Goal: Task Accomplishment & Management: Manage account settings

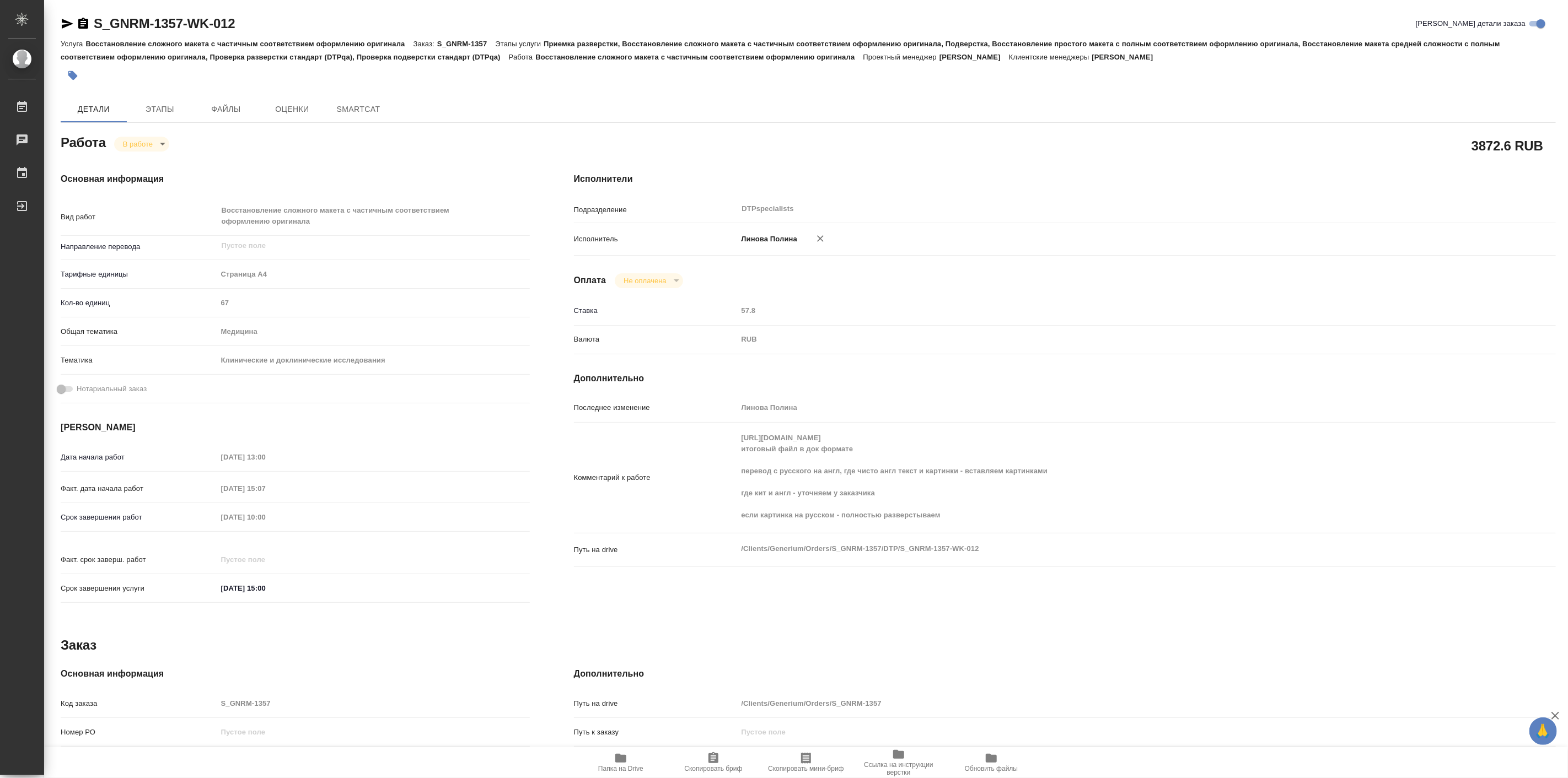
type textarea "x"
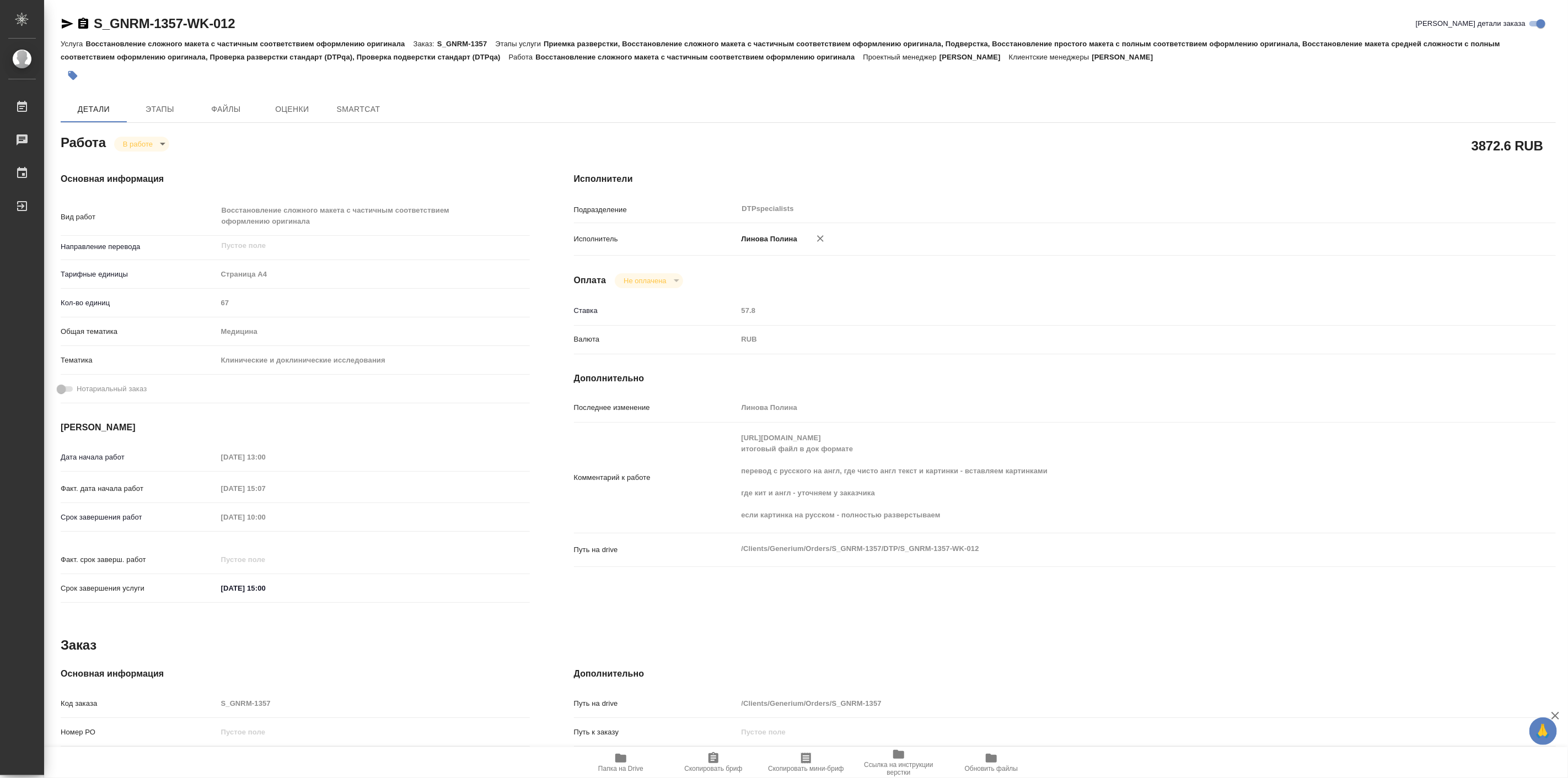
type textarea "x"
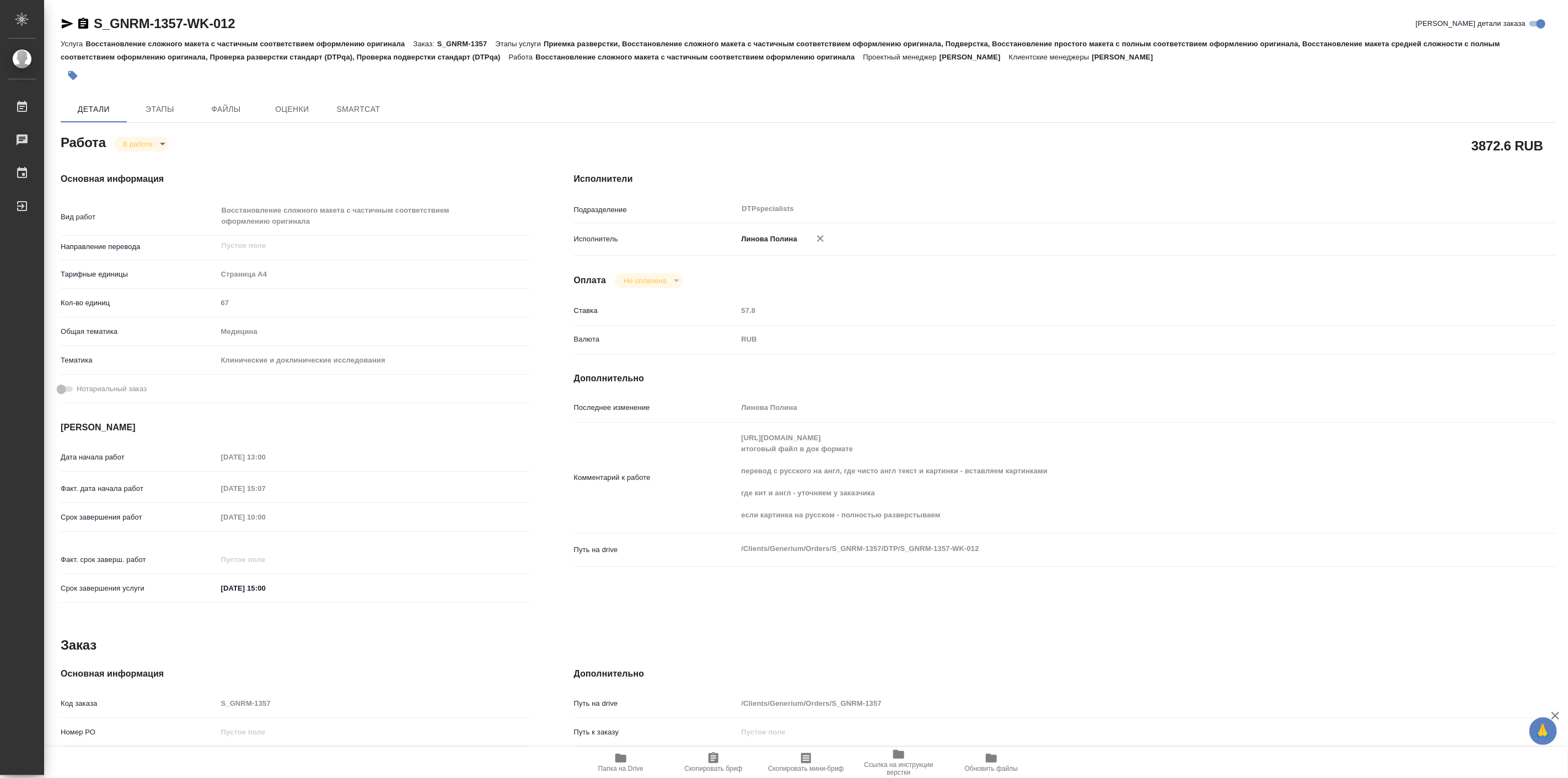
type textarea "x"
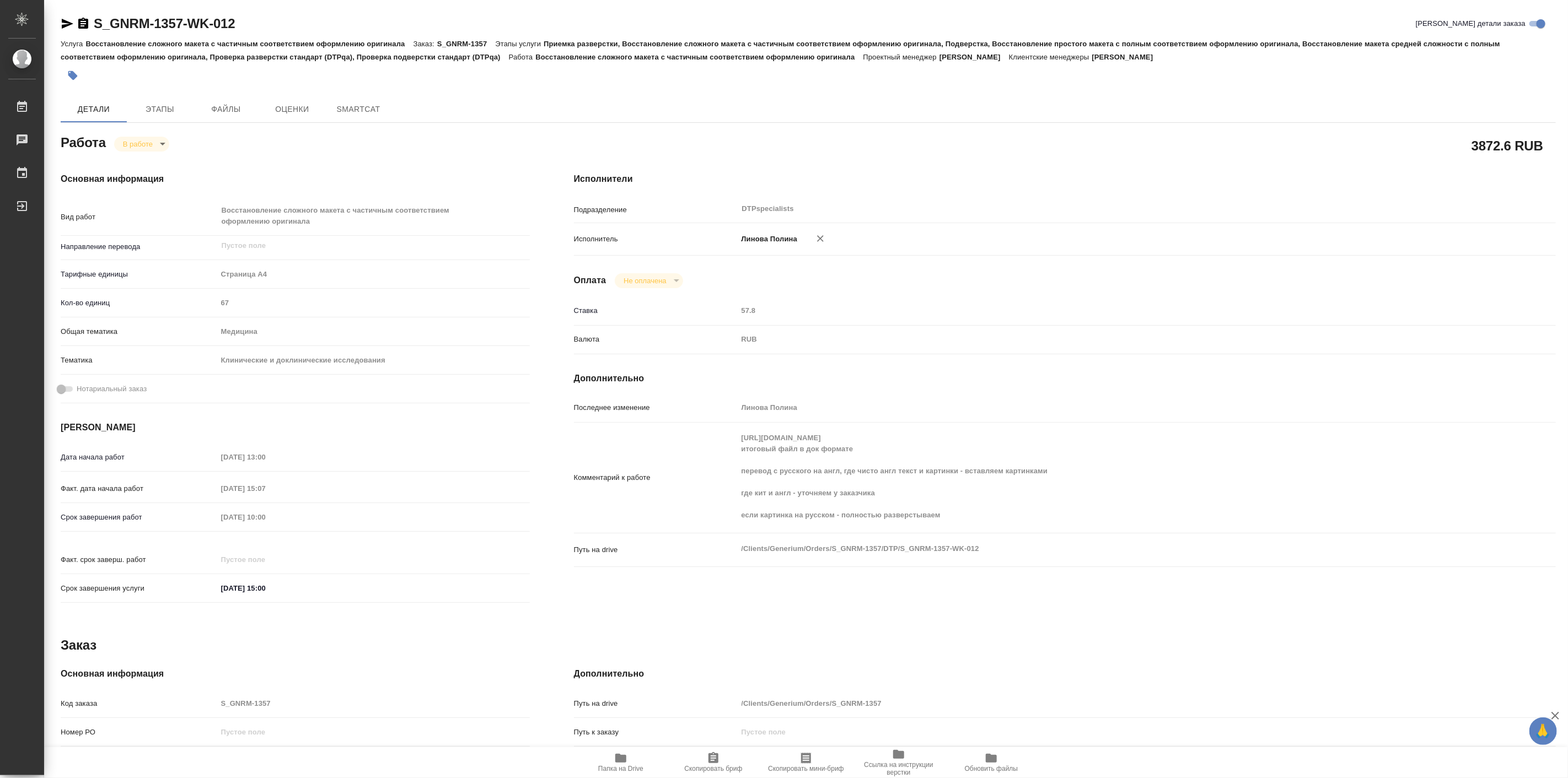
type textarea "x"
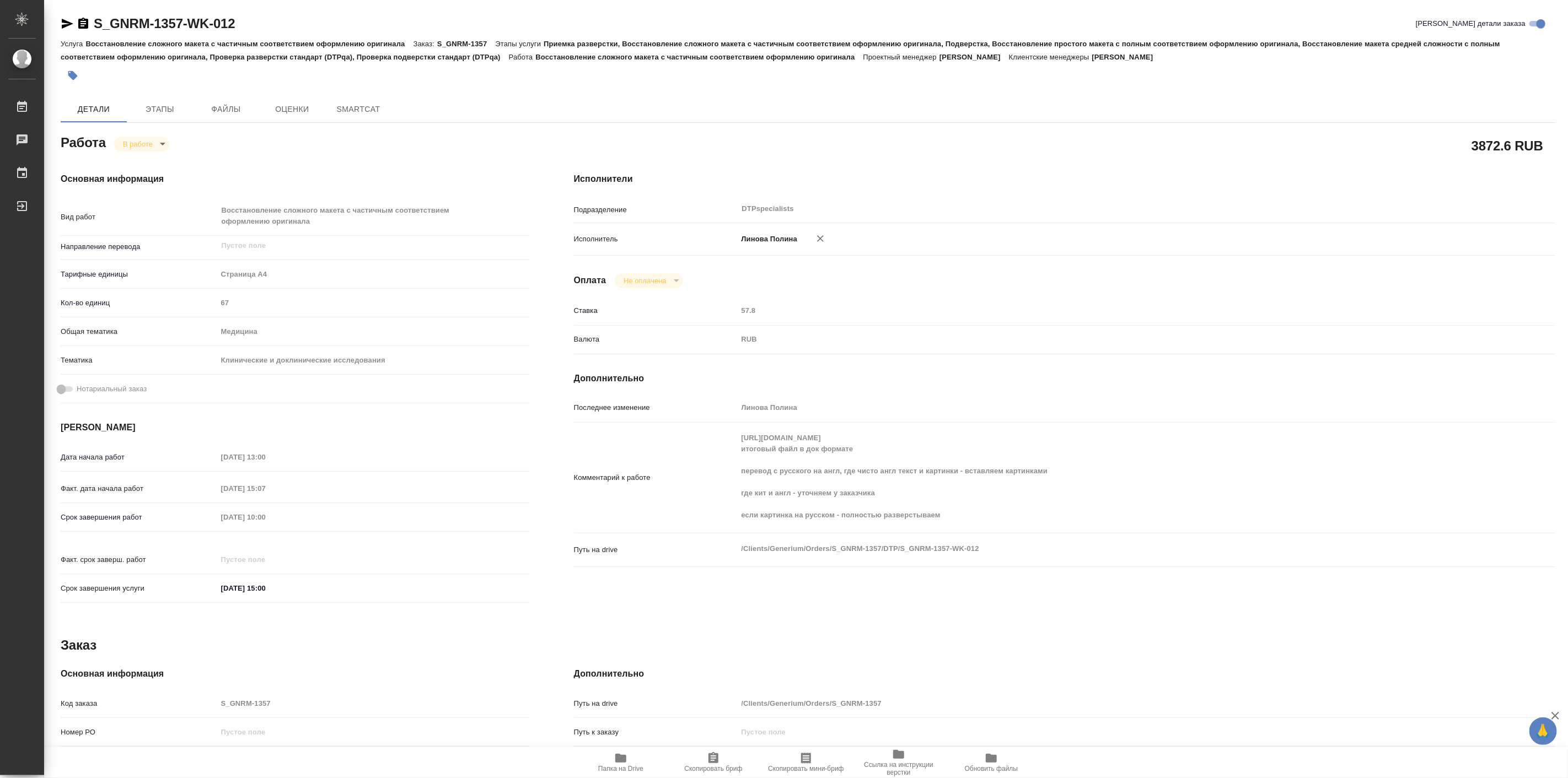
type textarea "x"
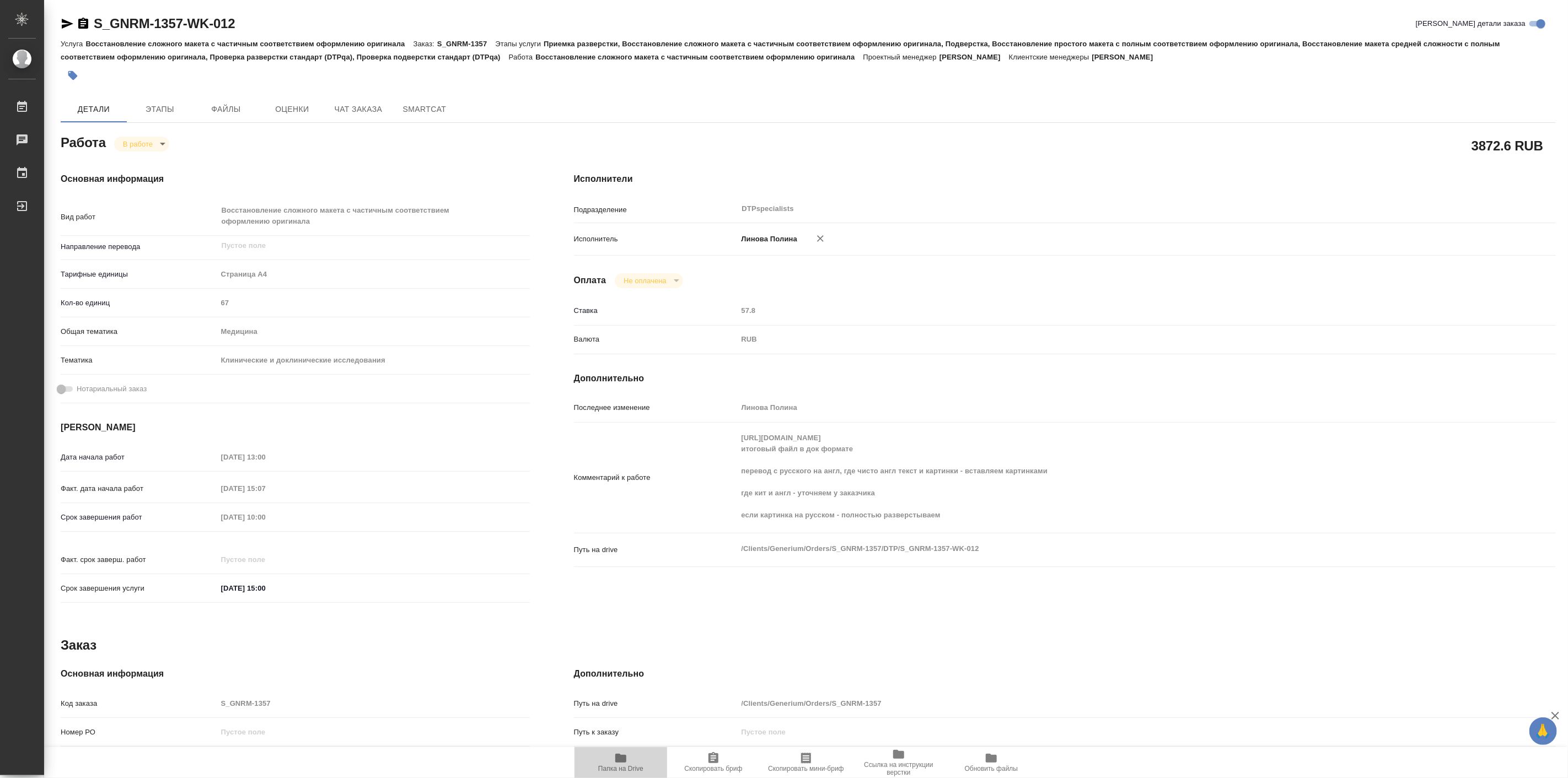
click at [629, 763] on span "Папка на Drive" at bounding box center [621, 762] width 79 height 21
type textarea "x"
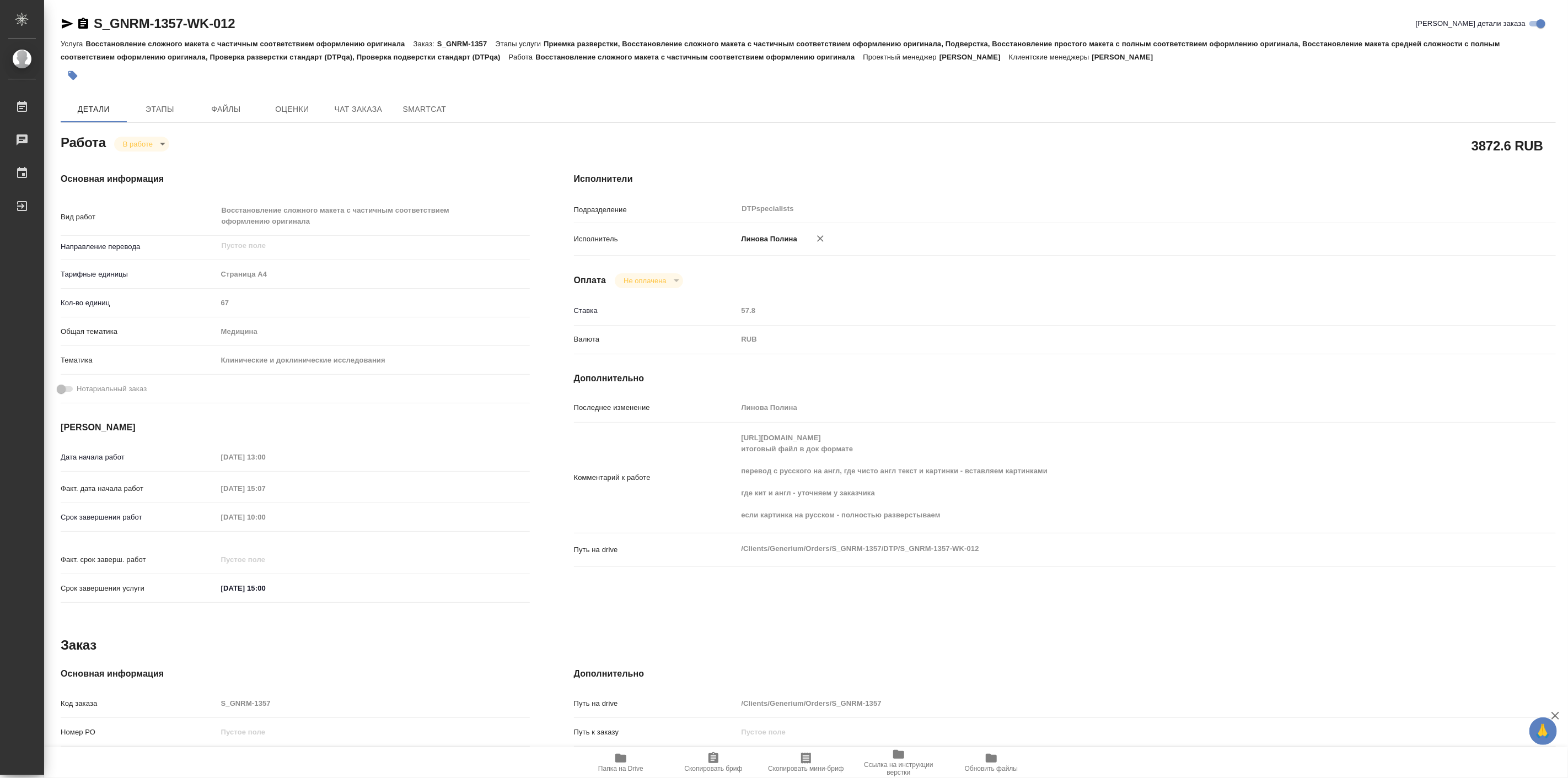
type textarea "x"
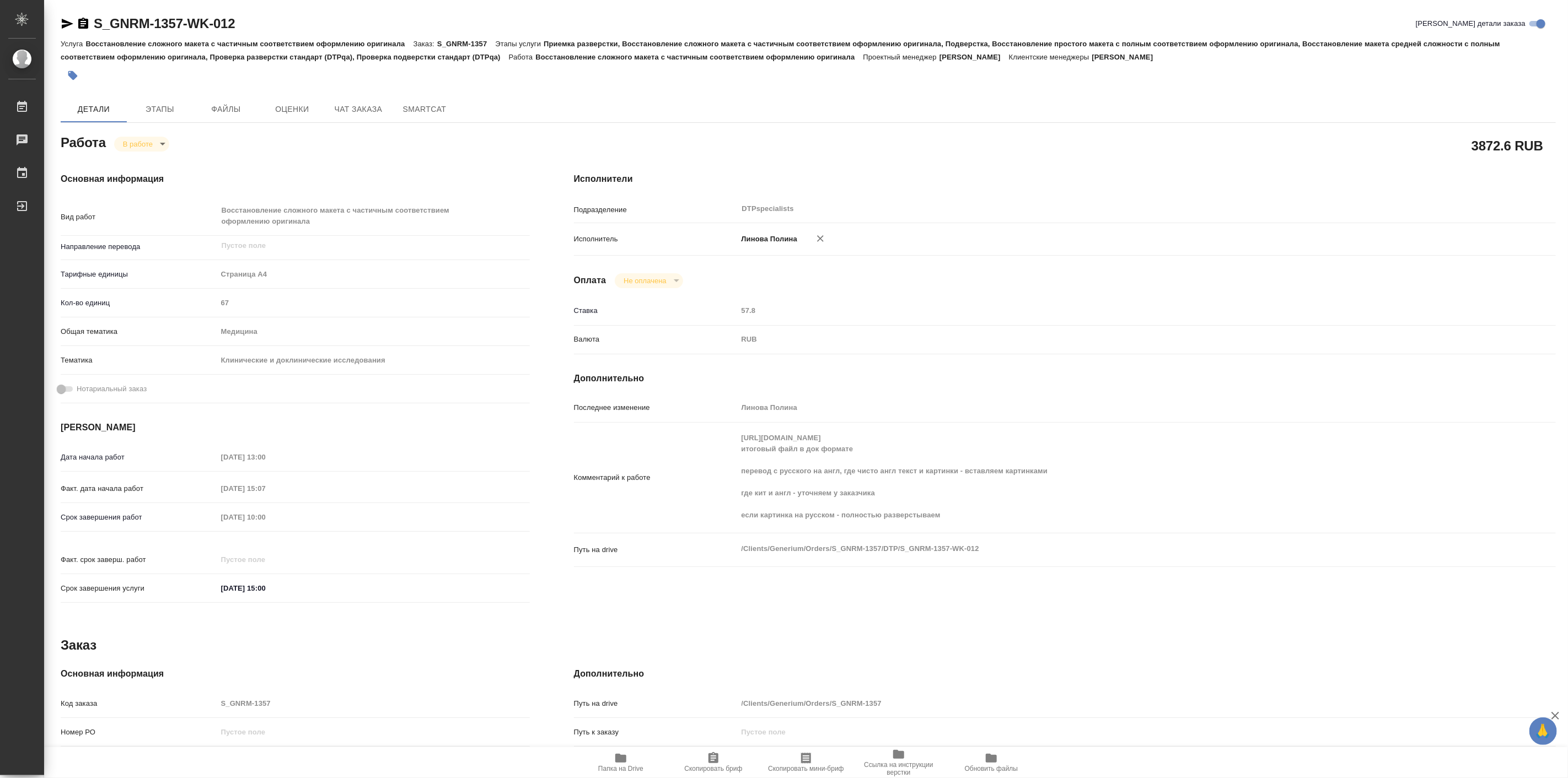
type textarea "x"
click at [125, 141] on body "🙏 .cls-1 fill:#fff; AWATERA Linova Polina Работы 0 Чаты График Выйти S_GNRM-135…" at bounding box center [784, 389] width 1568 height 778
click at [149, 163] on button "Выполнен" at bounding box center [142, 162] width 40 height 12
type textarea "x"
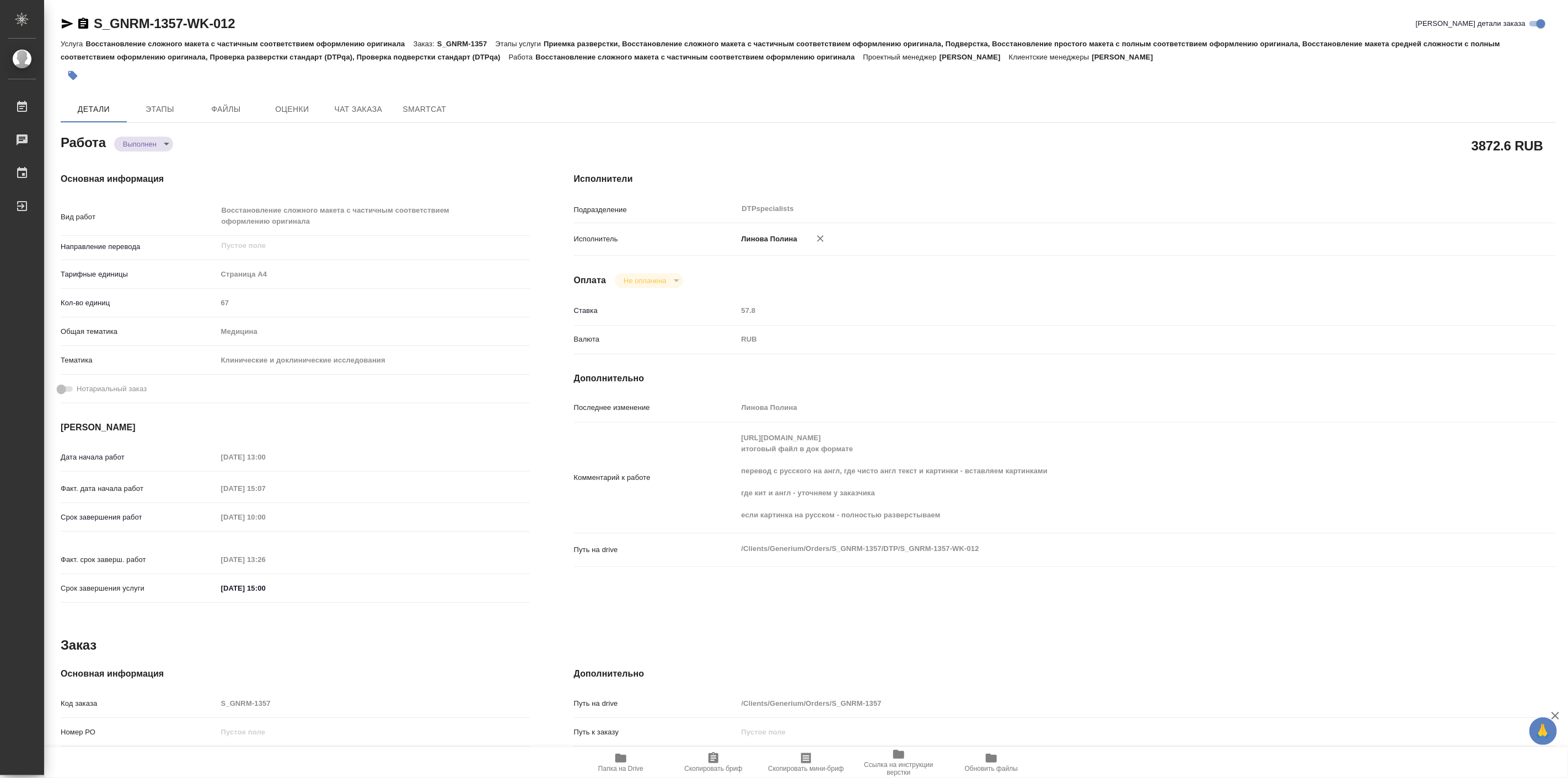
type textarea "x"
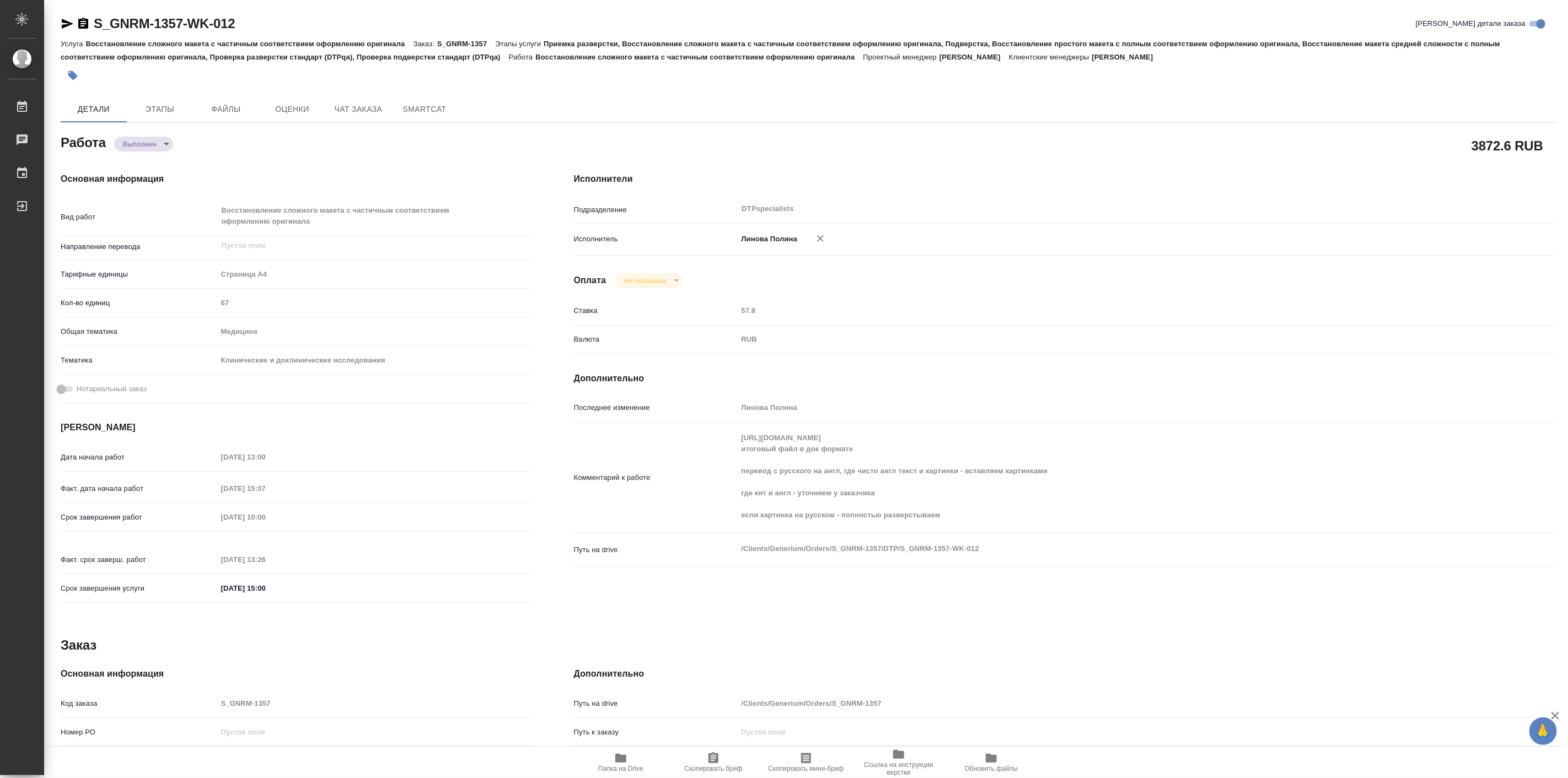
type textarea "x"
click at [357, 107] on span "Чат заказа" at bounding box center [358, 109] width 53 height 14
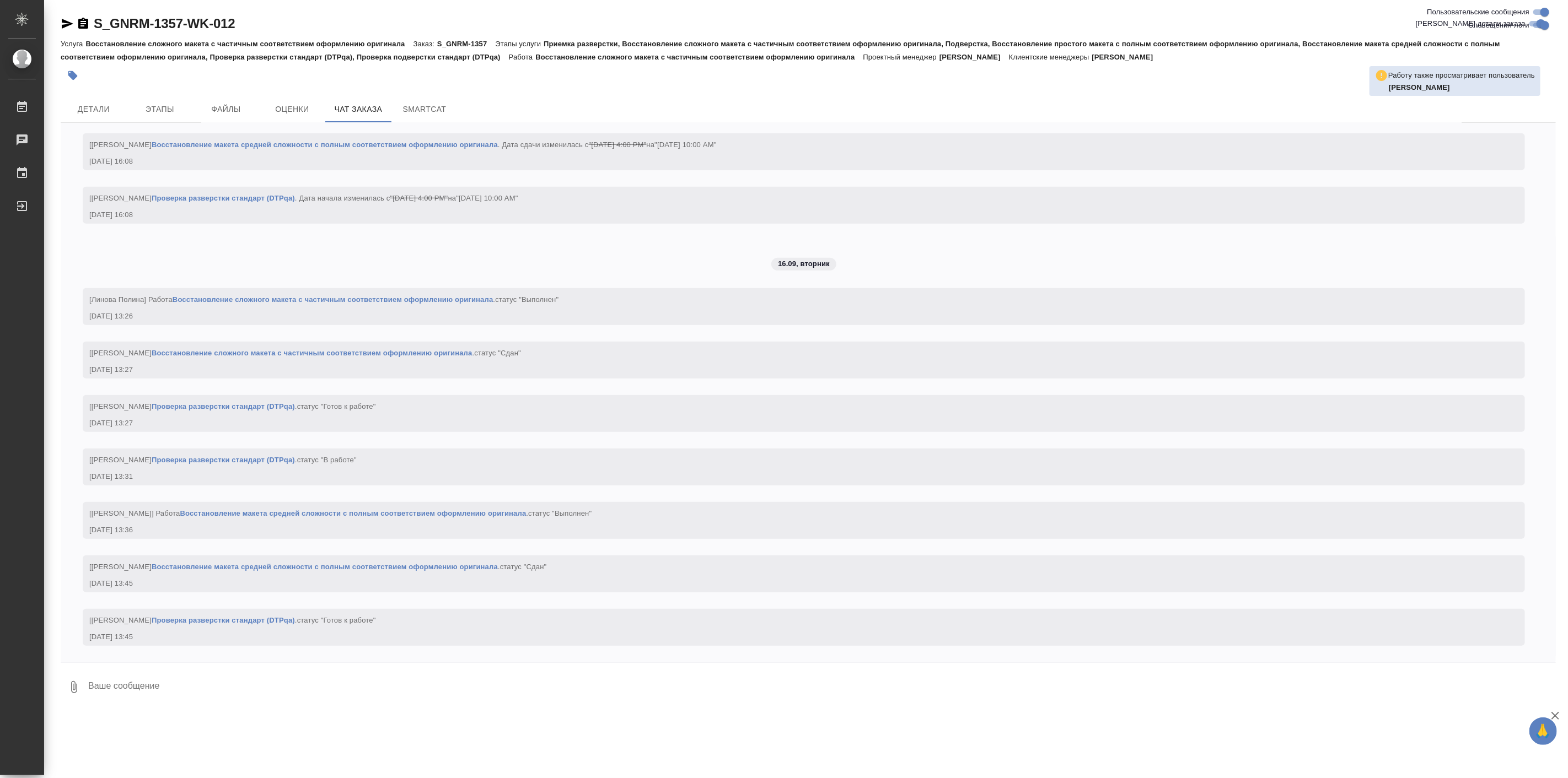
scroll to position [22600, 0]
click at [111, 102] on span "Детали" at bounding box center [93, 109] width 53 height 14
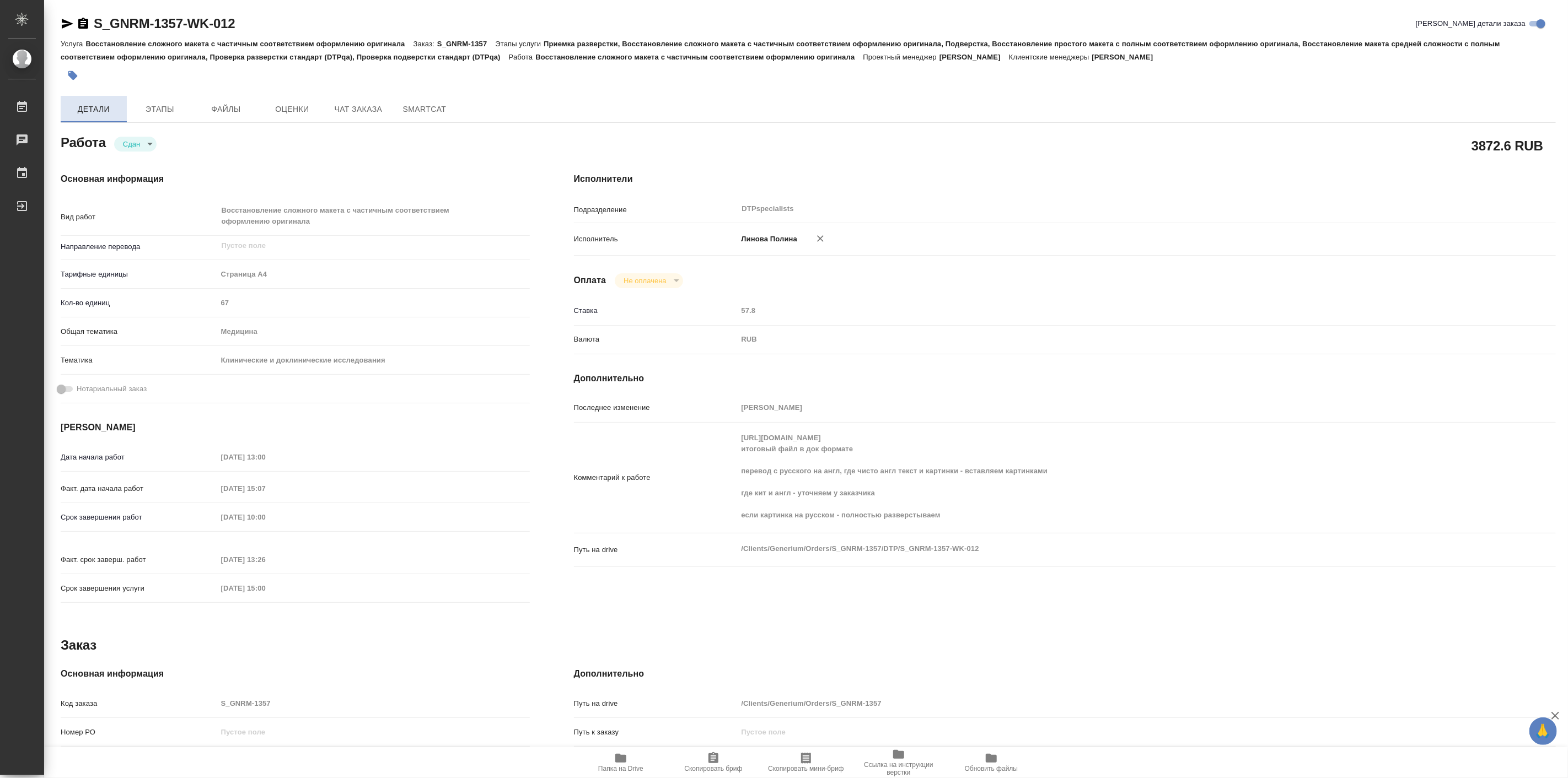
type textarea "x"
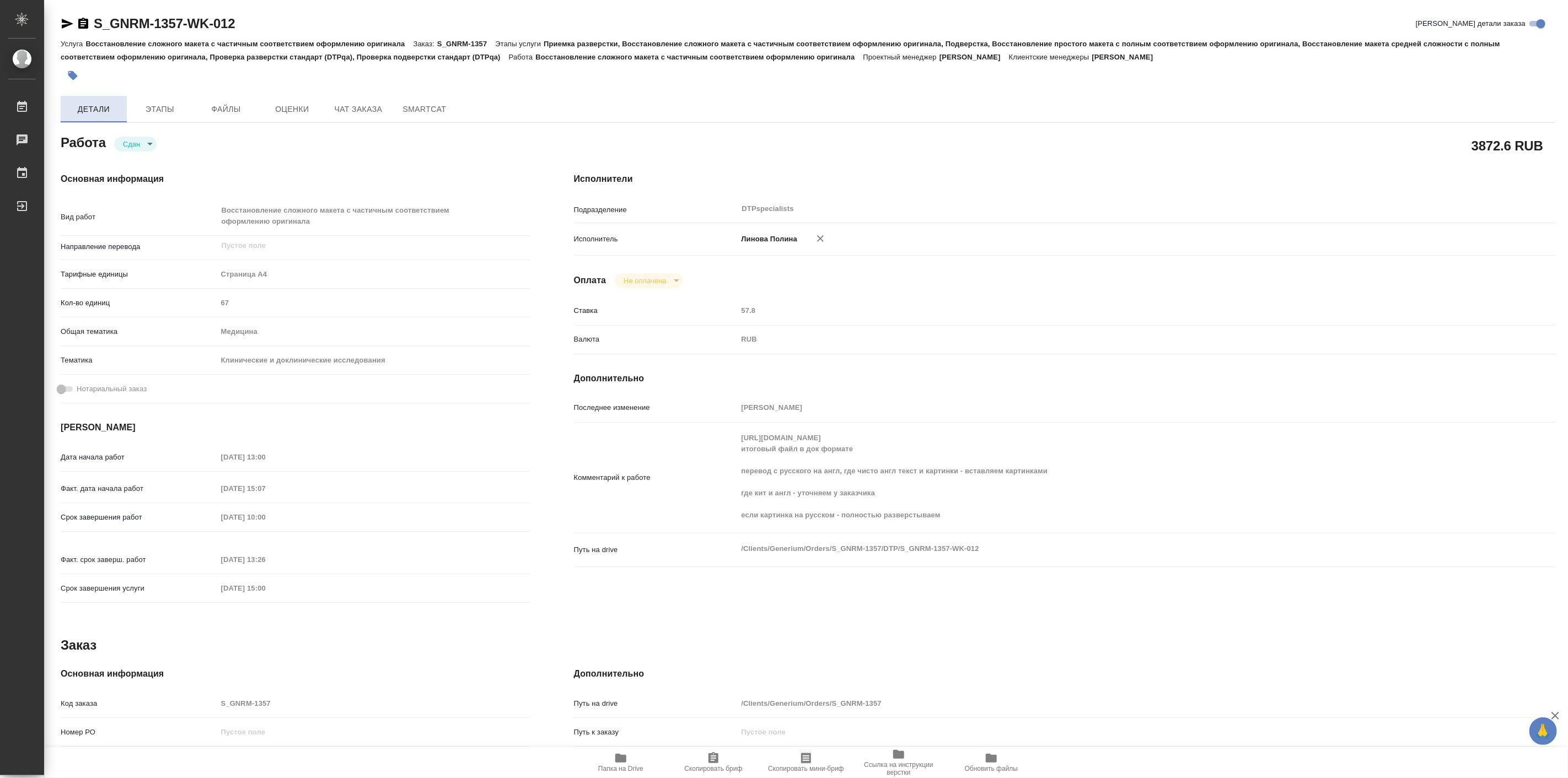
type textarea "x"
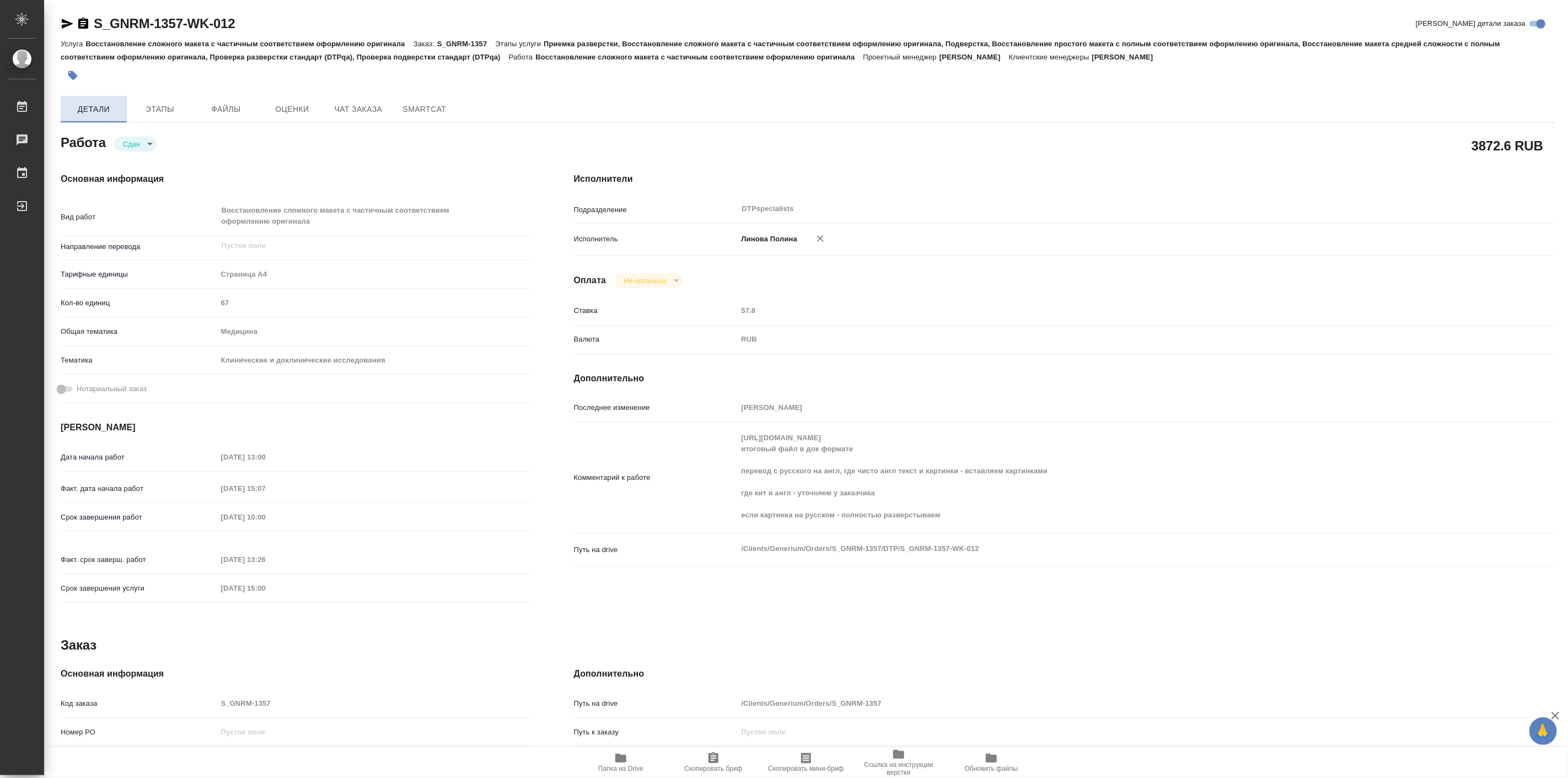
type textarea "x"
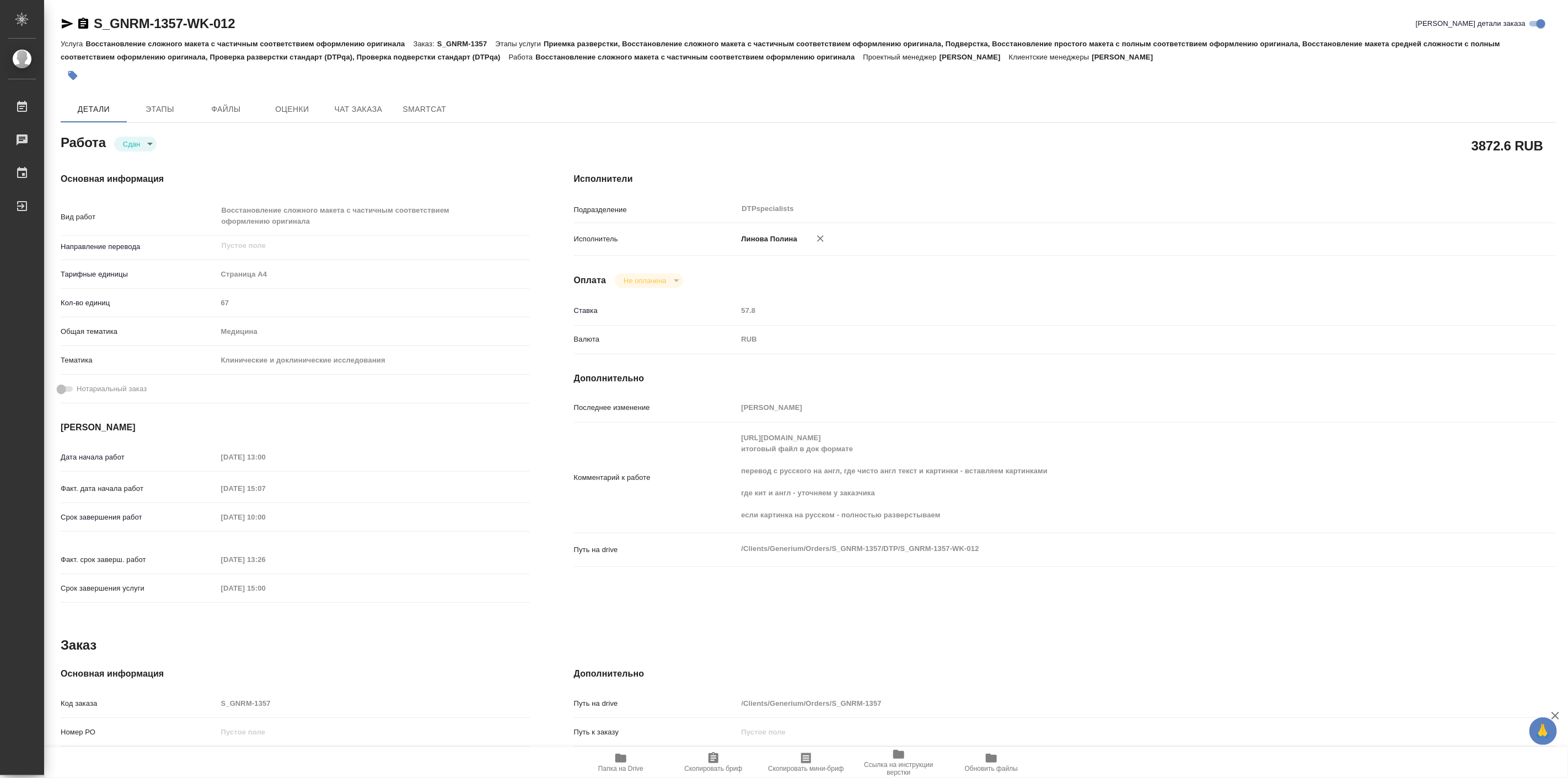
type textarea "x"
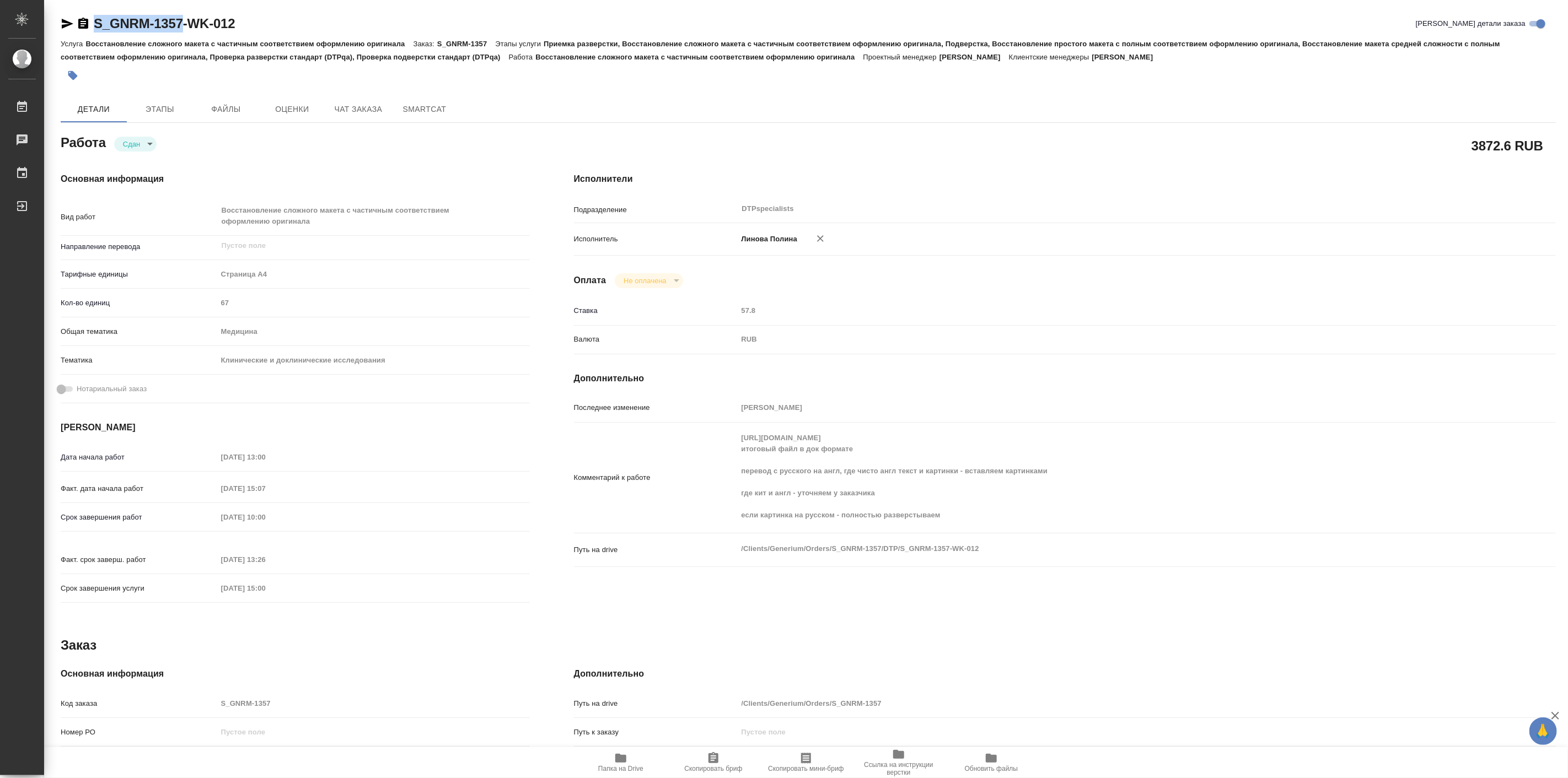
drag, startPoint x: 90, startPoint y: 15, endPoint x: 181, endPoint y: 23, distance: 91.4
click at [181, 23] on div "S_GNRM-1357-WK-012" at bounding box center [147, 23] width 174 height 18
click at [65, 19] on icon "button" at bounding box center [67, 23] width 13 height 13
copy link "S_GNRM-1357"
type textarea "x"
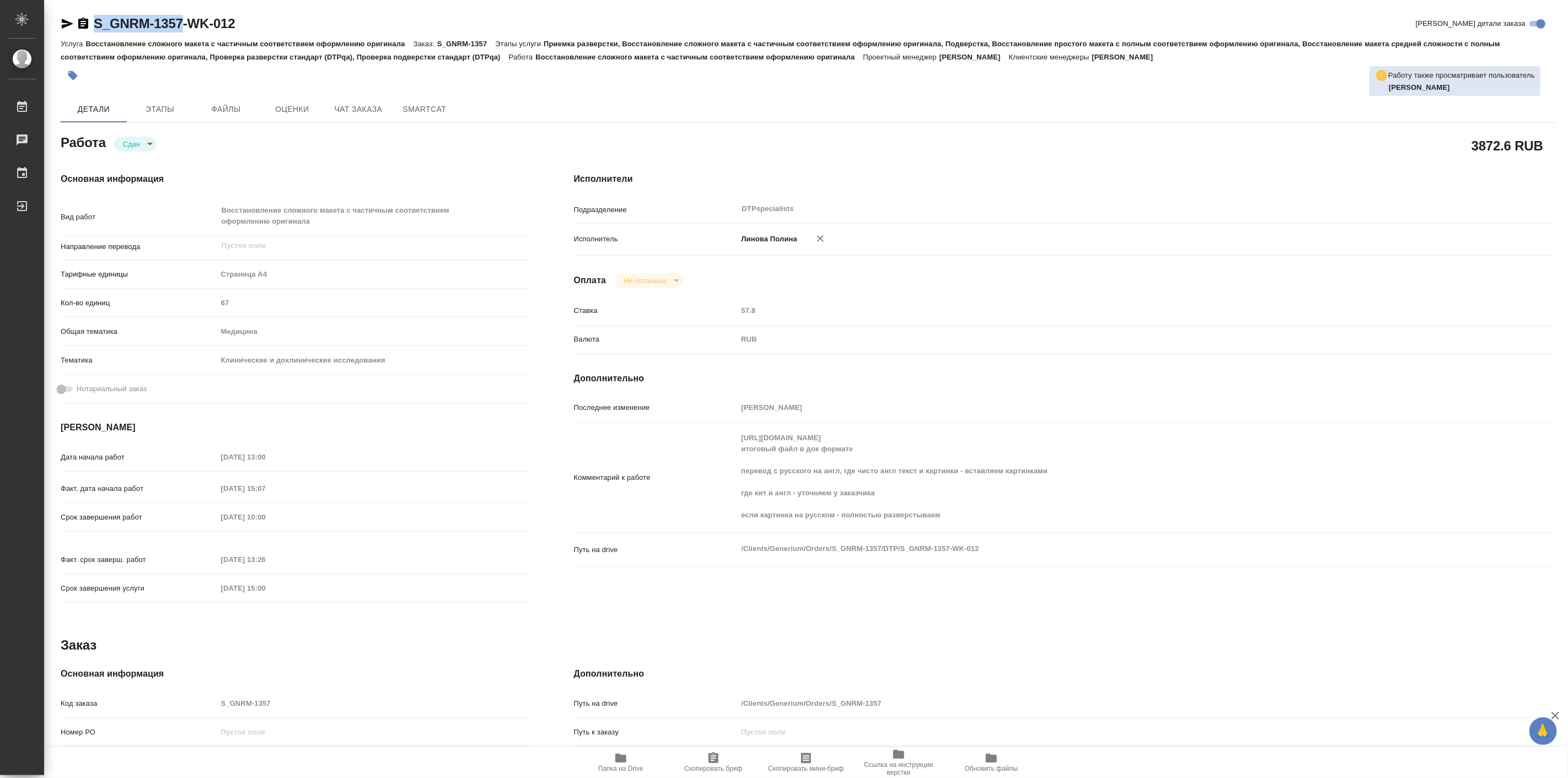
type textarea "x"
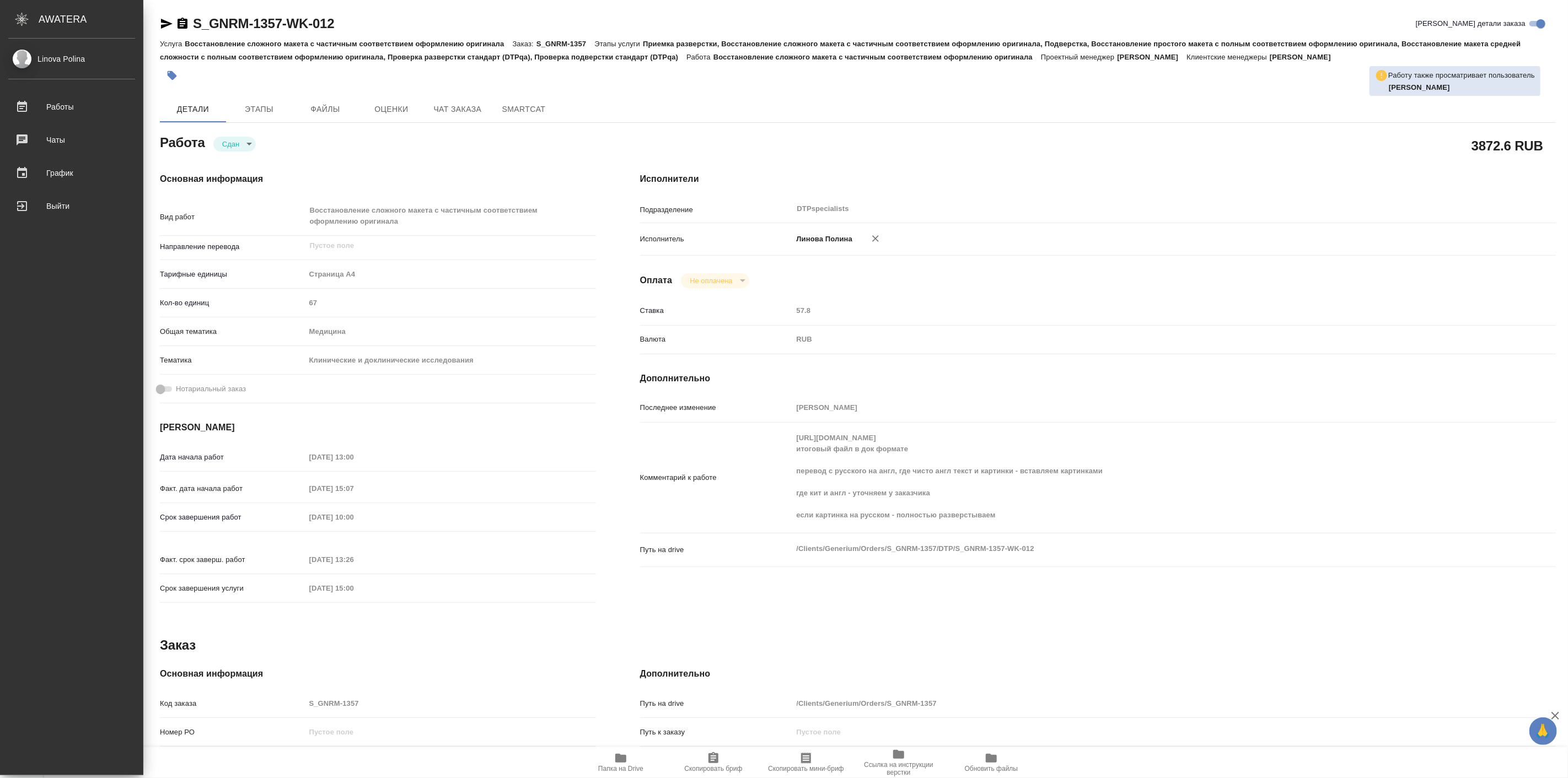
type textarea "x"
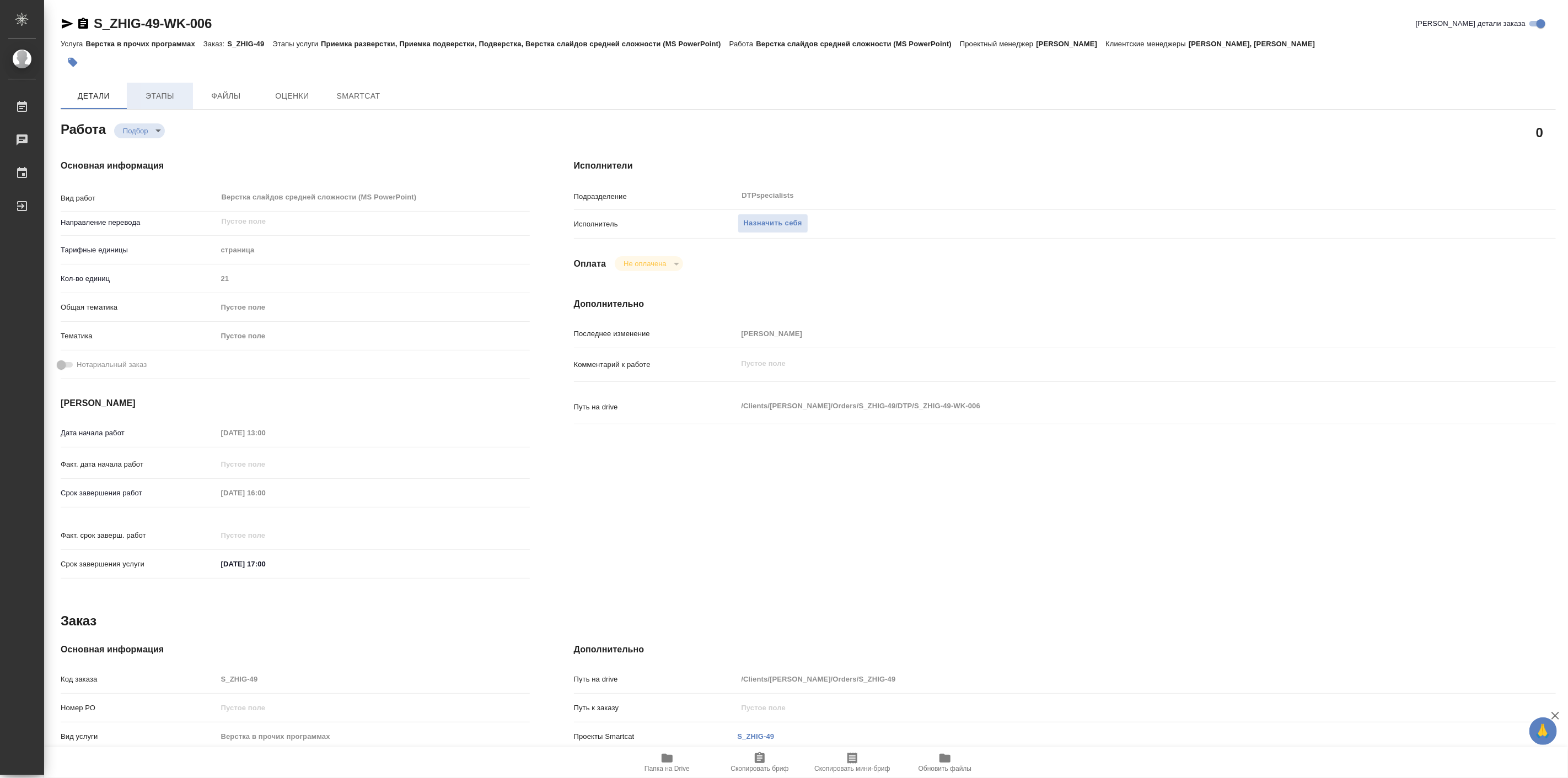
type textarea "x"
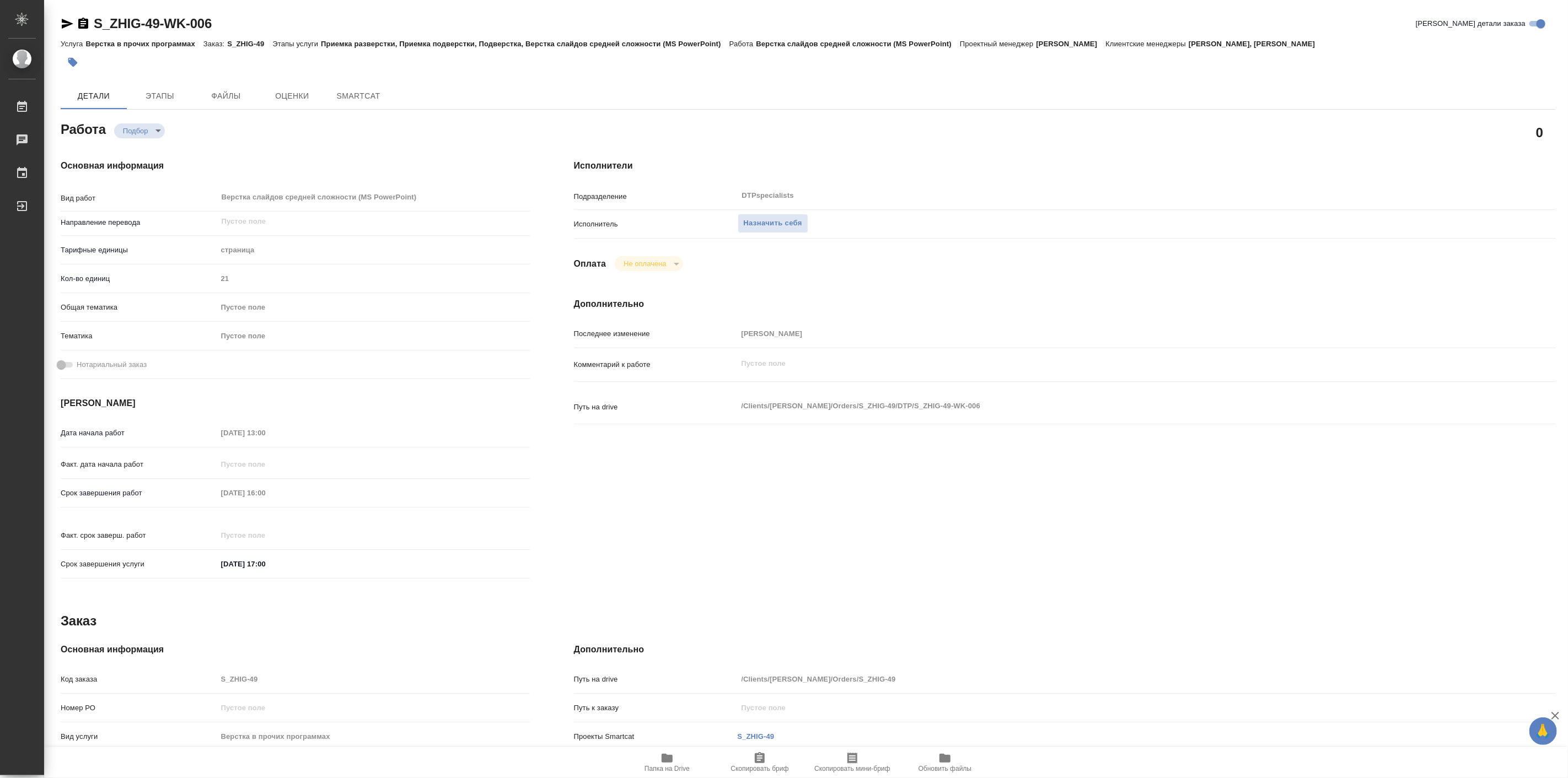
type textarea "x"
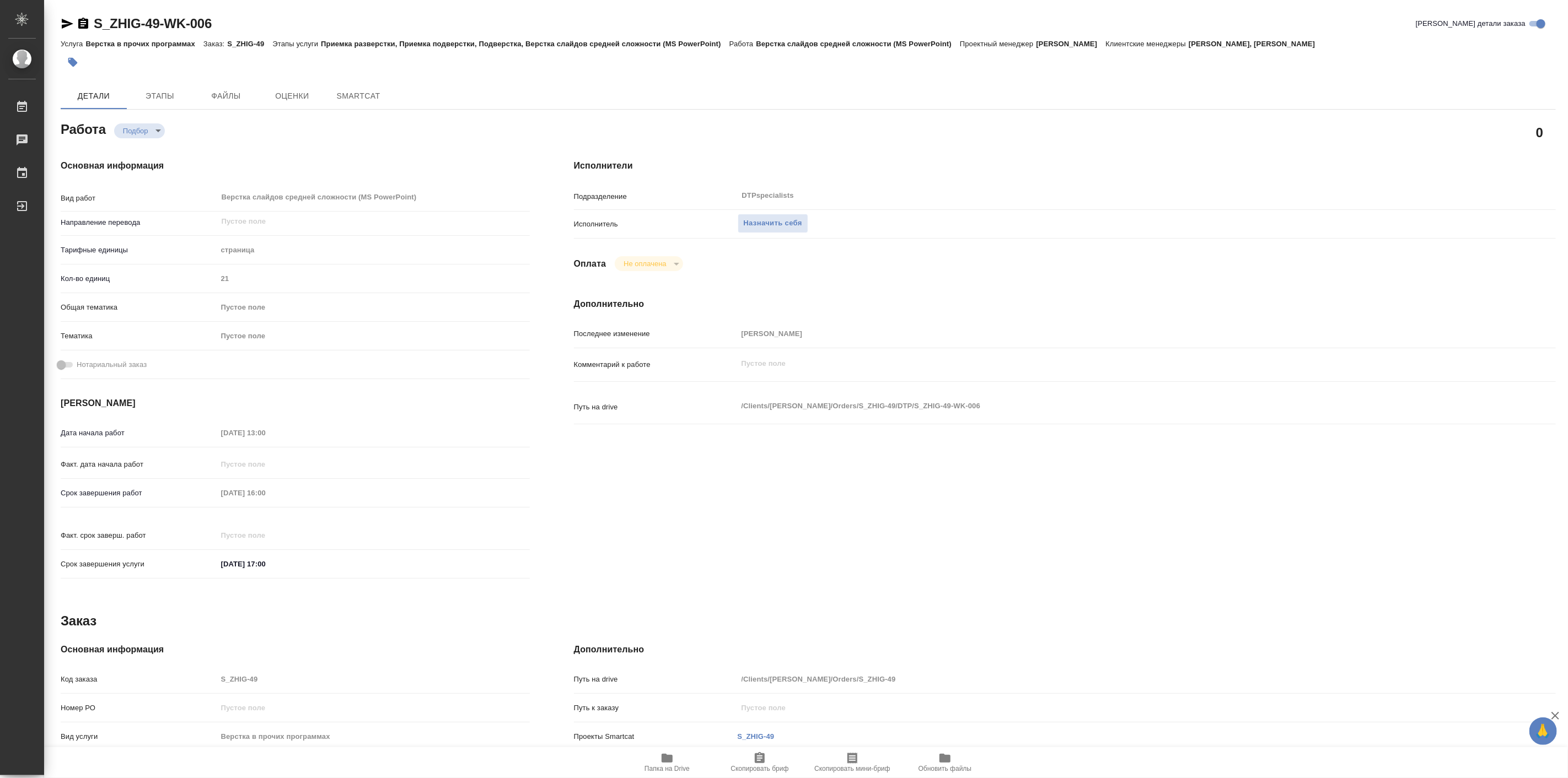
type textarea "x"
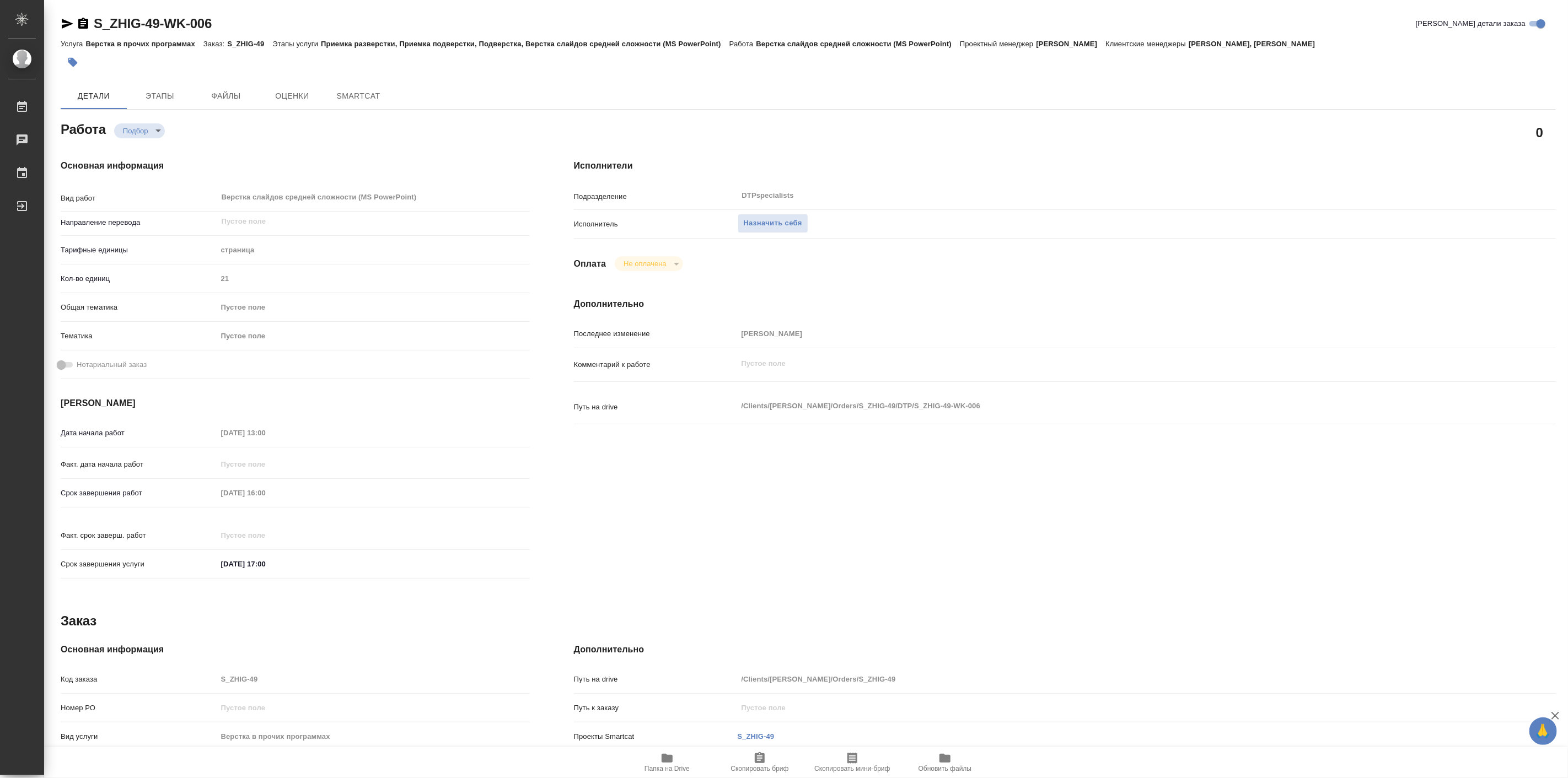
type textarea "x"
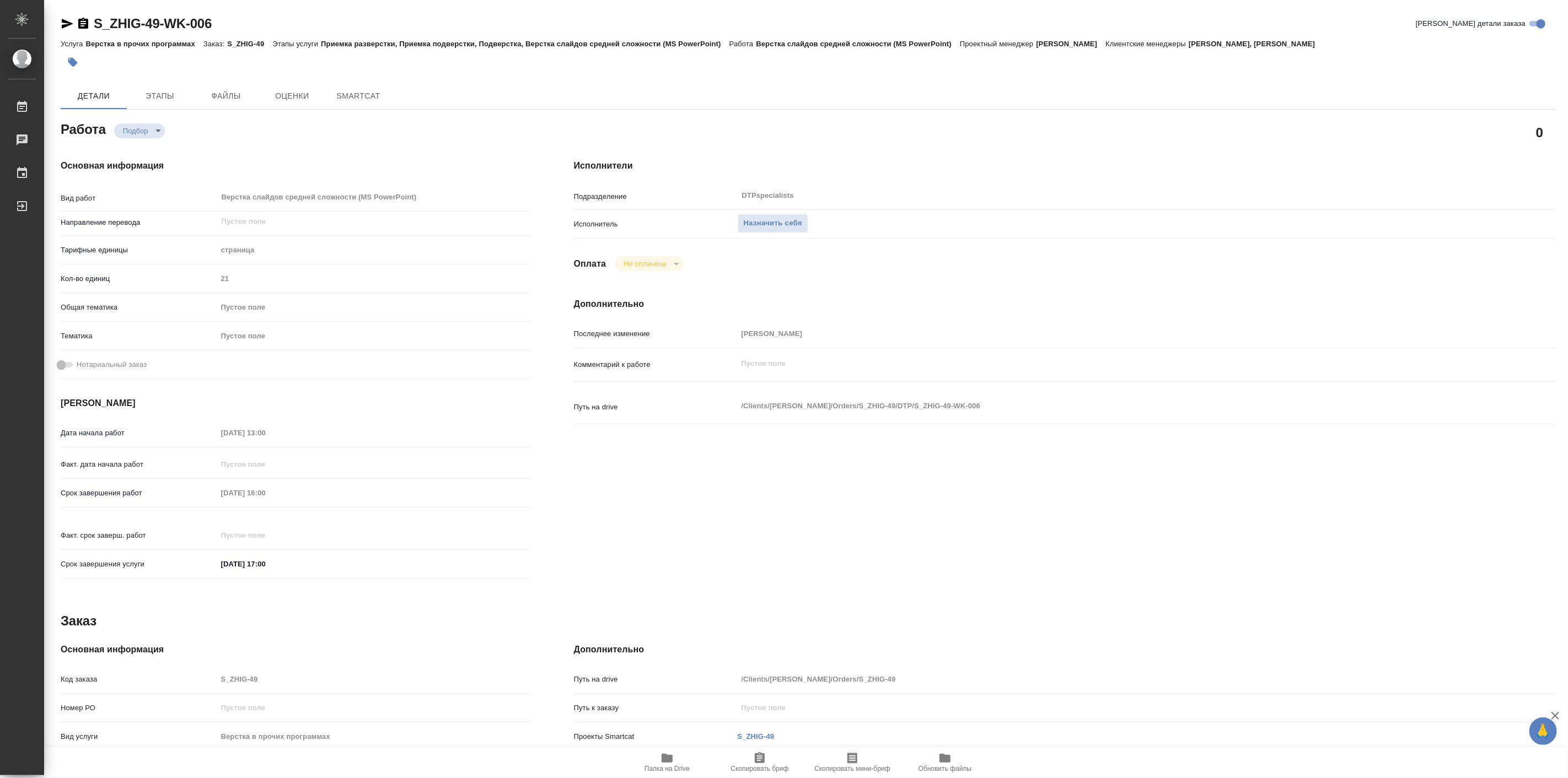
type textarea "x"
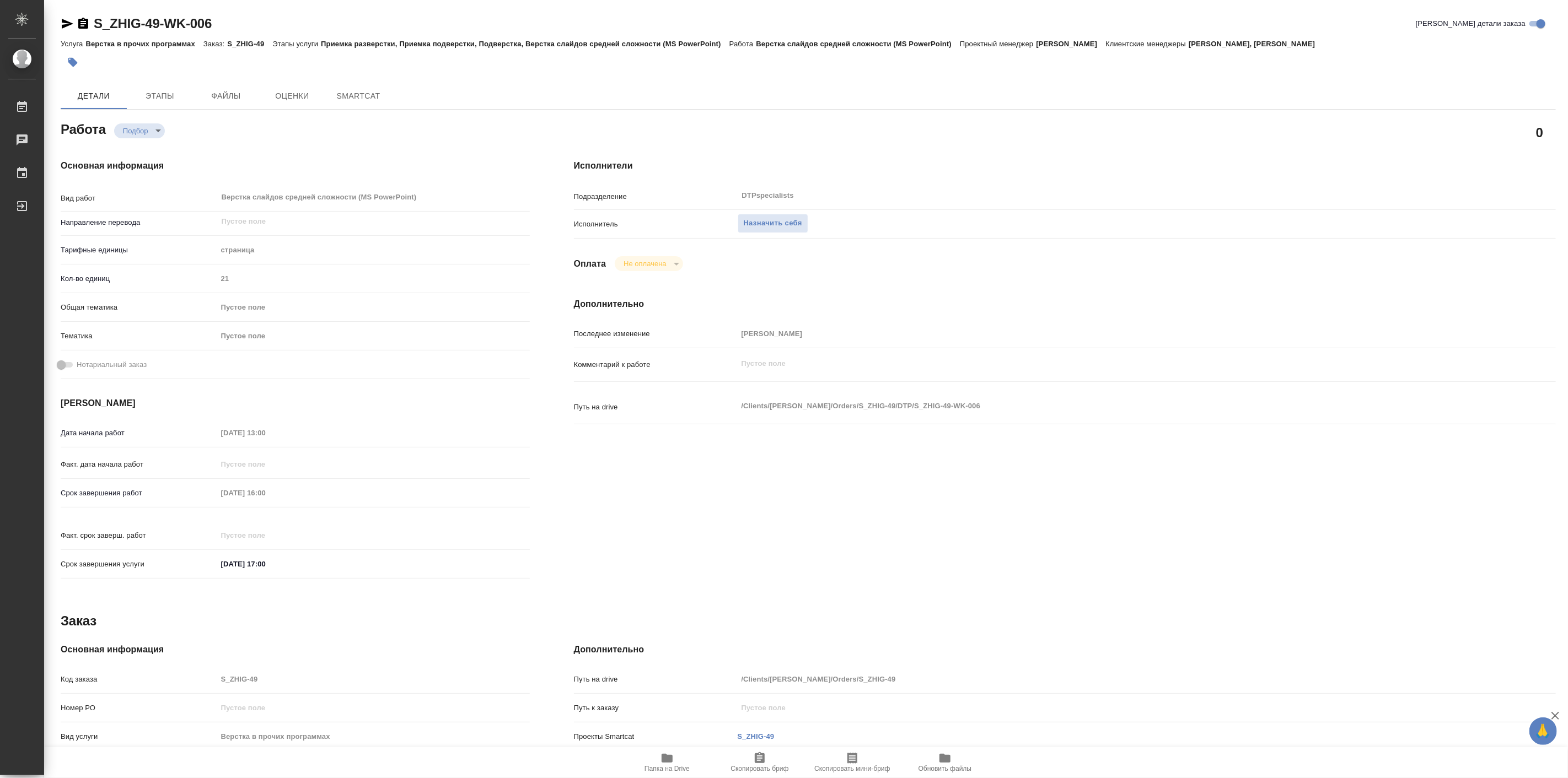
type textarea "x"
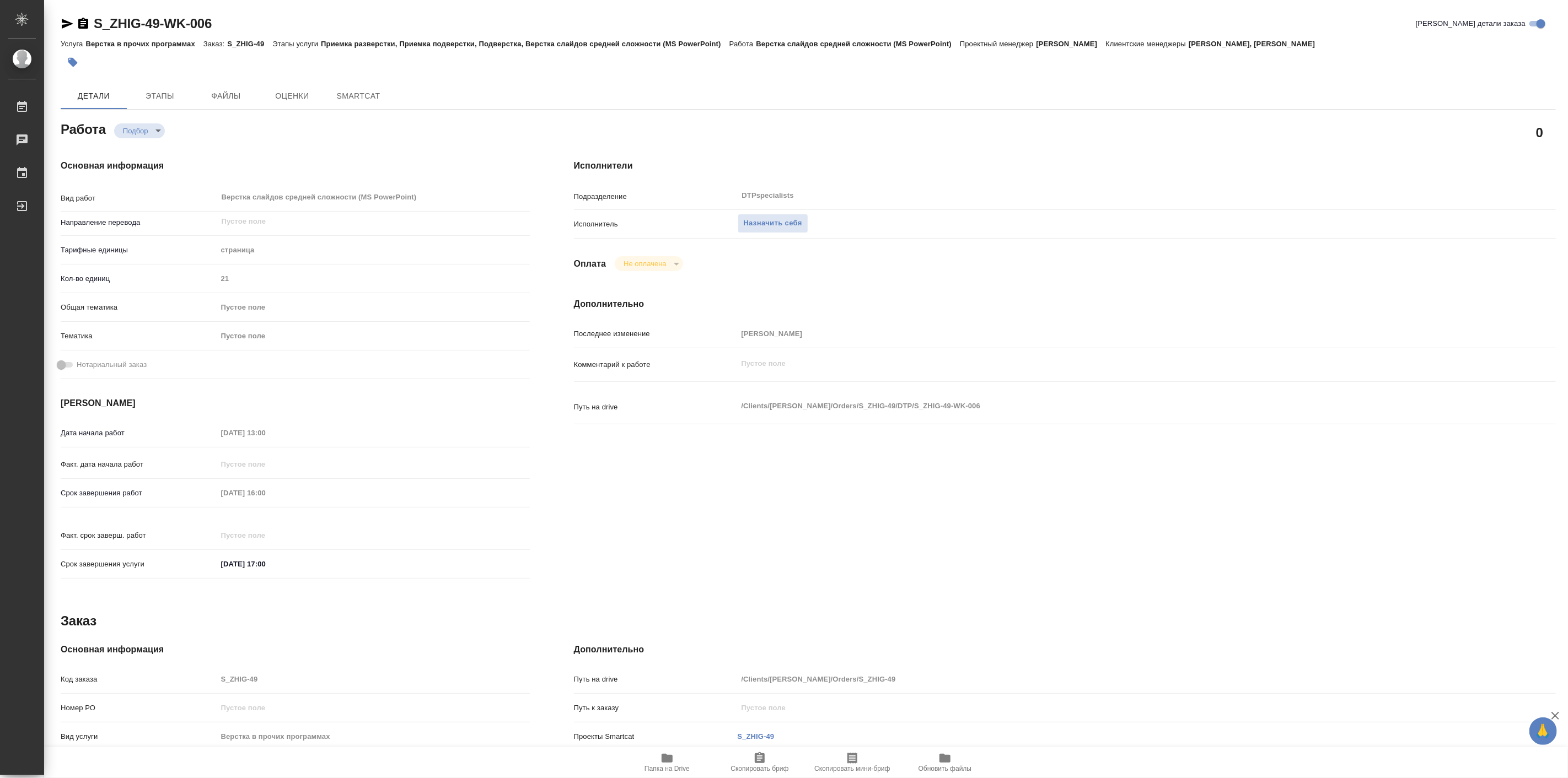
type textarea "x"
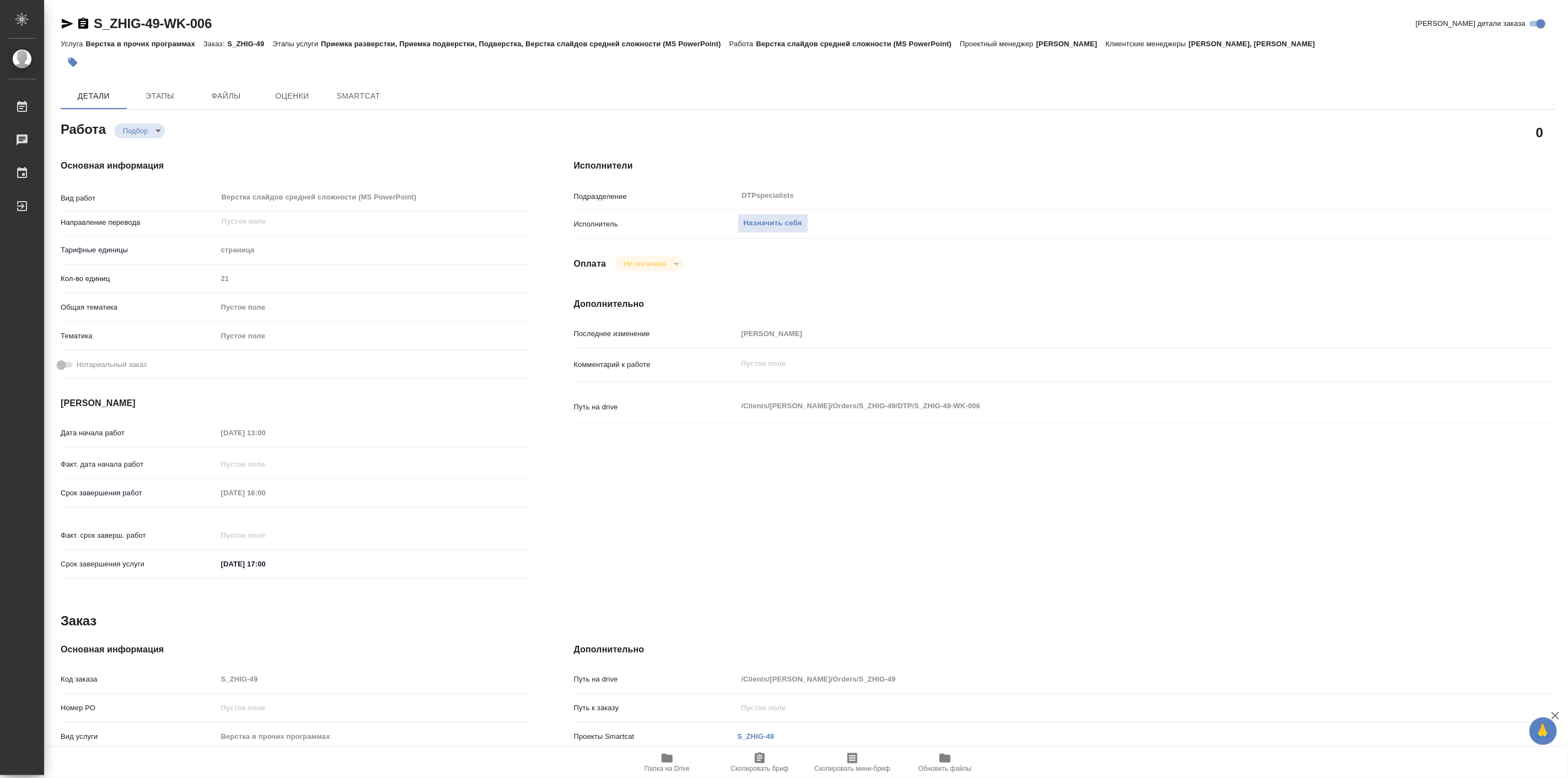
type textarea "x"
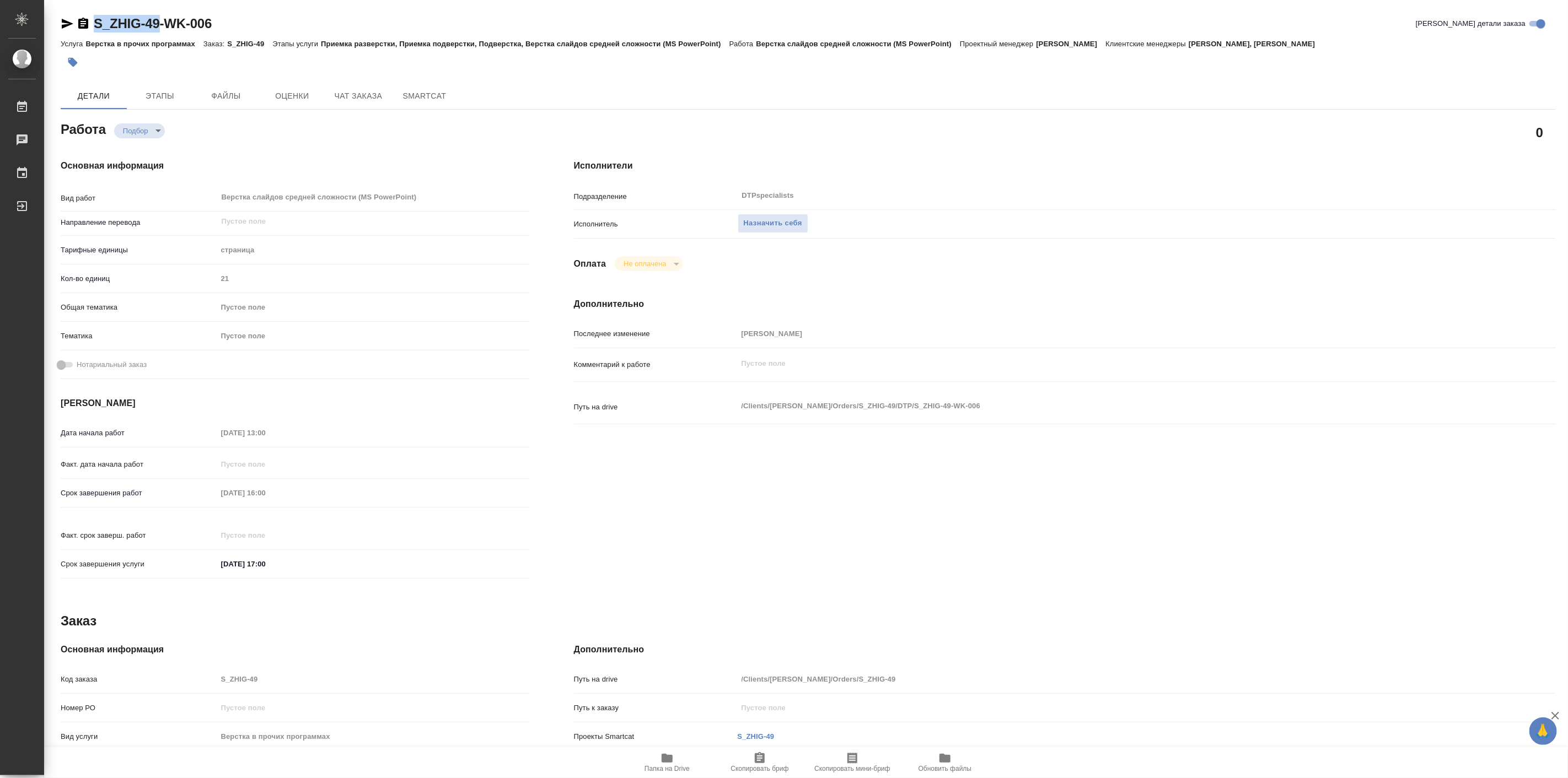
drag, startPoint x: 87, startPoint y: 11, endPoint x: 161, endPoint y: 22, distance: 74.8
click at [161, 22] on div "S_ZHIG-49-WK-006 Кратко детали заказа Услуга Верстка в прочих программах Заказ:…" at bounding box center [808, 469] width 1508 height 938
type textarea "x"
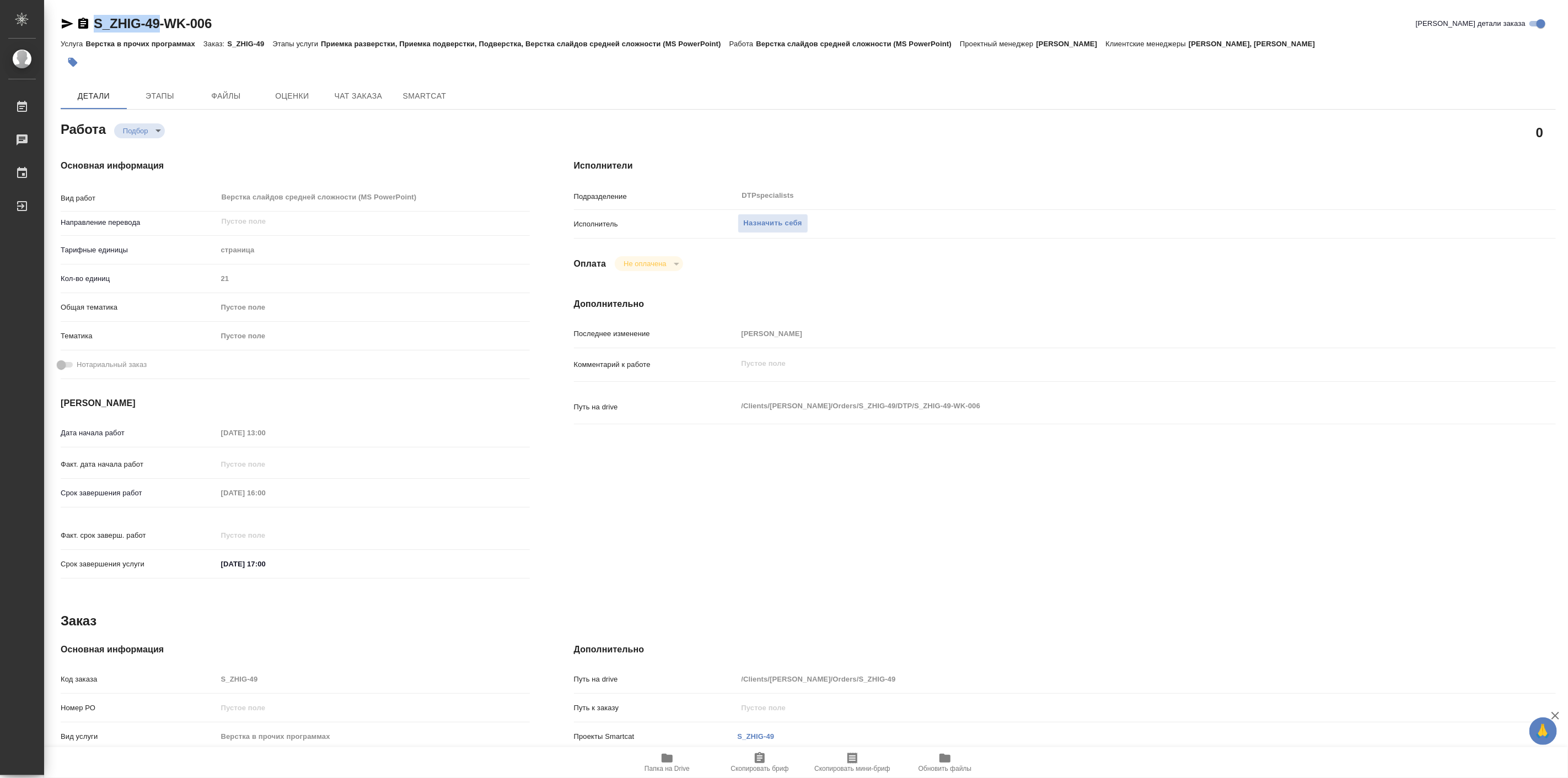
type textarea "x"
copy link "S_ZHIG-49"
type textarea "x"
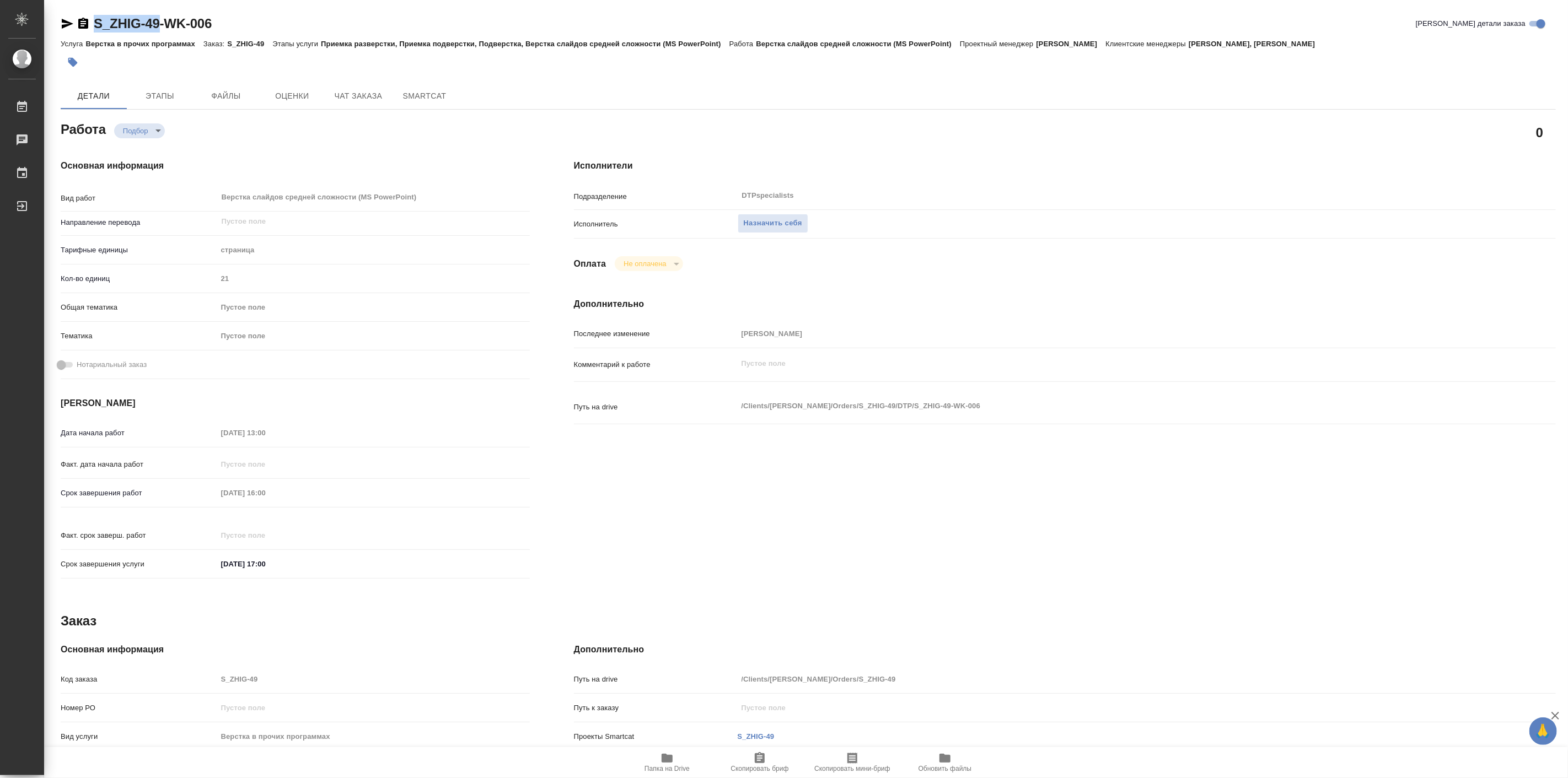
type textarea "x"
click at [769, 224] on span "Назначить себя" at bounding box center [773, 224] width 58 height 13
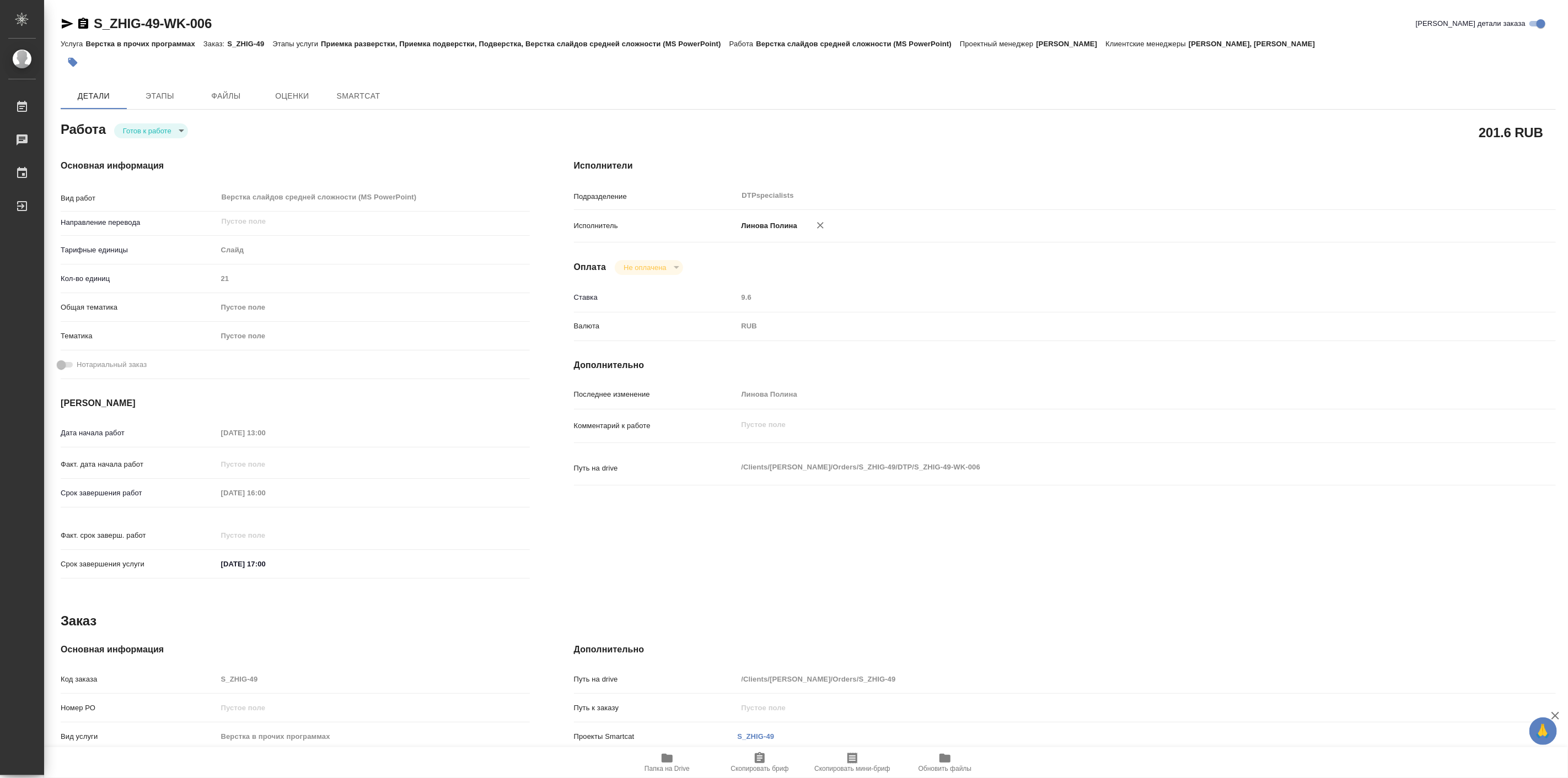
type textarea "x"
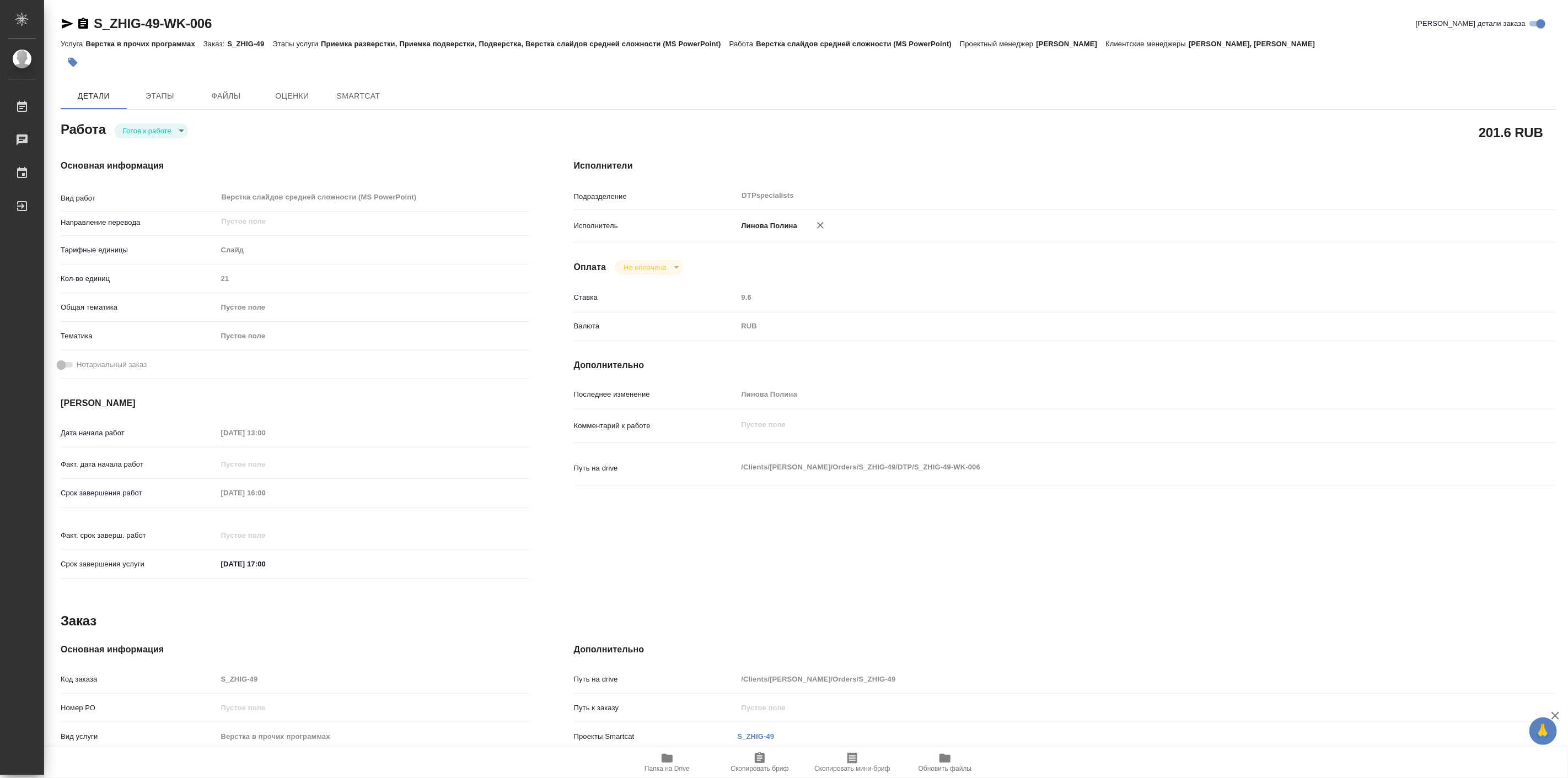
type textarea "x"
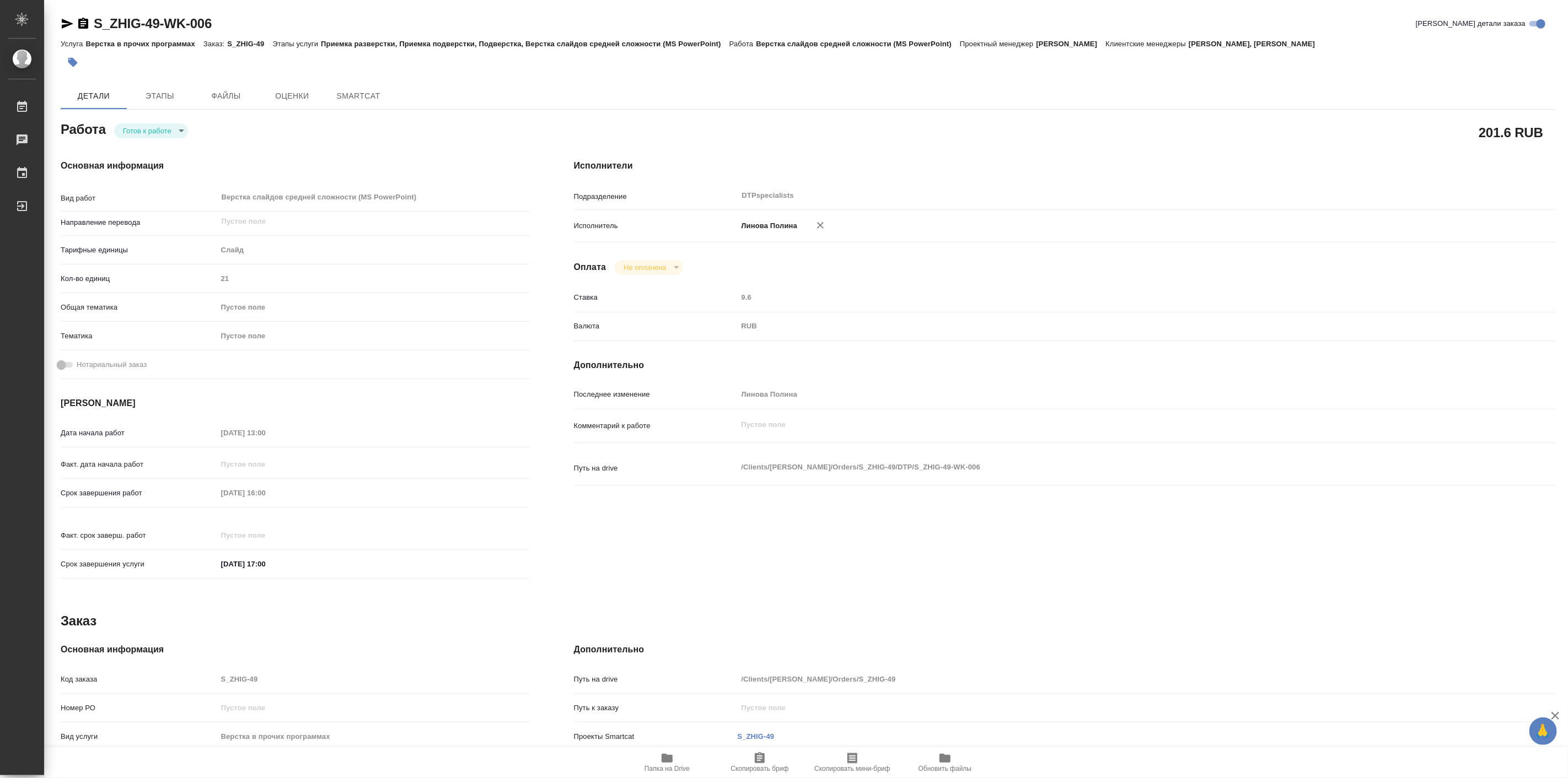
type textarea "x"
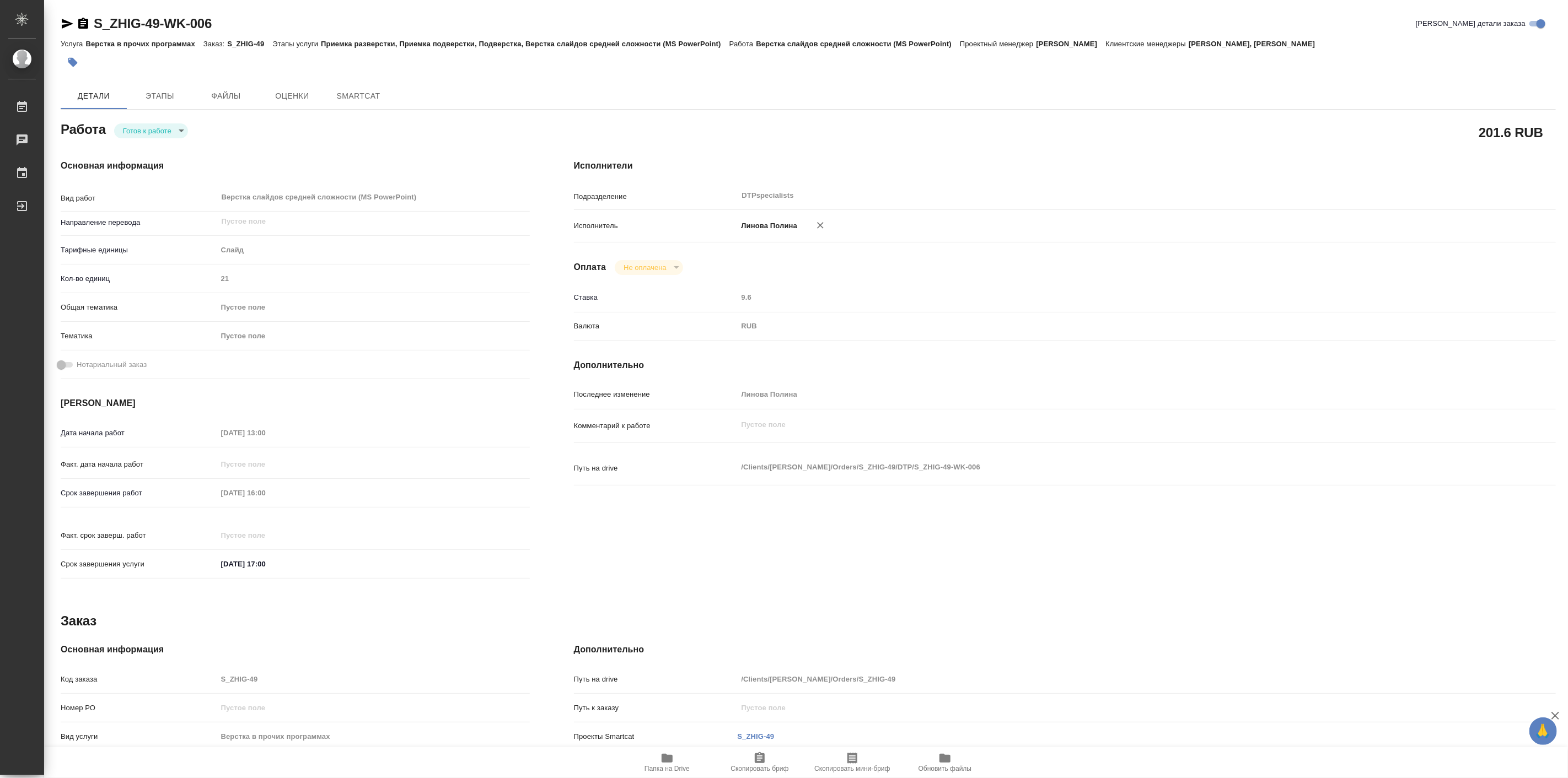
type textarea "x"
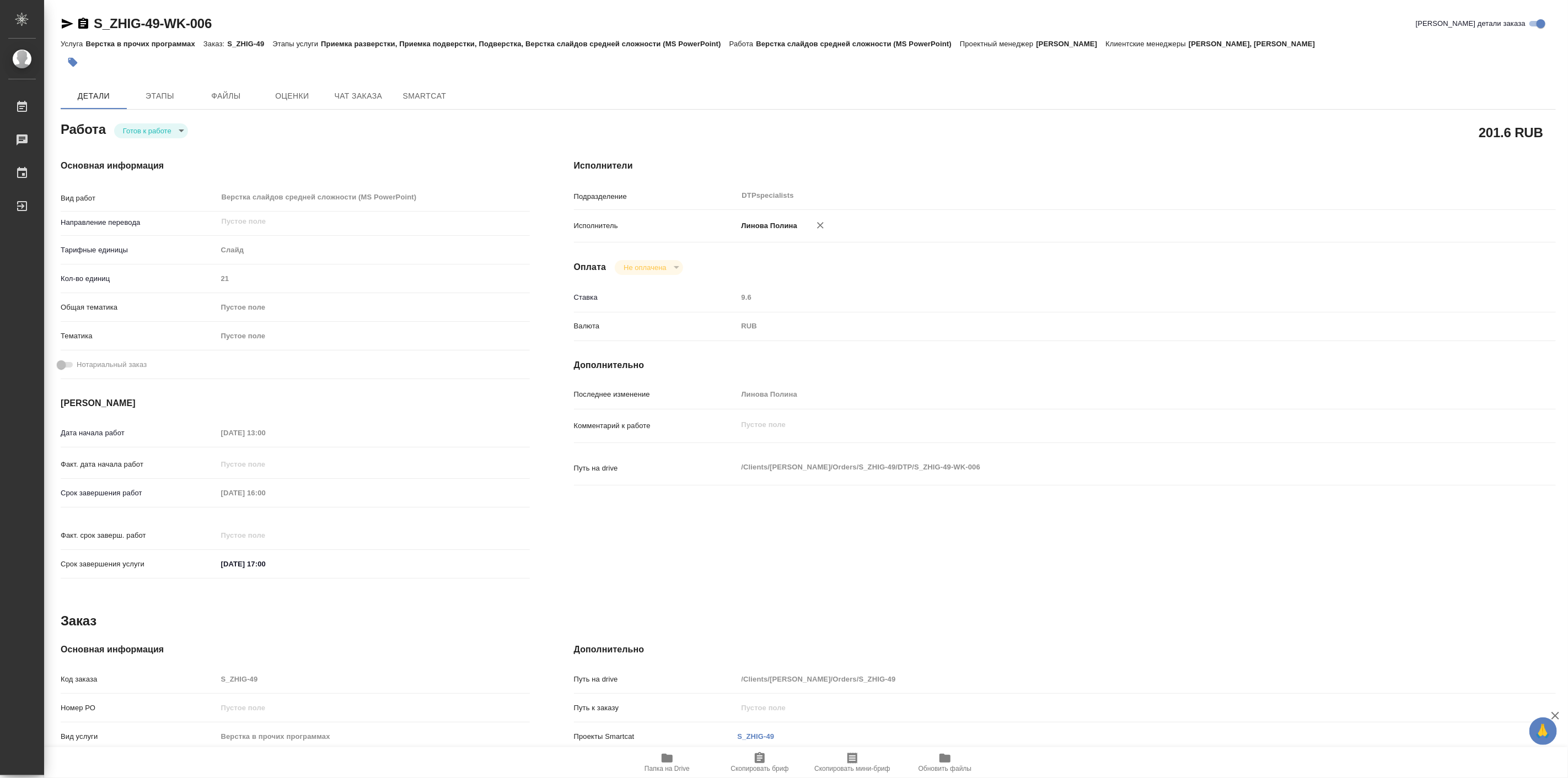
click body "🙏 .cls-1 fill:#fff; AWATERA Linova Polina Работы Чаты График Выйти S_ZHIG-49-WK…"
type textarea "x"
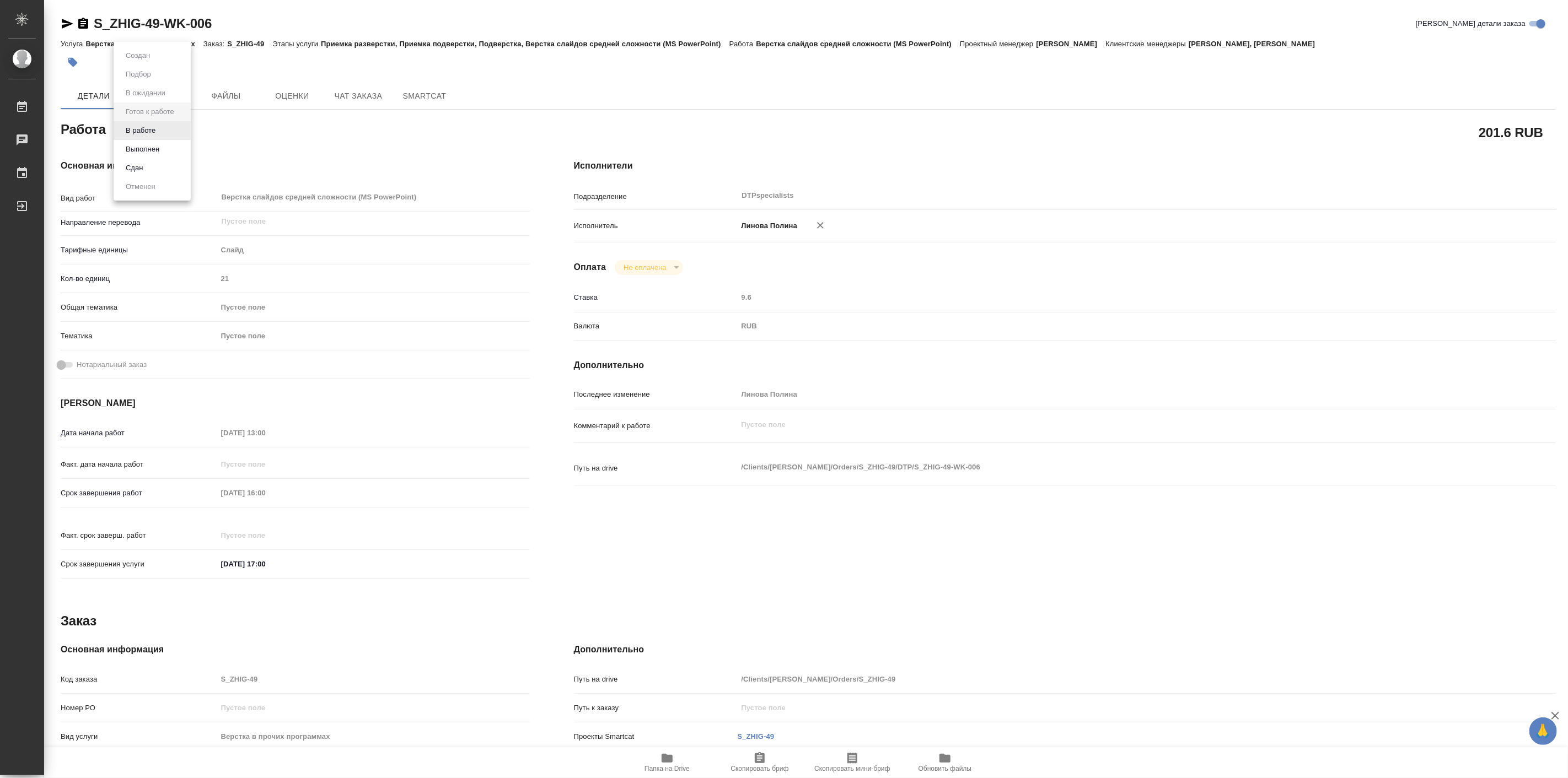
type textarea "x"
click button "В работе"
type textarea "x"
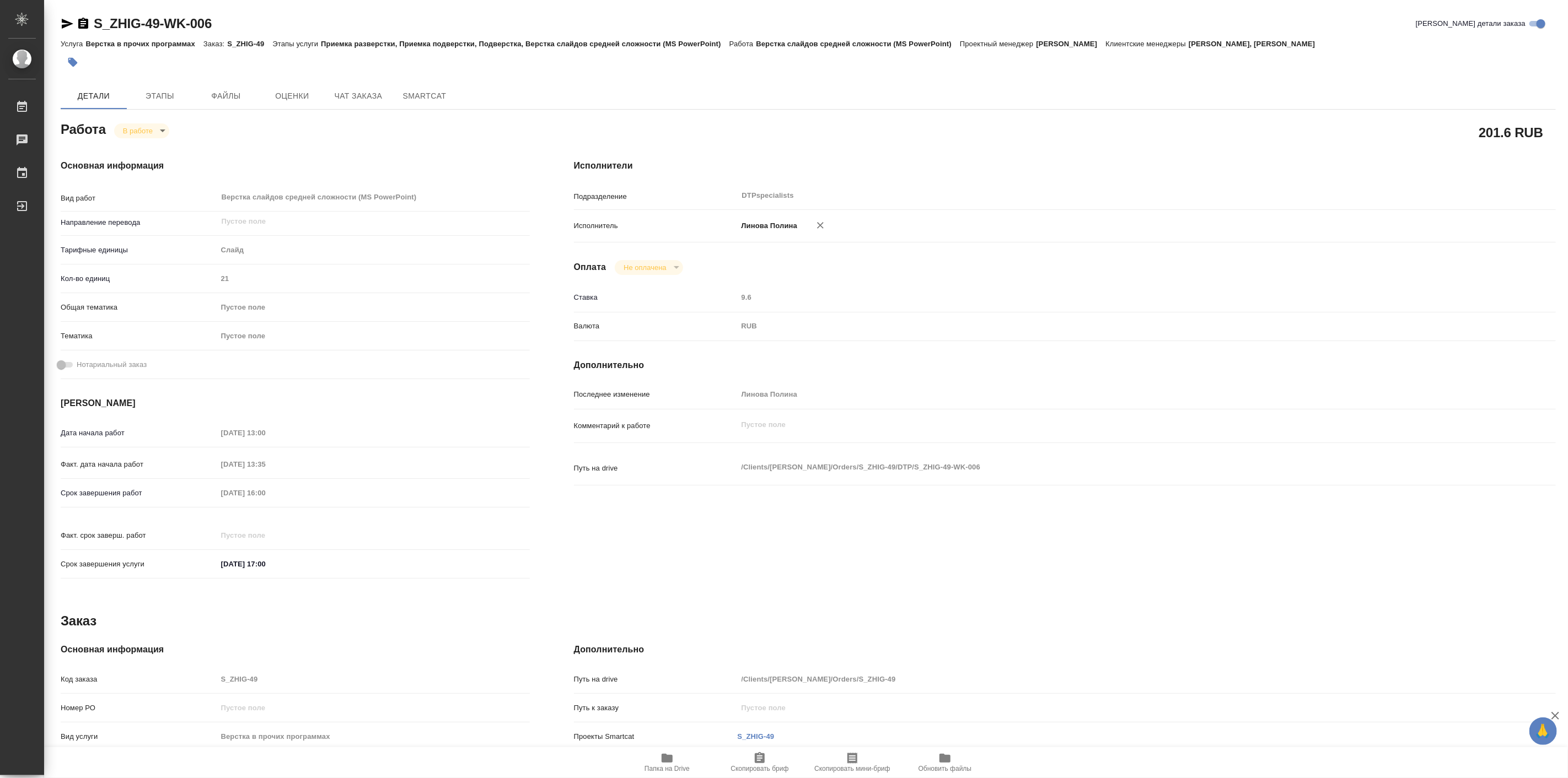
type textarea "x"
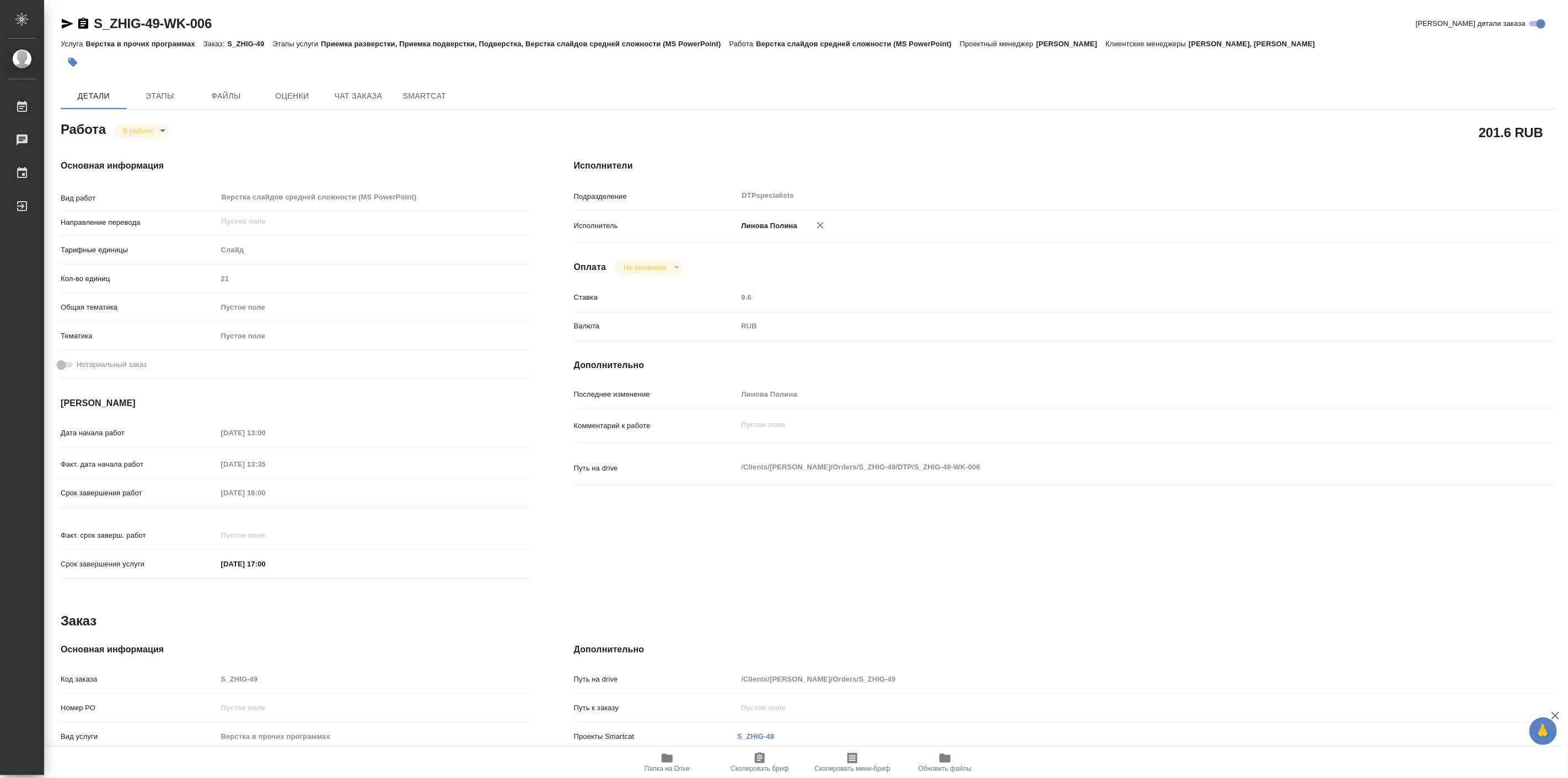
type textarea "x"
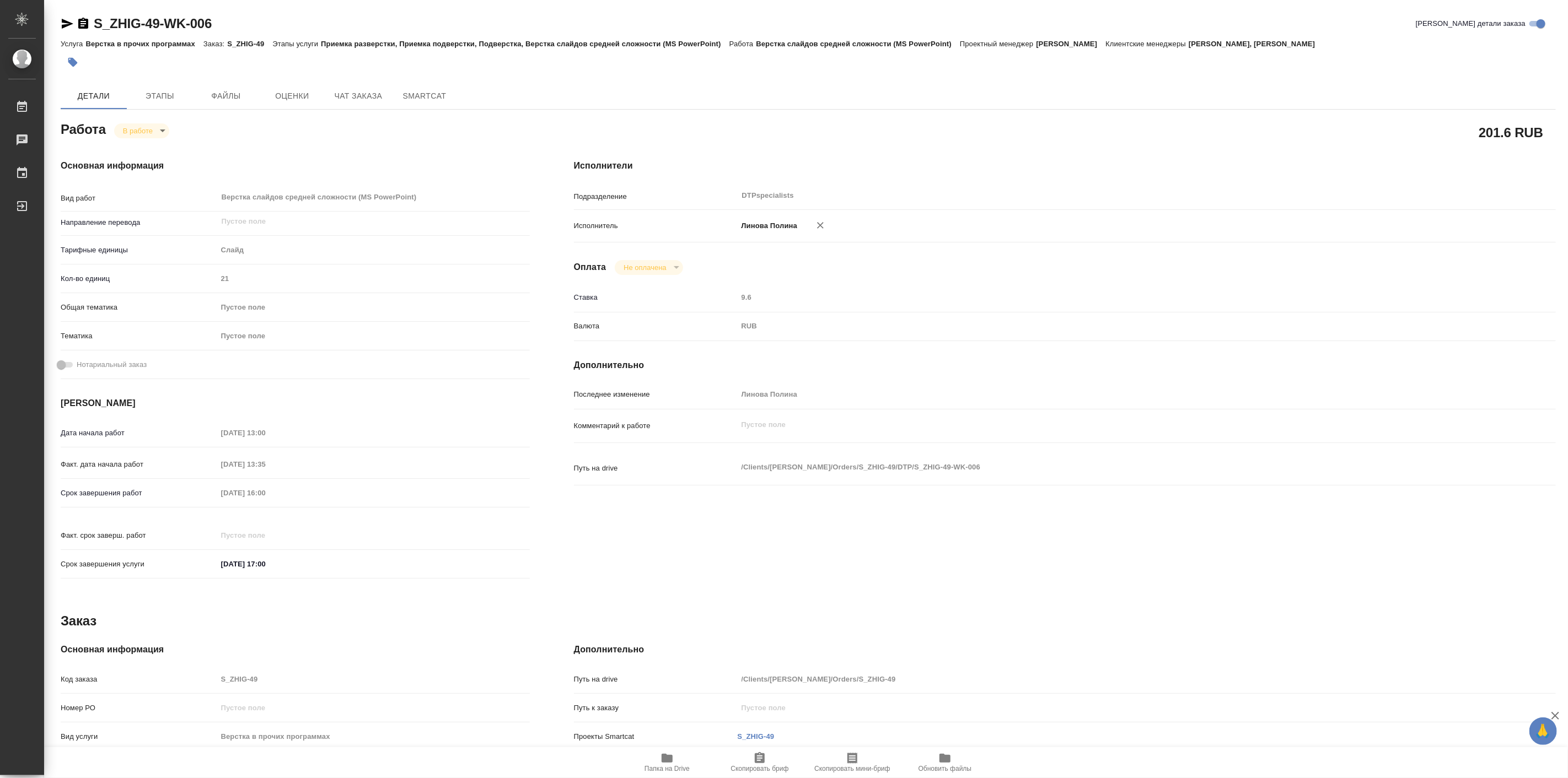
type textarea "x"
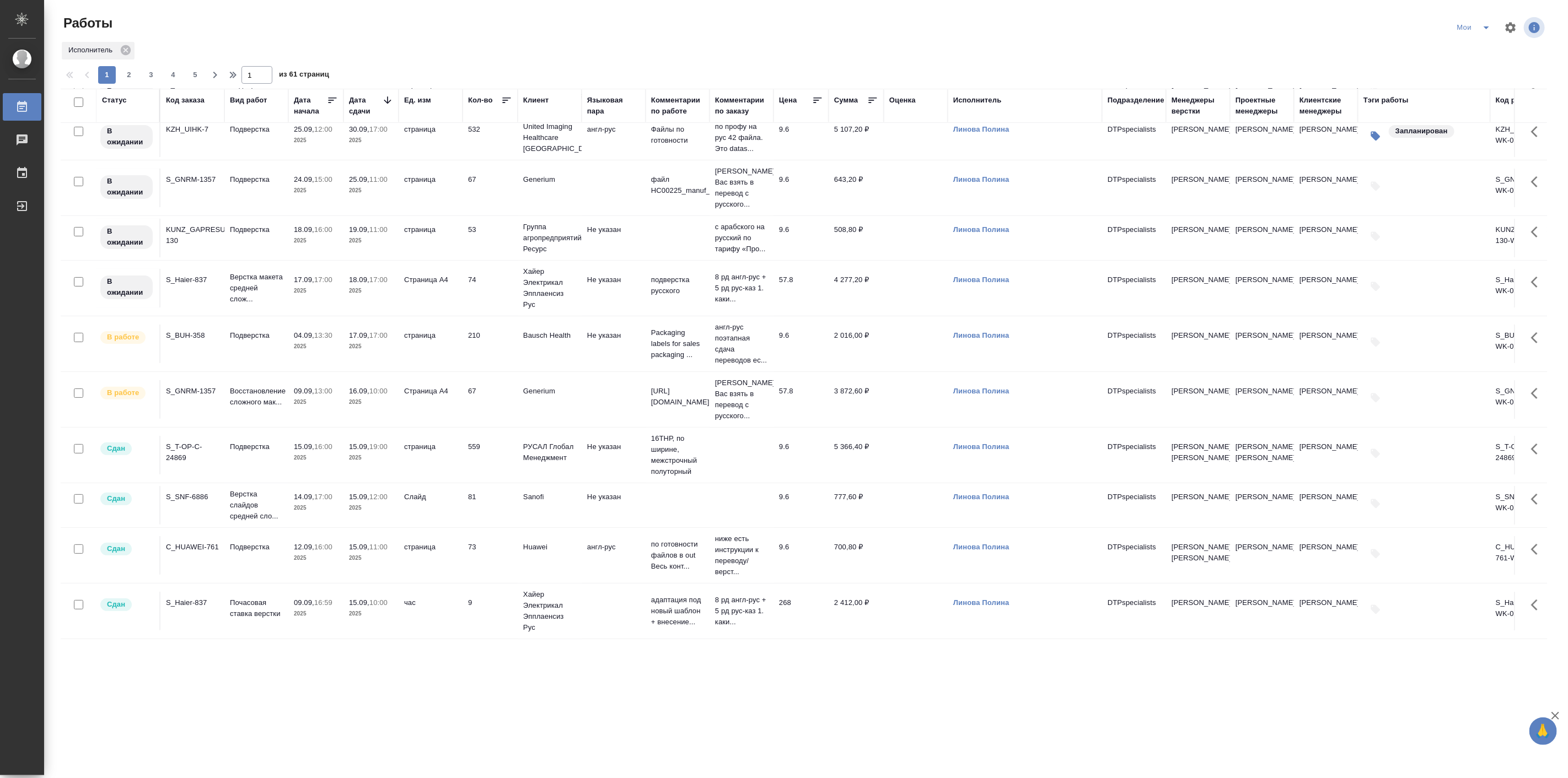
scroll to position [204, 0]
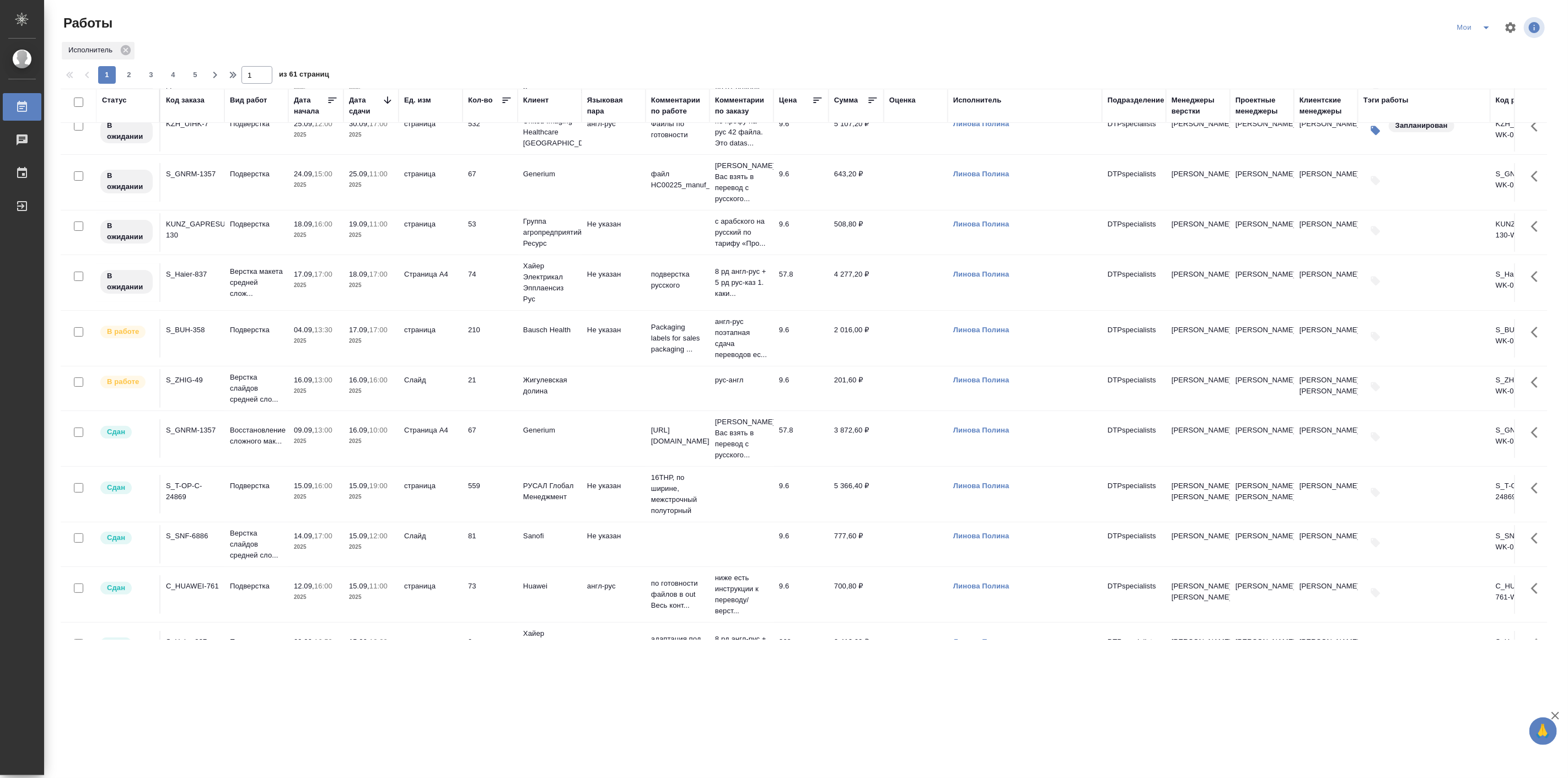
scroll to position [204, 0]
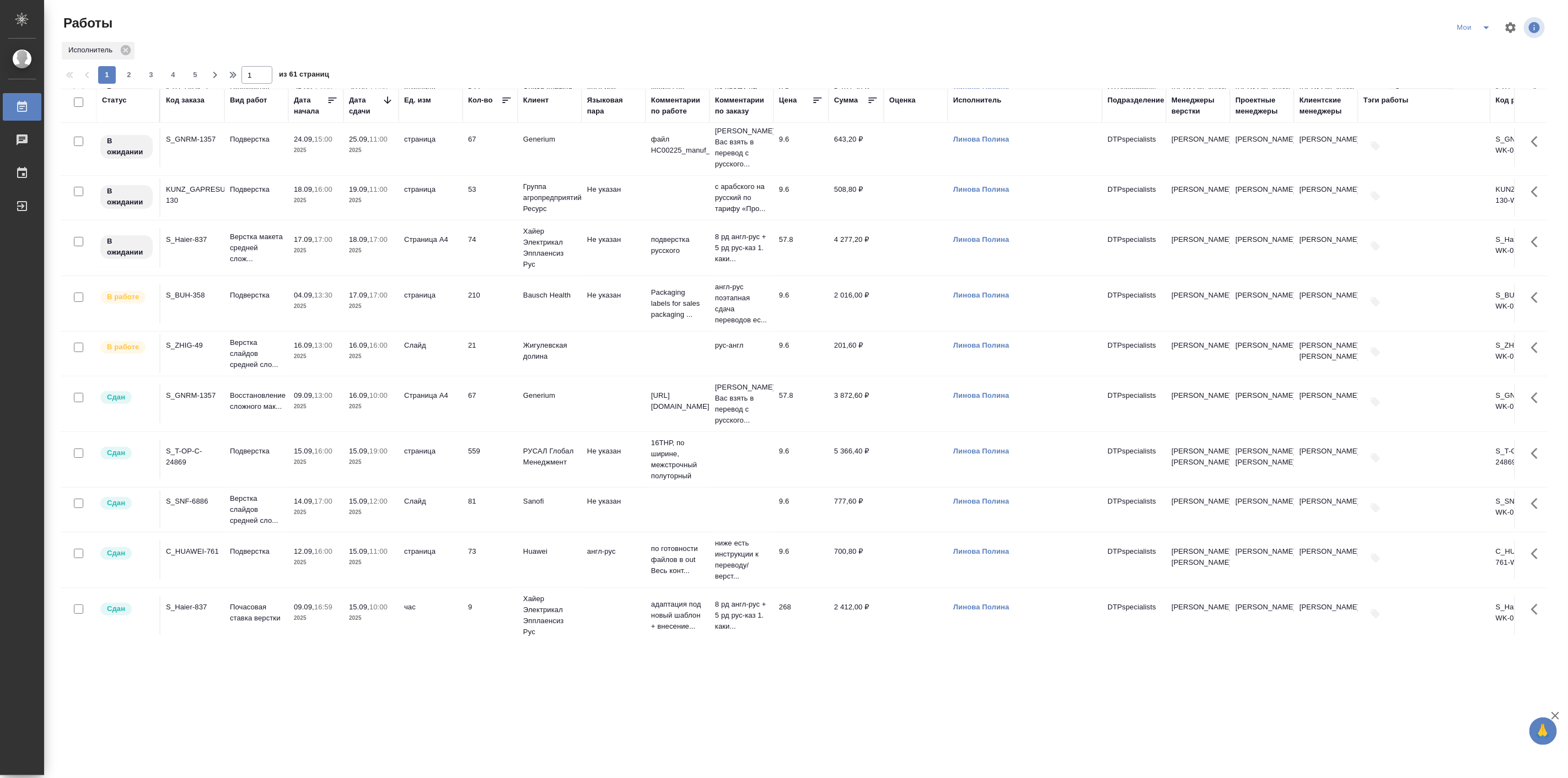
click at [336, 362] on p "2025" at bounding box center [316, 356] width 44 height 11
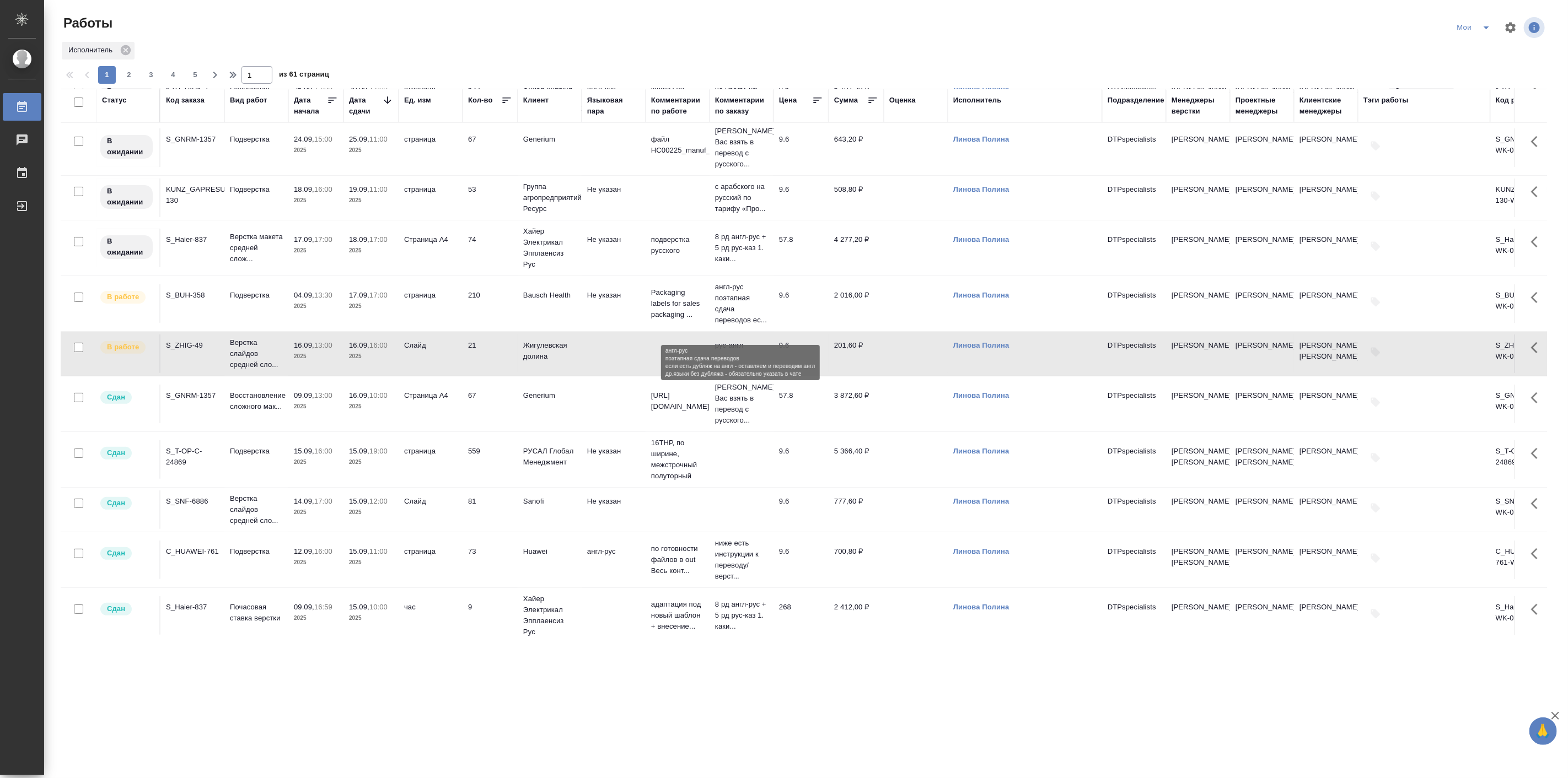
click at [743, 304] on p "англ-рус поэтапная сдача переводов ес..." at bounding box center [741, 303] width 53 height 44
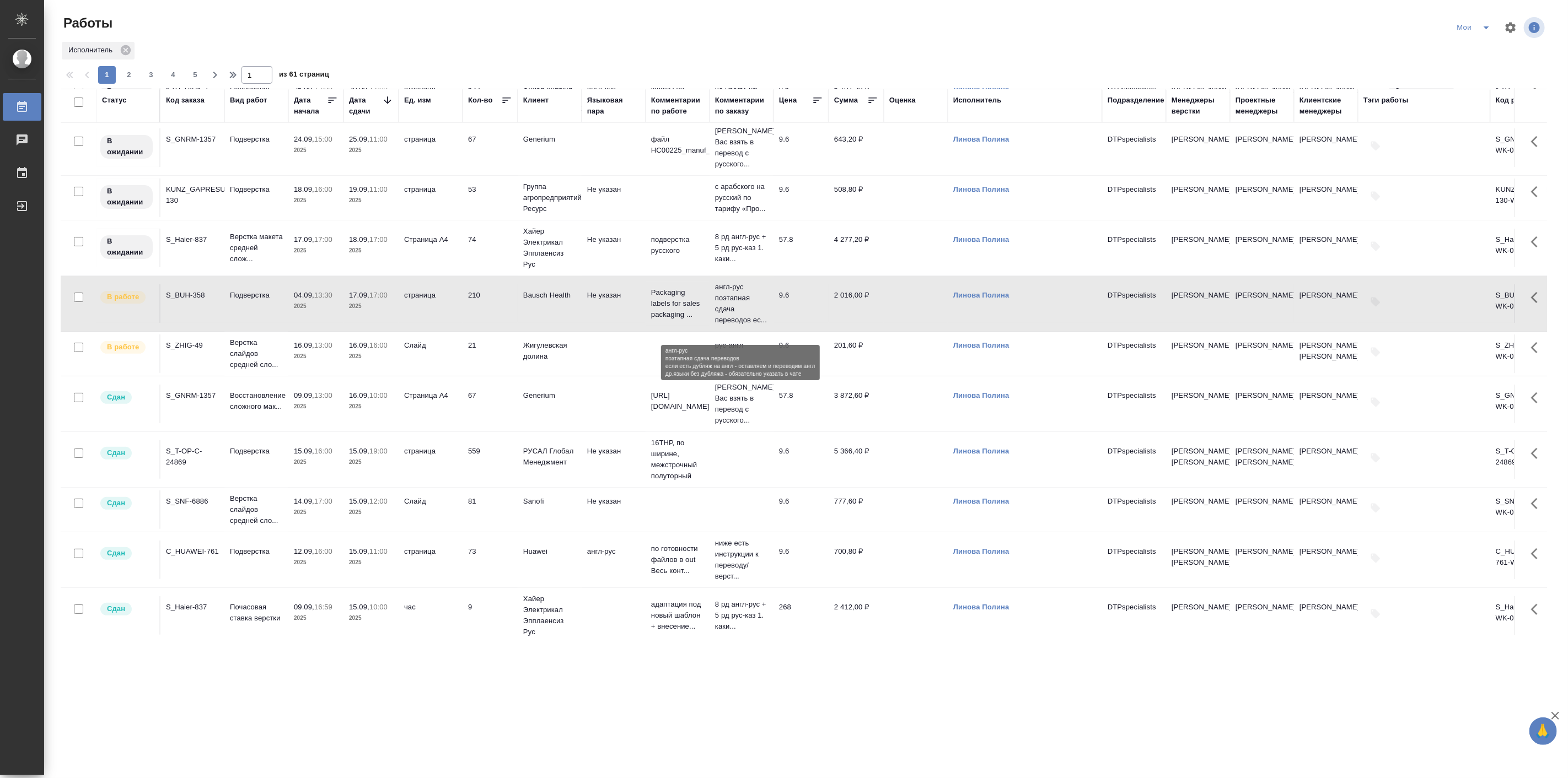
click at [743, 304] on p "англ-рус поэтапная сдача переводов ес..." at bounding box center [741, 303] width 53 height 44
click at [1484, 28] on icon "split button" at bounding box center [1486, 27] width 13 height 13
click at [1465, 105] on li "все" at bounding box center [1475, 103] width 65 height 18
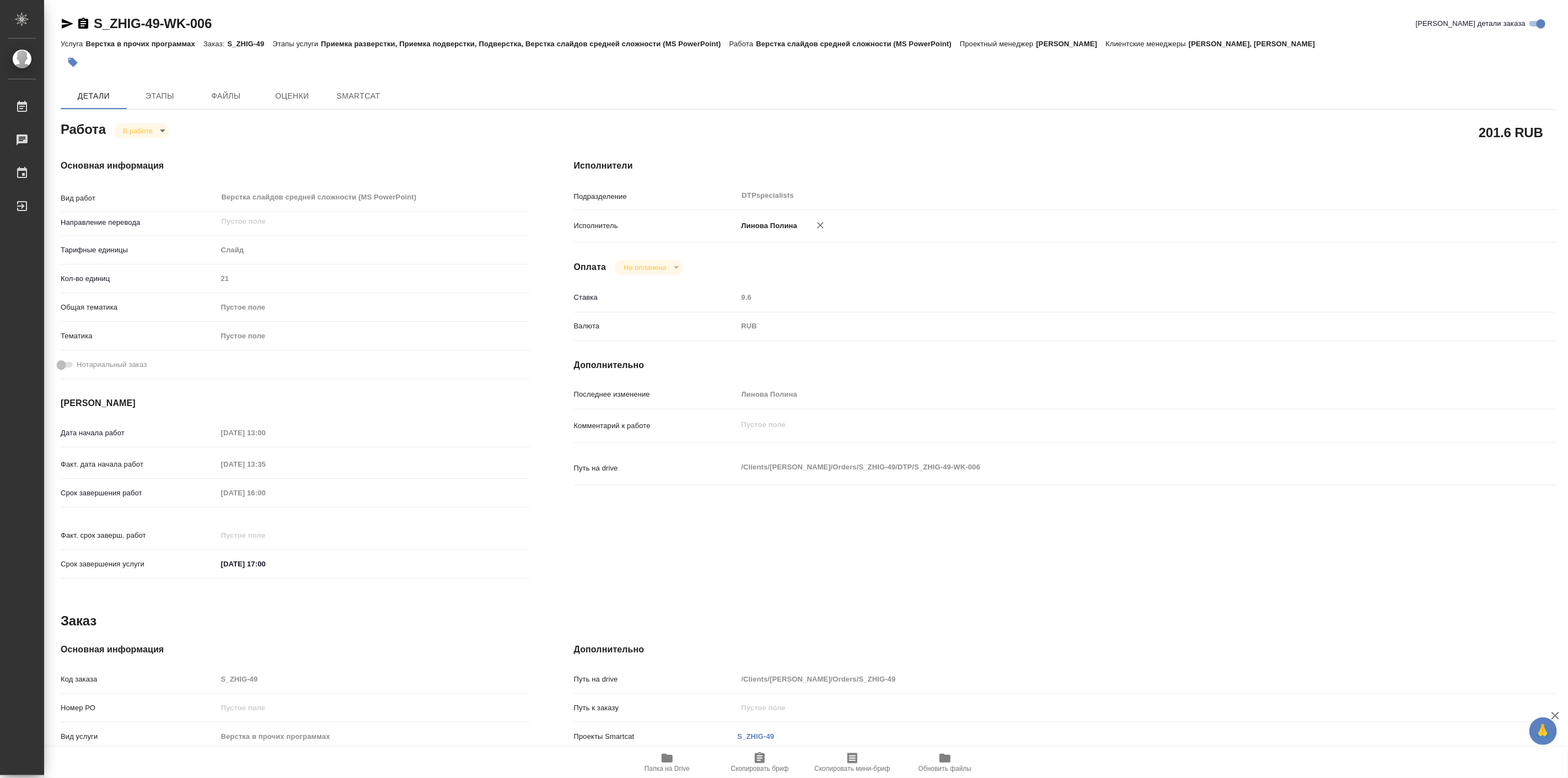
type textarea "x"
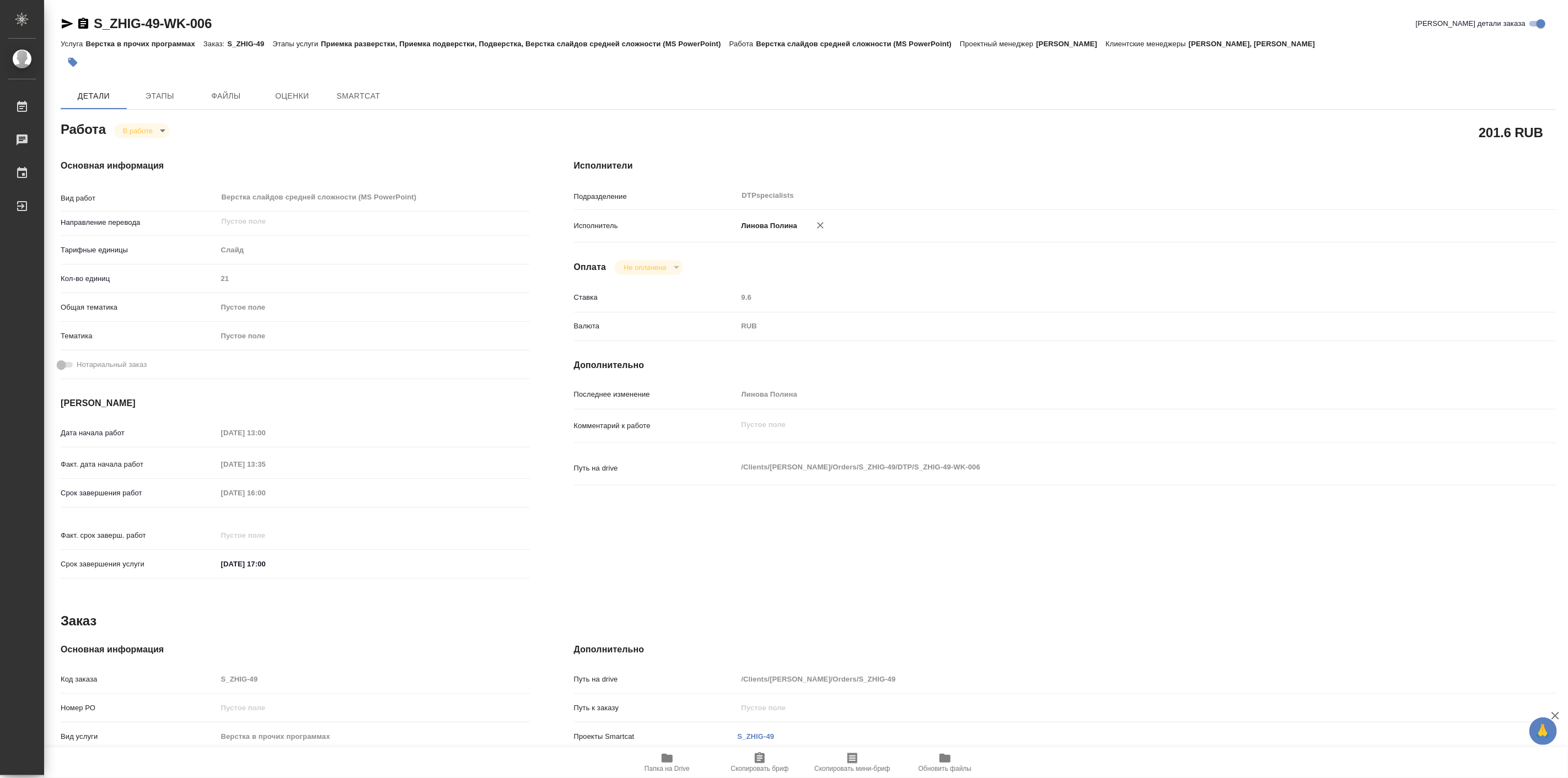
type textarea "x"
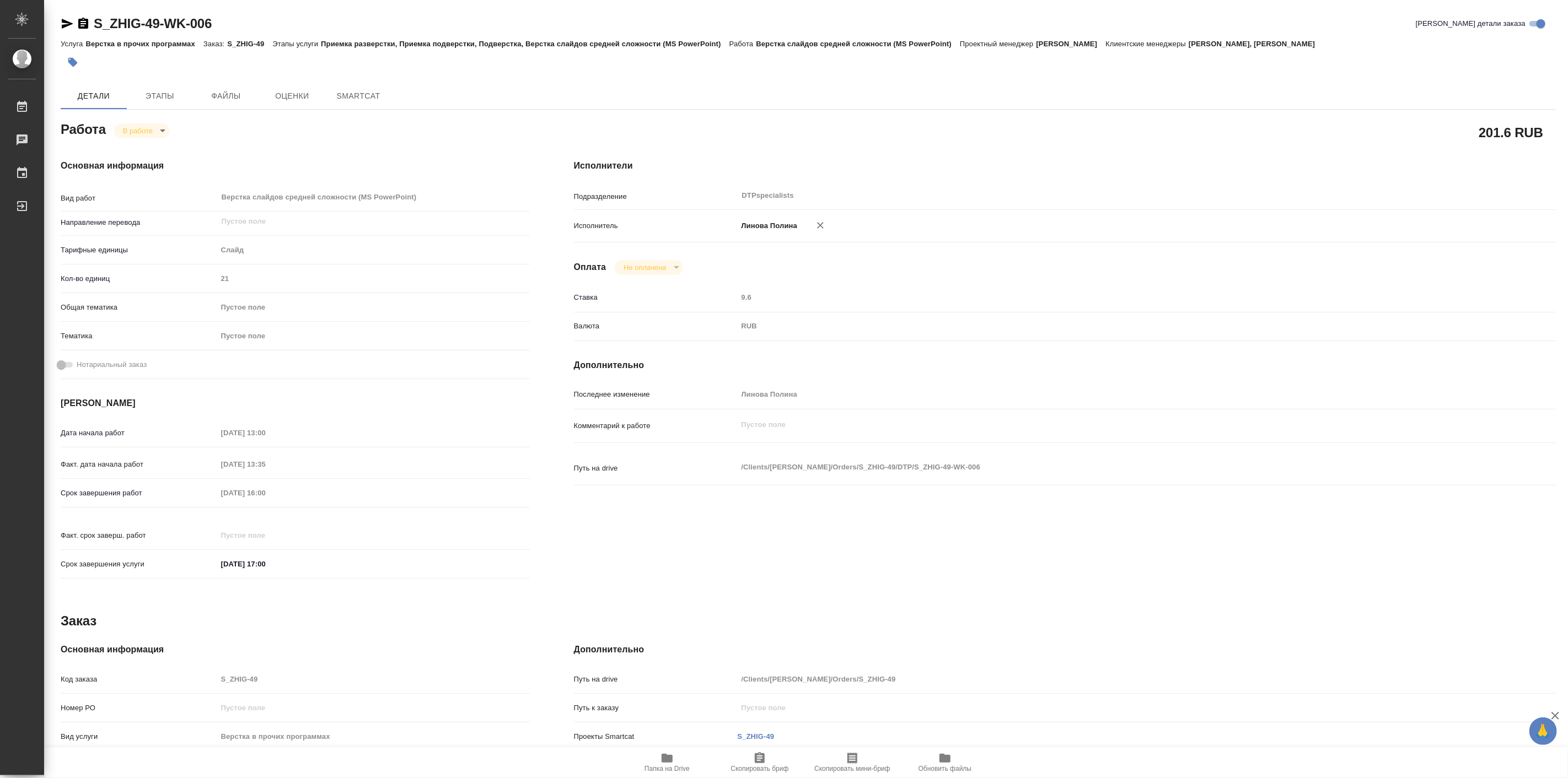
type textarea "x"
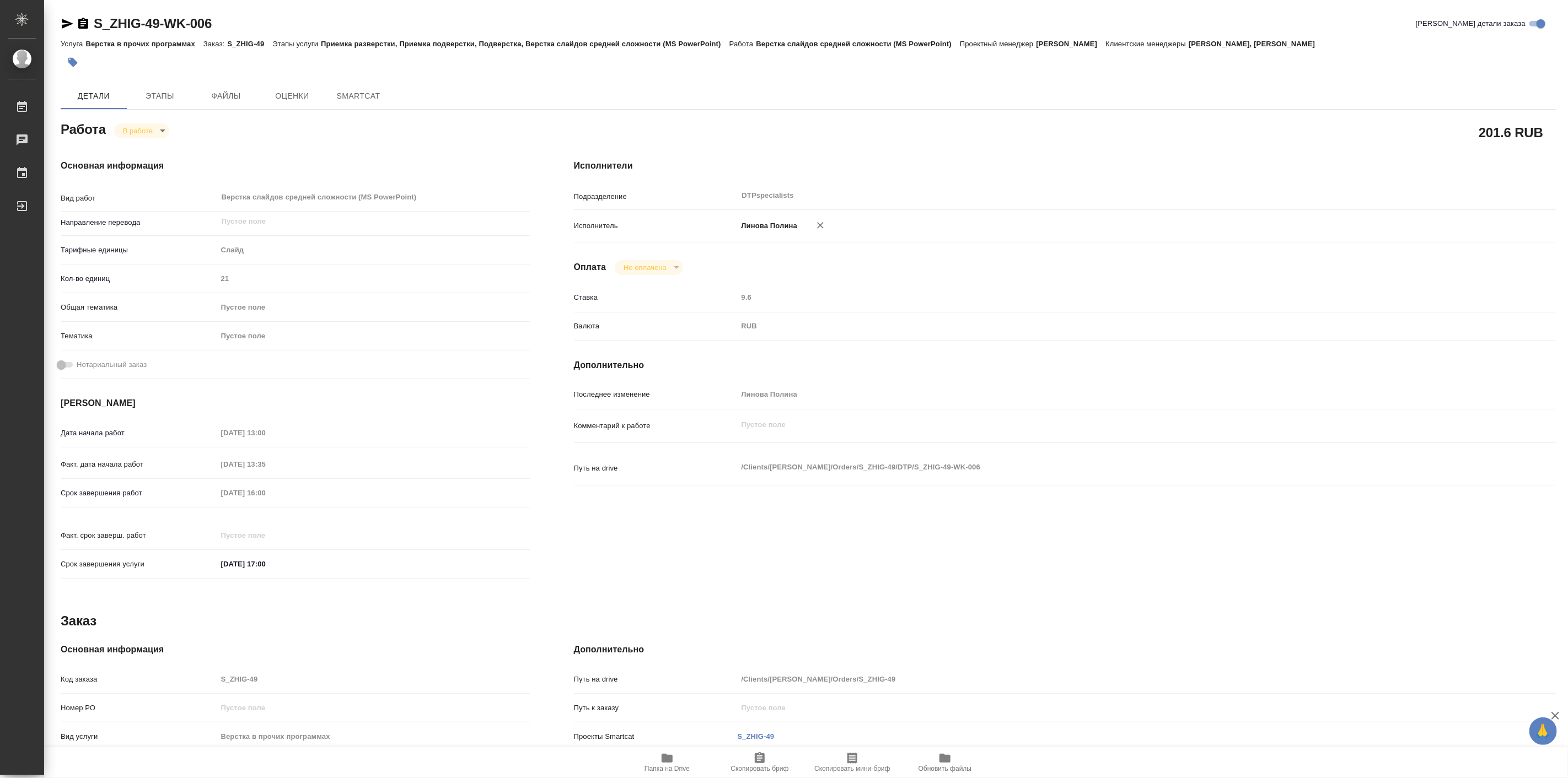
type textarea "x"
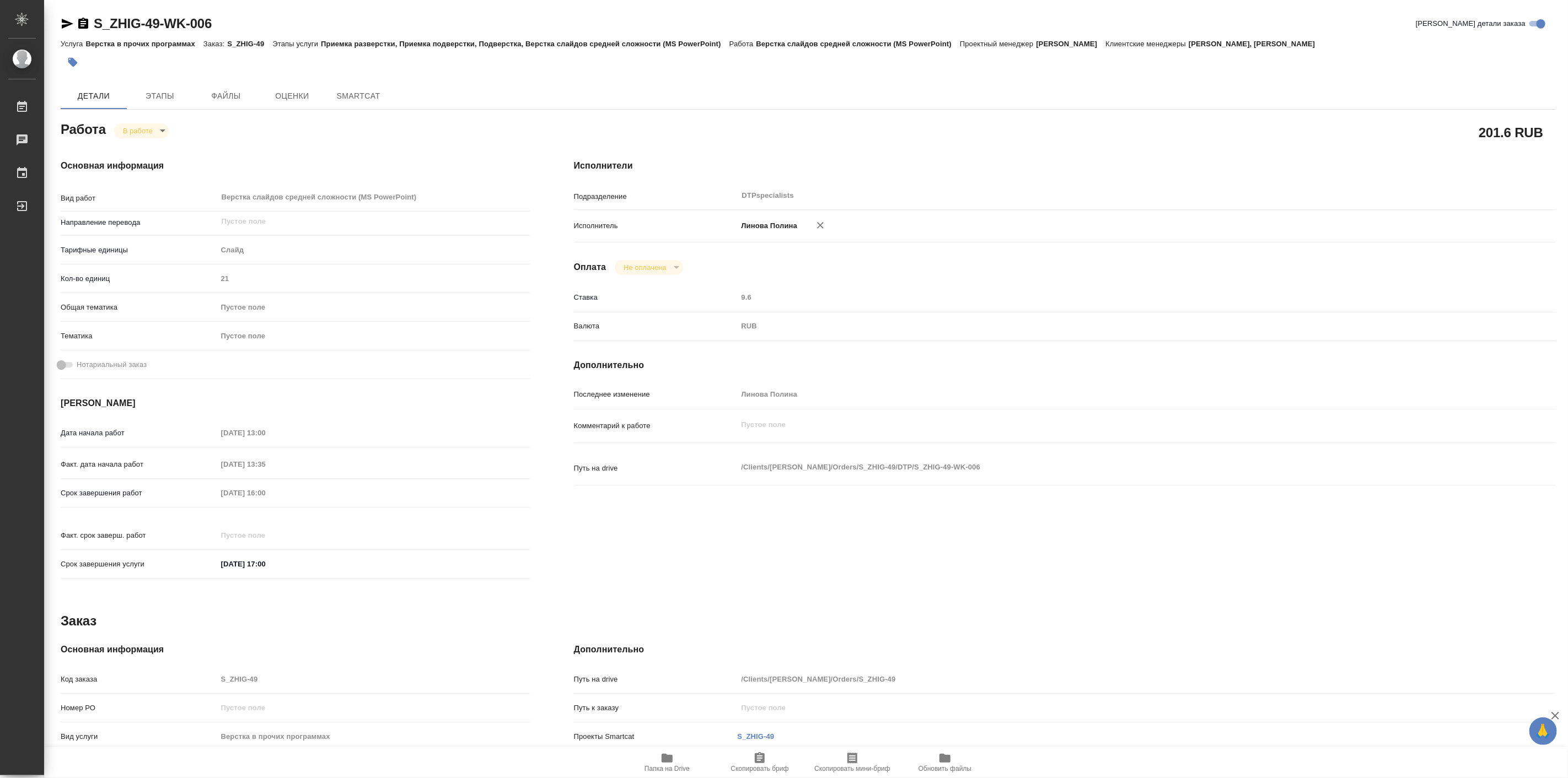
type textarea "x"
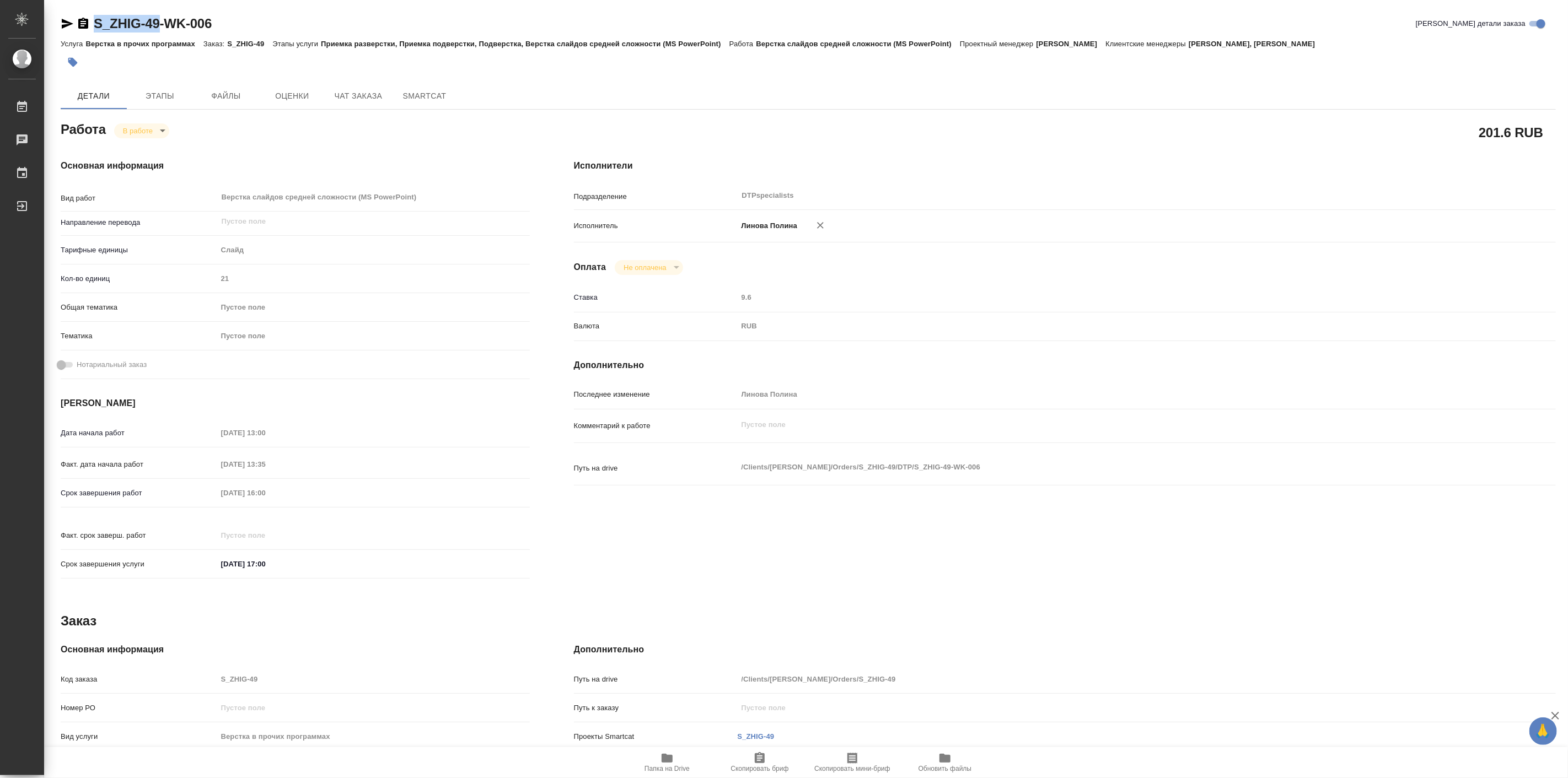
type textarea "x"
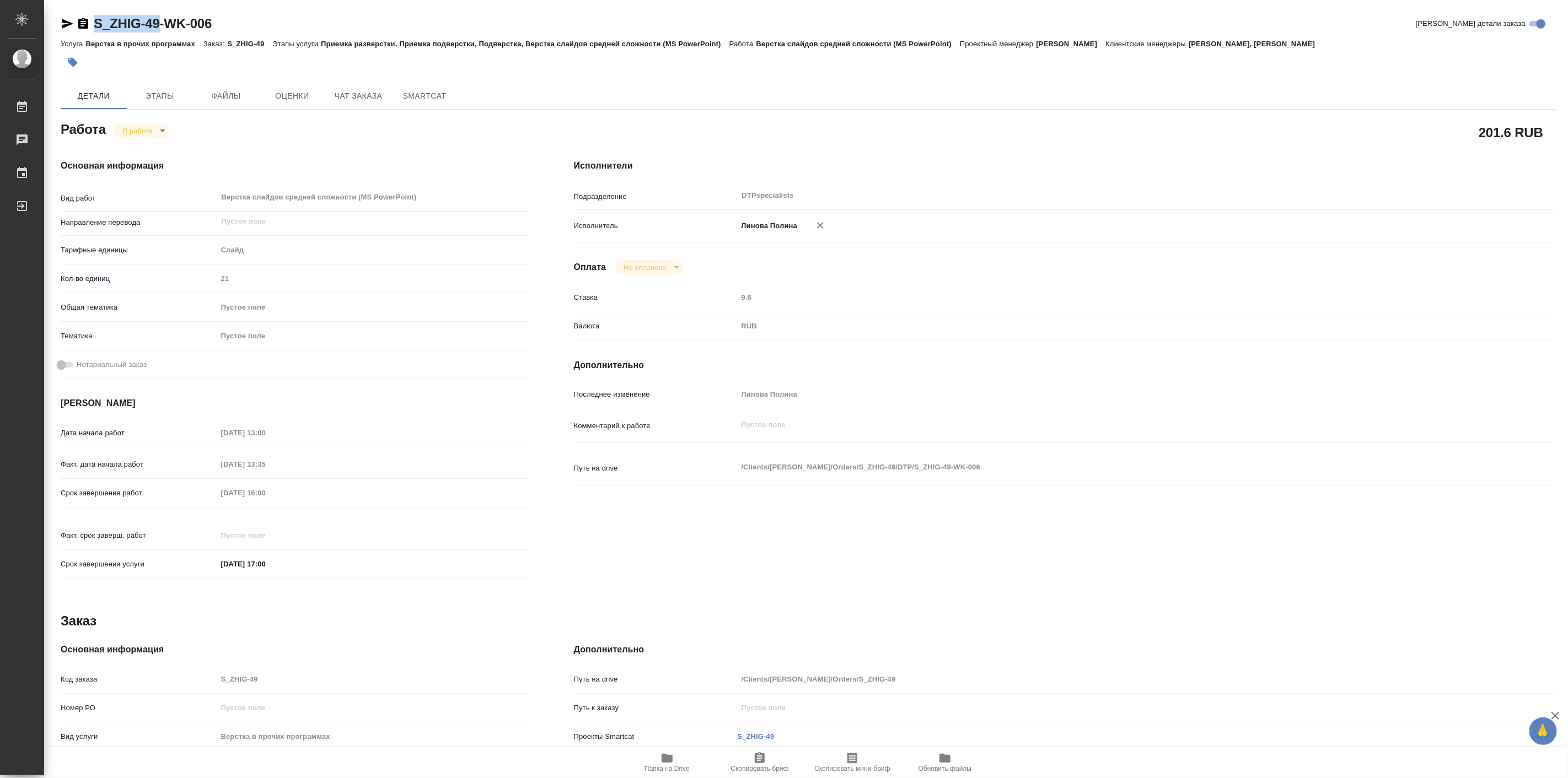
drag, startPoint x: 90, startPoint y: 8, endPoint x: 163, endPoint y: 28, distance: 75.7
click at [163, 28] on div "S_ZHIG-49-WK-006 Кратко детали заказа Услуга Верстка в прочих программах Заказ:…" at bounding box center [808, 469] width 1508 height 938
type textarea "x"
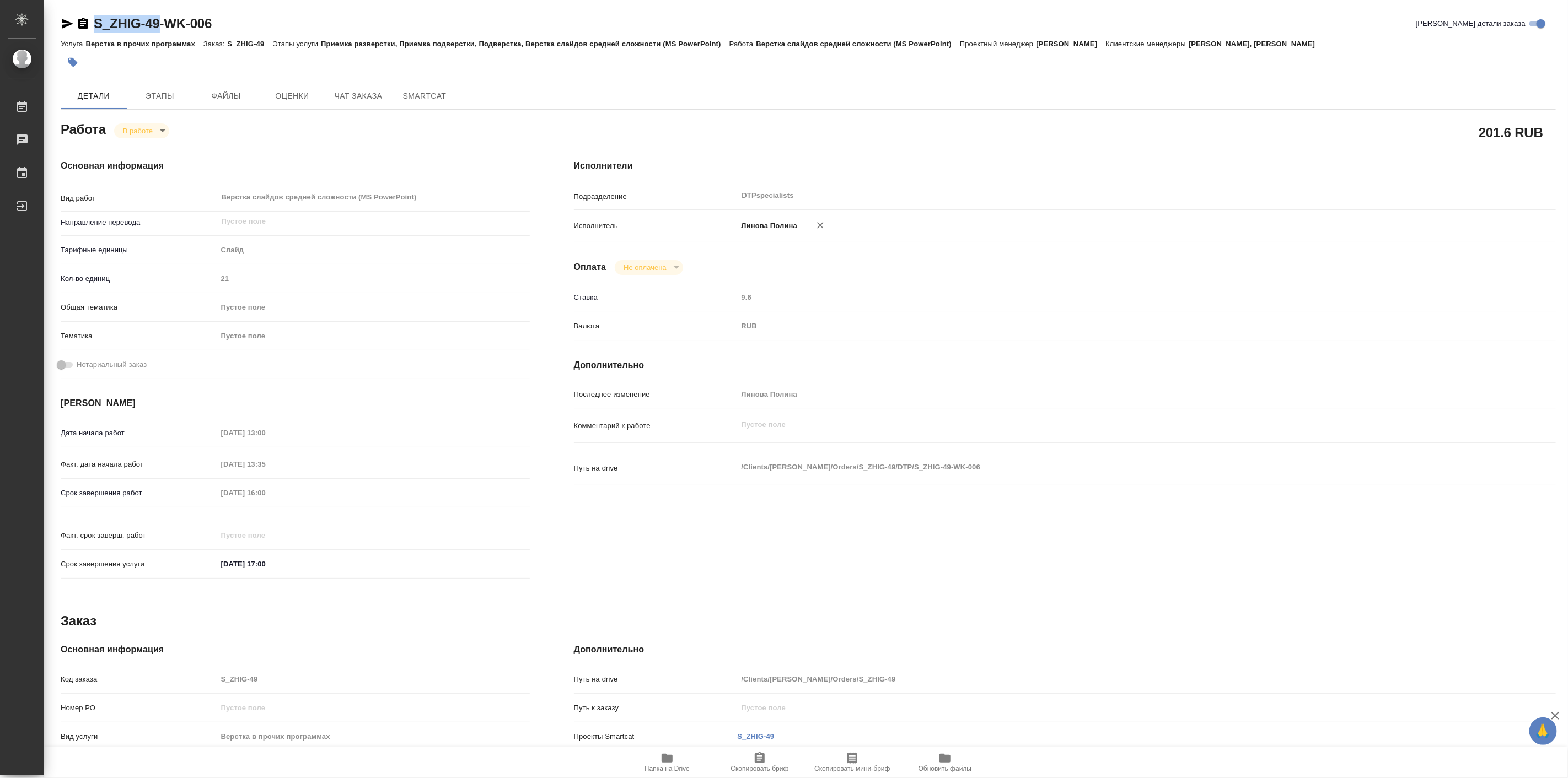
type textarea "x"
copy link "S_ZHIG-49"
click at [666, 761] on icon "button" at bounding box center [666, 758] width 11 height 9
click at [363, 107] on button "Чат заказа" at bounding box center [358, 96] width 66 height 27
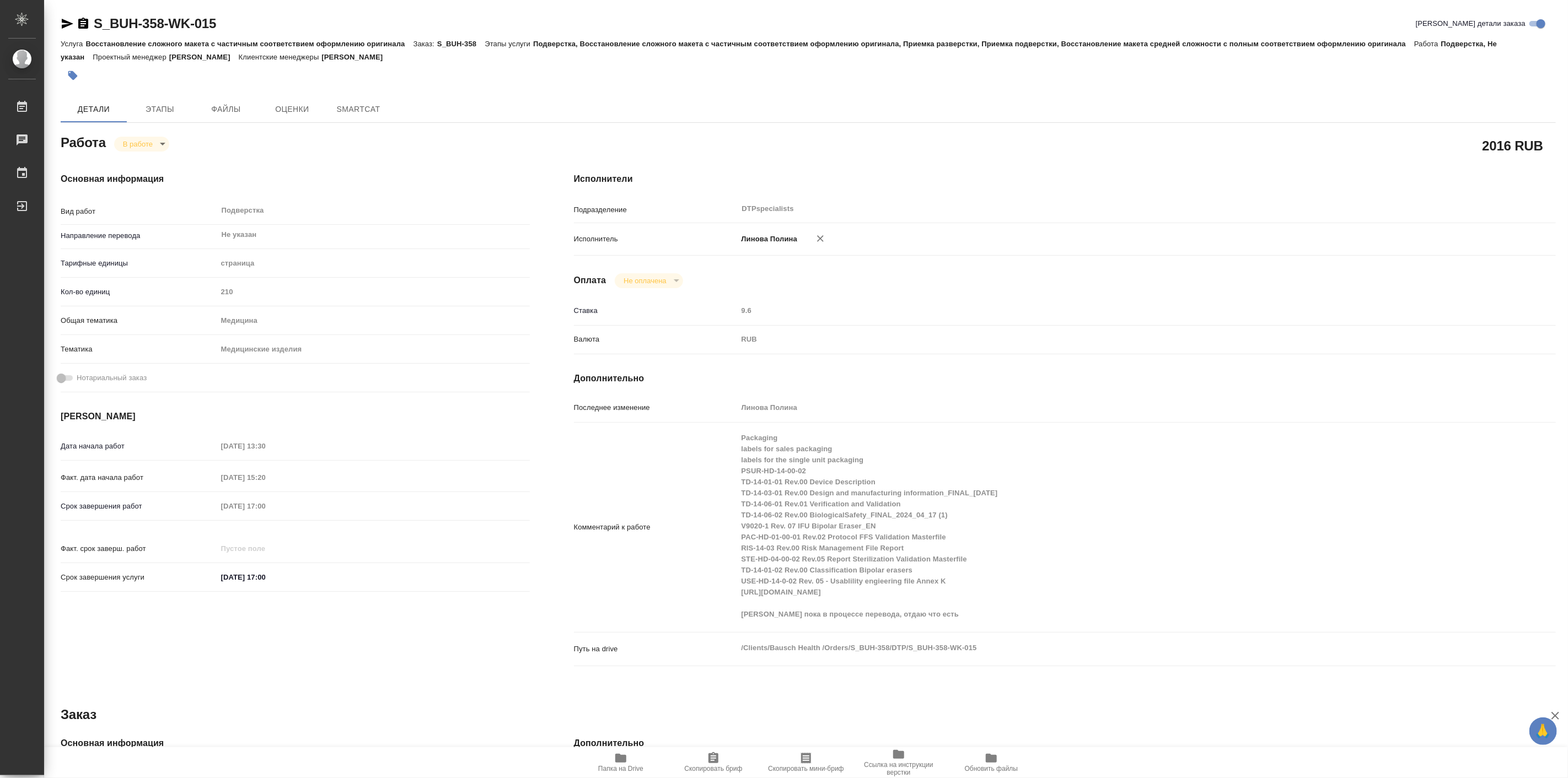
type textarea "x"
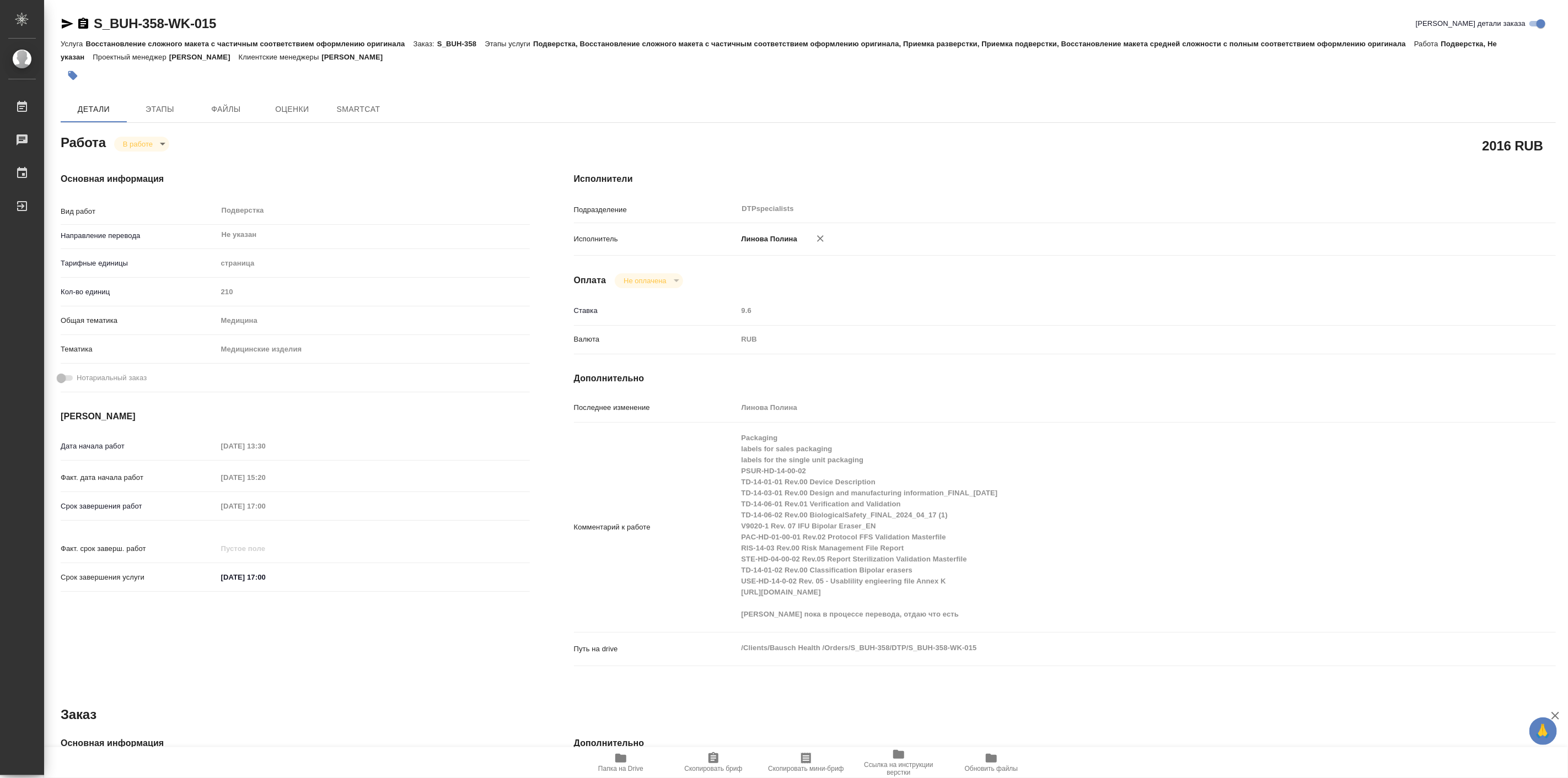
type textarea "x"
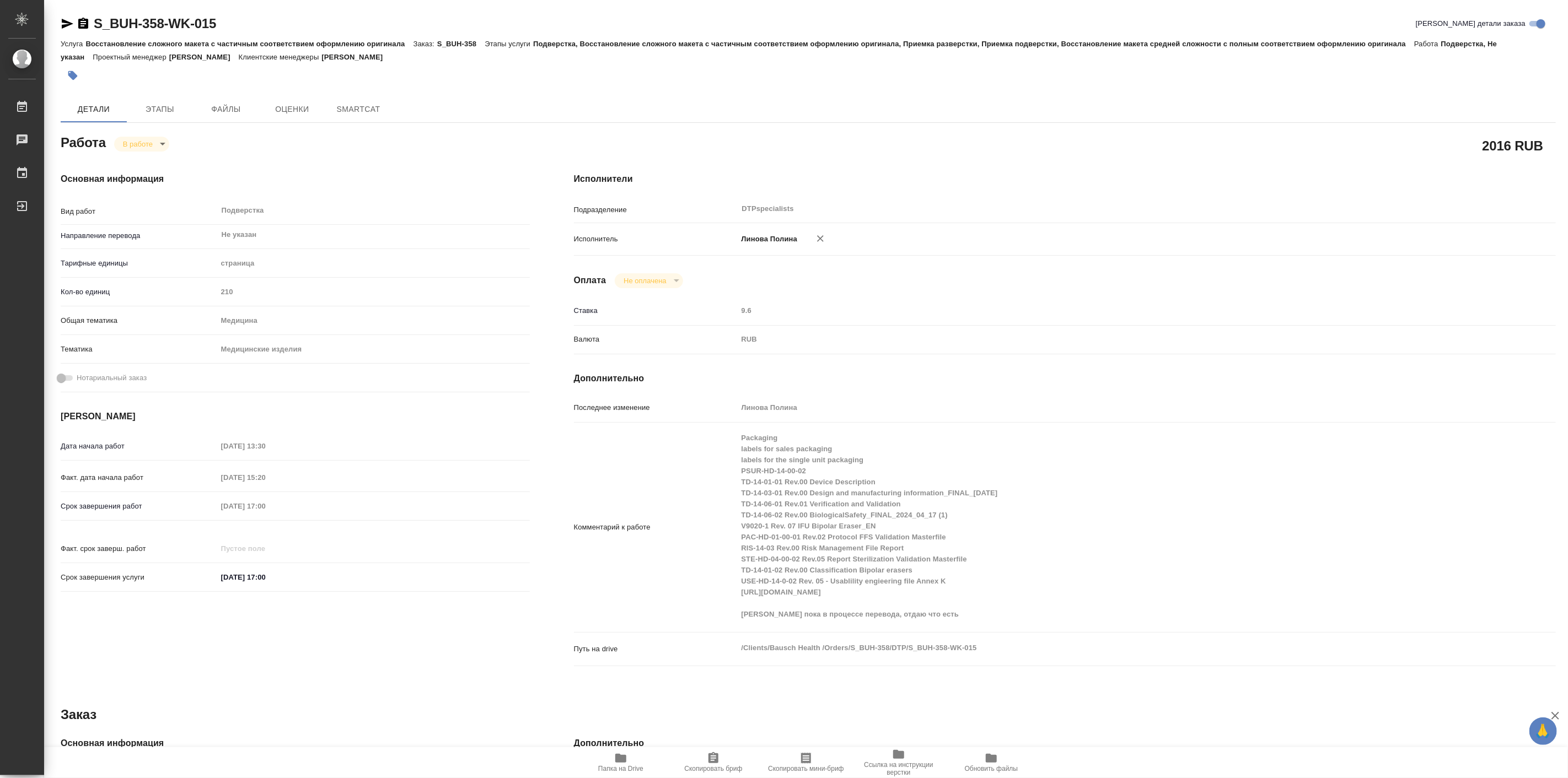
type textarea "x"
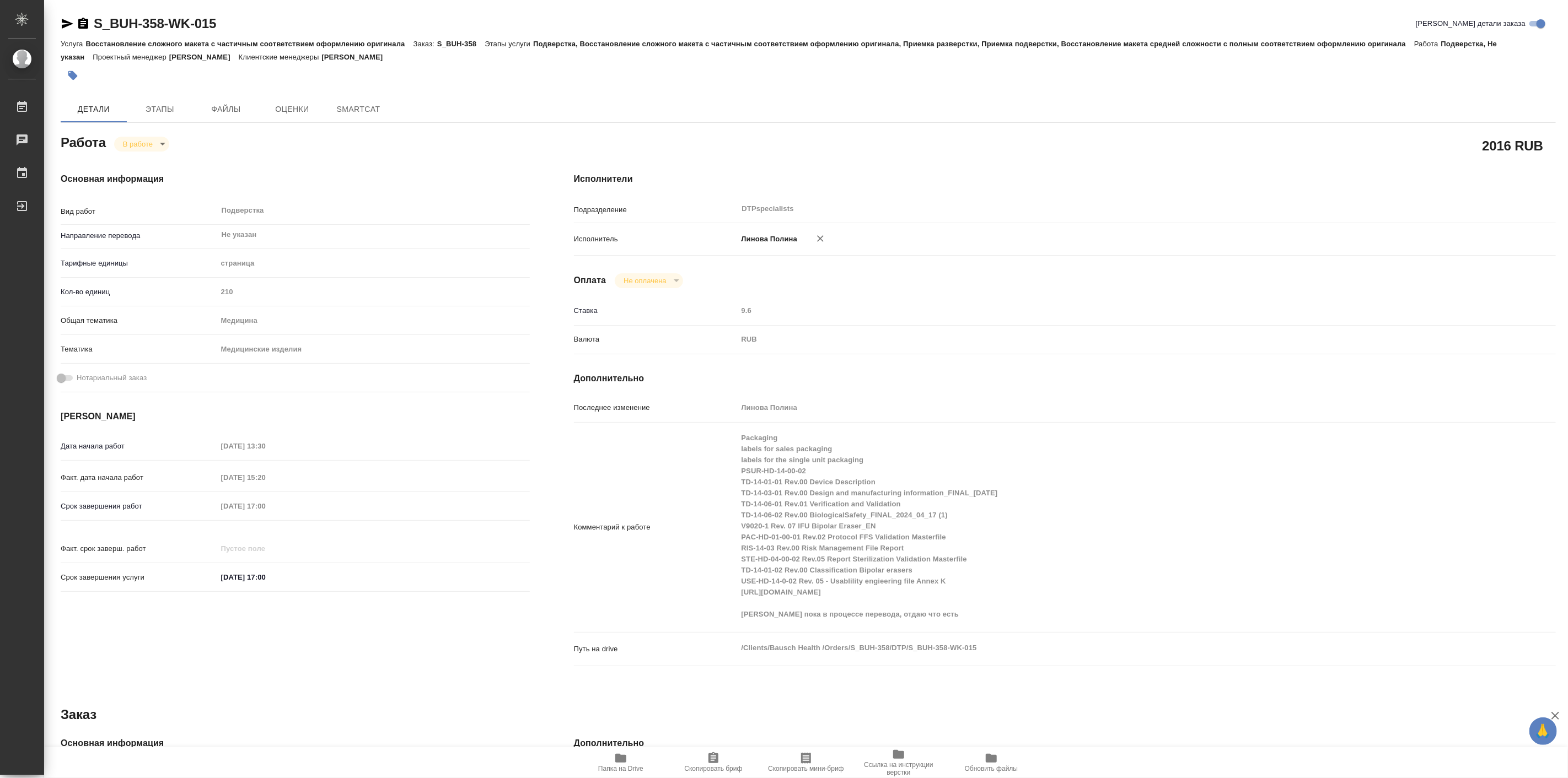
type textarea "x"
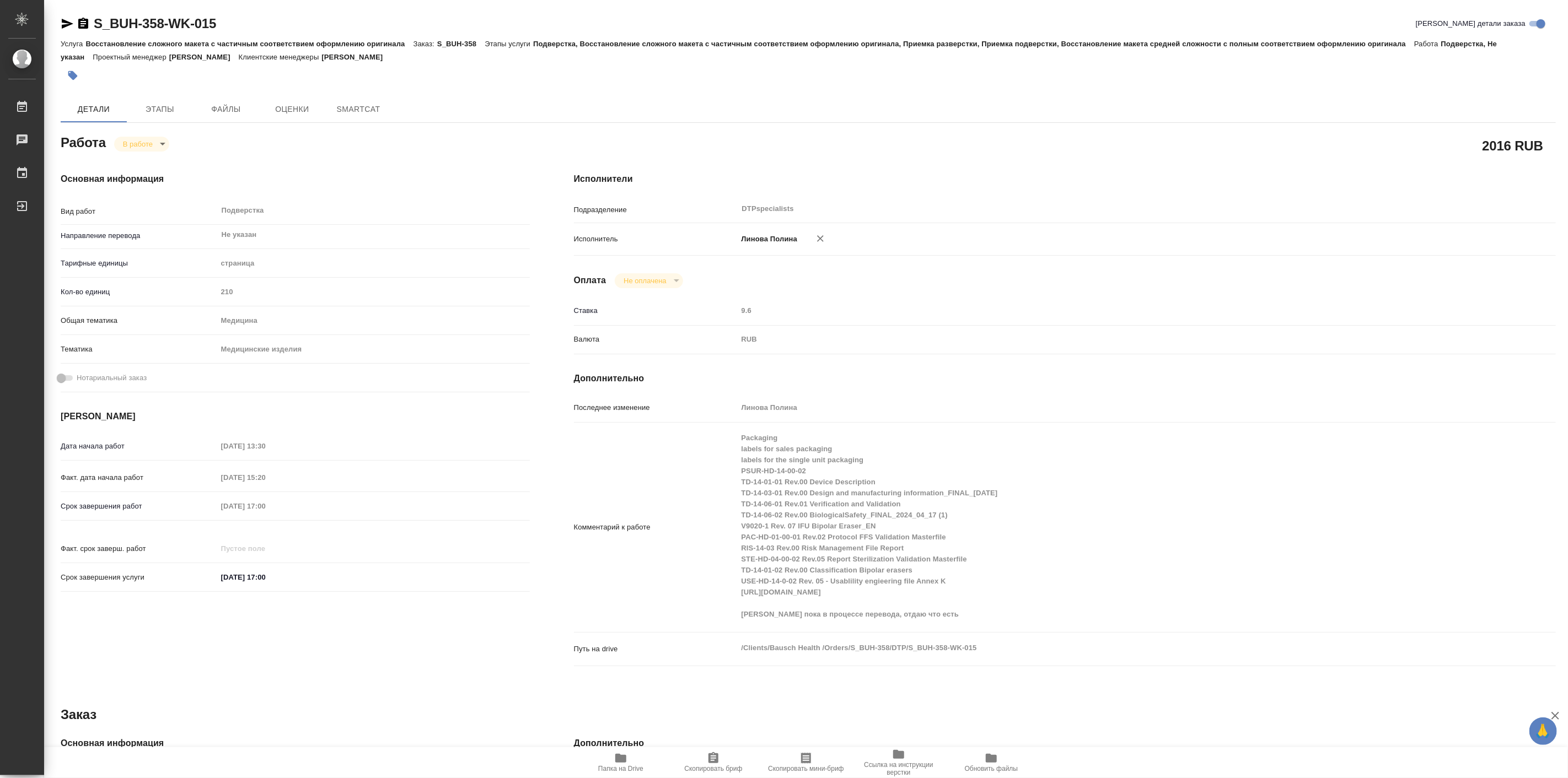
type textarea "x"
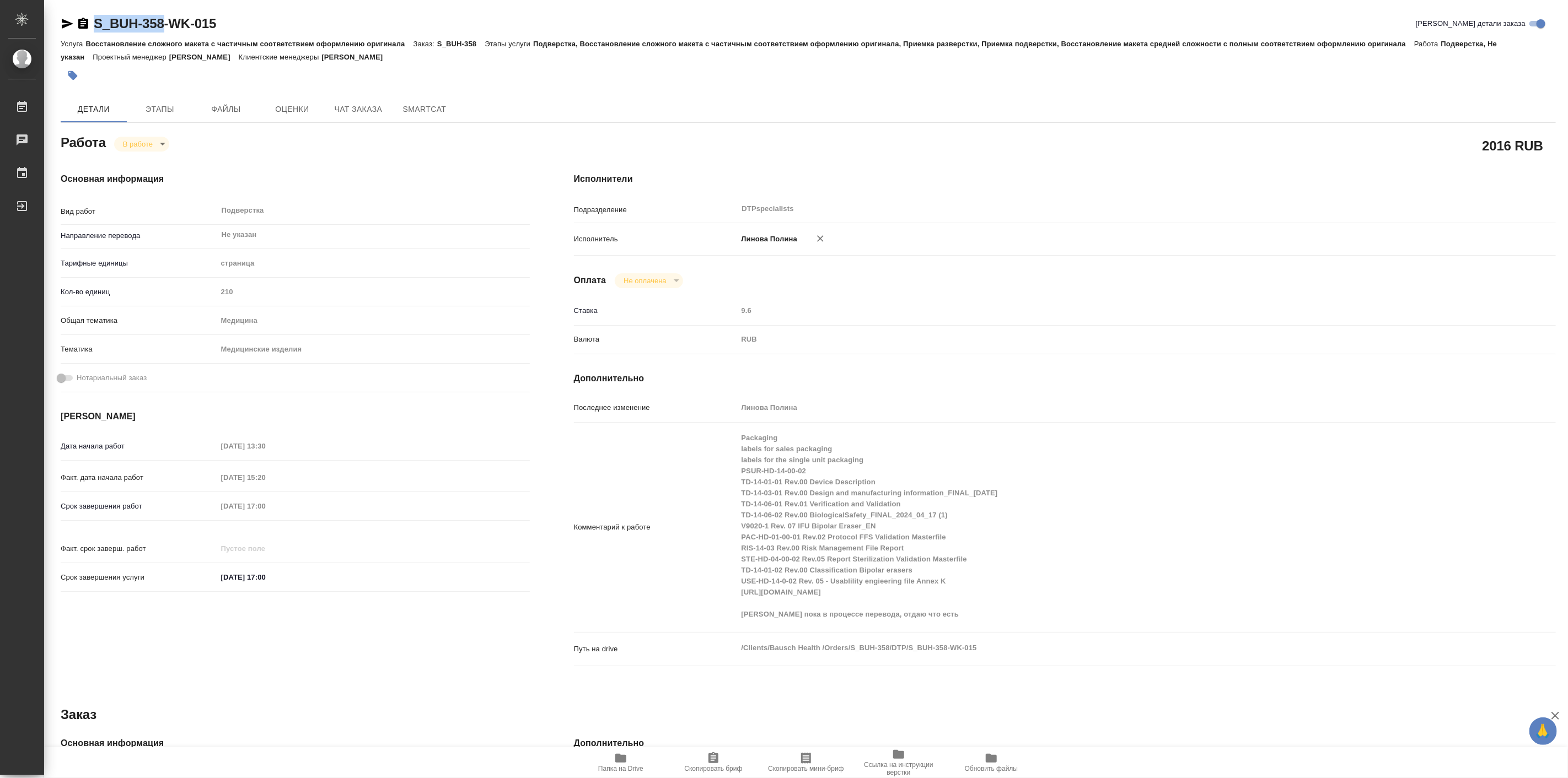
type textarea "x"
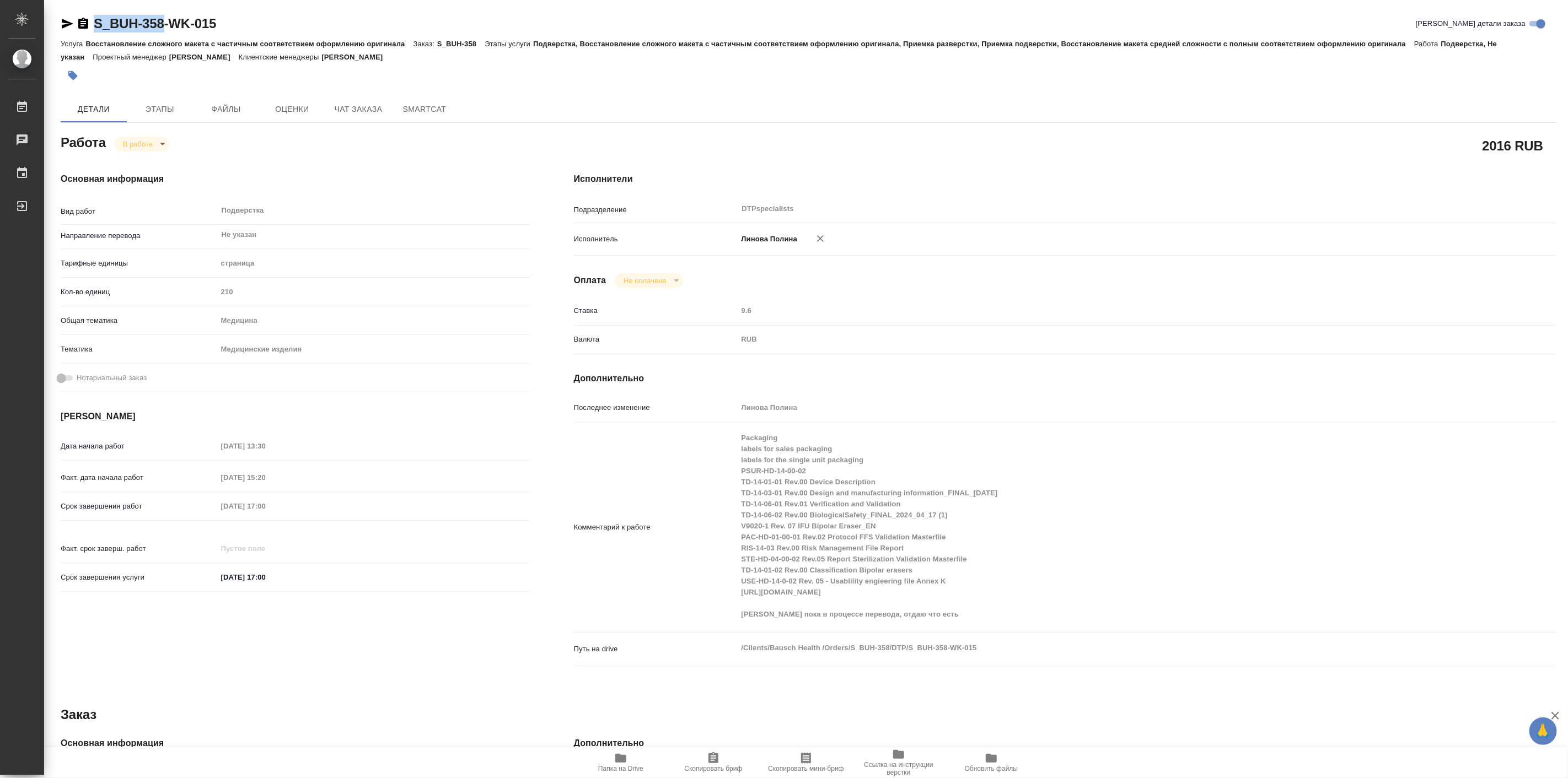
drag, startPoint x: 91, startPoint y: 10, endPoint x: 165, endPoint y: 33, distance: 77.5
click at [165, 33] on div "S_BUH-358-WK-015 Кратко детали заказа Услуга Восстановление сложного макета с ч…" at bounding box center [808, 516] width 1508 height 1032
copy link "S_BUH-358"
type textarea "x"
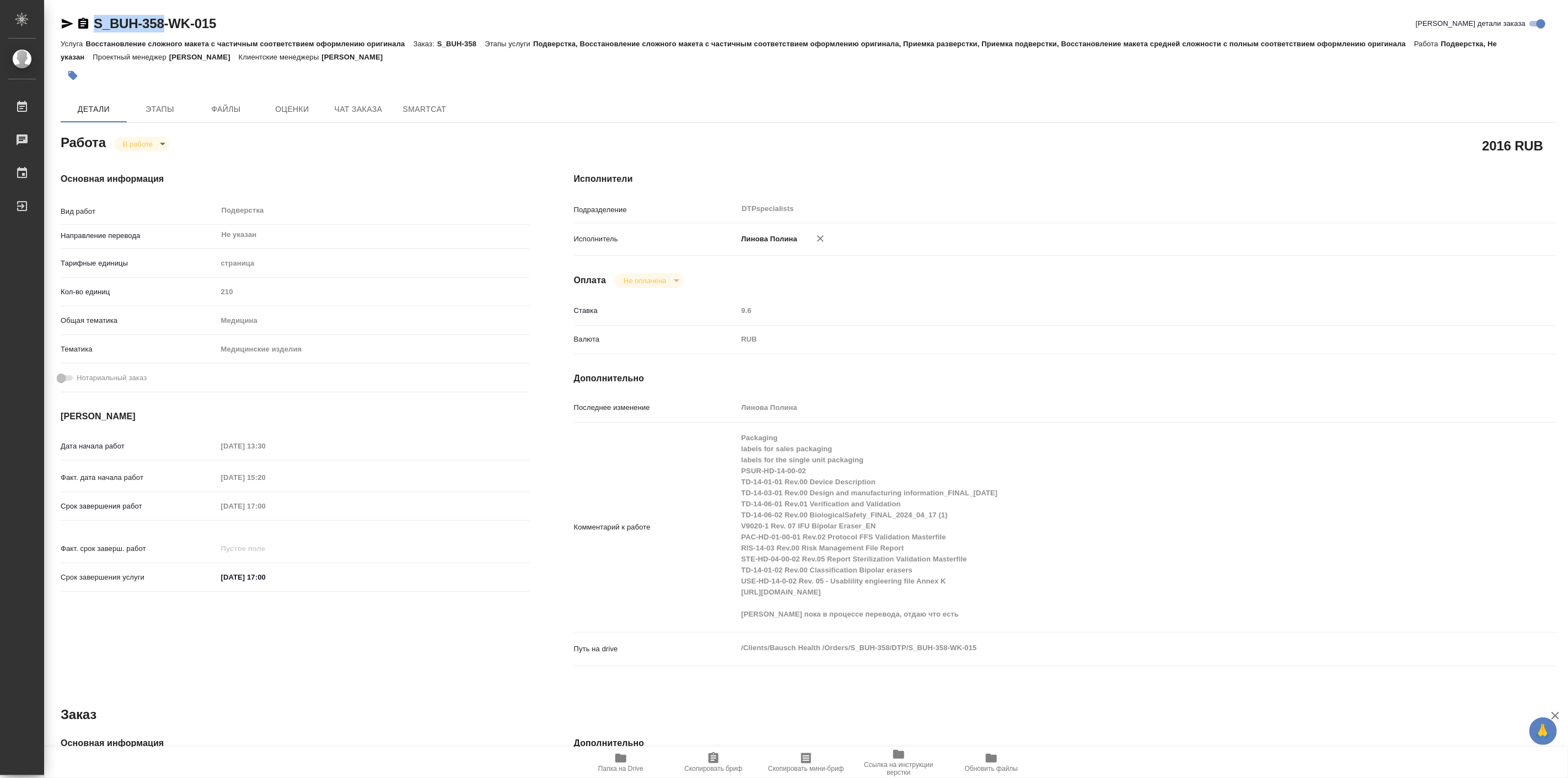
type textarea "x"
click at [632, 763] on span "Папка на Drive" at bounding box center [621, 762] width 79 height 21
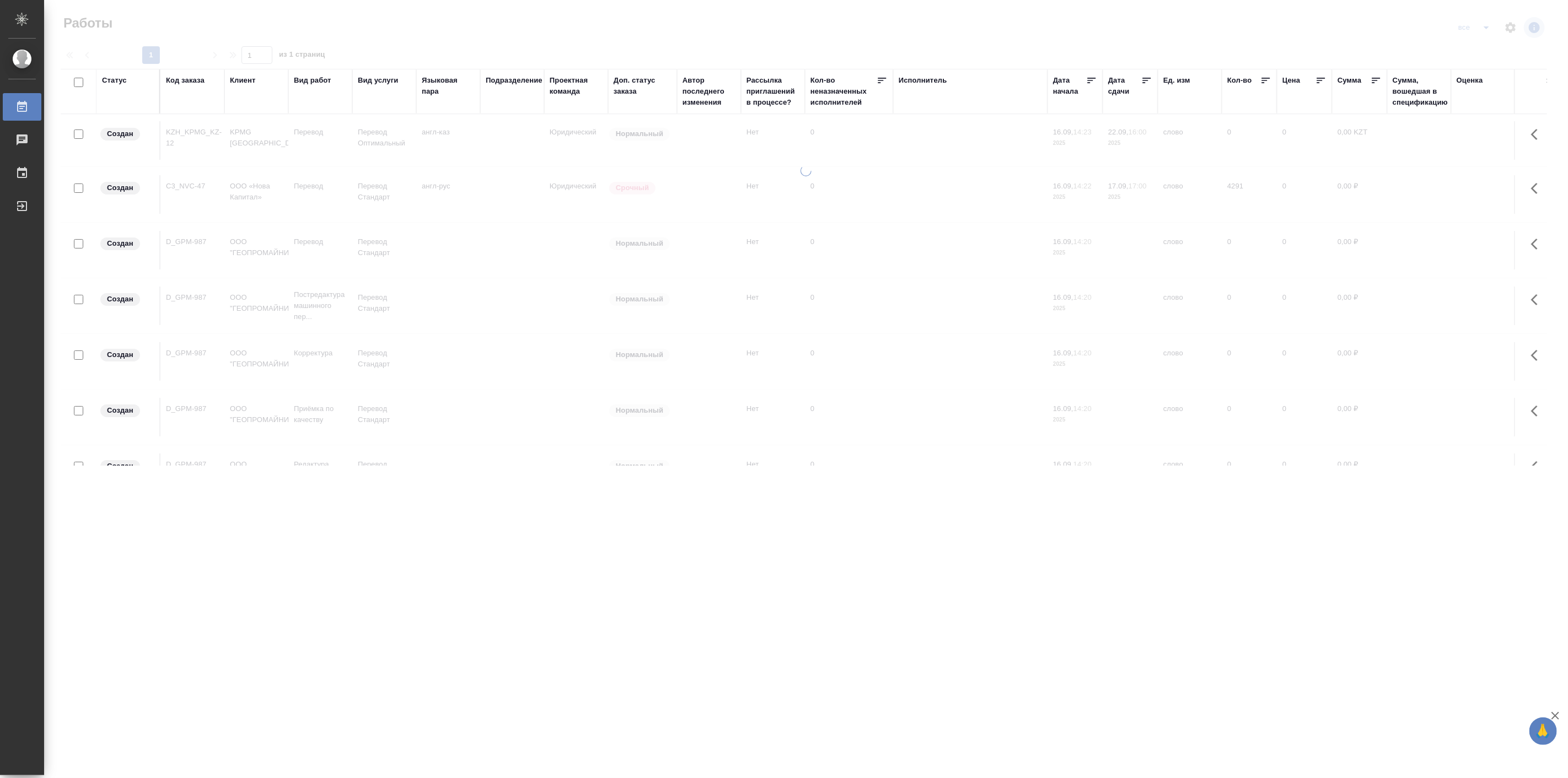
click at [179, 81] on div "Код заказа" at bounding box center [185, 80] width 39 height 11
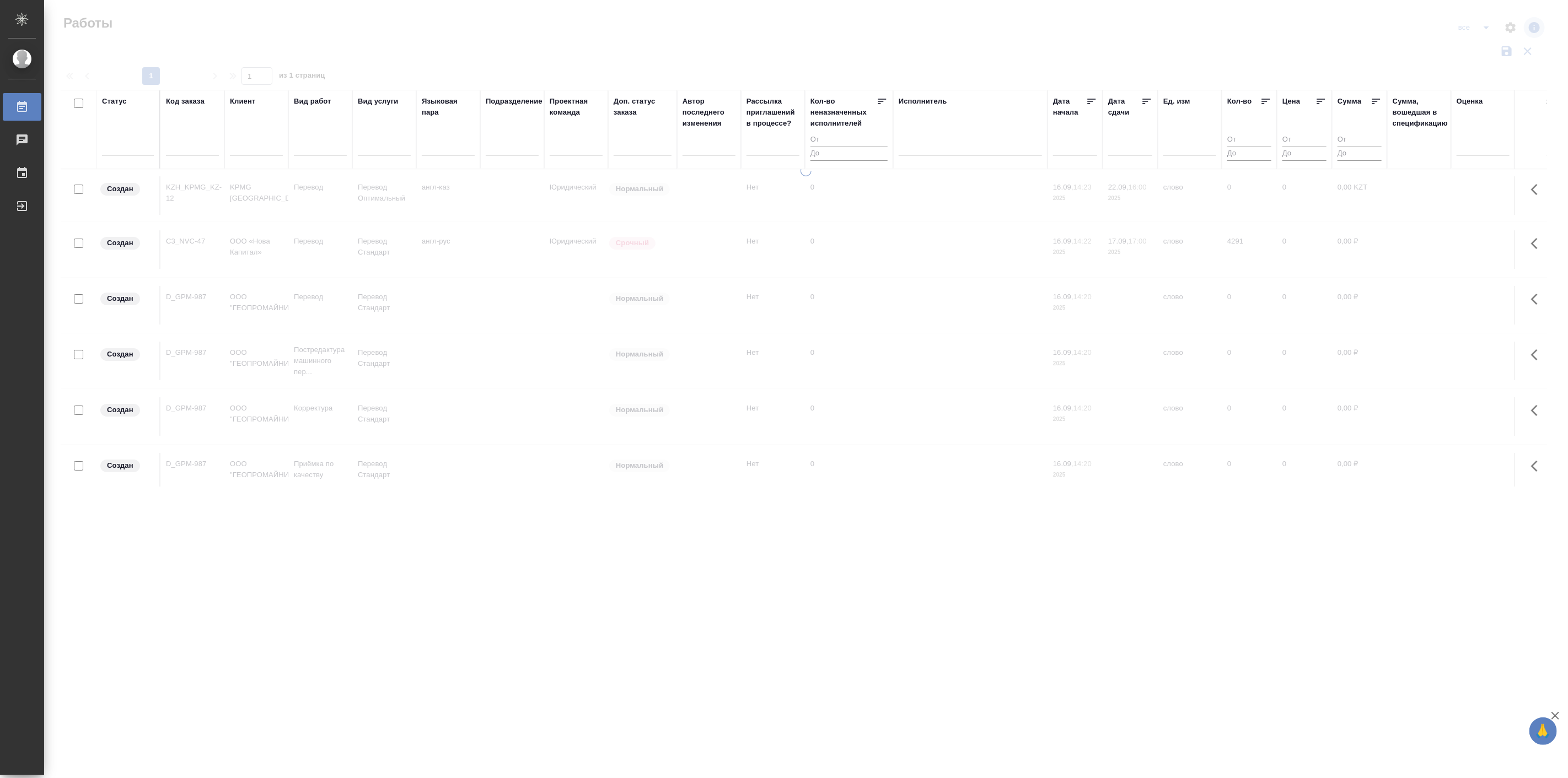
click at [188, 147] on input "text" at bounding box center [192, 148] width 53 height 14
paste input "S_PFZ-370"
type input "S_PFZ-370"
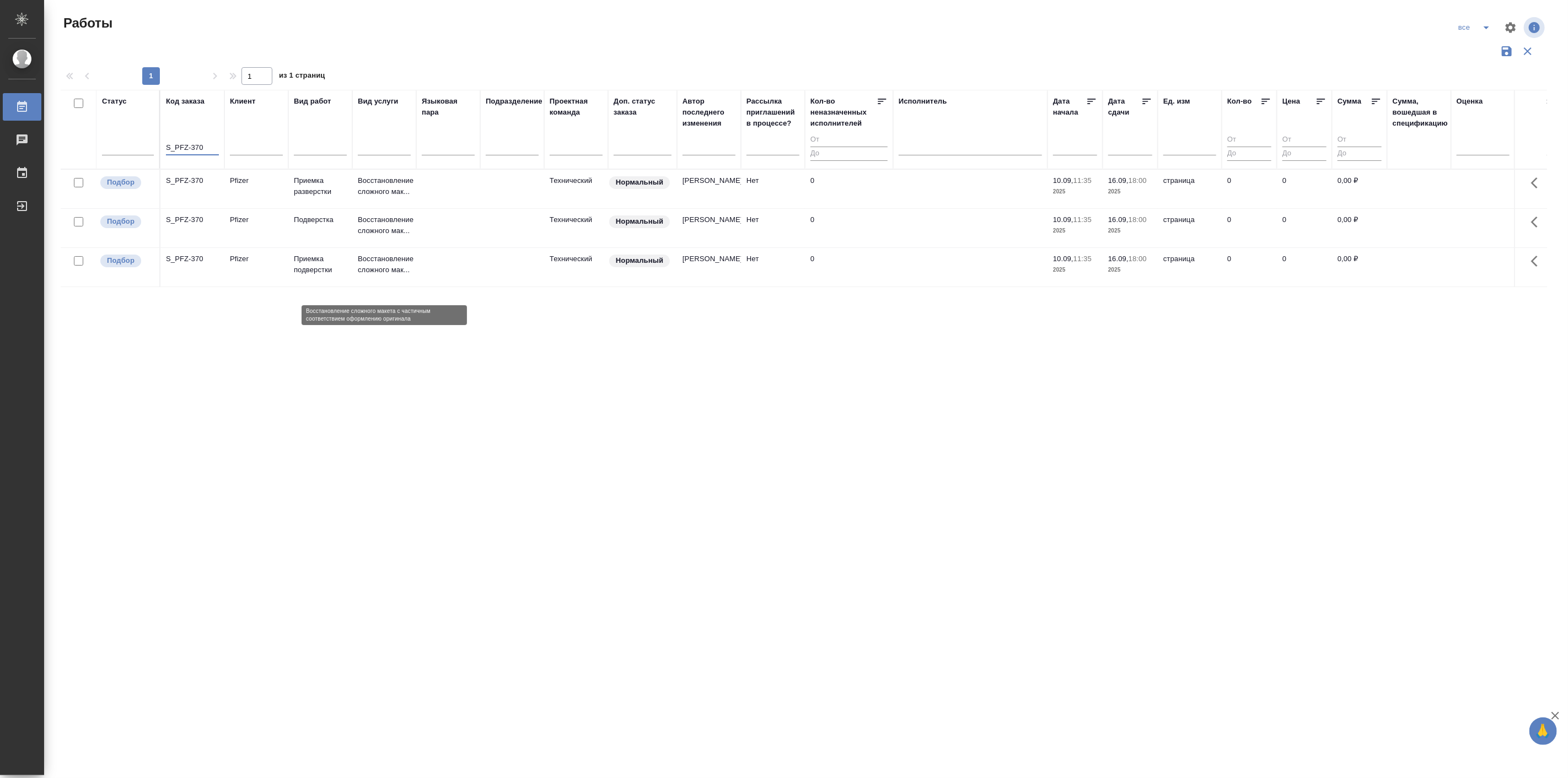
click at [397, 276] on p "Восстановление сложного мак..." at bounding box center [384, 264] width 53 height 22
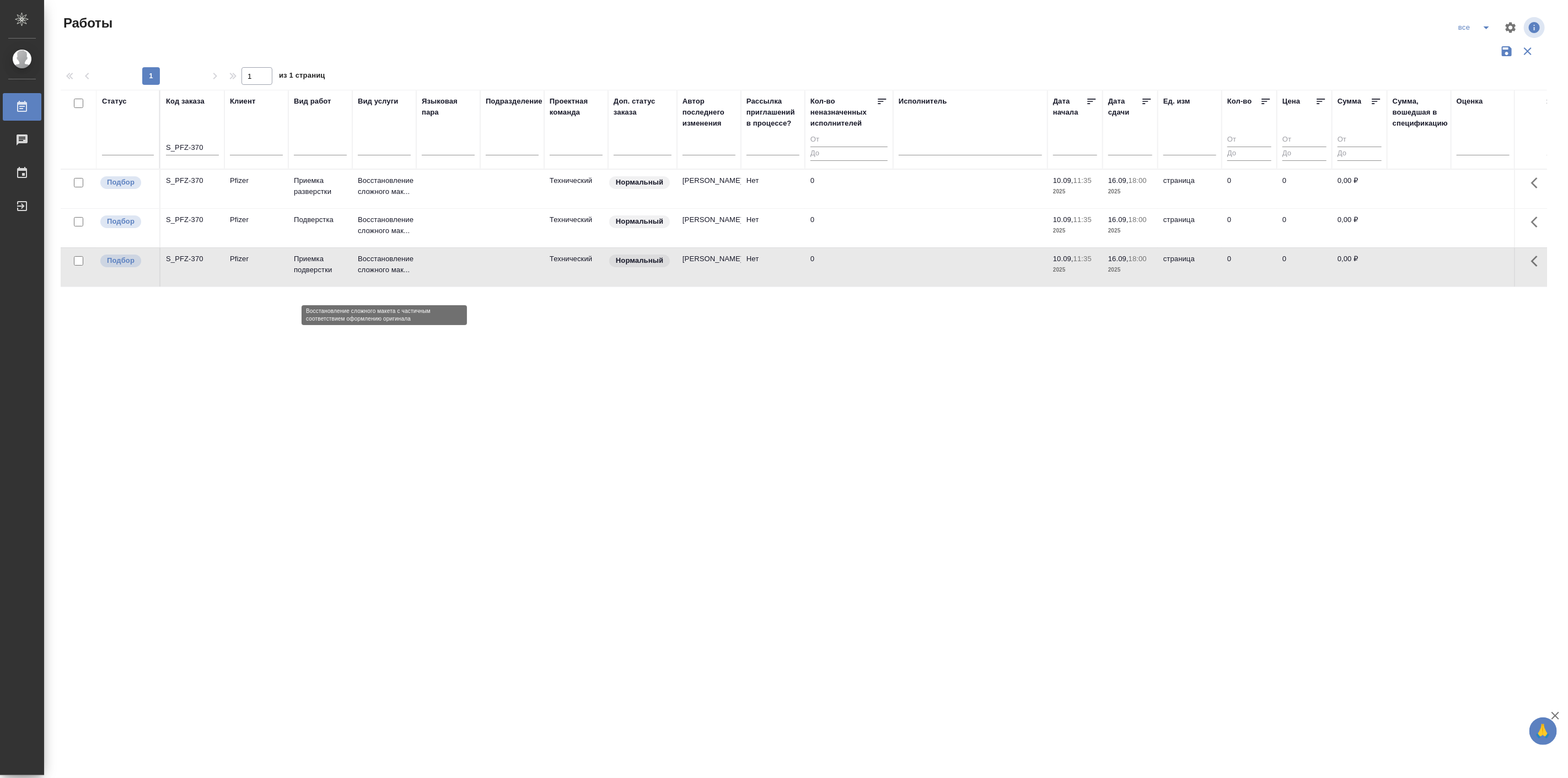
click at [397, 276] on p "Восстановление сложного мак..." at bounding box center [384, 264] width 53 height 22
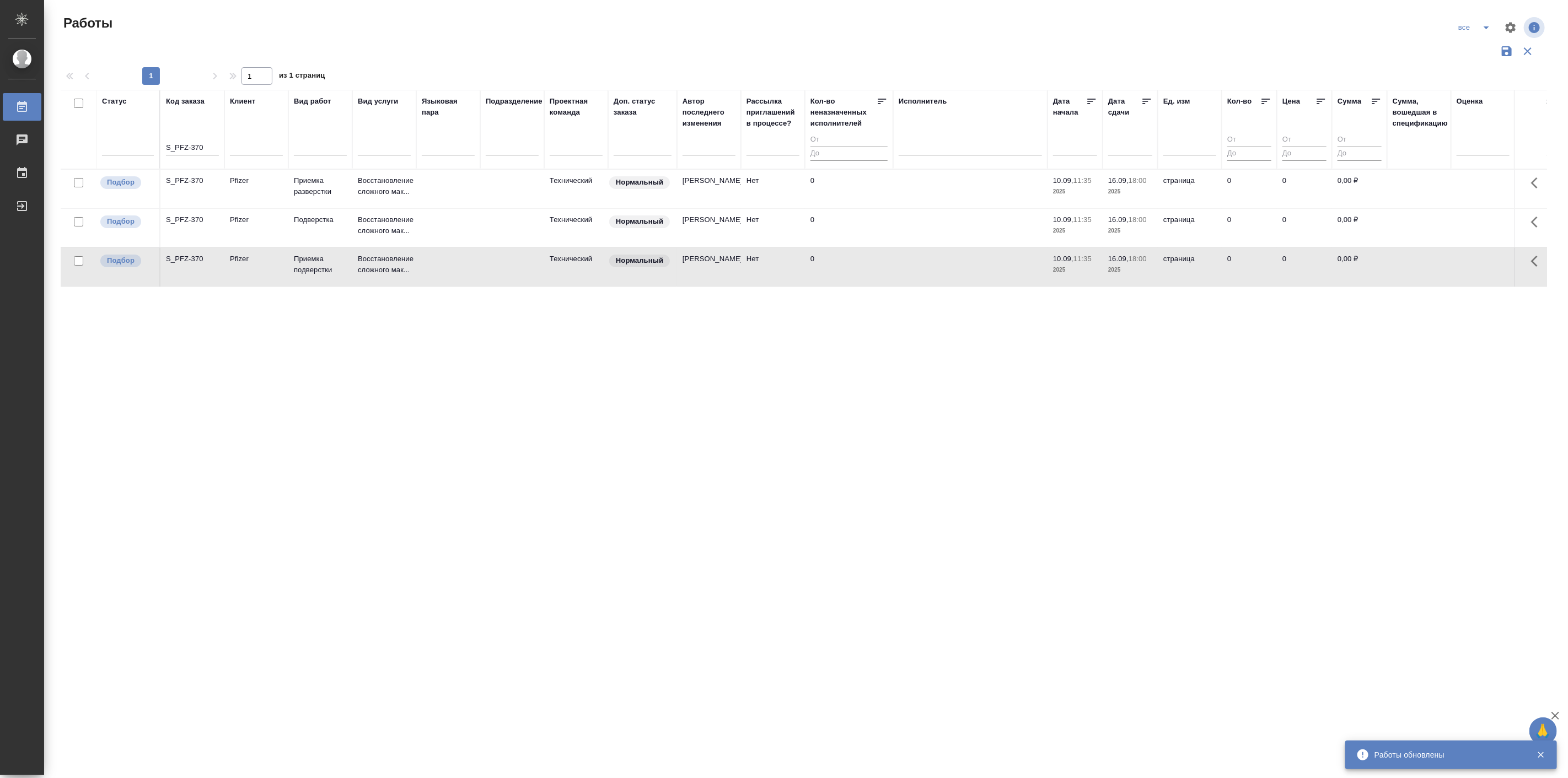
click at [226, 280] on td "Pfizer" at bounding box center [256, 267] width 64 height 39
click at [1487, 21] on icon "split button" at bounding box center [1486, 27] width 13 height 13
click at [1475, 68] on li "Актуальные" at bounding box center [1475, 67] width 65 height 18
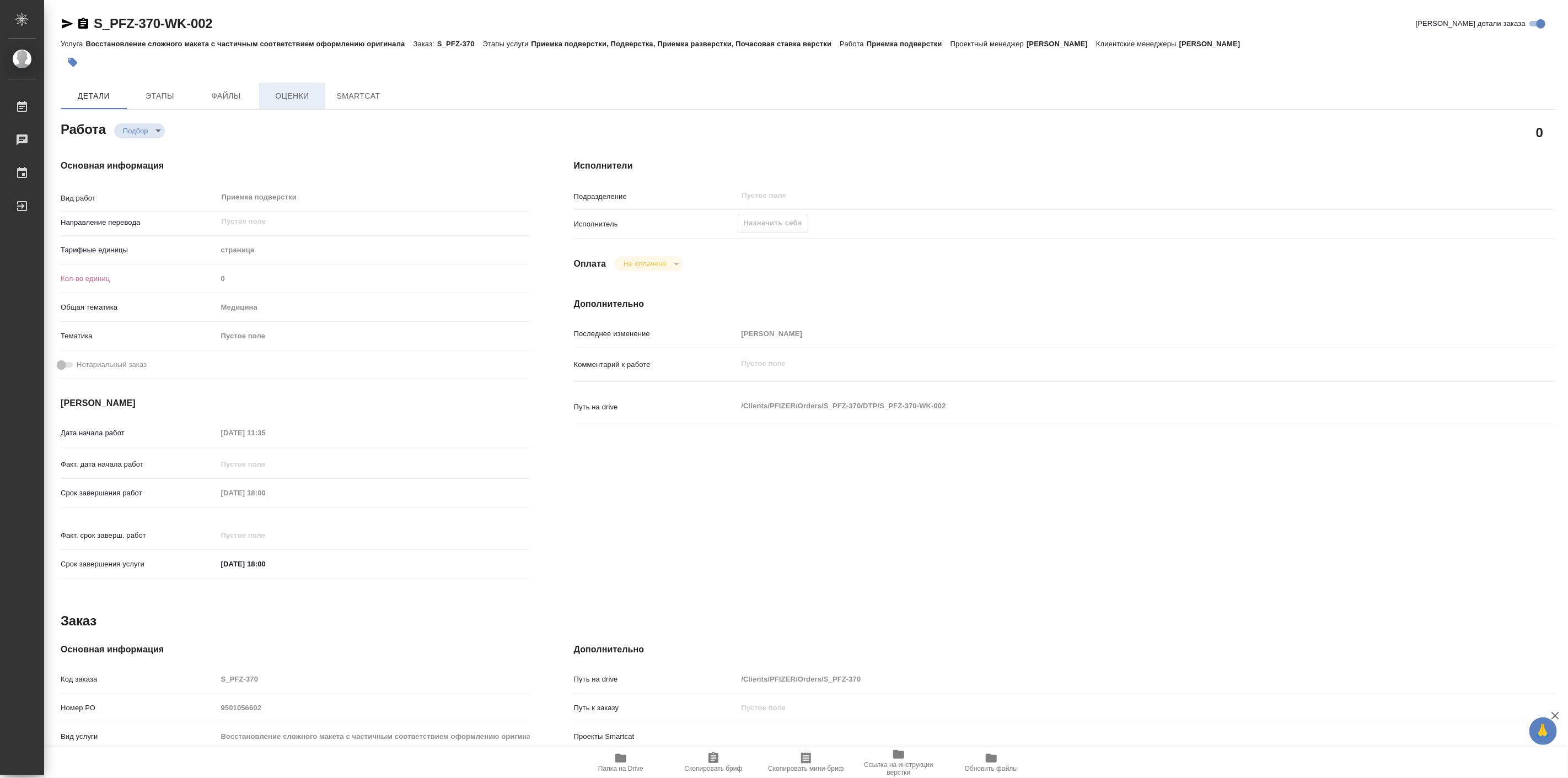
type textarea "x"
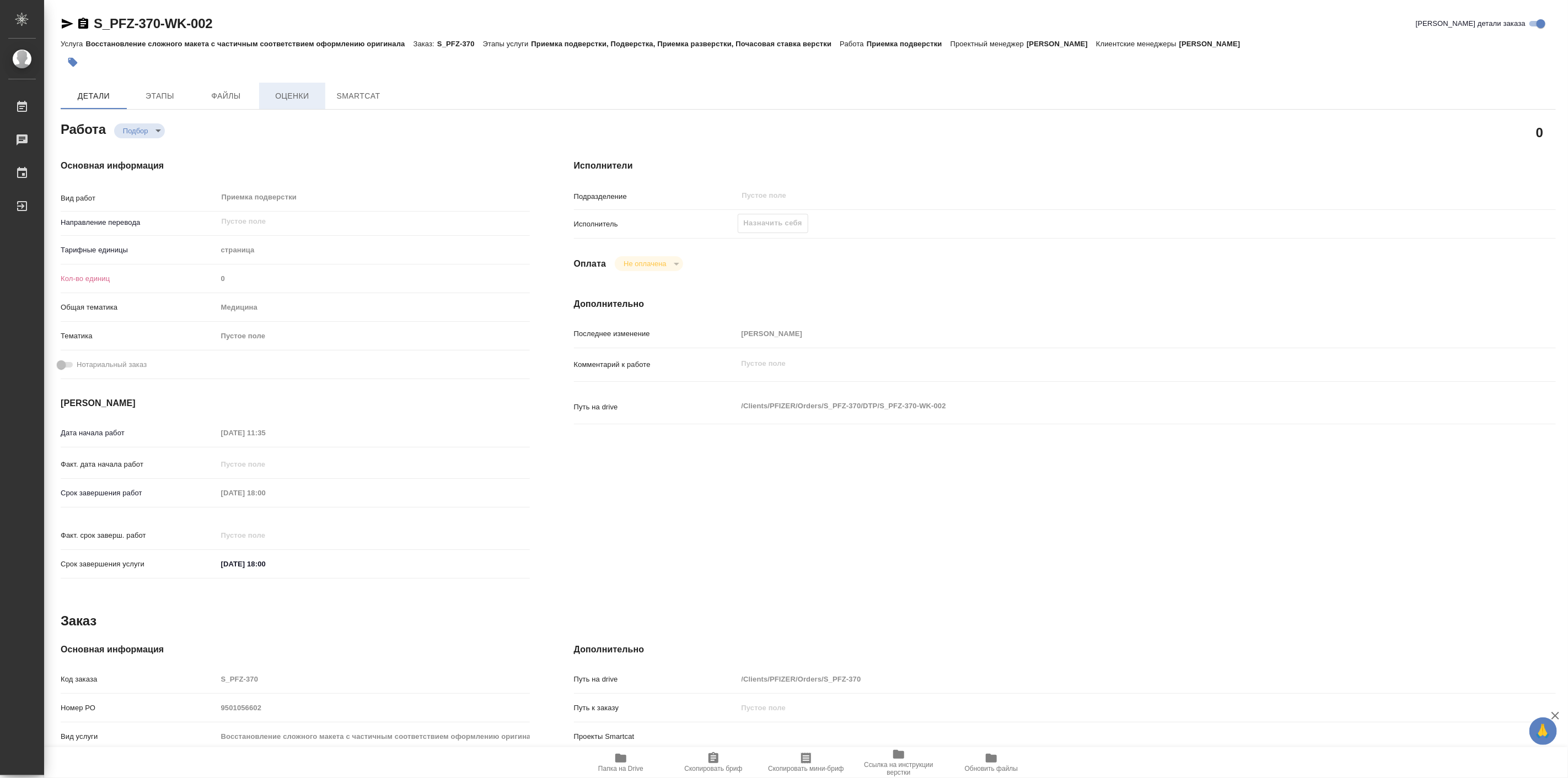
type textarea "x"
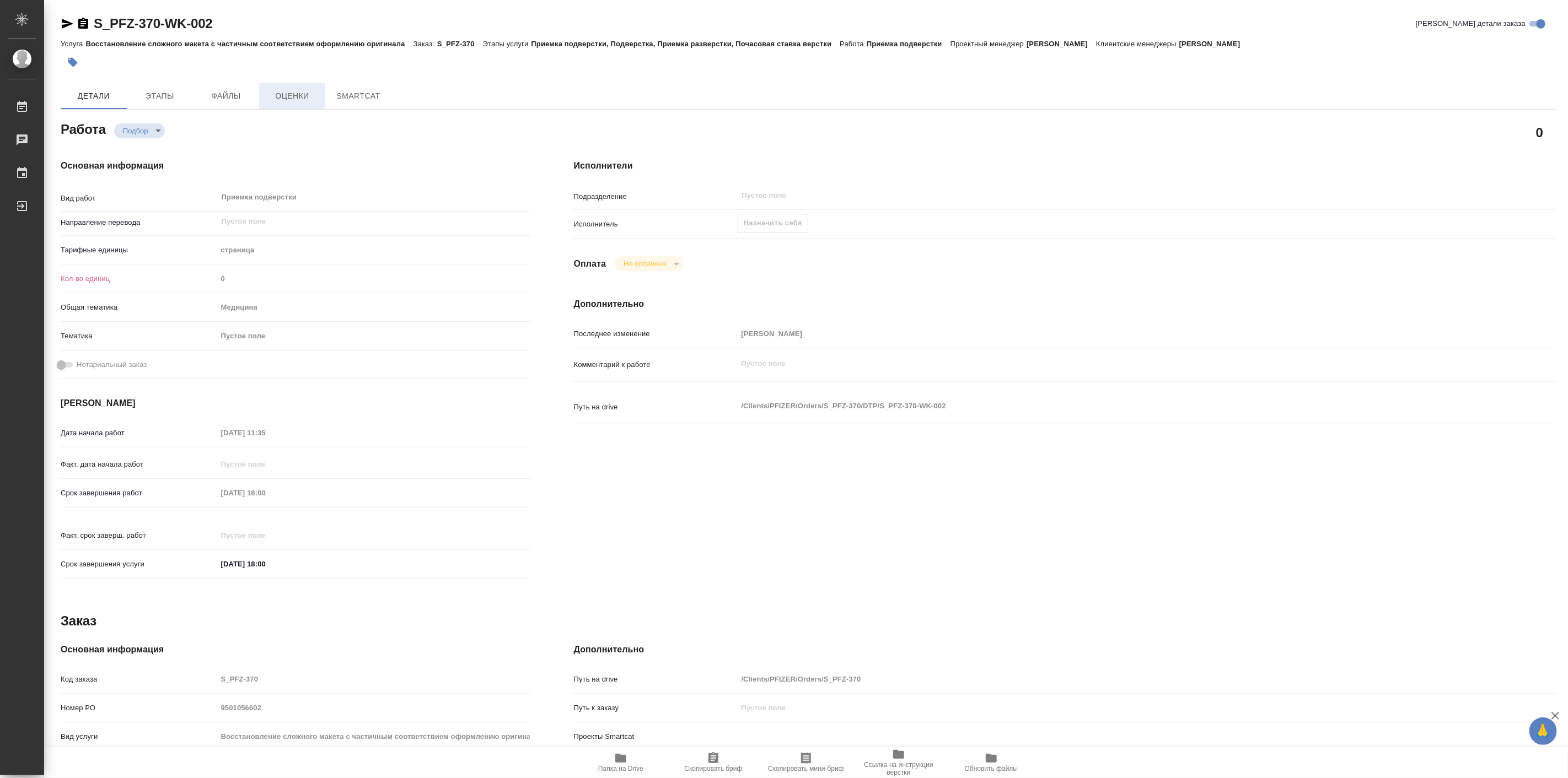
type textarea "x"
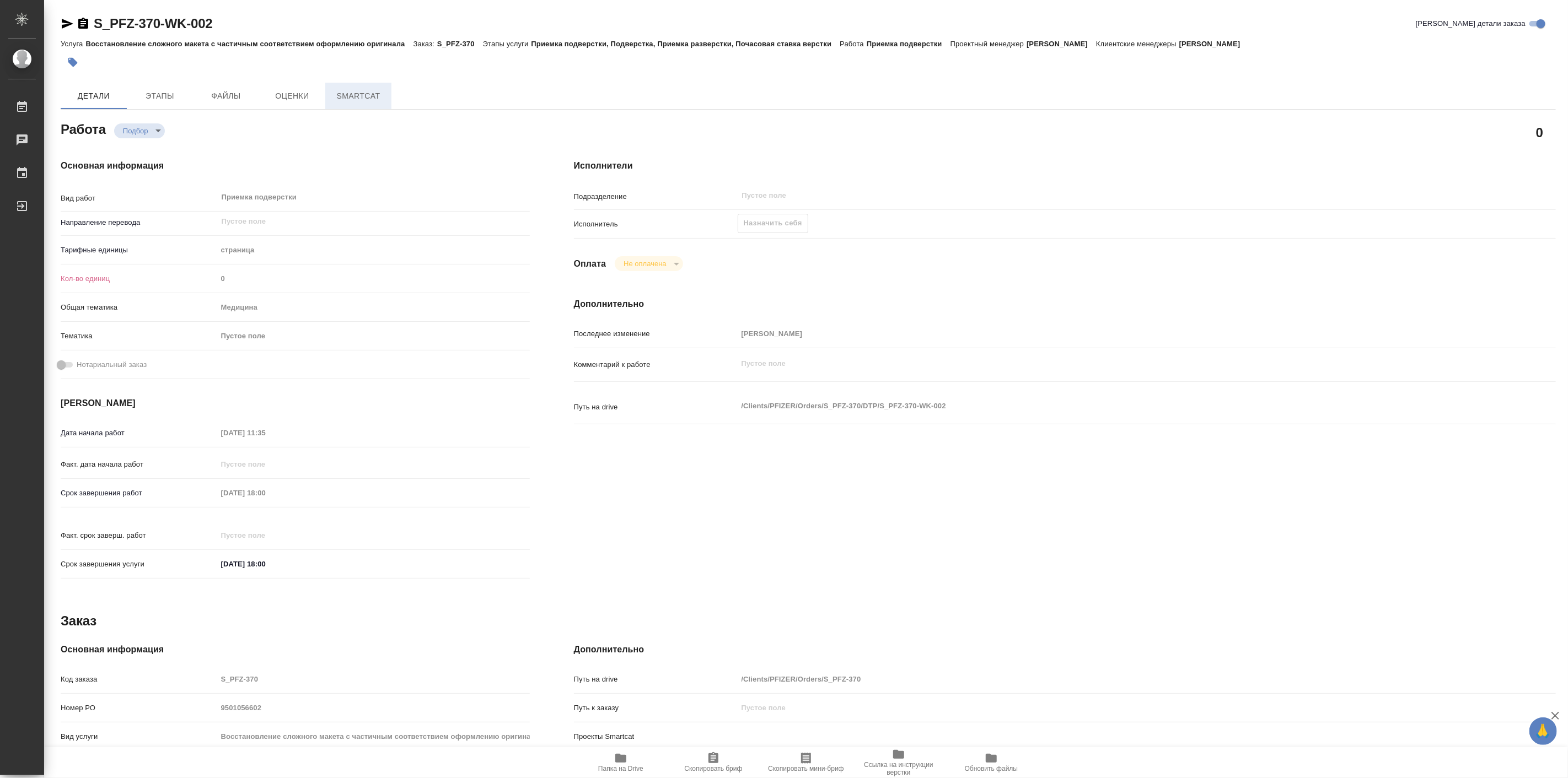
type textarea "x"
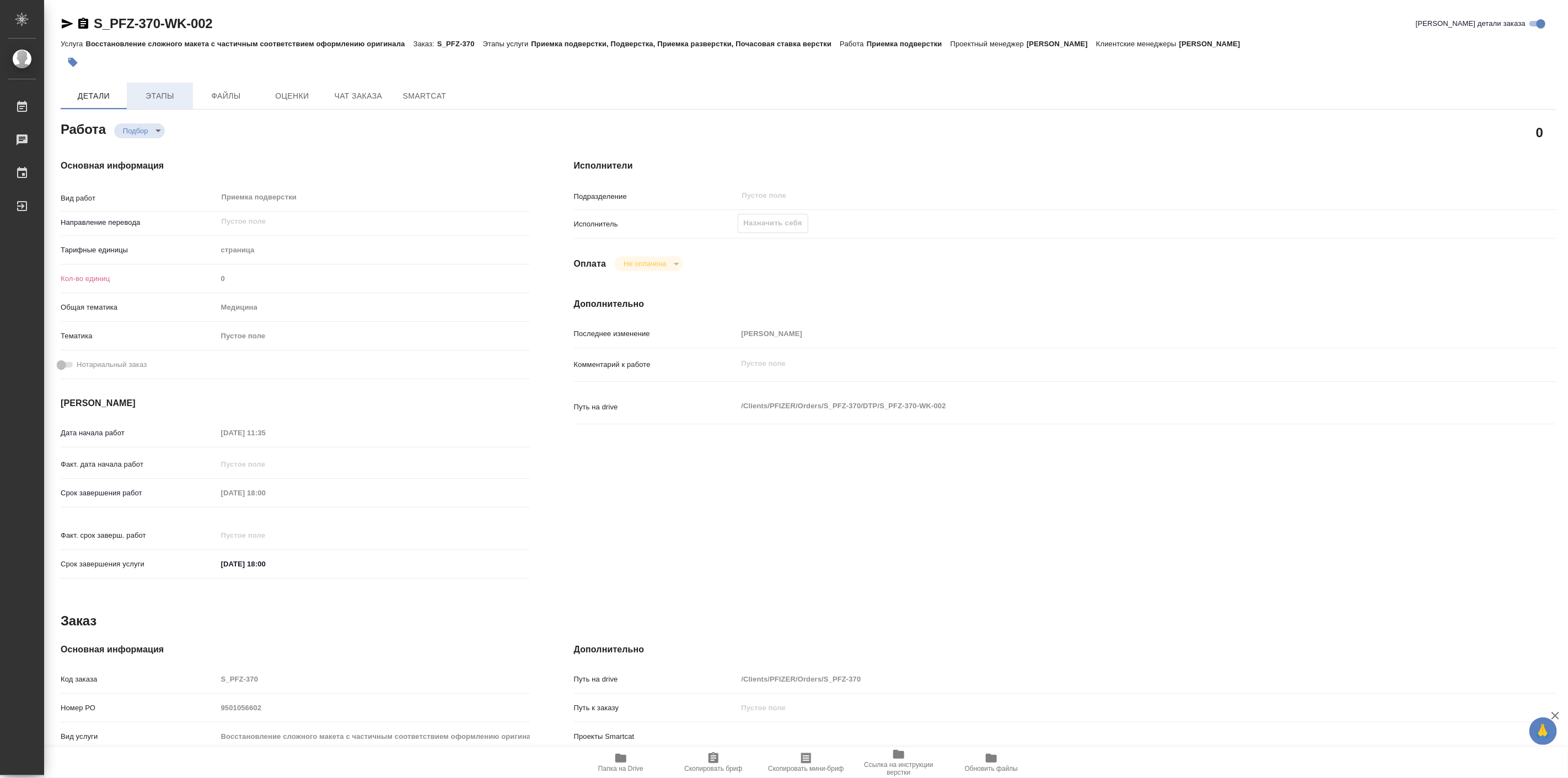
type textarea "x"
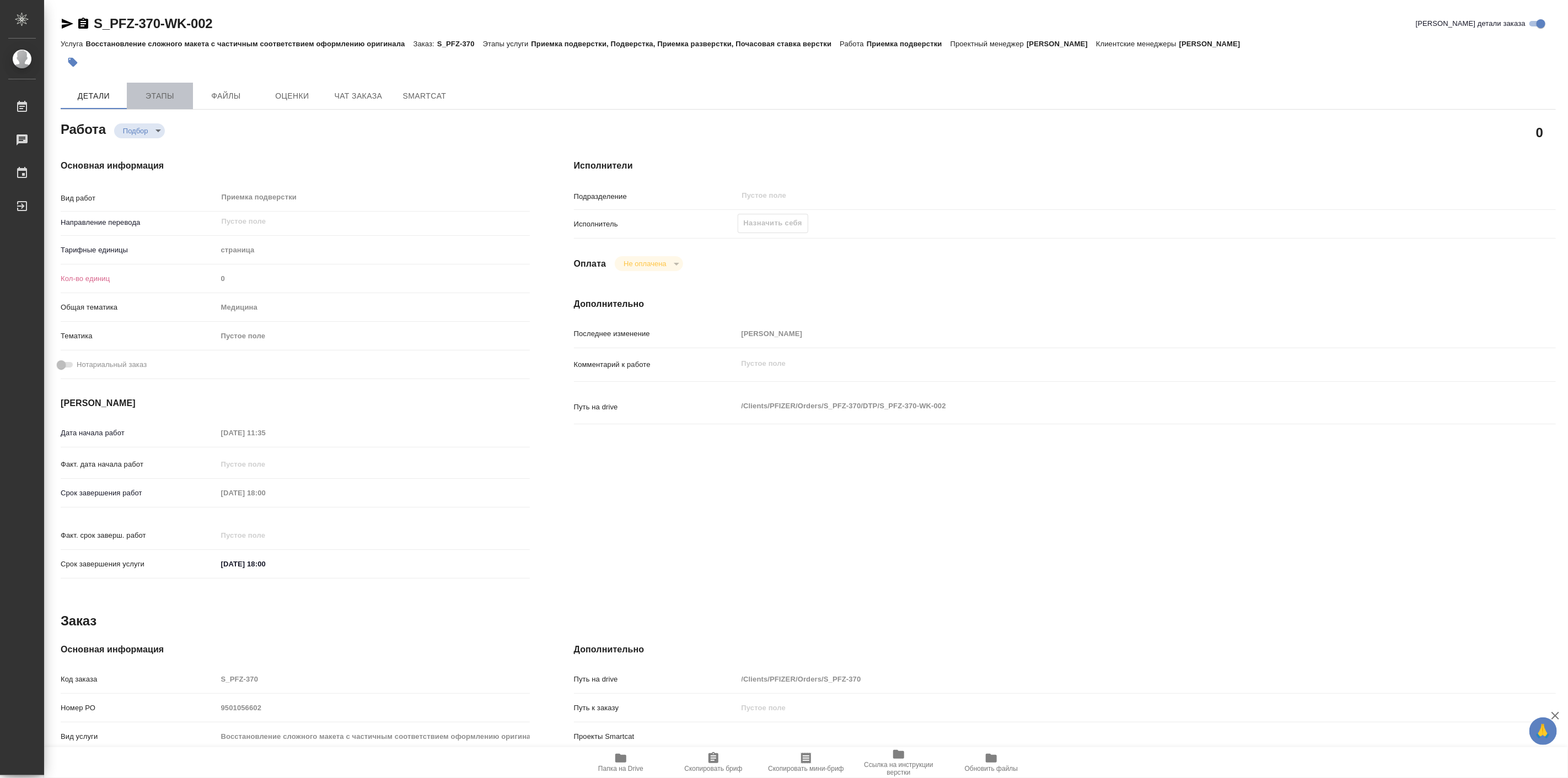
click at [152, 101] on span "Этапы" at bounding box center [159, 97] width 53 height 14
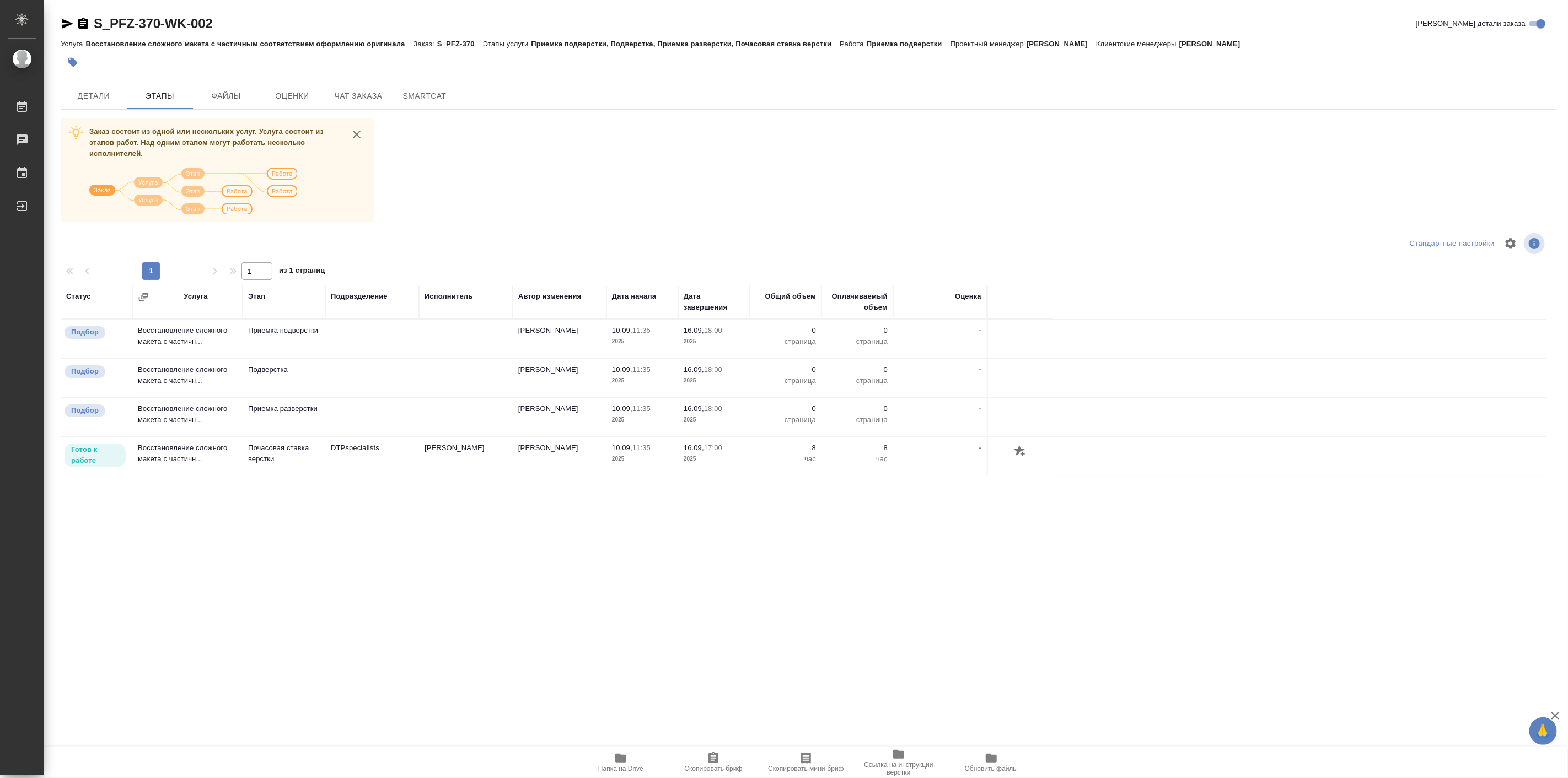
click at [476, 555] on div "Статус Услуга Этап Подразделение Исполнитель Автор изменения Дата начала Дата з…" at bounding box center [804, 561] width 1487 height 551
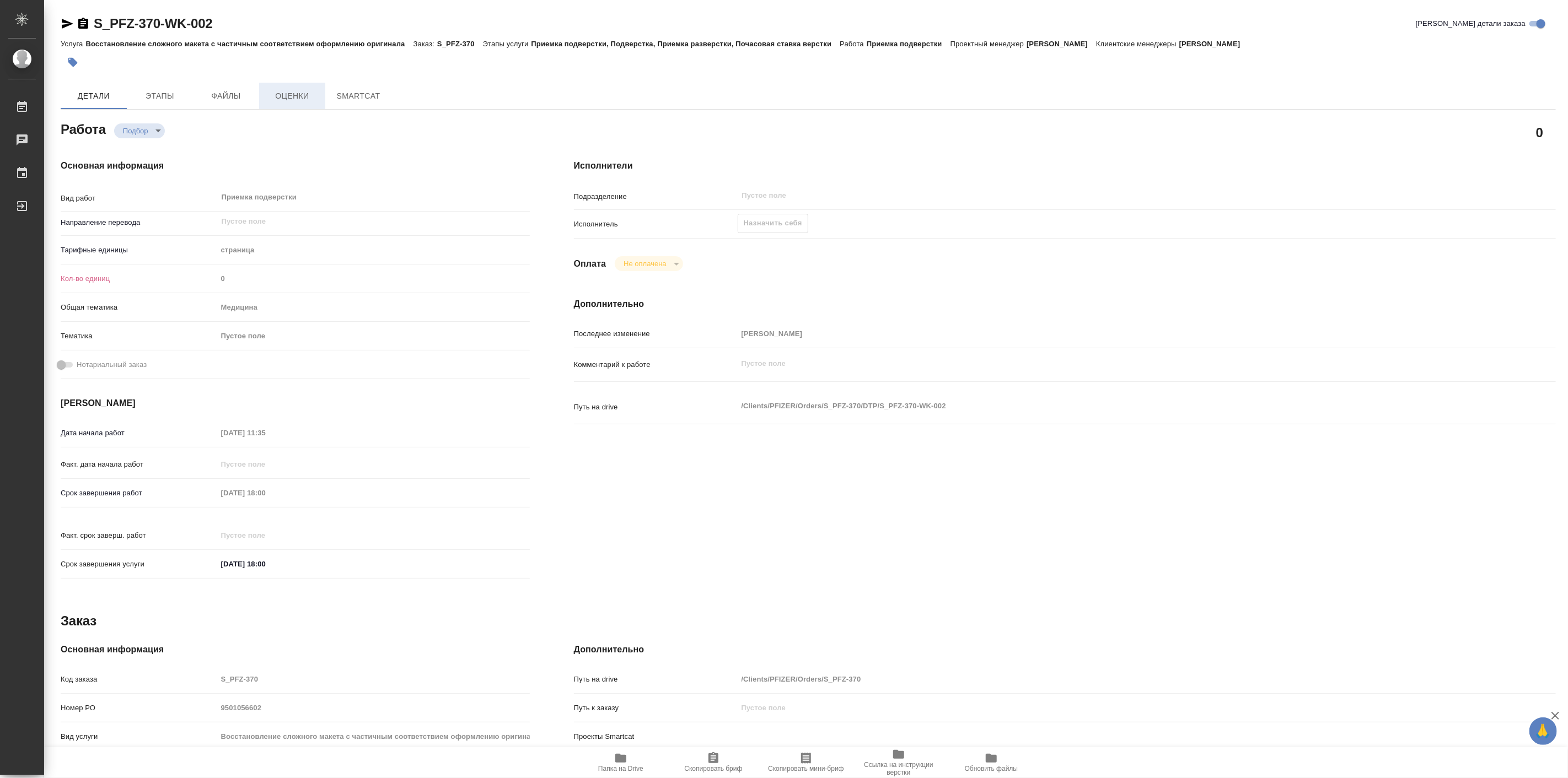
type textarea "x"
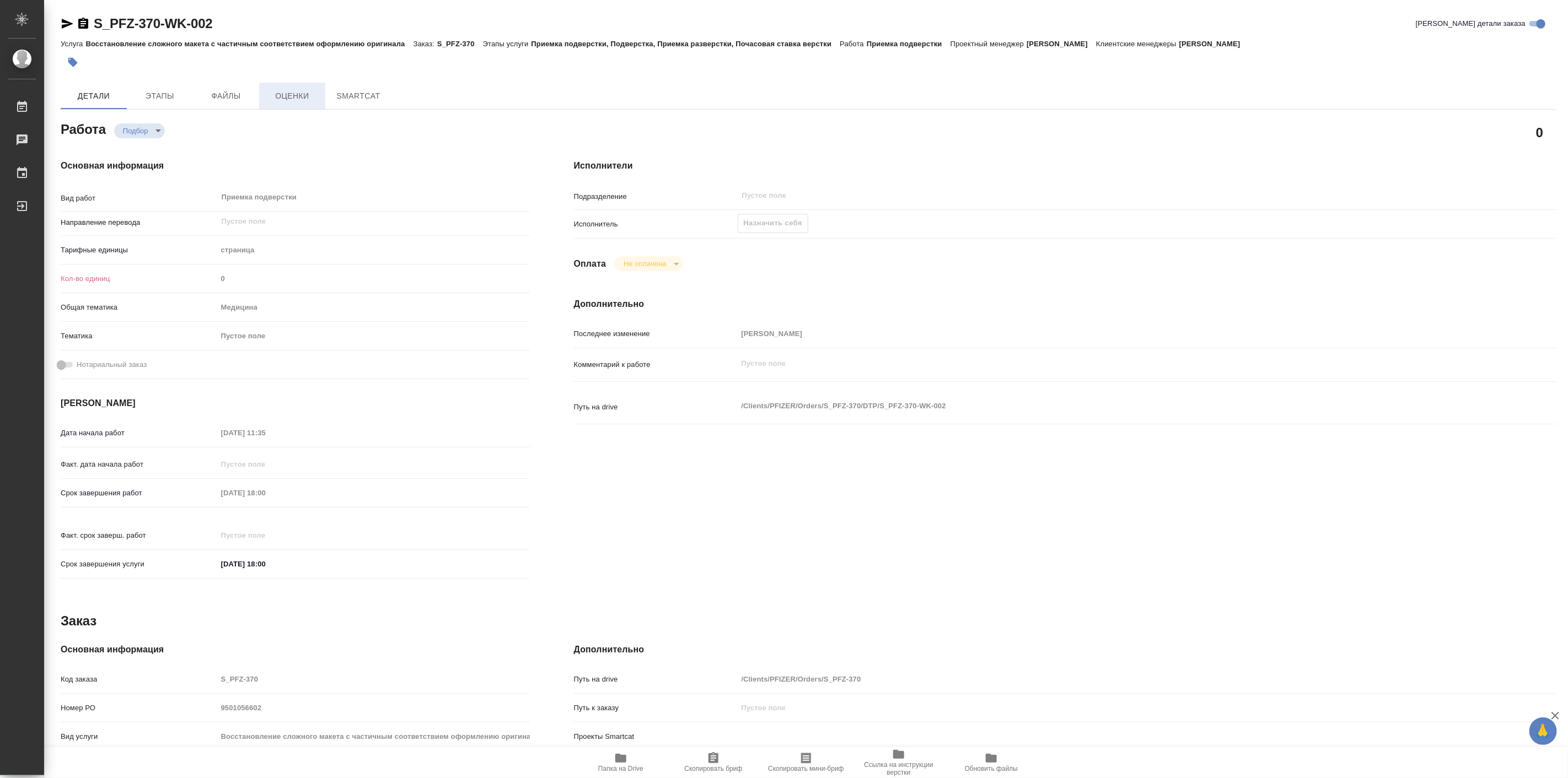
type textarea "x"
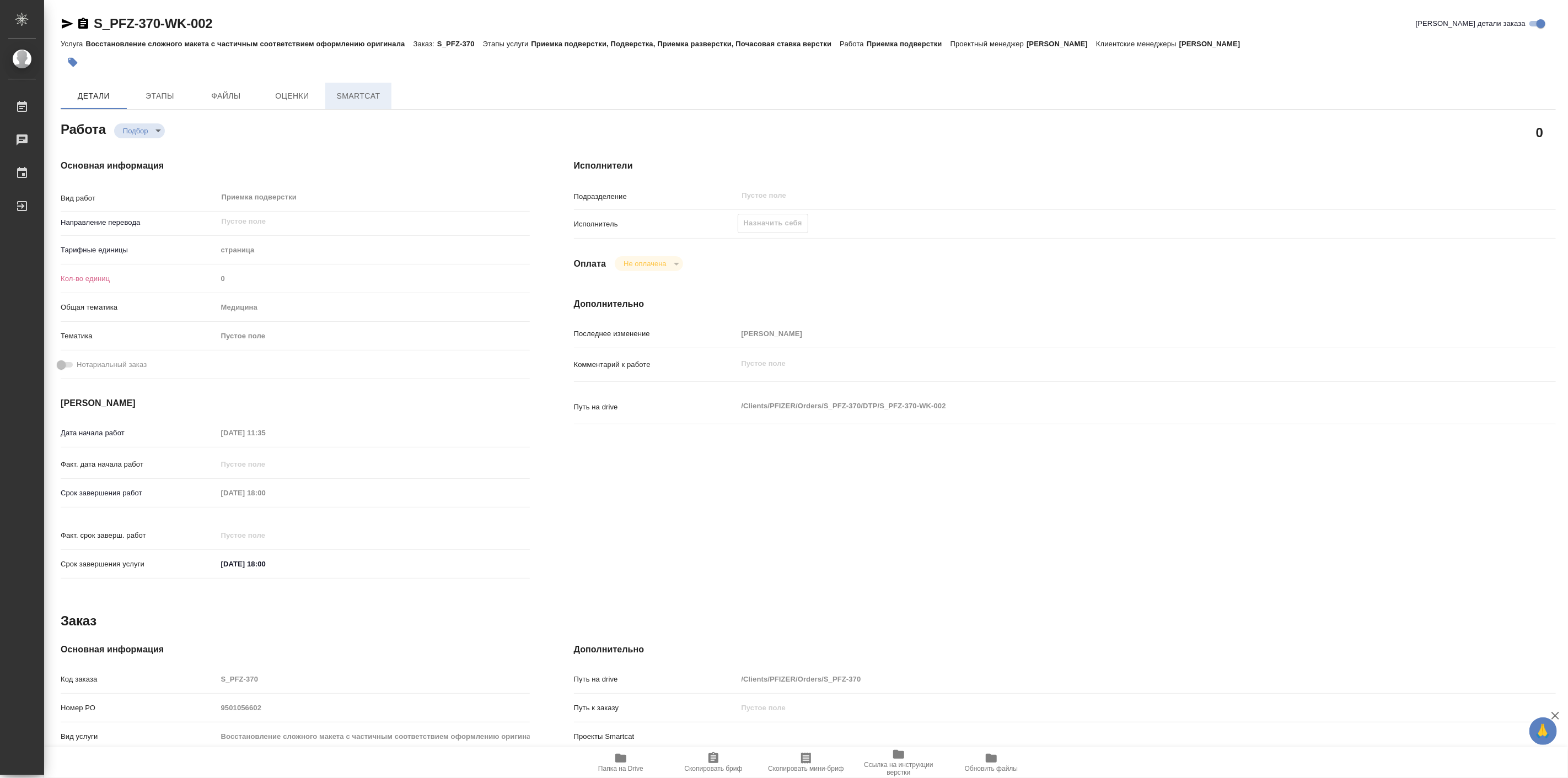
type textarea "x"
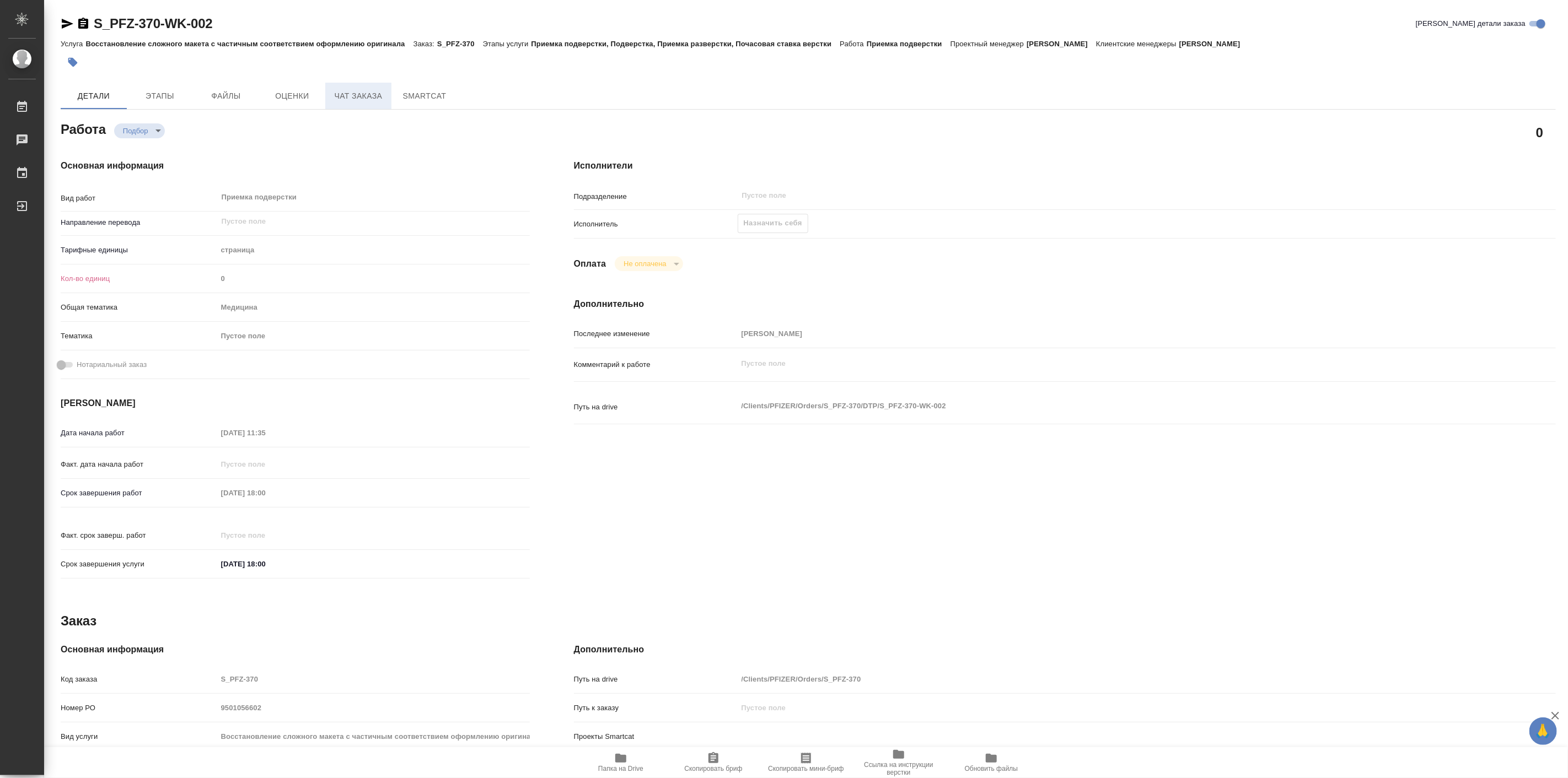
click at [367, 101] on span "Чат заказа" at bounding box center [358, 97] width 53 height 14
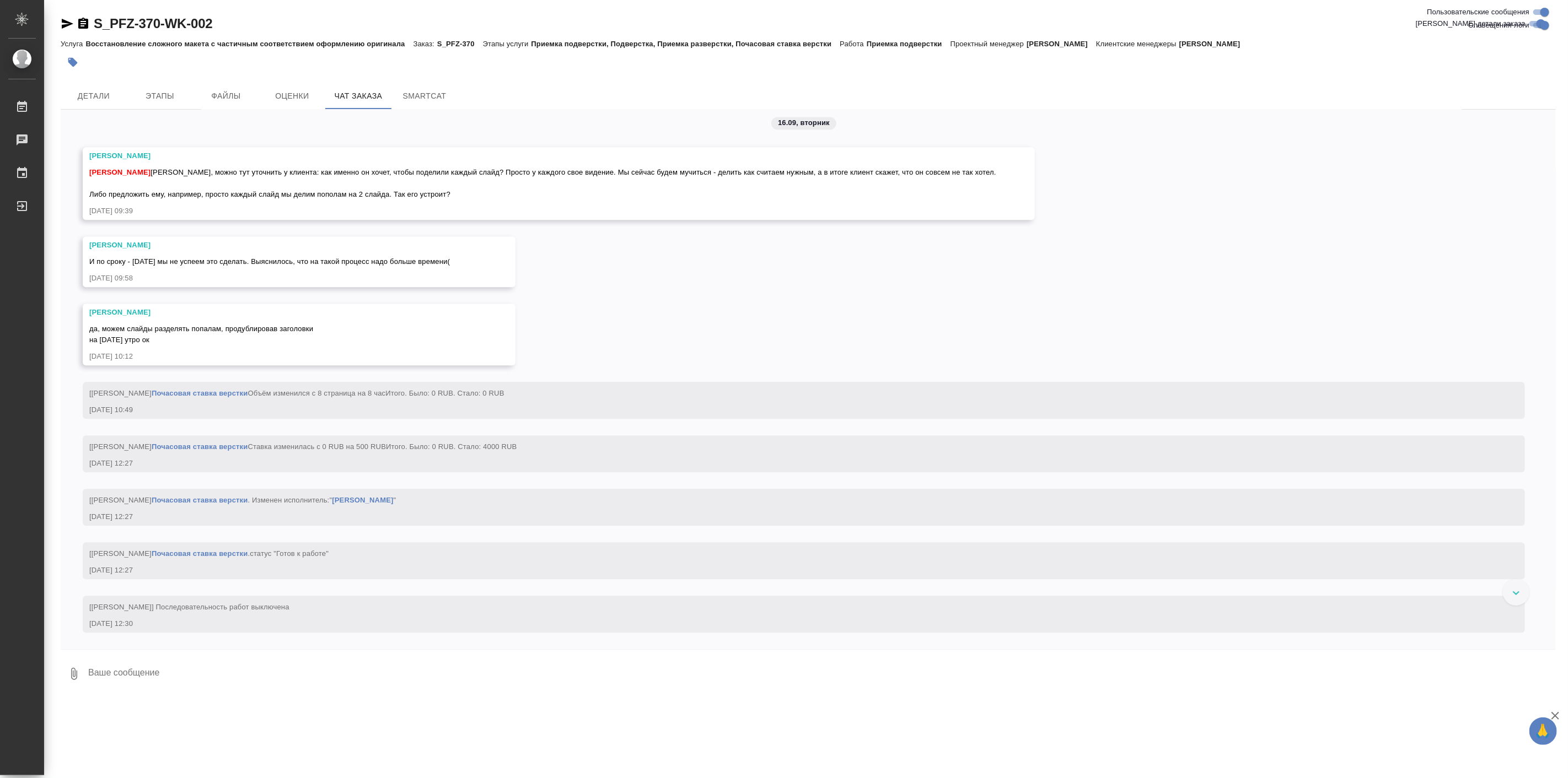
scroll to position [2258, 0]
click at [467, 650] on div at bounding box center [808, 652] width 1496 height 6
click at [491, 671] on textarea at bounding box center [821, 674] width 1469 height 37
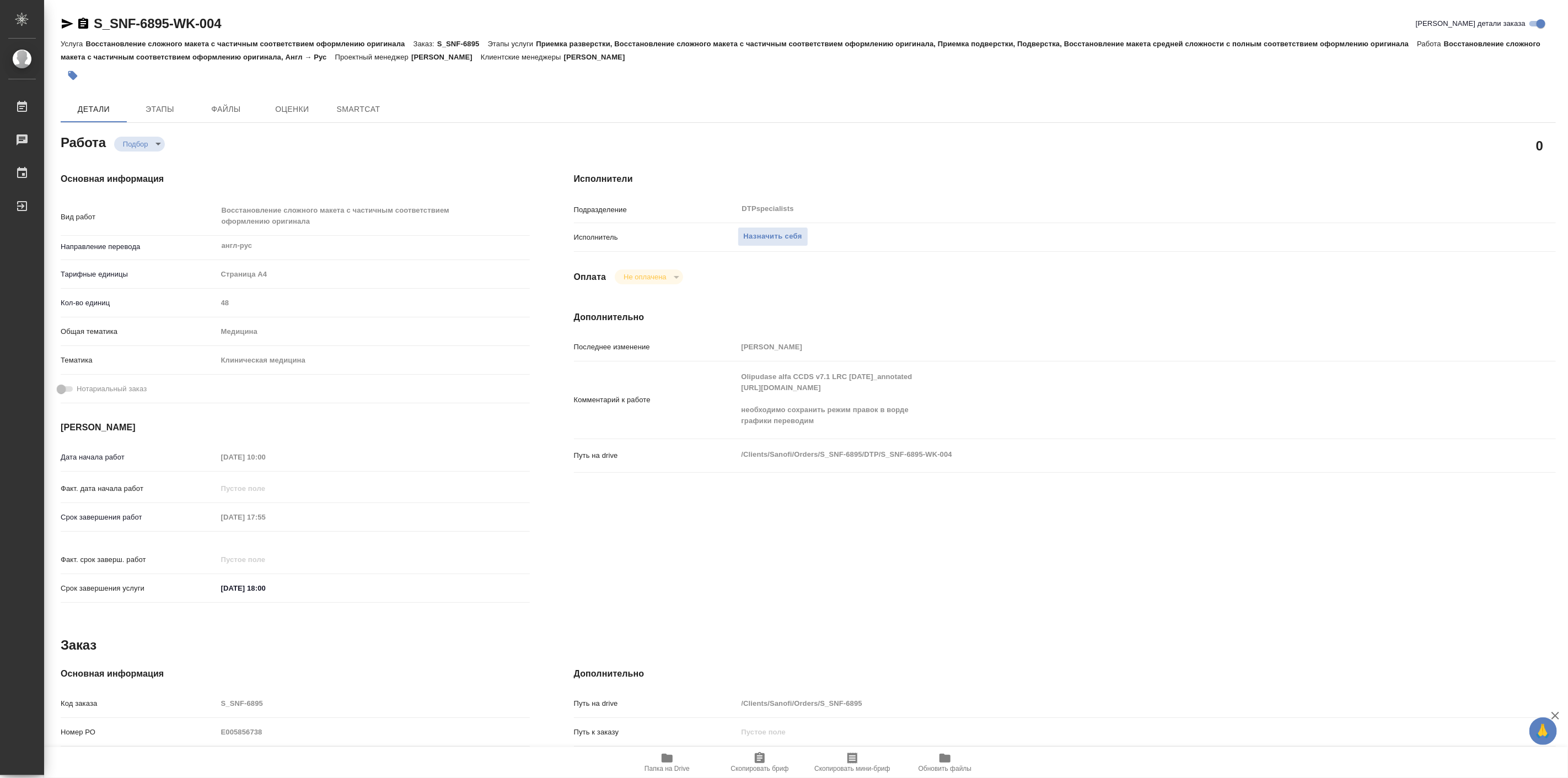
type textarea "x"
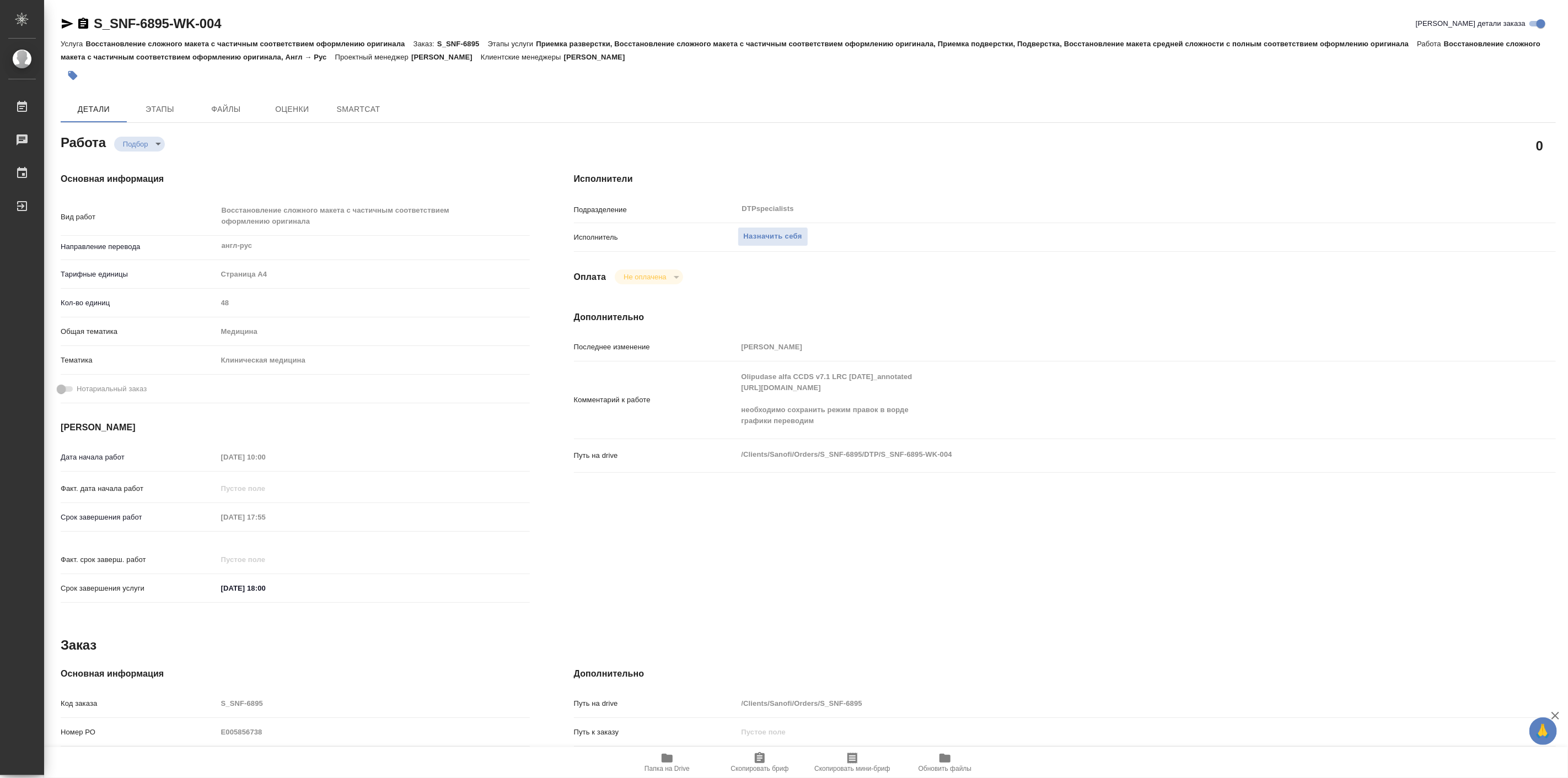
type textarea "x"
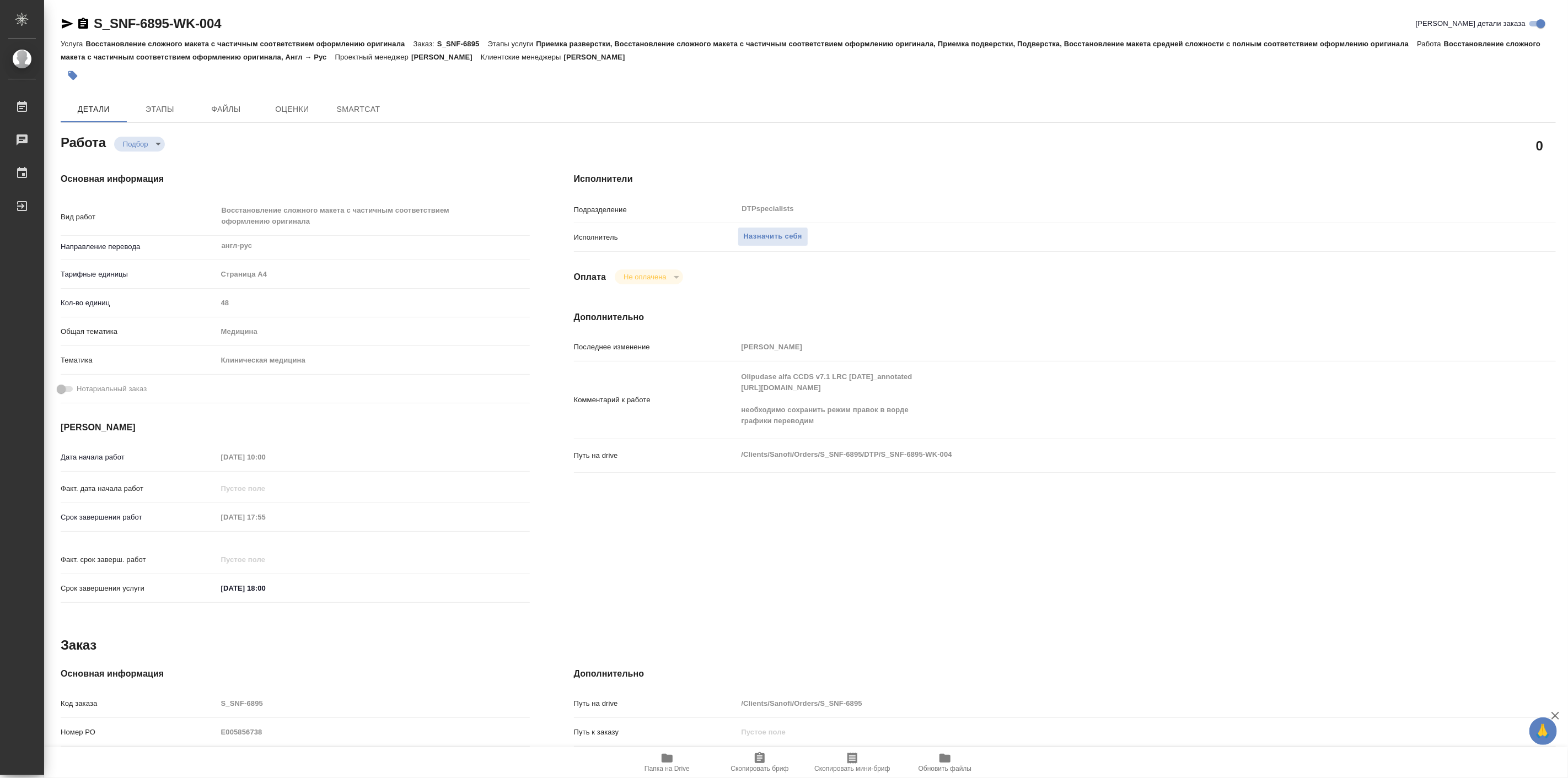
type textarea "x"
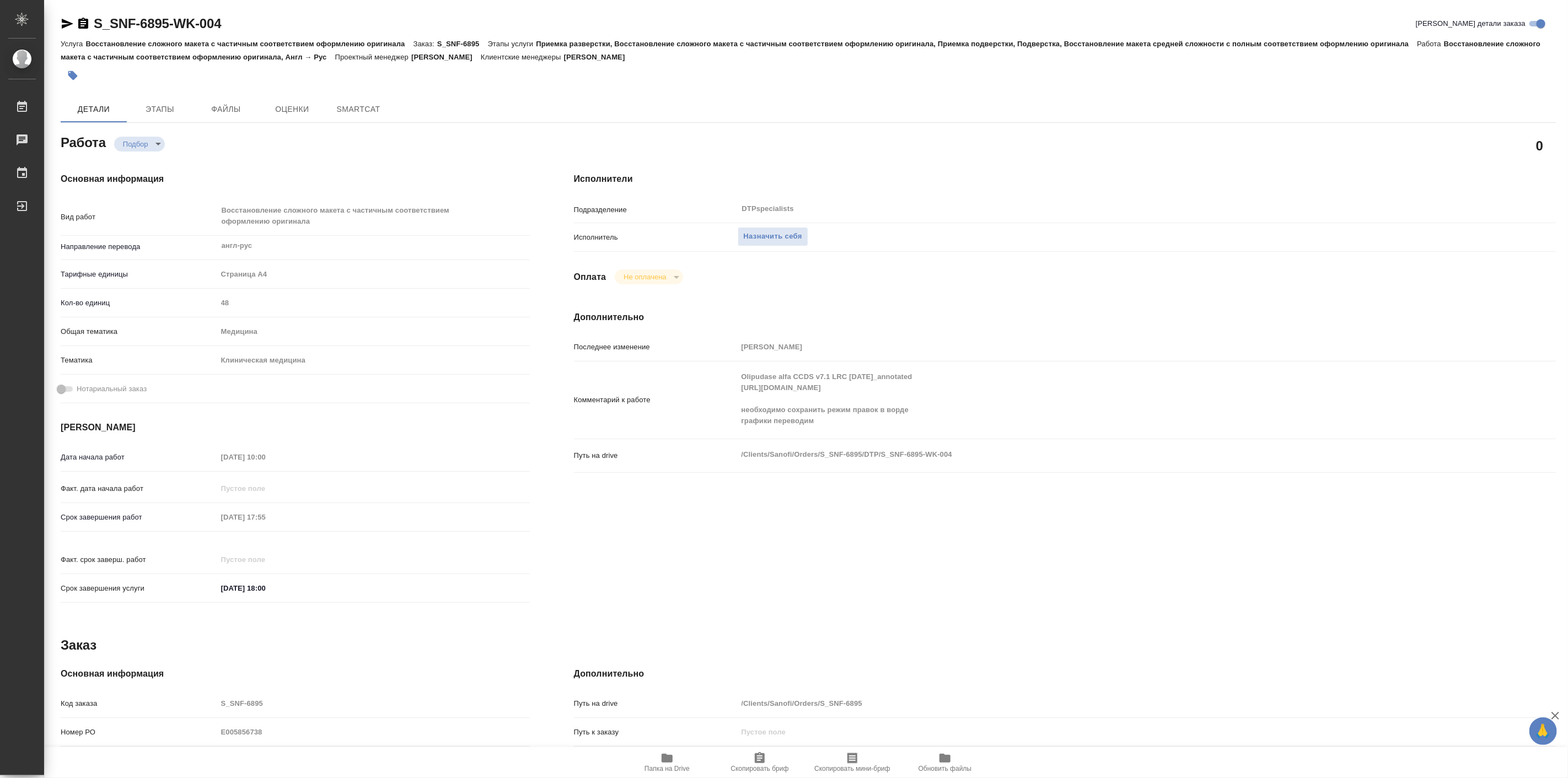
type textarea "x"
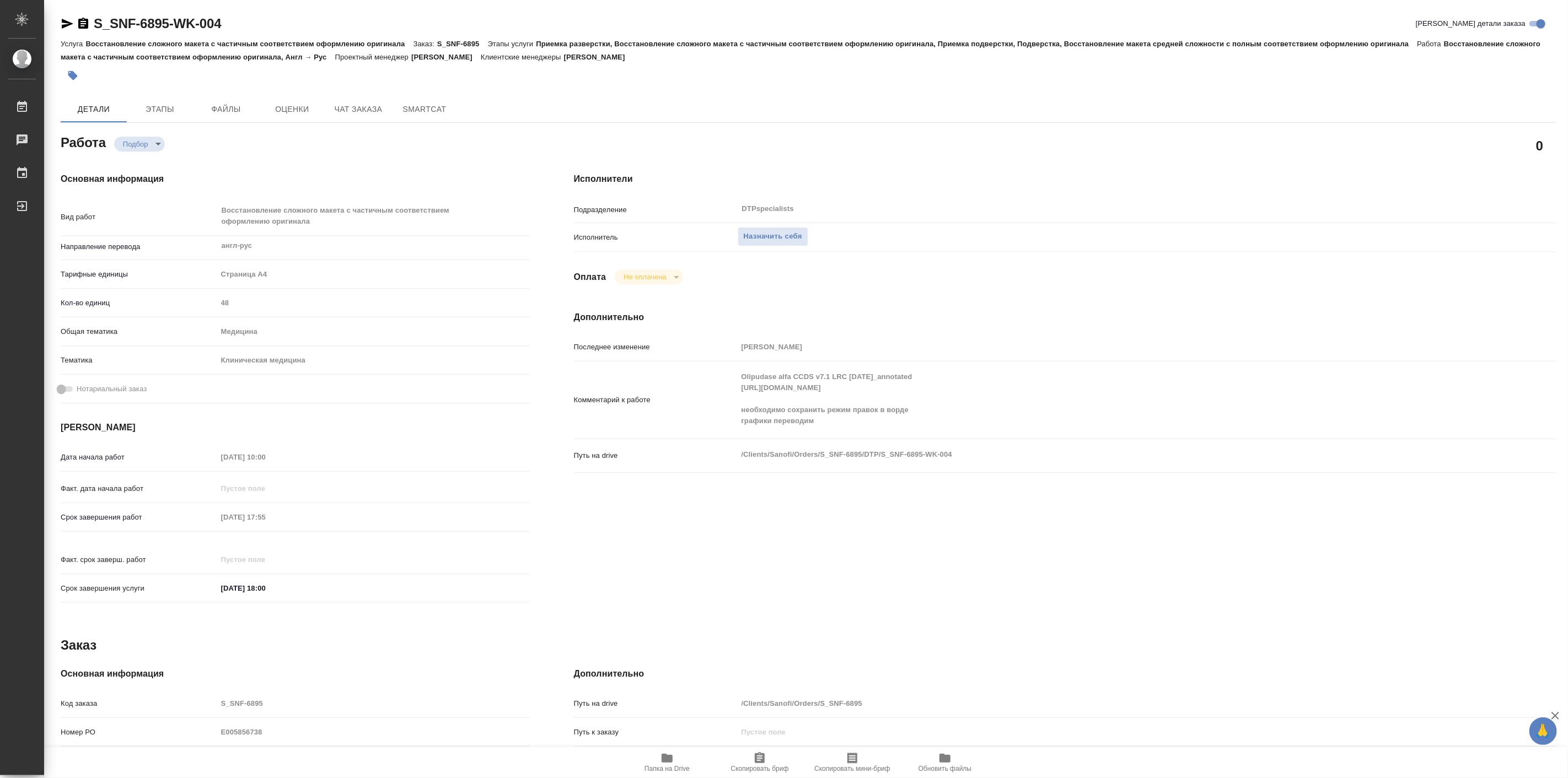
type textarea "x"
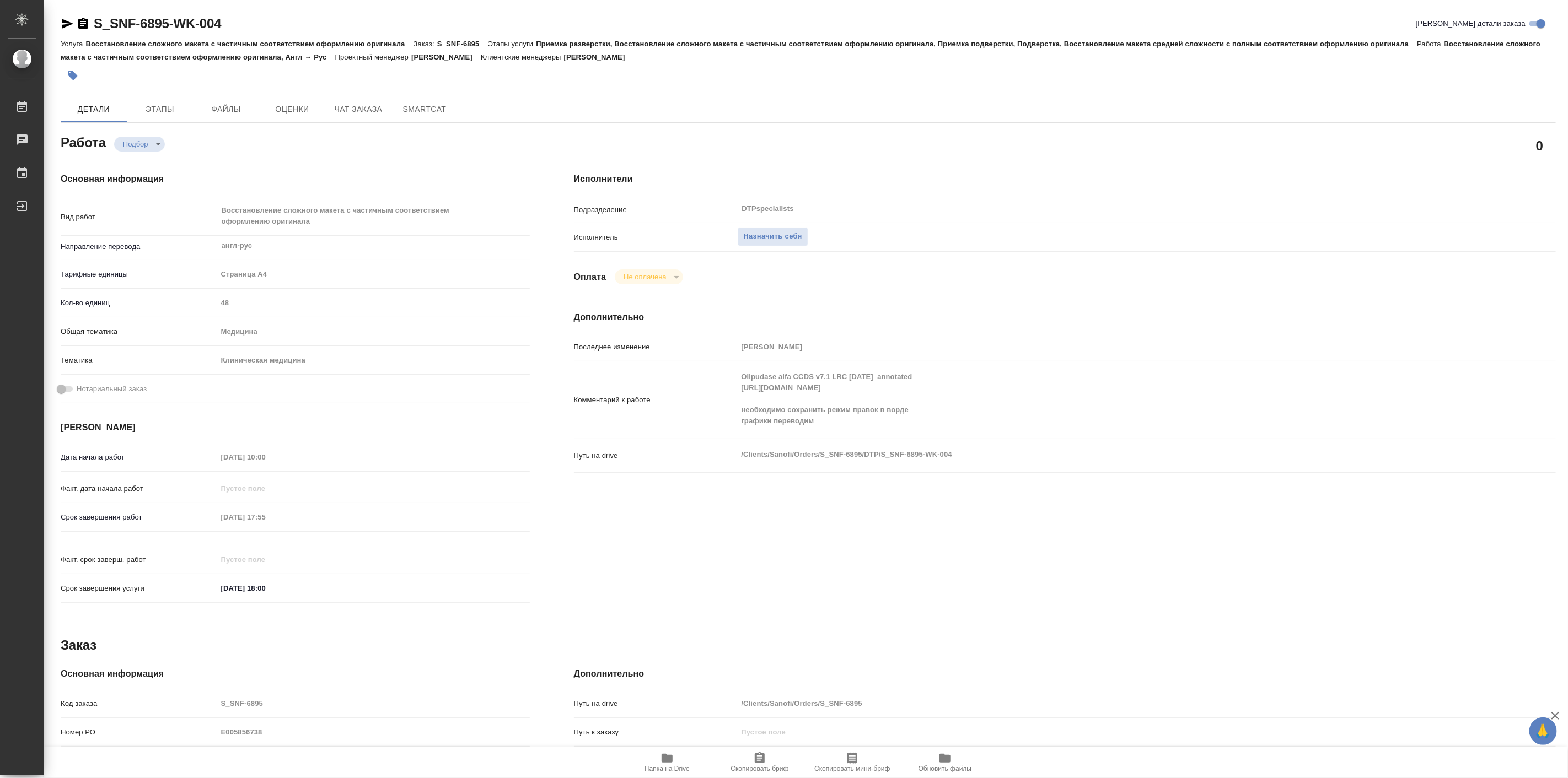
type textarea "x"
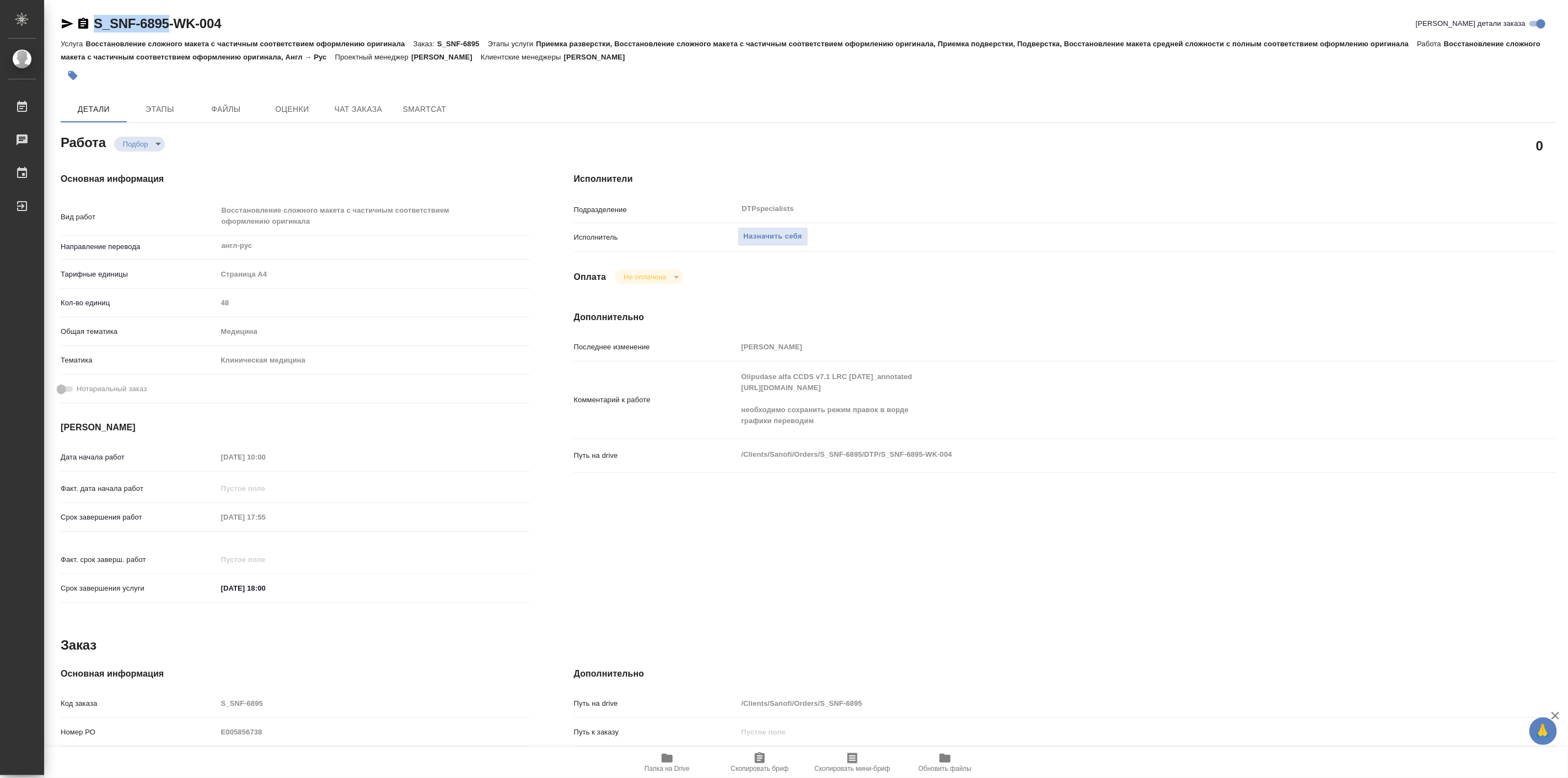
drag, startPoint x: 91, startPoint y: 10, endPoint x: 173, endPoint y: 20, distance: 82.6
click at [173, 20] on div "S_SNF-6895-WK-004 Кратко детали заказа Услуга Восстановление сложного макета с …" at bounding box center [808, 481] width 1508 height 962
copy link "S_SNF-6895"
click at [665, 758] on icon "button" at bounding box center [666, 758] width 11 height 9
click at [330, 113] on button "Чат заказа" at bounding box center [358, 109] width 66 height 27
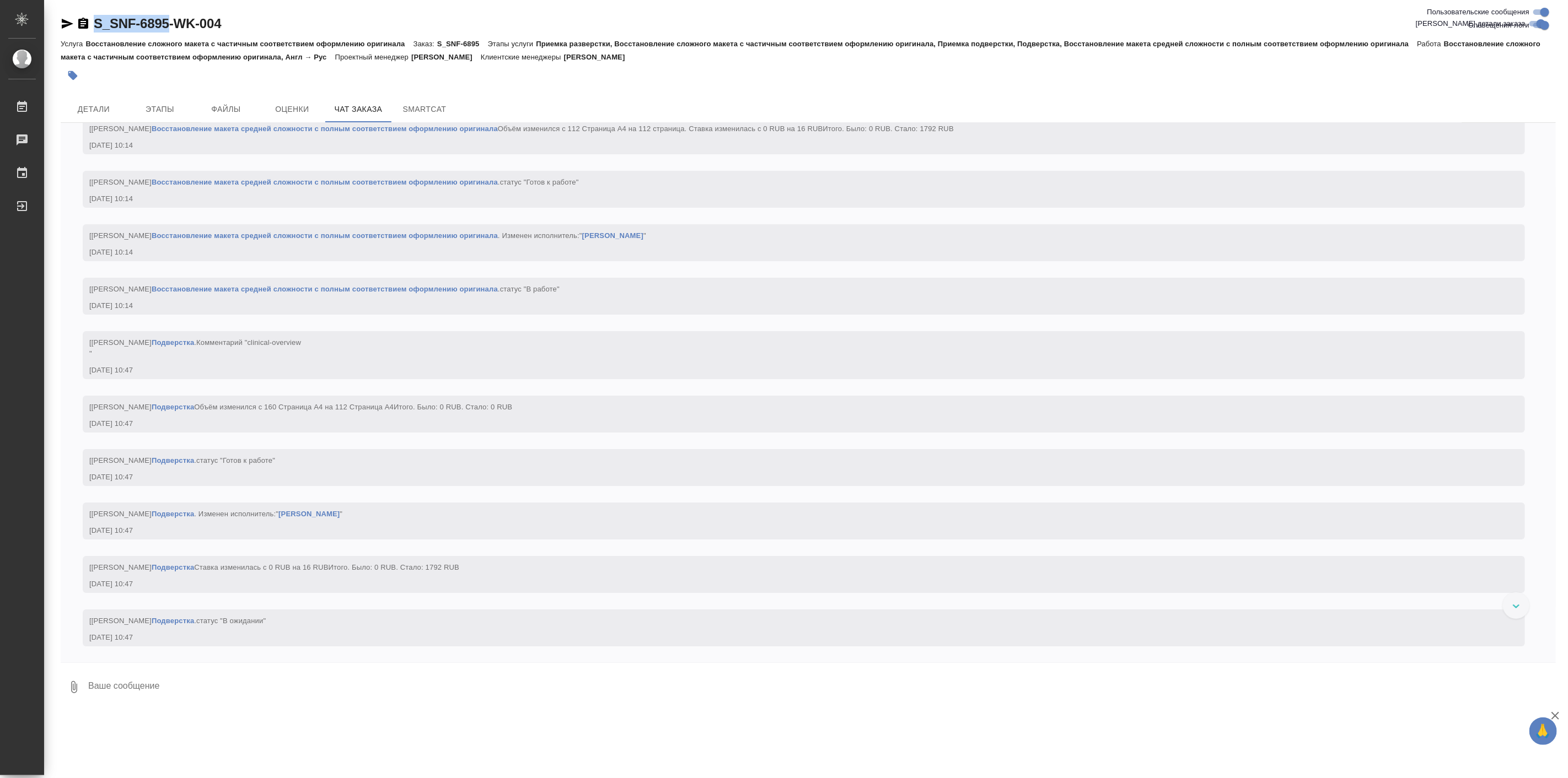
scroll to position [3464, 0]
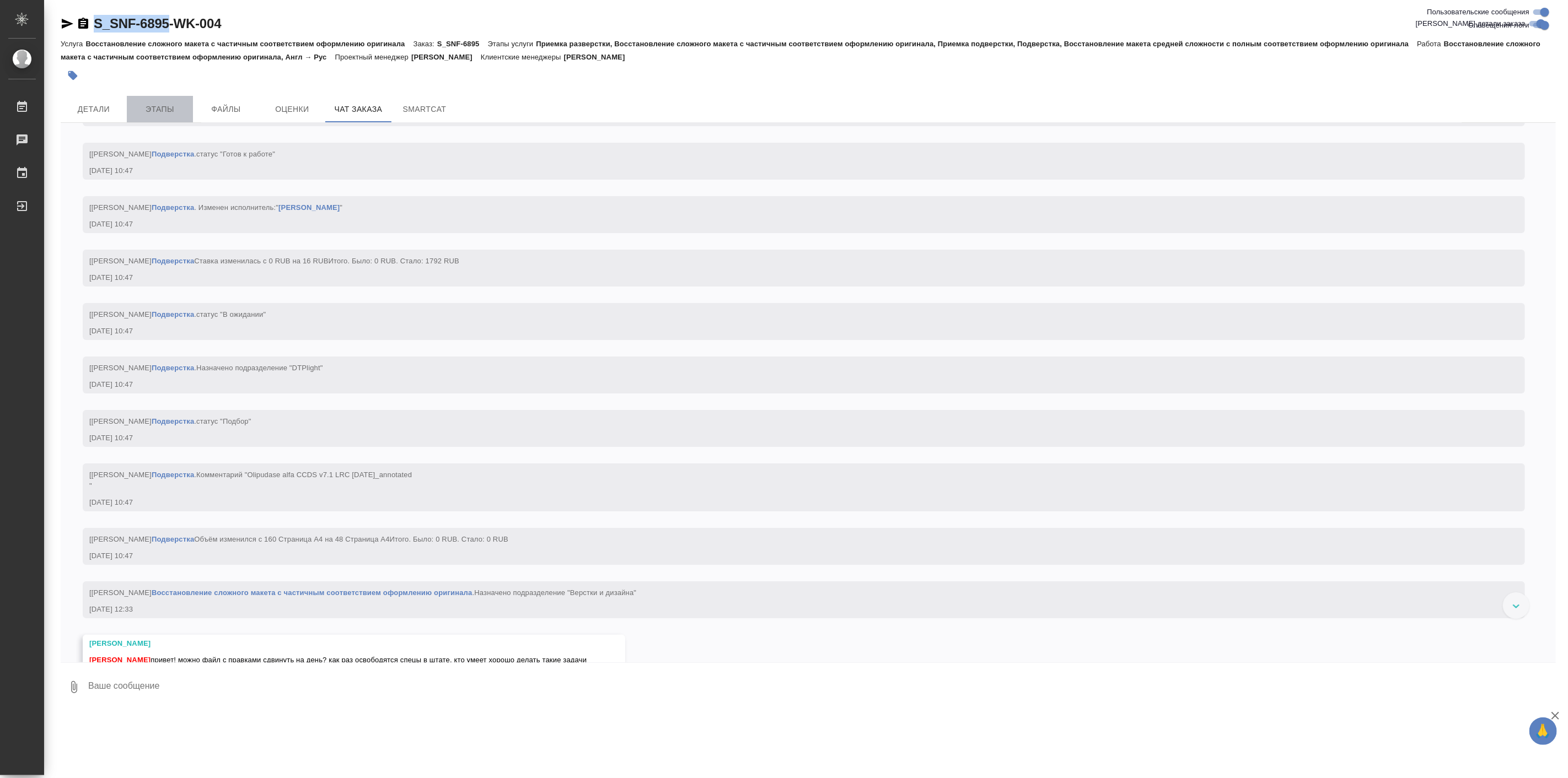
click at [144, 104] on span "Этапы" at bounding box center [159, 109] width 53 height 14
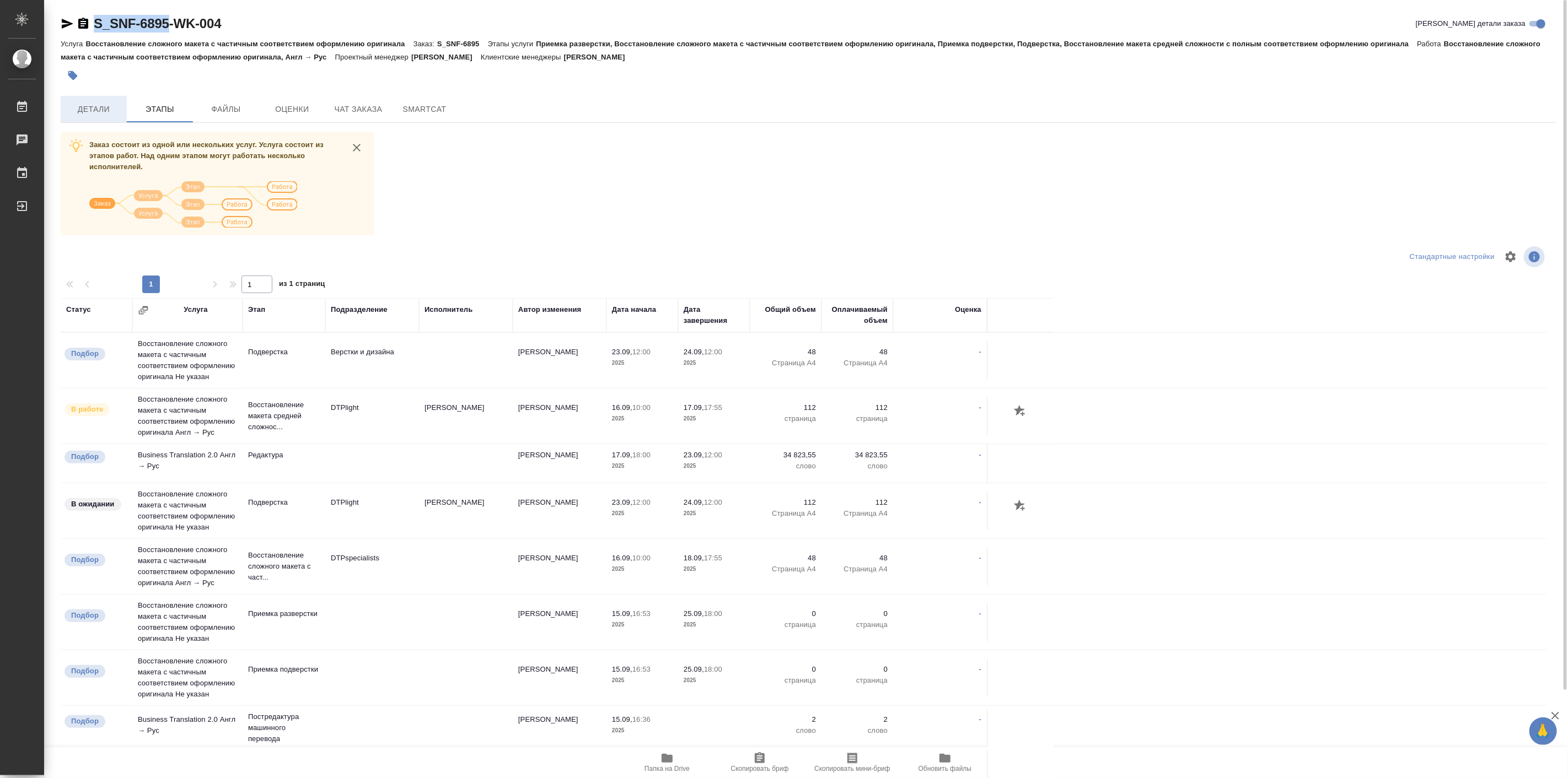
click at [86, 116] on span "Детали" at bounding box center [93, 109] width 53 height 14
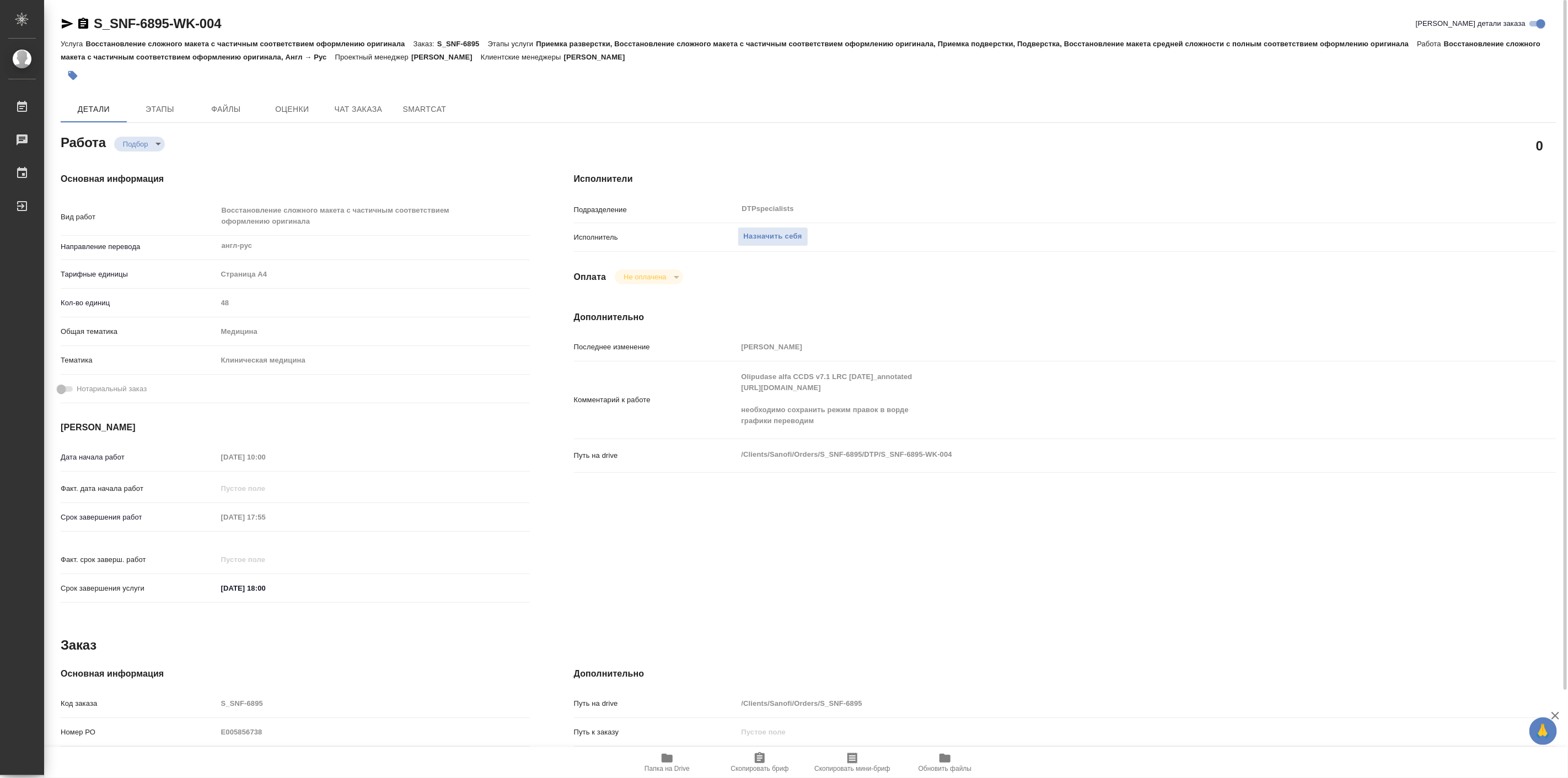
type textarea "x"
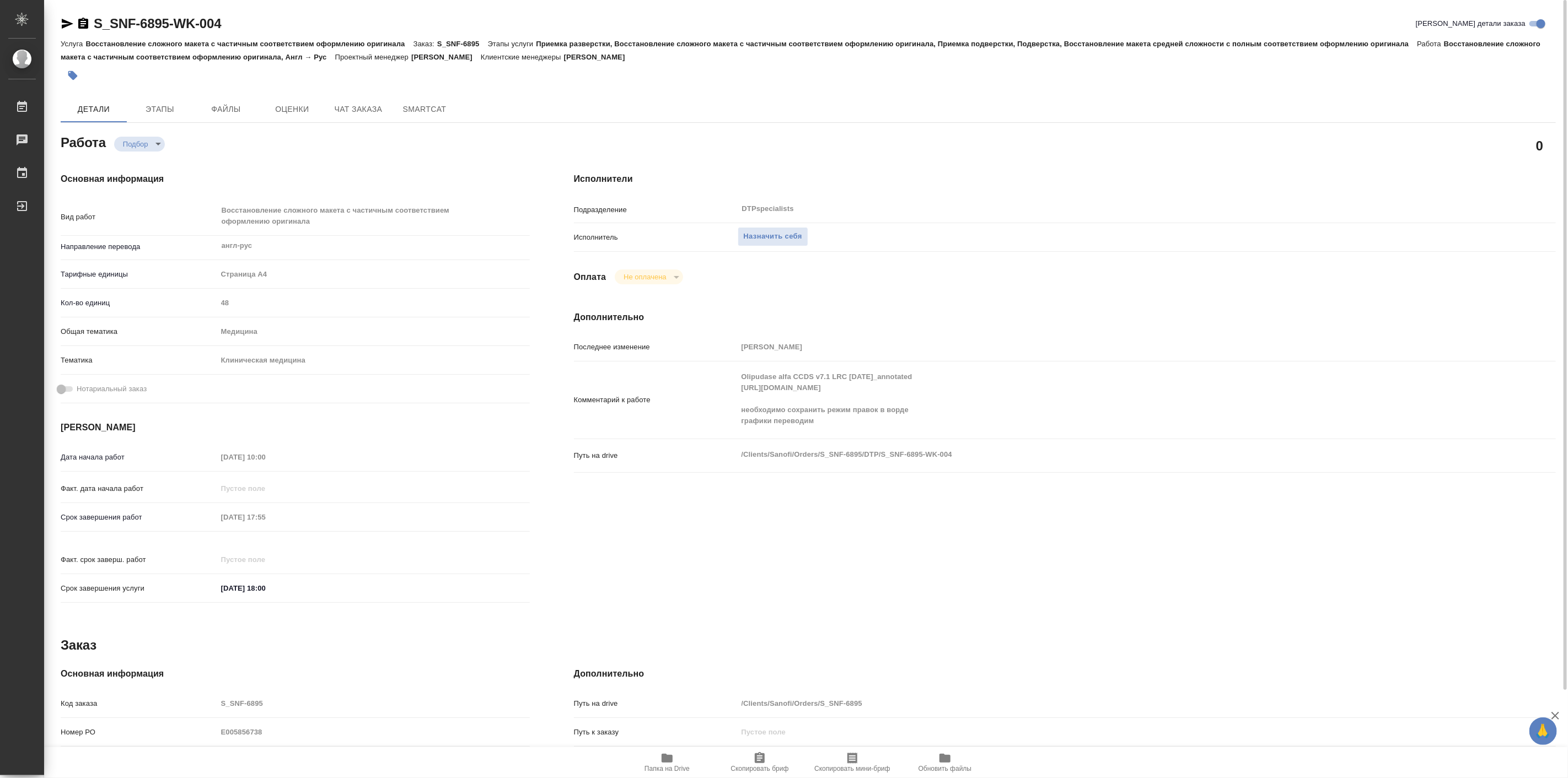
type textarea "x"
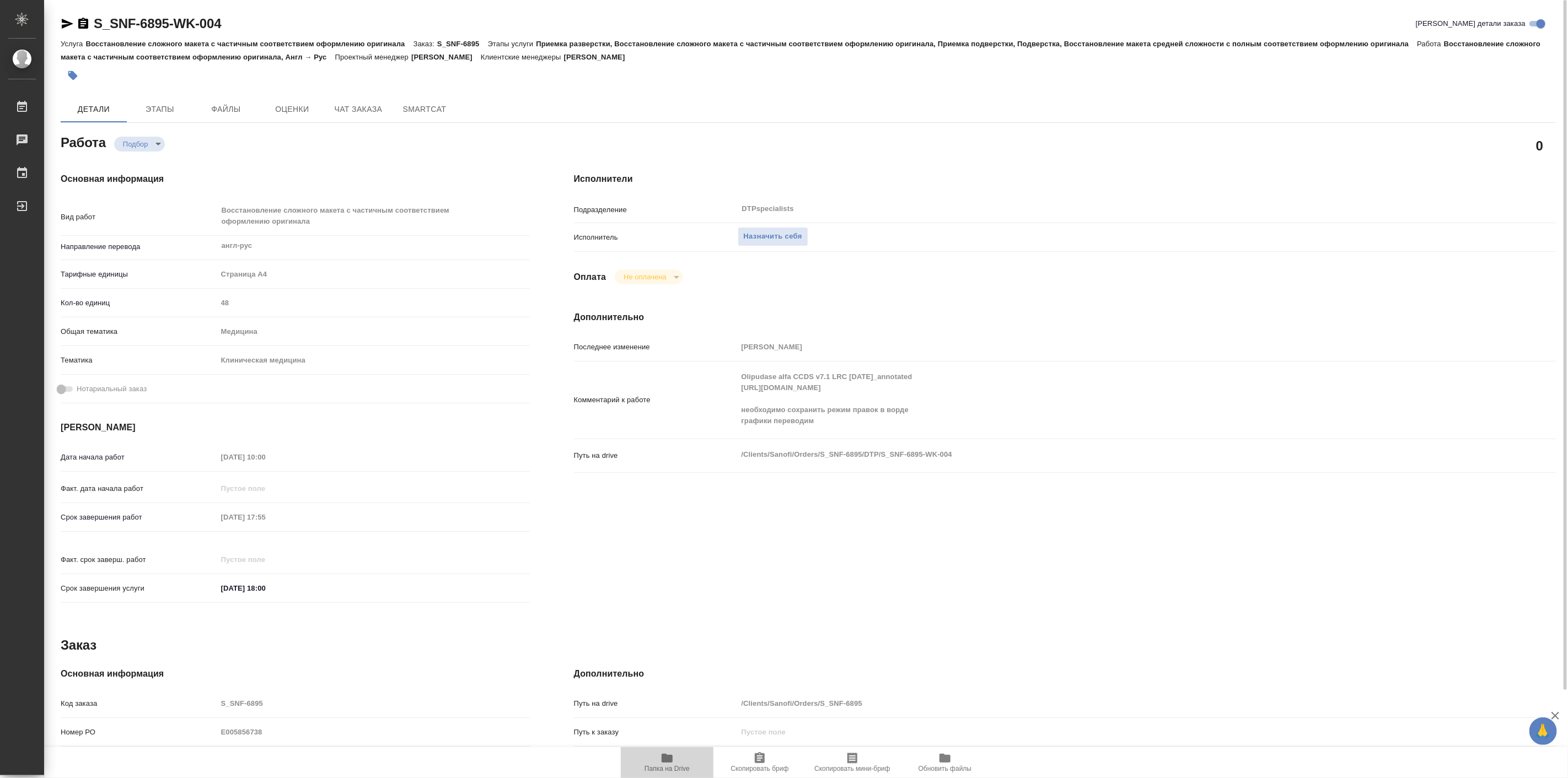
click at [658, 762] on span "Папка на Drive" at bounding box center [667, 762] width 79 height 21
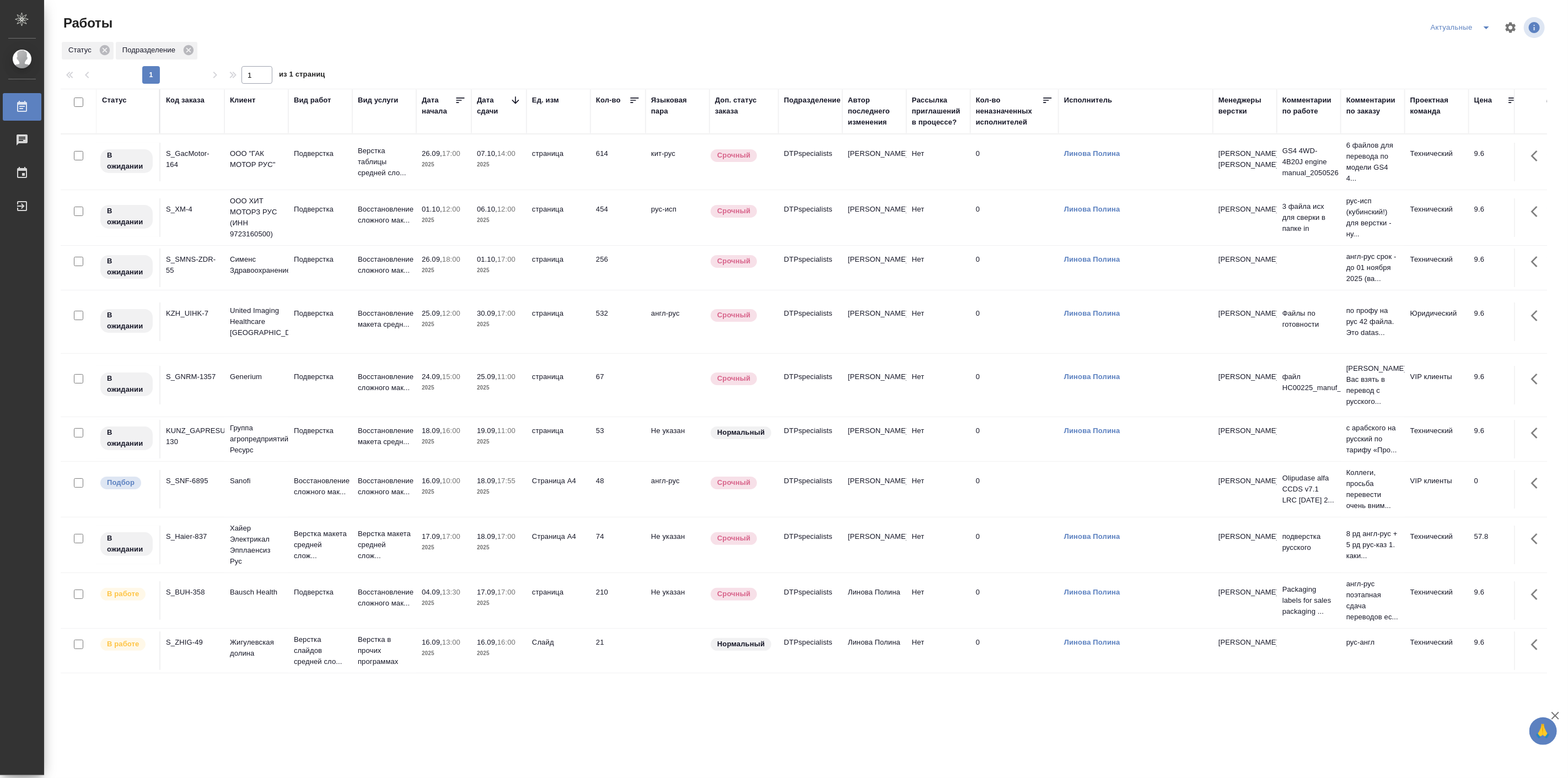
click at [276, 492] on td "Sanofi" at bounding box center [256, 489] width 64 height 39
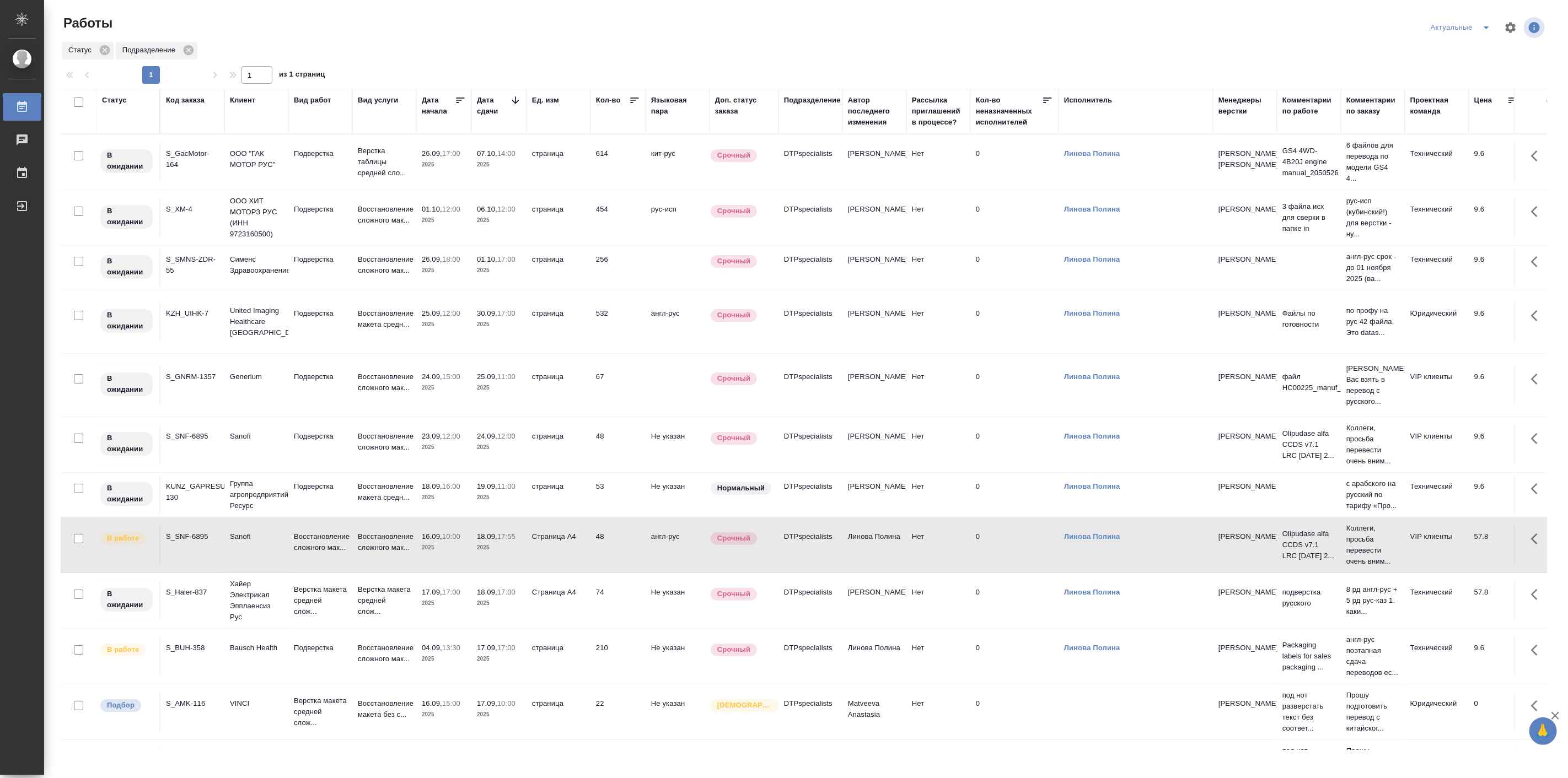
click at [313, 26] on div "Работы" at bounding box center [309, 23] width 499 height 18
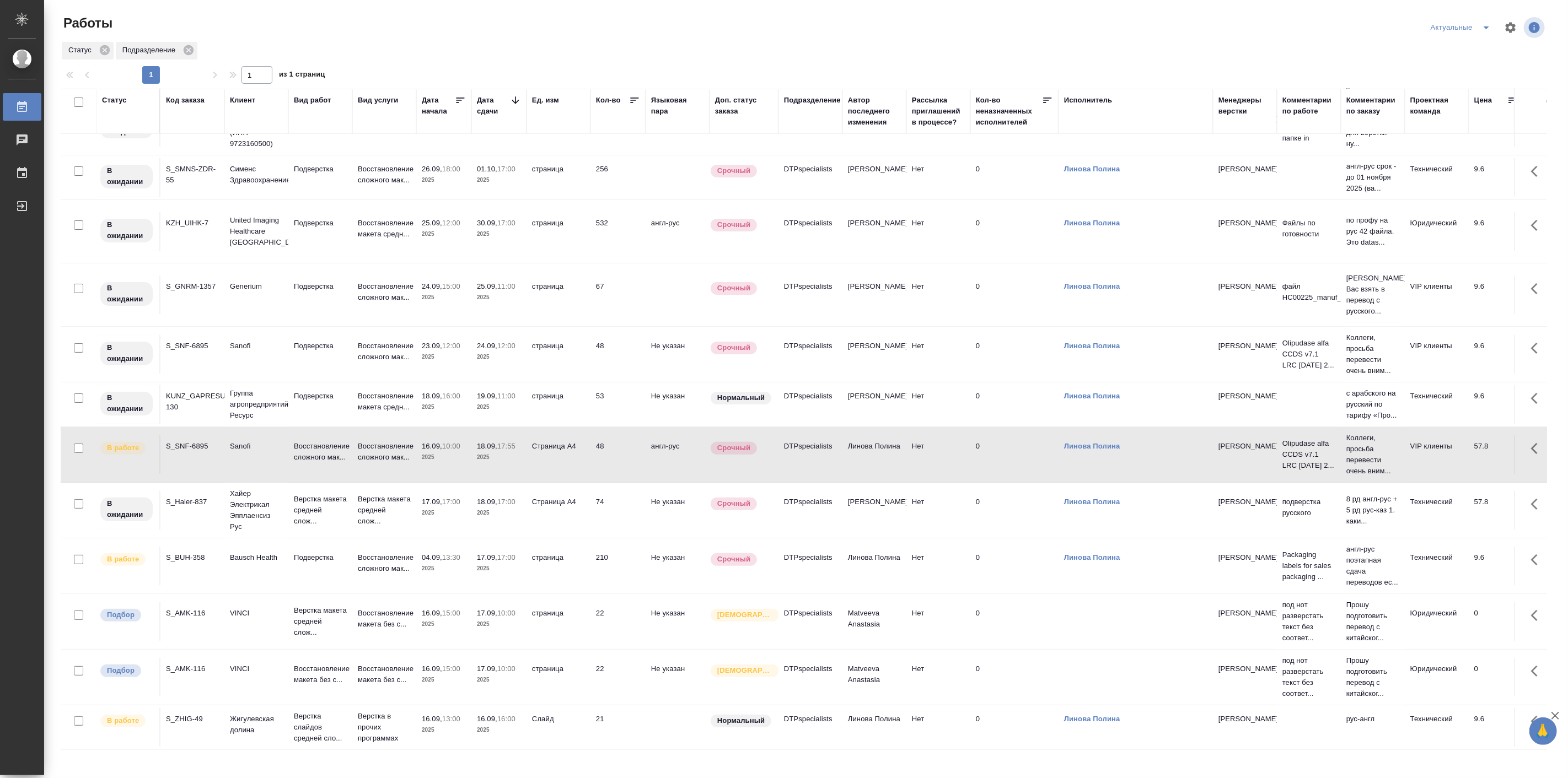
scroll to position [123, 0]
click at [397, 664] on p "Восстановление макета без с..." at bounding box center [384, 674] width 53 height 22
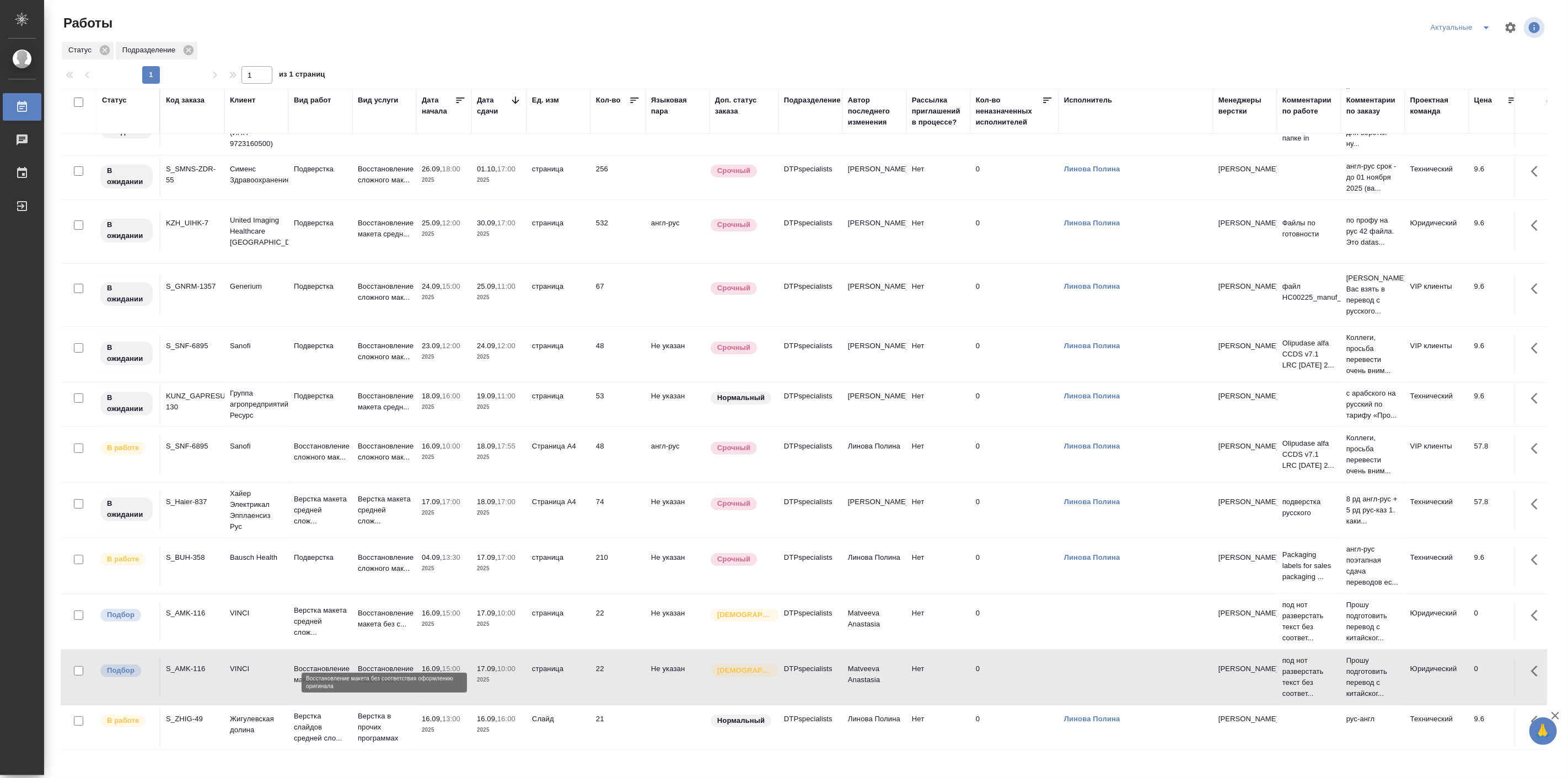
click at [397, 664] on p "Восстановление макета без с..." at bounding box center [384, 674] width 53 height 22
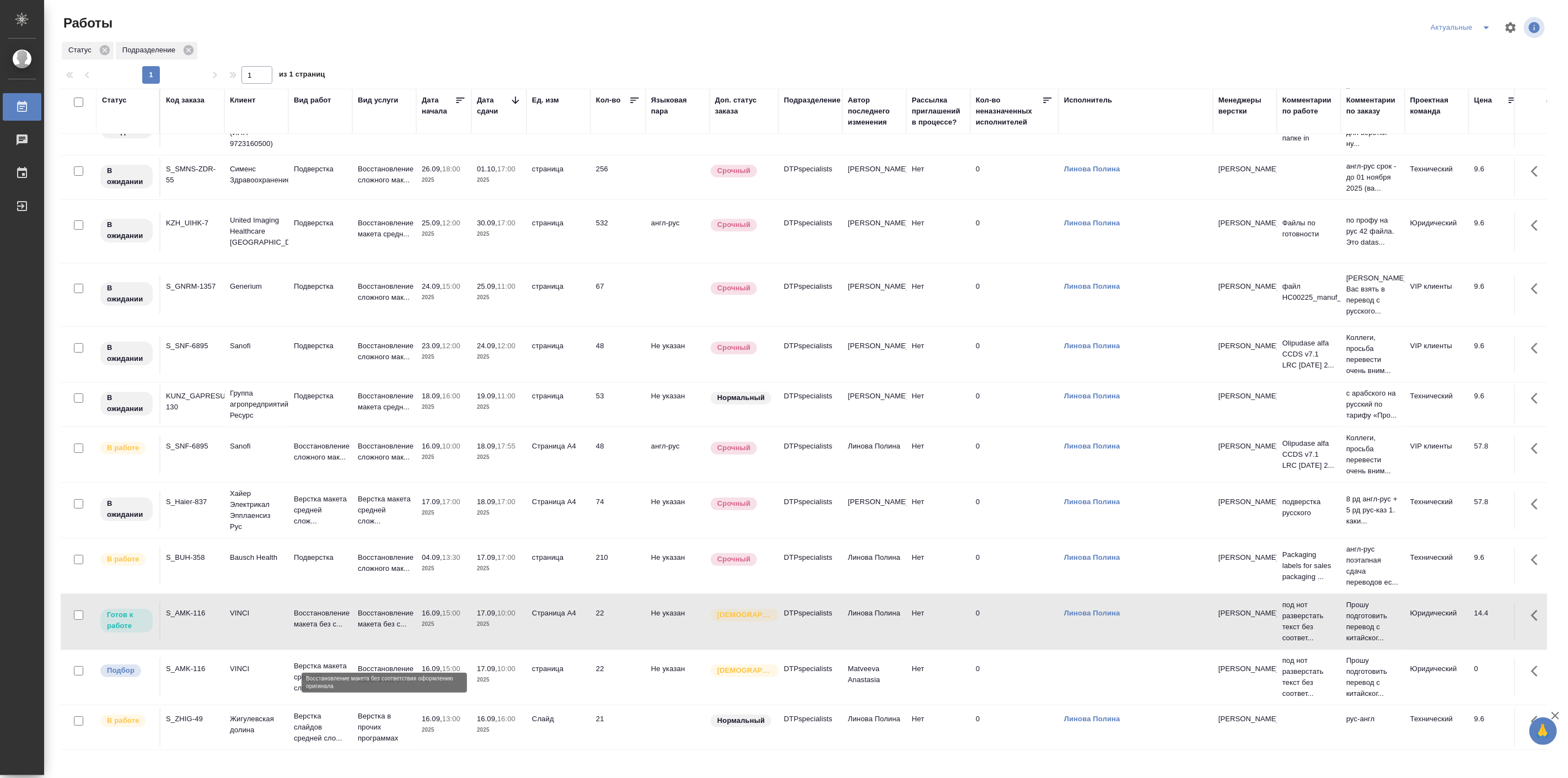
click at [374, 664] on p "Восстановление макета без с..." at bounding box center [384, 674] width 53 height 22
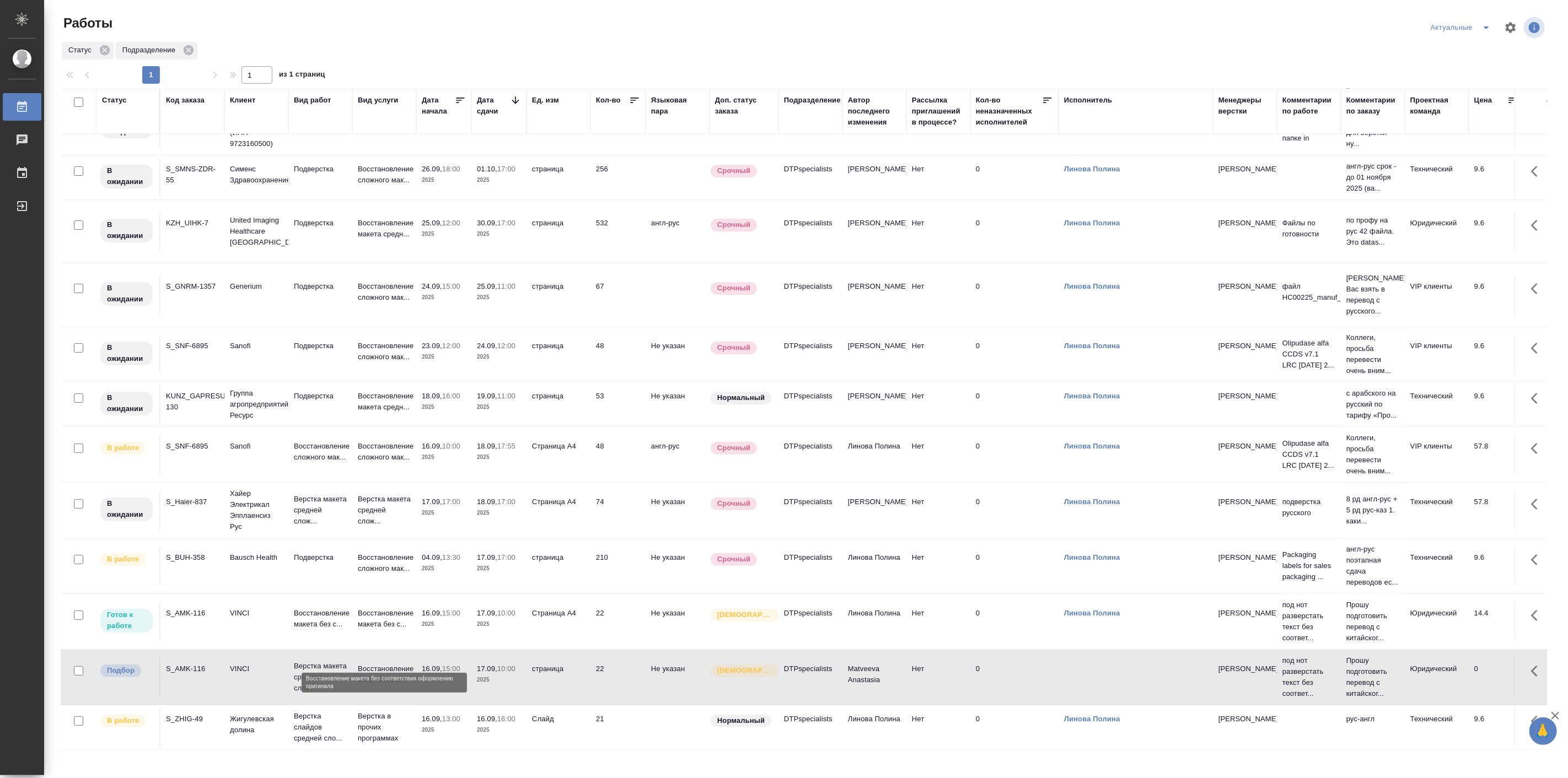
click at [374, 664] on p "Восстановление макета без с..." at bounding box center [384, 674] width 53 height 22
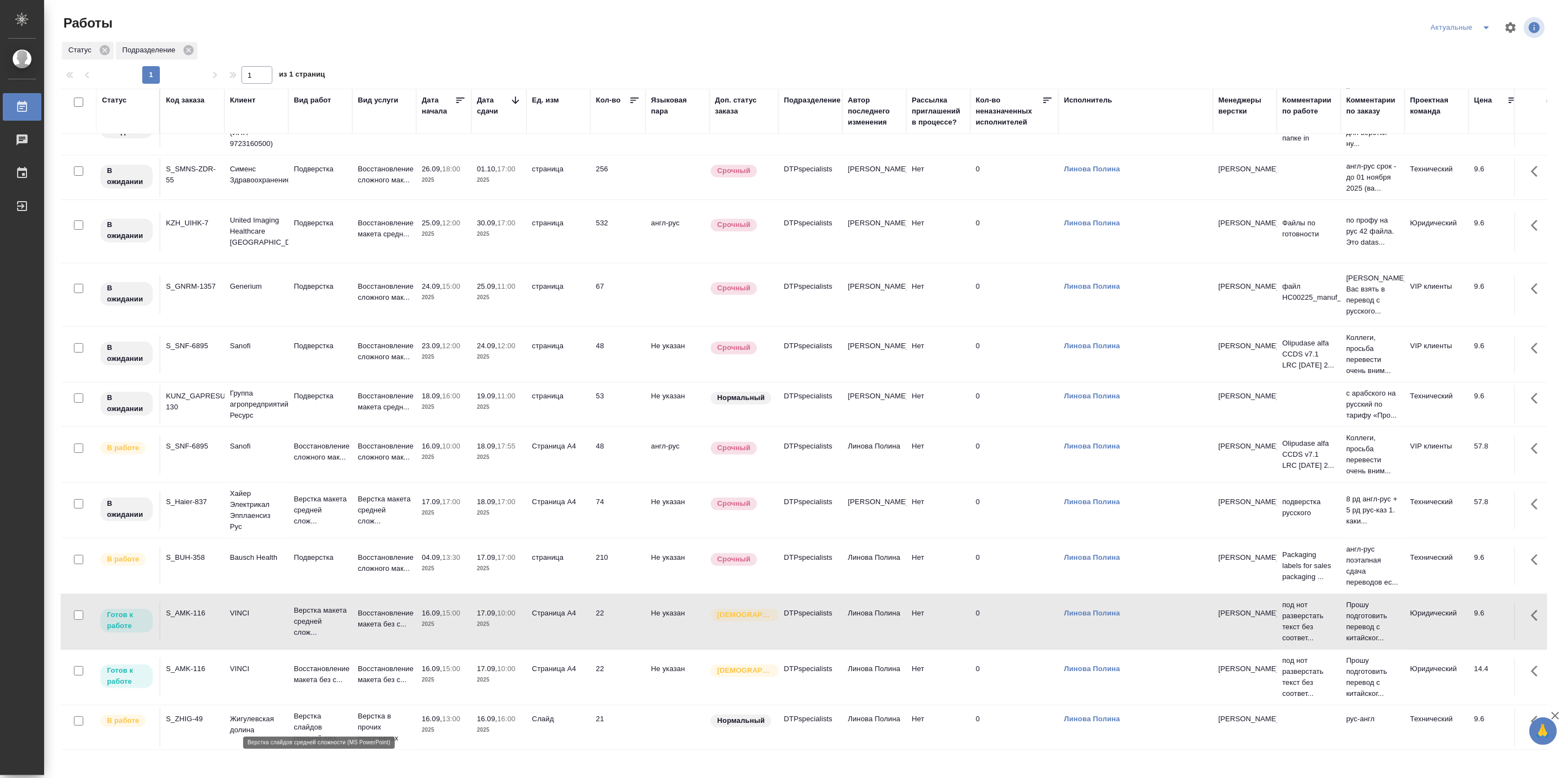
click at [315, 711] on p "Верстка слайдов средней сло..." at bounding box center [320, 728] width 53 height 33
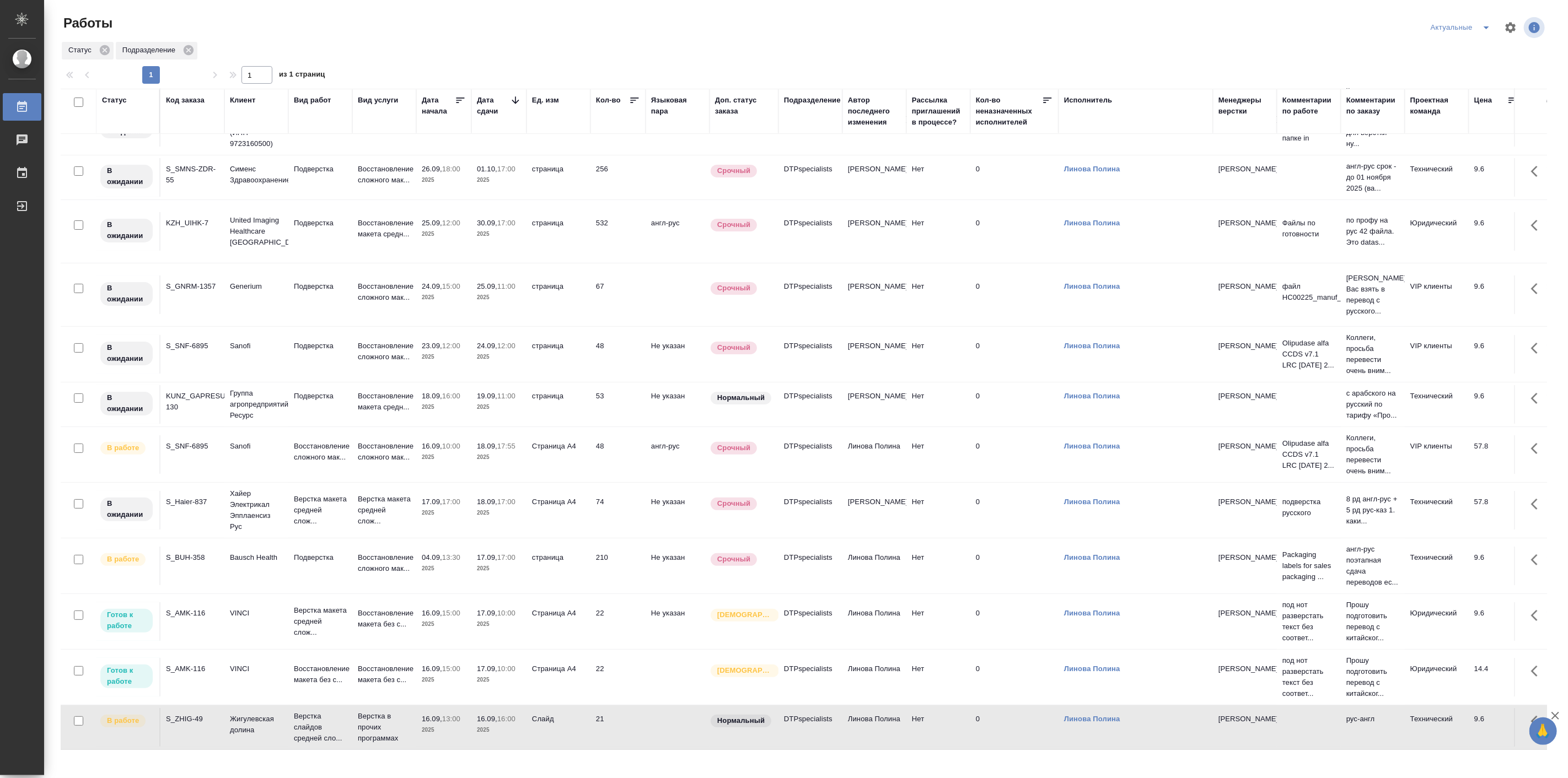
click at [566, 758] on div ".cls-1 fill:#fff; AWATERA Linova Polina Работы 0 Чаты График Выйти Работы Актуа…" at bounding box center [784, 389] width 1568 height 778
click at [284, 709] on td "Жигулевская долина" at bounding box center [256, 727] width 64 height 39
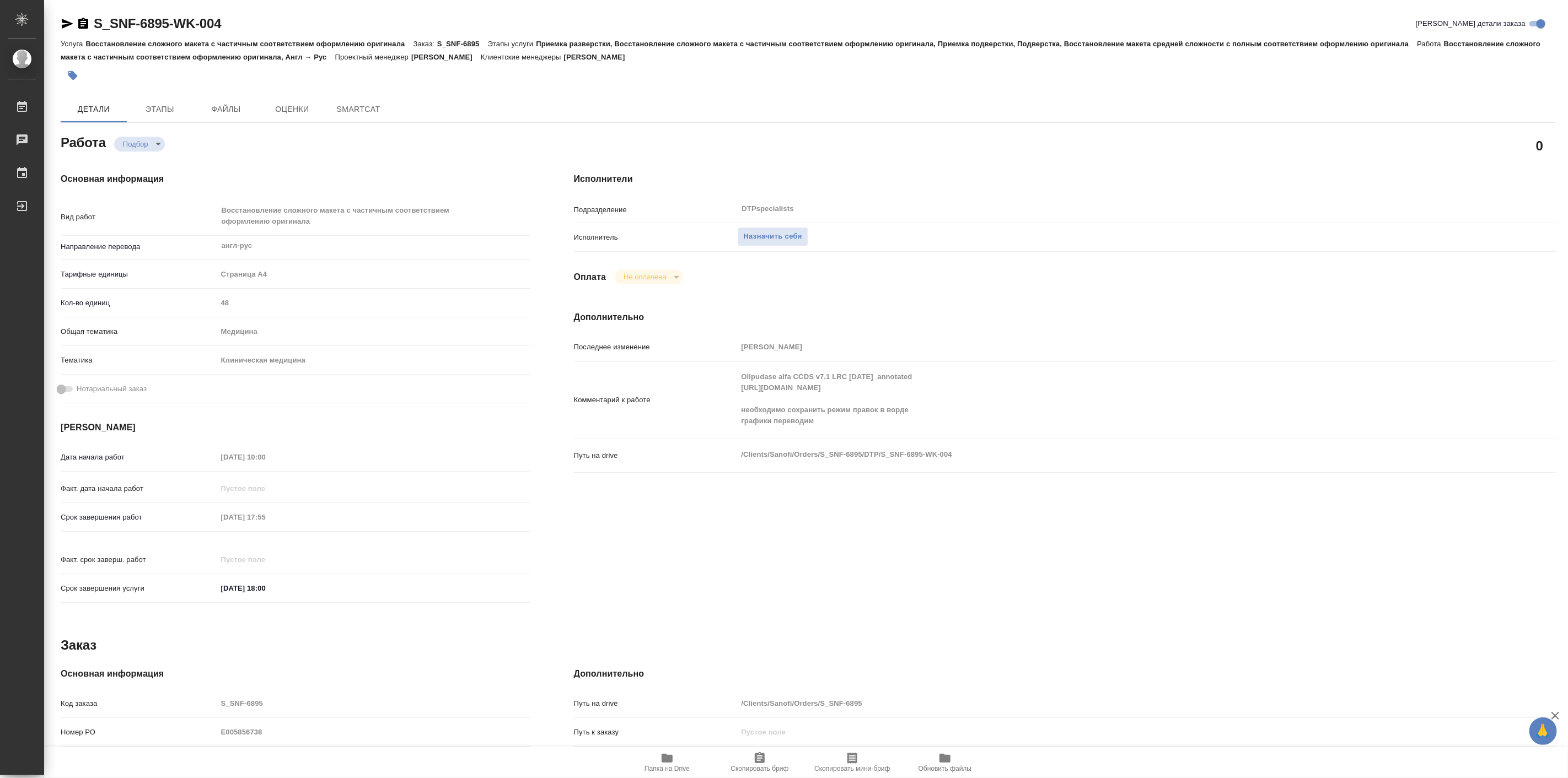
type textarea "x"
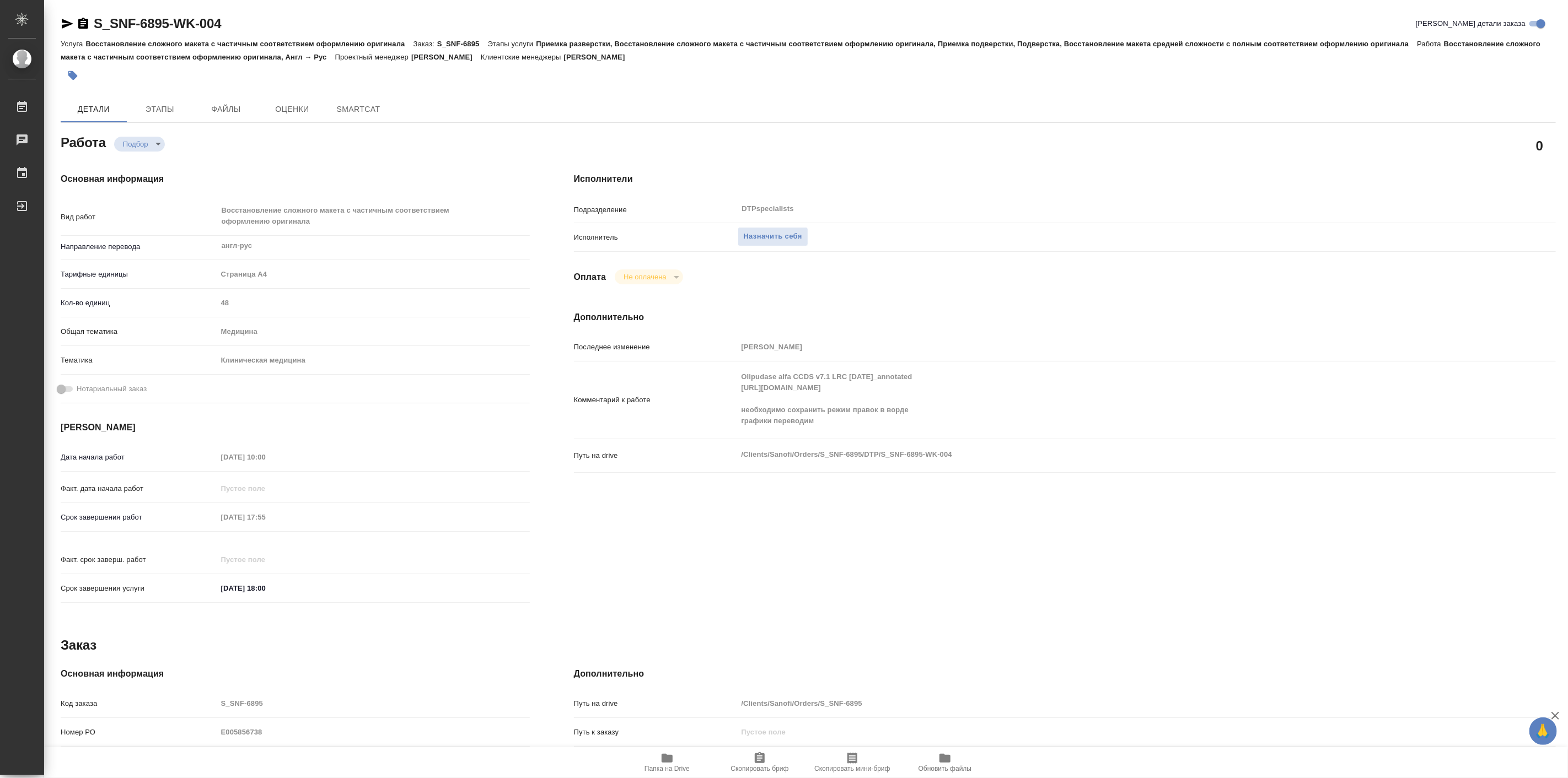
type textarea "x"
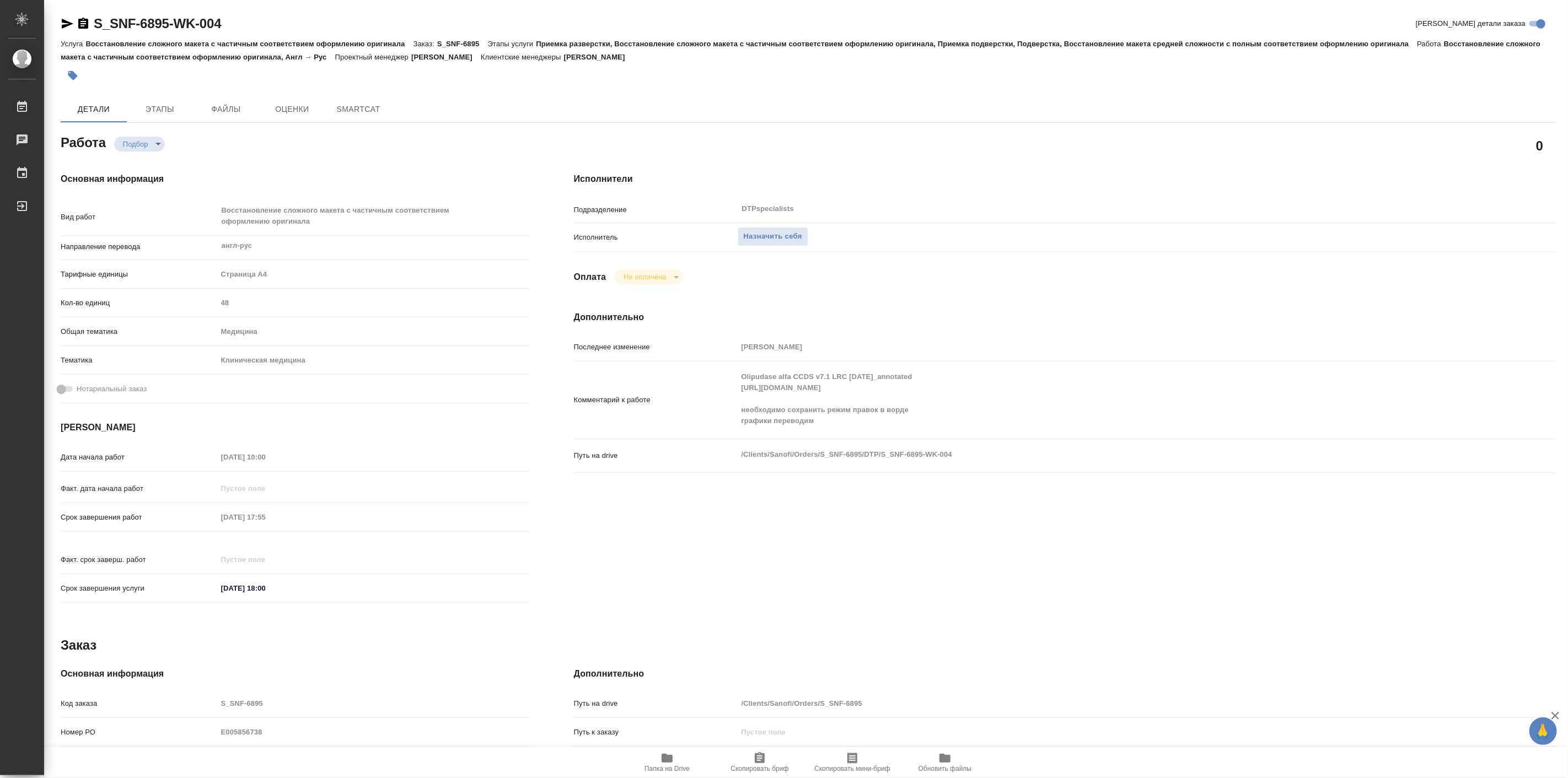
type textarea "x"
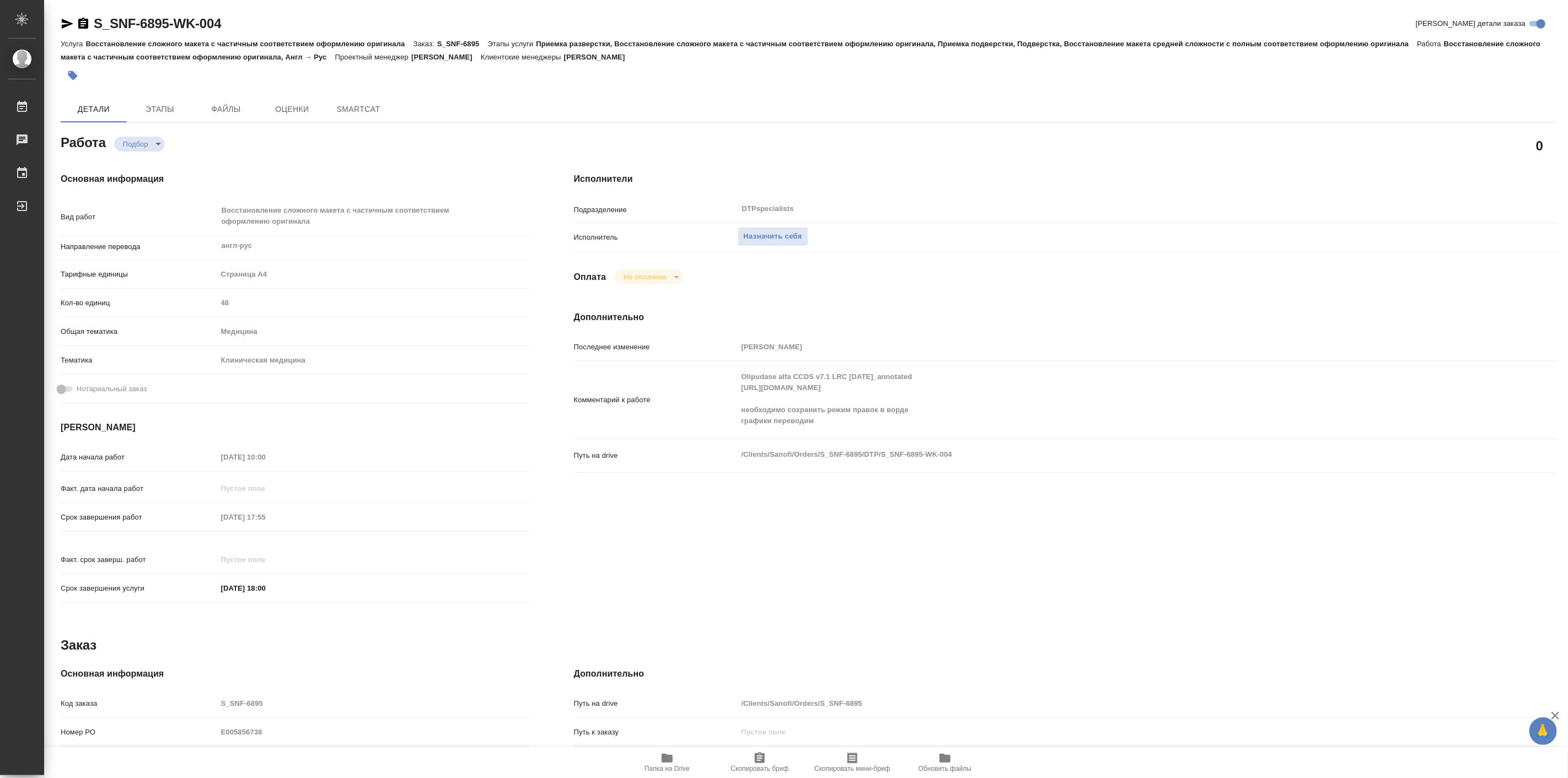
type textarea "x"
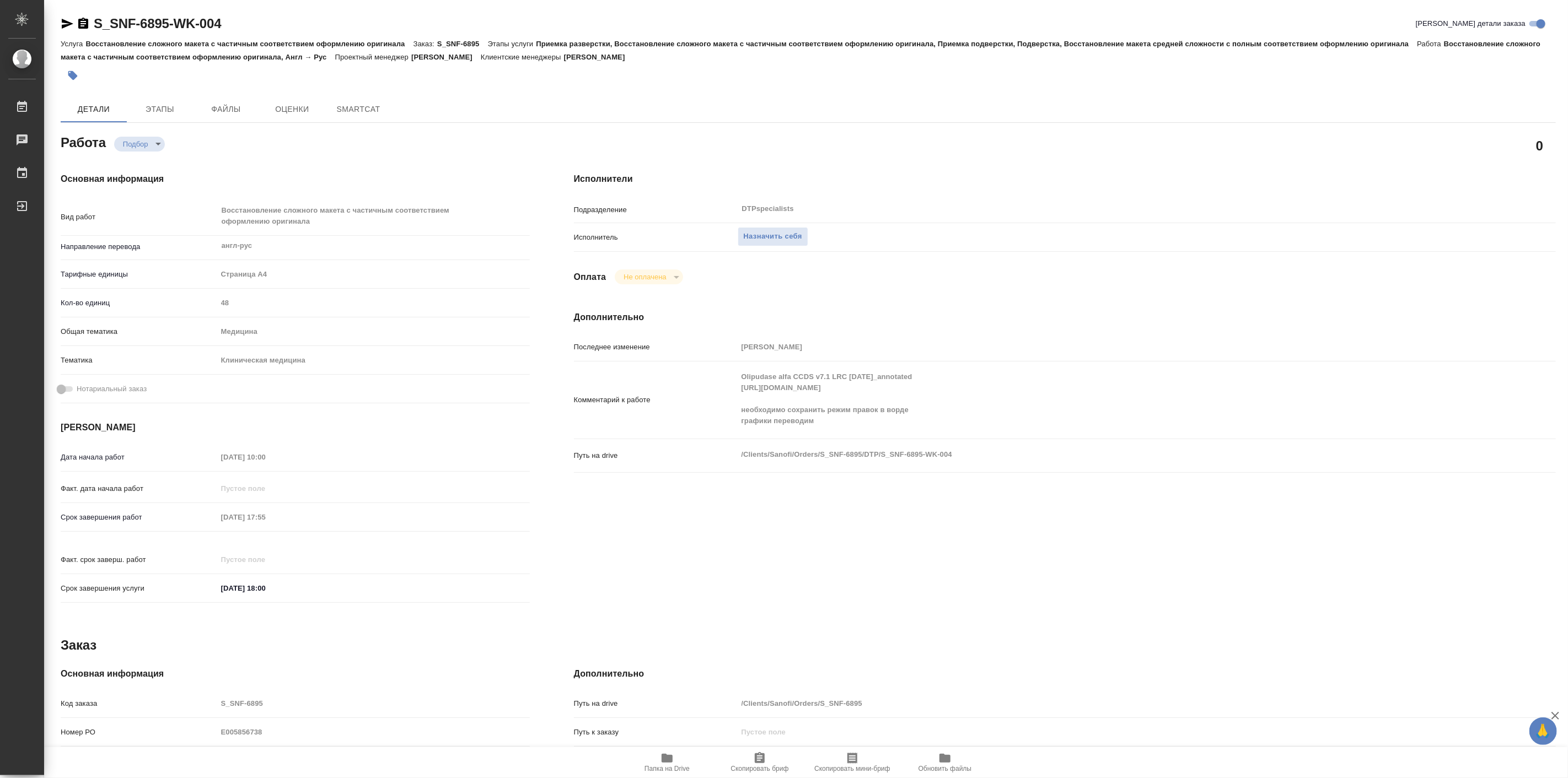
type textarea "x"
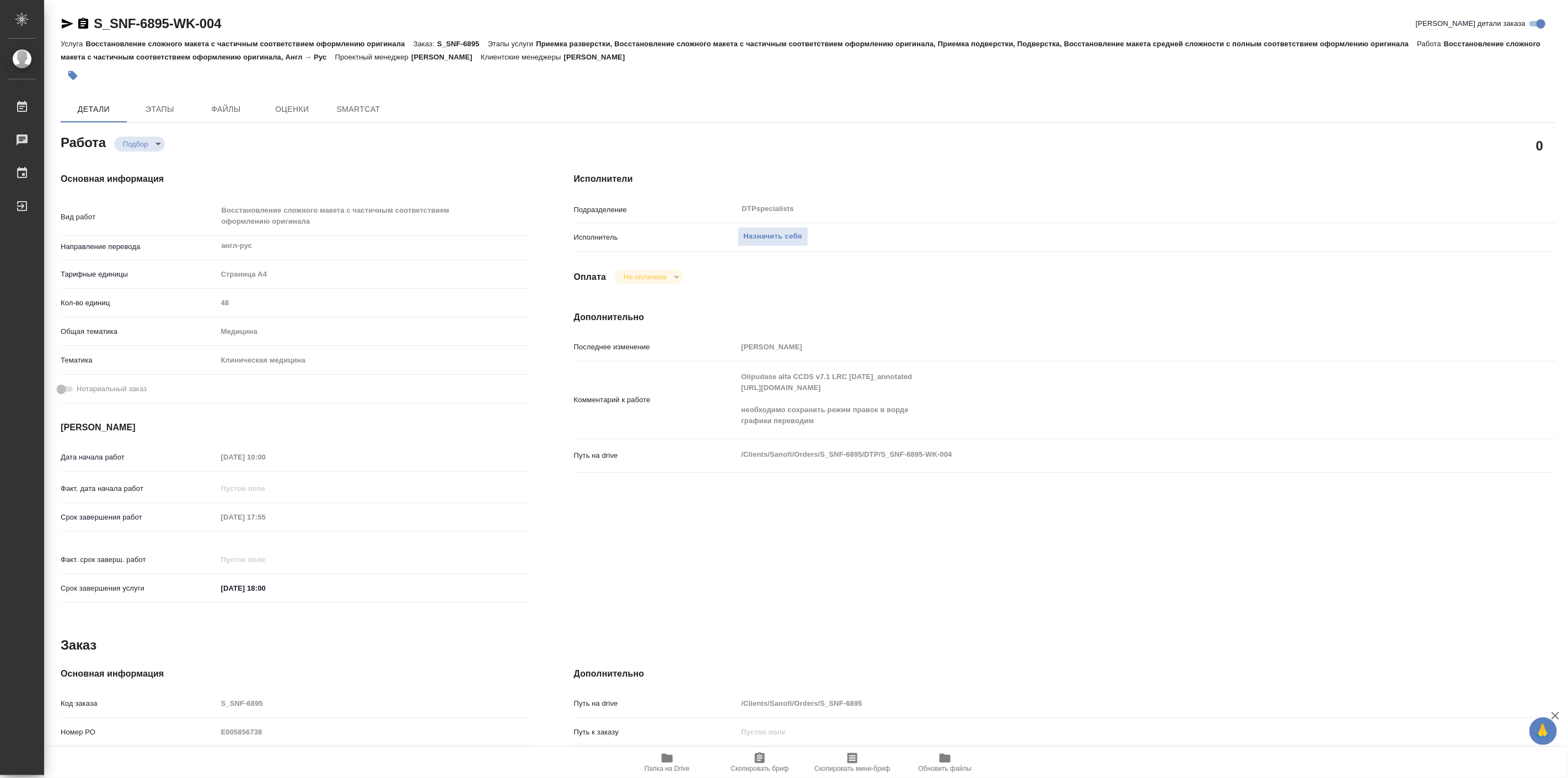
type textarea "x"
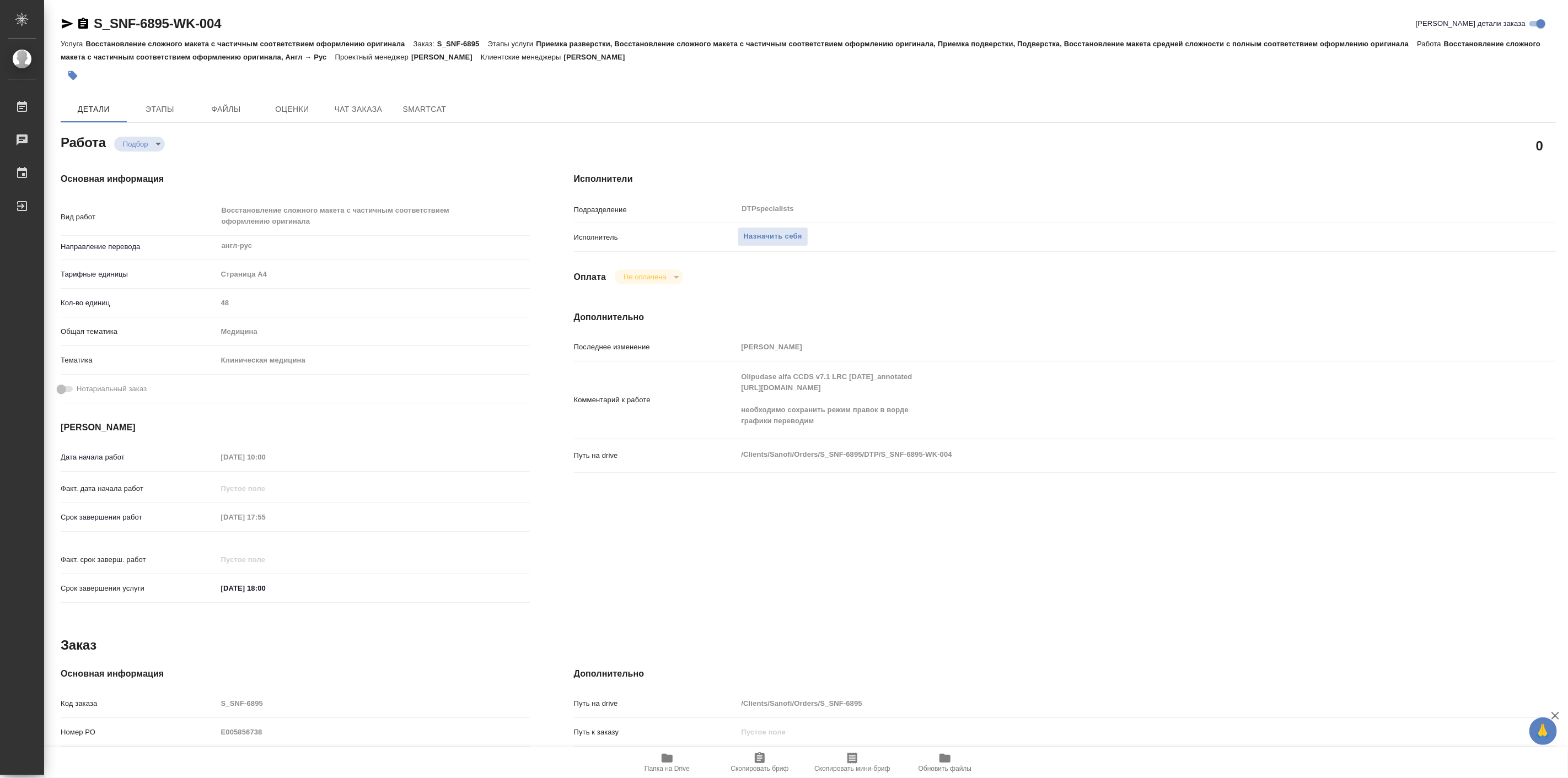
type textarea "x"
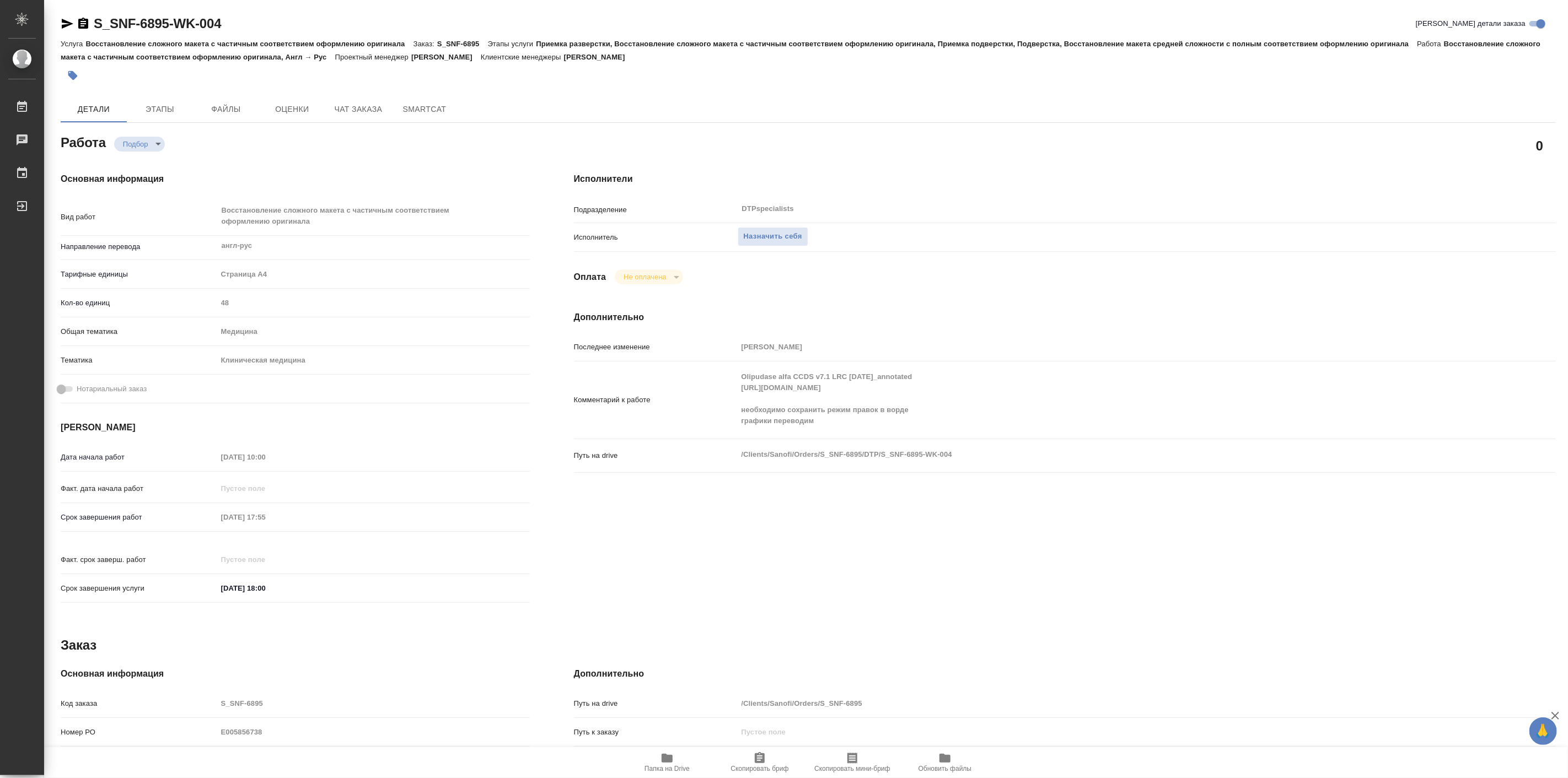
click at [778, 246] on div "Назначить себя" at bounding box center [1105, 237] width 736 height 19
click at [785, 235] on span "Назначить себя" at bounding box center [773, 237] width 58 height 13
type textarea "x"
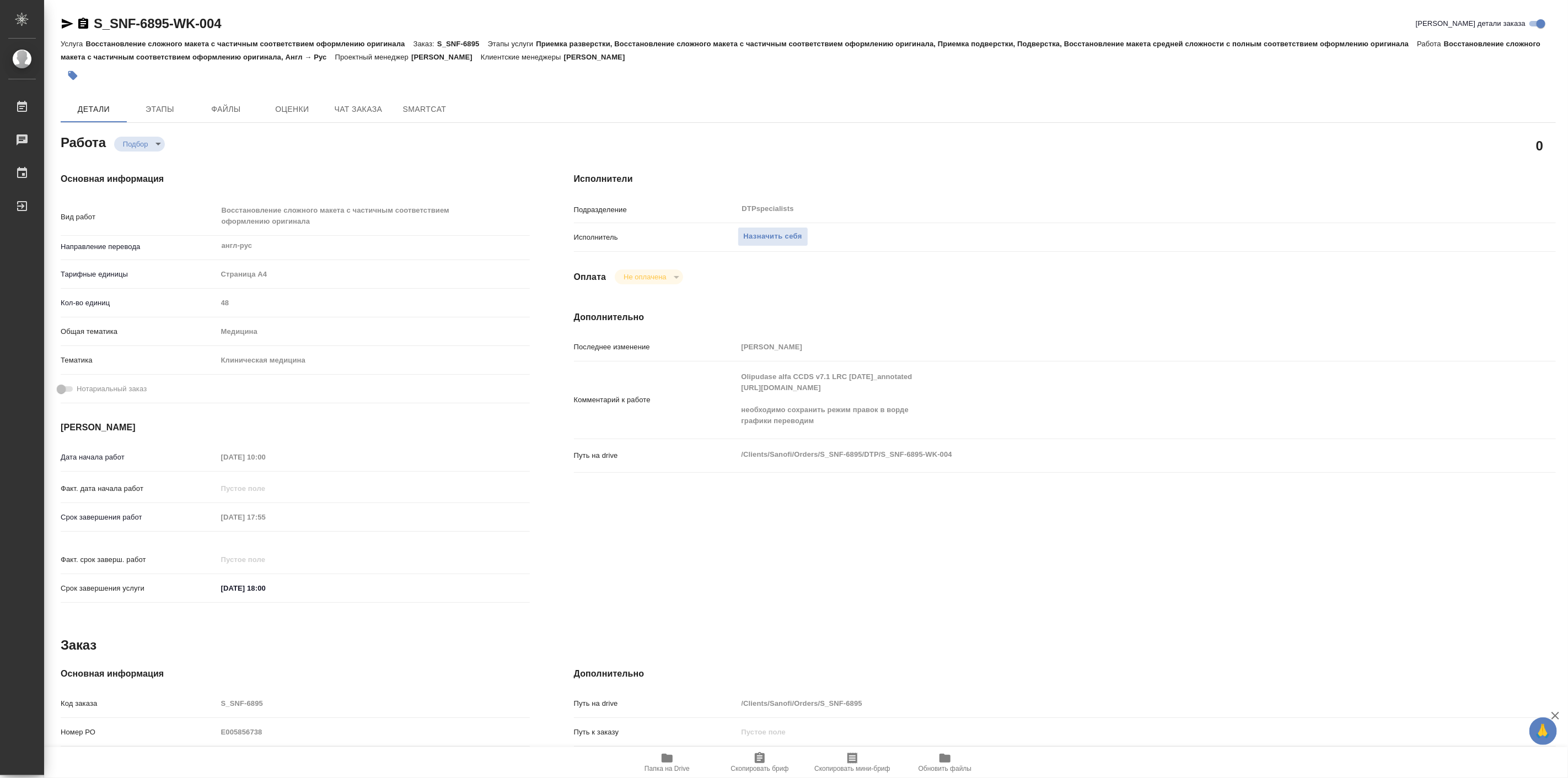
type textarea "x"
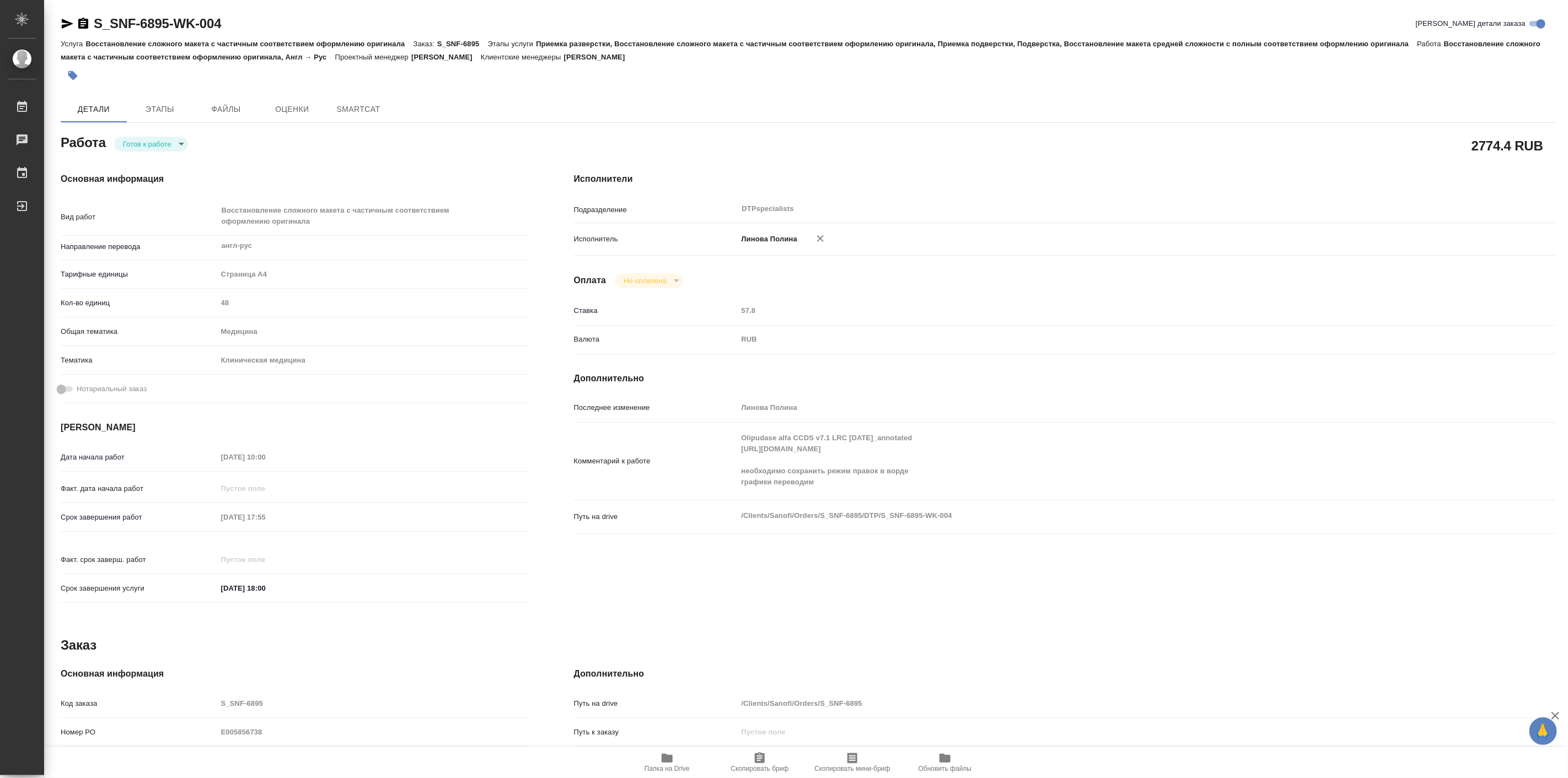
type textarea "x"
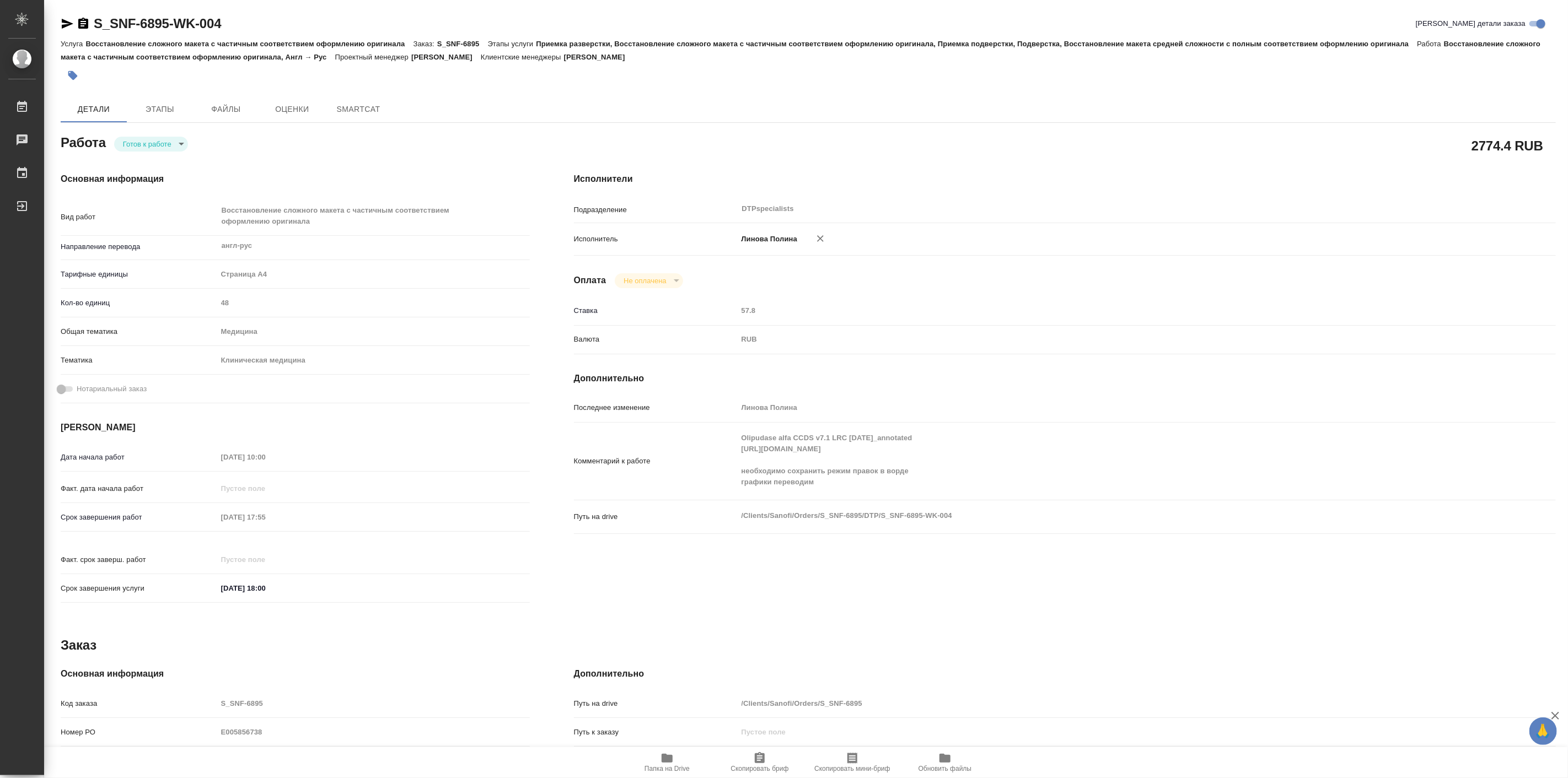
type textarea "x"
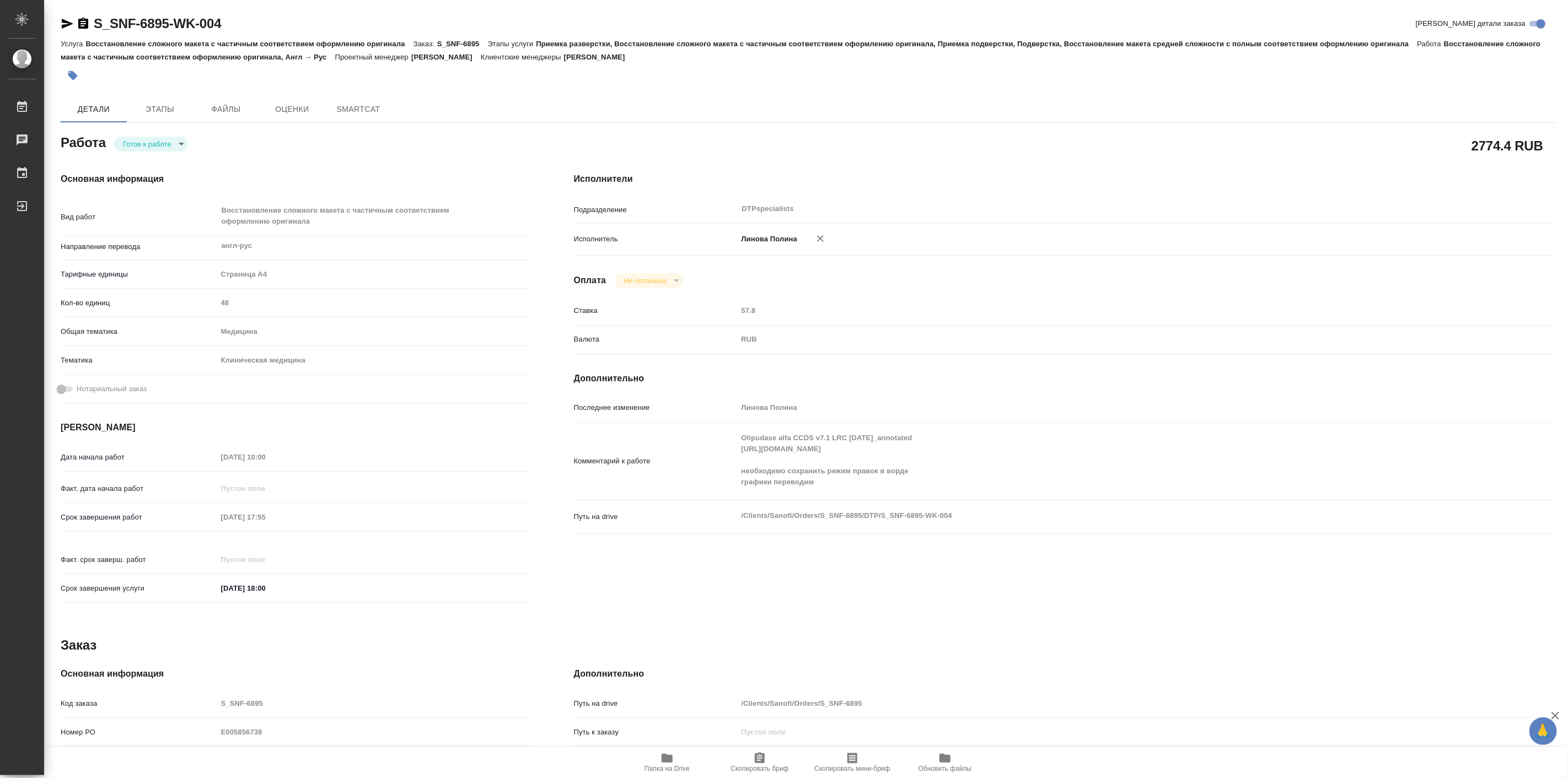
type textarea "x"
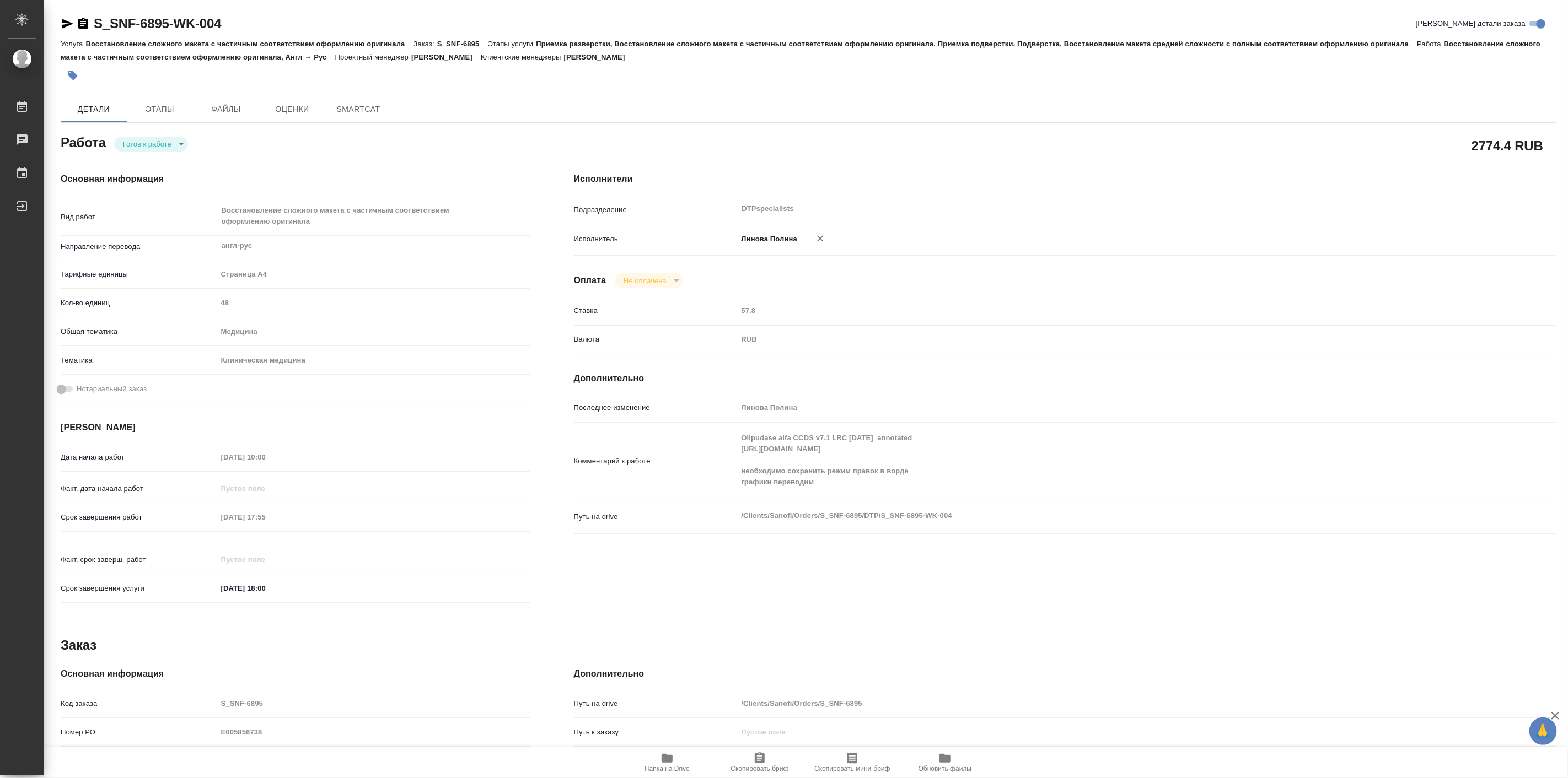
type textarea "x"
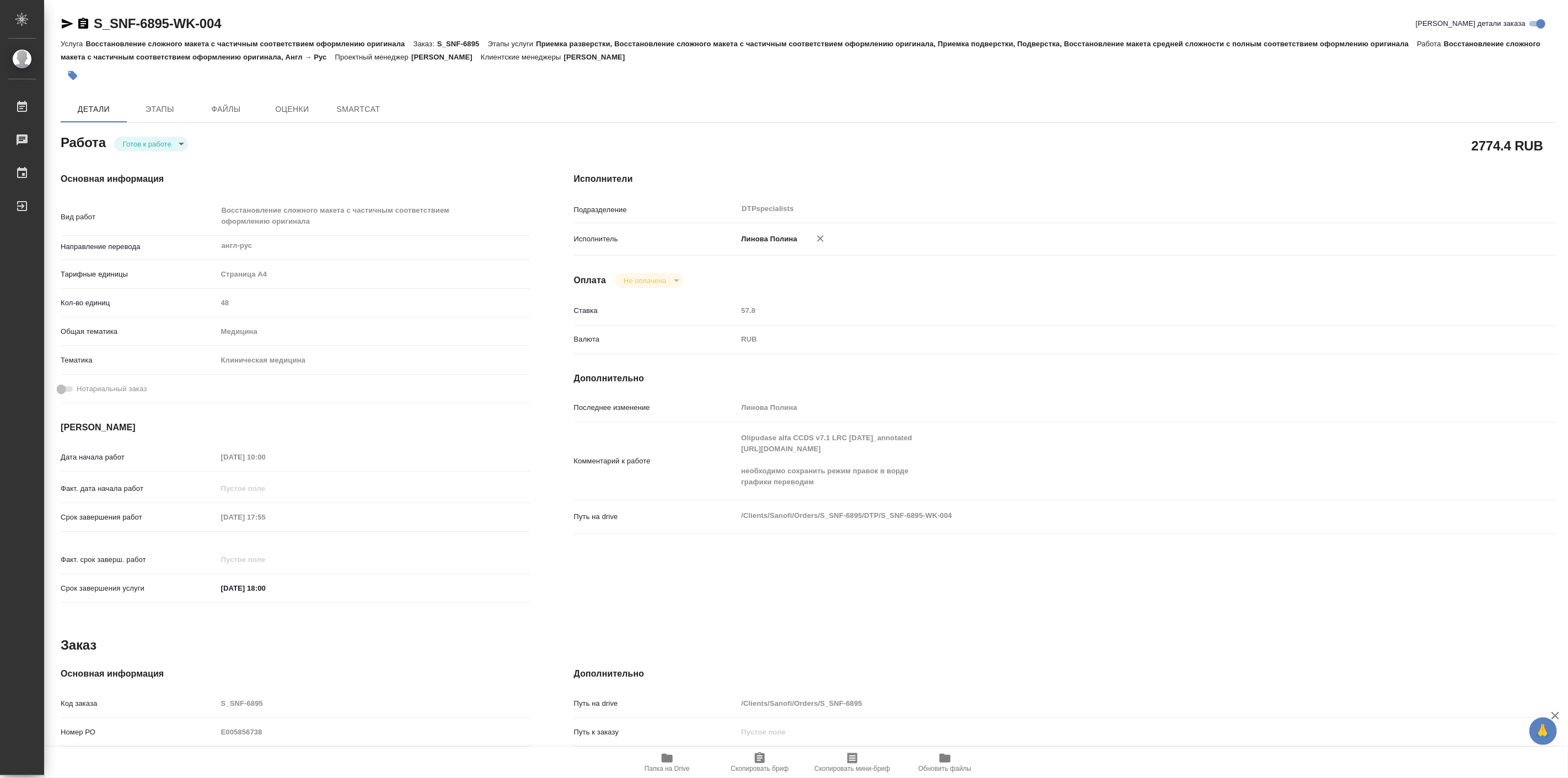
type textarea "x"
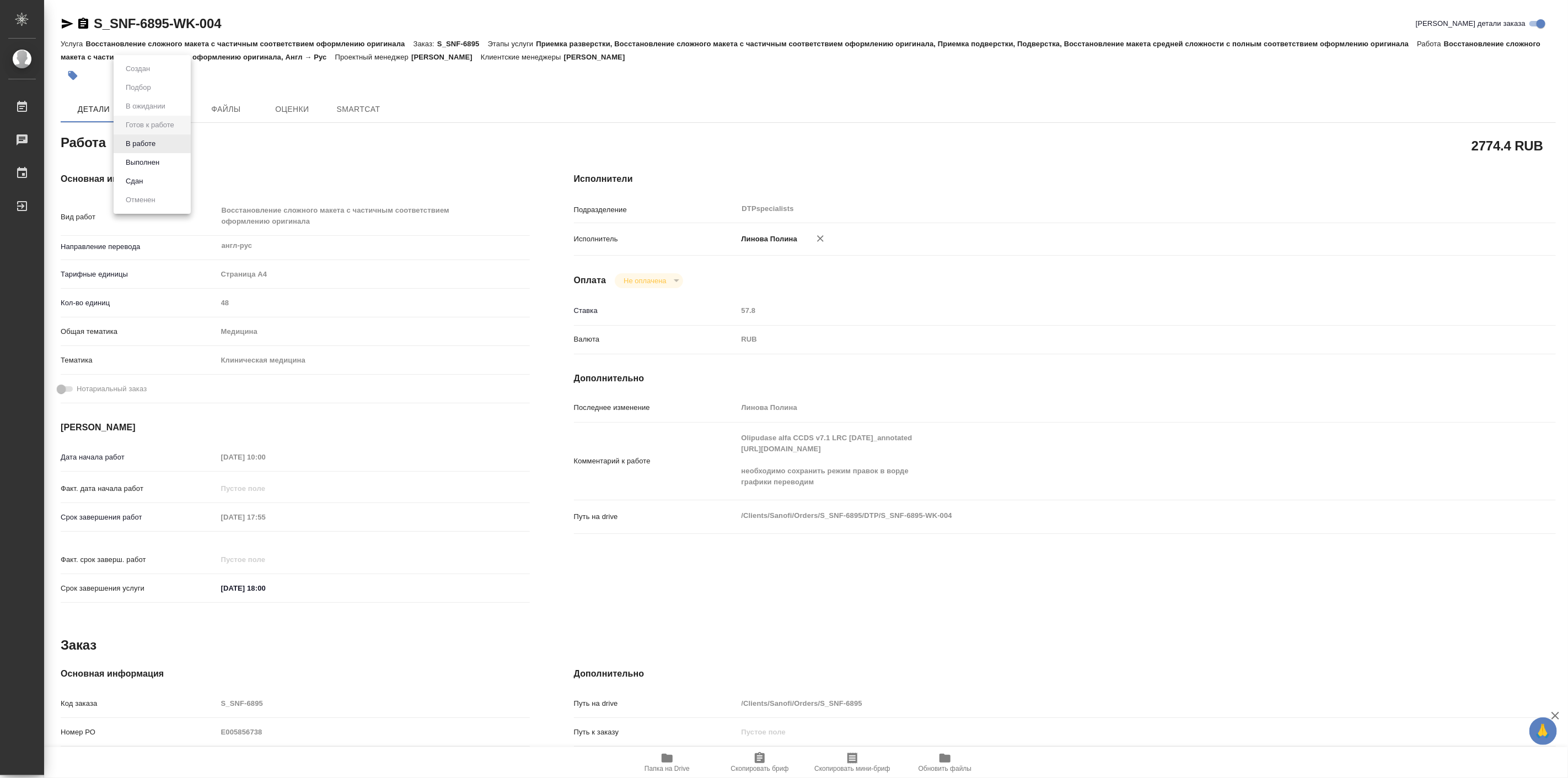
click at [140, 138] on body "🙏 .cls-1 fill:#fff; AWATERA [PERSON_NAME] Работы Чаты График Выйти S_SNF-6895-W…" at bounding box center [784, 389] width 1568 height 778
type textarea "x"
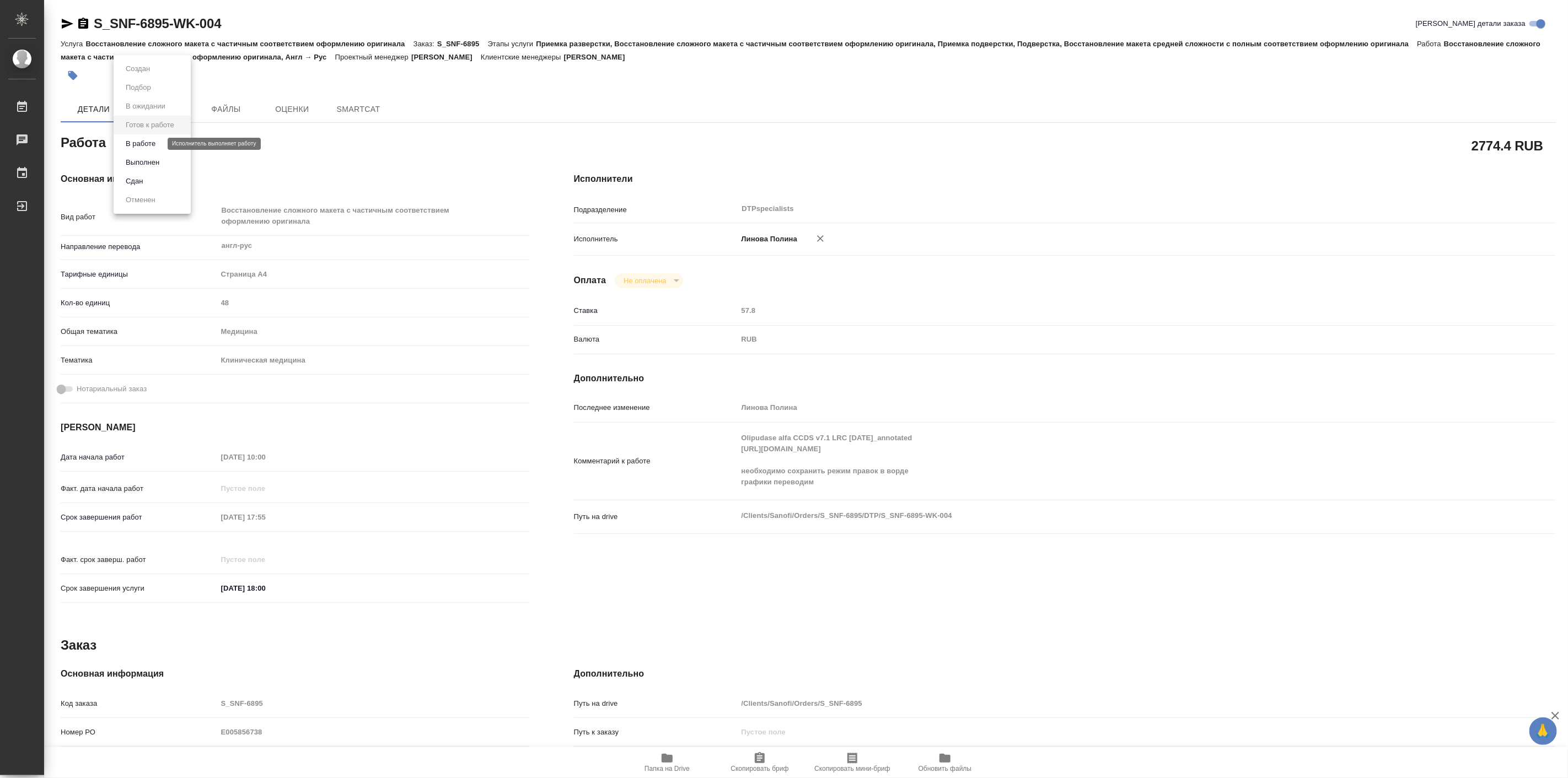
type textarea "x"
click at [146, 141] on button "В работе" at bounding box center [140, 144] width 36 height 12
type textarea "x"
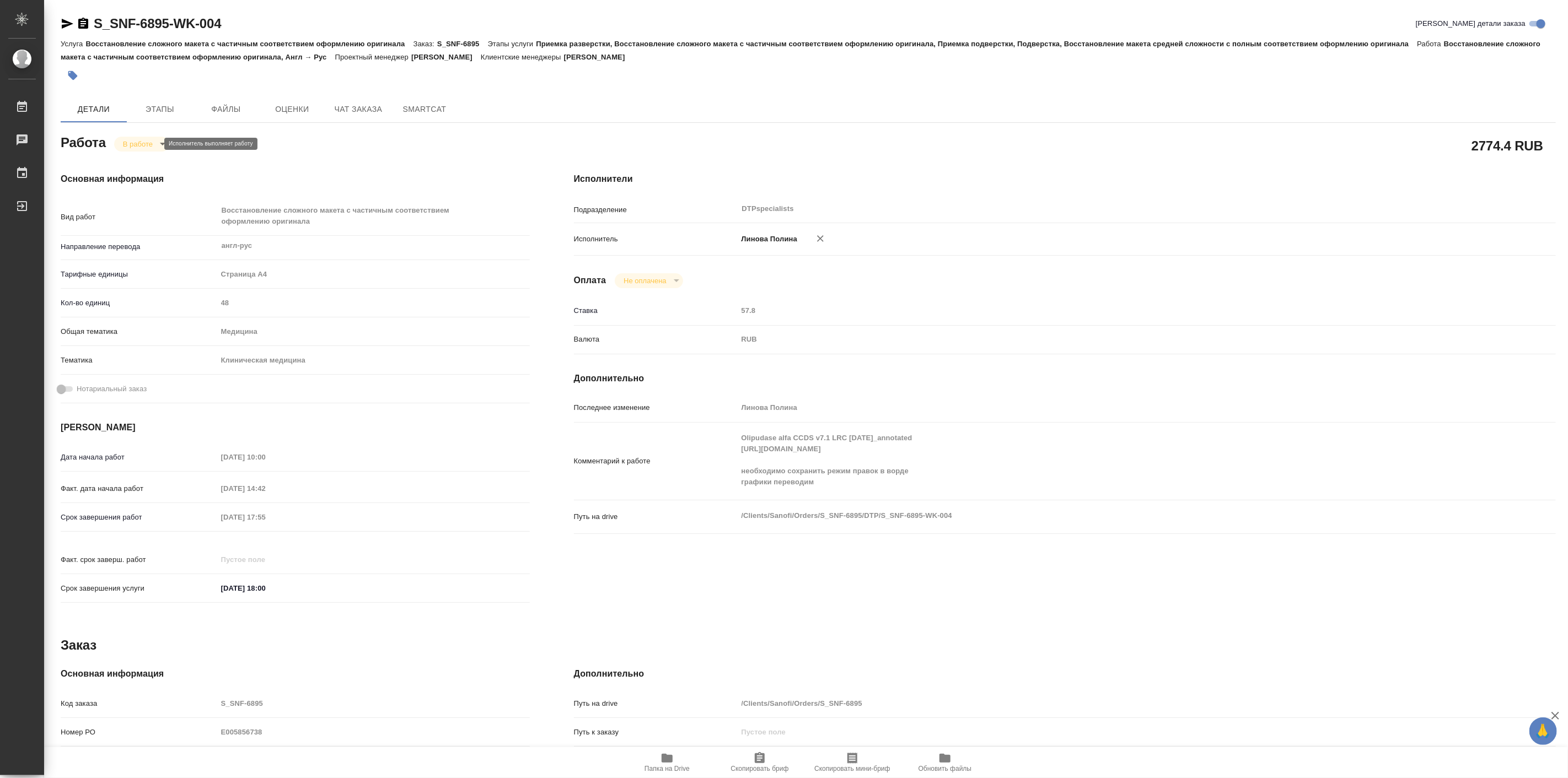
type textarea "x"
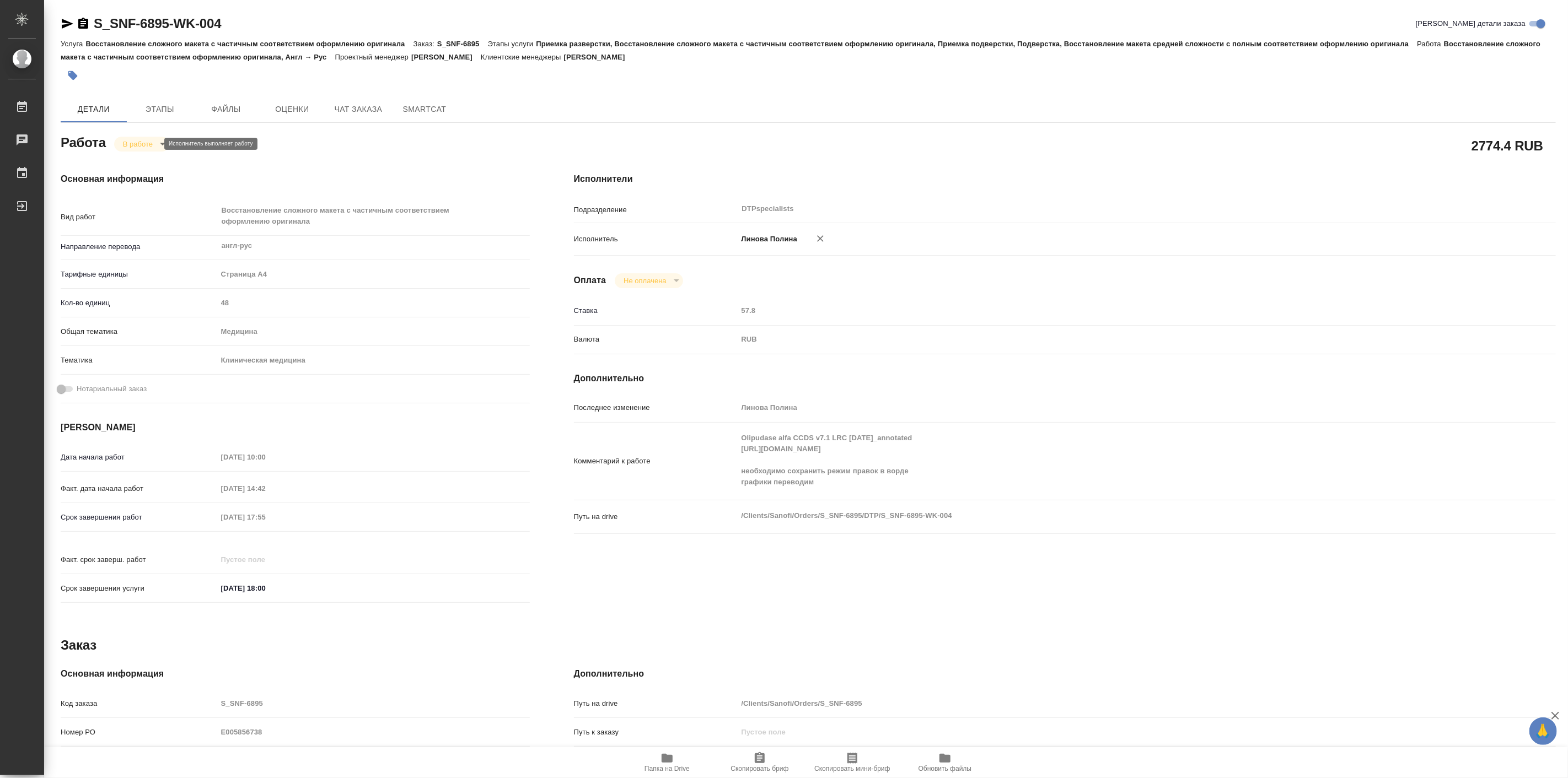
type textarea "x"
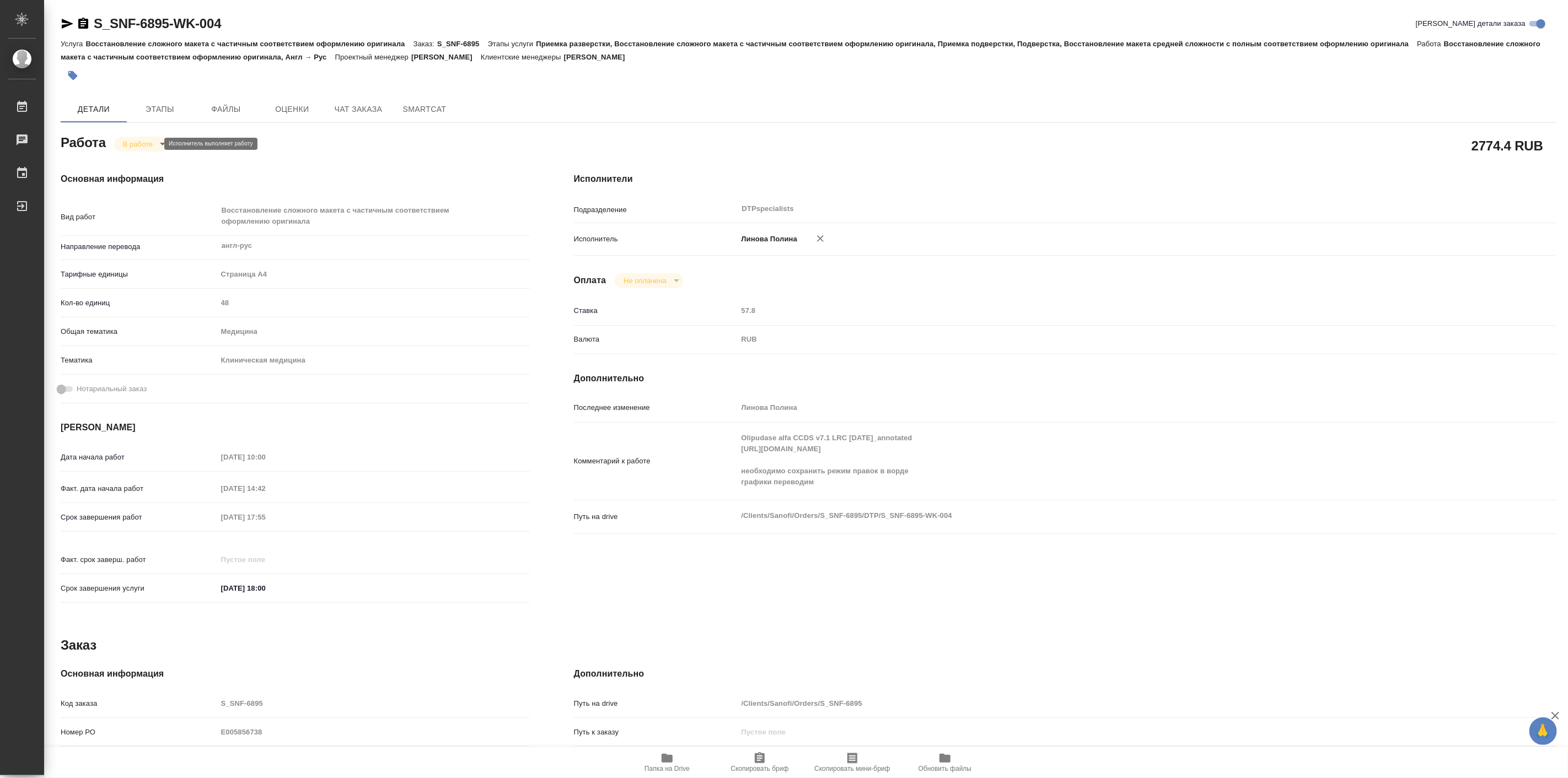
type textarea "x"
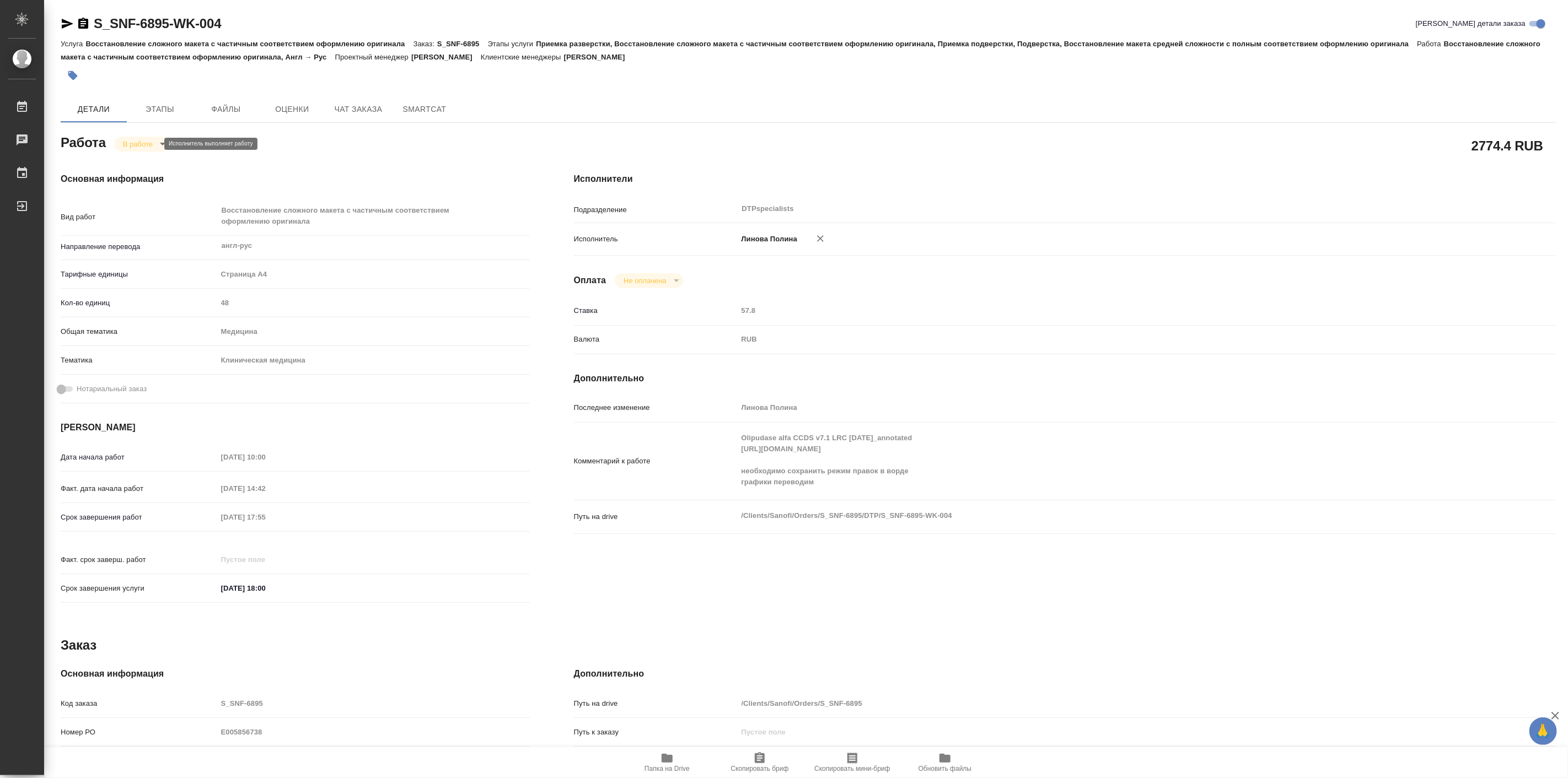
type textarea "x"
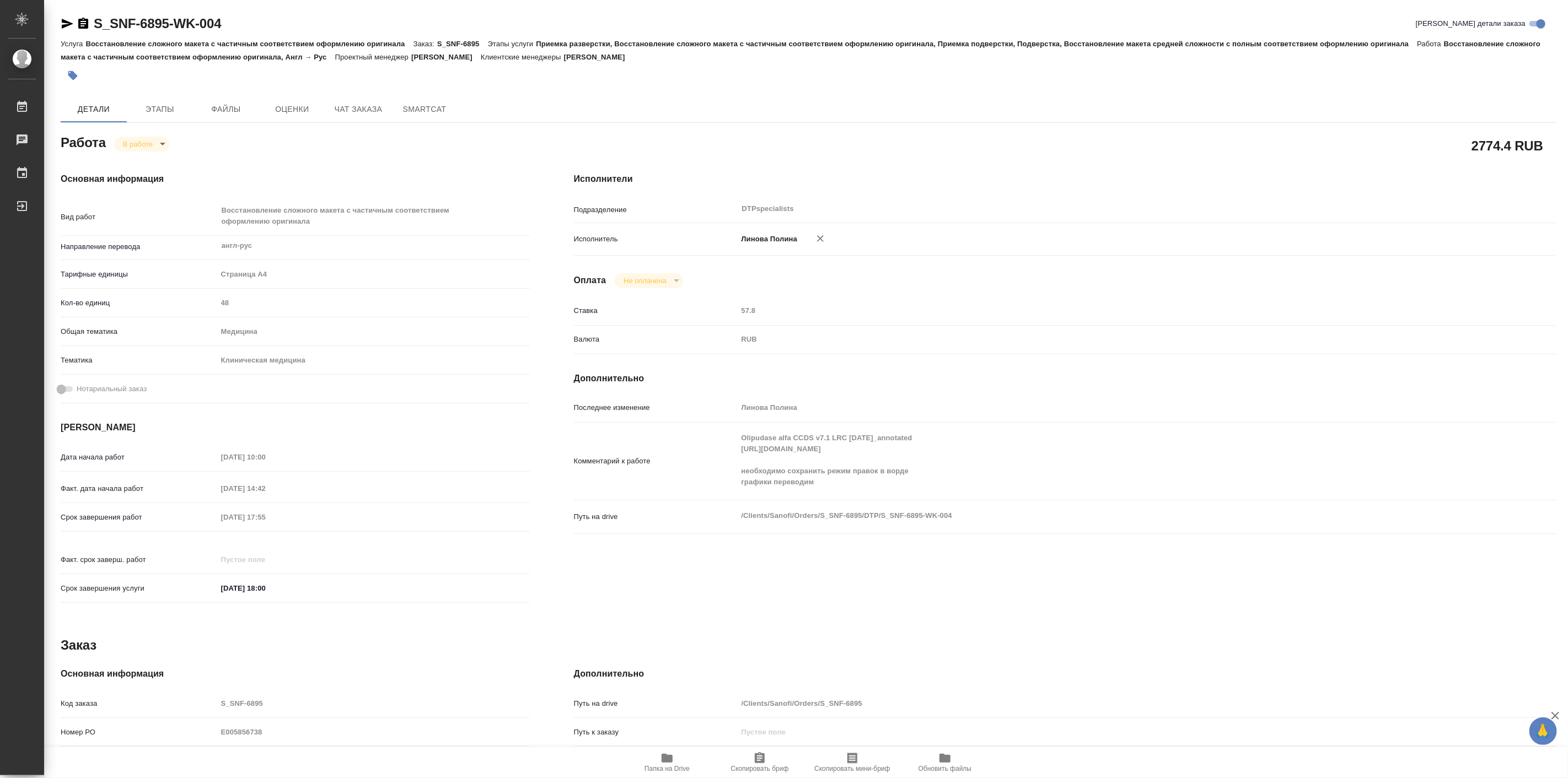
type textarea "x"
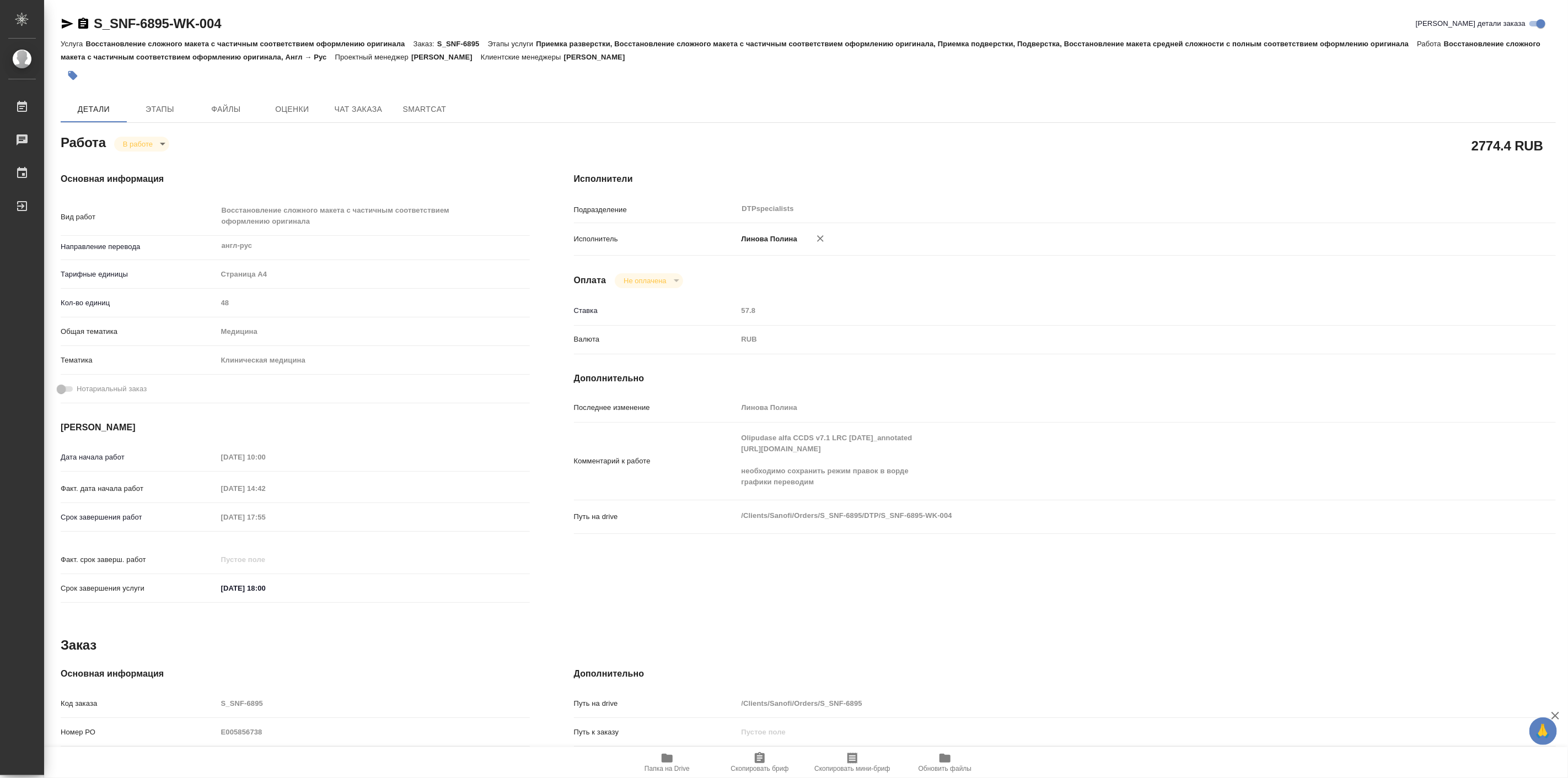
type textarea "x"
click at [460, 158] on div "Основная информация Вид работ Восстановление сложного макета с частичным соотве…" at bounding box center [295, 391] width 513 height 482
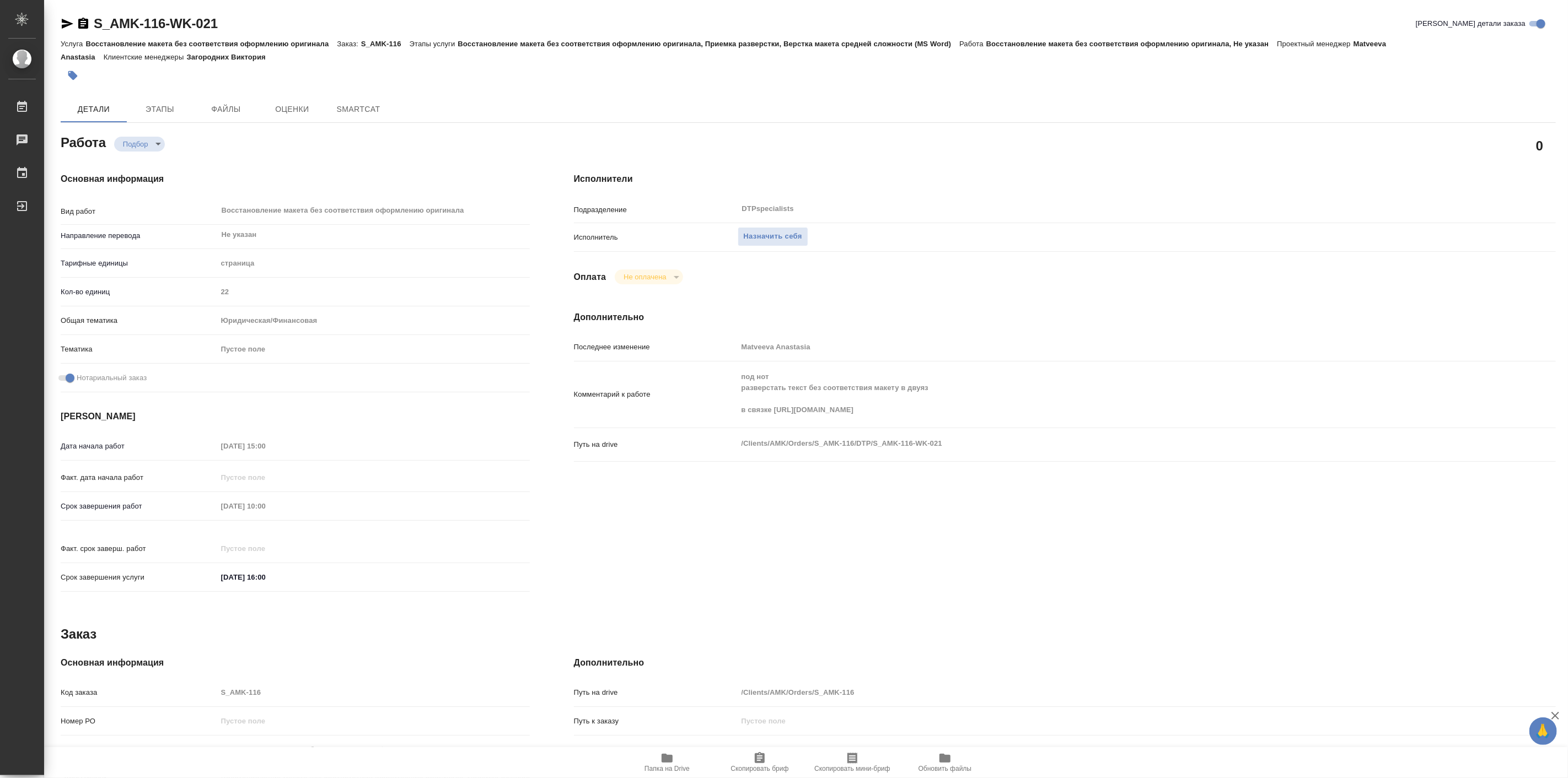
type textarea "x"
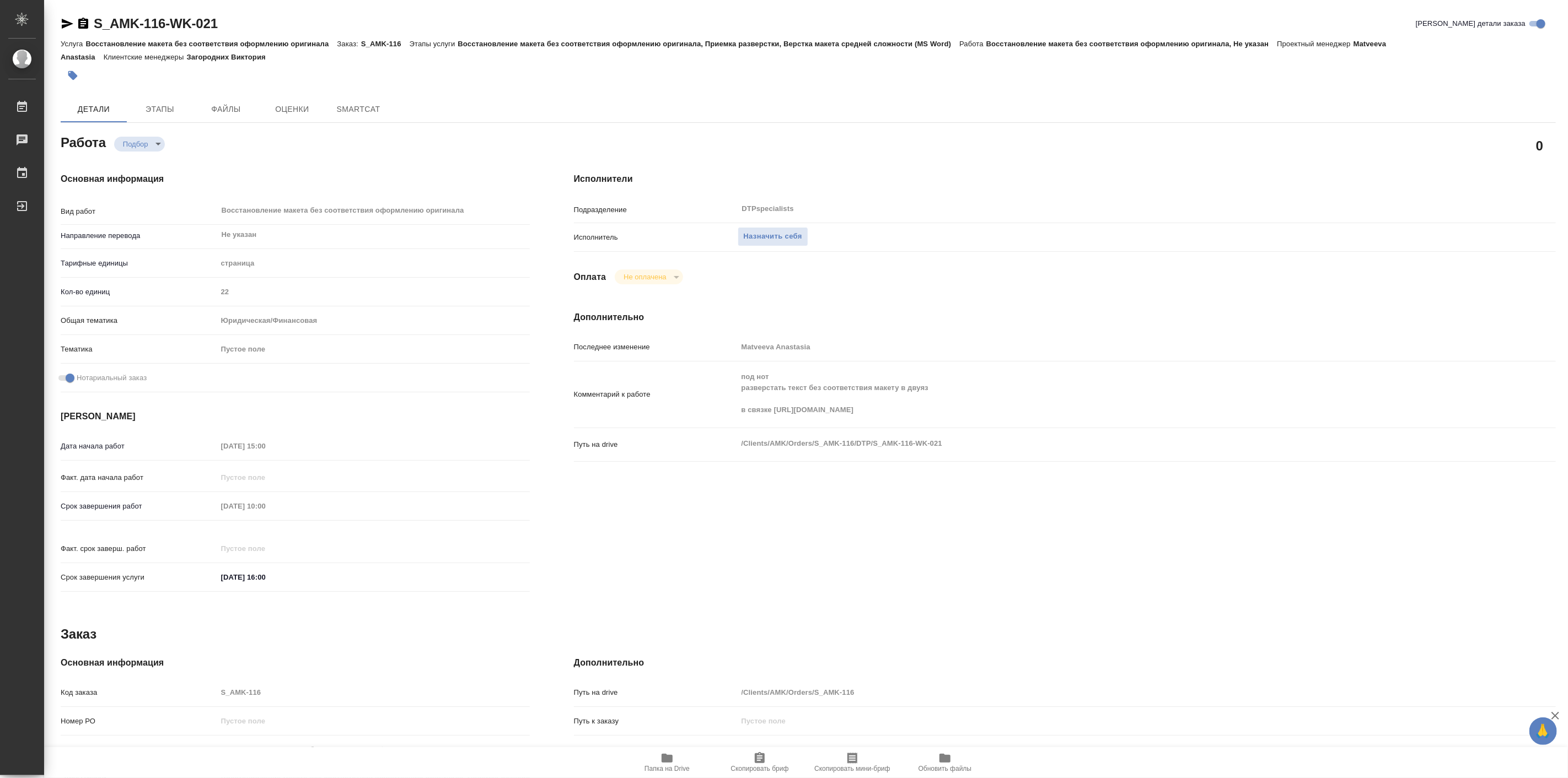
type textarea "x"
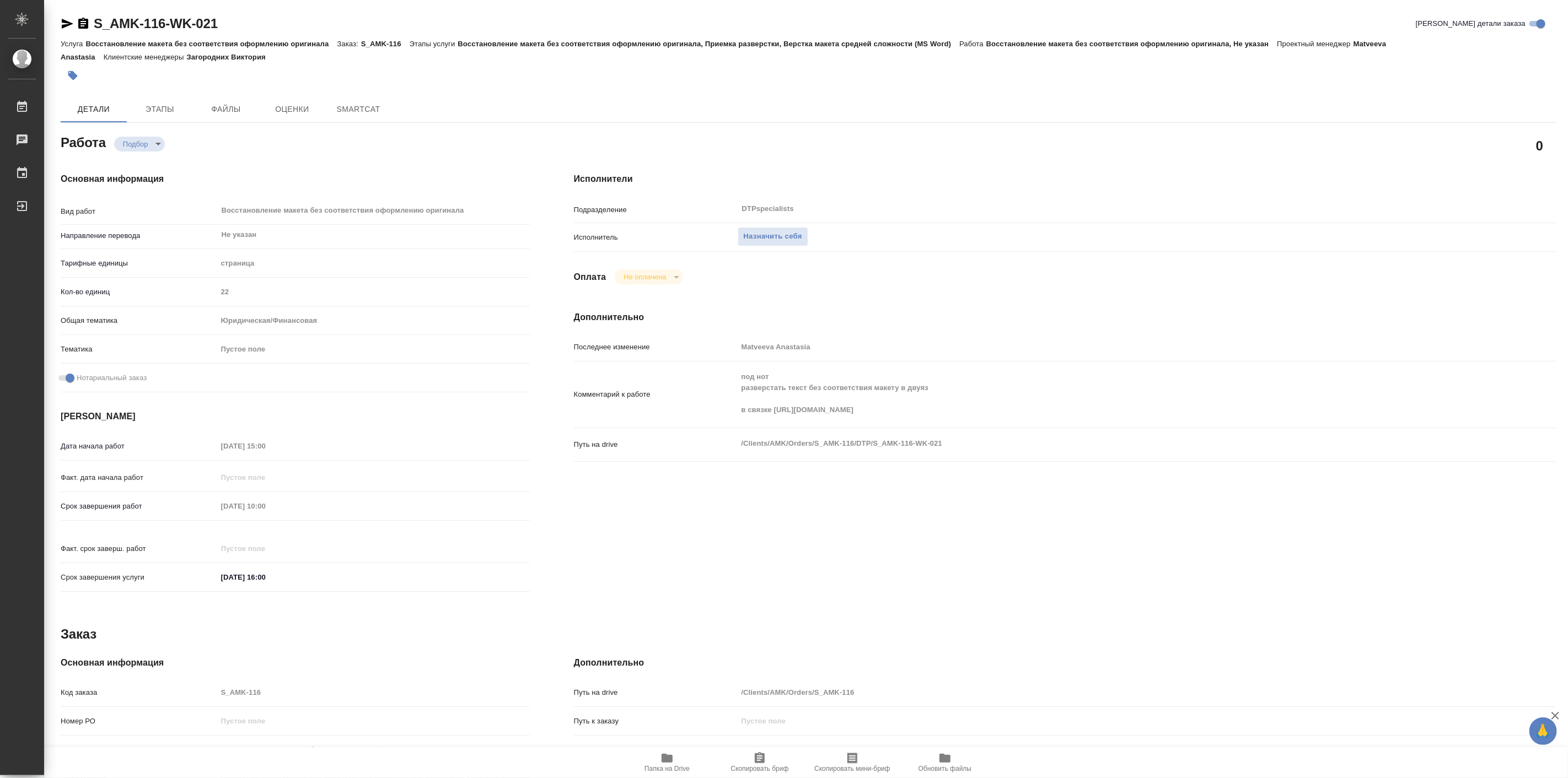
type textarea "x"
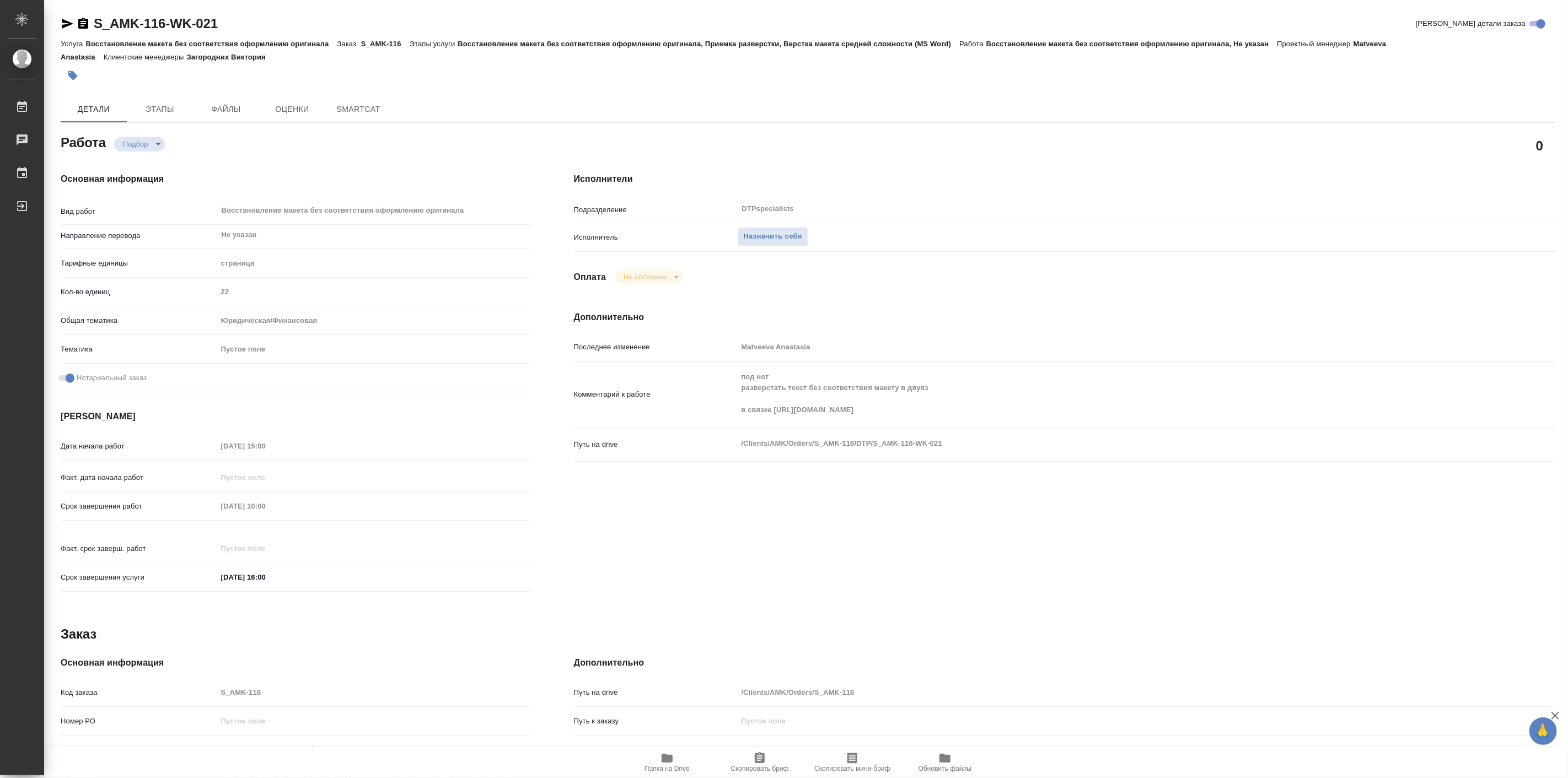
type textarea "x"
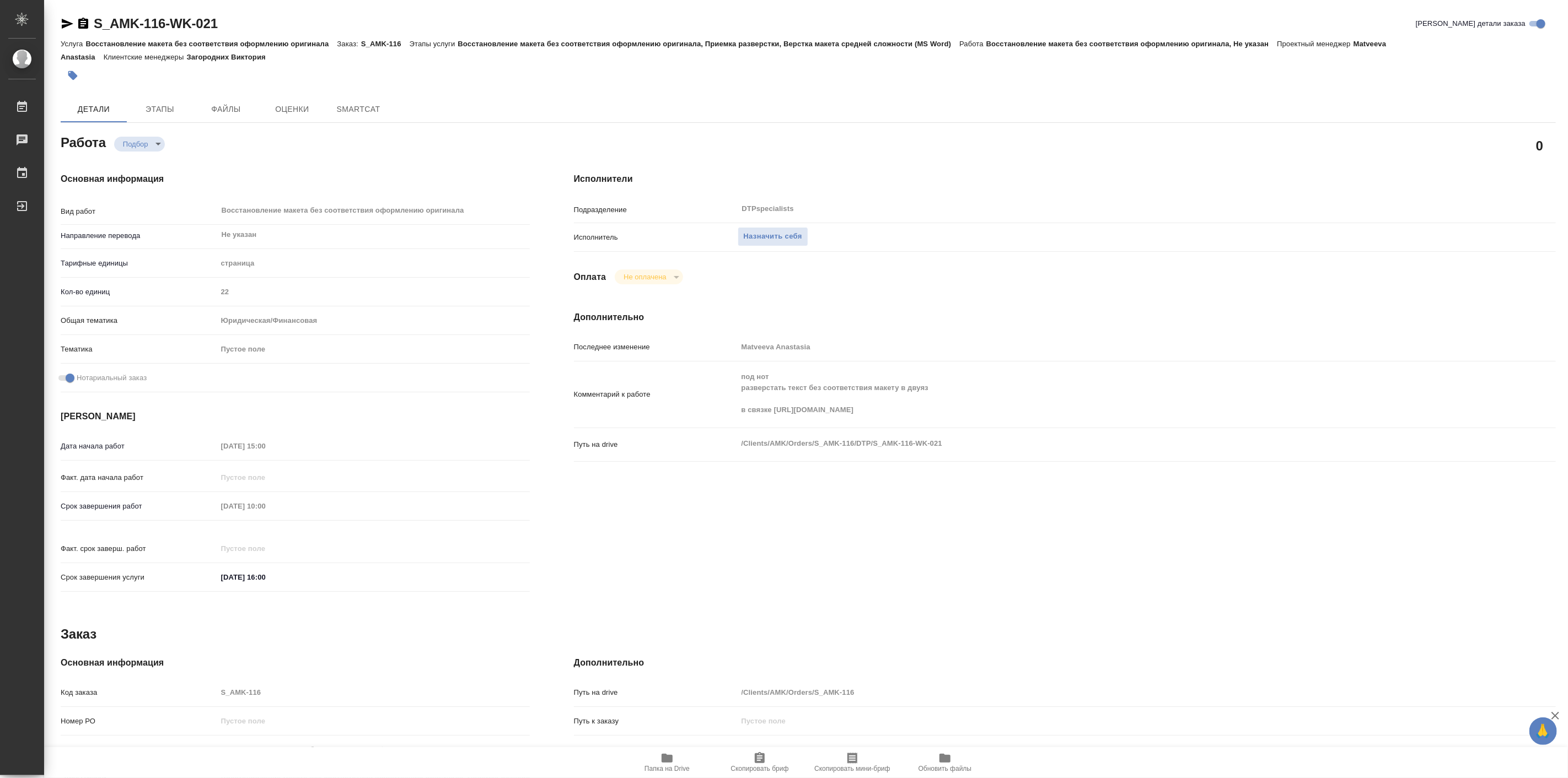
type textarea "x"
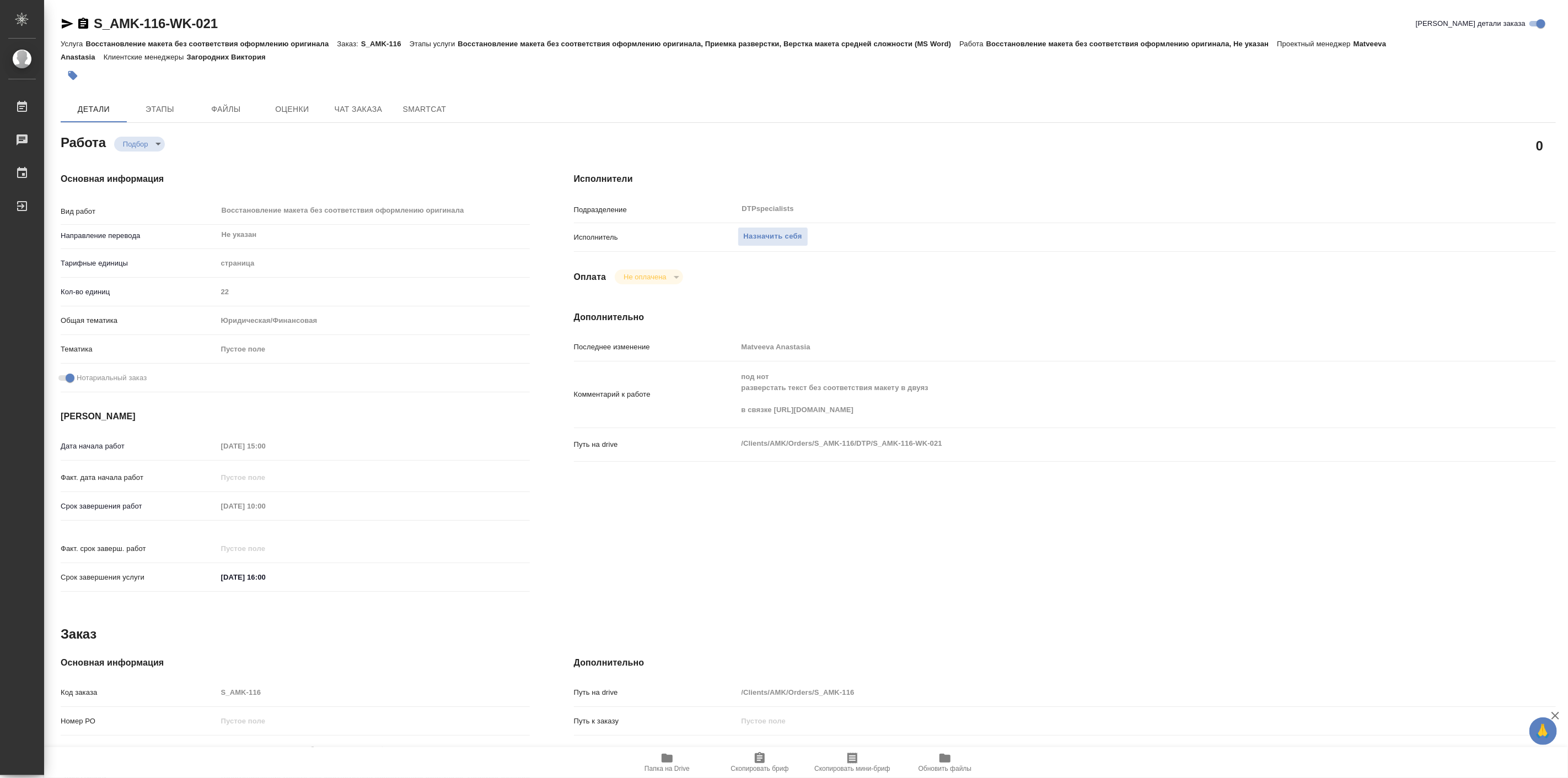
type textarea "x"
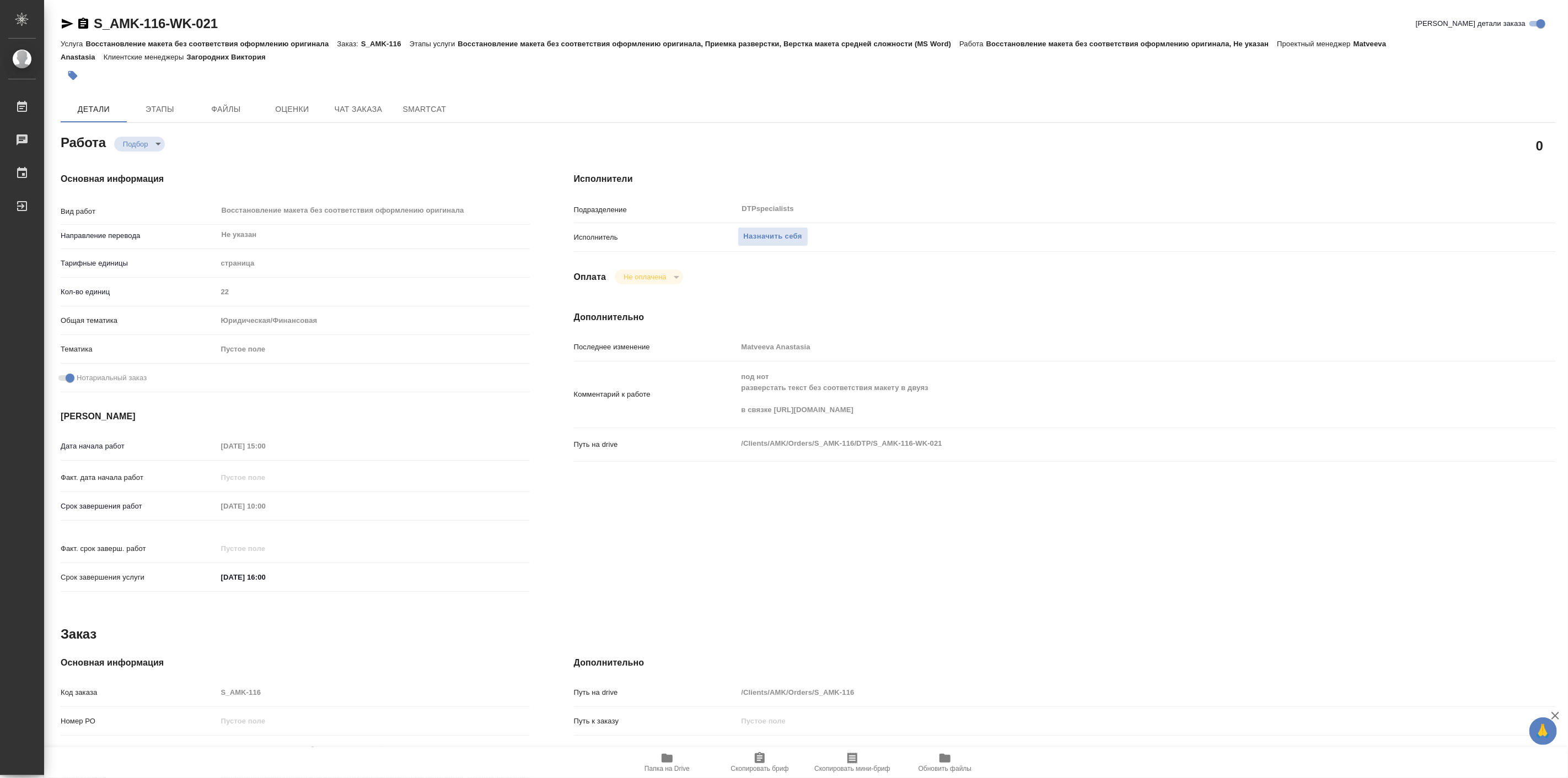
type textarea "x"
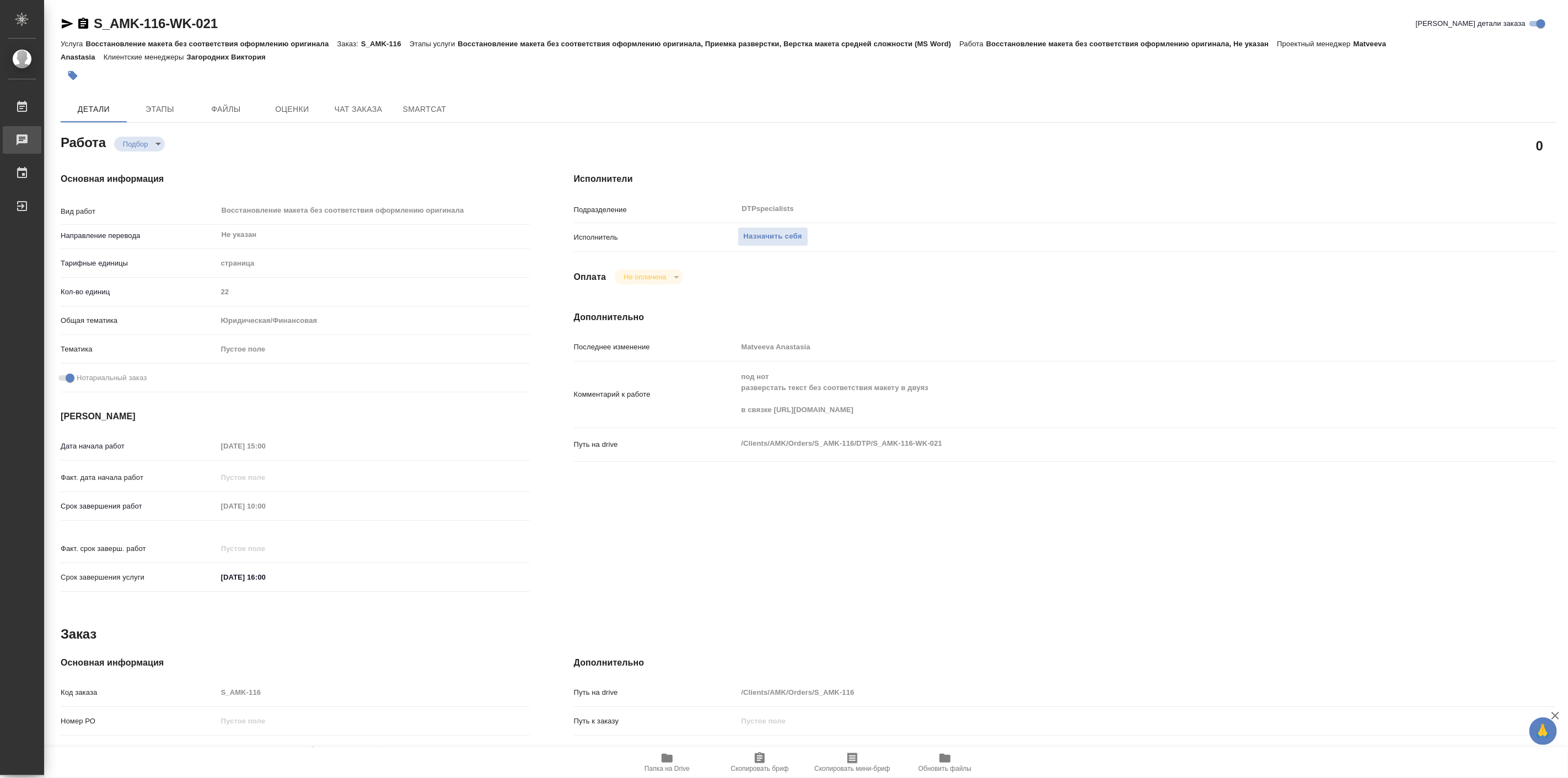
type textarea "x"
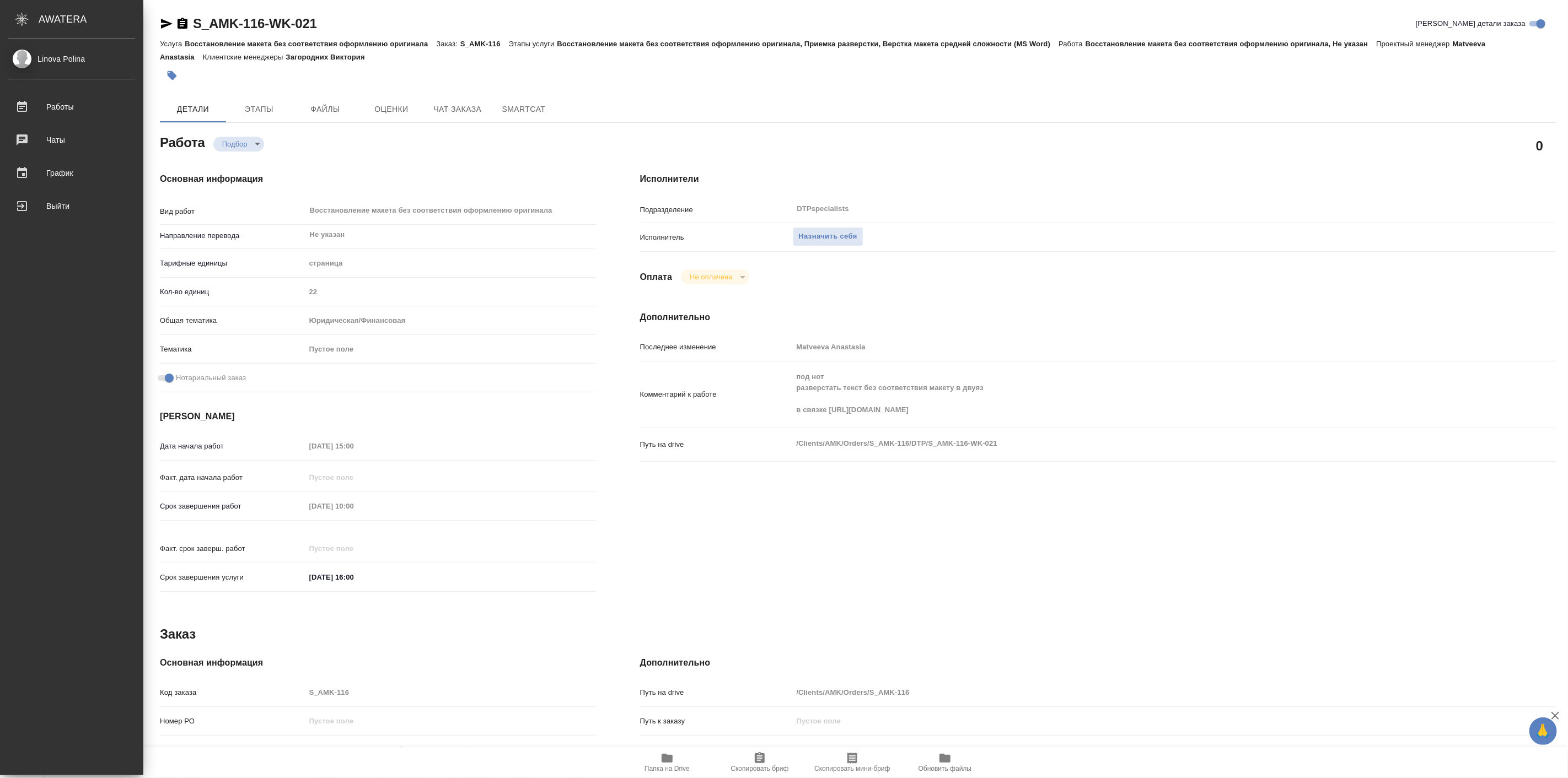
type textarea "x"
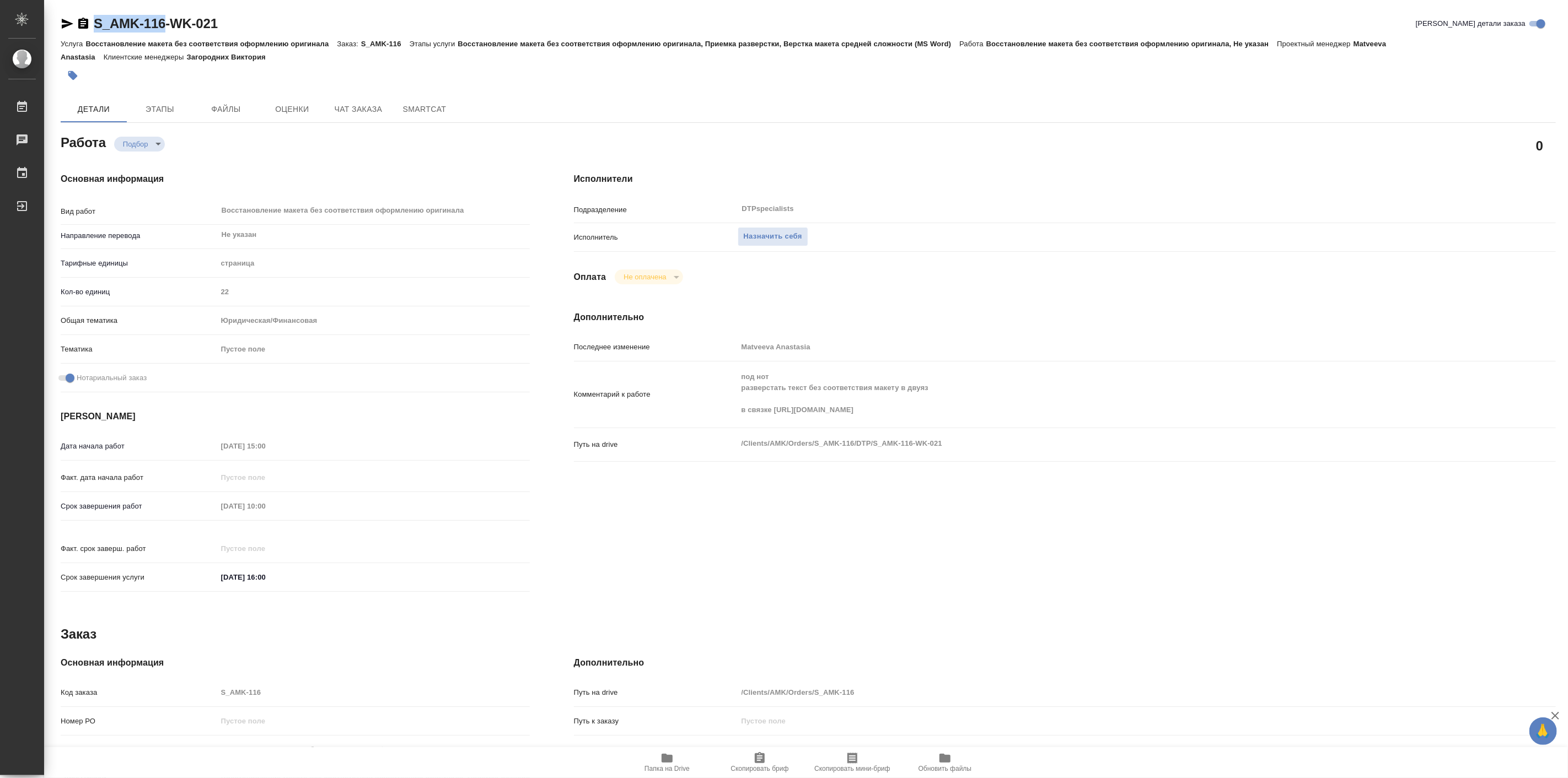
drag, startPoint x: 94, startPoint y: 11, endPoint x: 164, endPoint y: 26, distance: 71.6
click at [164, 26] on div "S_AMK-116-WK-021 Кратко детали заказа Услуга Восстановление макета без соответс…" at bounding box center [808, 500] width 1508 height 1000
copy link "S_AMK-116"
click at [674, 761] on icon "button" at bounding box center [667, 758] width 13 height 13
click at [750, 240] on span "Назначить себя" at bounding box center [773, 237] width 58 height 13
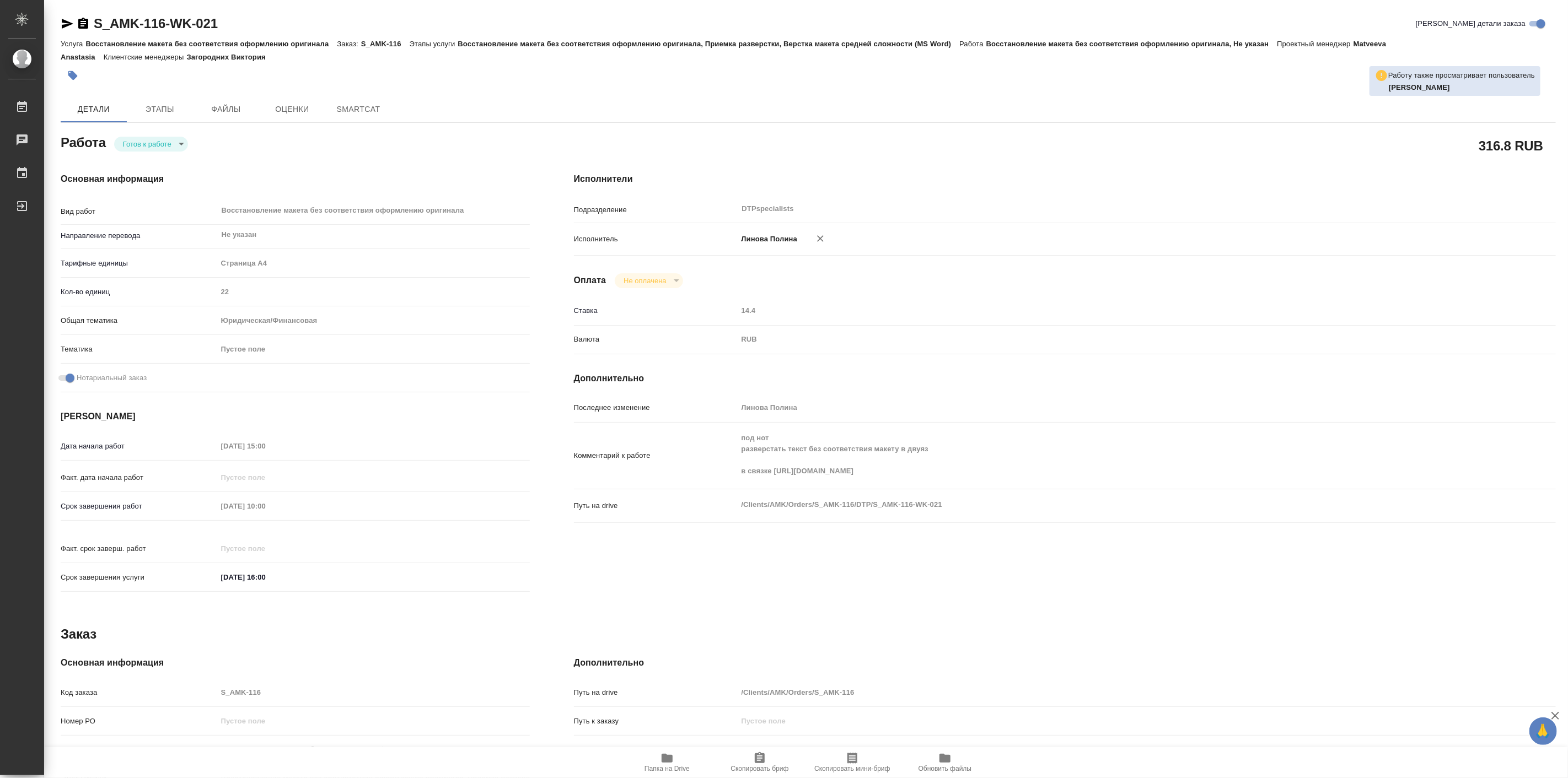
type textarea "x"
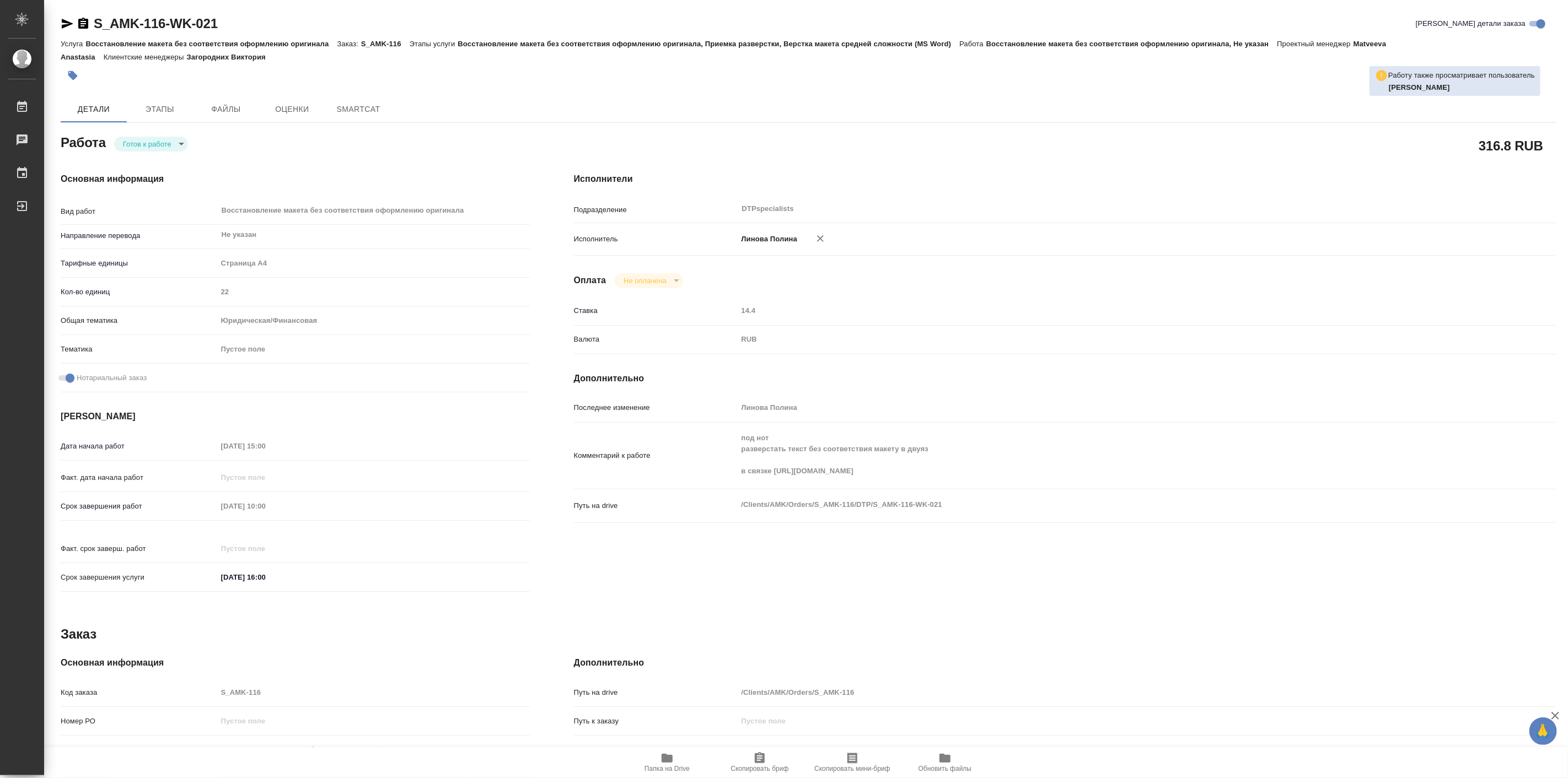
type textarea "x"
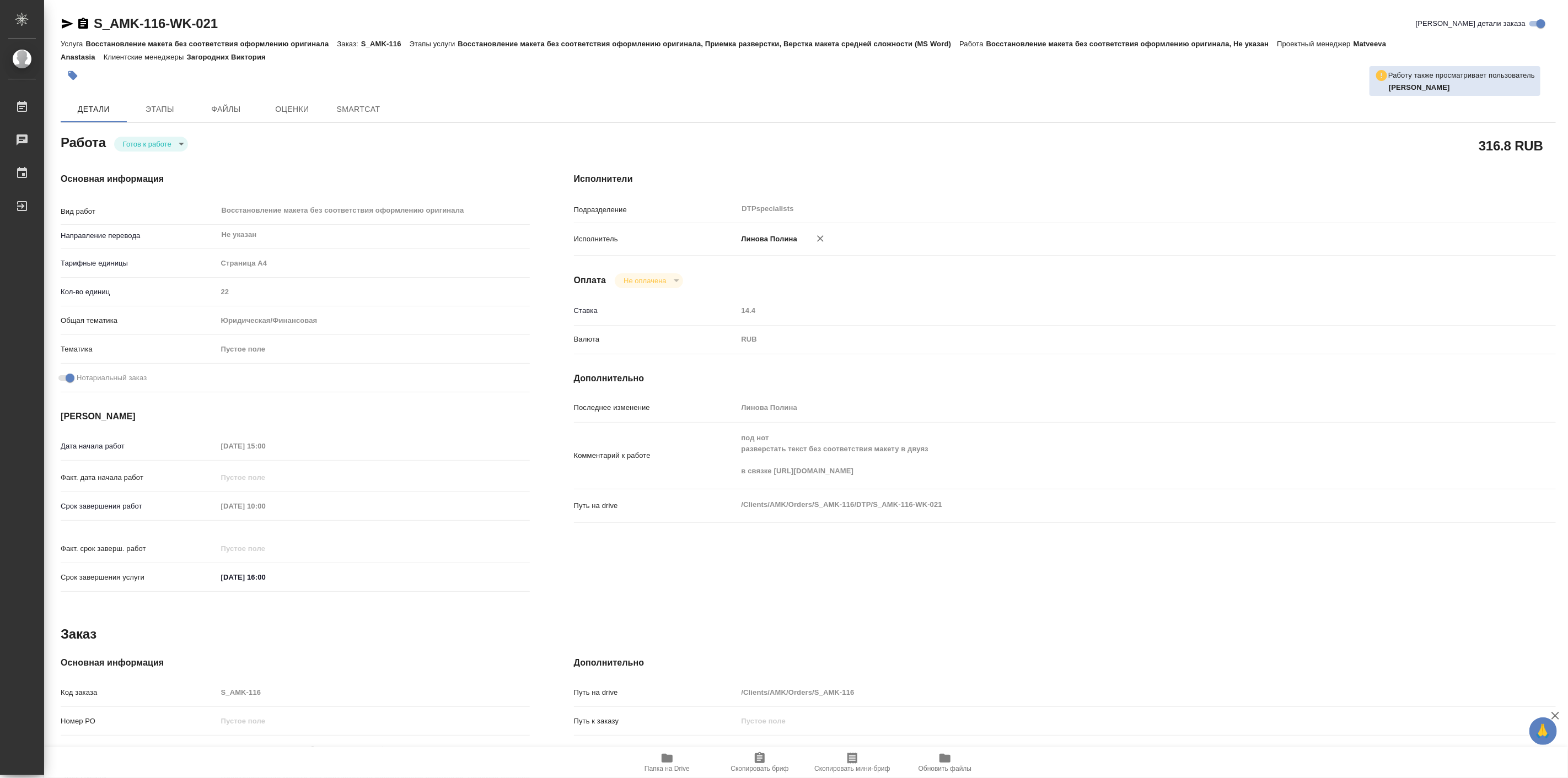
type textarea "x"
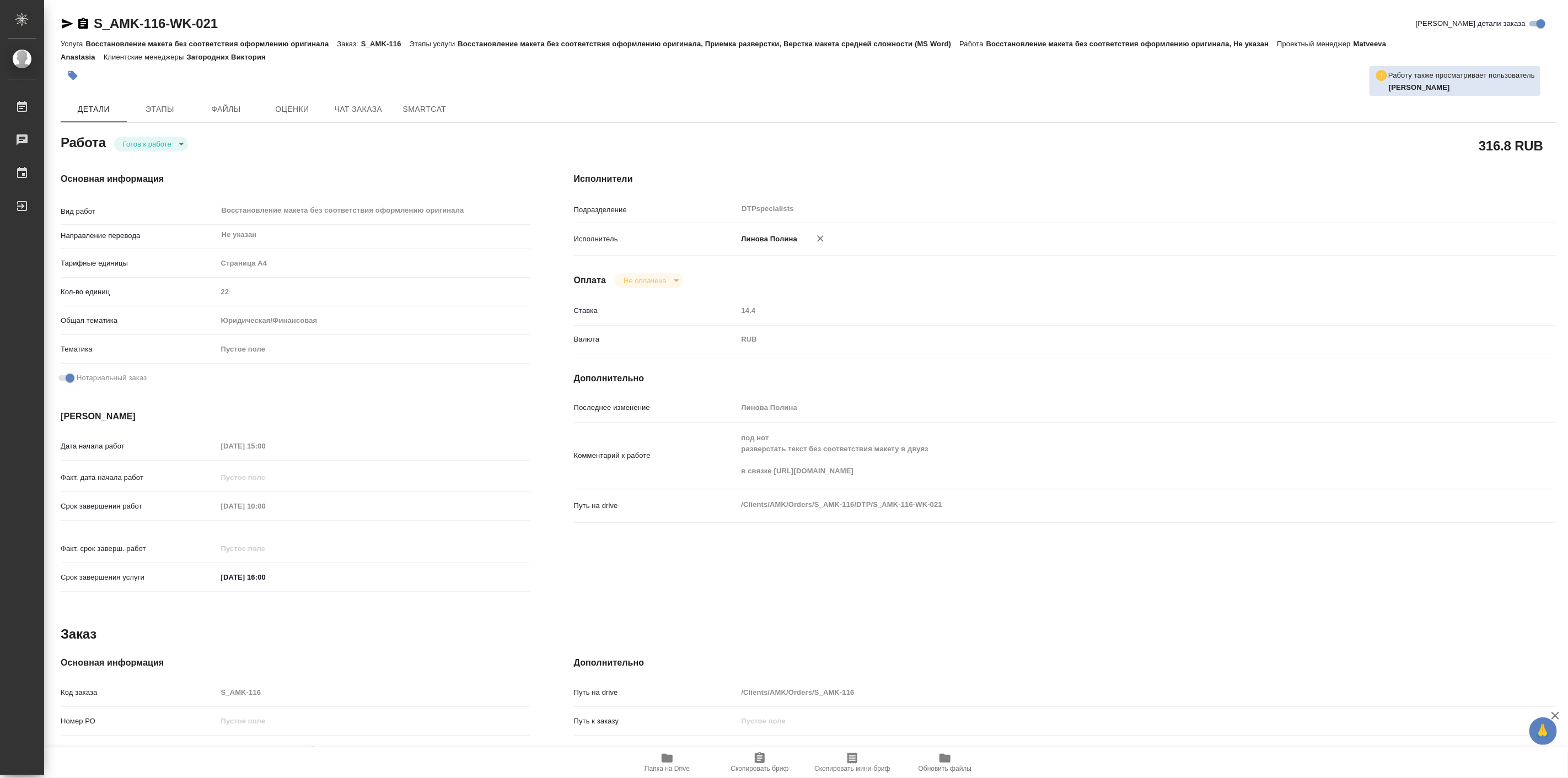
type textarea "x"
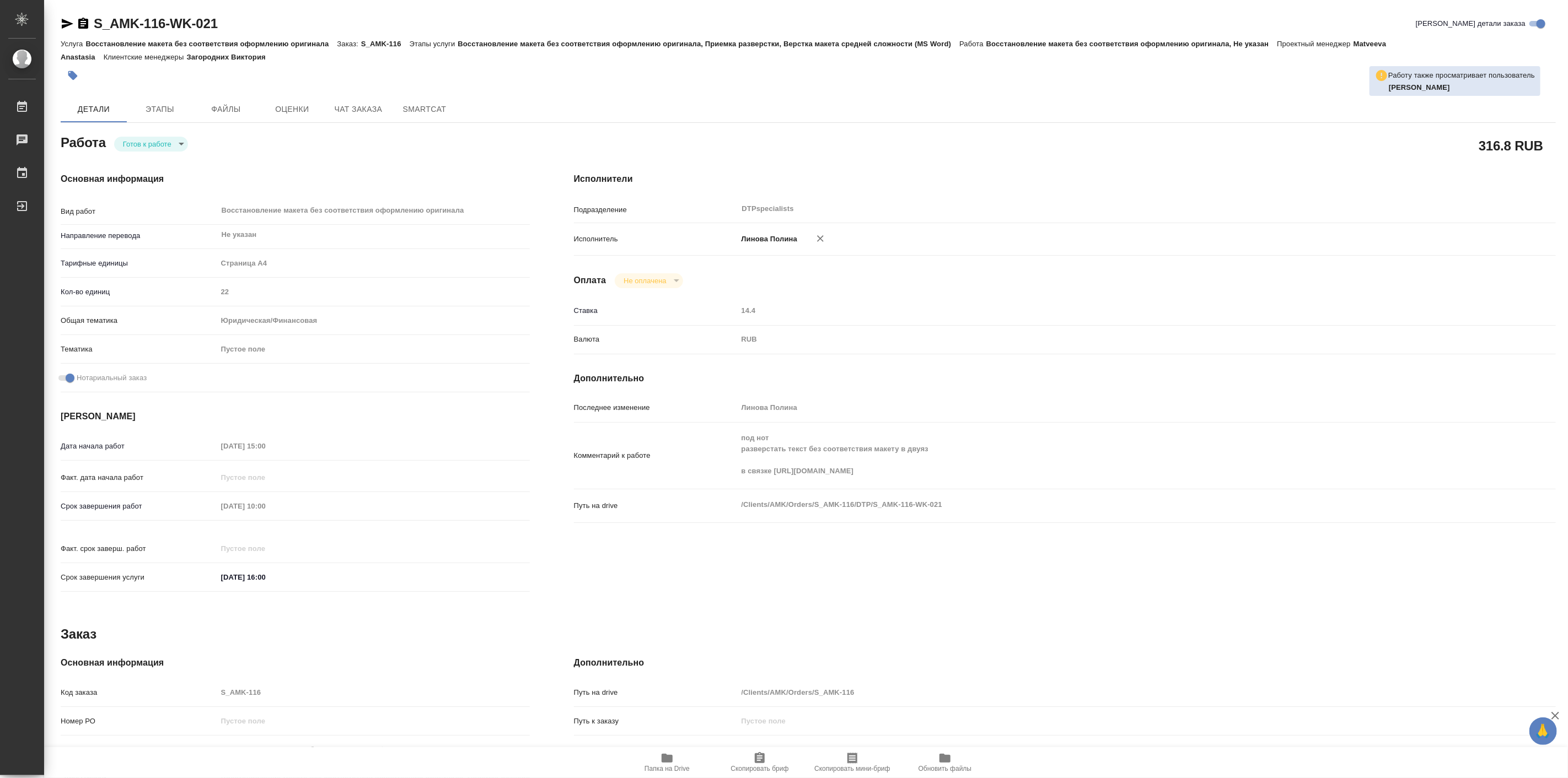
type textarea "x"
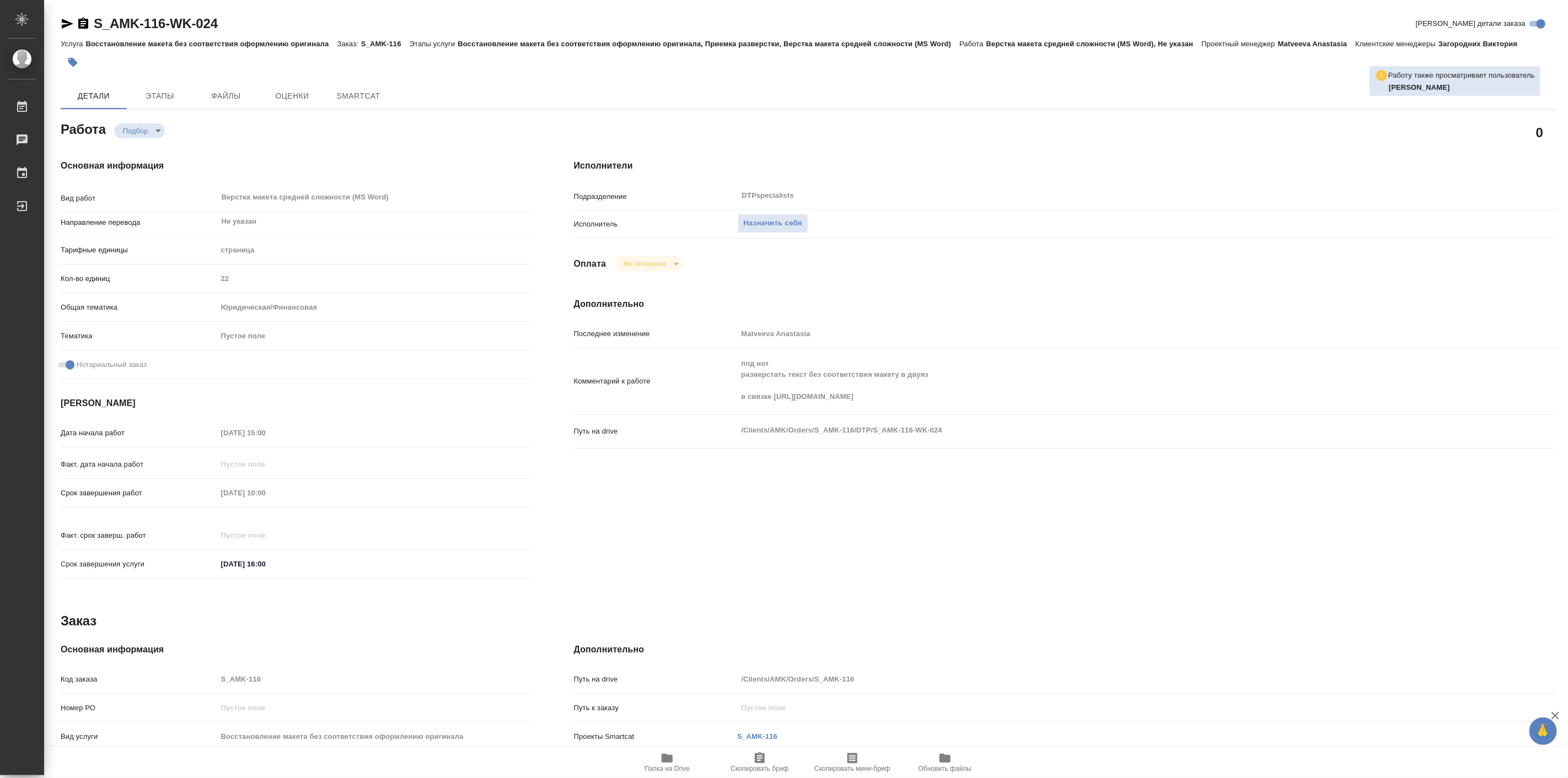
type textarea "x"
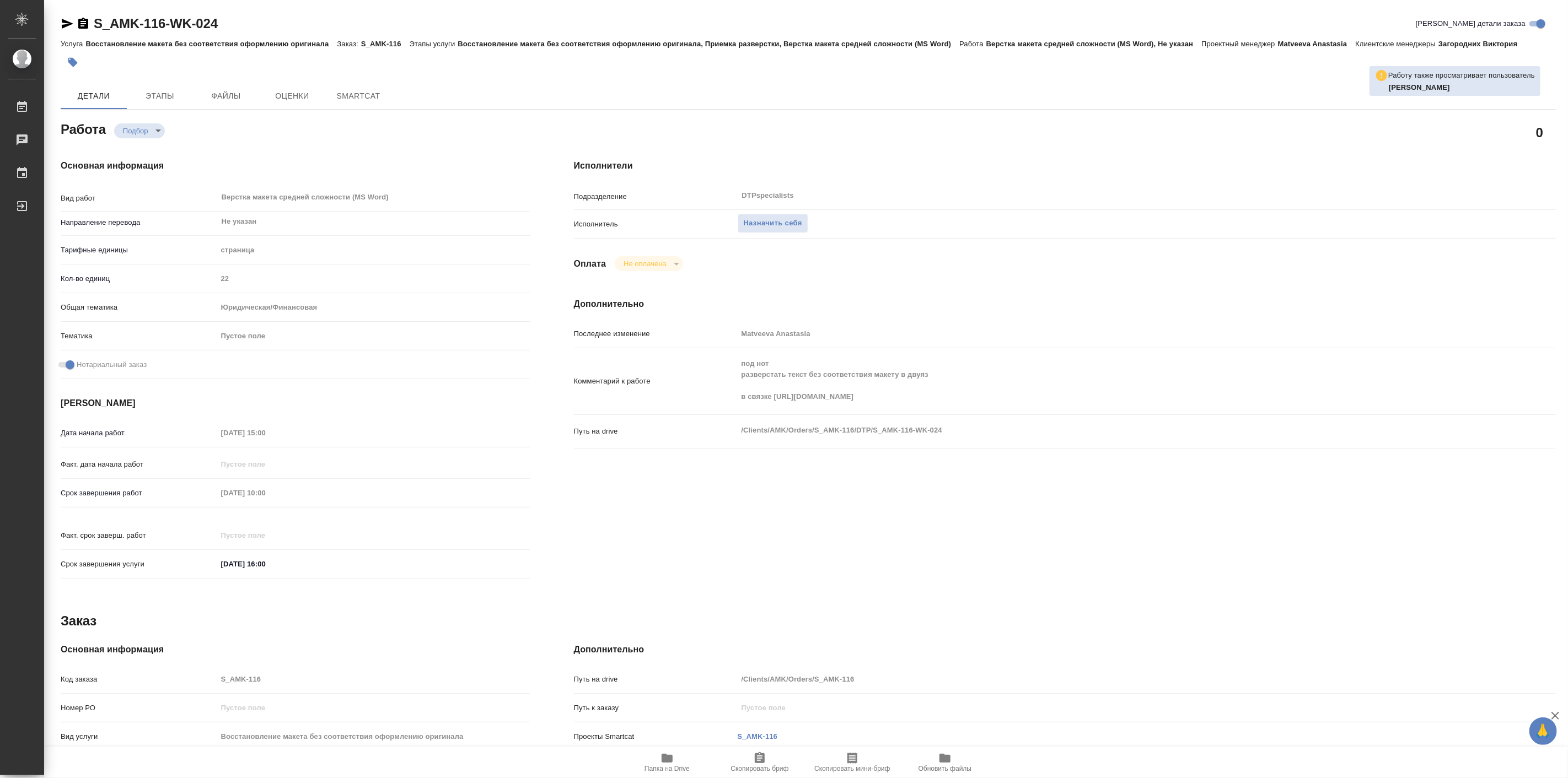
type textarea "x"
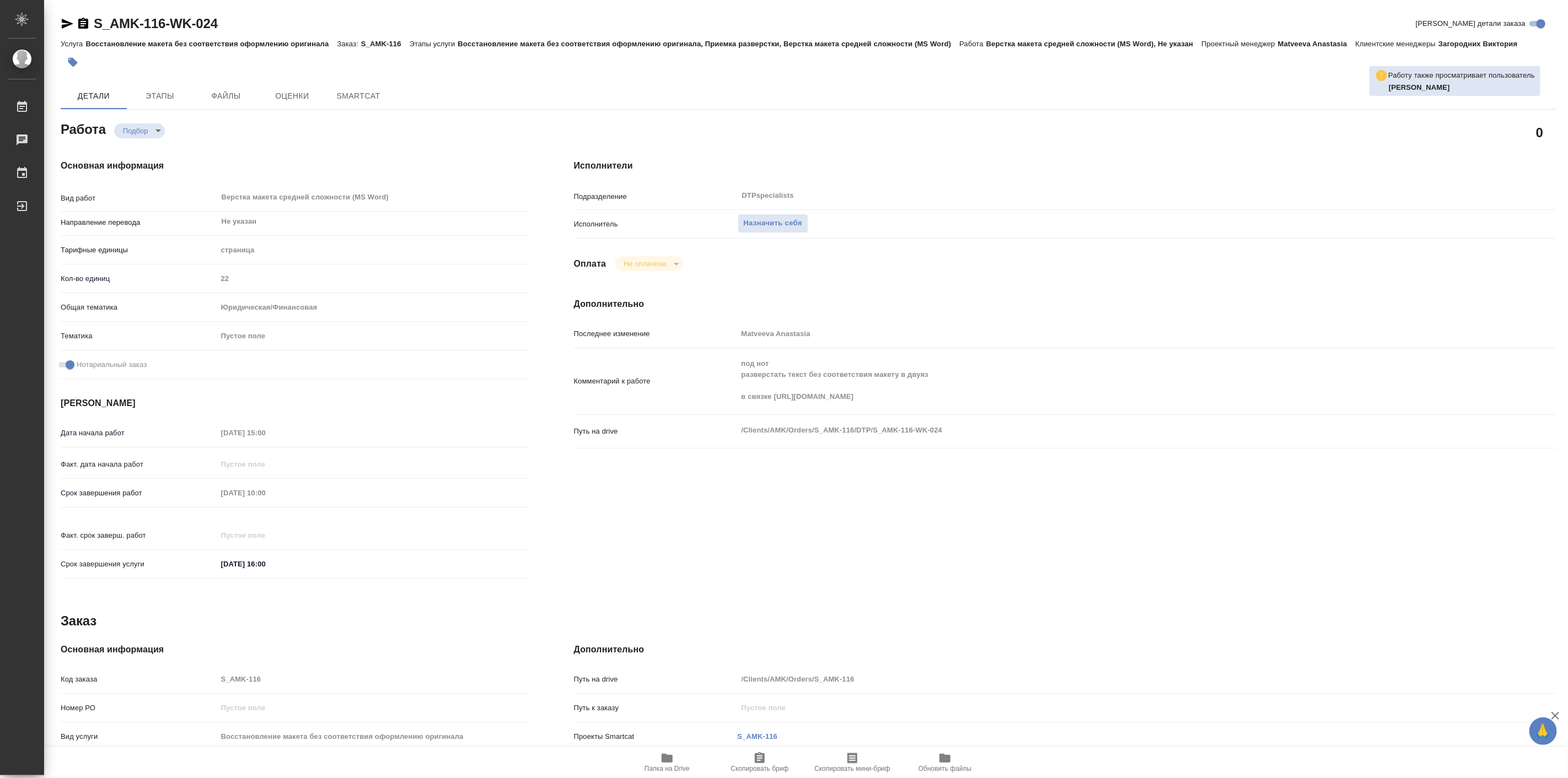
type textarea "x"
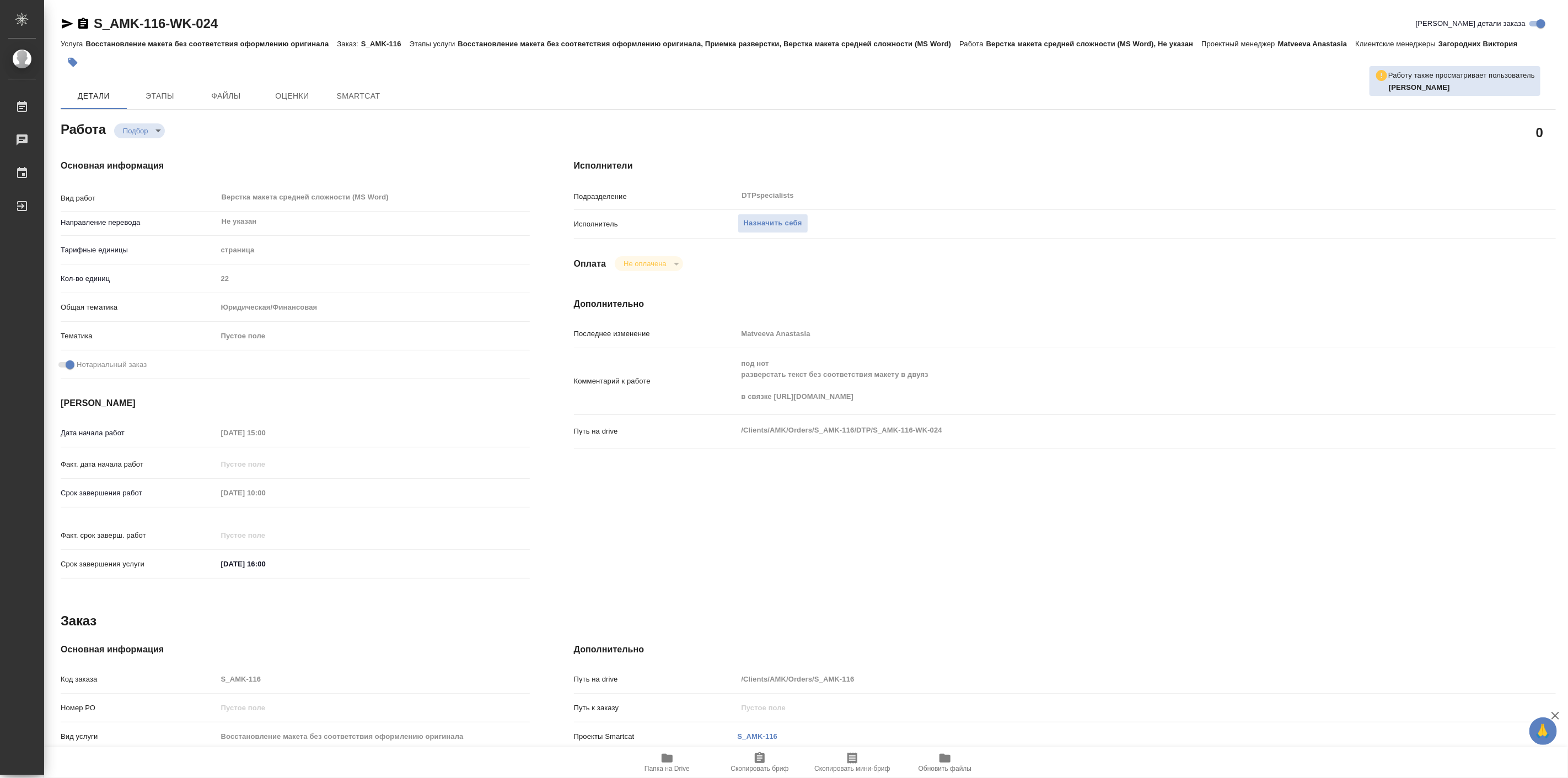
type textarea "x"
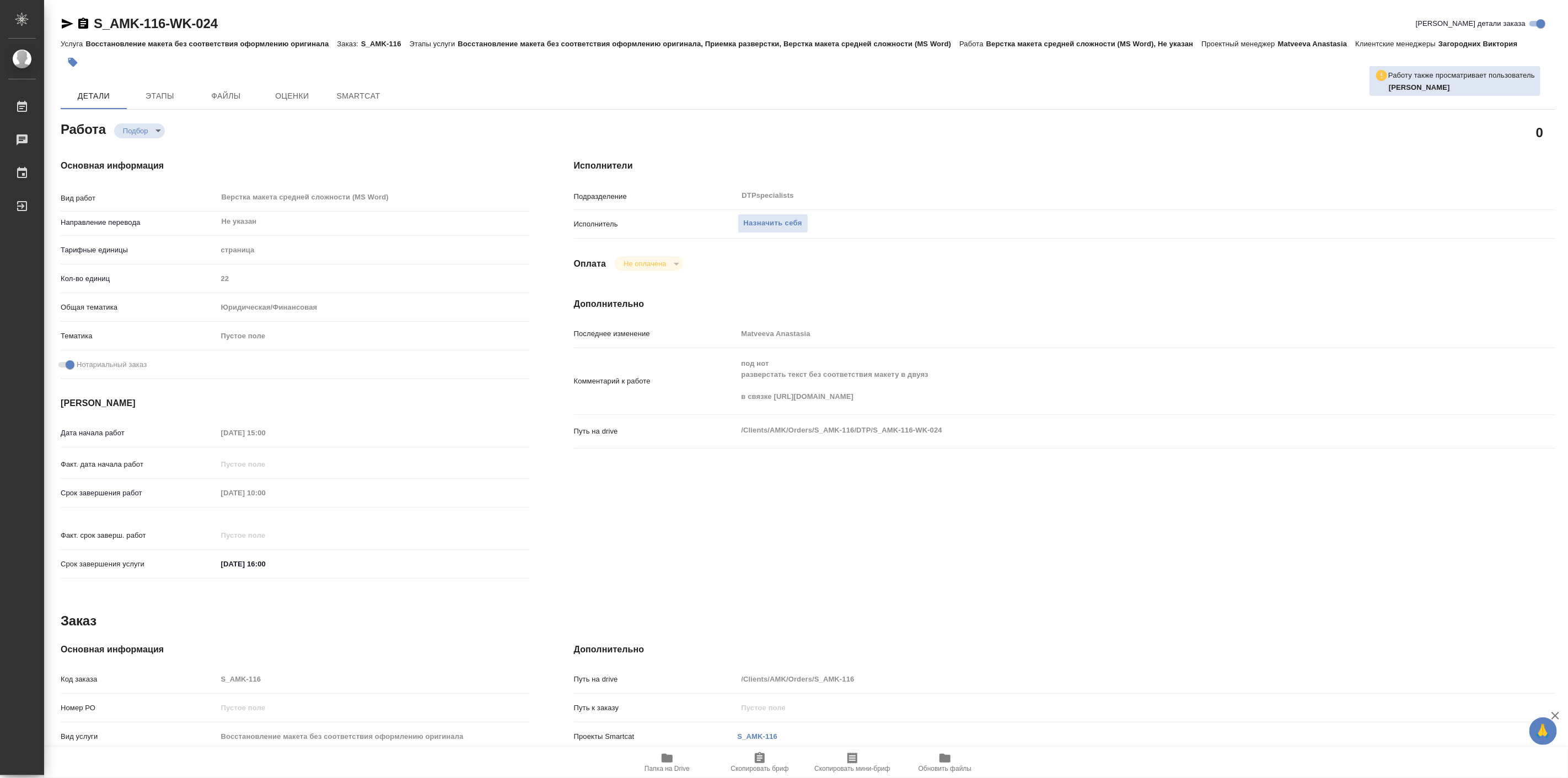
type textarea "x"
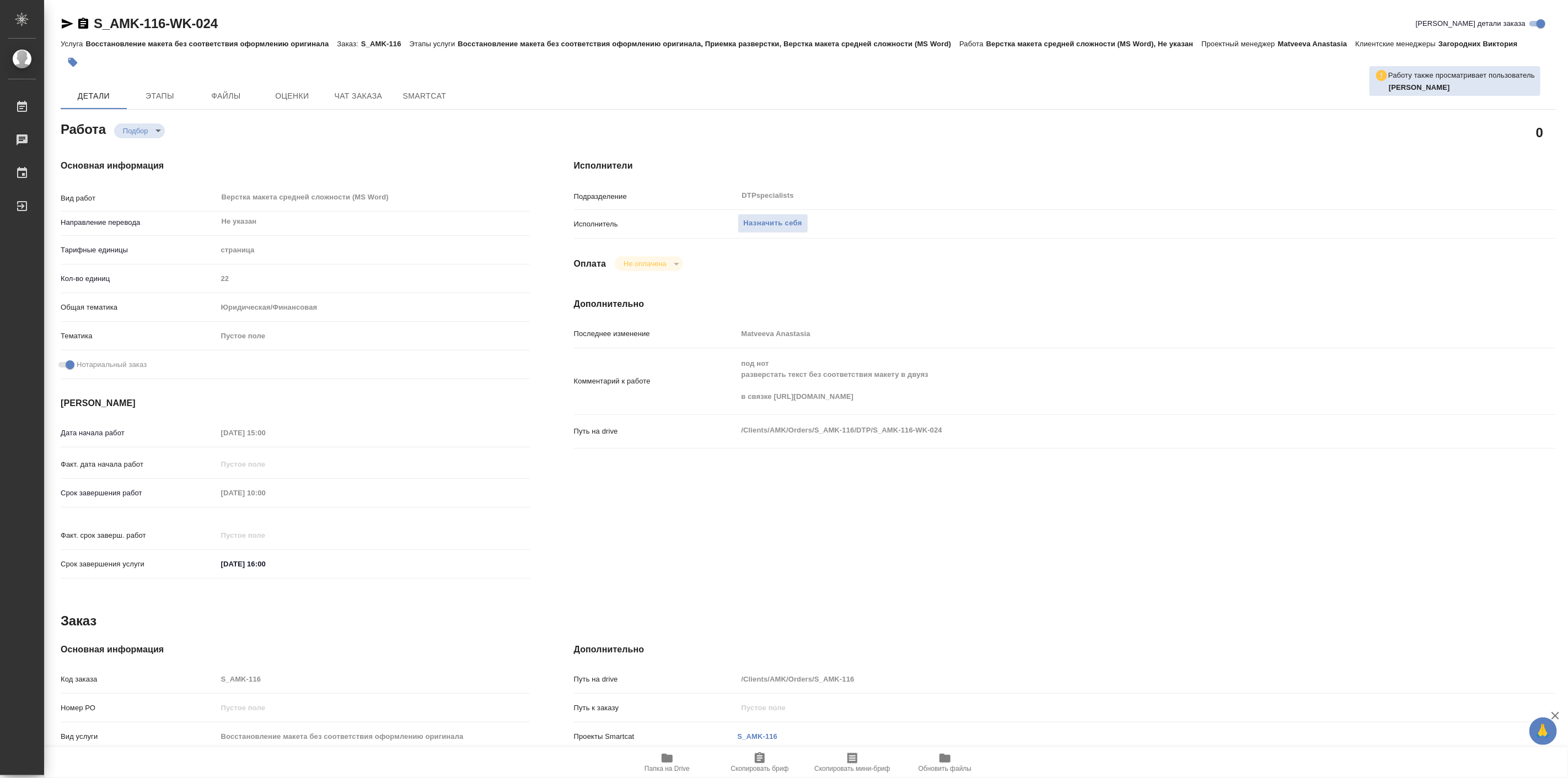
type textarea "x"
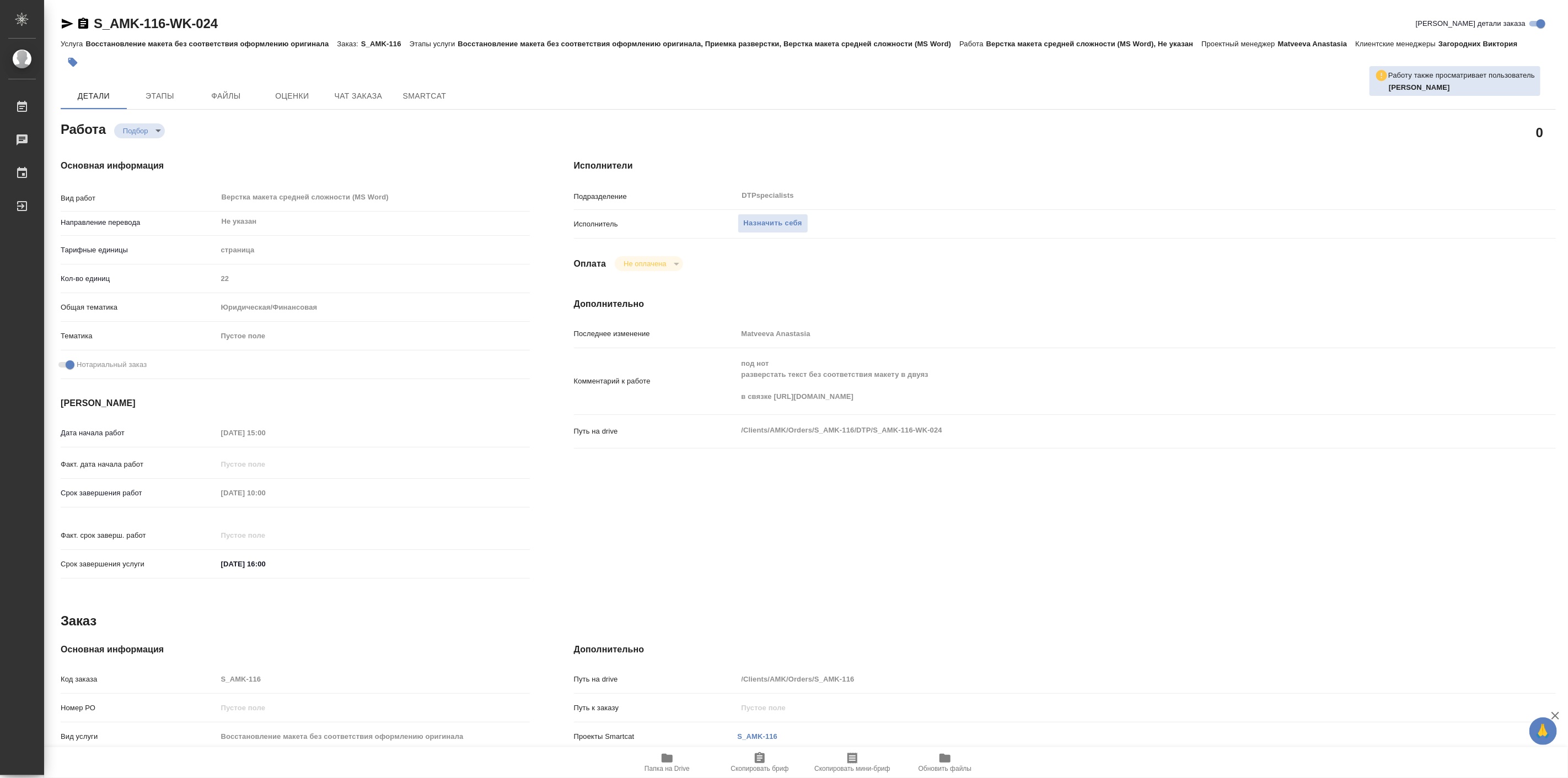
type textarea "x"
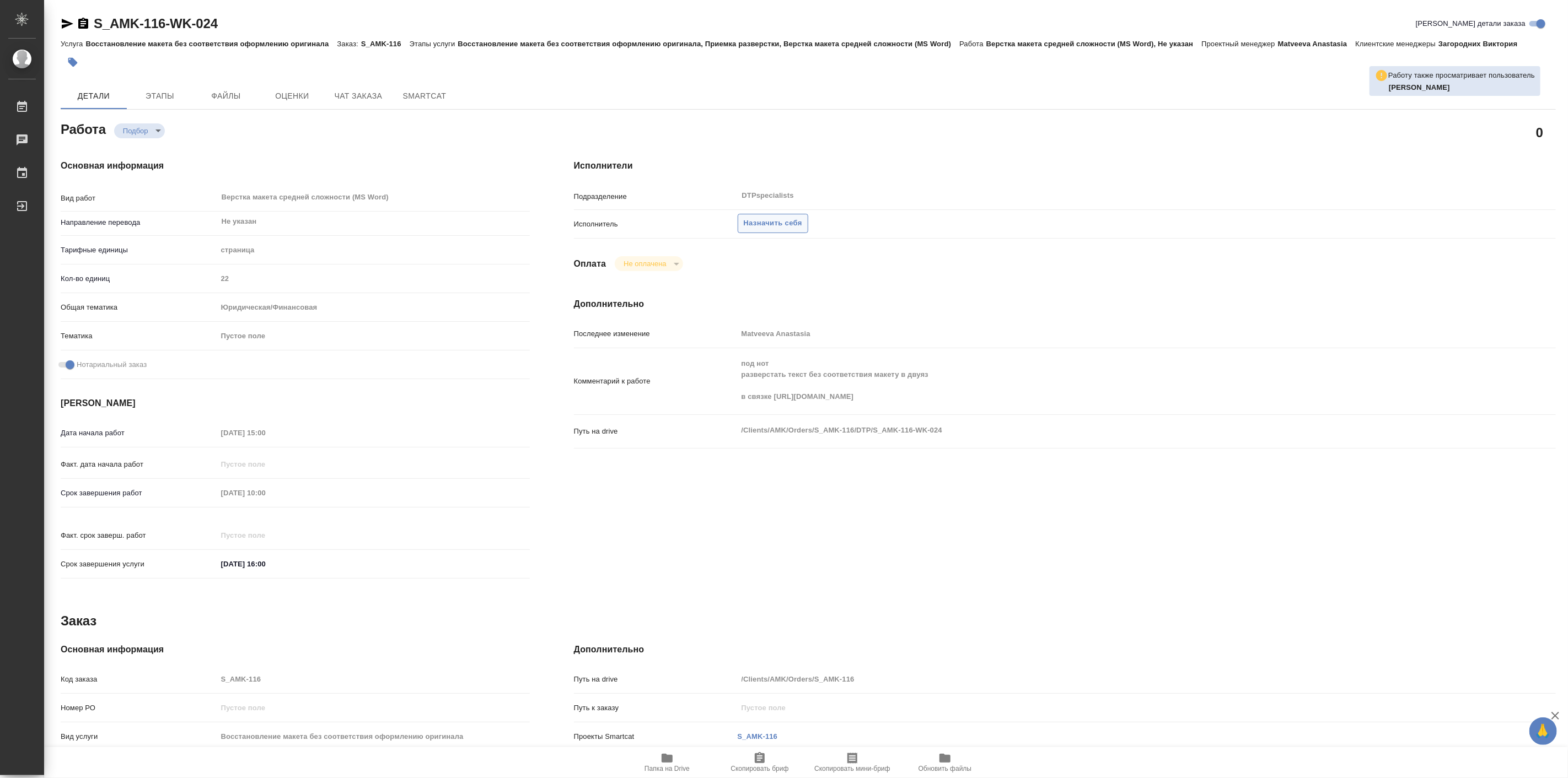
click at [778, 226] on span "Назначить себя" at bounding box center [773, 224] width 58 height 13
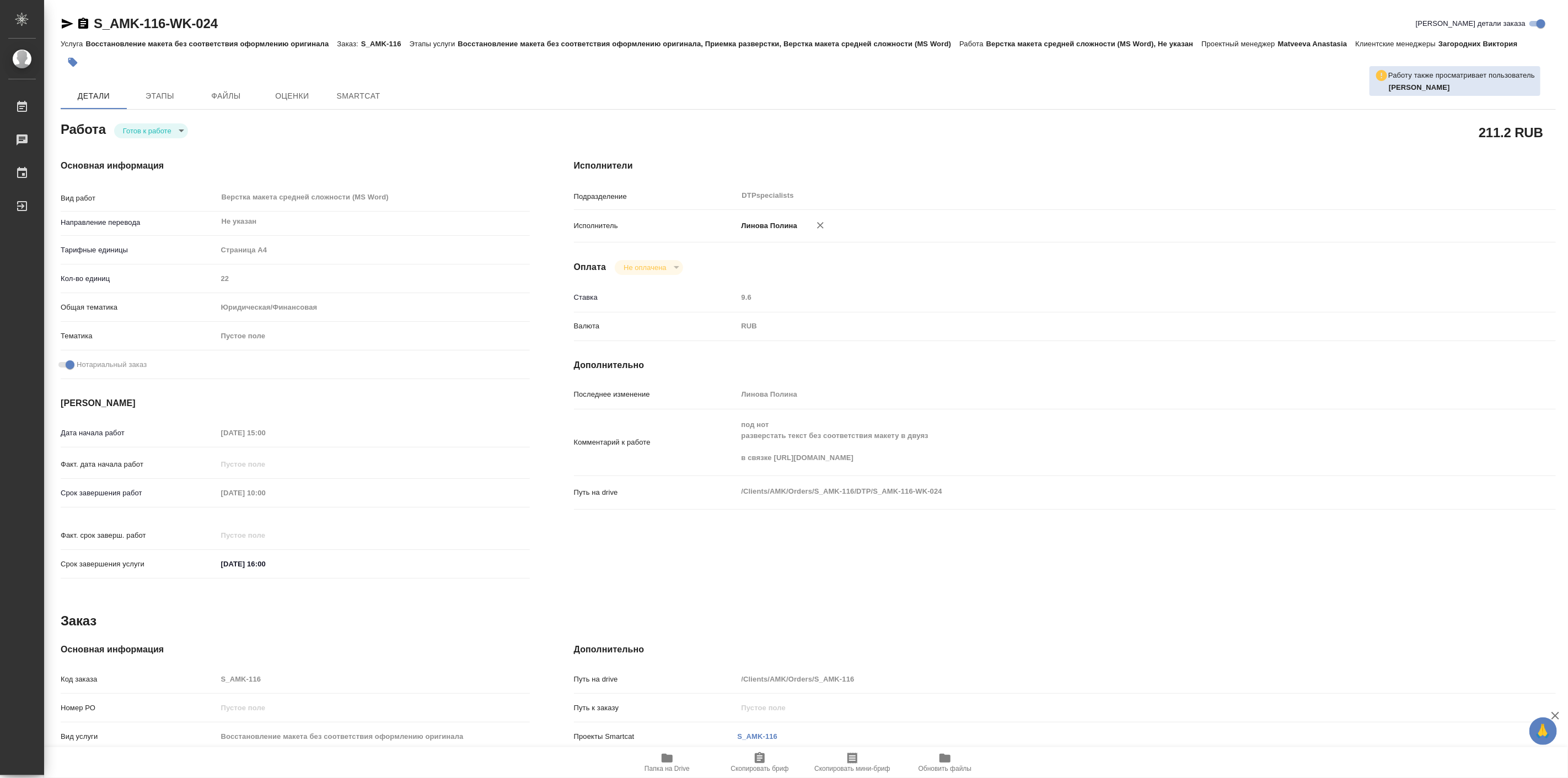
type textarea "x"
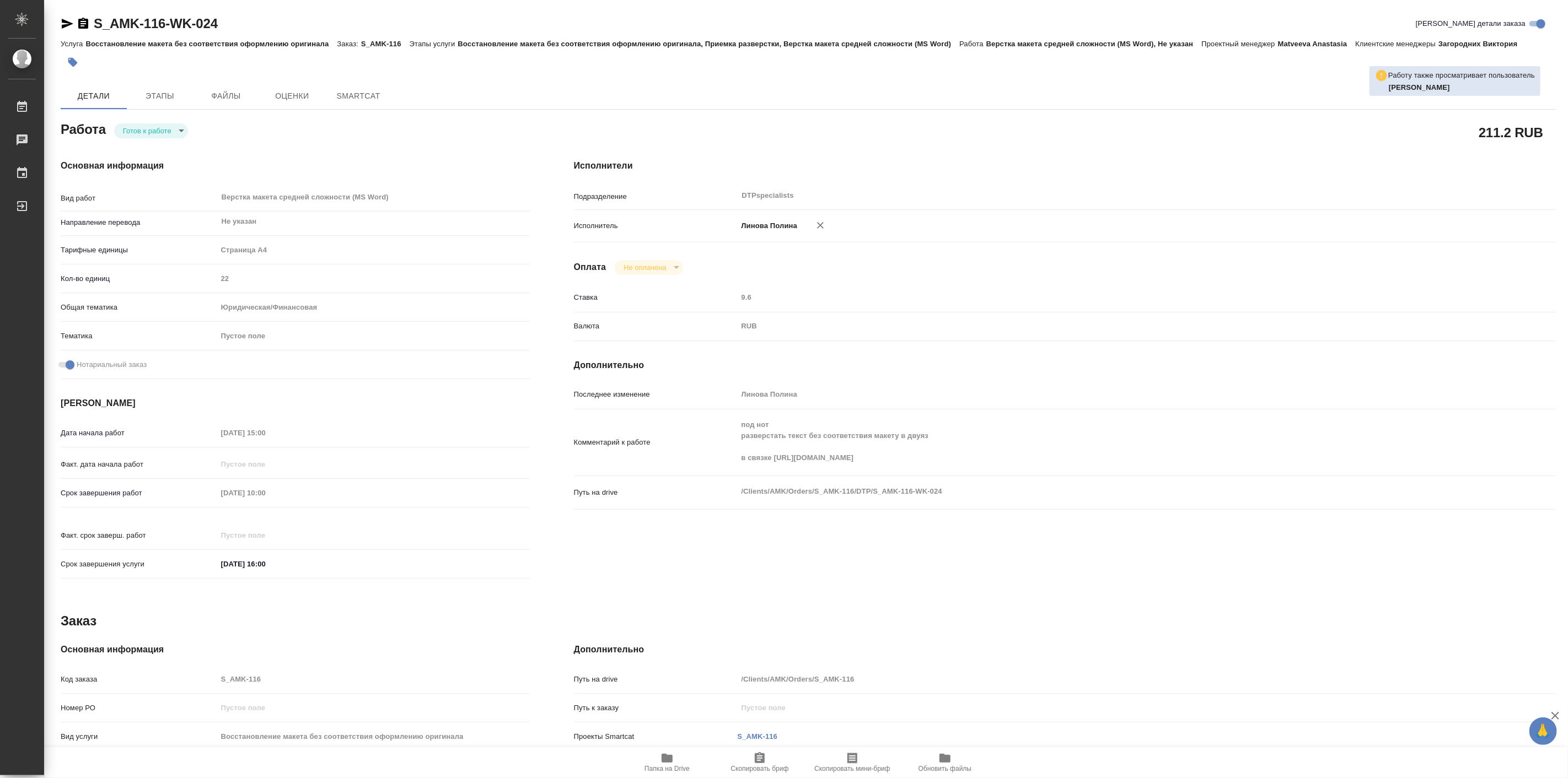
type textarea "x"
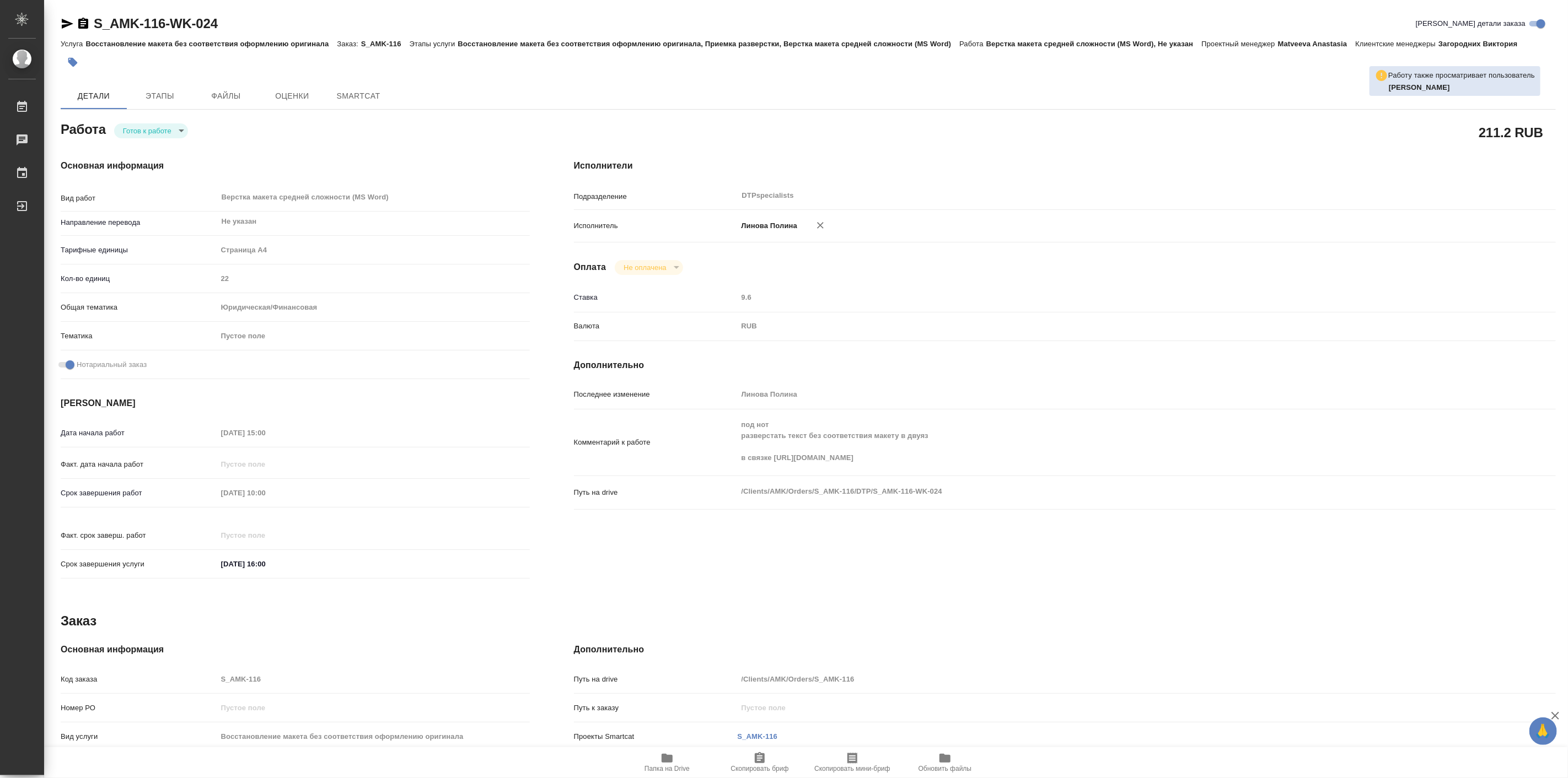
type textarea "x"
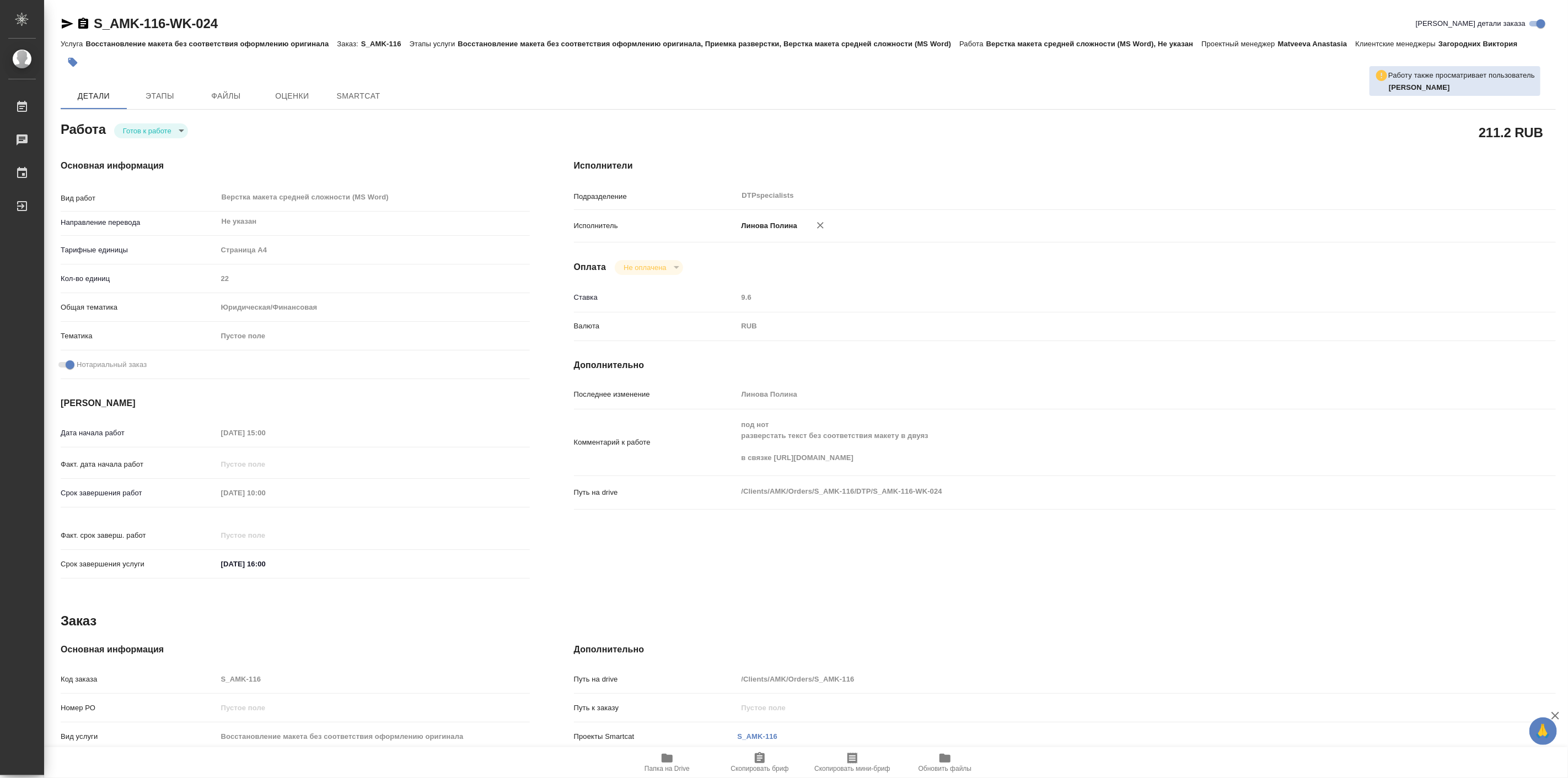
type textarea "x"
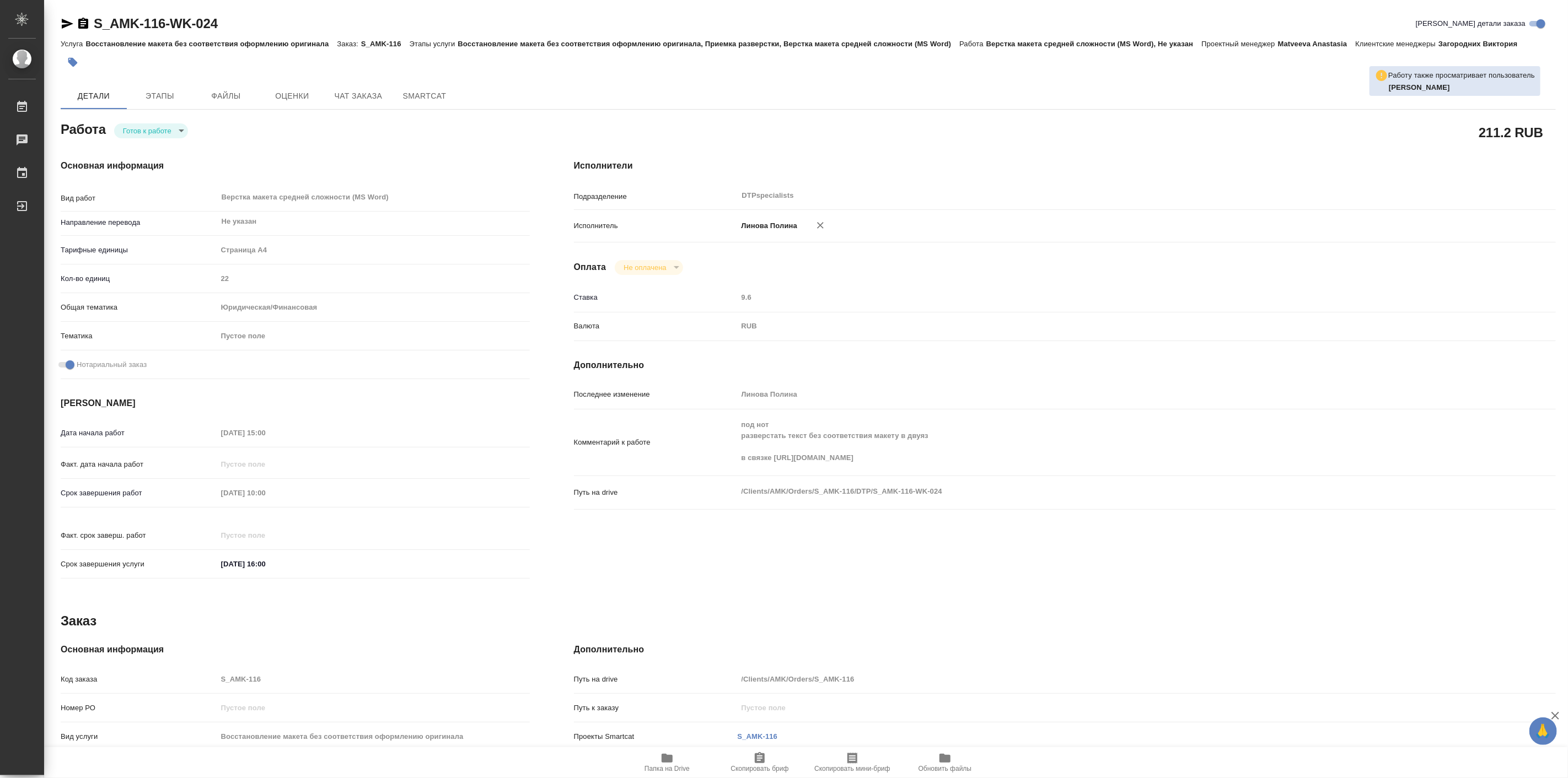
type textarea "x"
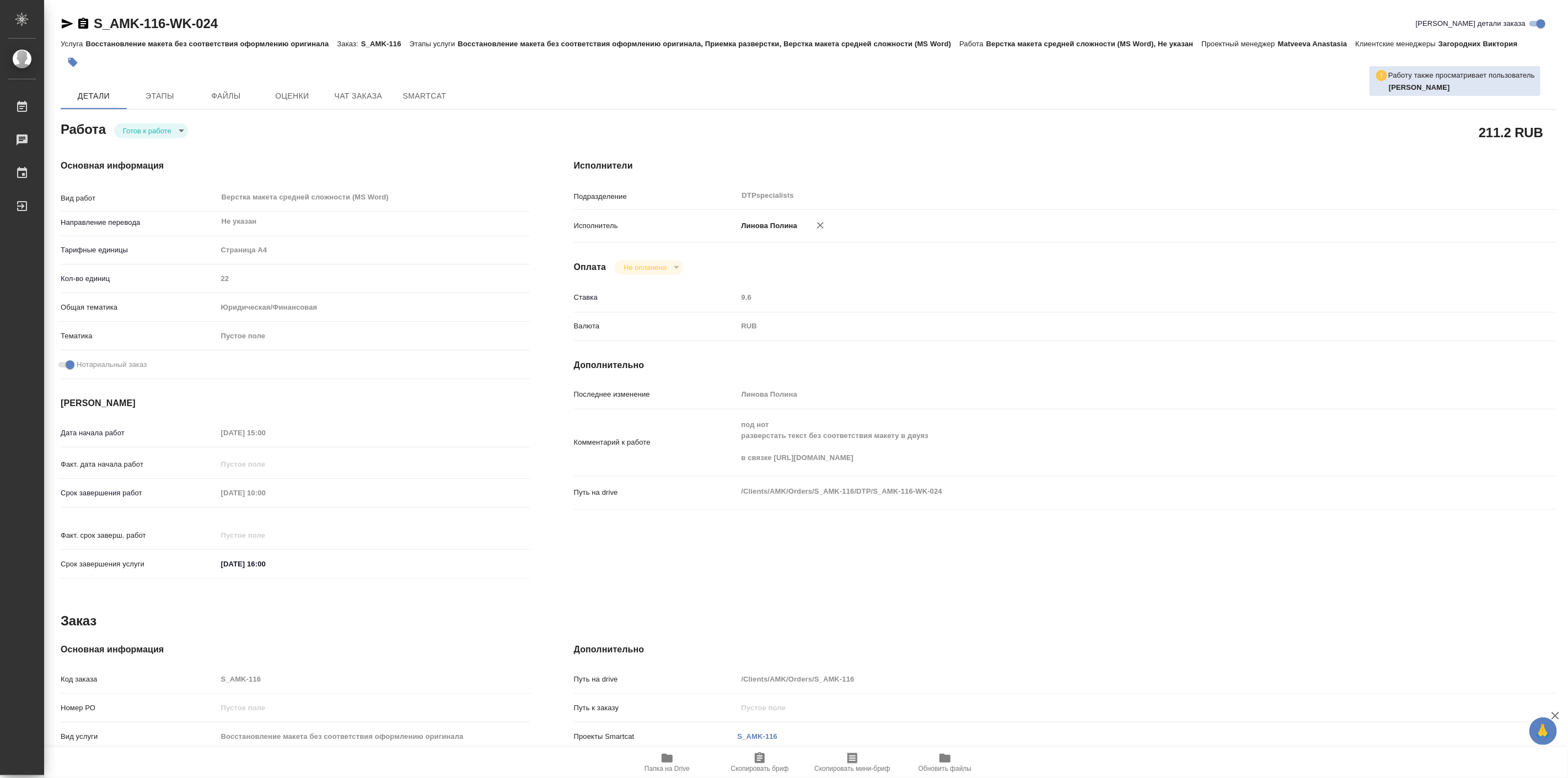
type textarea "x"
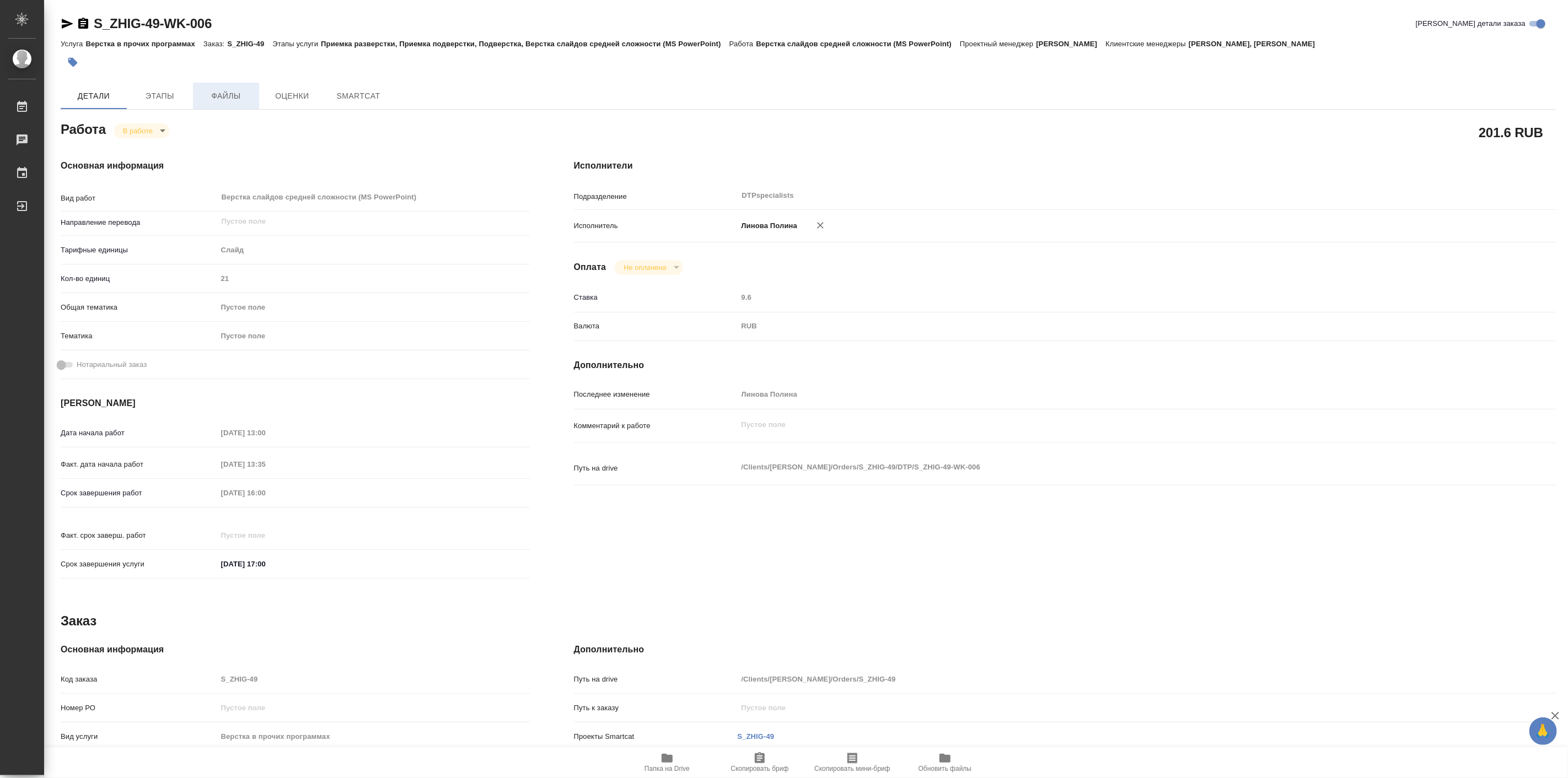
type textarea "x"
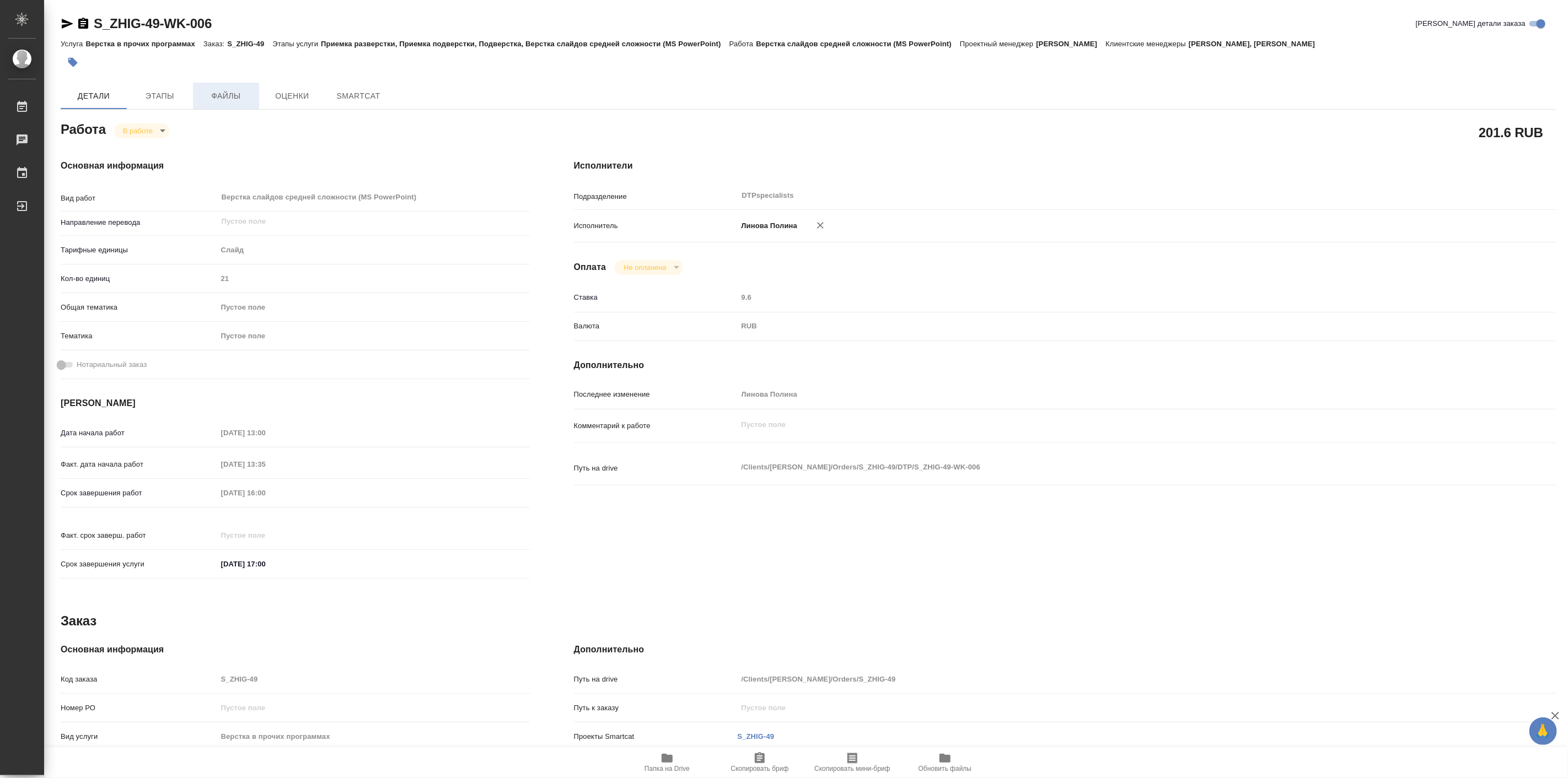
type textarea "x"
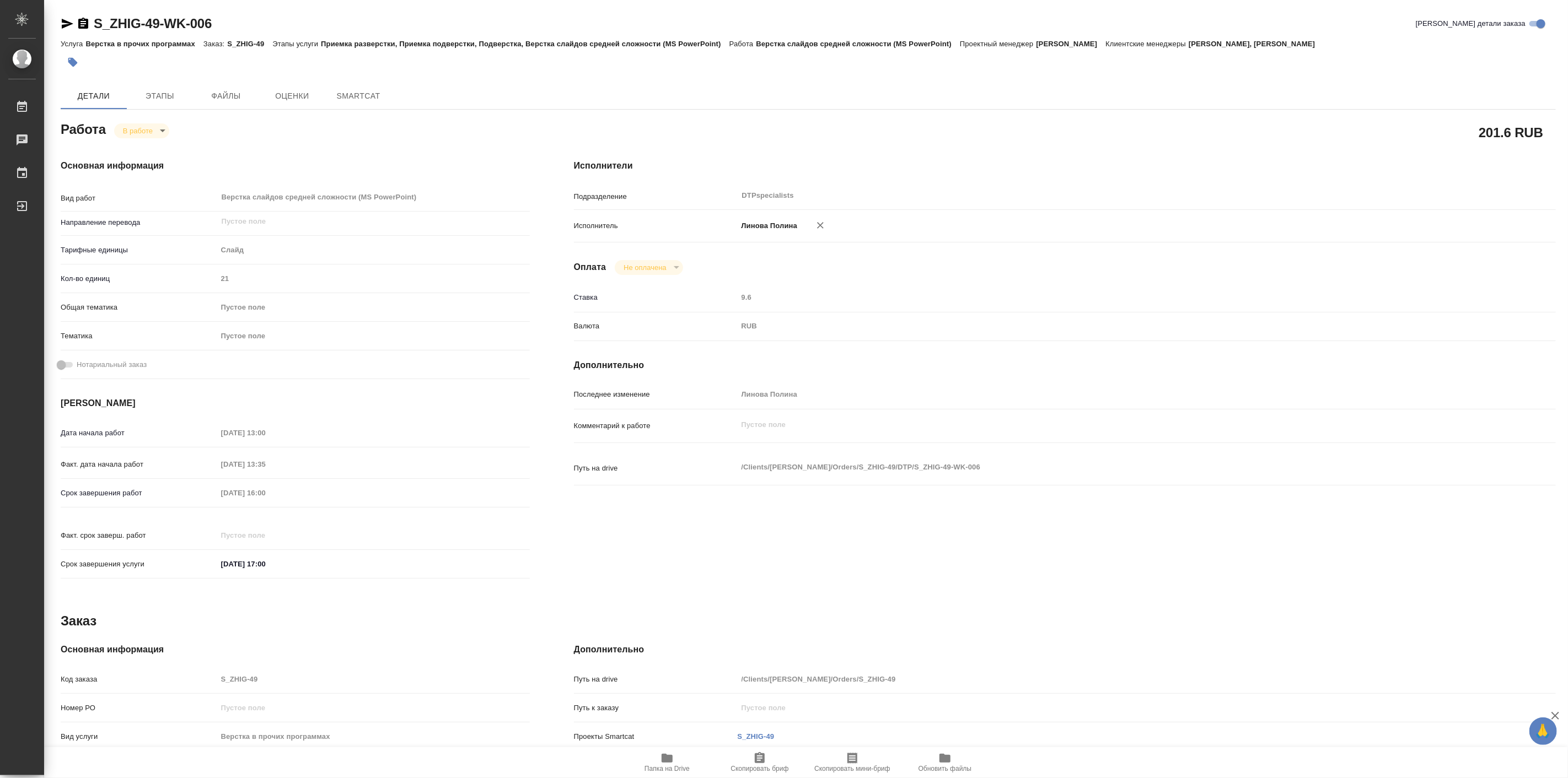
type textarea "x"
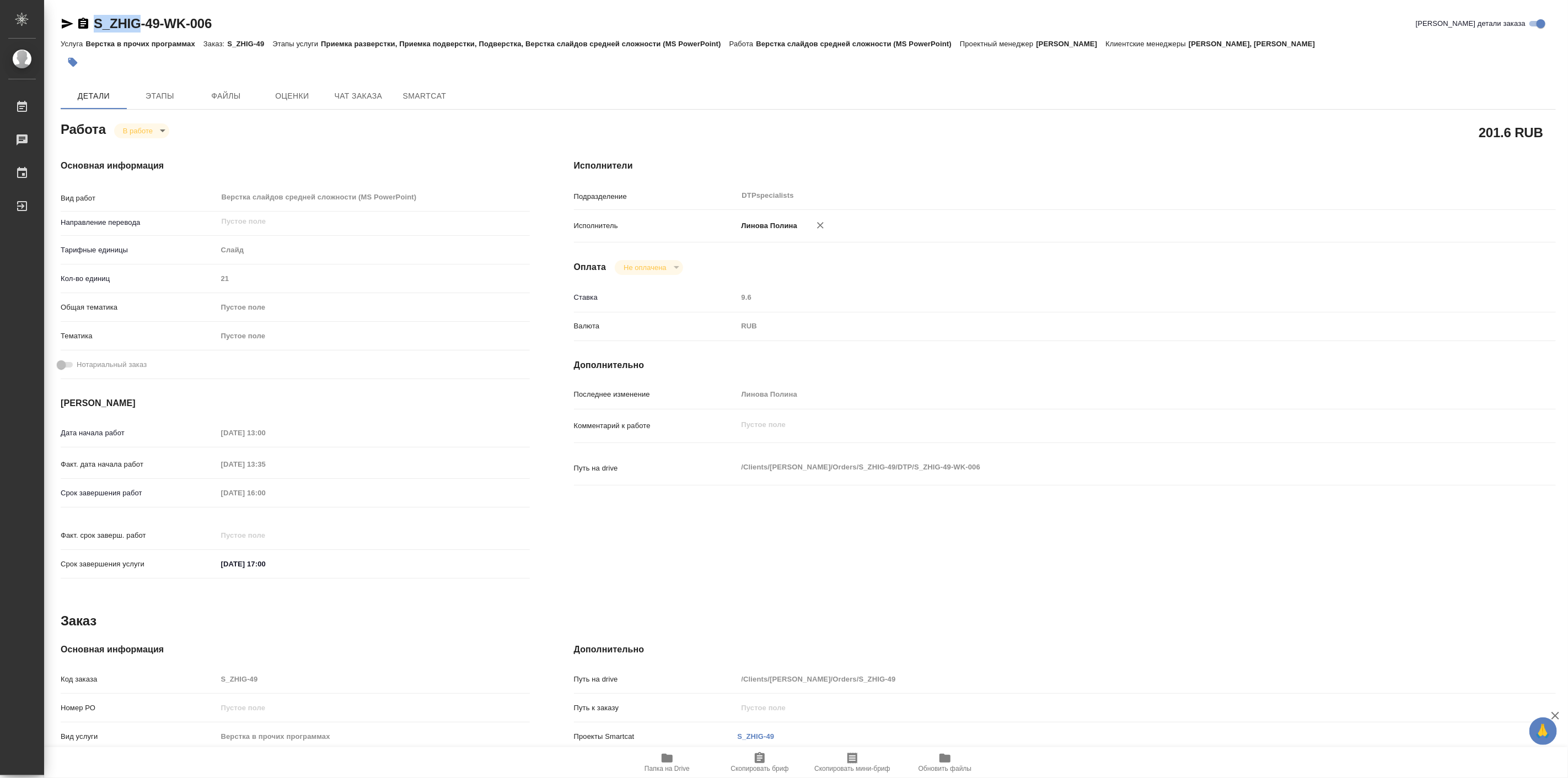
type textarea "x"
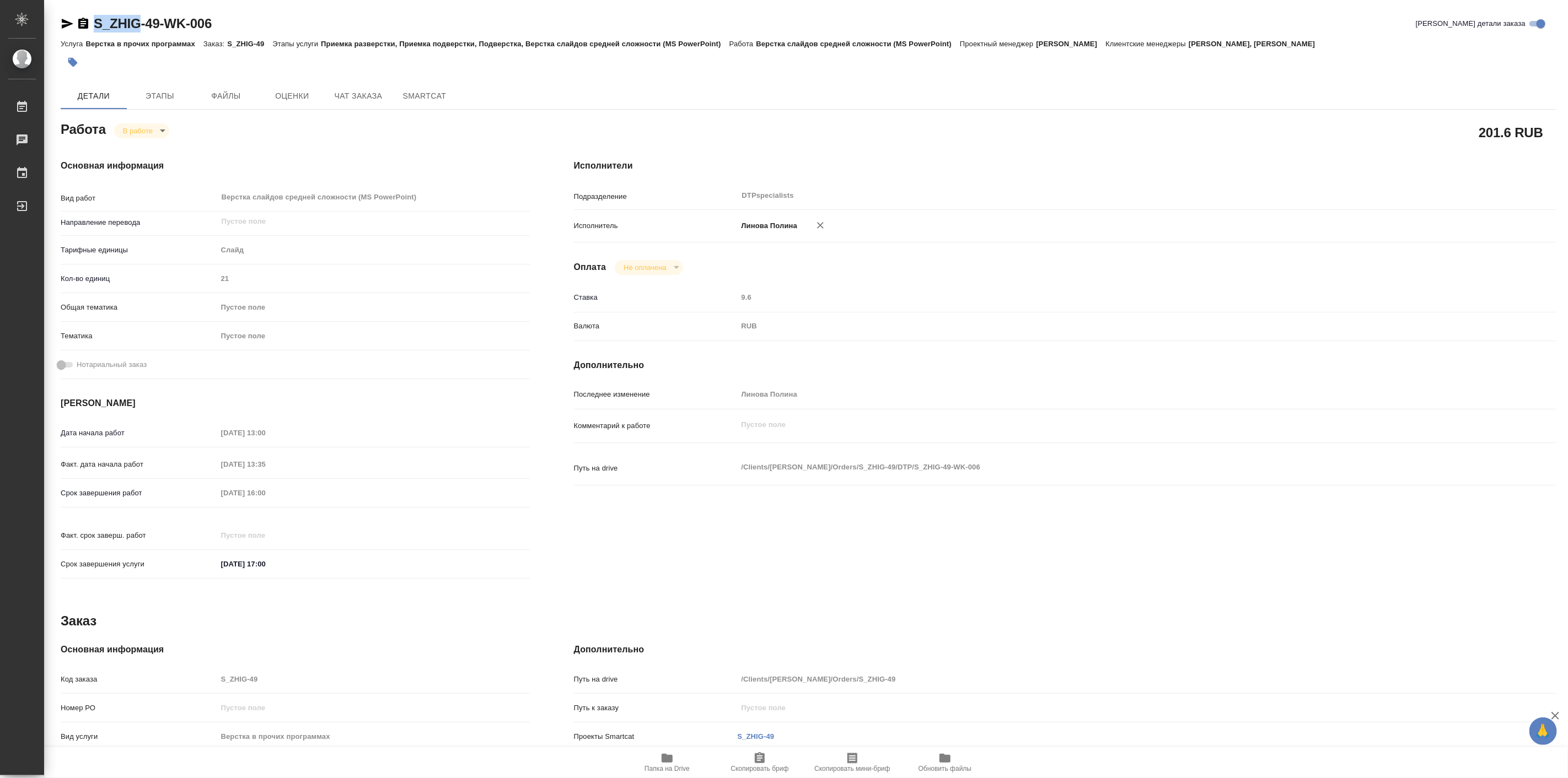
drag, startPoint x: 85, startPoint y: 11, endPoint x: 135, endPoint y: 25, distance: 51.9
click at [135, 25] on div "S_ZHIG-49-WK-006 Кратко детали заказа Услуга Верстка в прочих программах Заказ:…" at bounding box center [808, 469] width 1508 height 938
copy link "S_ZHIG"
type textarea "x"
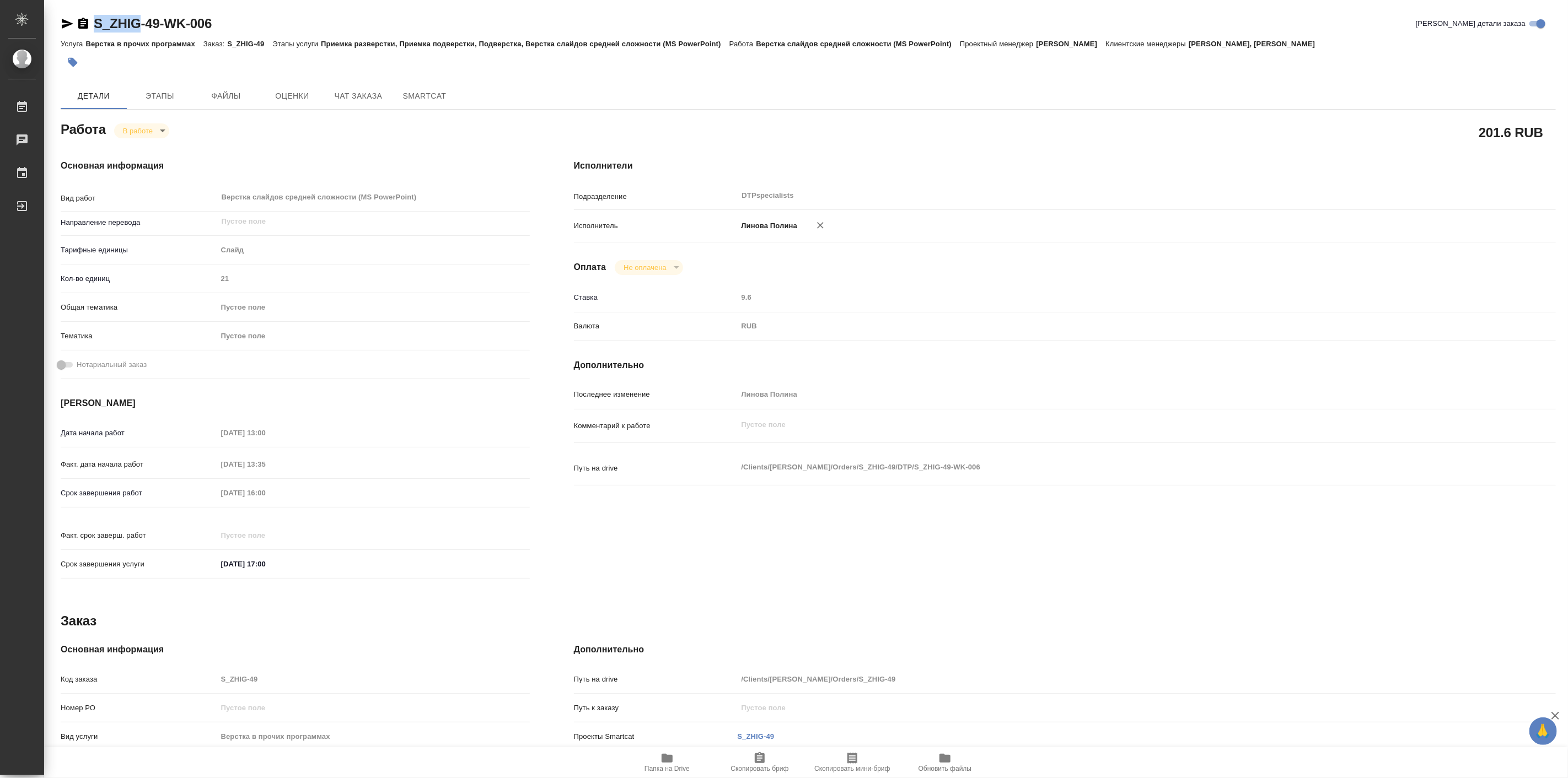
type textarea "x"
click at [424, 159] on h4 "Основная информация" at bounding box center [295, 166] width 470 height 13
click at [1537, 21] on input "[PERSON_NAME] детали заказа" at bounding box center [1541, 23] width 39 height 13
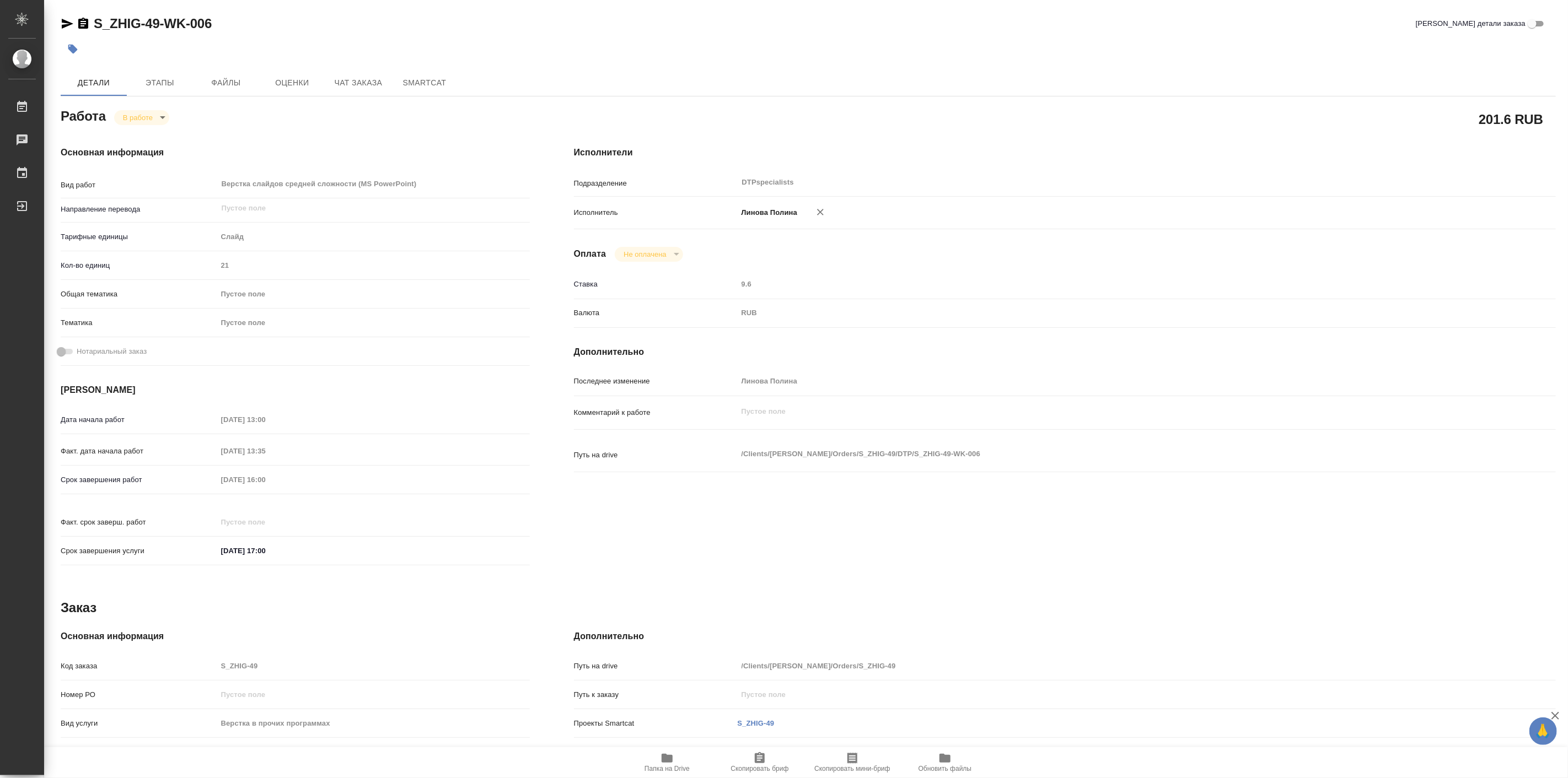
click at [1537, 21] on input "[PERSON_NAME] детали заказа" at bounding box center [1532, 23] width 39 height 13
checkbox input "true"
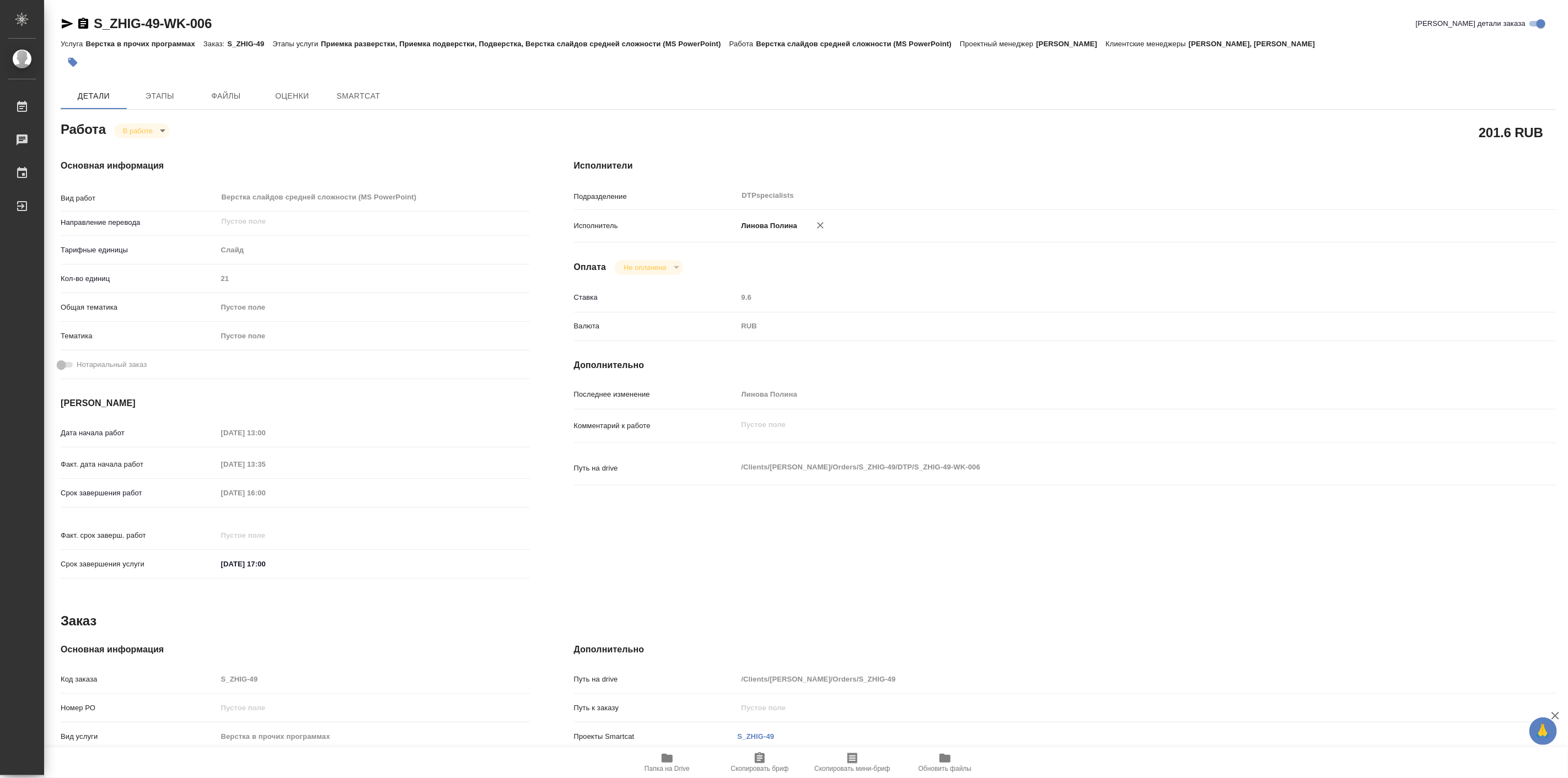
type textarea "x"
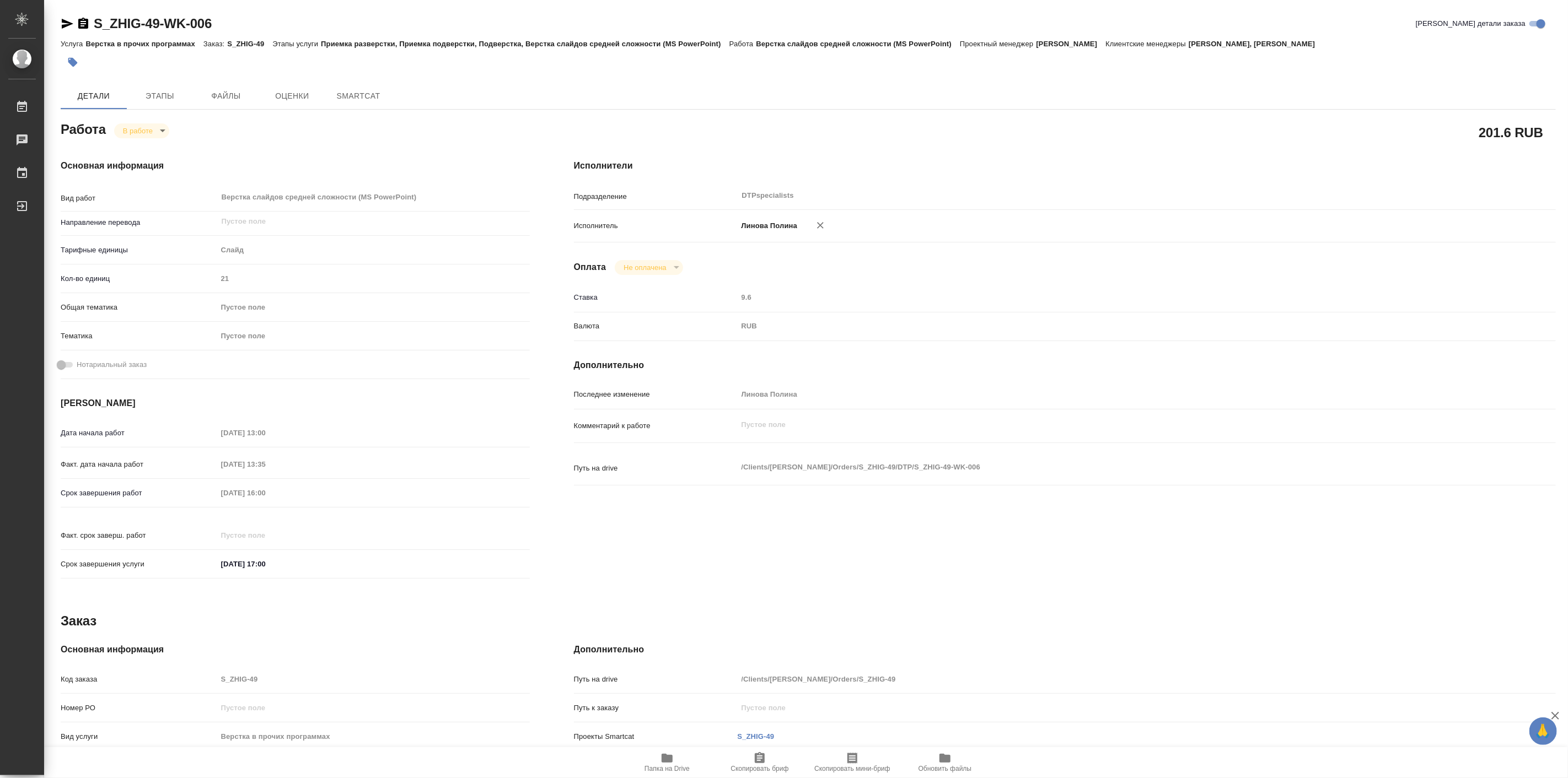
type textarea "x"
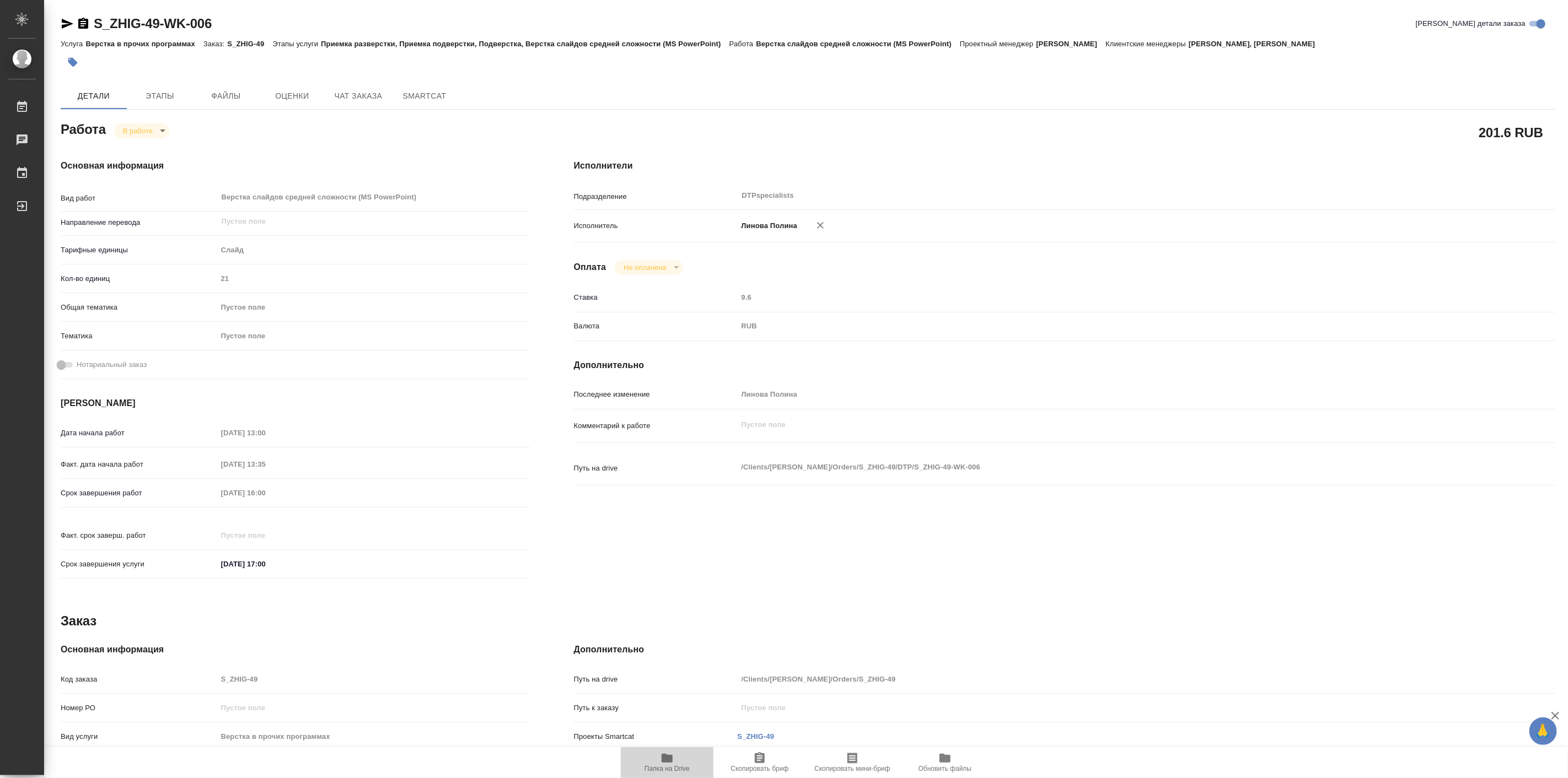
click at [674, 769] on span "Папка на Drive" at bounding box center [667, 769] width 45 height 8
type textarea "x"
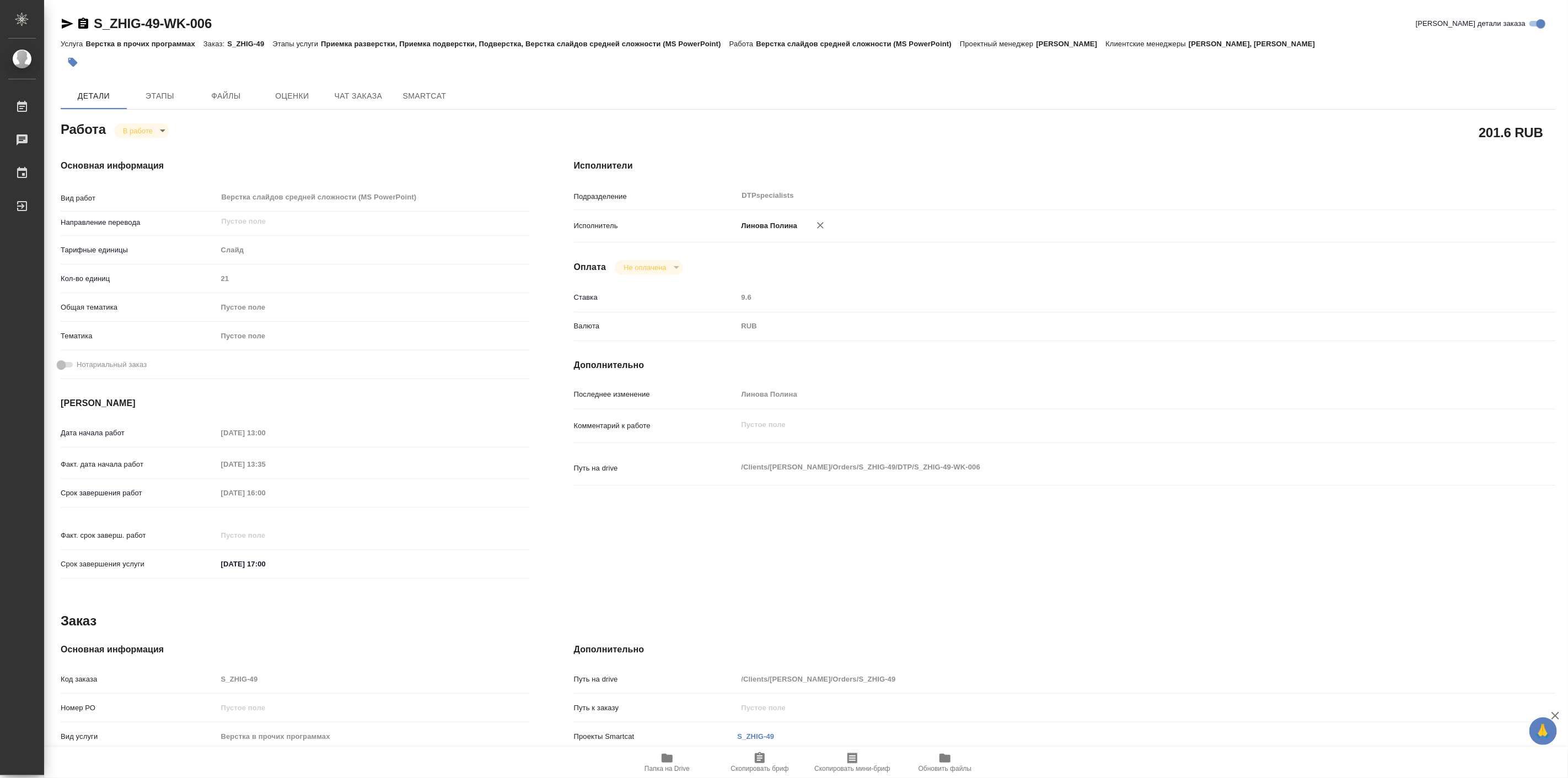
type textarea "x"
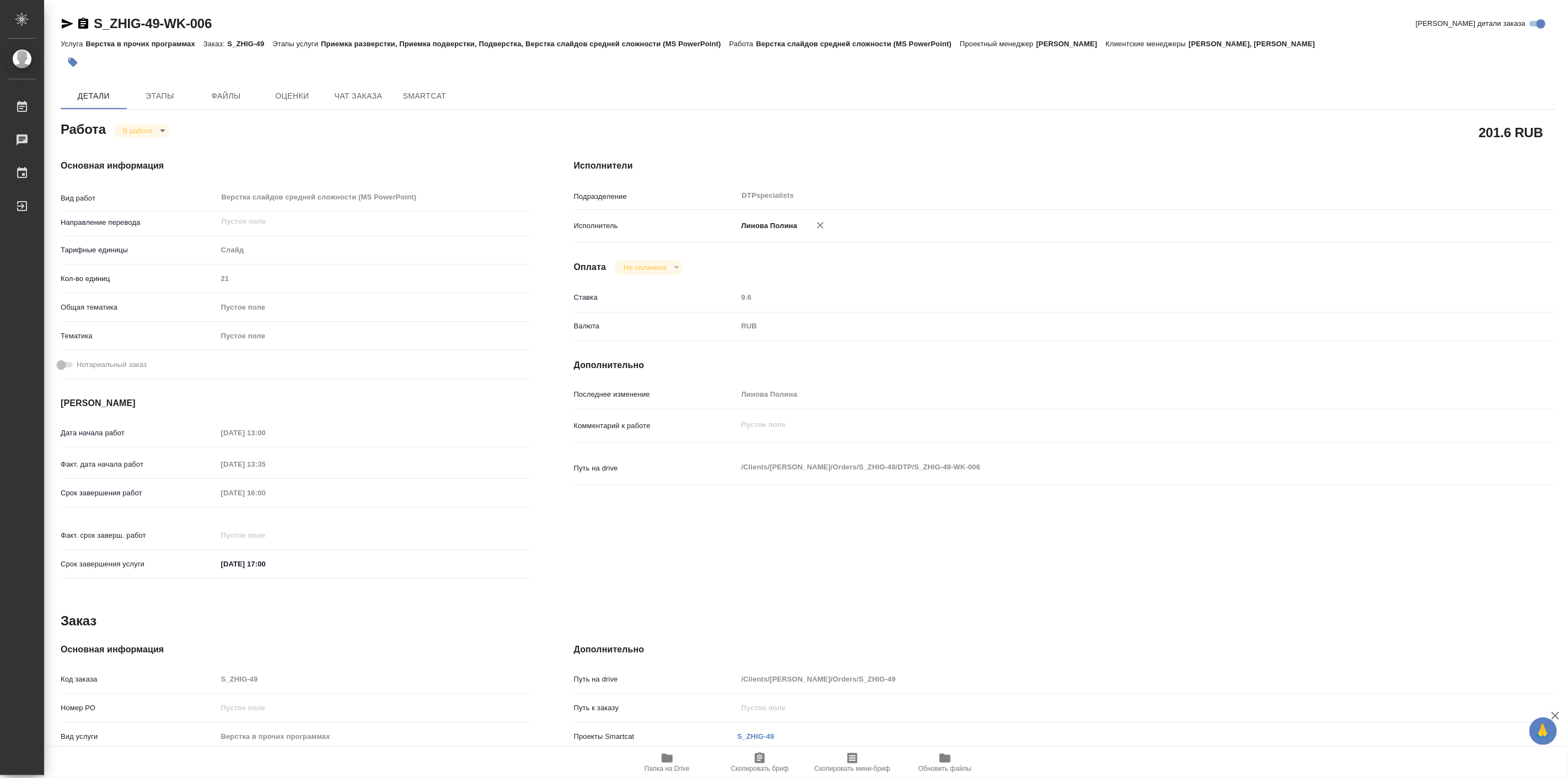
type textarea "x"
click at [61, 25] on icon "button" at bounding box center [67, 23] width 13 height 13
type textarea "x"
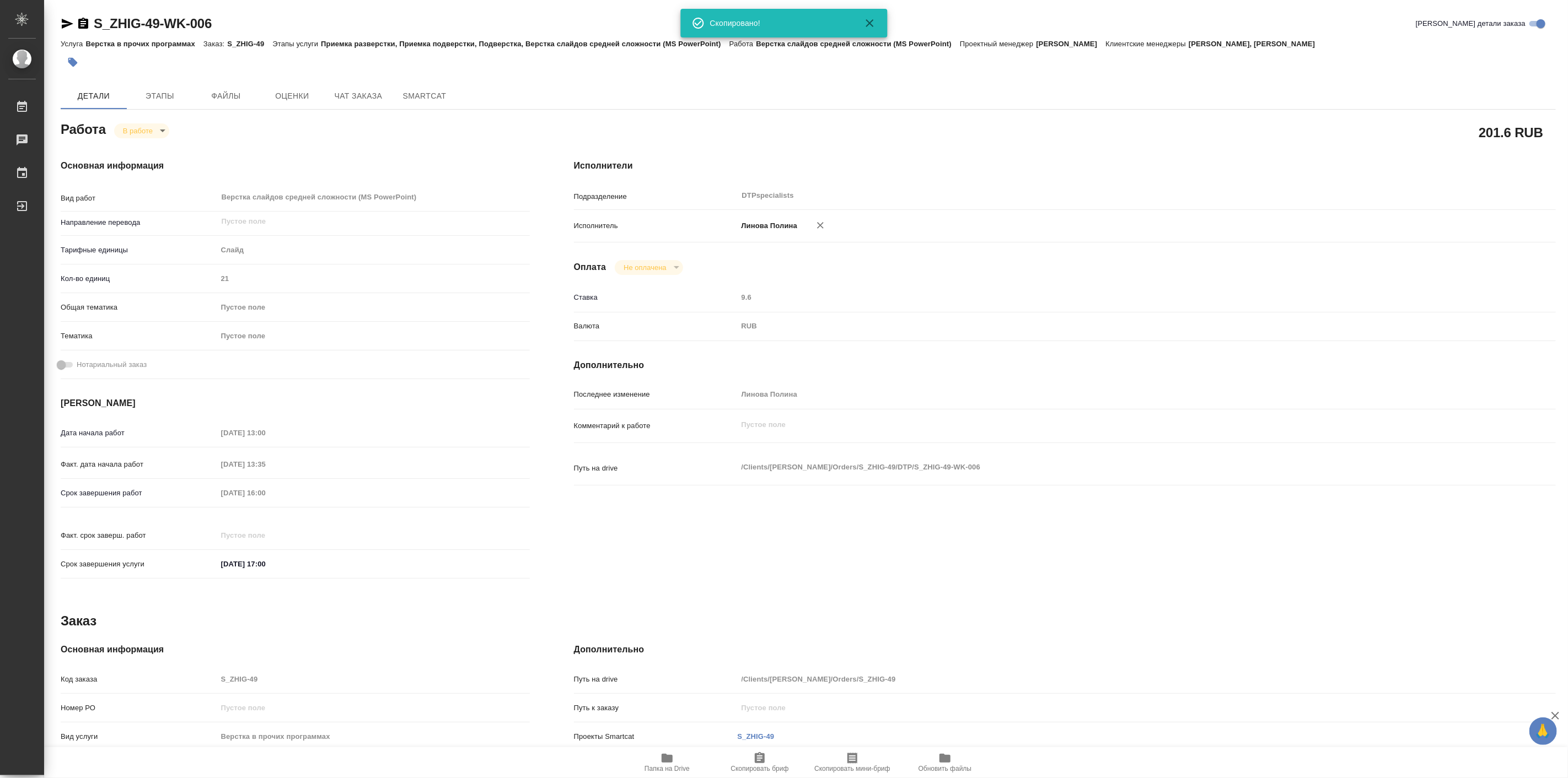
type textarea "x"
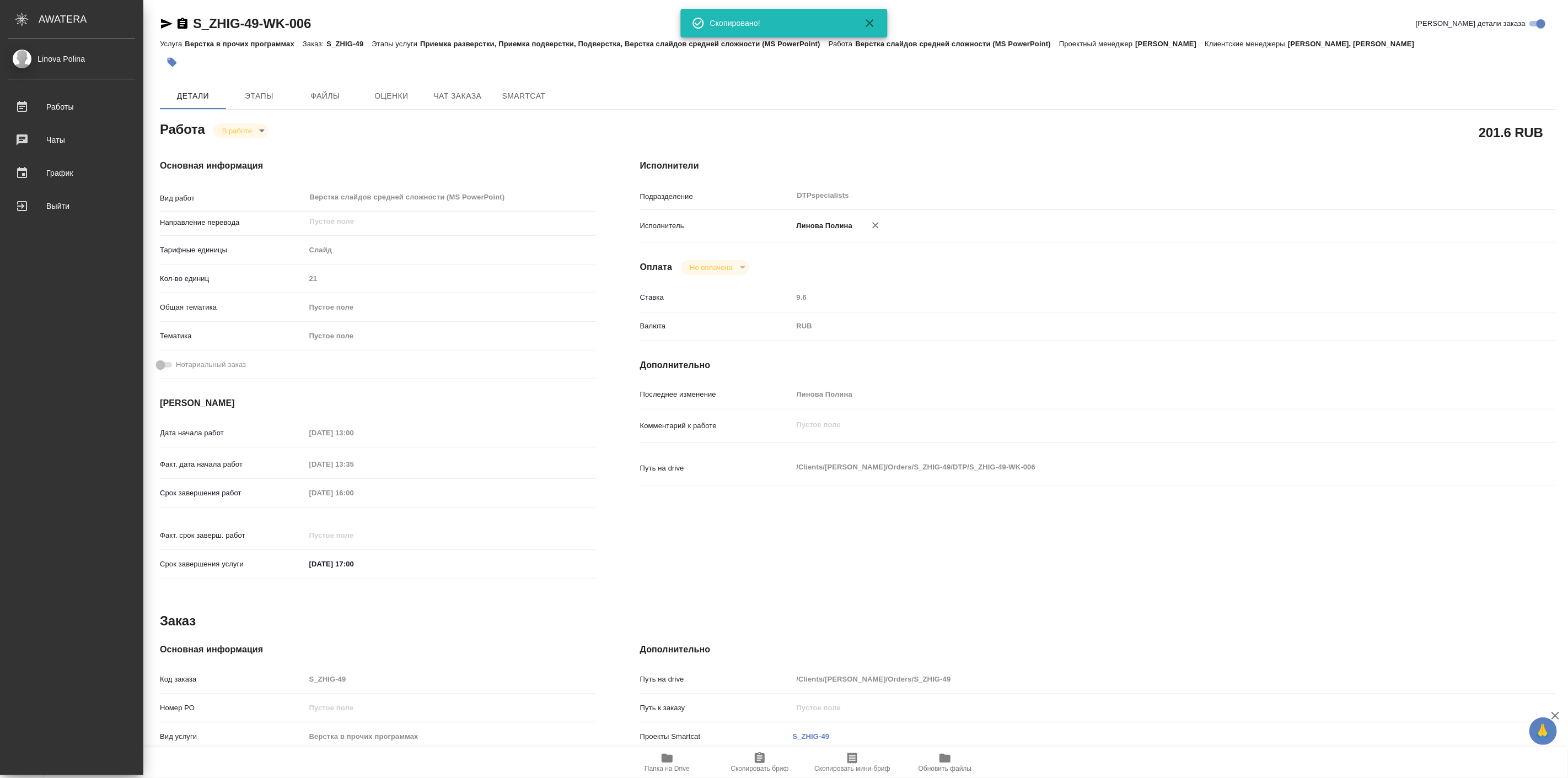
type textarea "x"
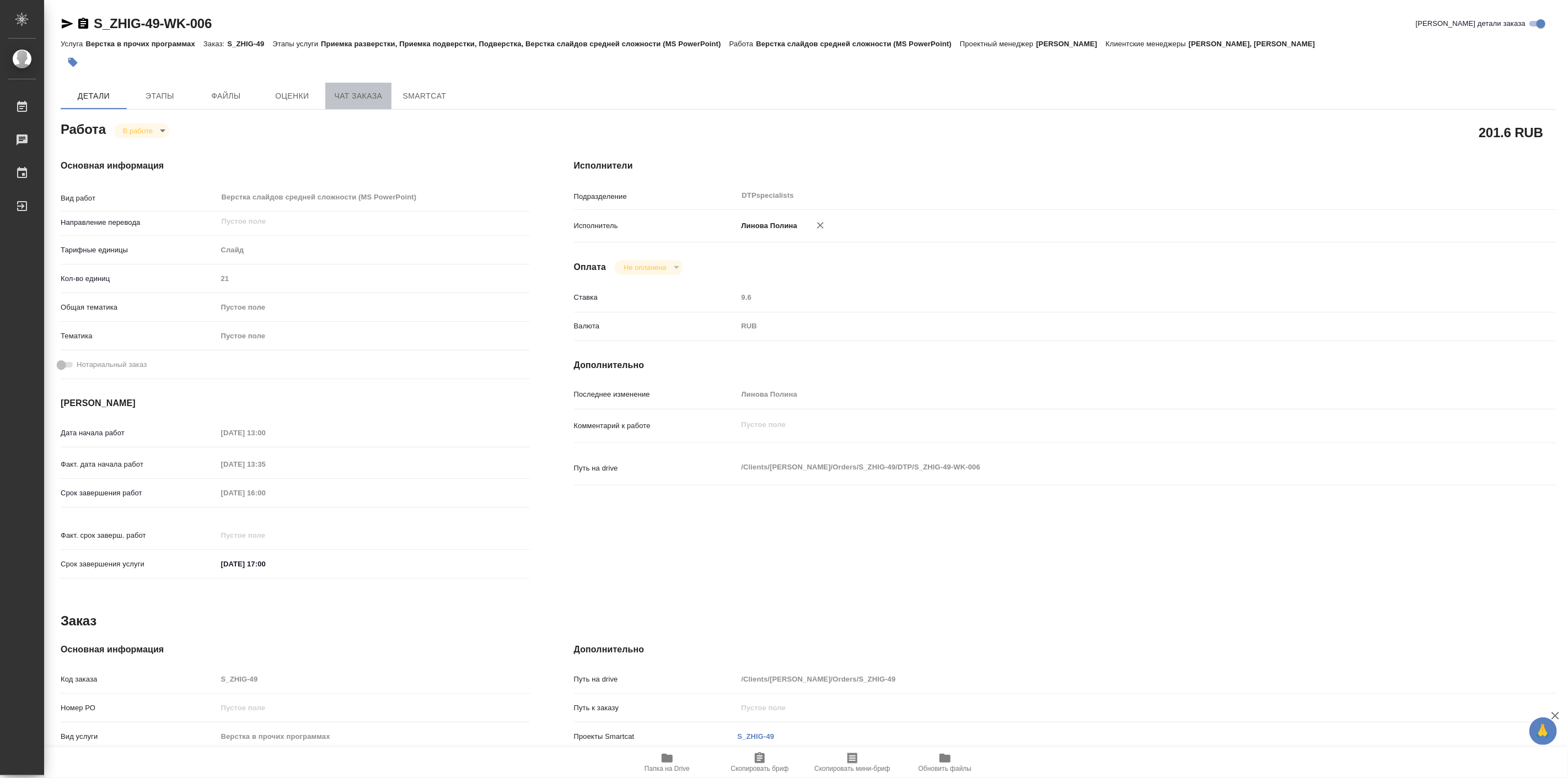
click at [335, 102] on button "Чат заказа" at bounding box center [358, 96] width 66 height 27
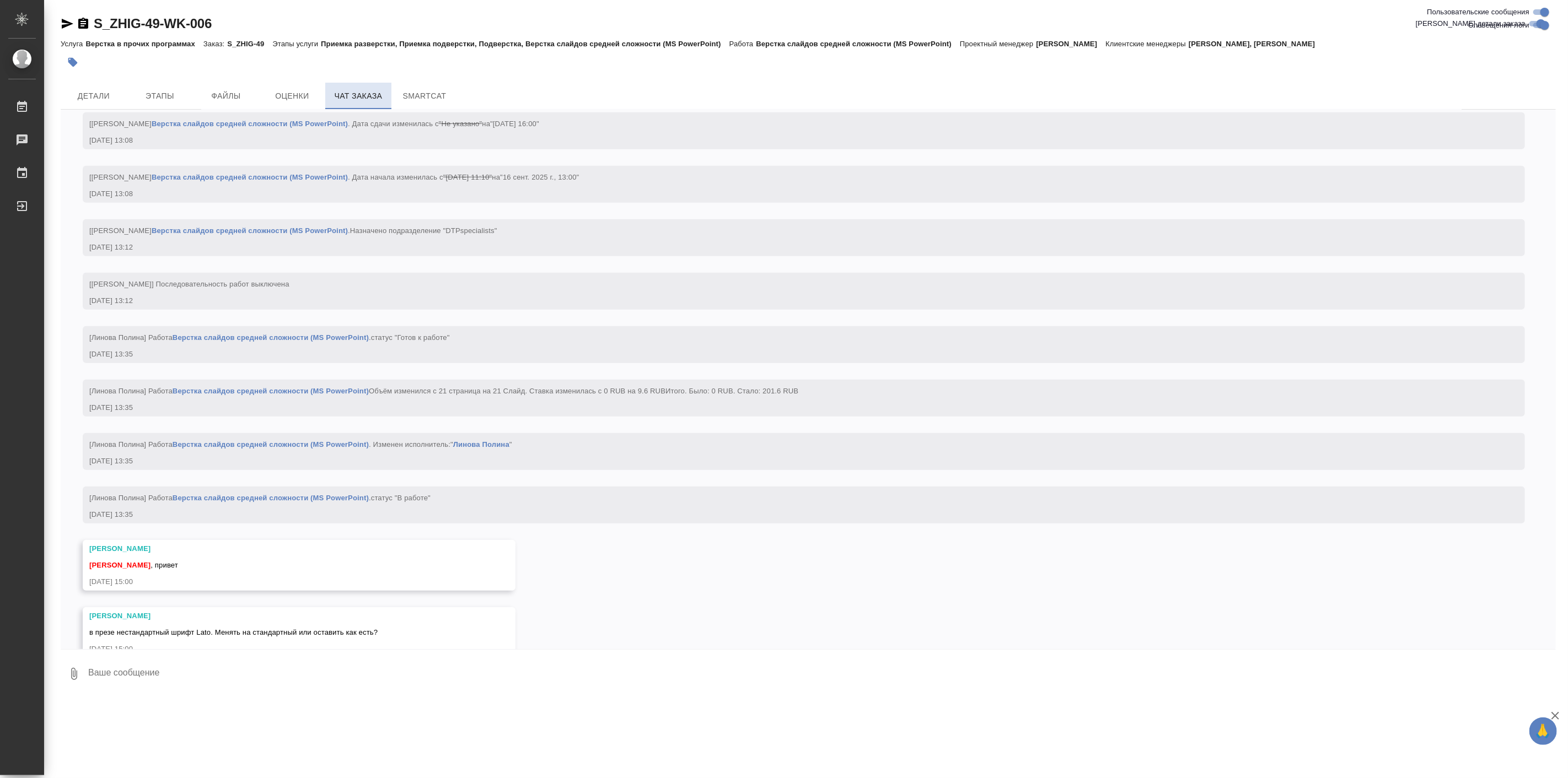
scroll to position [786, 0]
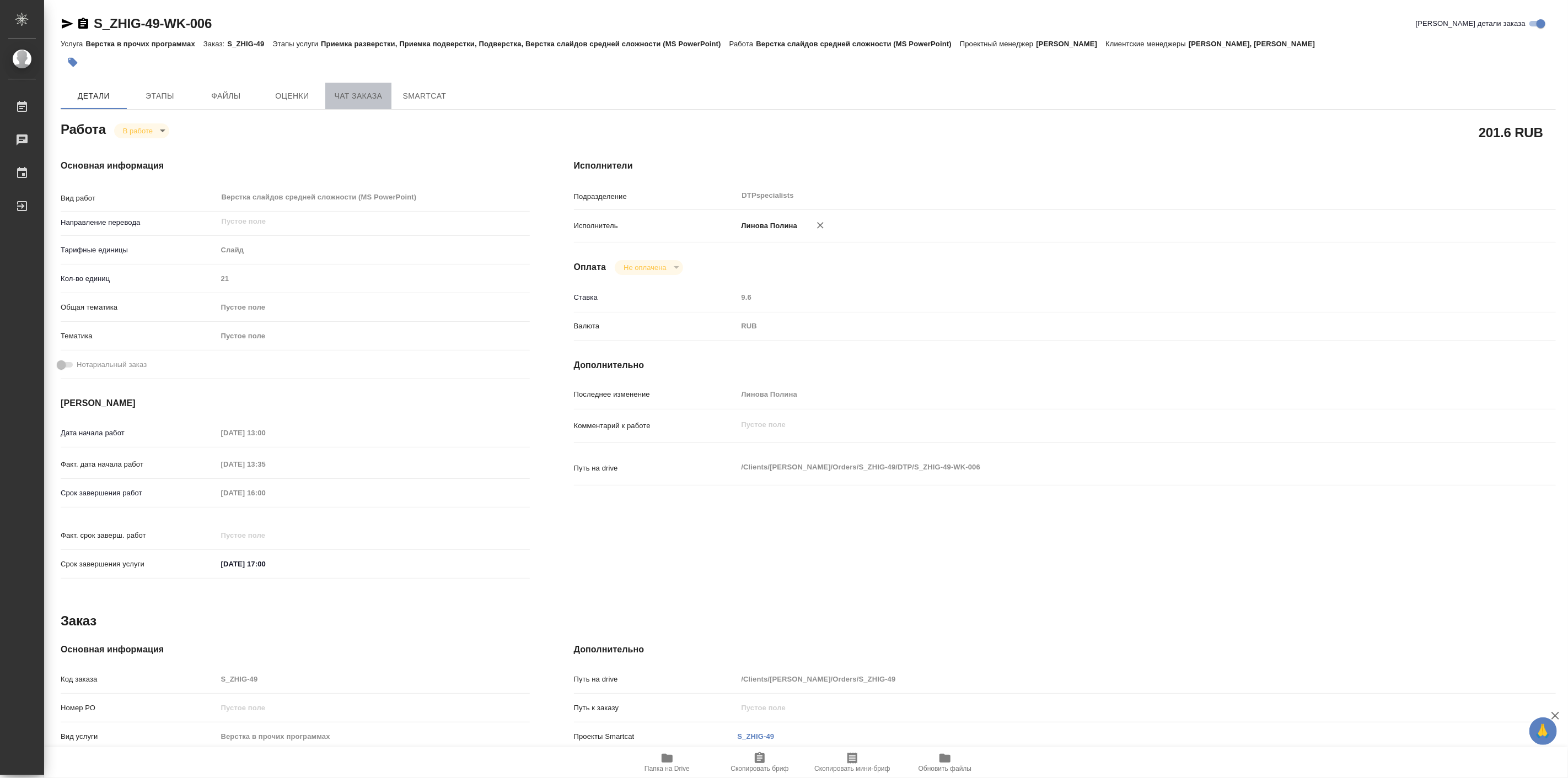
click at [367, 91] on span "Чат заказа" at bounding box center [358, 97] width 53 height 14
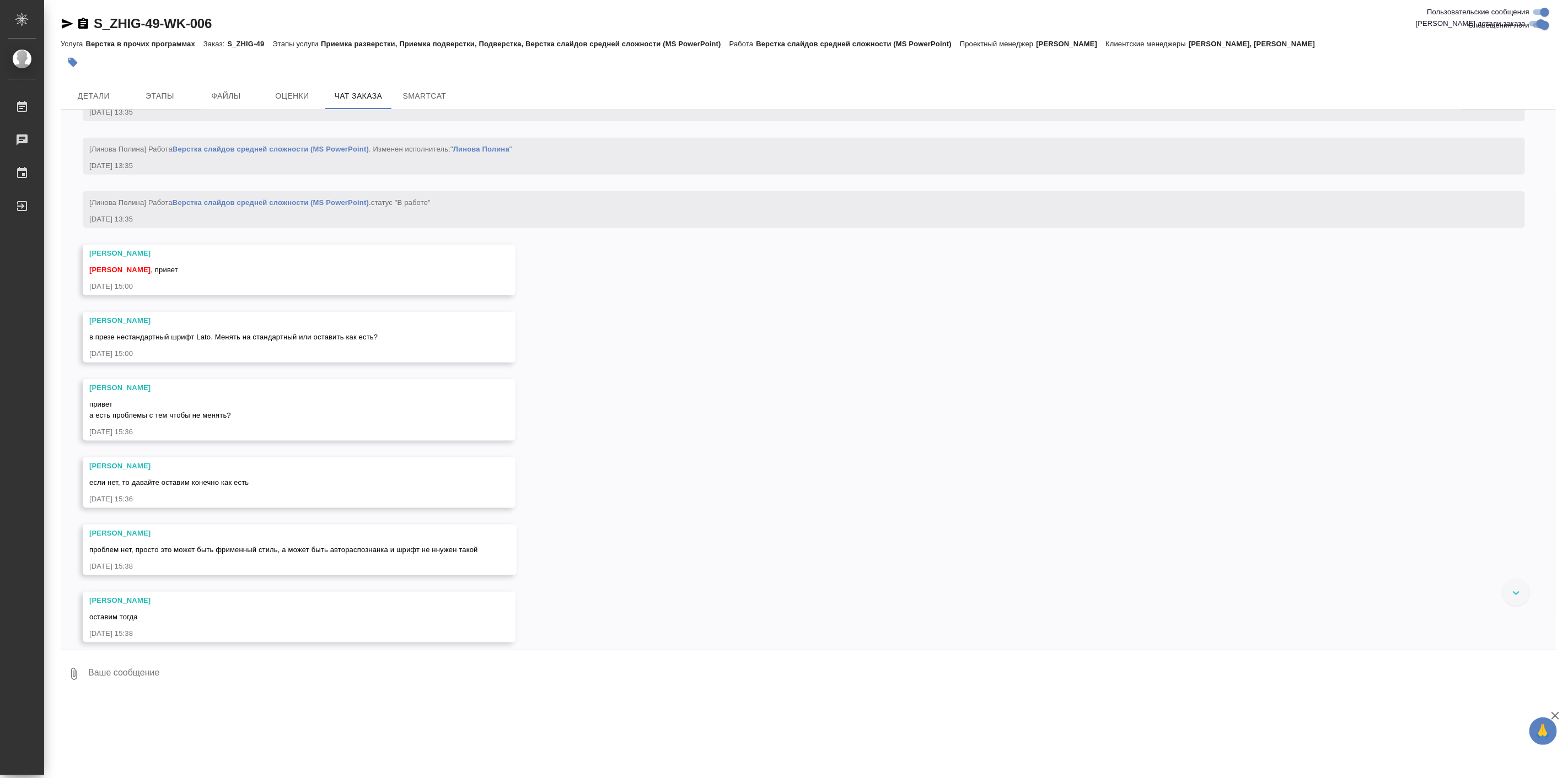
scroll to position [1066, 0]
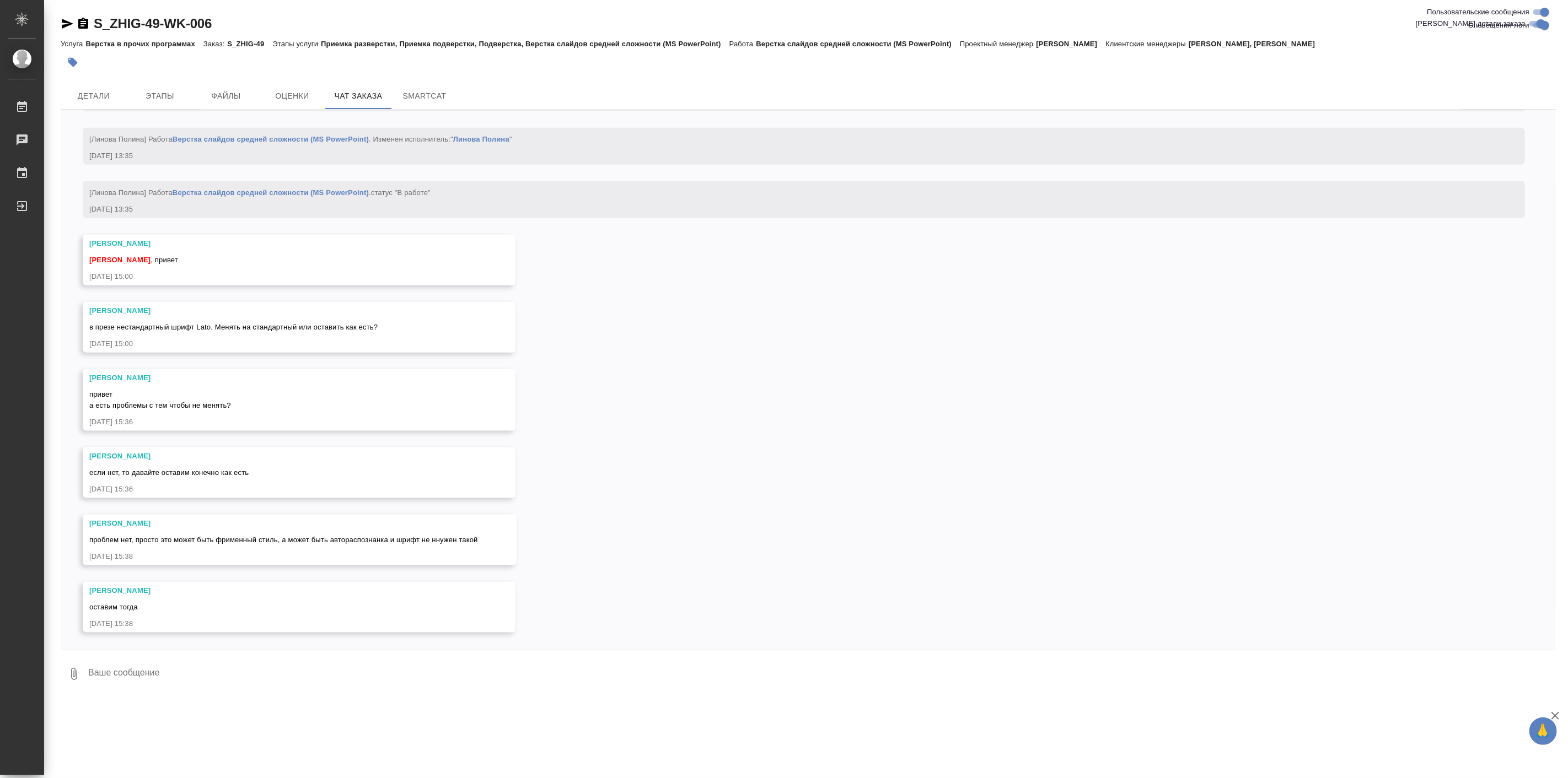
click at [311, 709] on div ".cls-1 fill:#fff; AWATERA Linova Polina Работы 0 Чаты График Выйти S_ZHIG-49-WK…" at bounding box center [784, 389] width 1568 height 778
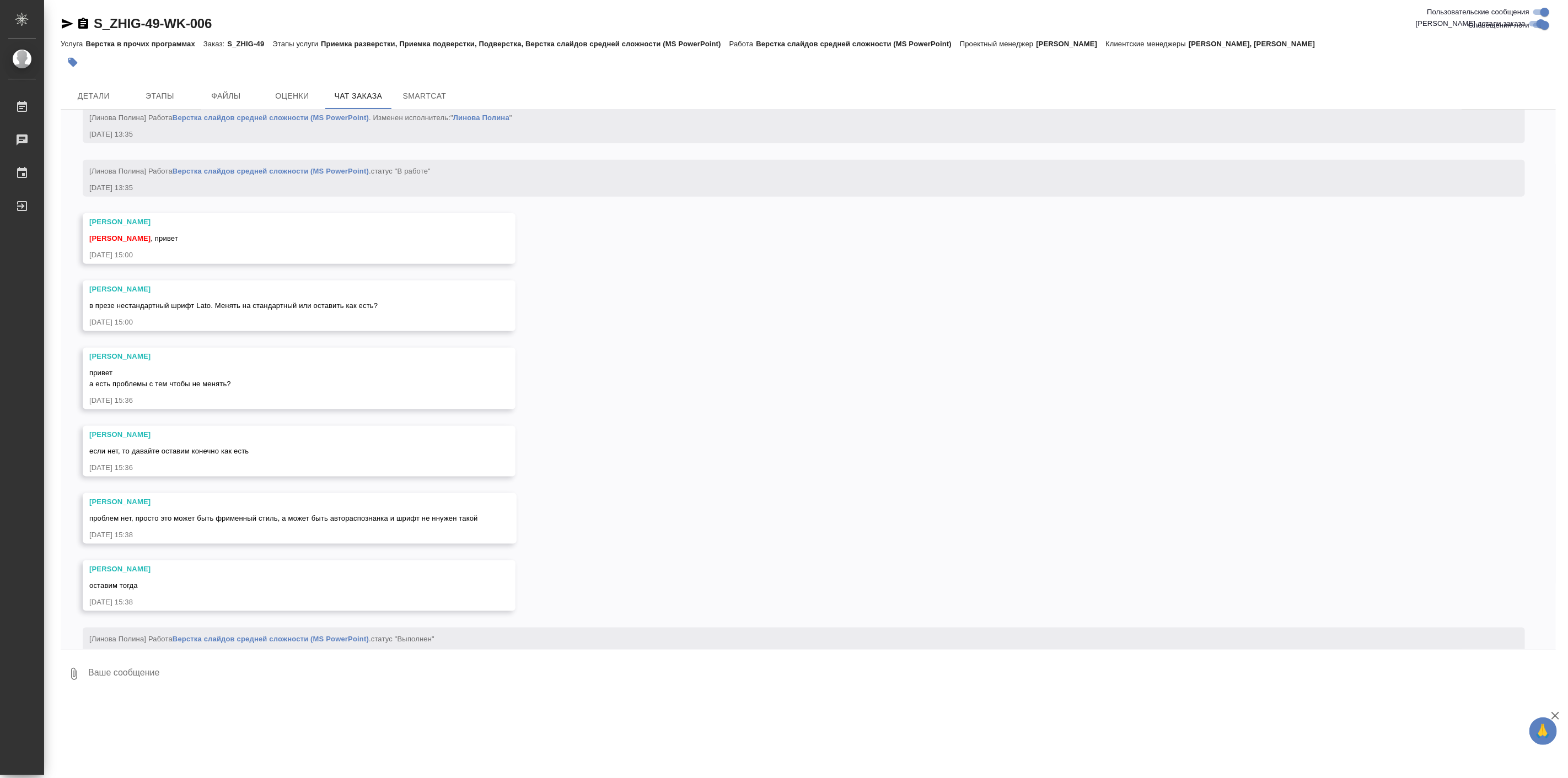
scroll to position [1120, 0]
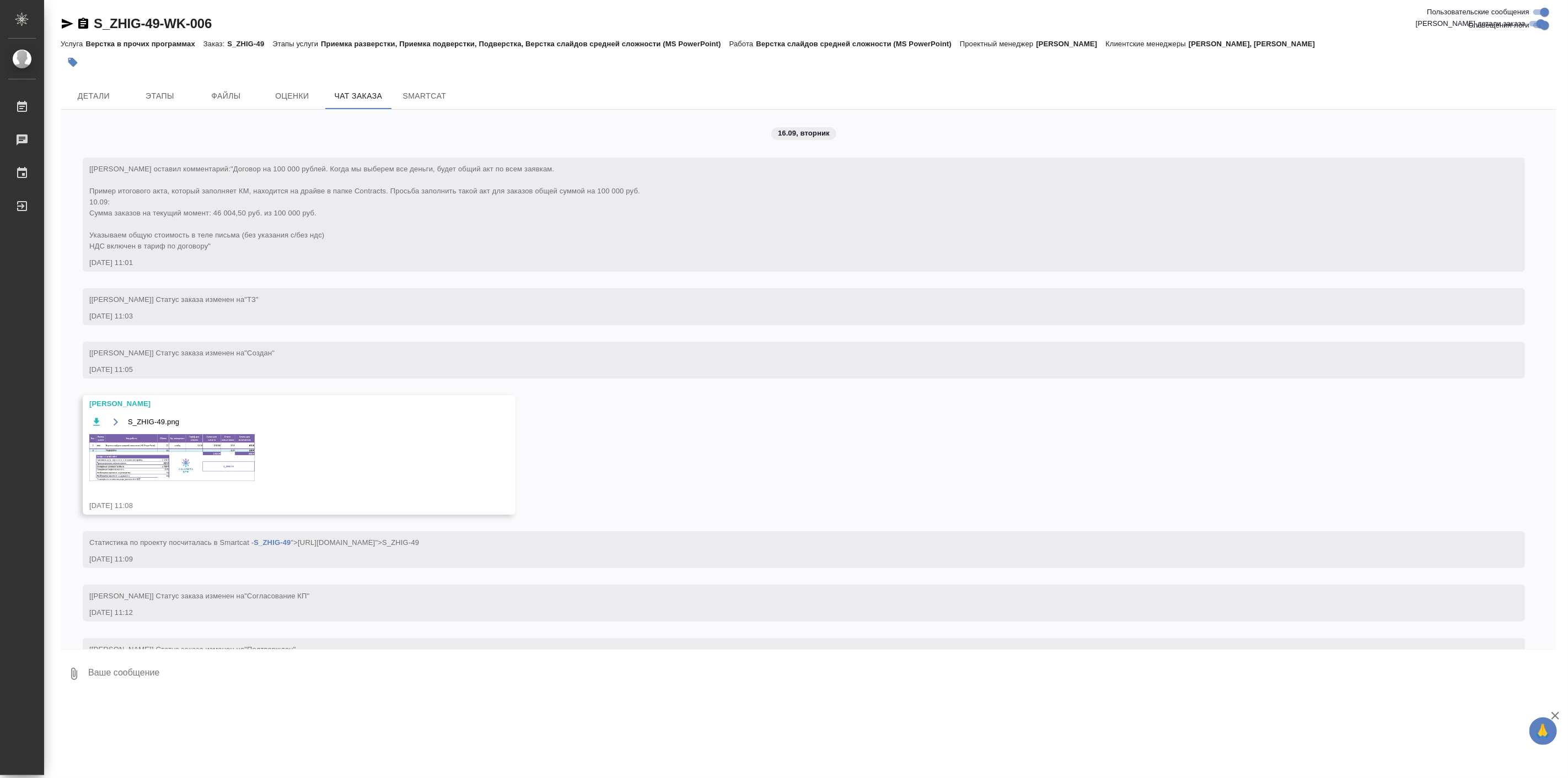
scroll to position [1066, 0]
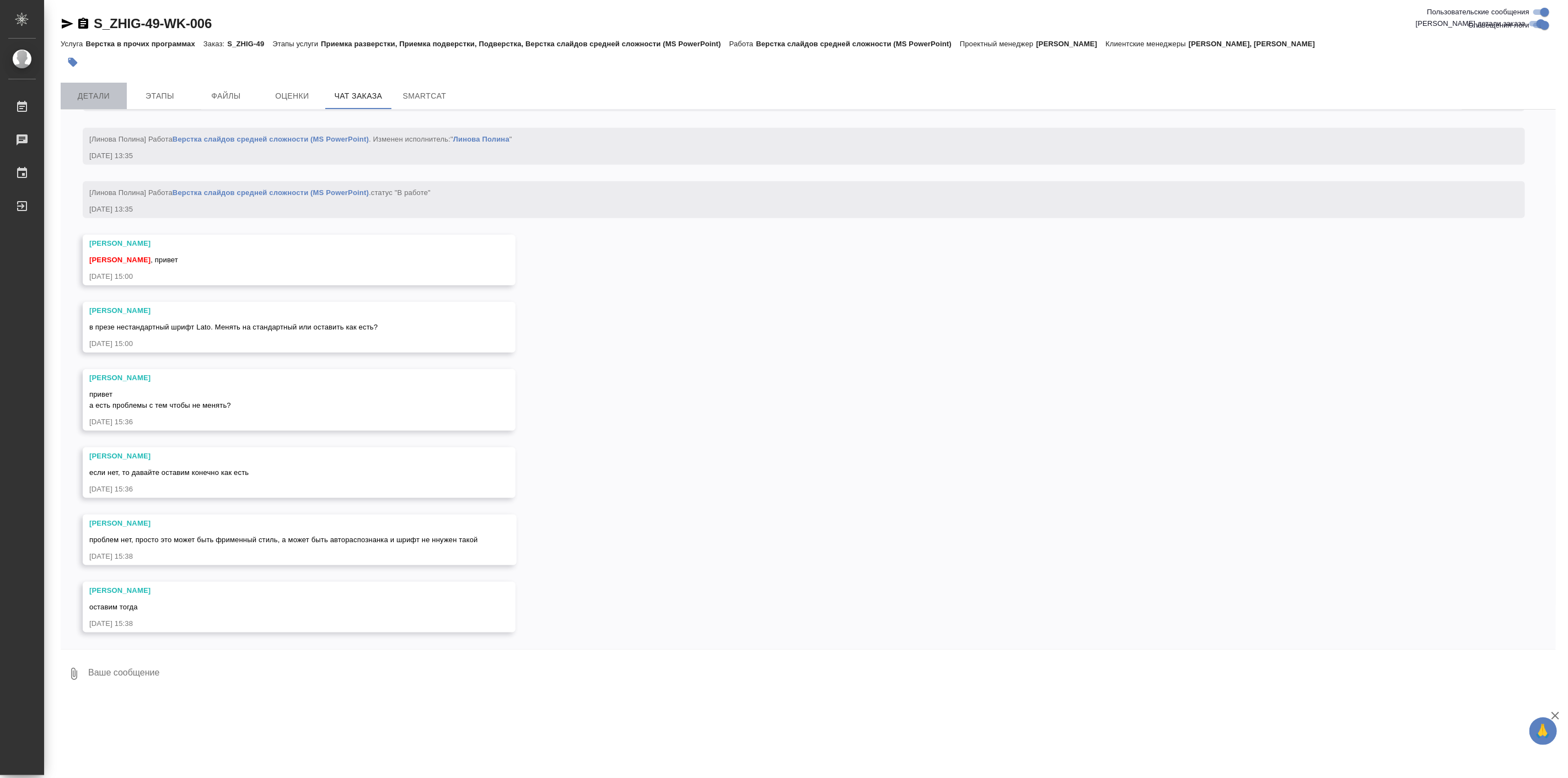
click at [93, 94] on span "Детали" at bounding box center [93, 97] width 53 height 14
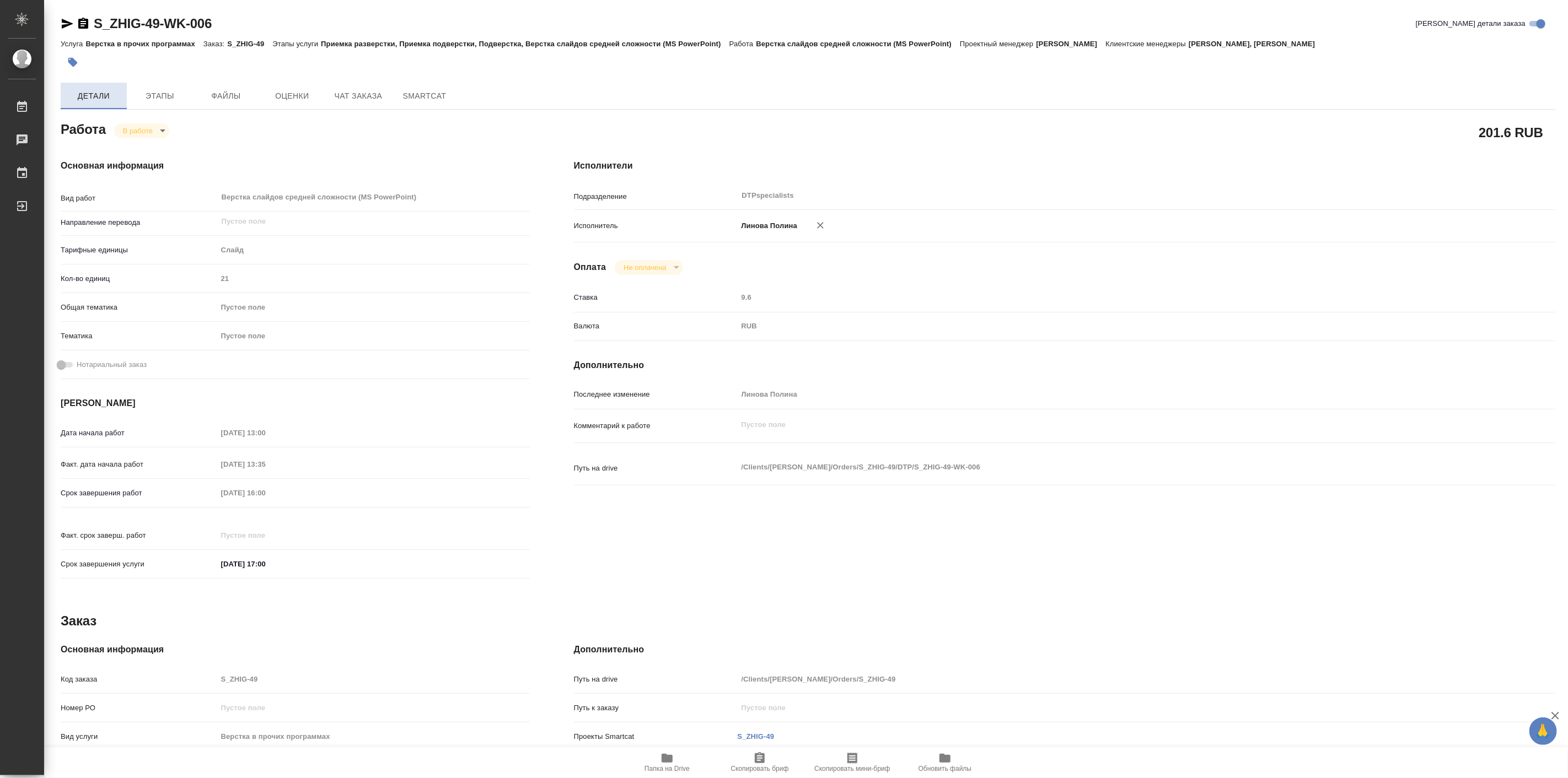
type textarea "x"
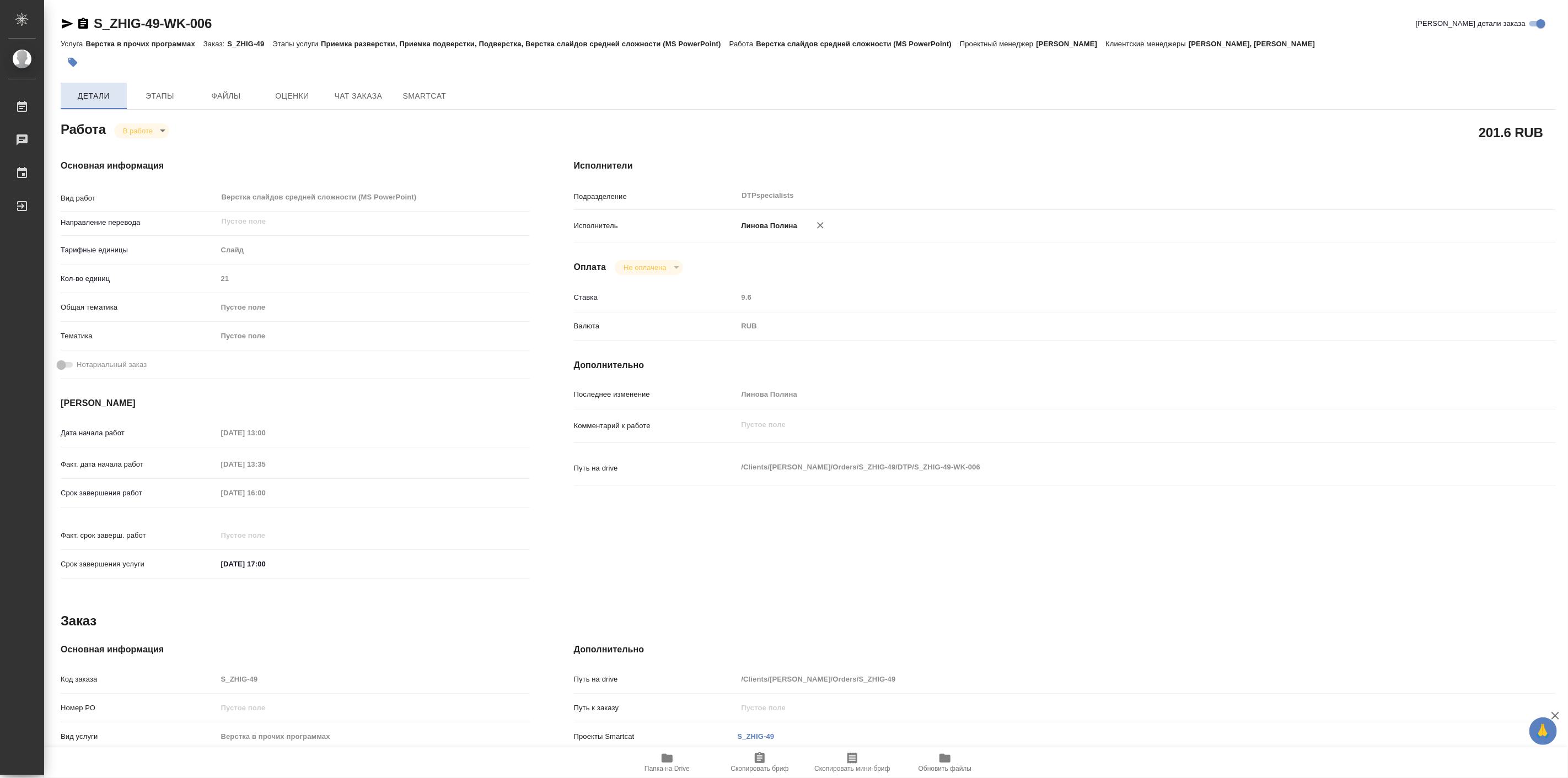
type textarea "x"
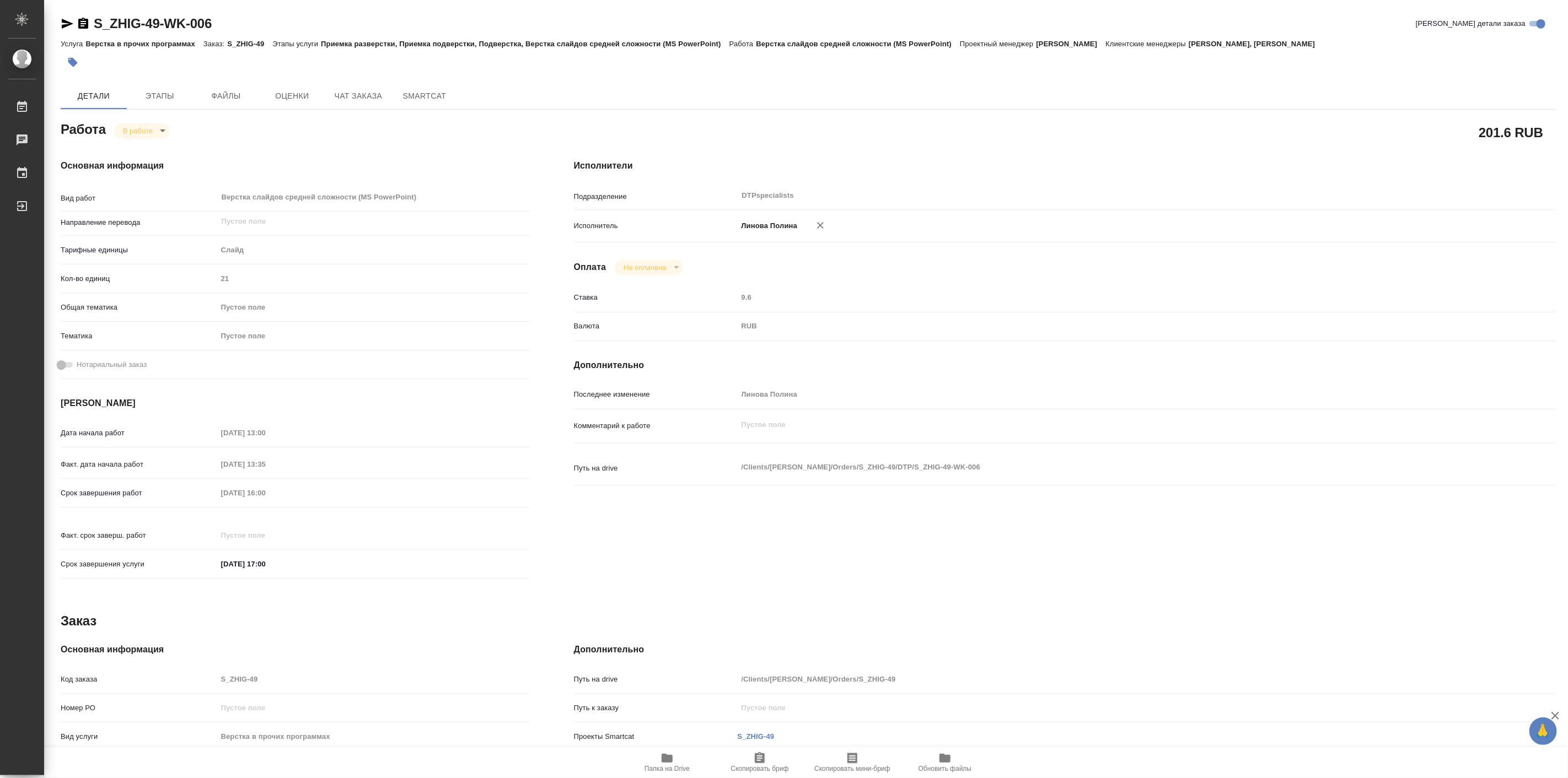
type textarea "x"
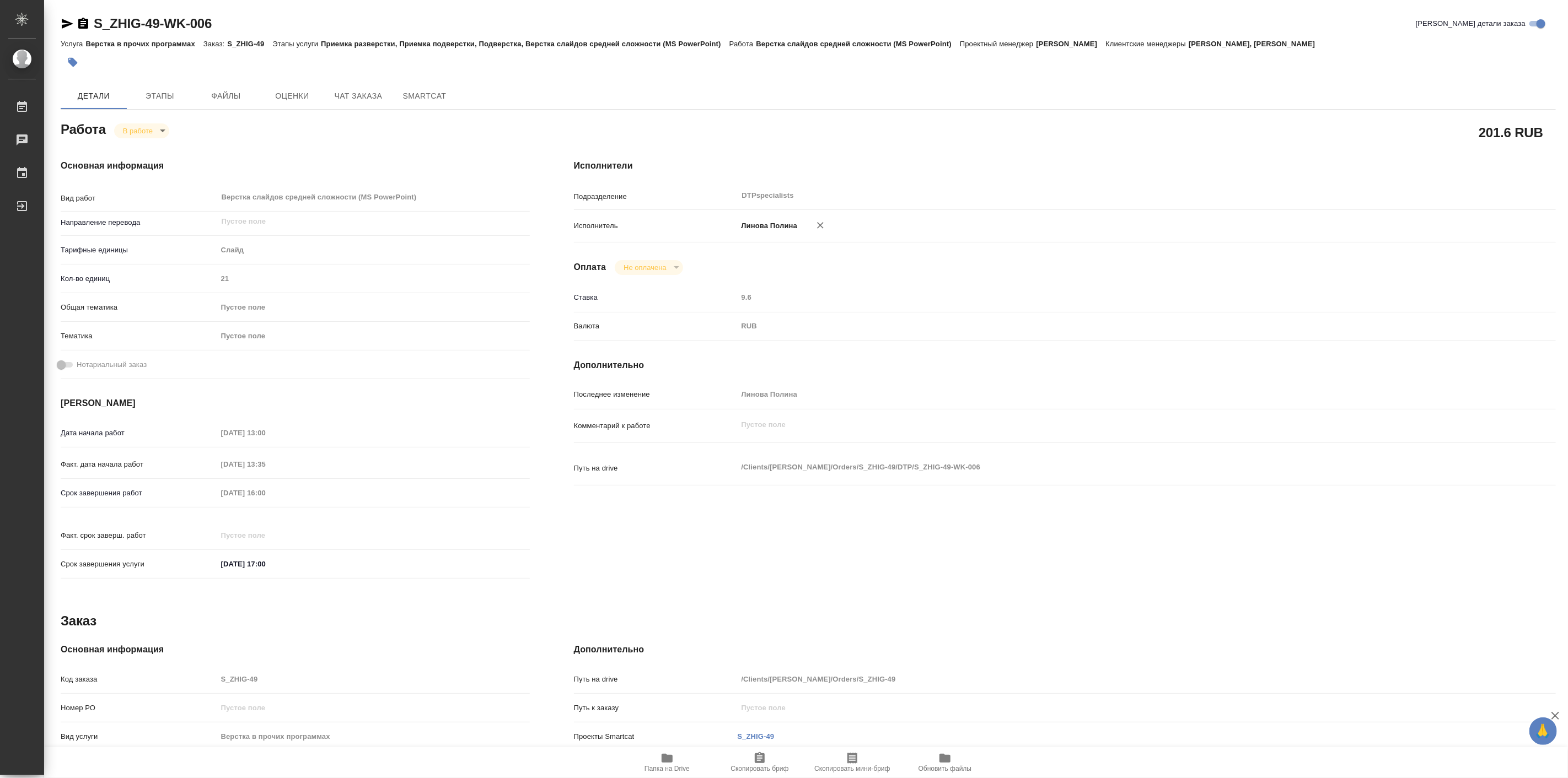
click at [148, 133] on body "🙏 .cls-1 fill:#fff; AWATERA Linova Polina Работы 0 Чаты График Выйти S_ZHIG-49-…" at bounding box center [784, 389] width 1568 height 778
type textarea "x"
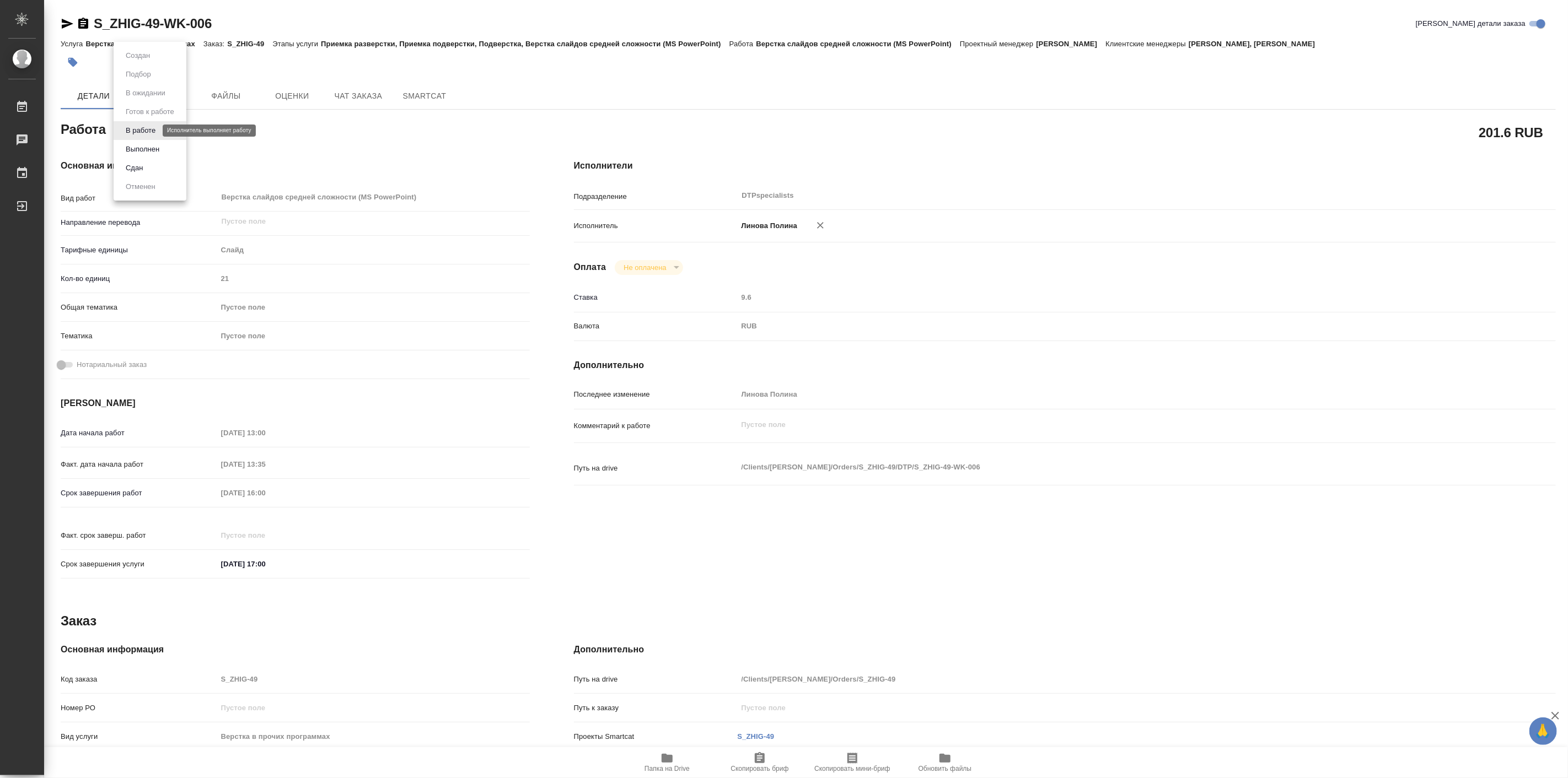
type textarea "x"
drag, startPoint x: 151, startPoint y: 133, endPoint x: 152, endPoint y: 144, distance: 11.0
click at [152, 144] on ul "Создан Подбор В ожидании Готов к работе В работе Выполнен Сдан Отменен" at bounding box center [150, 121] width 73 height 159
click at [155, 145] on button "Выполнен" at bounding box center [142, 149] width 40 height 12
type textarea "x"
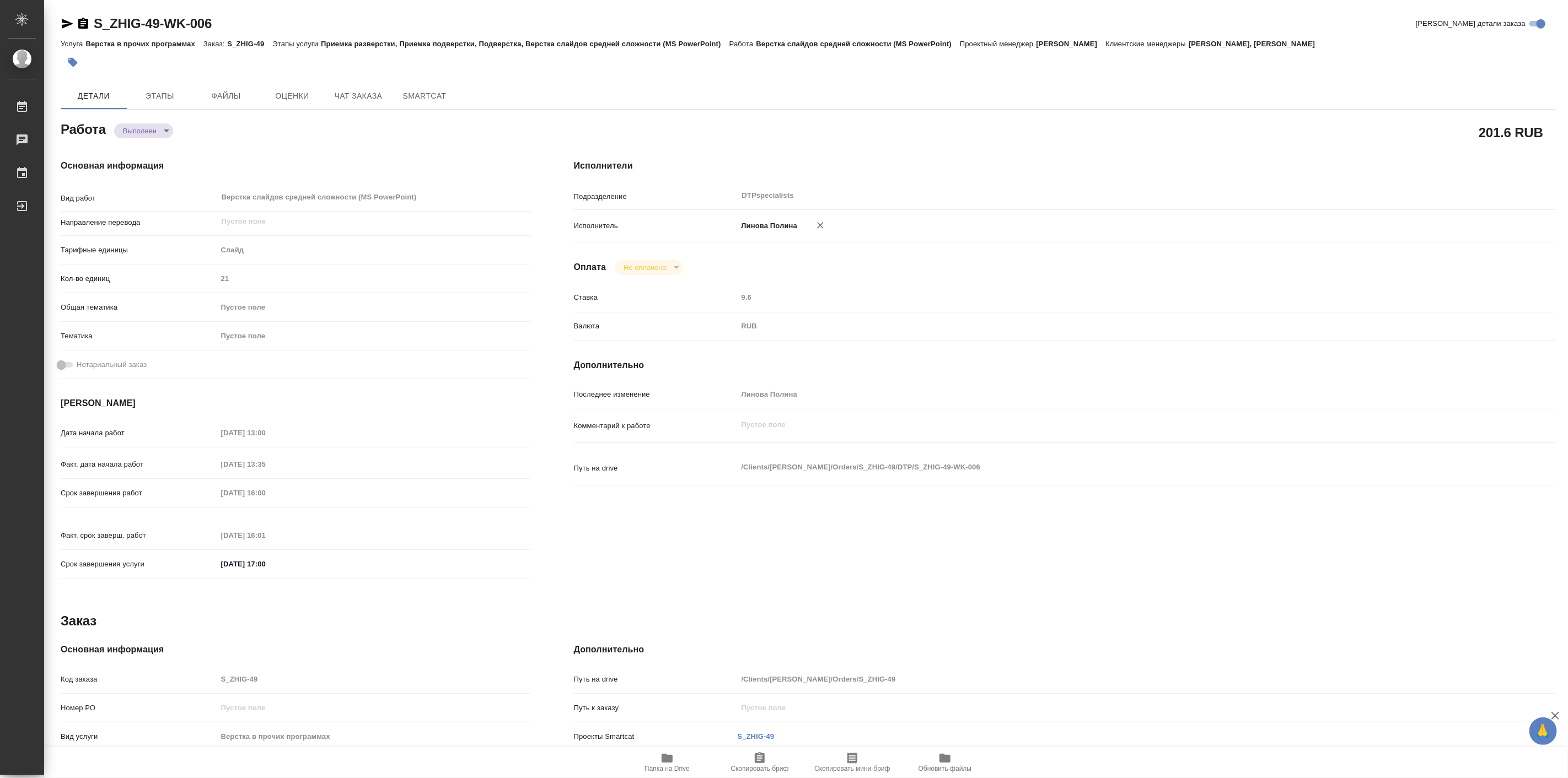
type textarea "x"
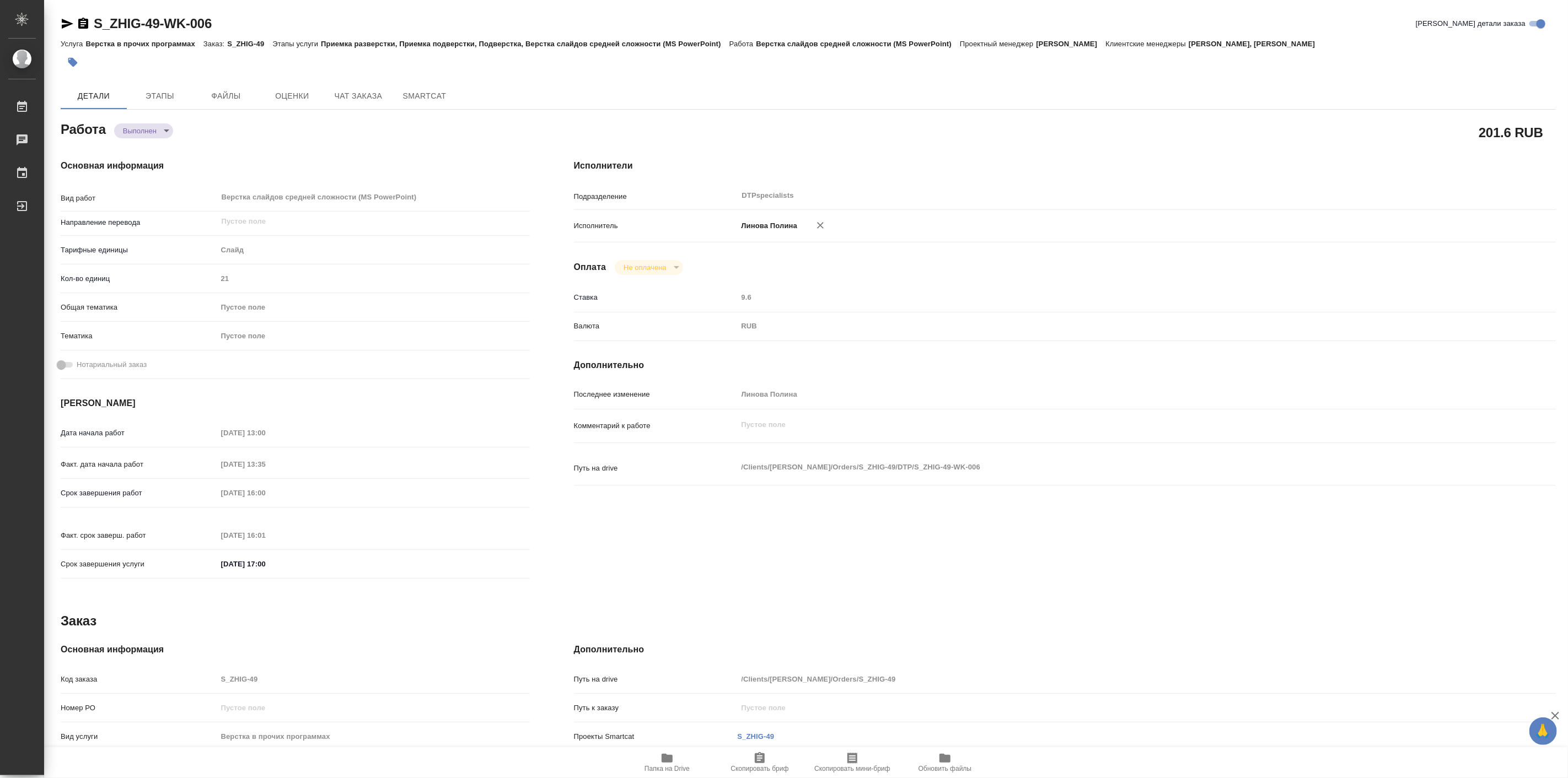
type textarea "x"
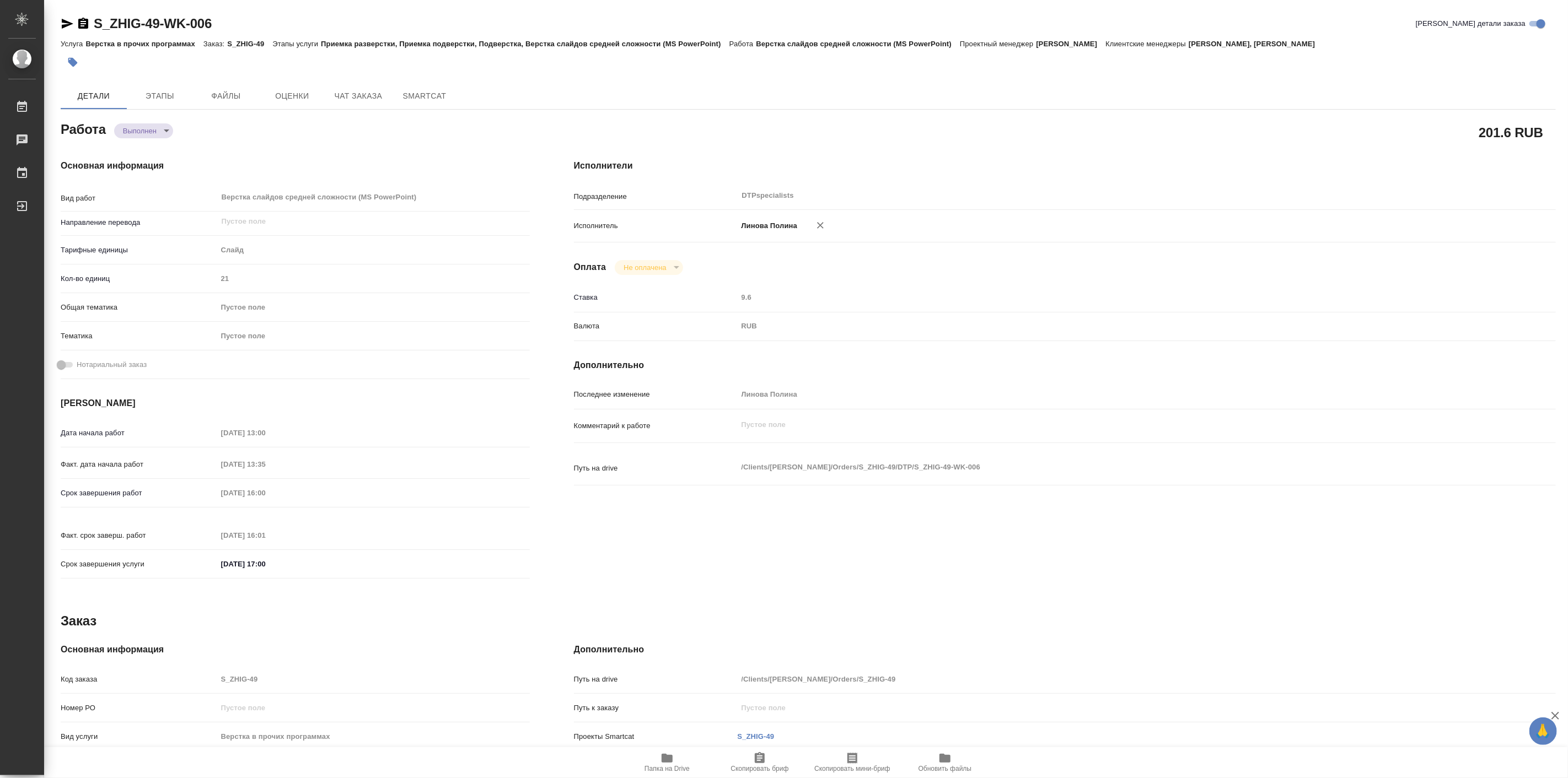
type textarea "x"
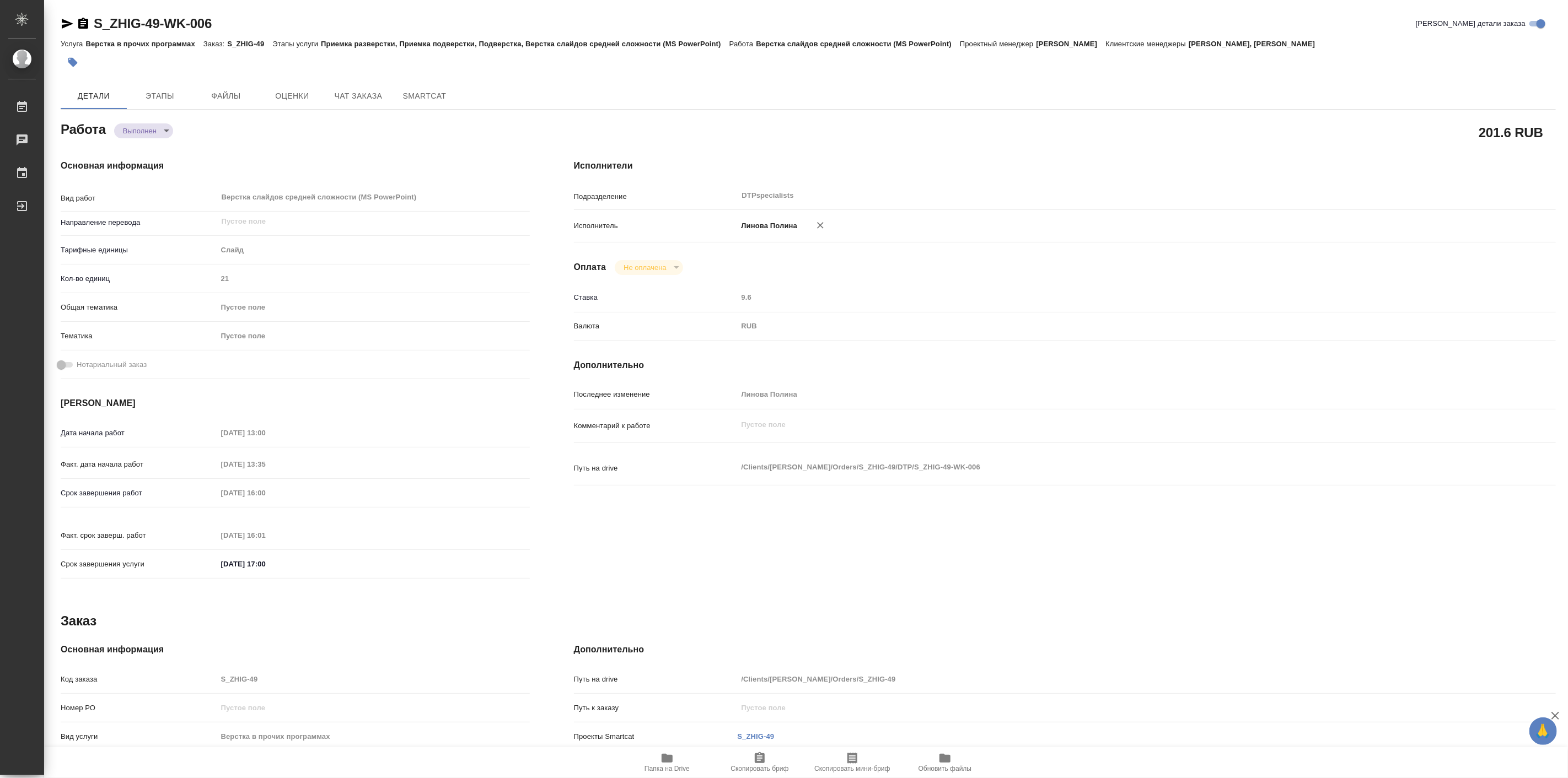
type textarea "x"
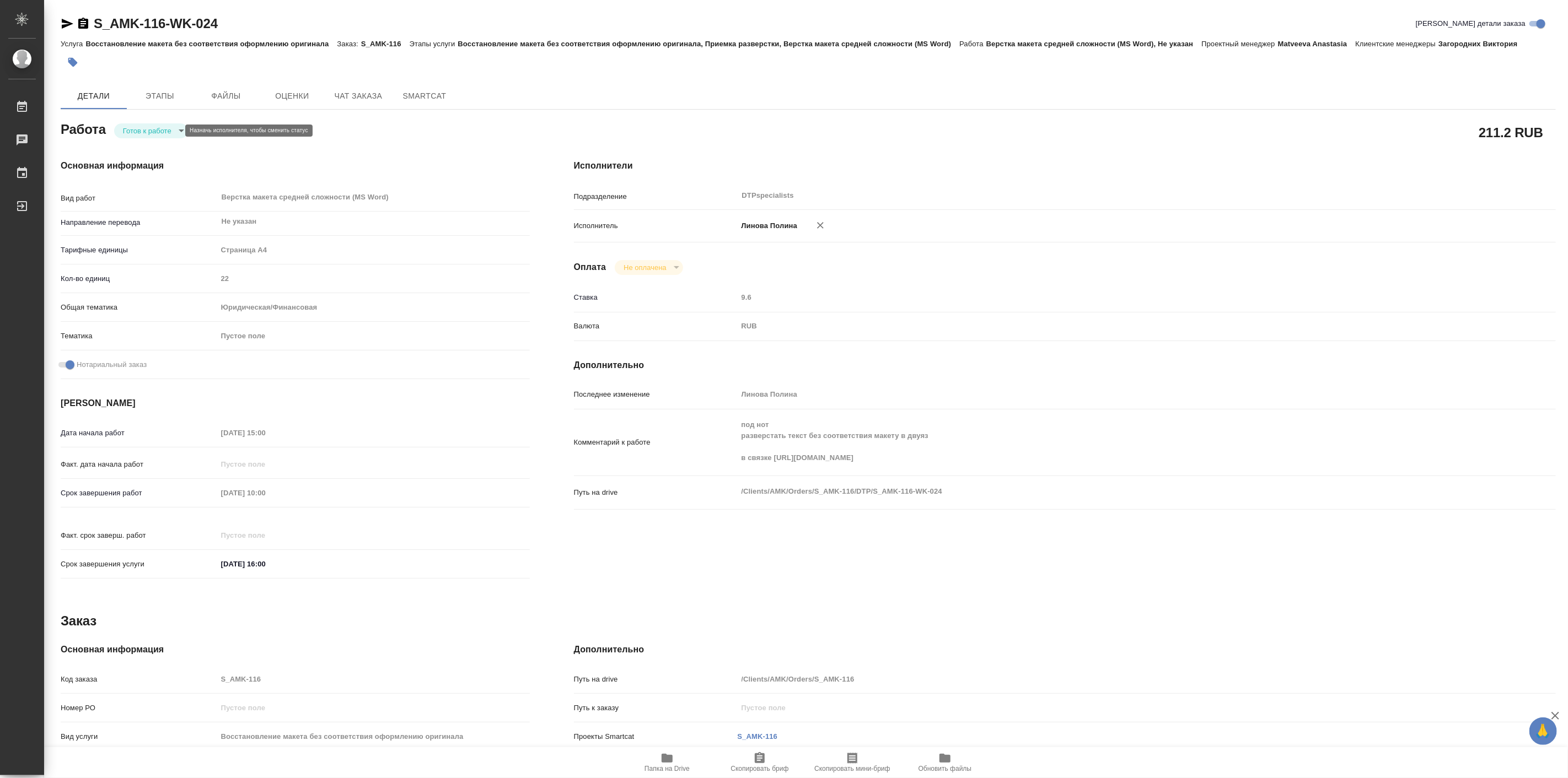
click at [157, 130] on body "🙏 .cls-1 fill:#fff; AWATERA [PERSON_NAME] Работы 0 Чаты График Выйти S_AMK-116-…" at bounding box center [784, 389] width 1568 height 778
drag, startPoint x: 161, startPoint y: 127, endPoint x: 137, endPoint y: 69, distance: 62.8
click at [161, 127] on li "В работе" at bounding box center [152, 131] width 78 height 19
type textarea "x"
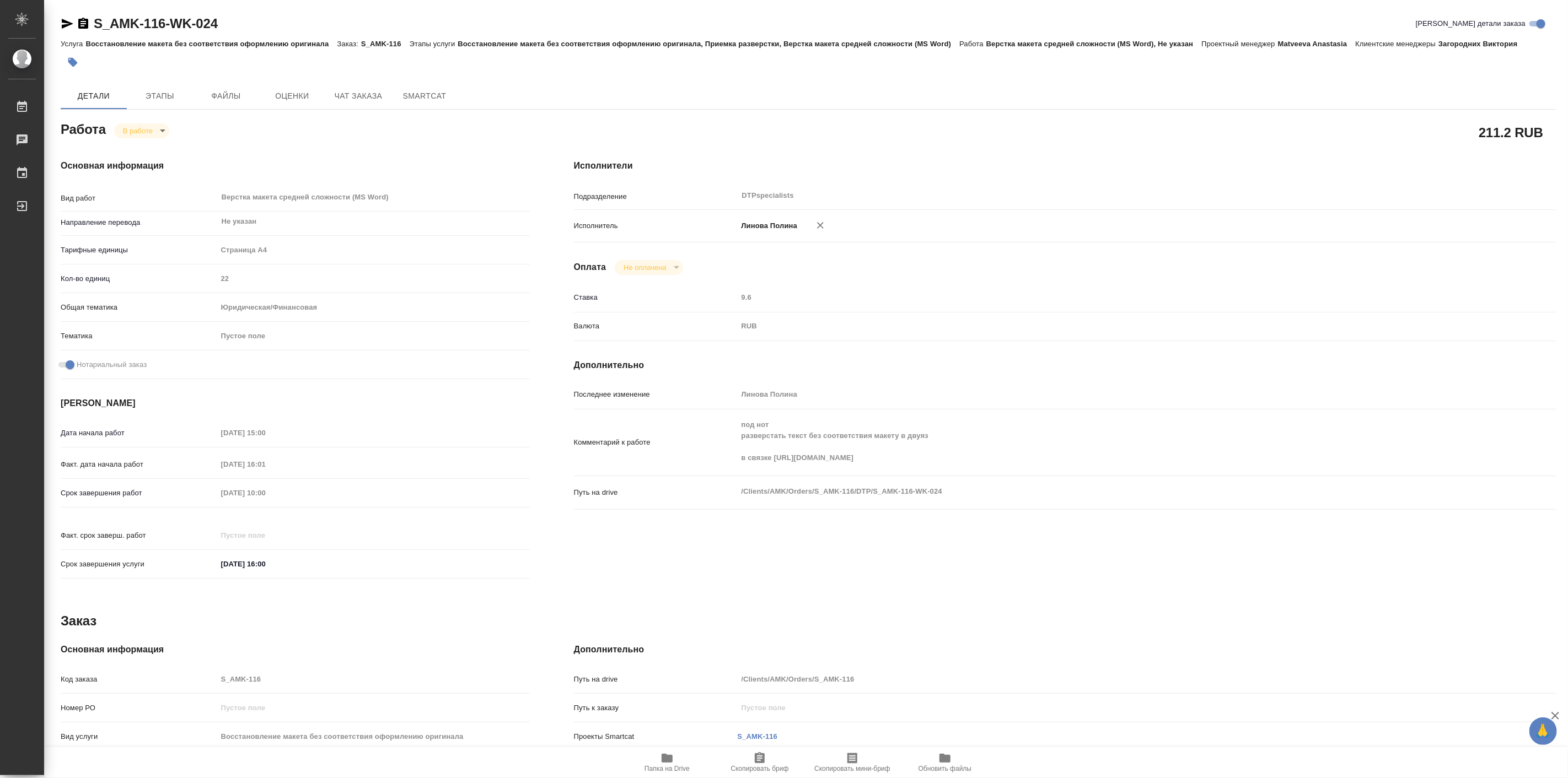
type textarea "x"
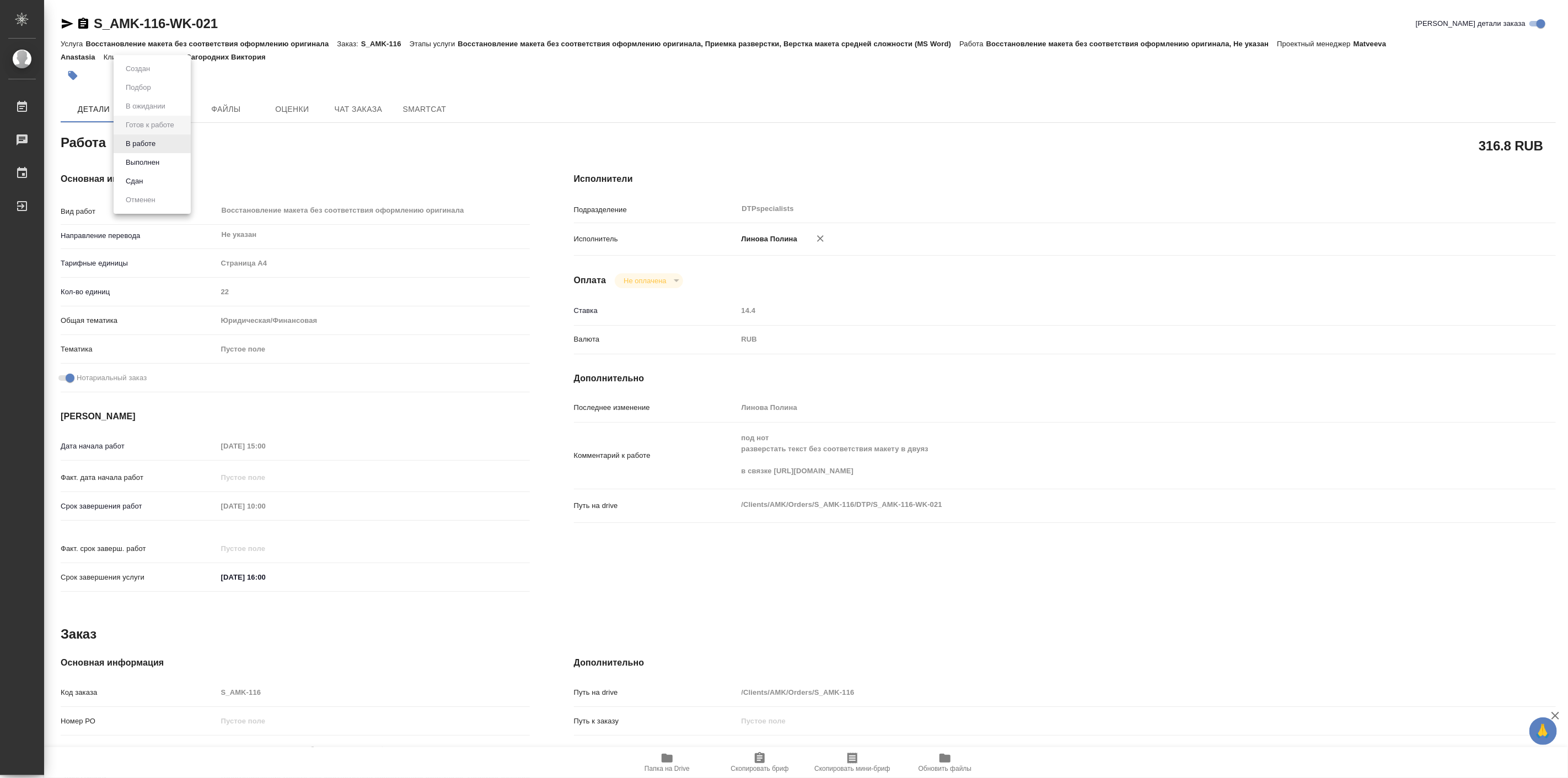
click at [161, 146] on body "🙏 .cls-1 fill:#fff; AWATERA [PERSON_NAME] Работы 0 Чаты График Выйти S_AMK-116-…" at bounding box center [784, 389] width 1568 height 778
click at [161, 142] on li "В работе" at bounding box center [152, 144] width 78 height 19
type textarea "x"
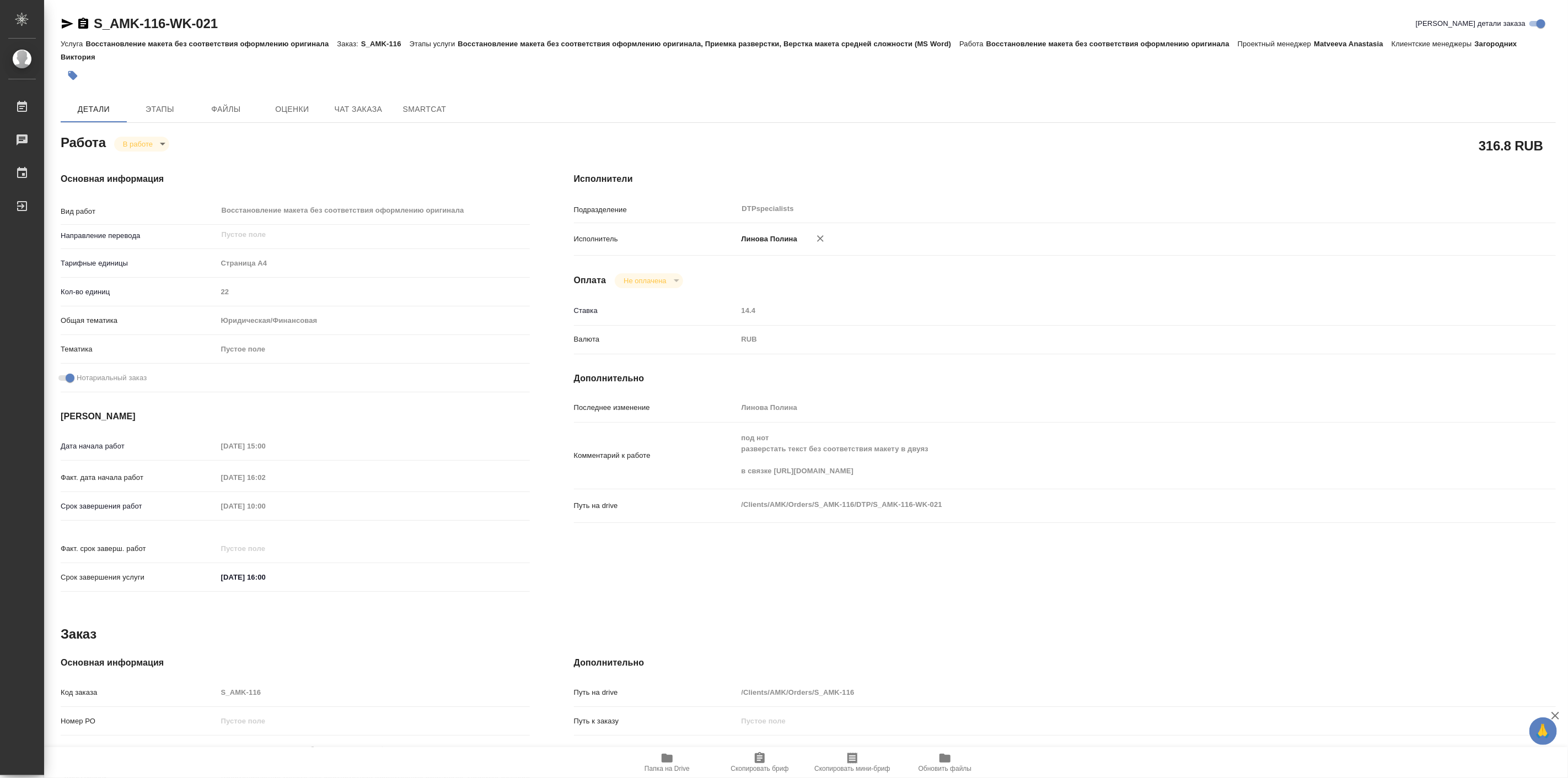
type textarea "x"
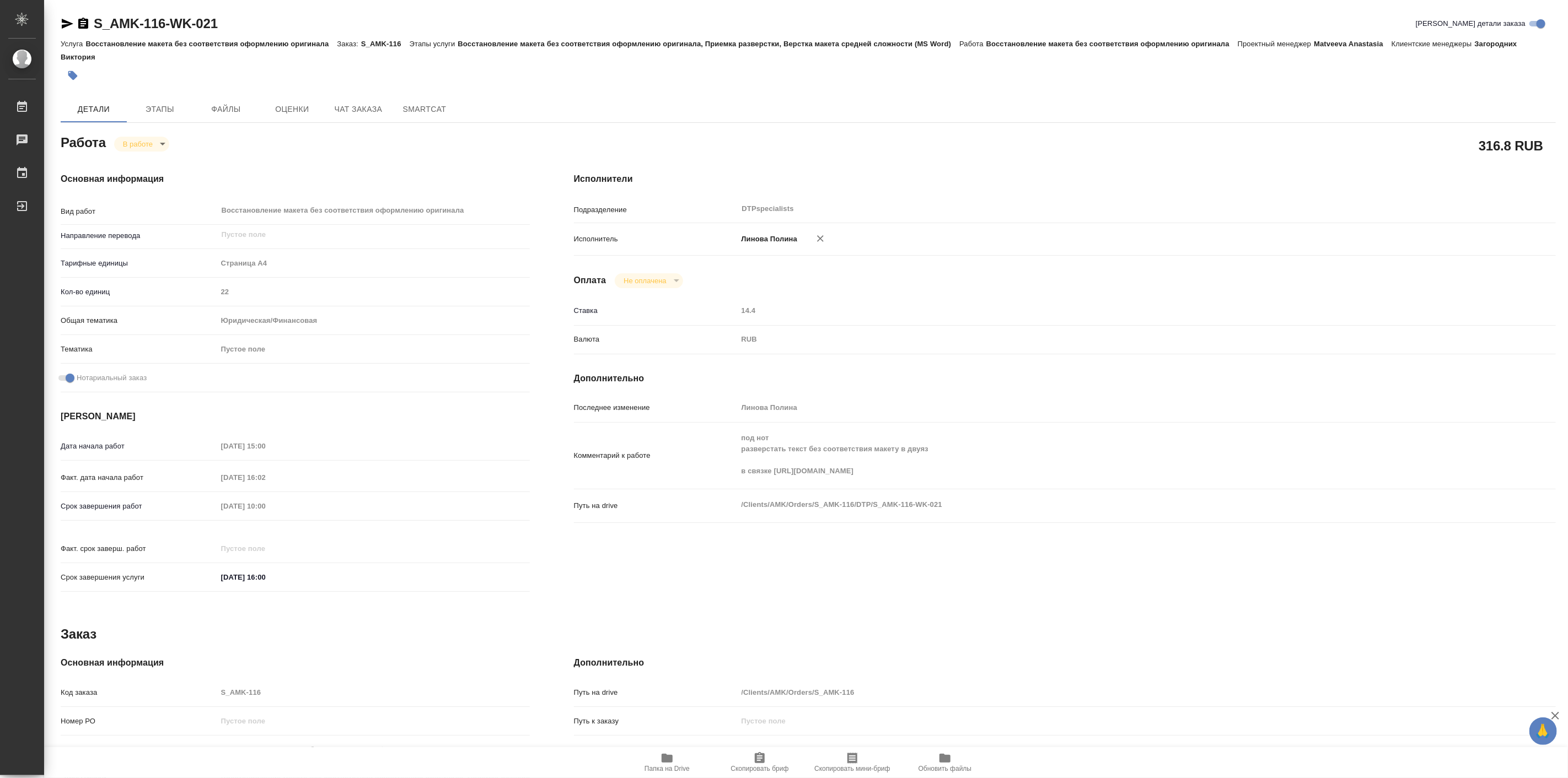
type textarea "x"
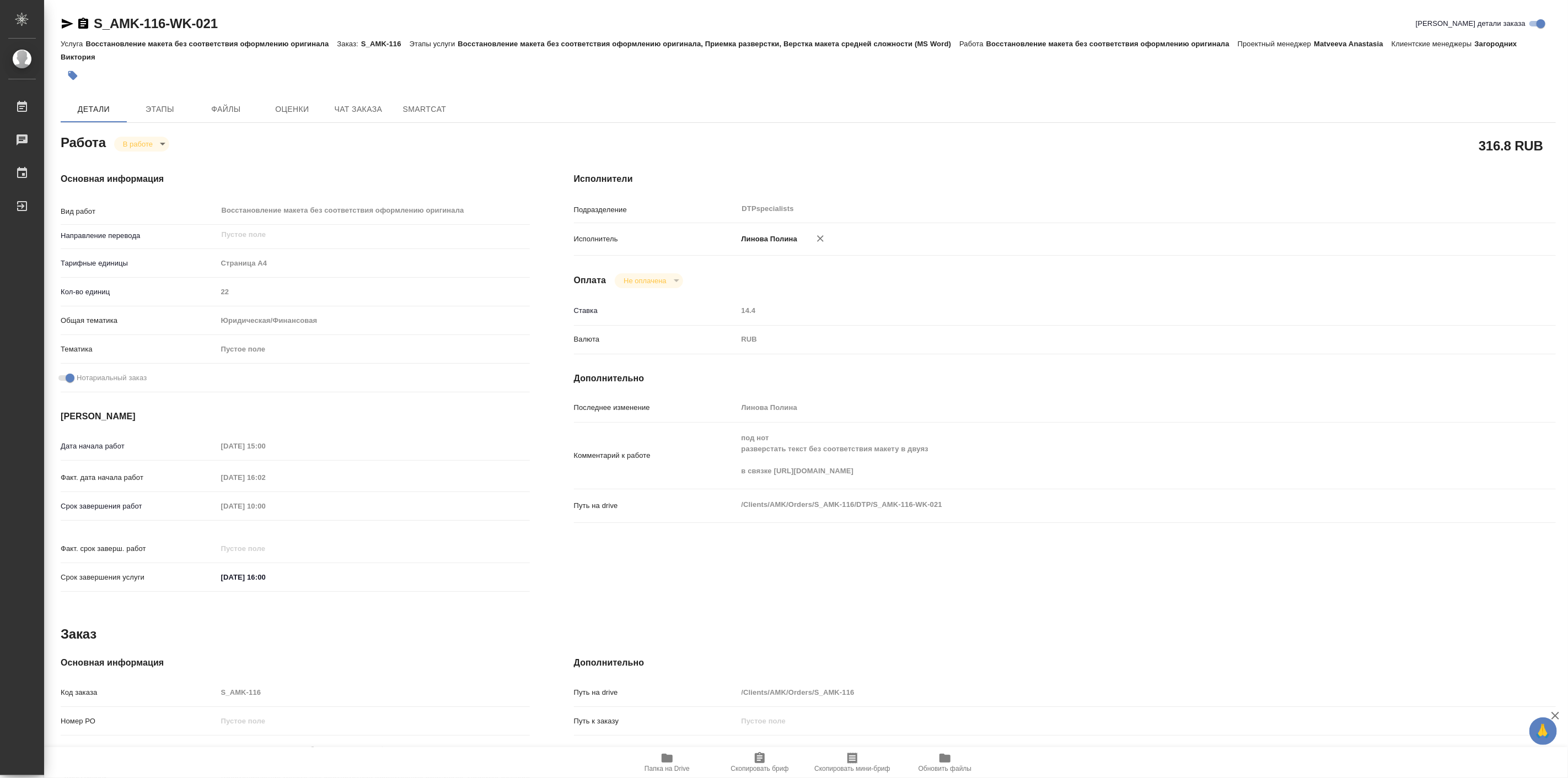
type textarea "x"
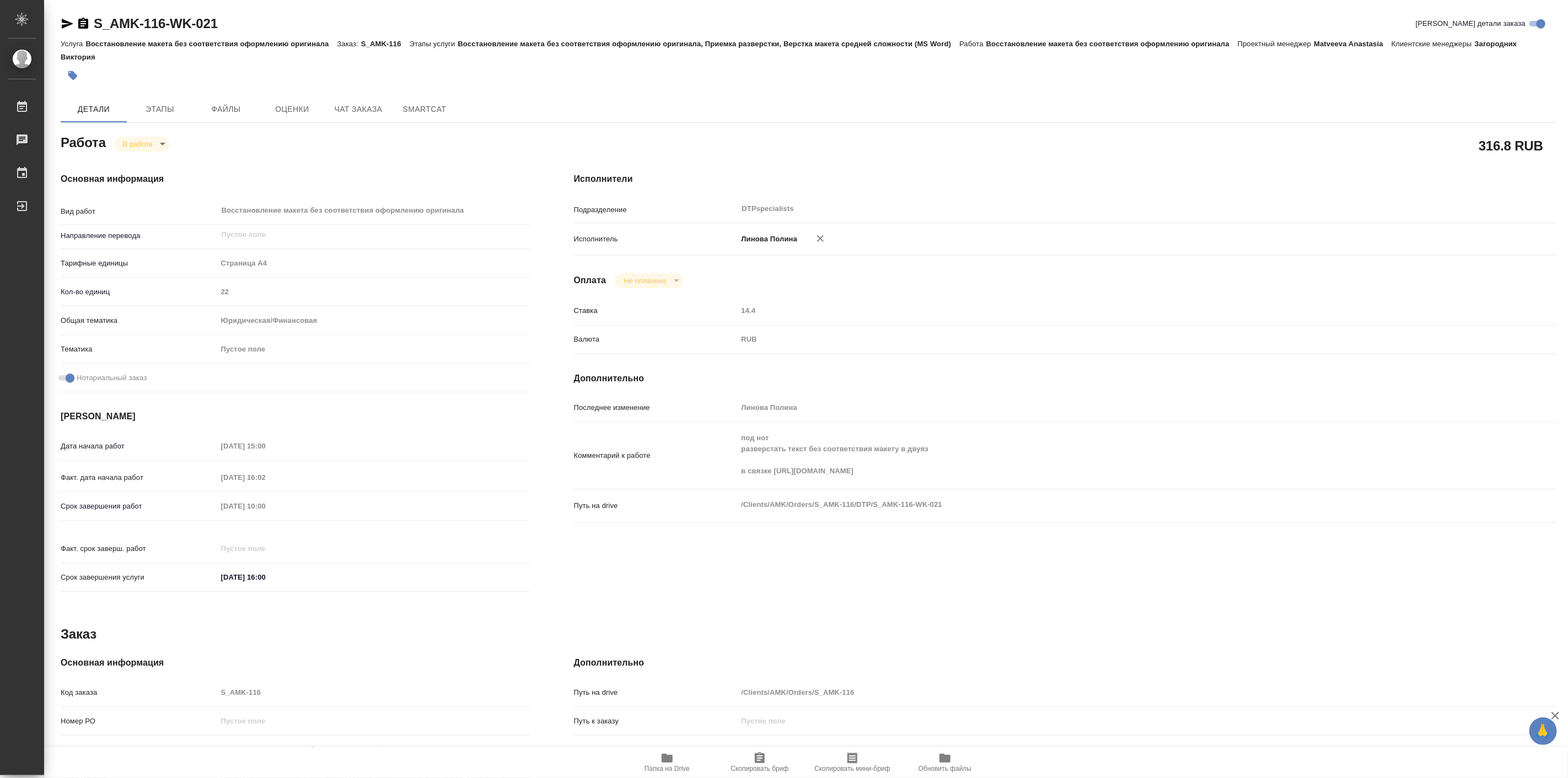
type textarea "x"
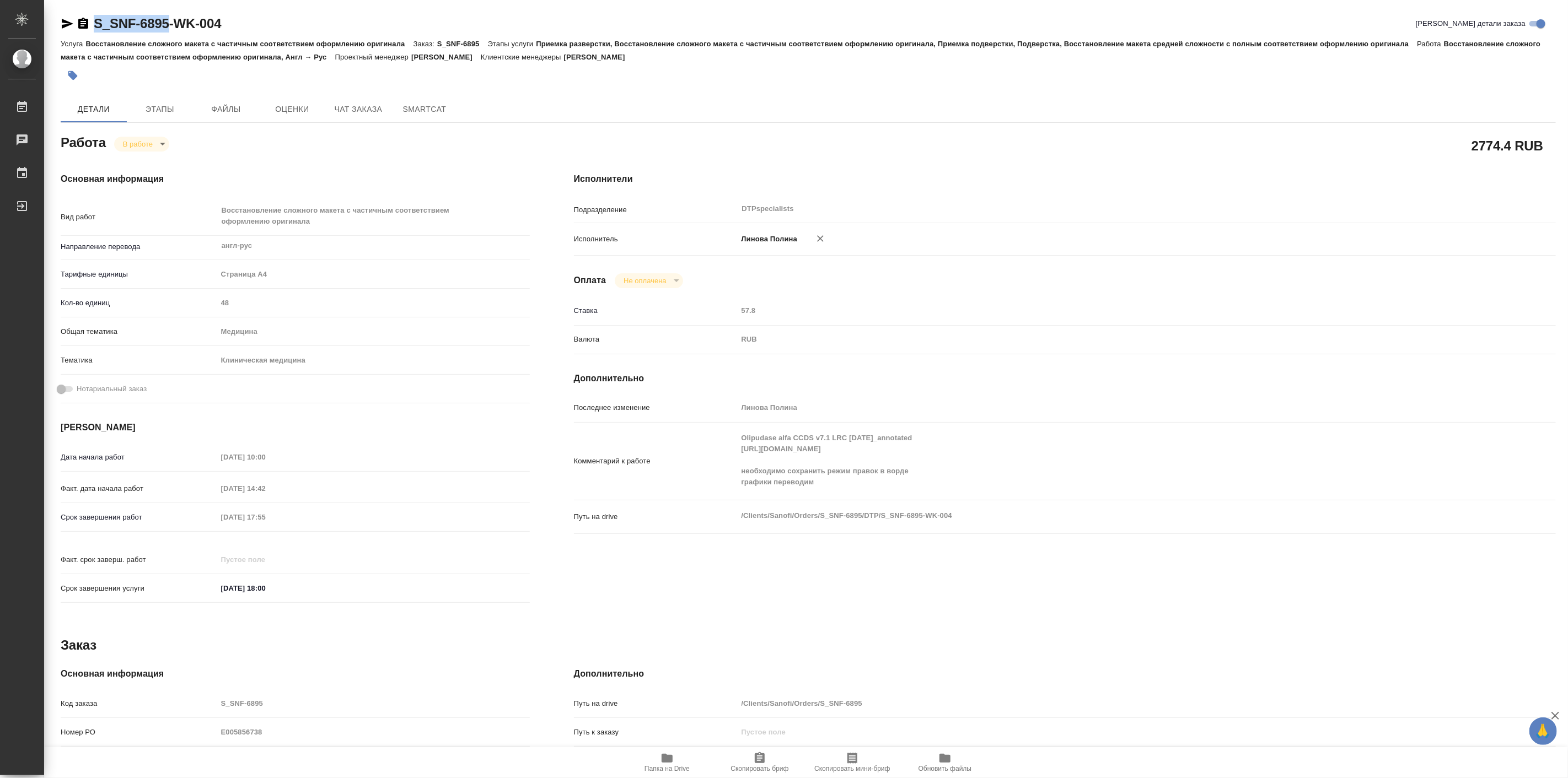
drag, startPoint x: 94, startPoint y: 10, endPoint x: 180, endPoint y: 43, distance: 92.1
click at [172, 32] on div "S_SNF-6895-WK-004 Кратко детали заказа Услуга Восстановление сложного макета с …" at bounding box center [808, 481] width 1508 height 962
copy link "S_SNF-6895"
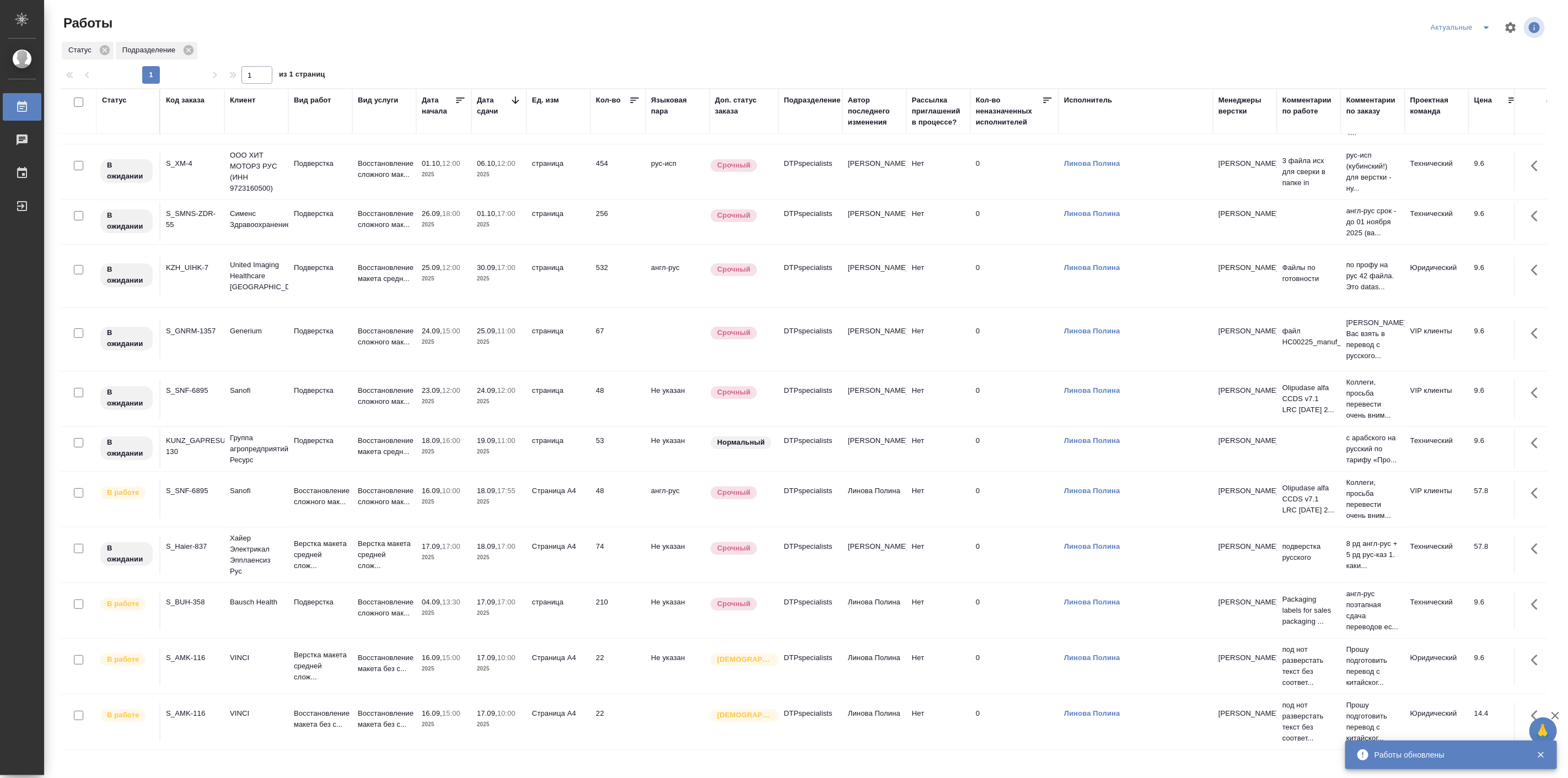
scroll to position [67, 0]
click at [476, 46] on div "Статус Подразделение" at bounding box center [804, 50] width 1487 height 20
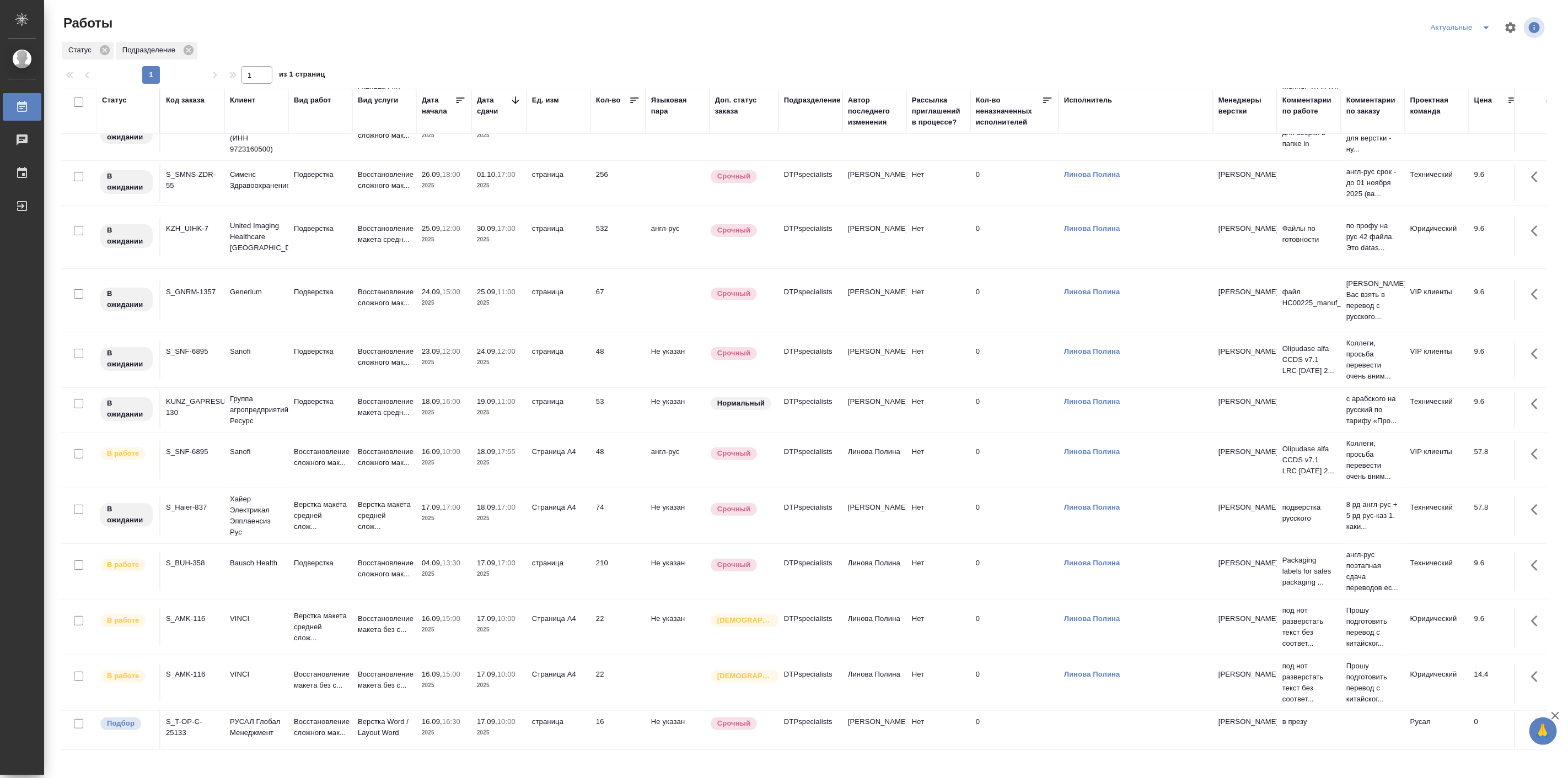
scroll to position [111, 0]
click at [355, 717] on td "Верстка Word / Layout Word" at bounding box center [384, 730] width 64 height 39
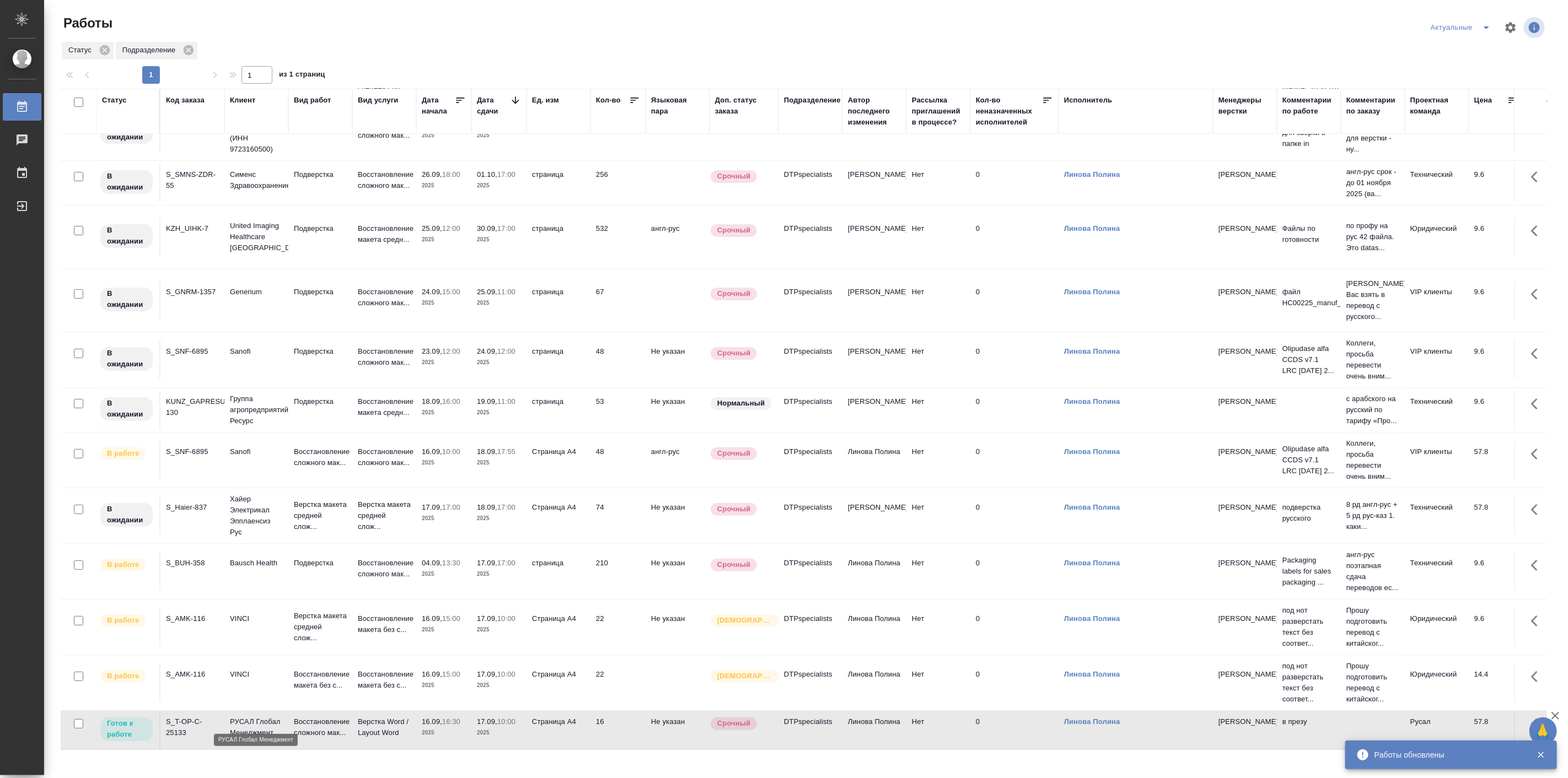
click at [280, 720] on p "РУСАЛ Глобал Менеджмент" at bounding box center [256, 727] width 53 height 22
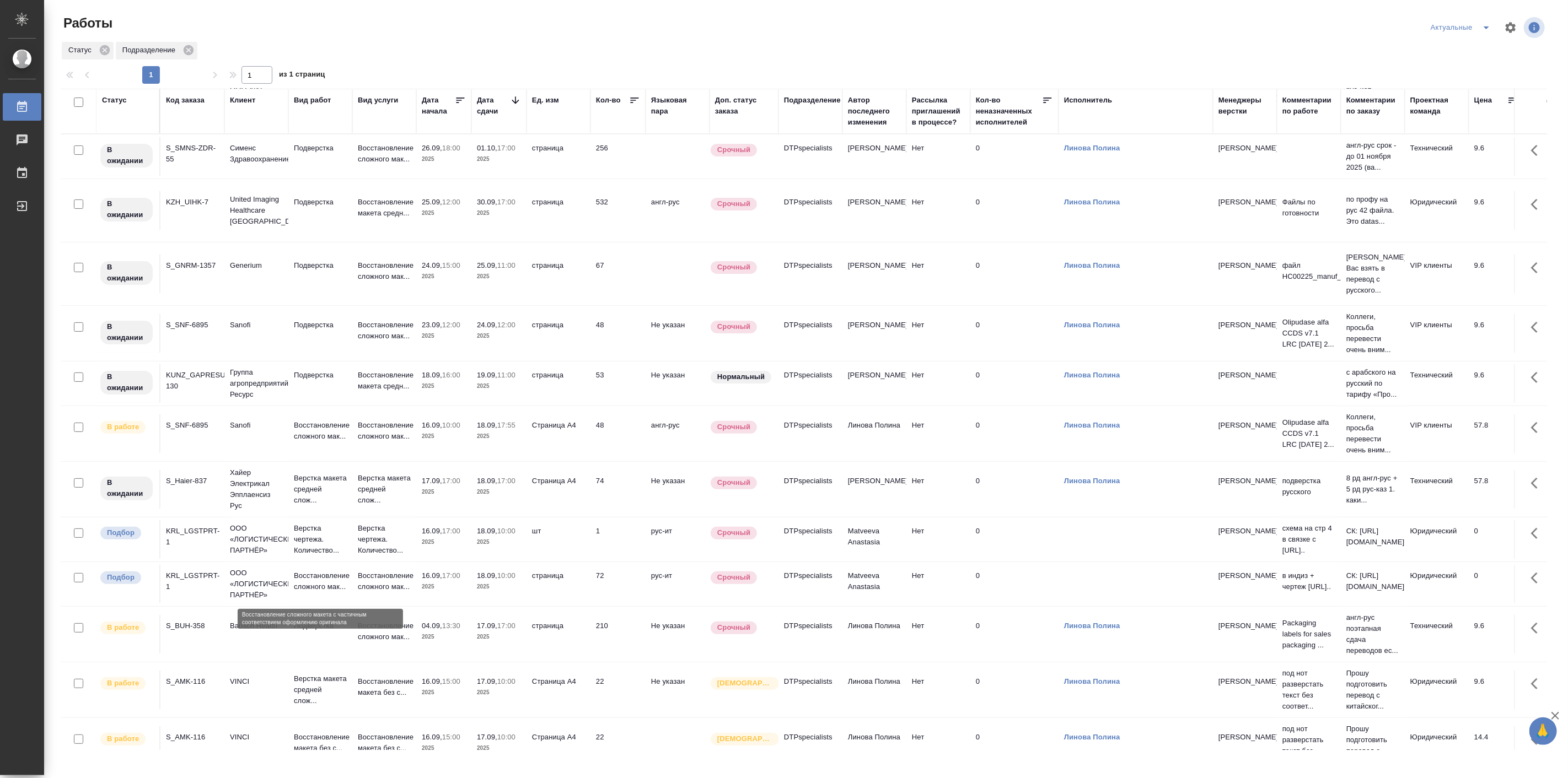
click at [324, 586] on p "Восстановление сложного мак..." at bounding box center [320, 581] width 53 height 22
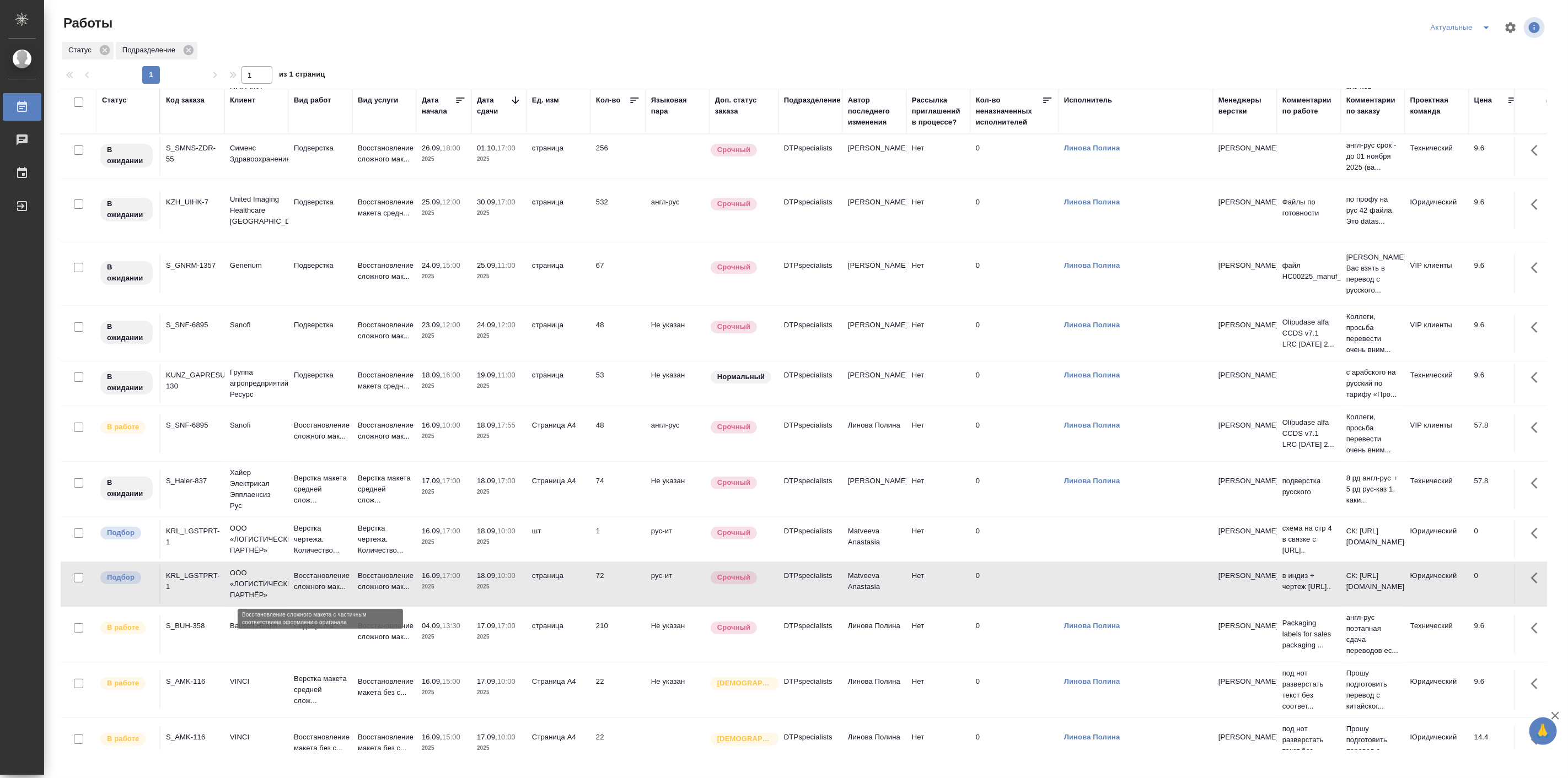
click p "Восстановление сложного мак..."
click p "ООО «ЛОГИСТИЧЕСКИЙ ПАРТНЁР»"
click p "Верстка чертежа. Количество..."
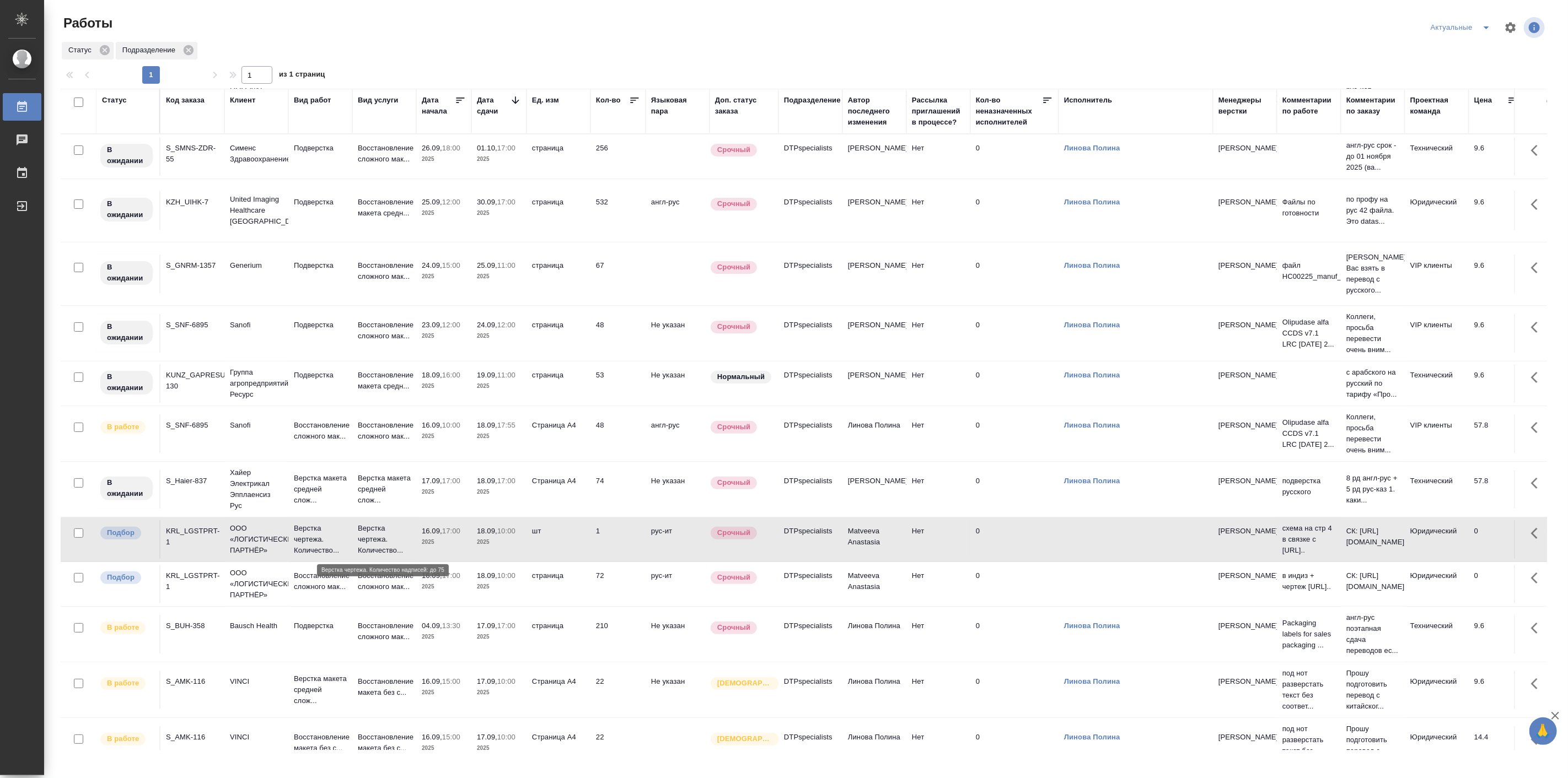
click p "Верстка чертежа. Количество..."
click icon "split button"
click li "все"
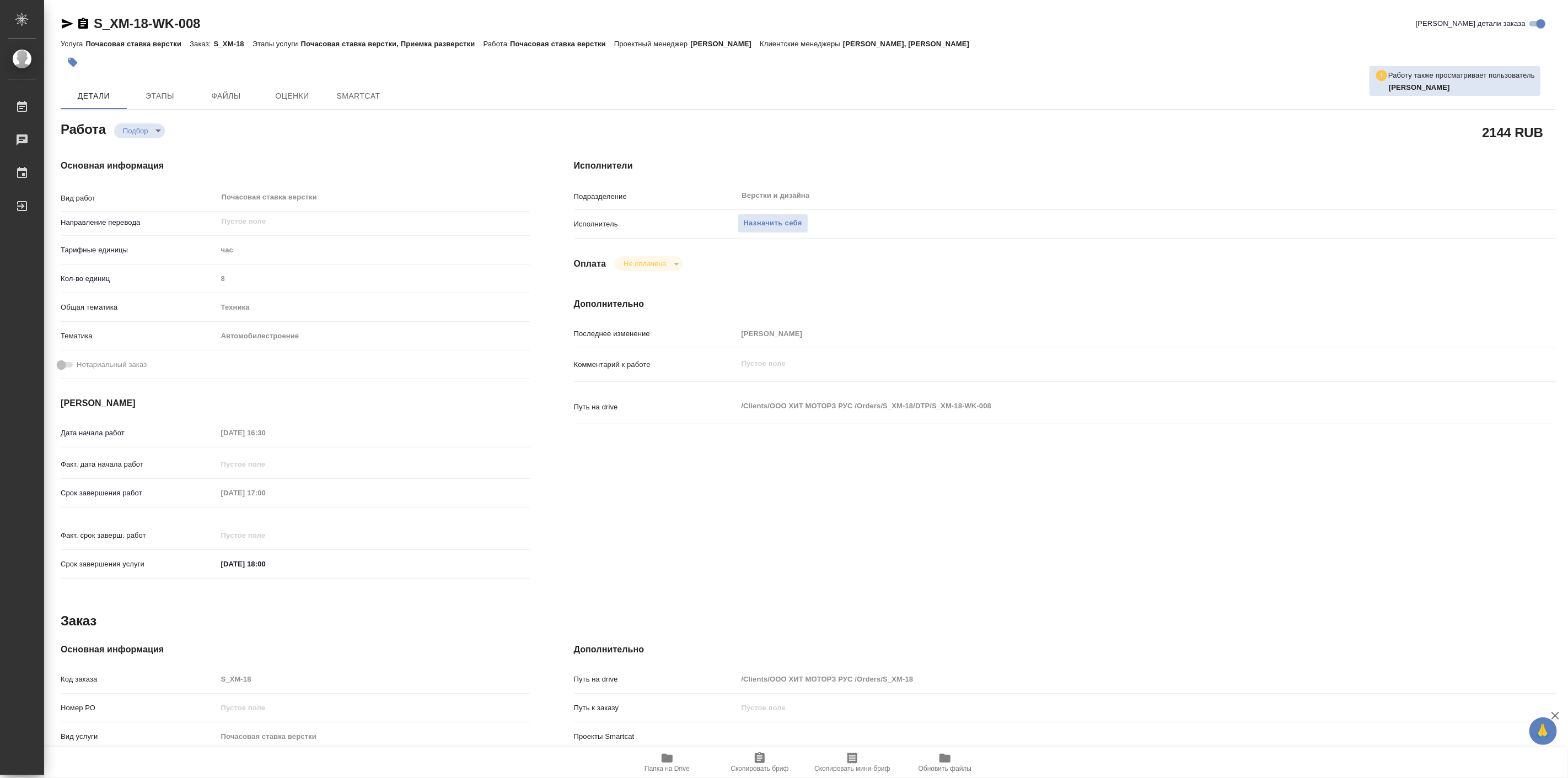
type textarea "x"
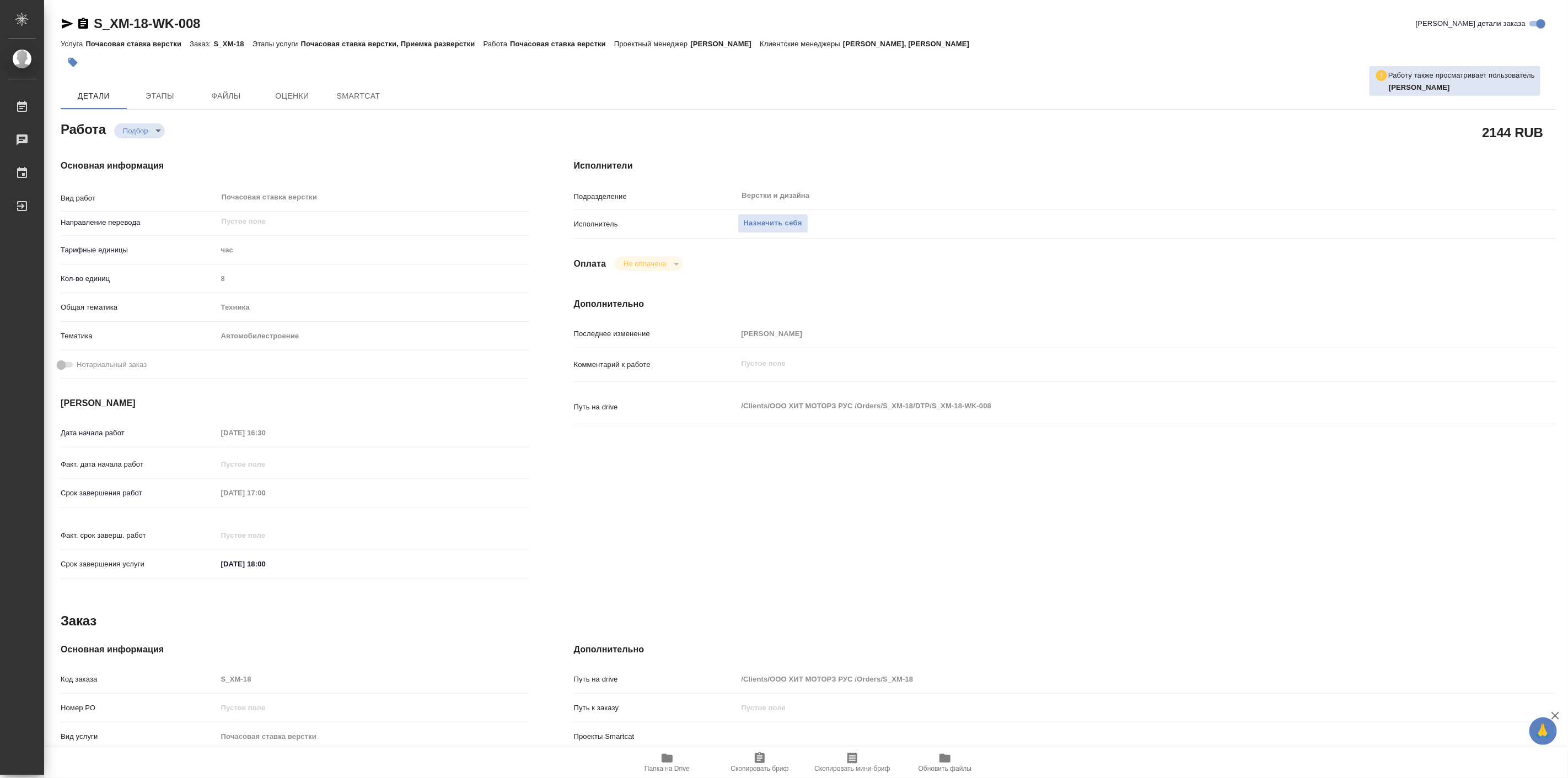
type textarea "x"
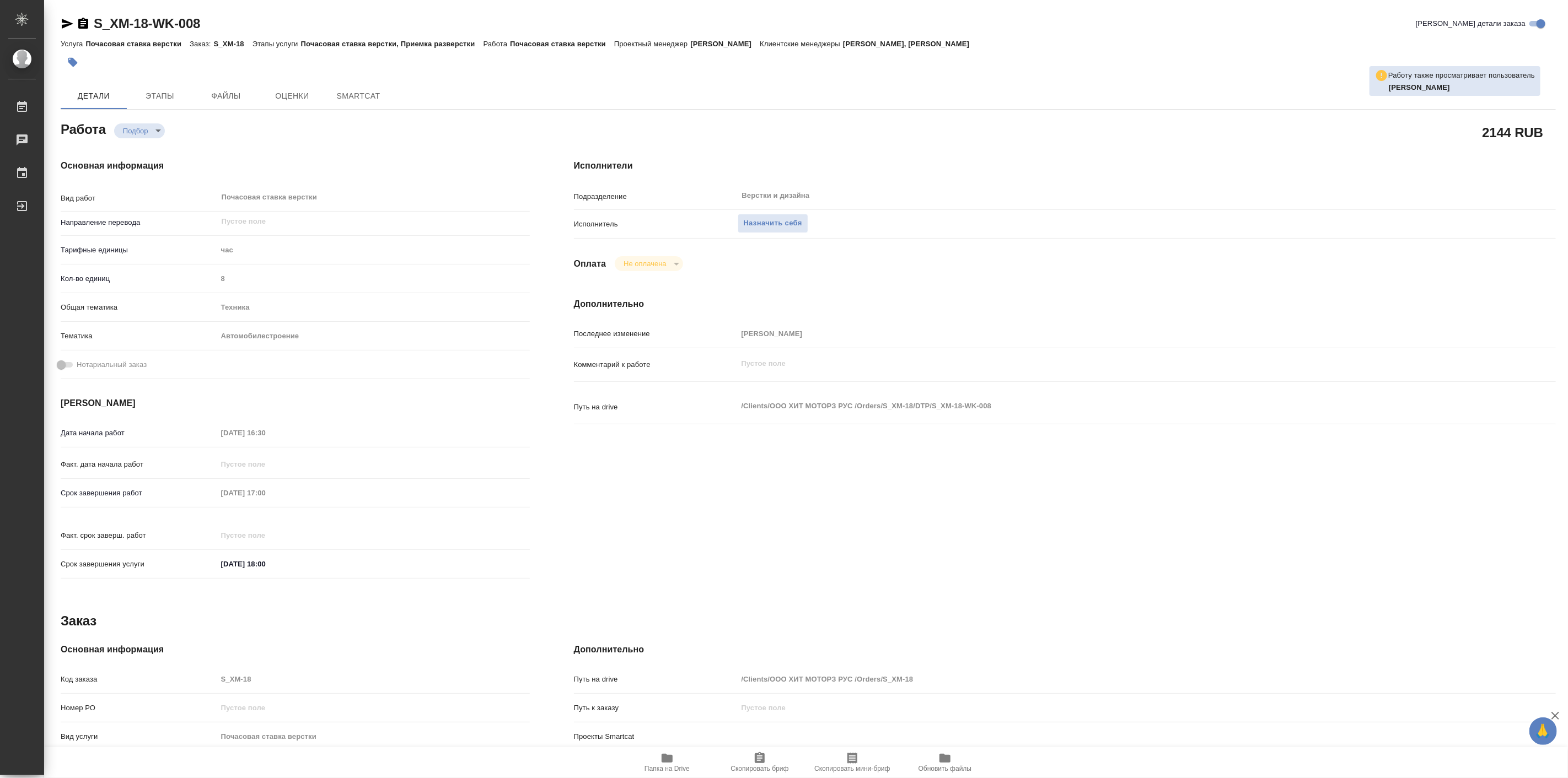
type textarea "x"
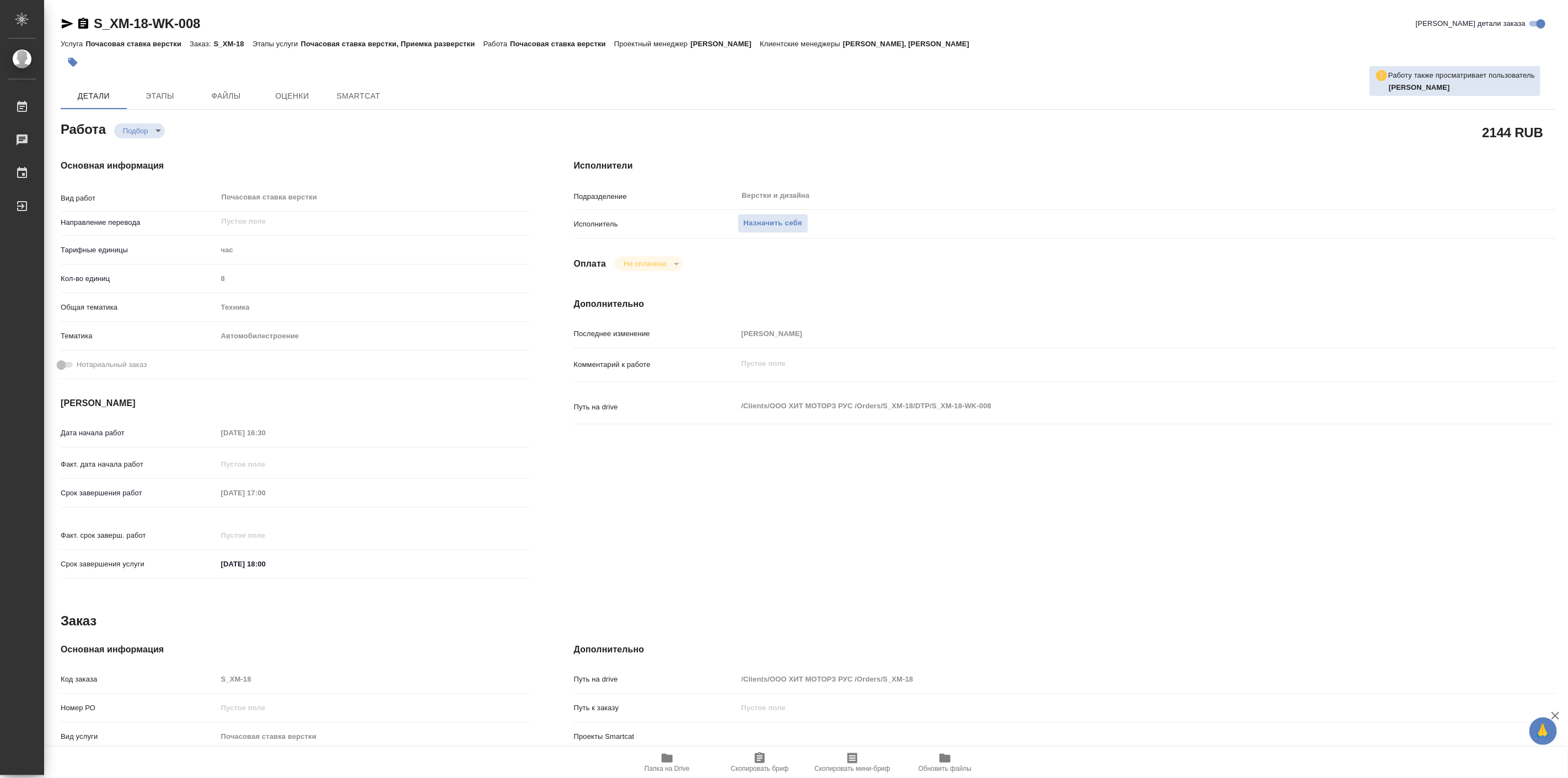
type textarea "x"
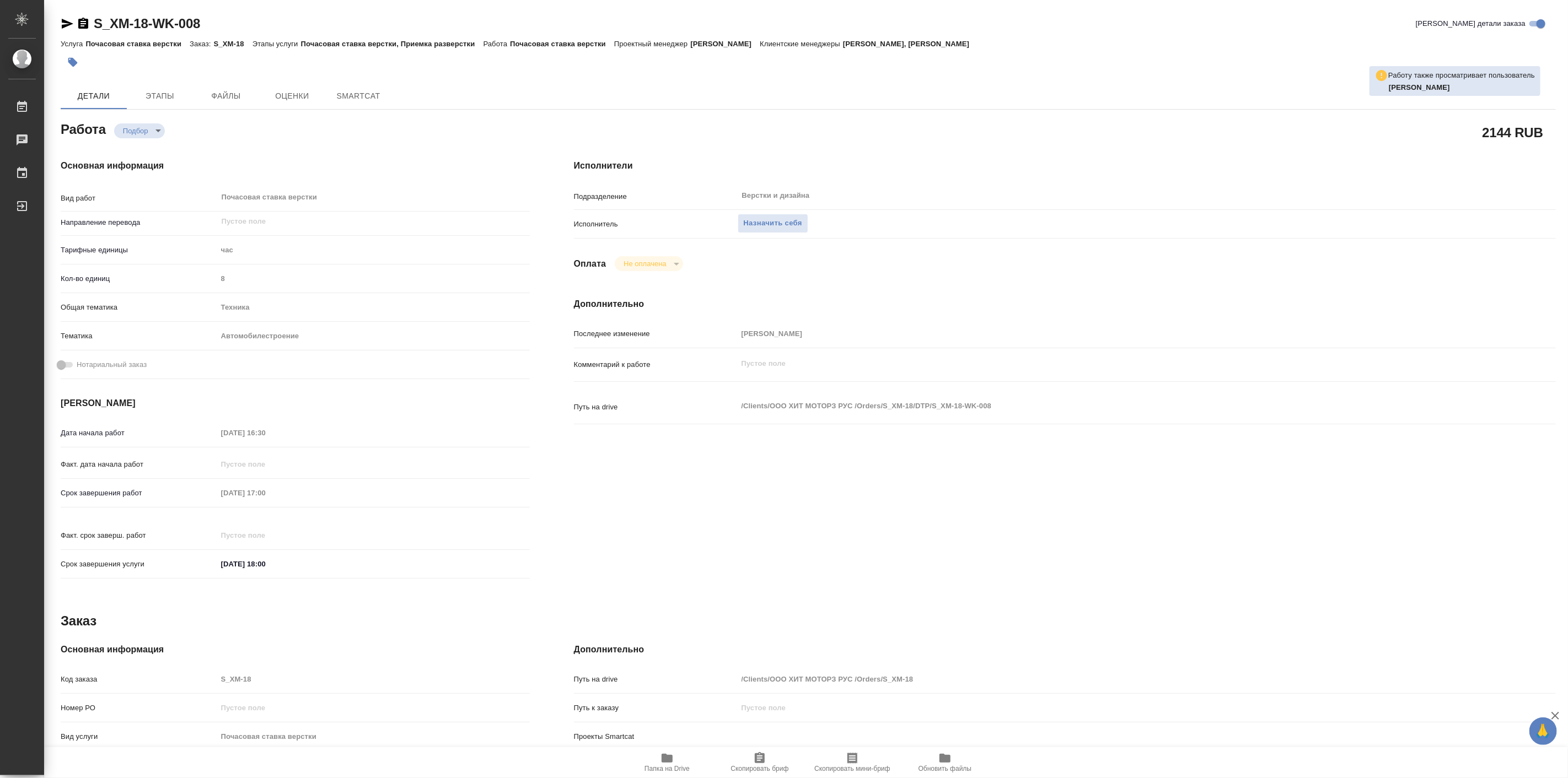
type textarea "x"
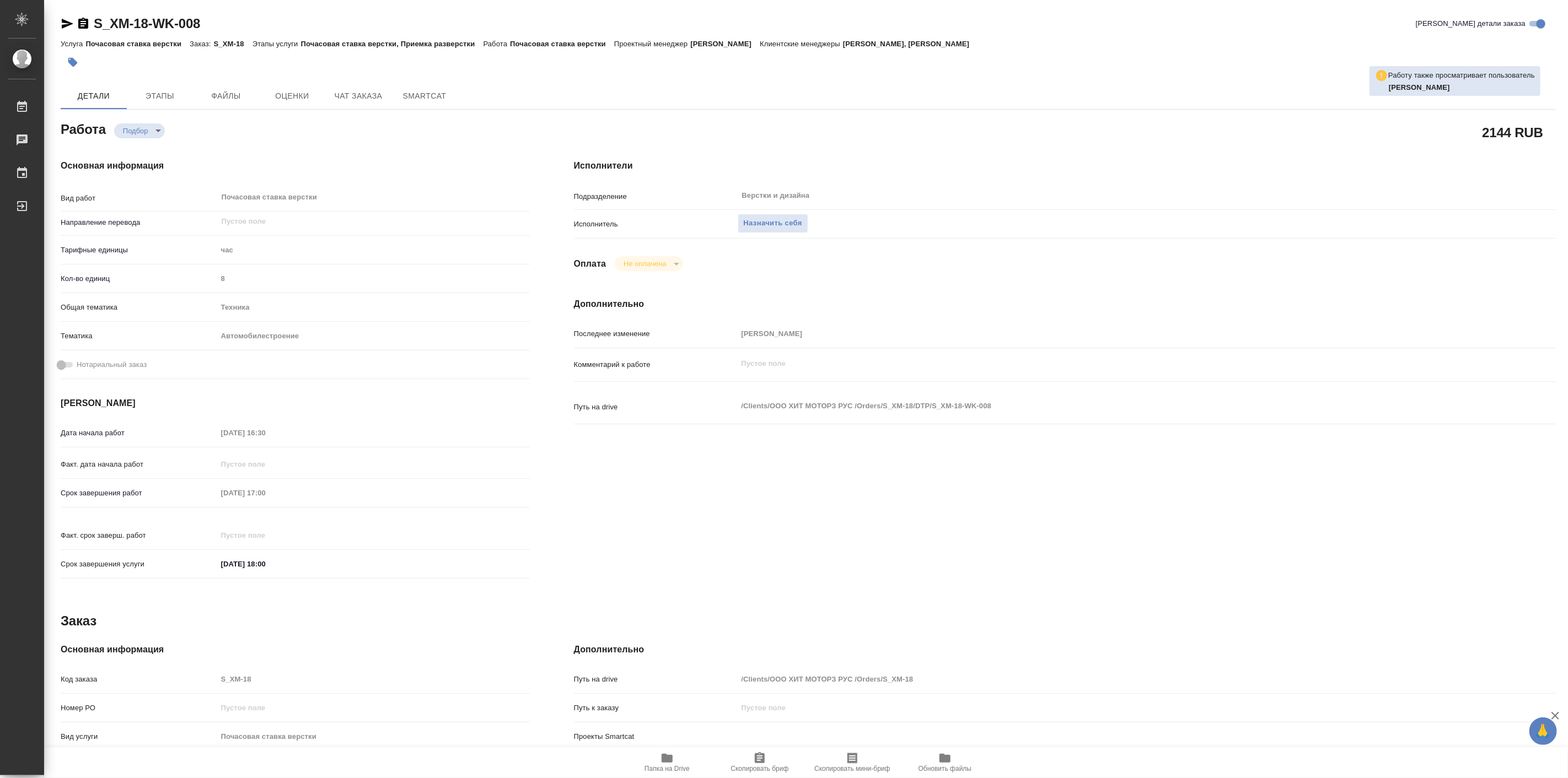
type textarea "x"
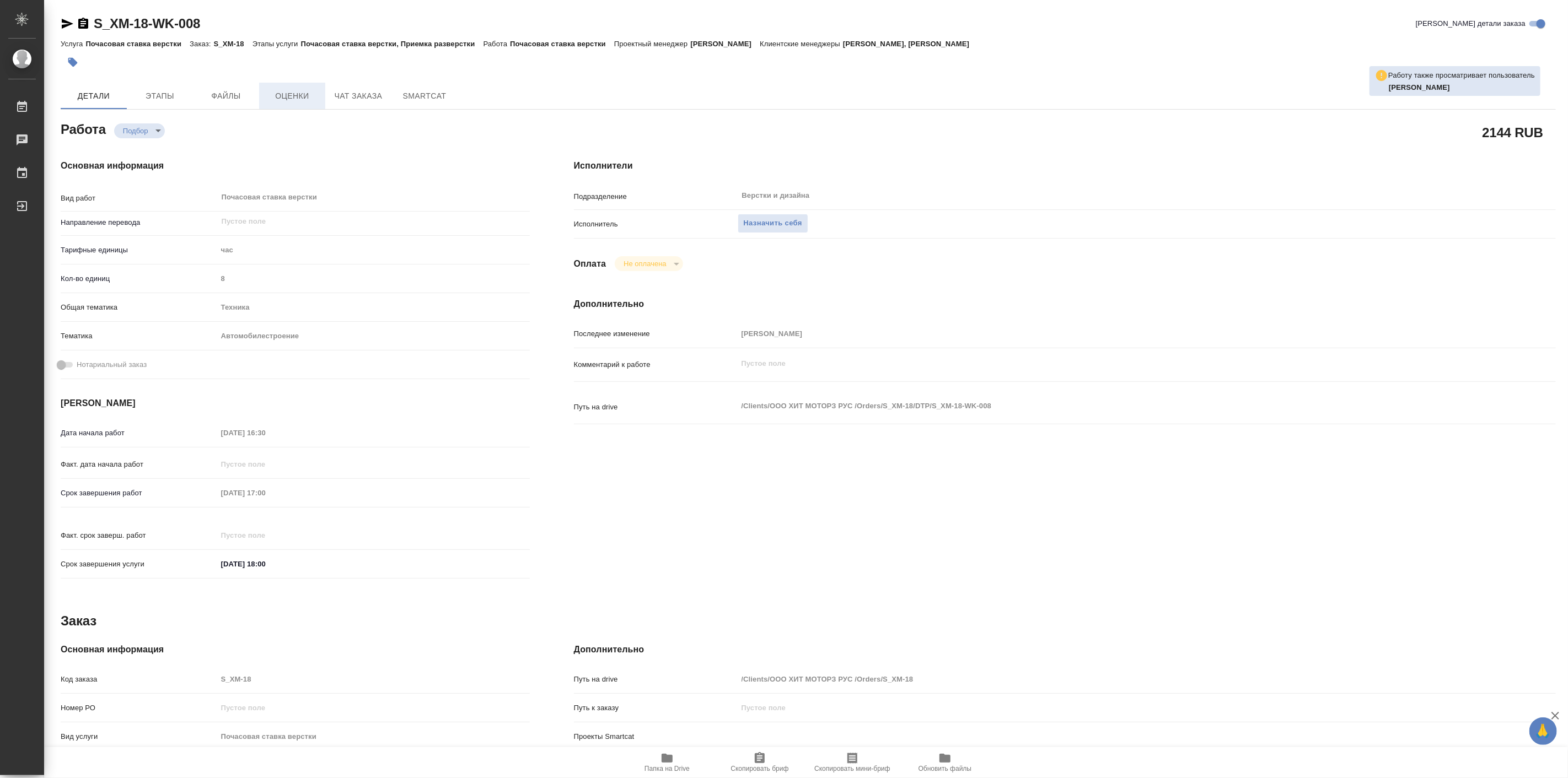
type textarea "x"
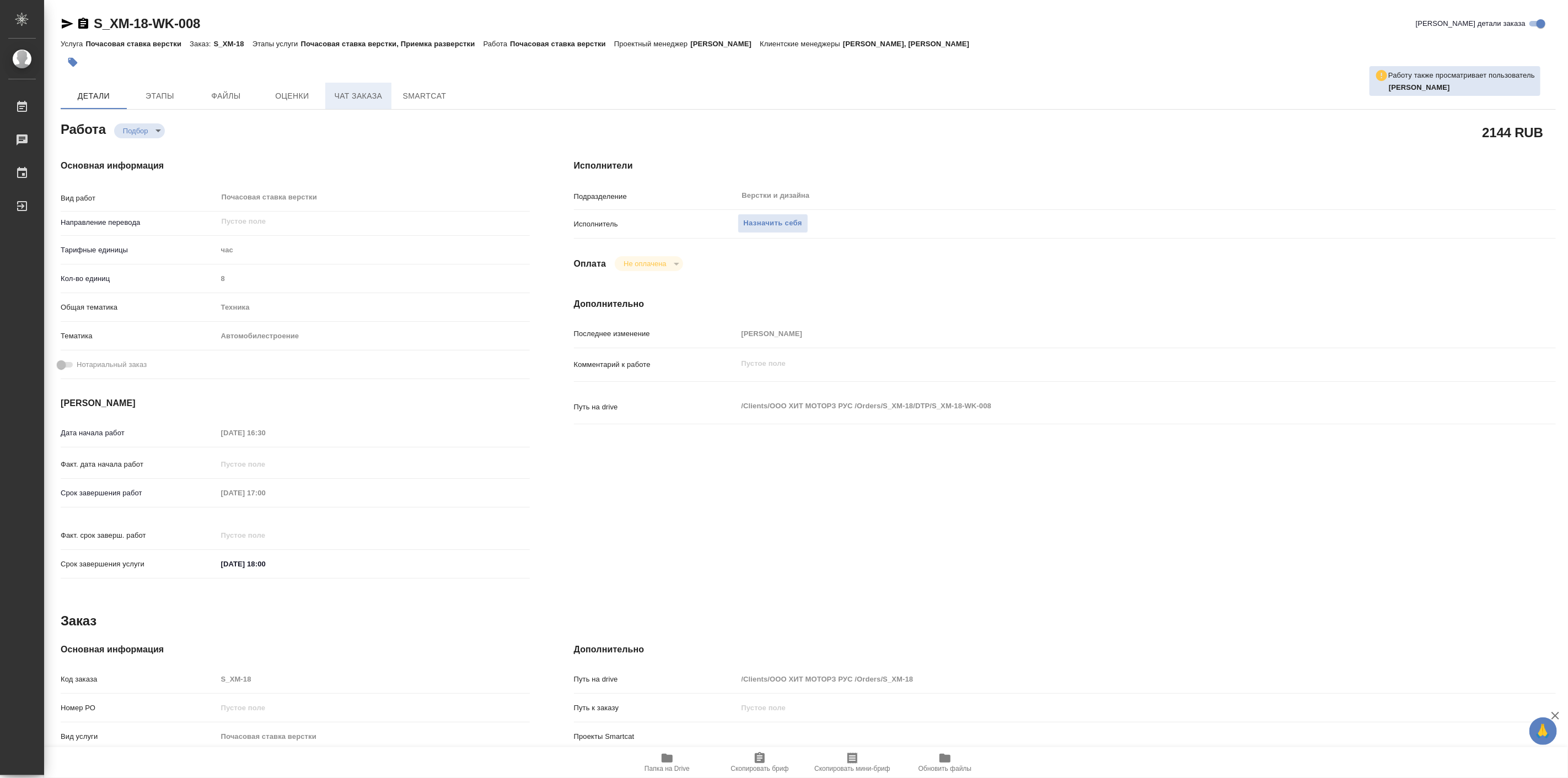
click at [345, 98] on span "Чат заказа" at bounding box center [358, 97] width 53 height 14
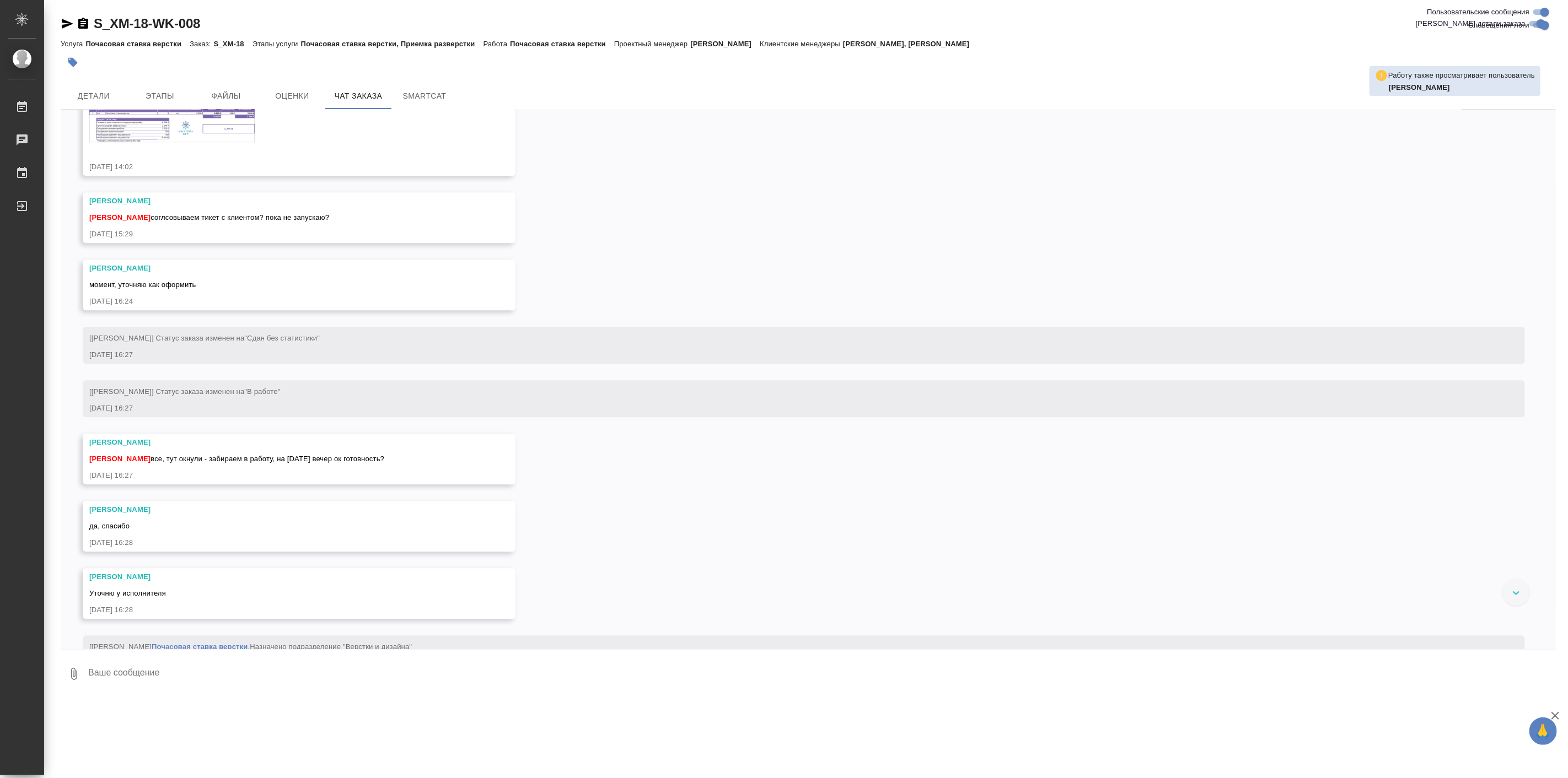
scroll to position [5884, 0]
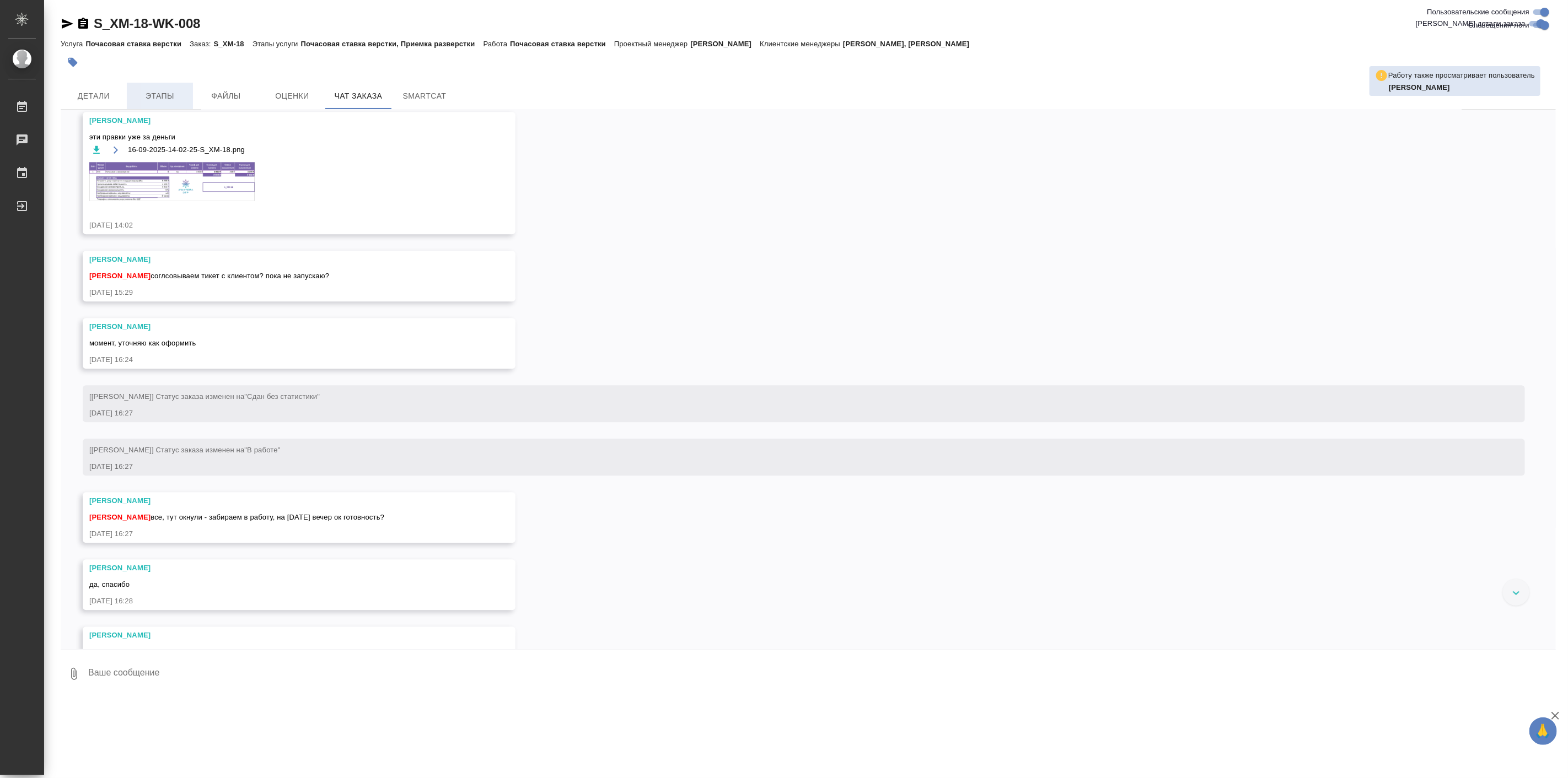
click at [168, 83] on button "Этапы" at bounding box center [160, 96] width 66 height 27
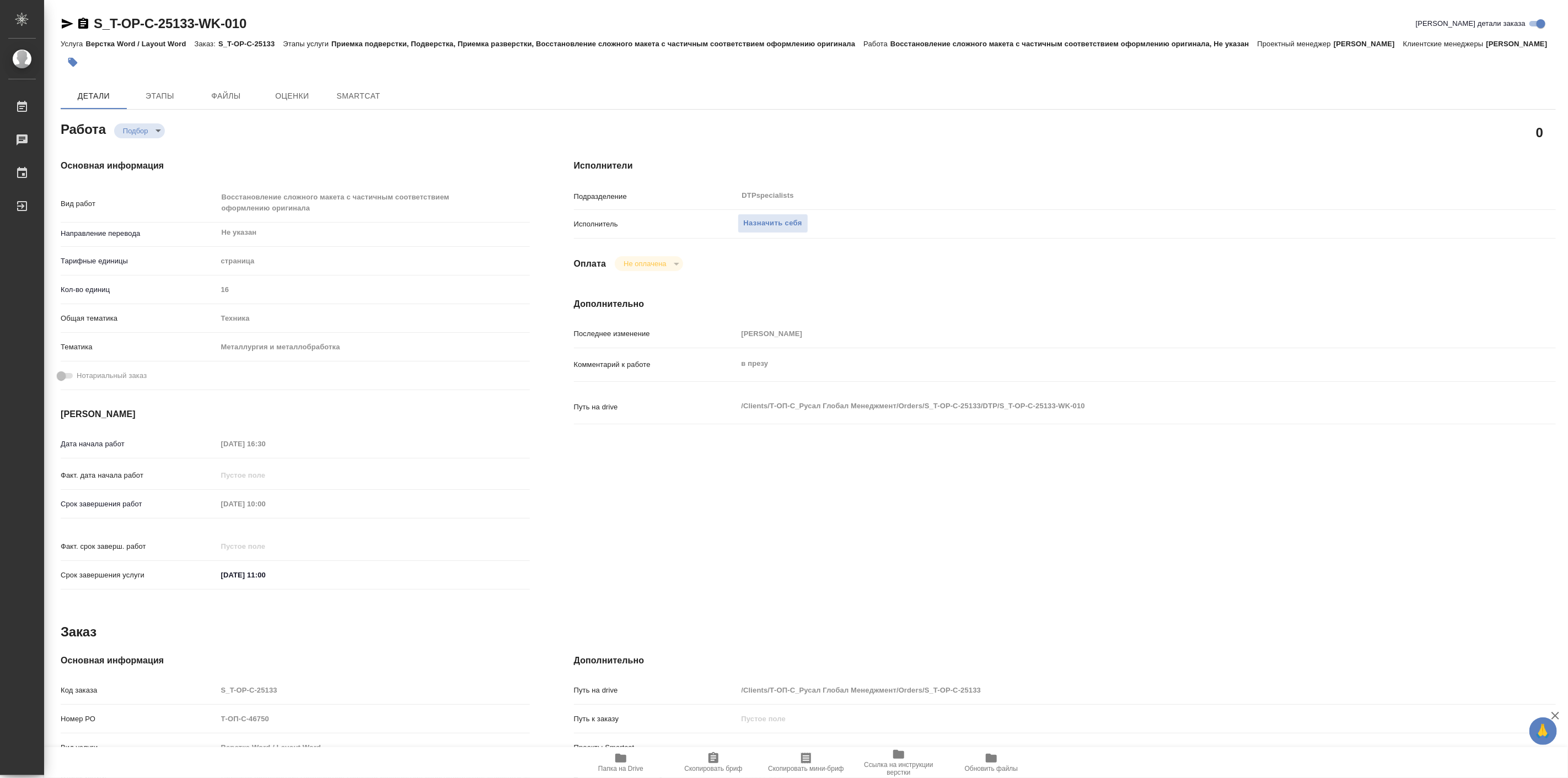
type textarea "x"
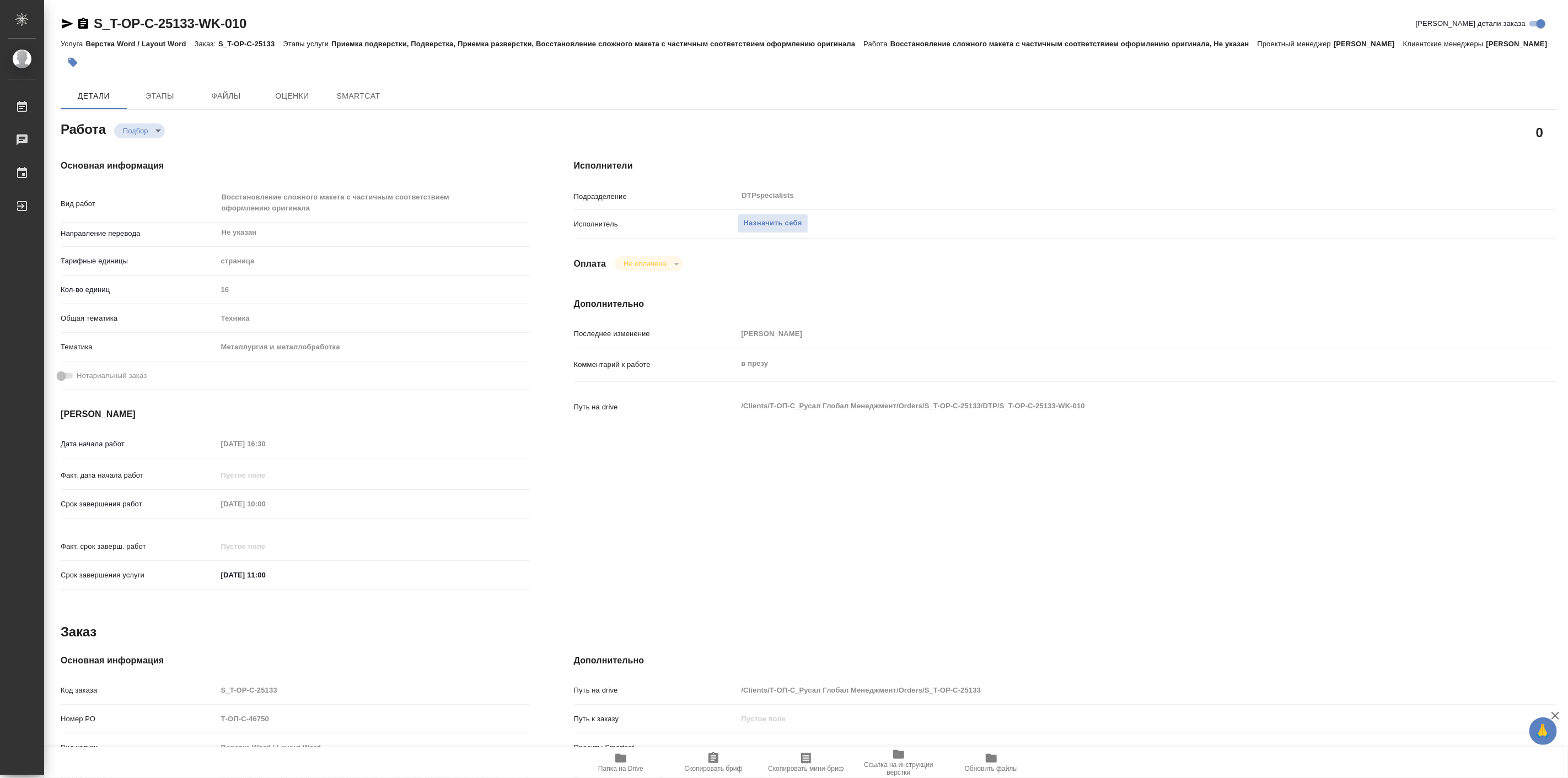
type textarea "x"
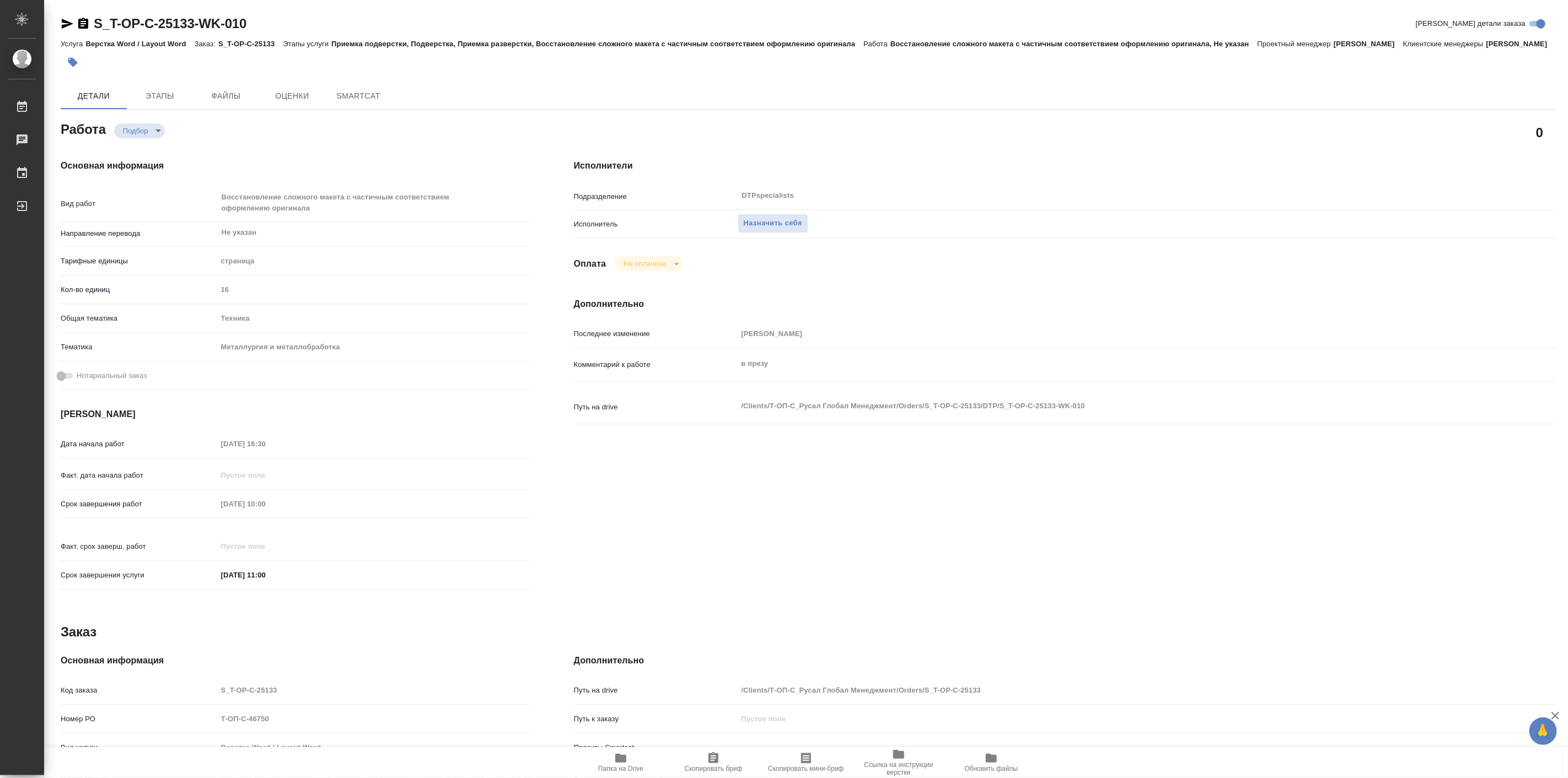
type textarea "x"
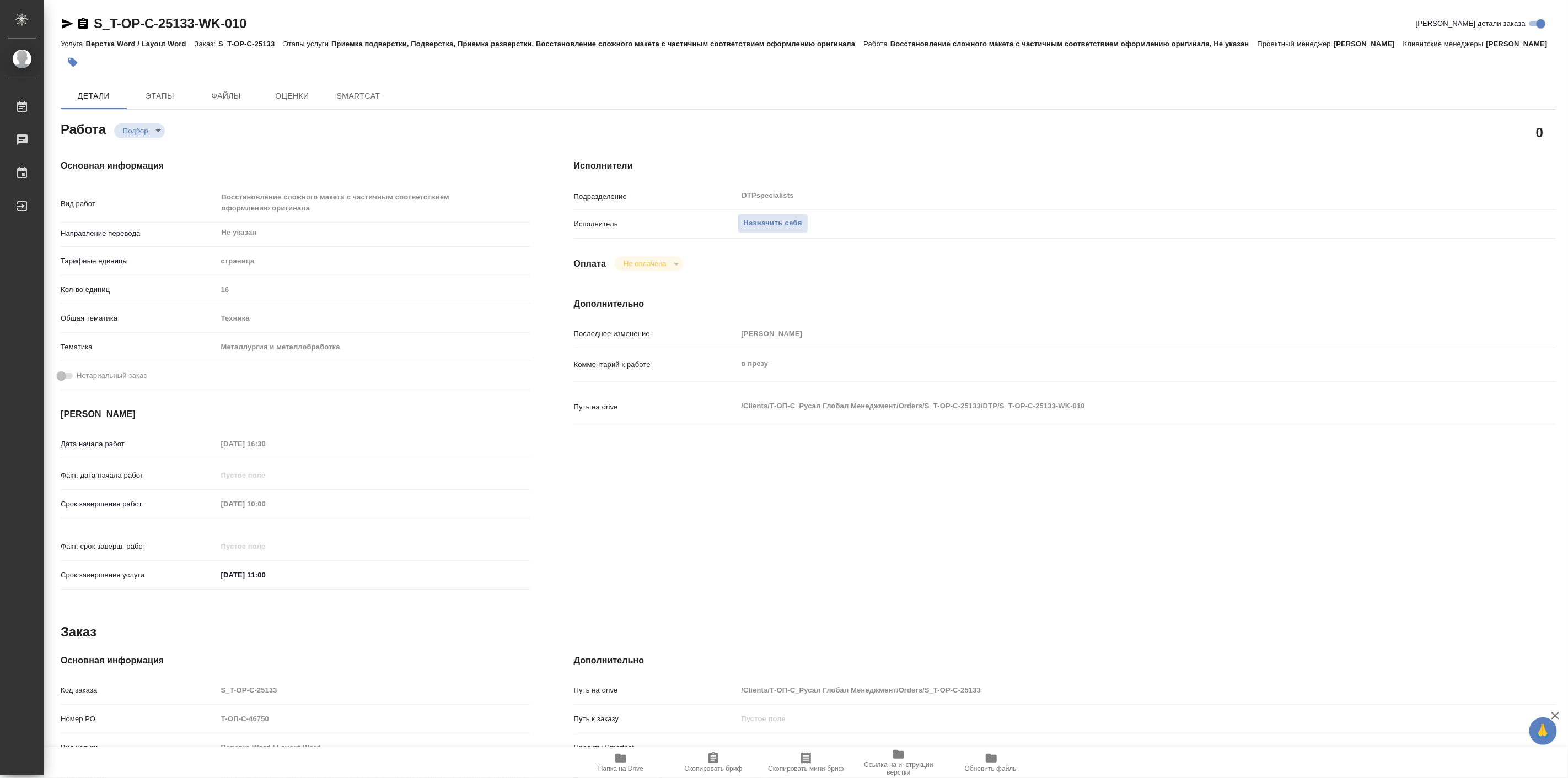
type textarea "x"
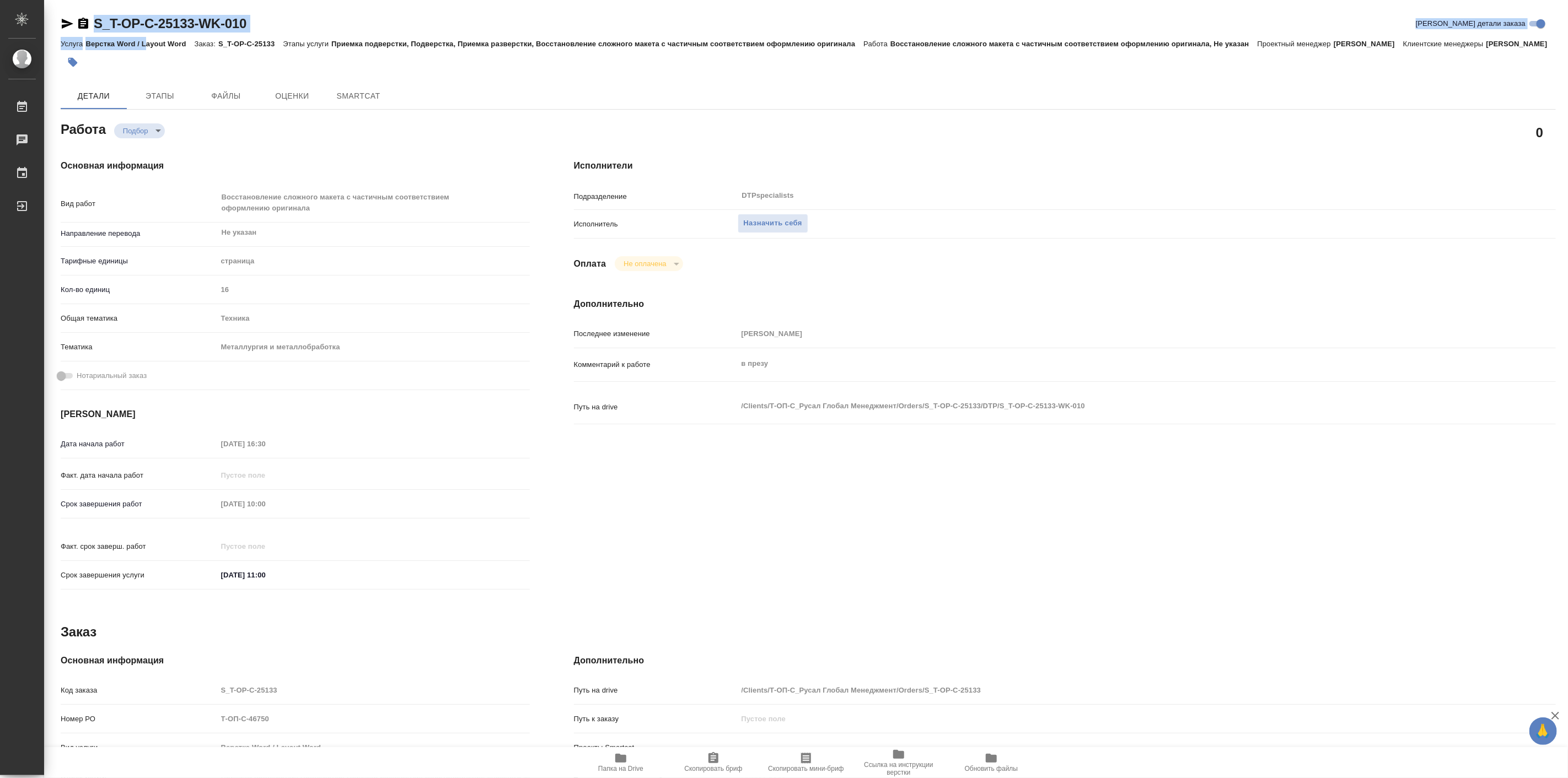
type textarea "x"
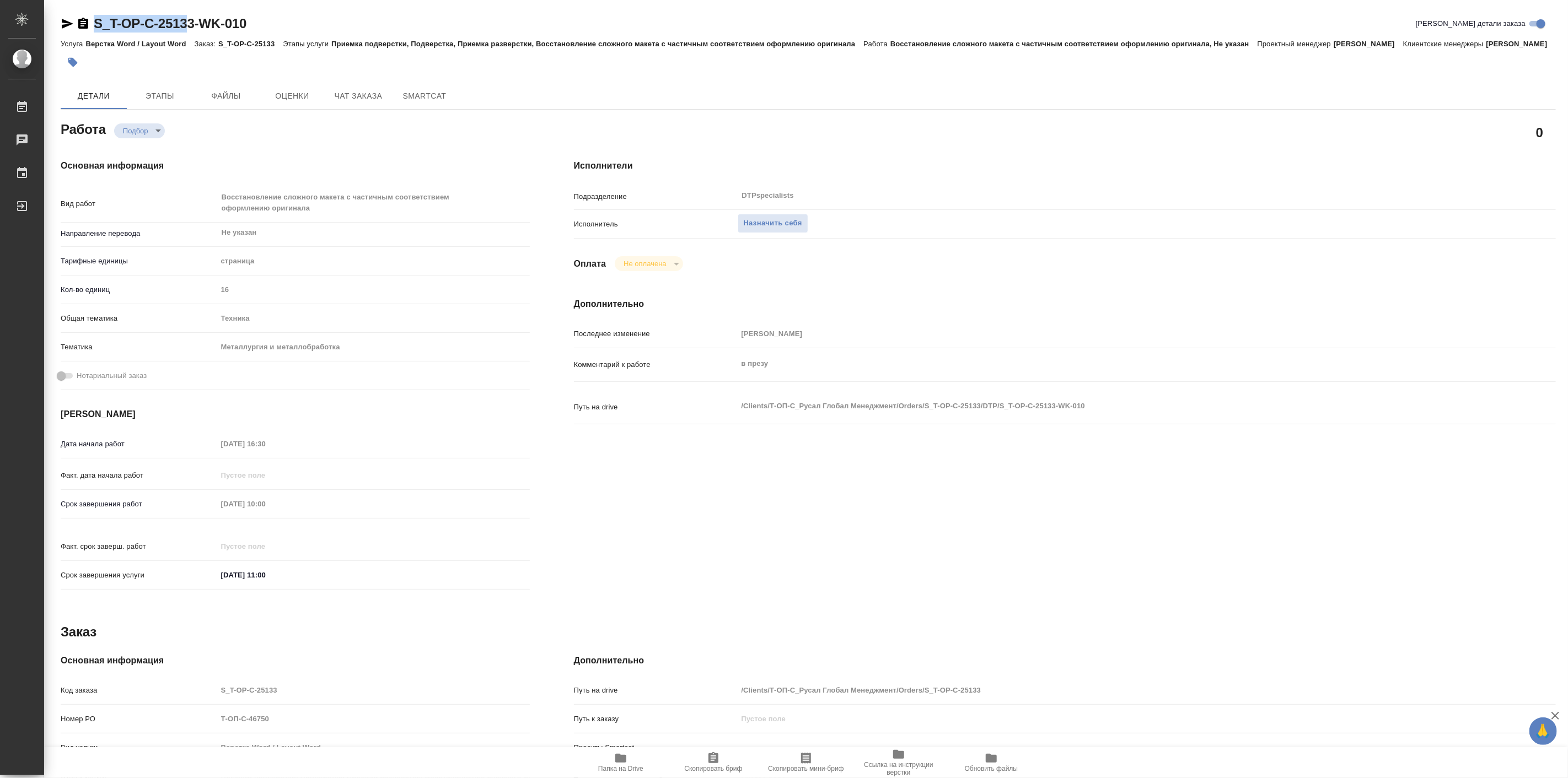
type textarea "x"
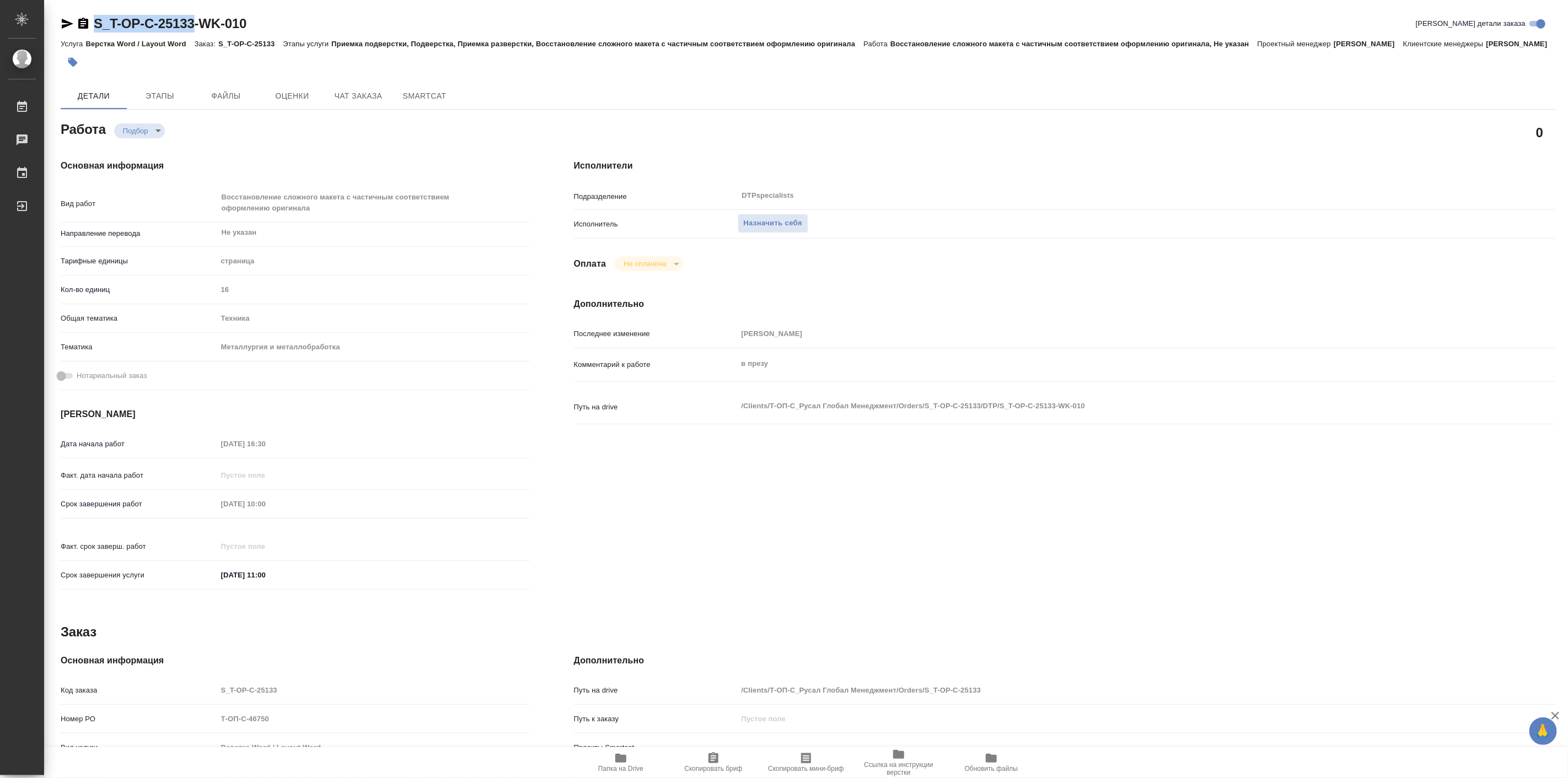
drag, startPoint x: 91, startPoint y: 12, endPoint x: 194, endPoint y: 29, distance: 104.4
click at [194, 29] on div "S_T-OP-C-25133-WK-010 Кратко детали заказа Услуга Верстка Word / Layout Word За…" at bounding box center [808, 474] width 1508 height 949
type textarea "x"
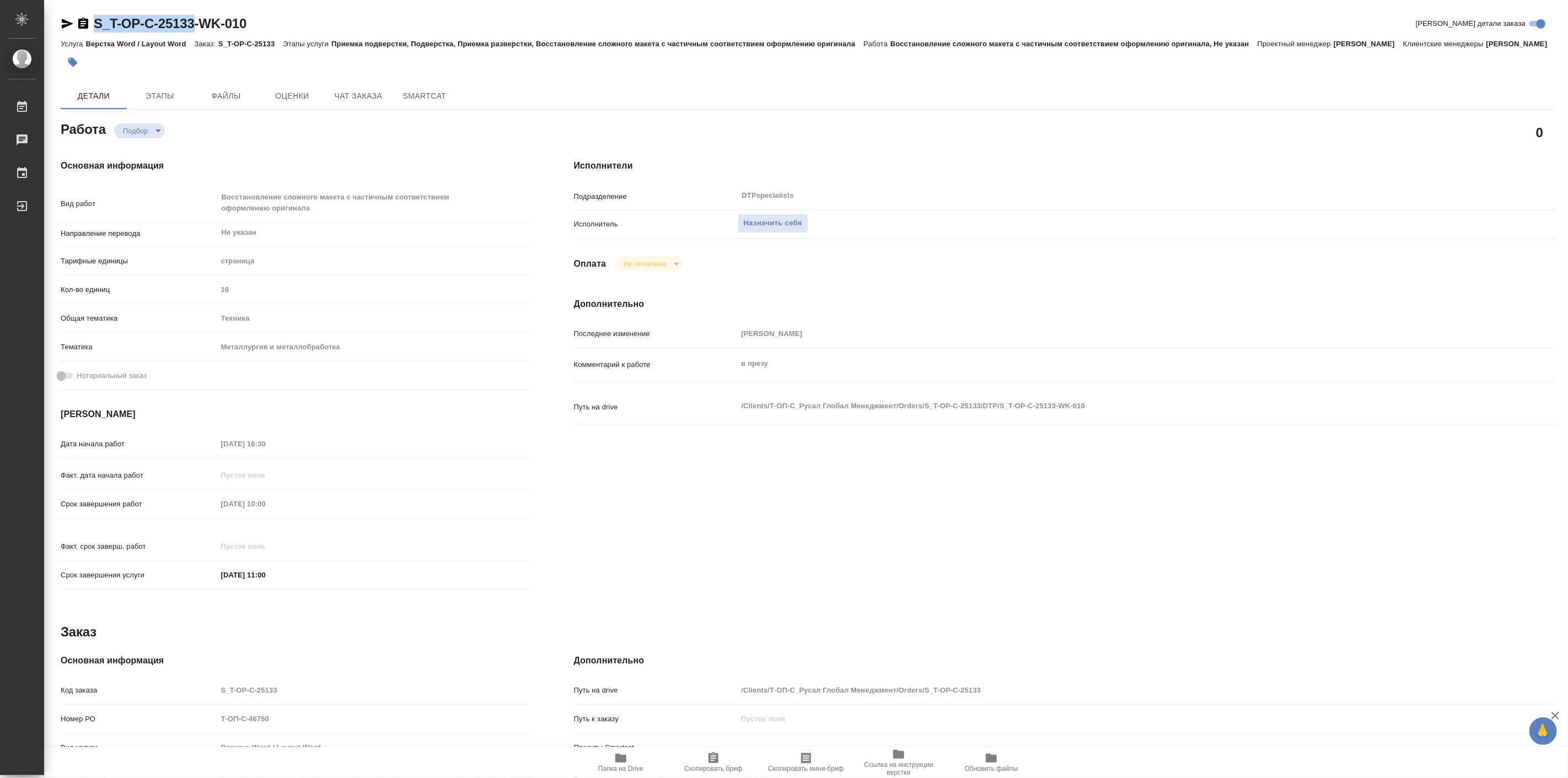
type textarea "x"
copy link "S_T-OP-C-25133"
click at [618, 756] on icon "button" at bounding box center [621, 758] width 11 height 9
click at [783, 230] on span "Назначить себя" at bounding box center [773, 224] width 58 height 13
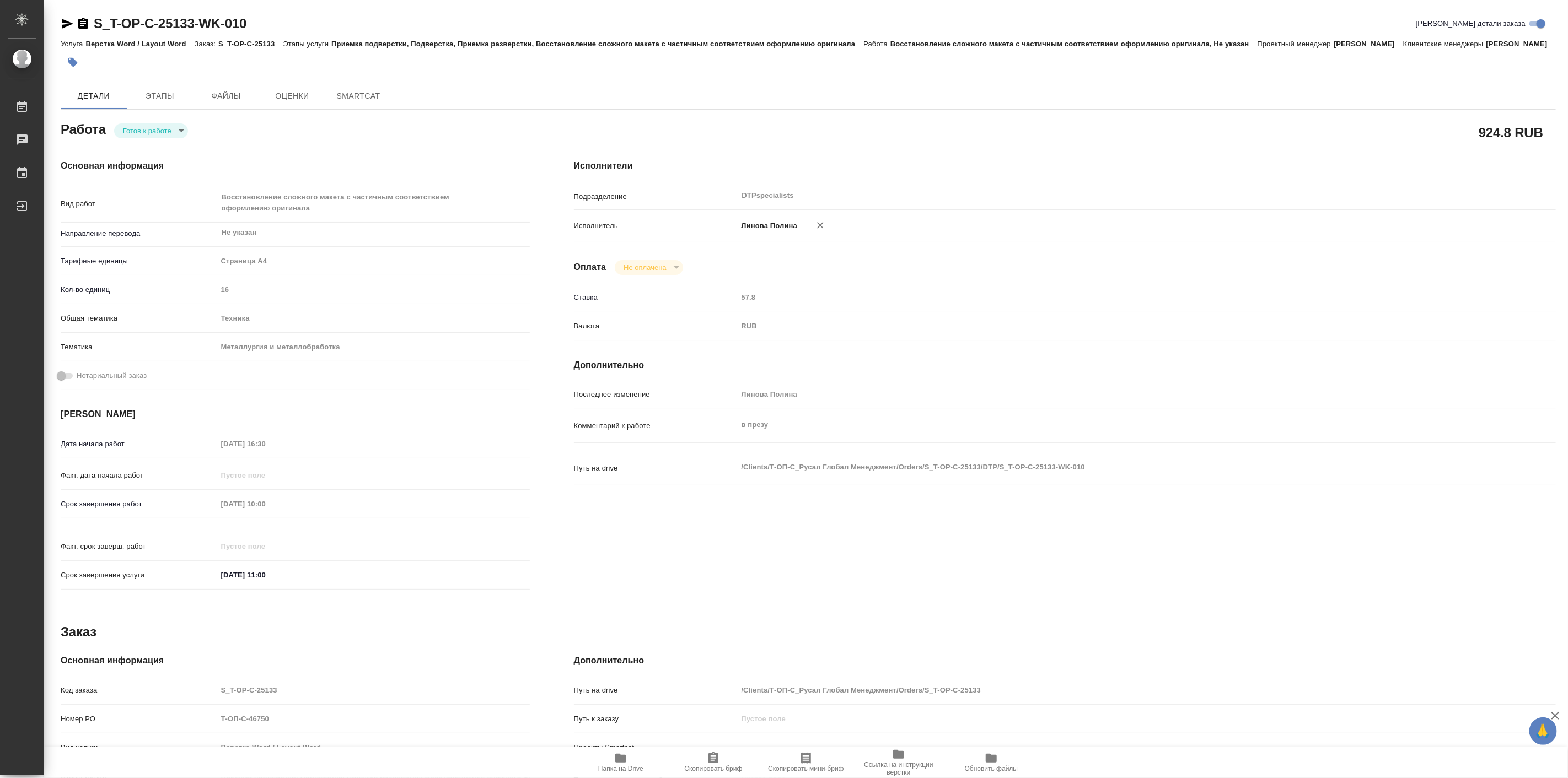
type textarea "x"
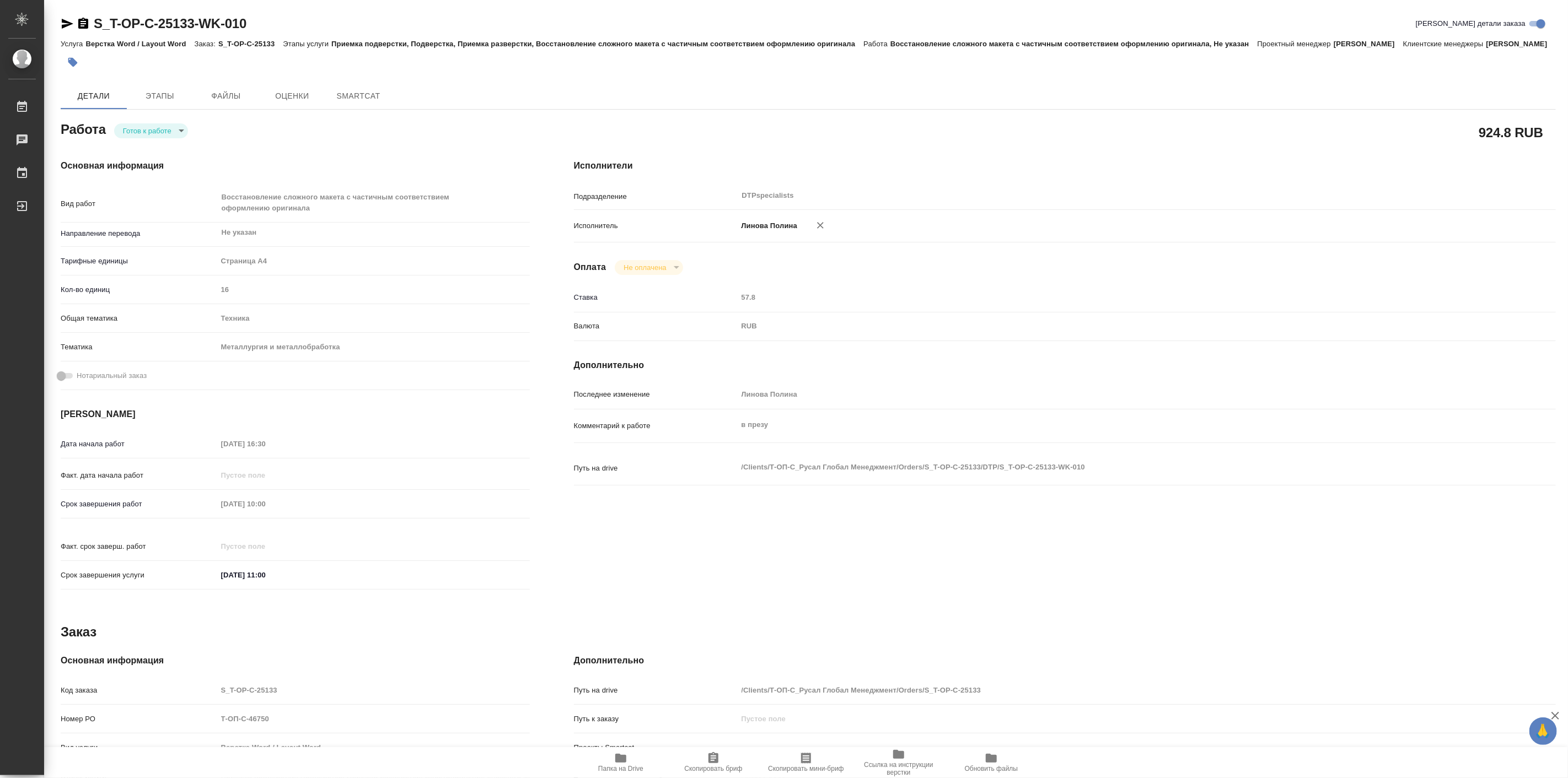
type textarea "x"
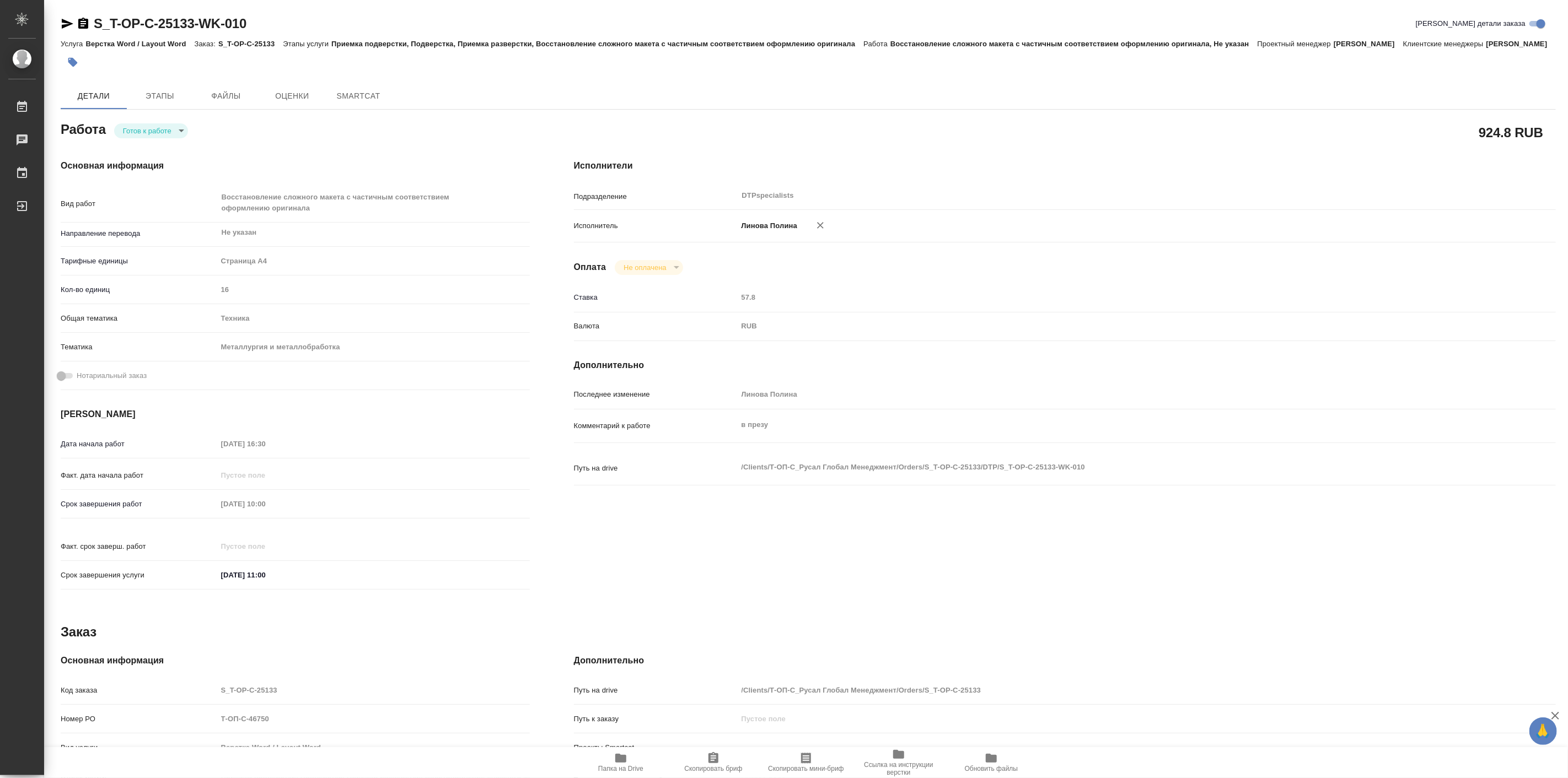
type textarea "x"
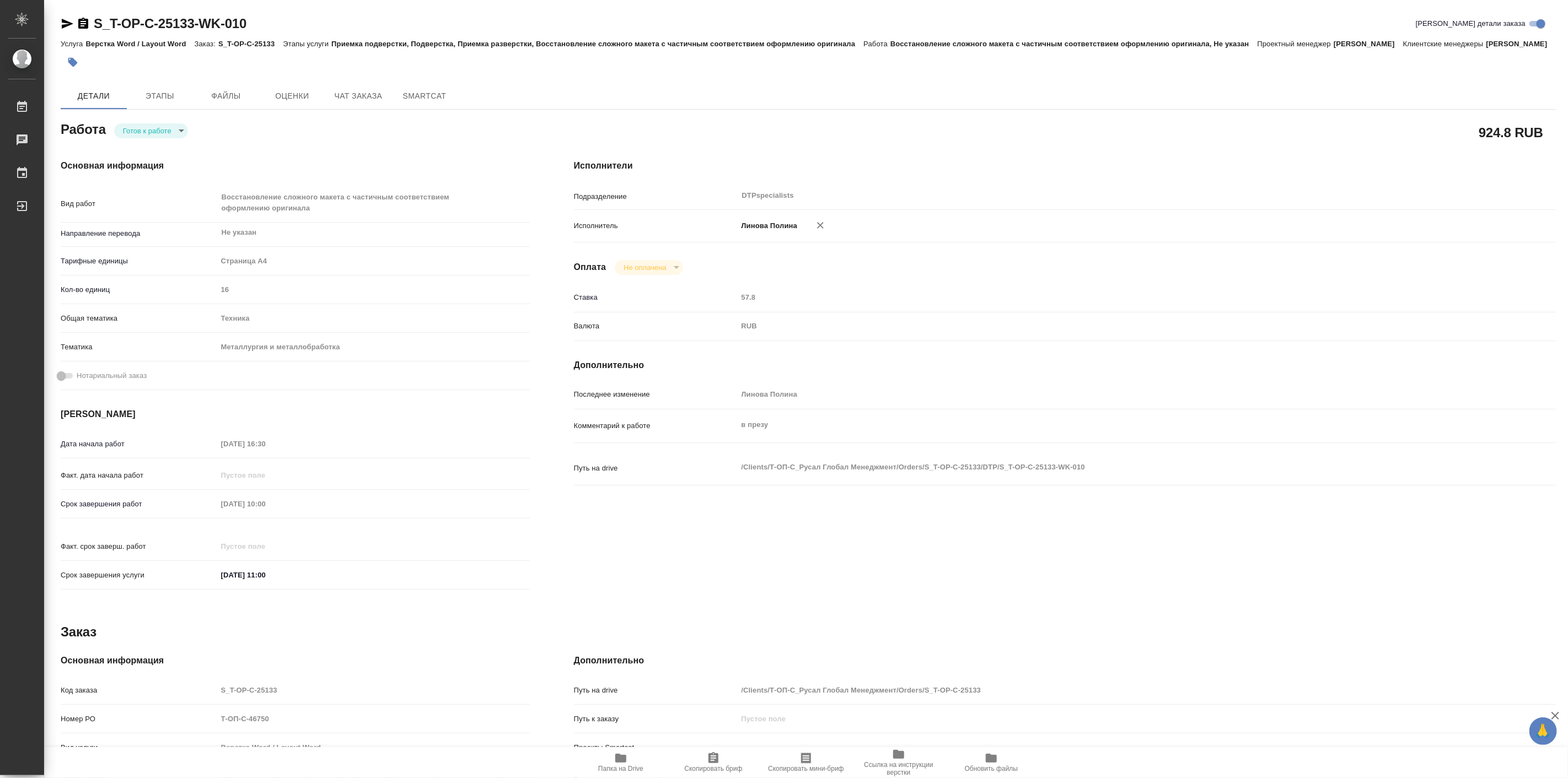
type textarea "x"
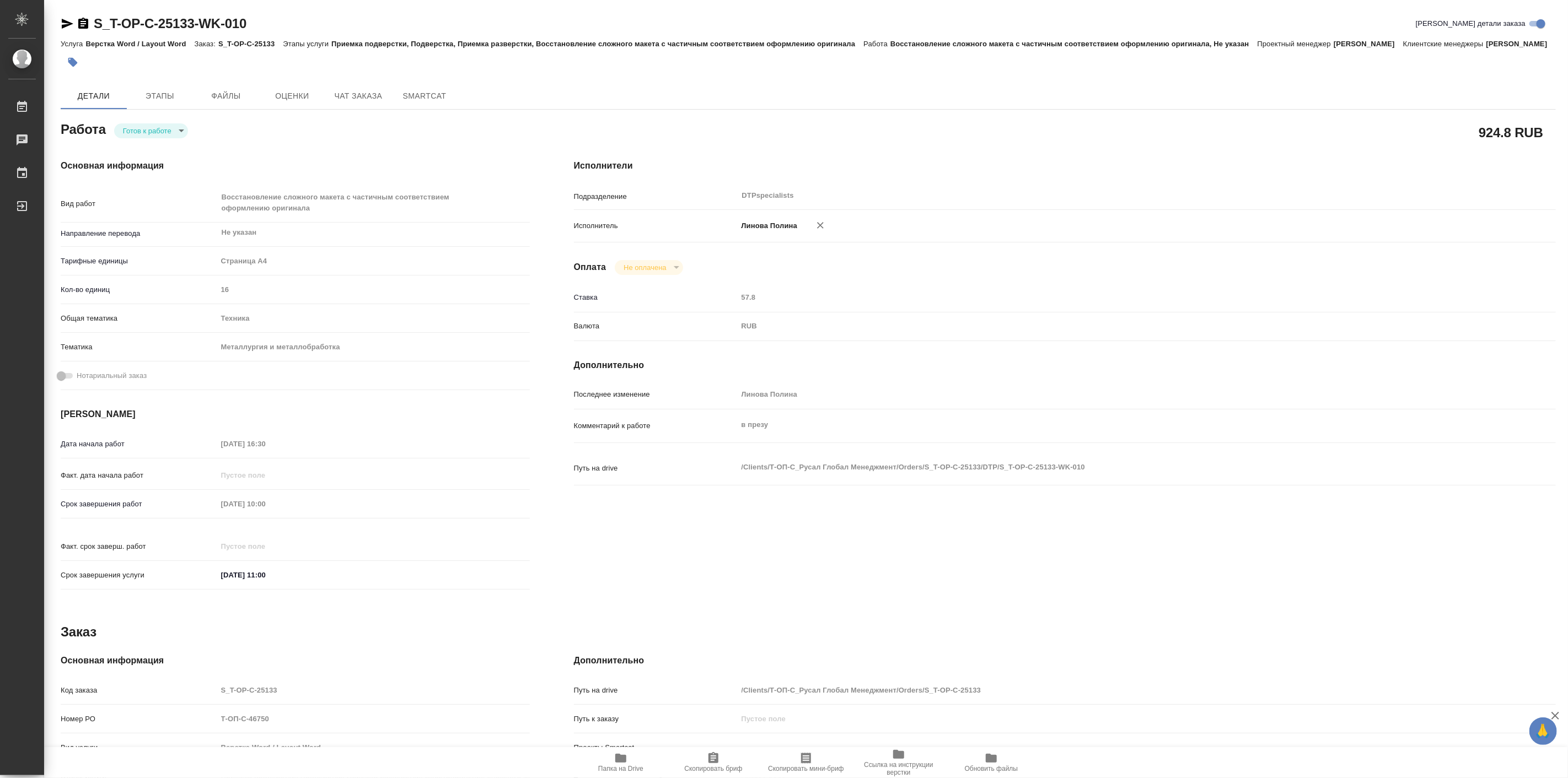
type textarea "x"
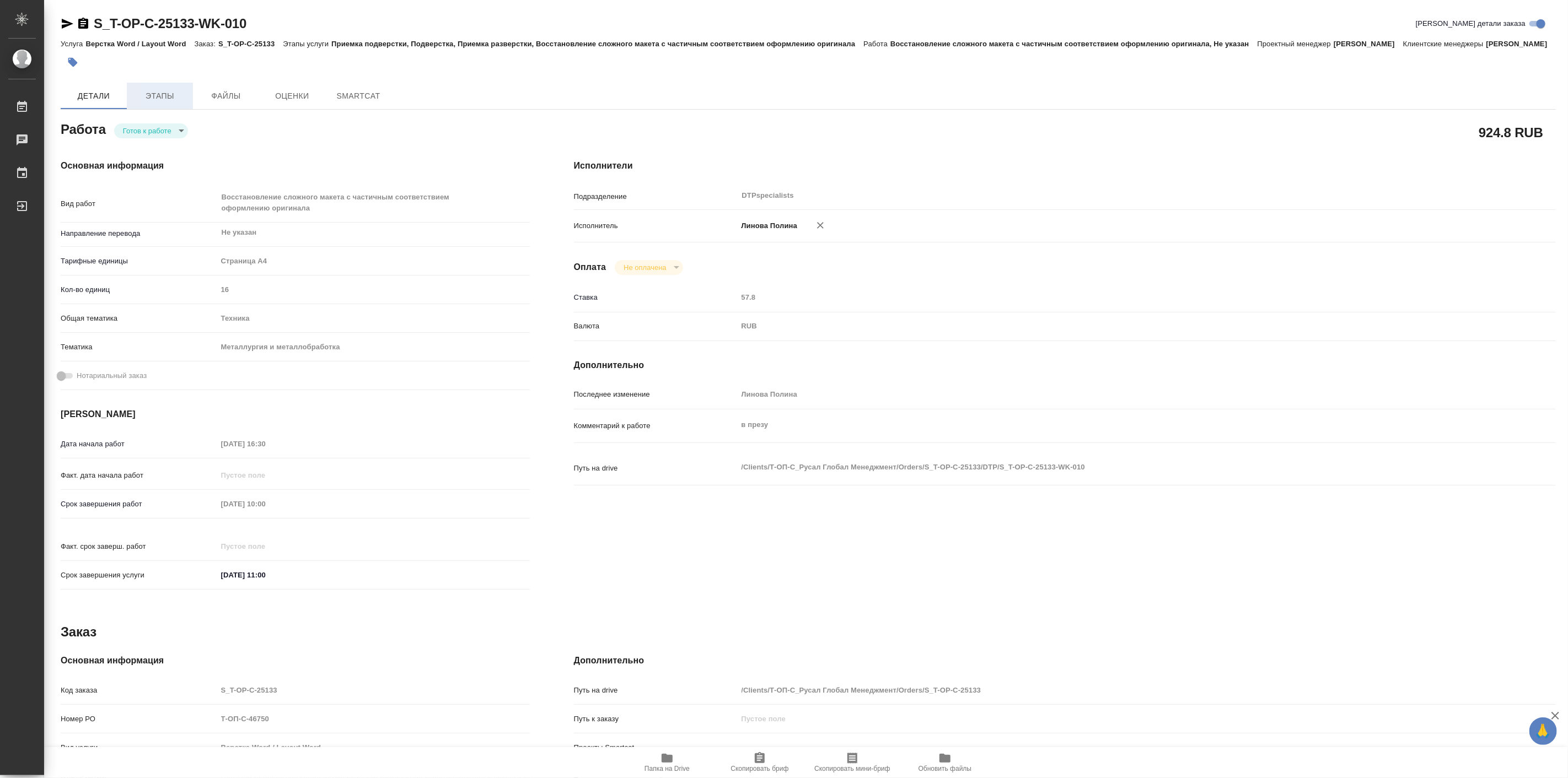
type textarea "x"
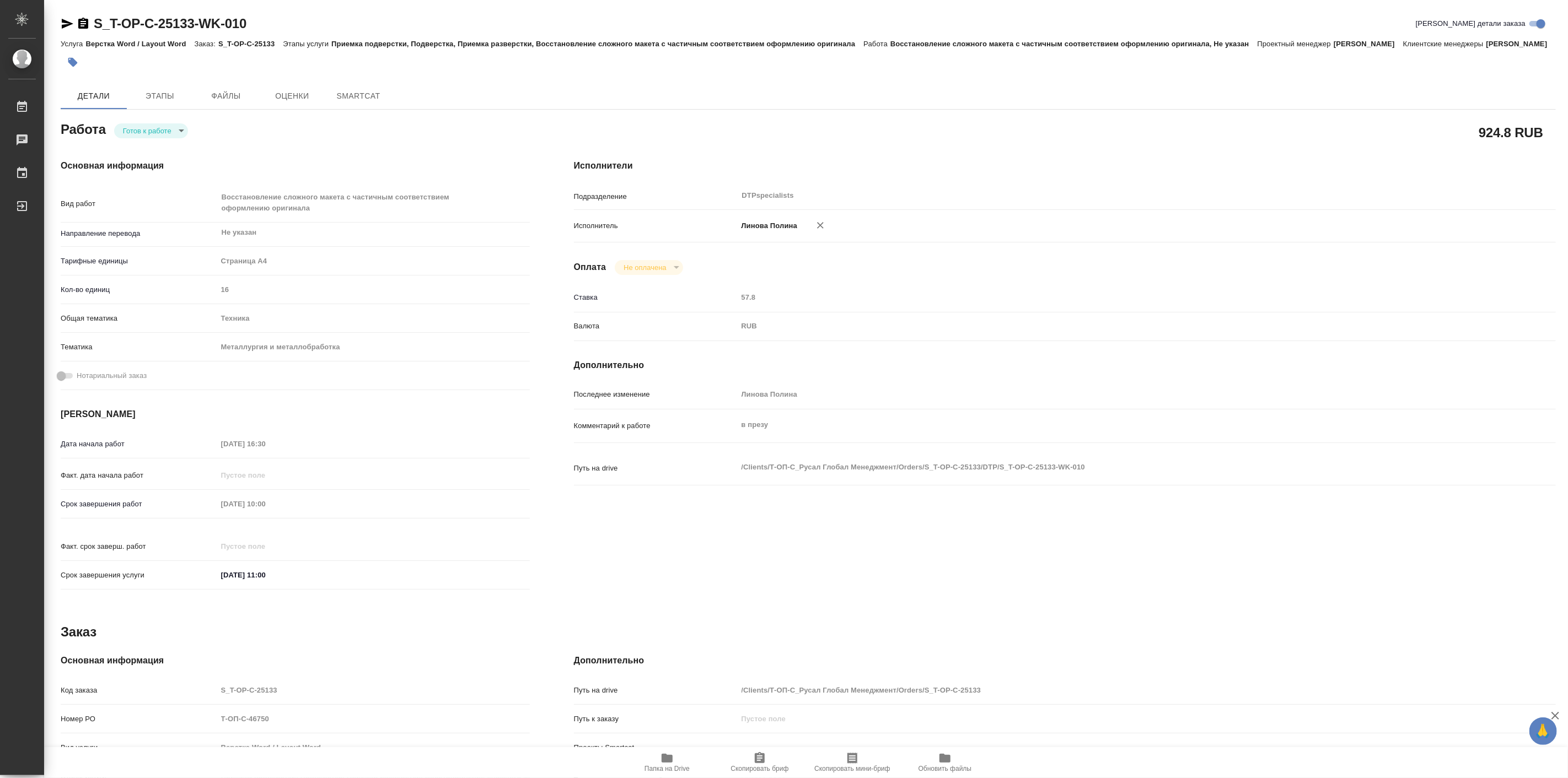
type textarea "x"
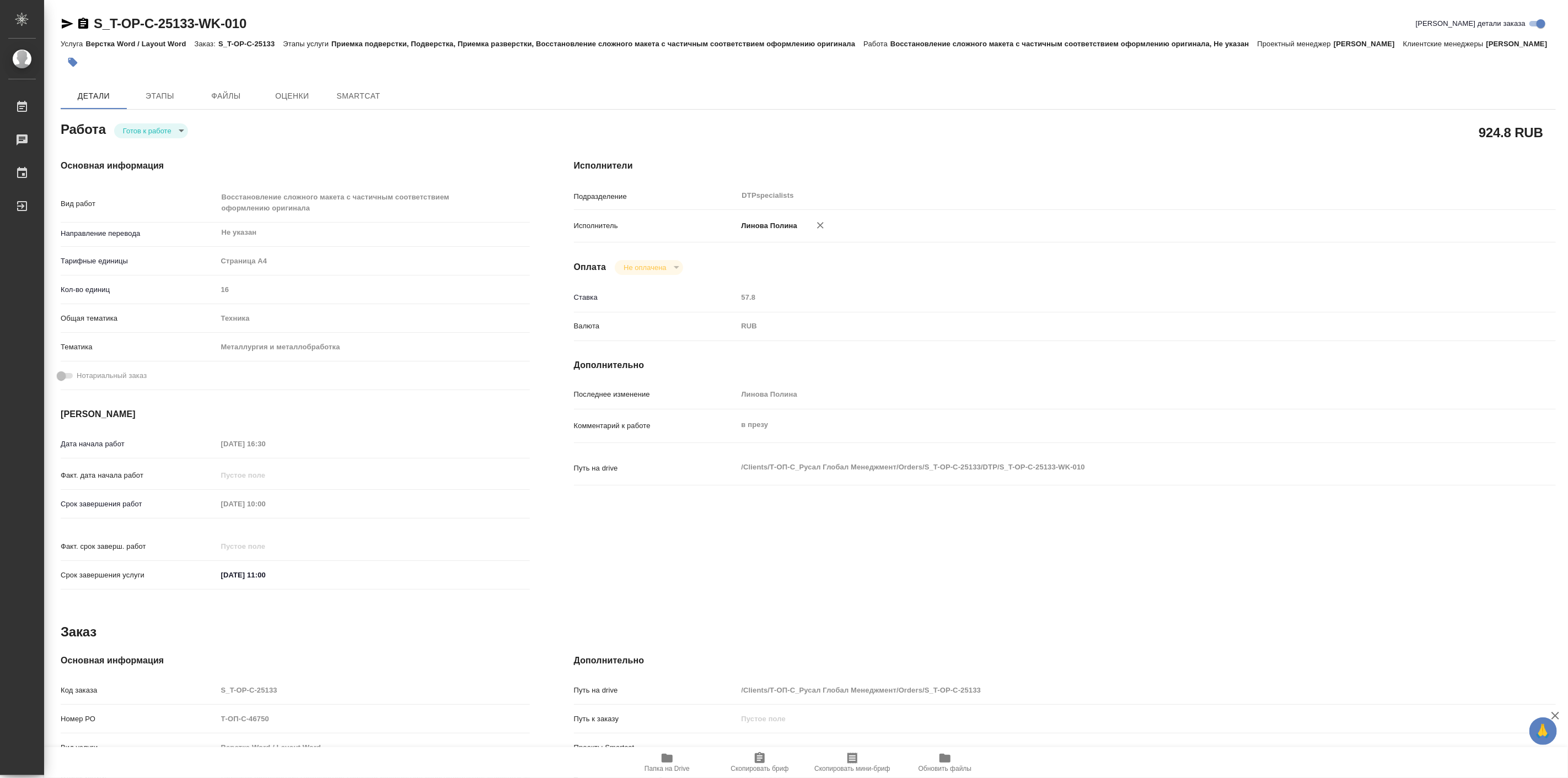
drag, startPoint x: 166, startPoint y: 158, endPoint x: 161, endPoint y: 149, distance: 10.3
click at [165, 158] on div "Основная информация Вид работ Восстановление сложного макета с частичным соотве…" at bounding box center [295, 378] width 513 height 482
type textarea "x"
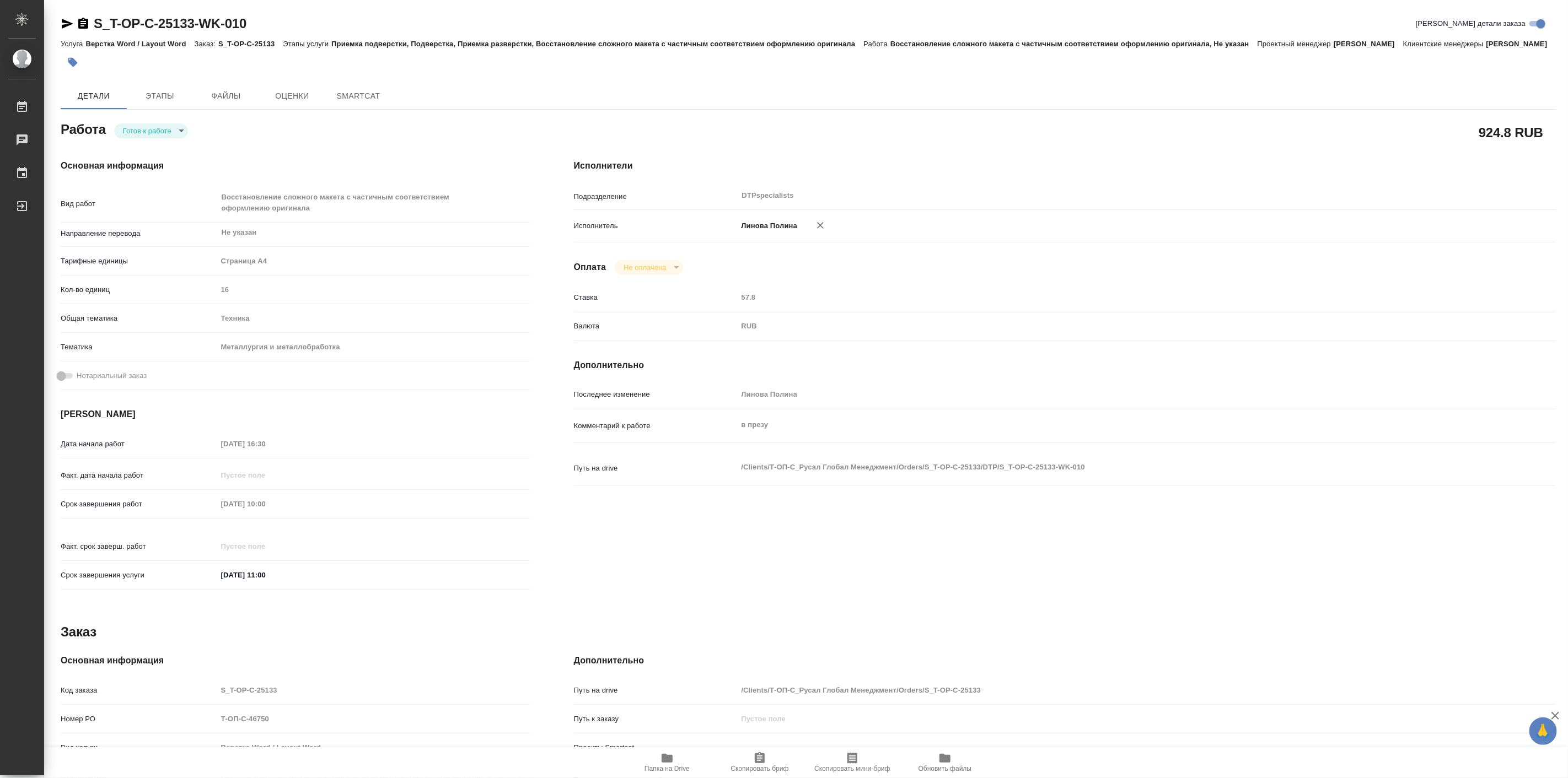
type textarea "x"
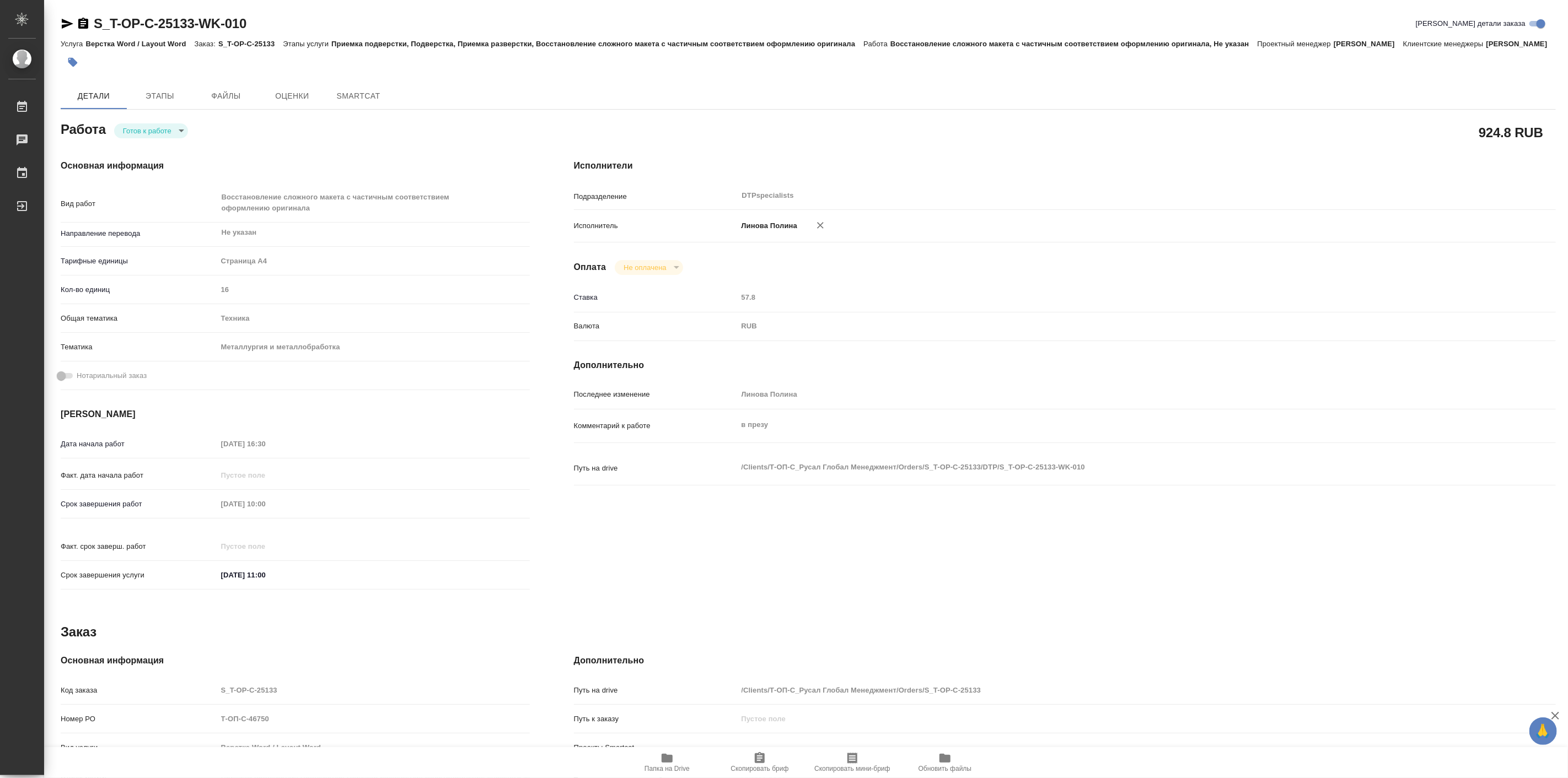
type textarea "x"
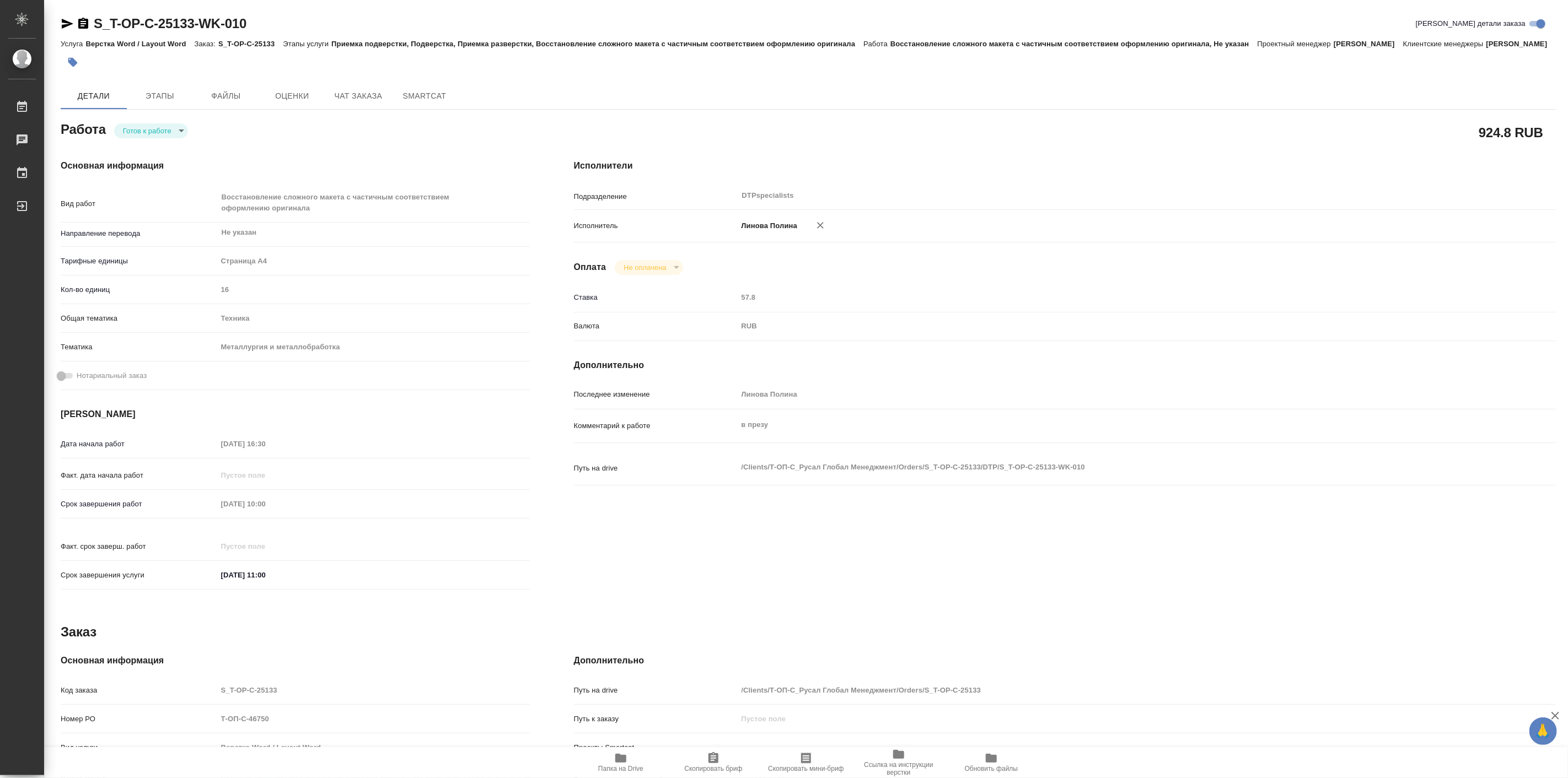
type textarea "x"
click at [160, 146] on body "🙏 .cls-1 fill:#fff; AWATERA Linova Polina Работы Чаты График Выйти S_T-OP-C-251…" at bounding box center [784, 389] width 1568 height 778
type textarea "x"
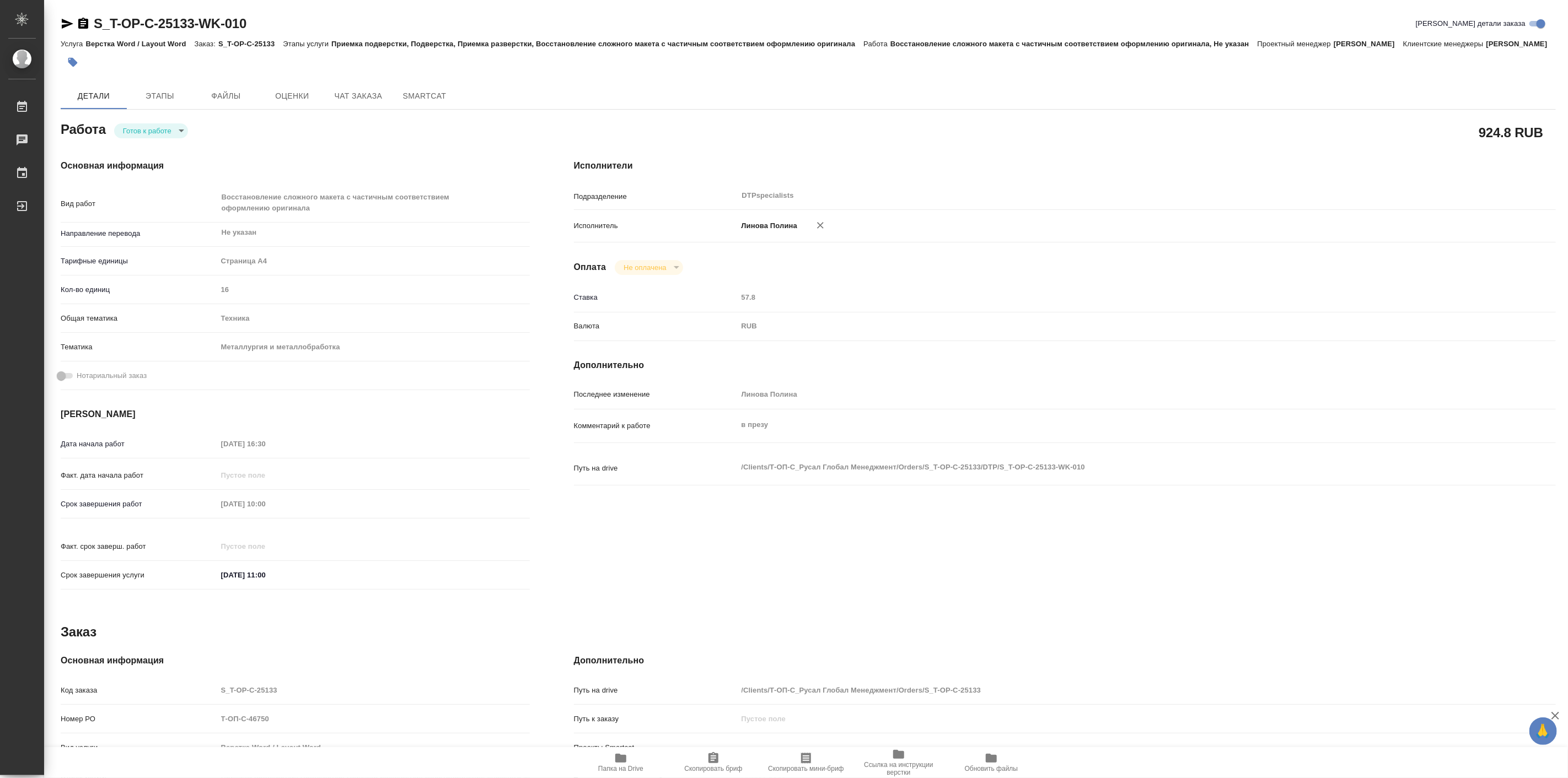
type textarea "x"
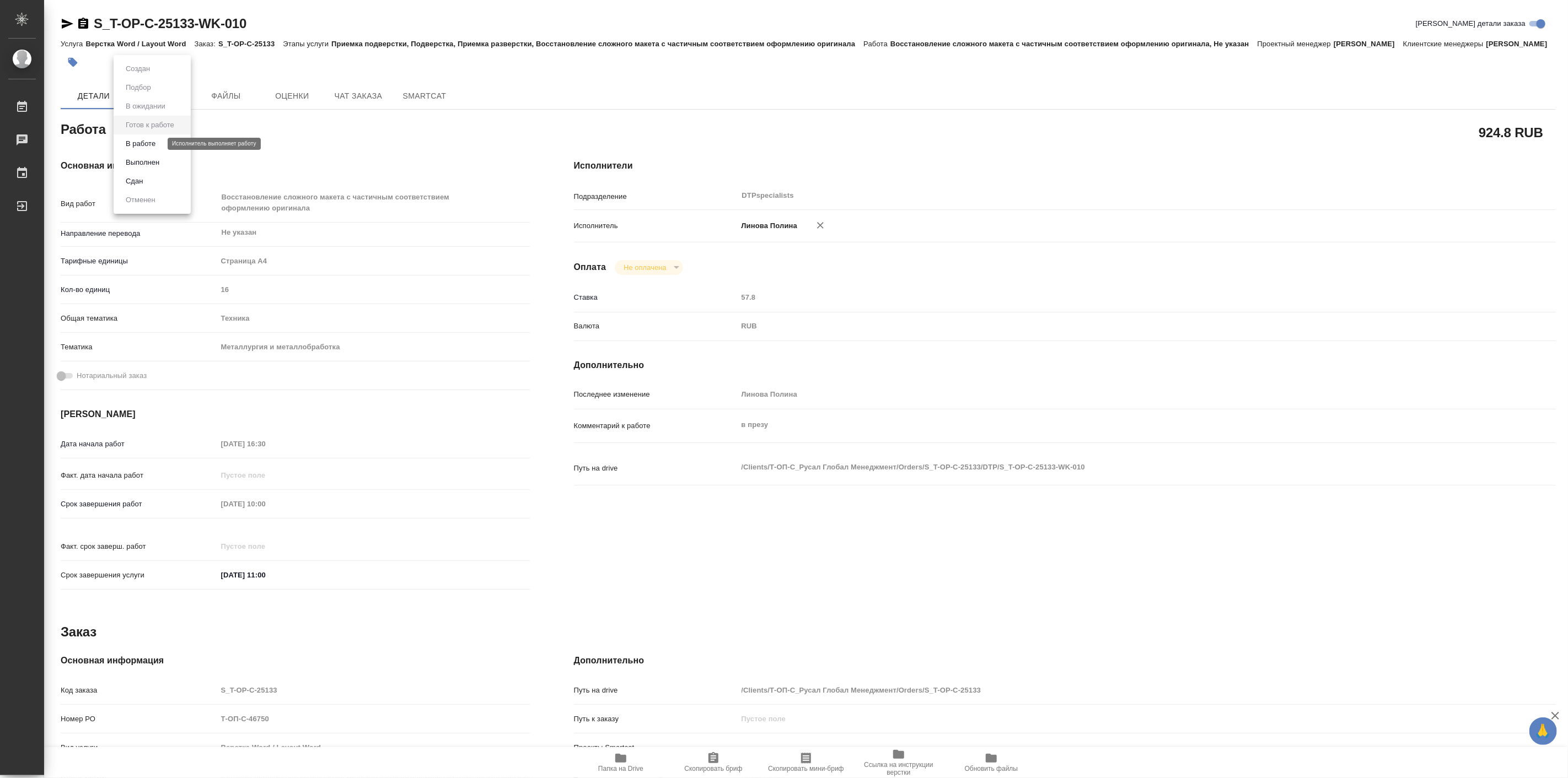
type textarea "x"
click at [156, 147] on button "В работе" at bounding box center [140, 144] width 36 height 12
type textarea "x"
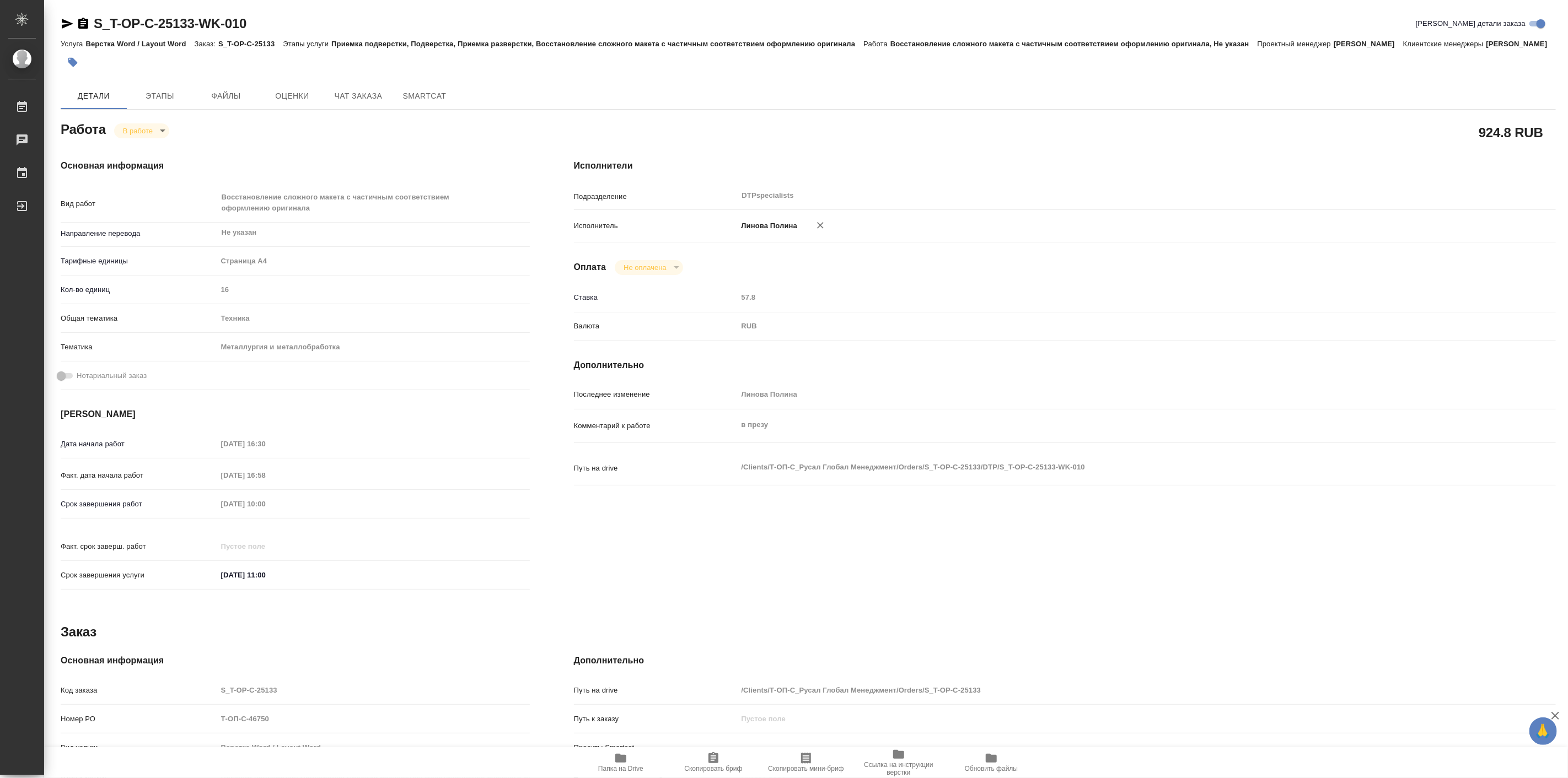
type textarea "x"
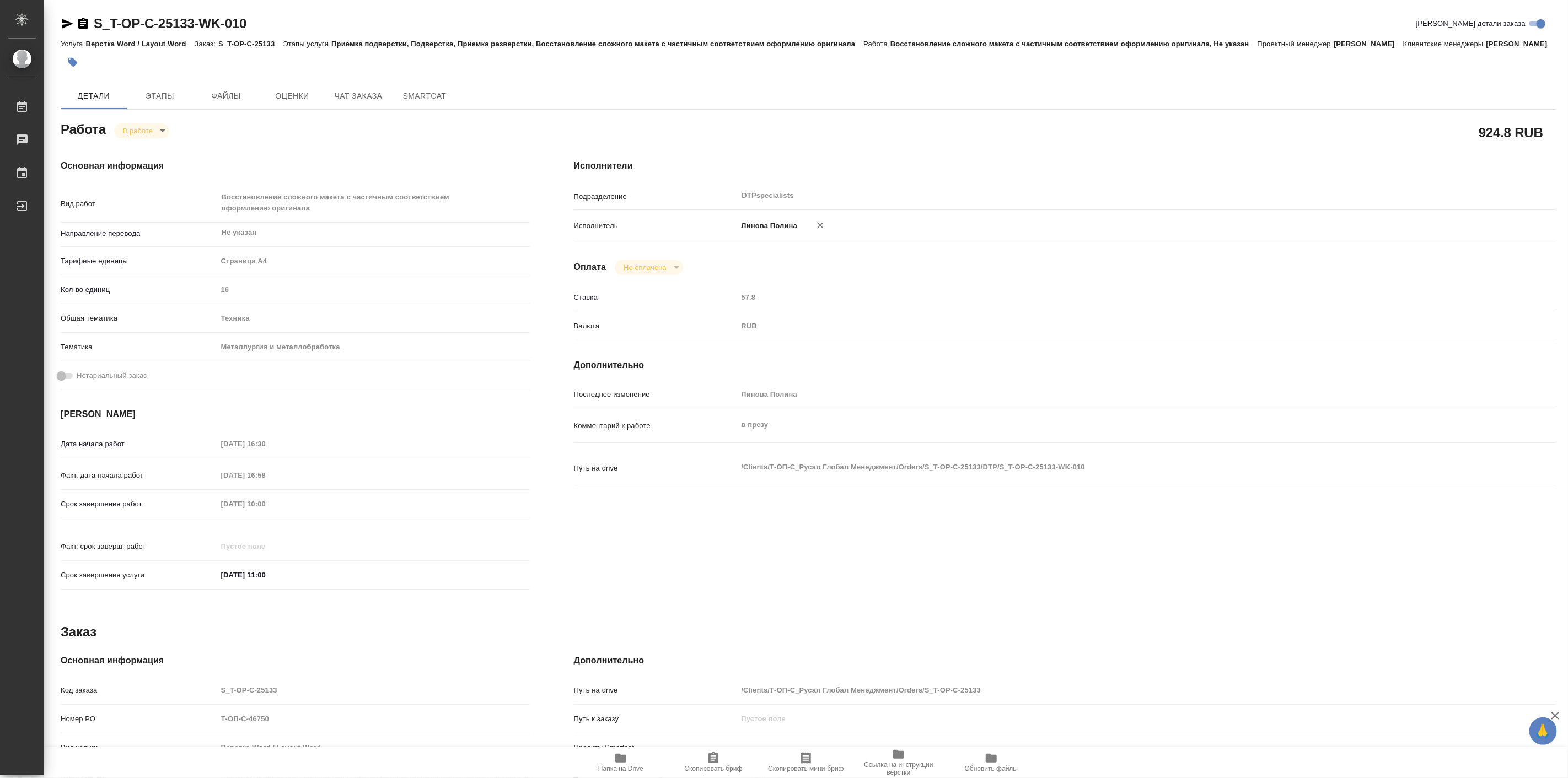
type textarea "x"
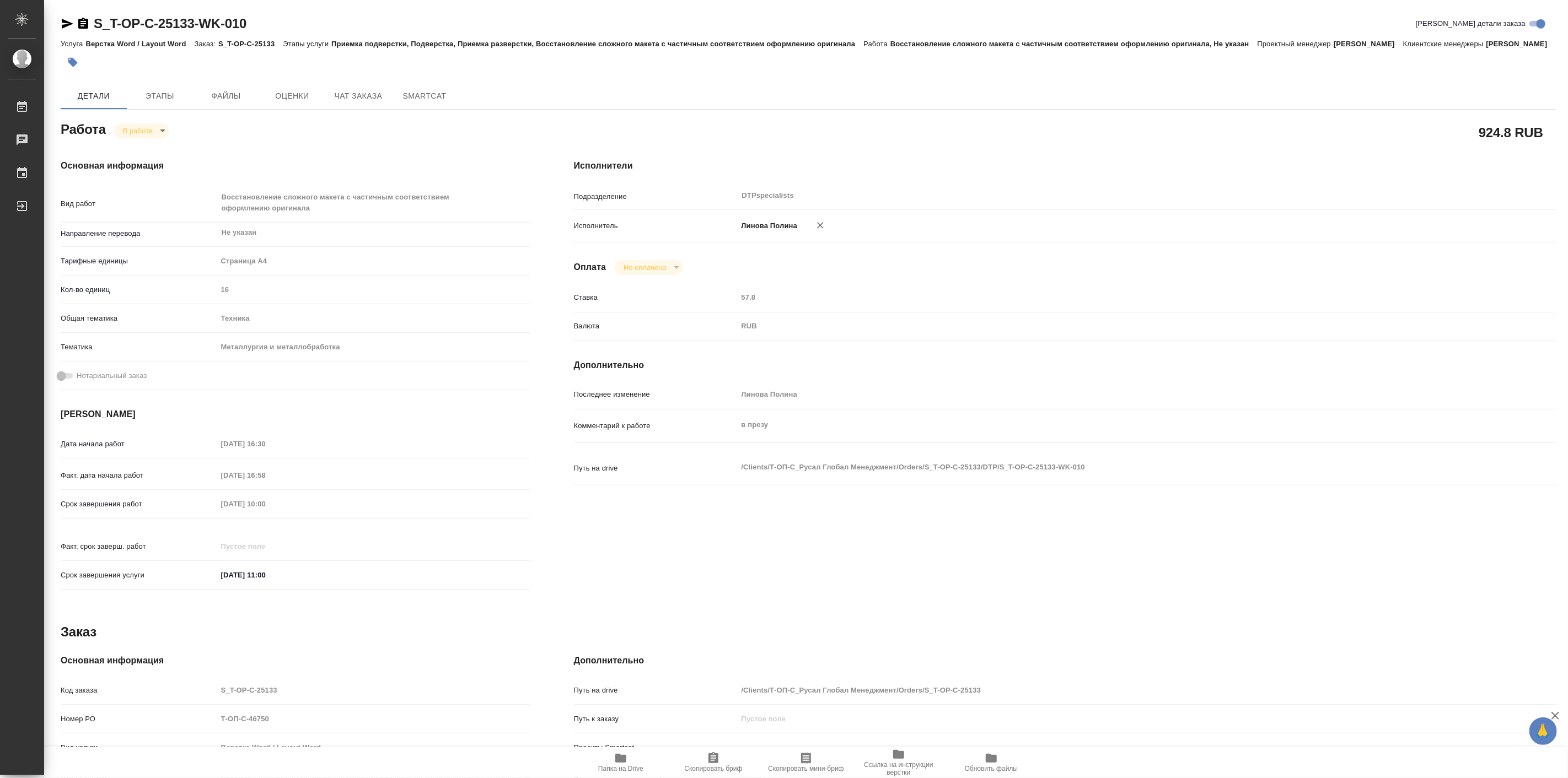
type textarea "x"
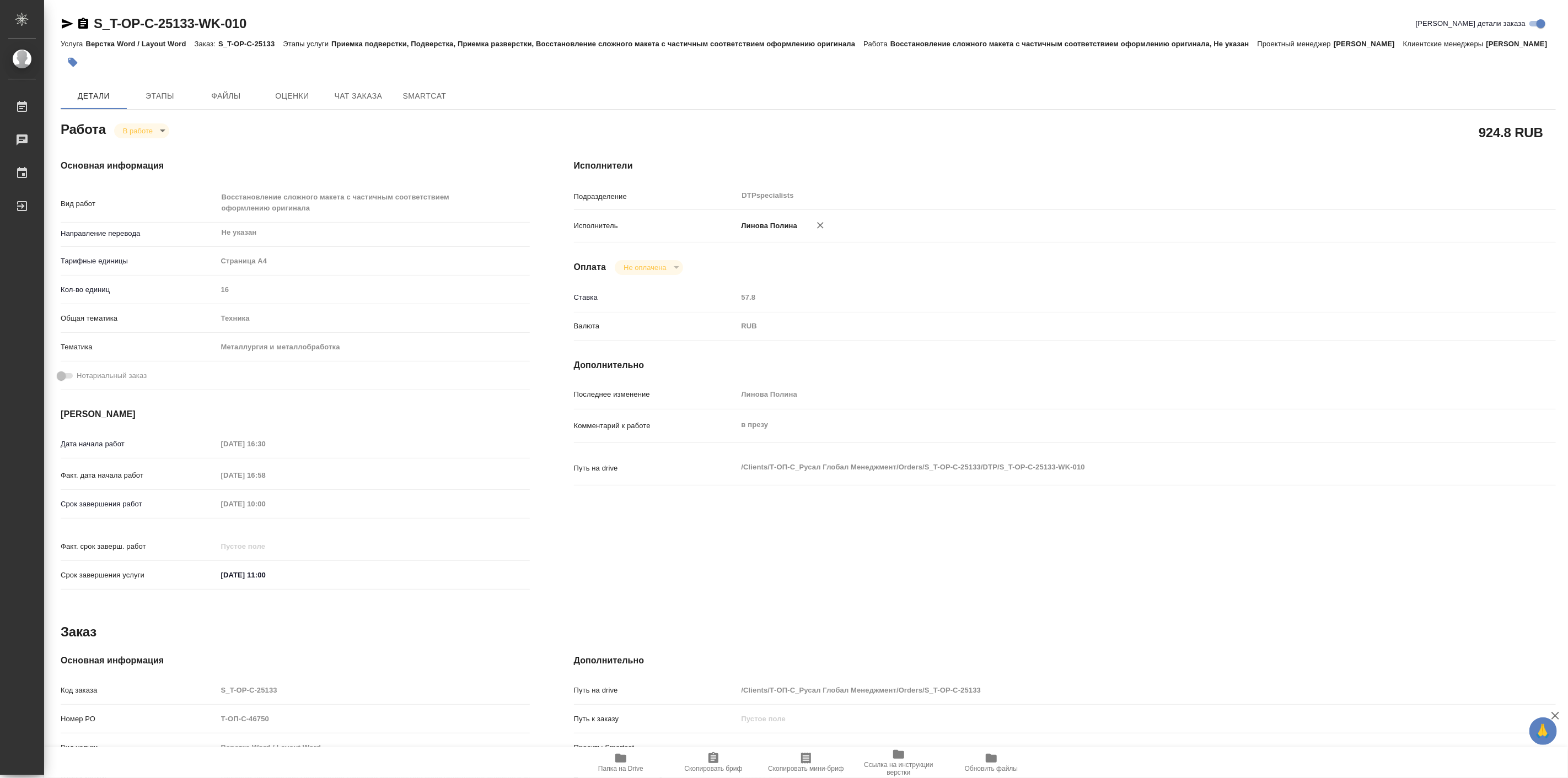
type textarea "x"
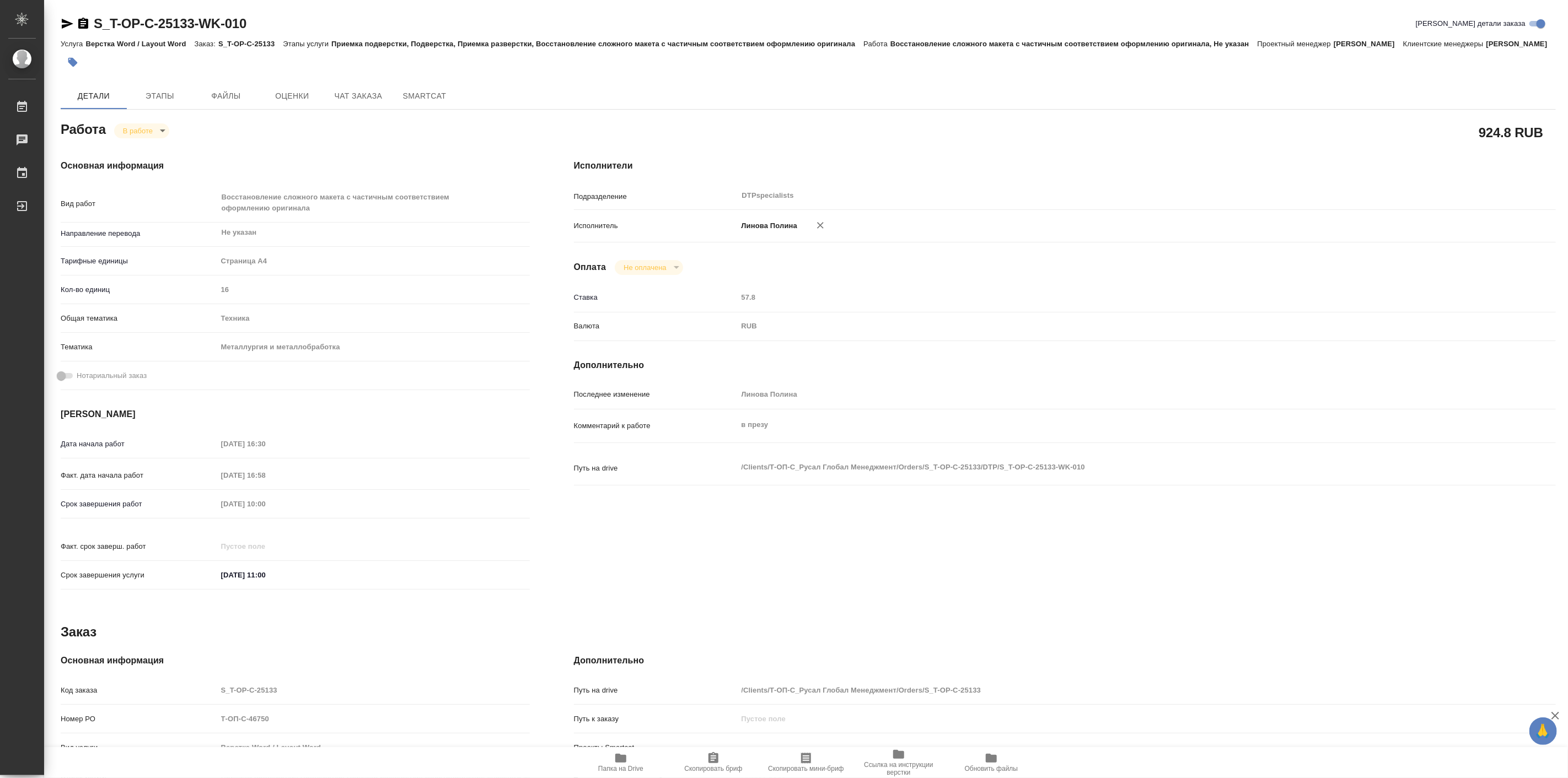
type textarea "x"
click at [372, 152] on div "Основная информация Вид работ Восстановление сложного макета с частичным соотве…" at bounding box center [295, 378] width 513 height 482
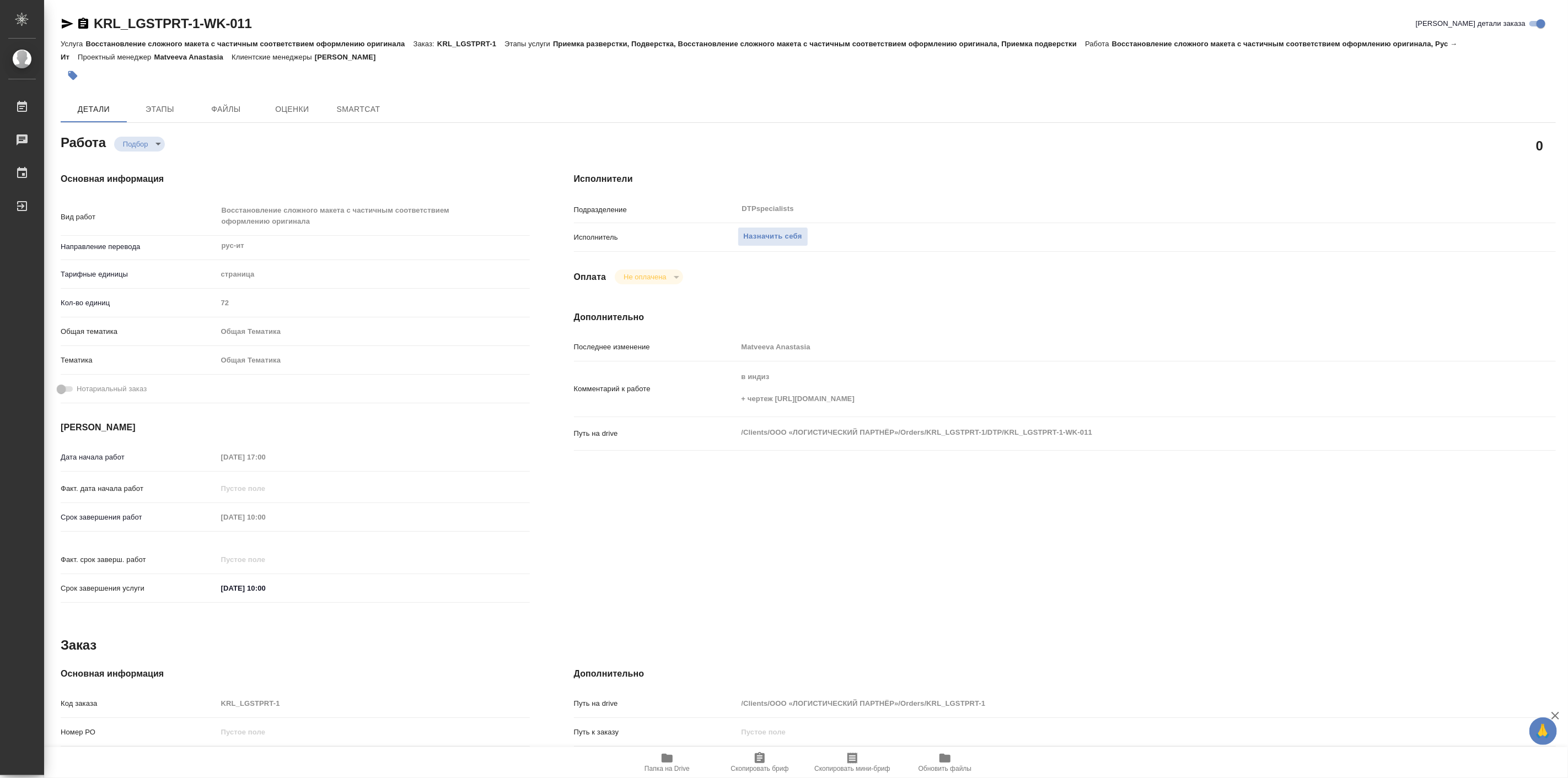
type textarea "x"
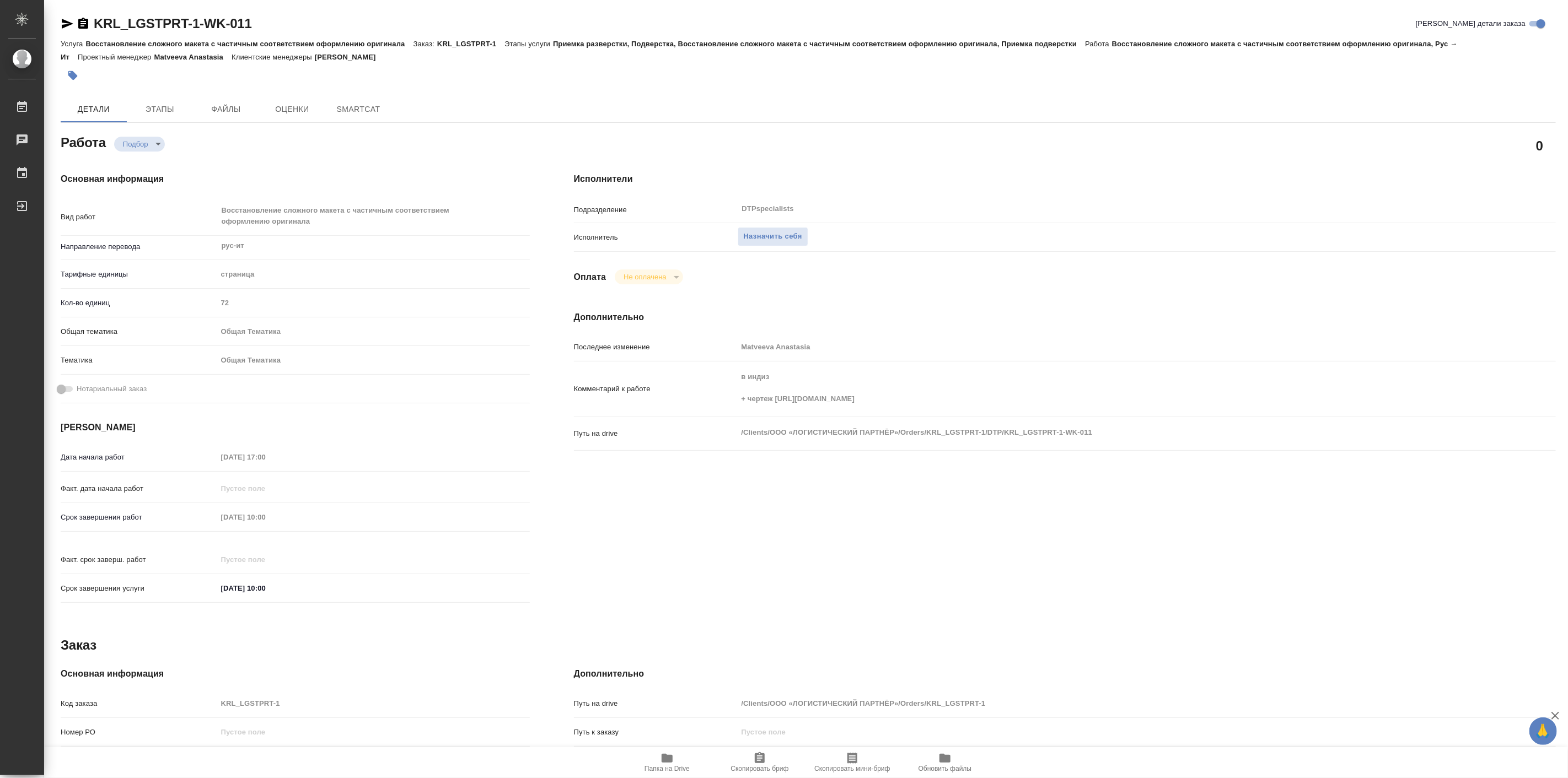
type textarea "x"
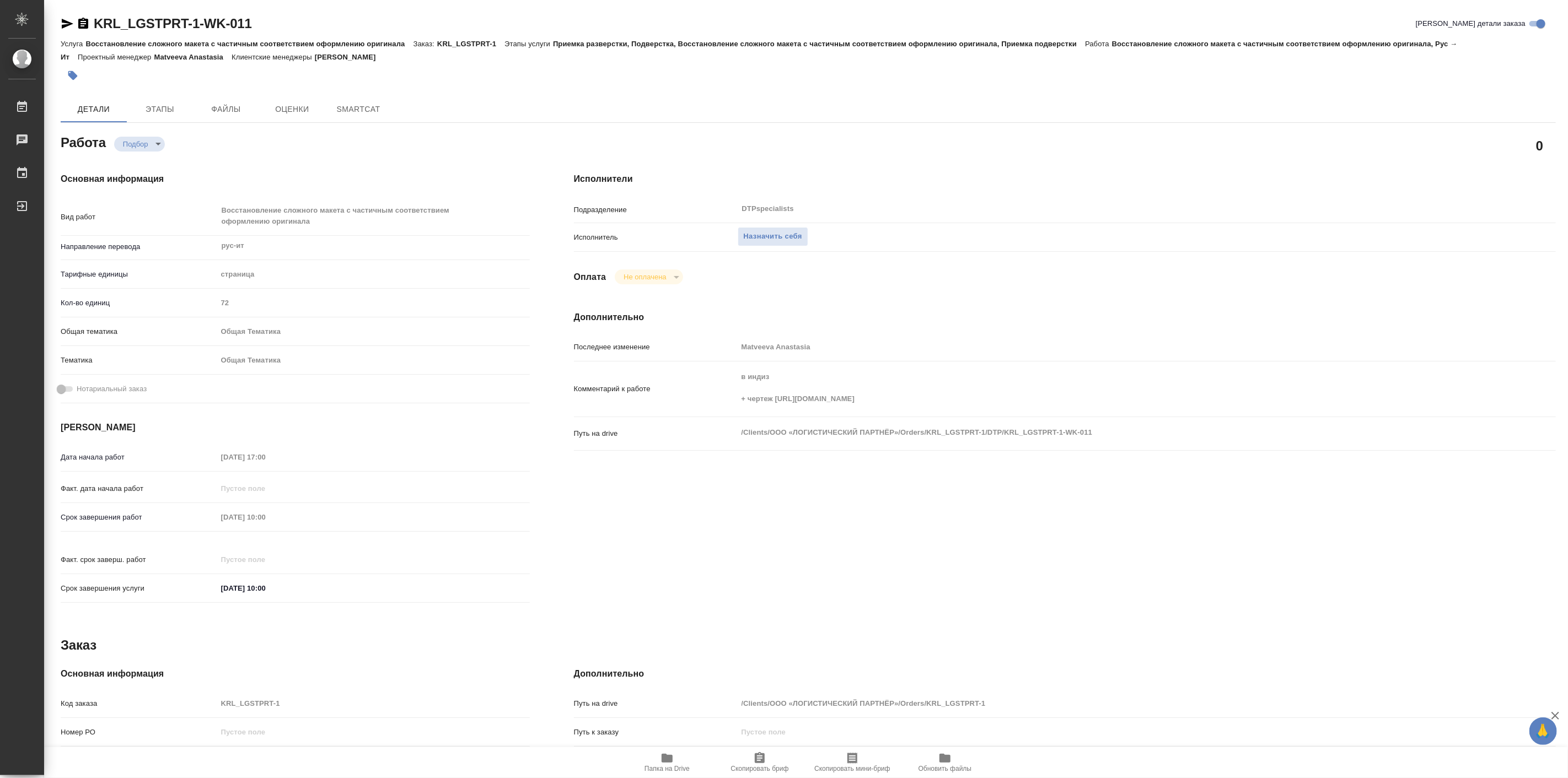
type textarea "x"
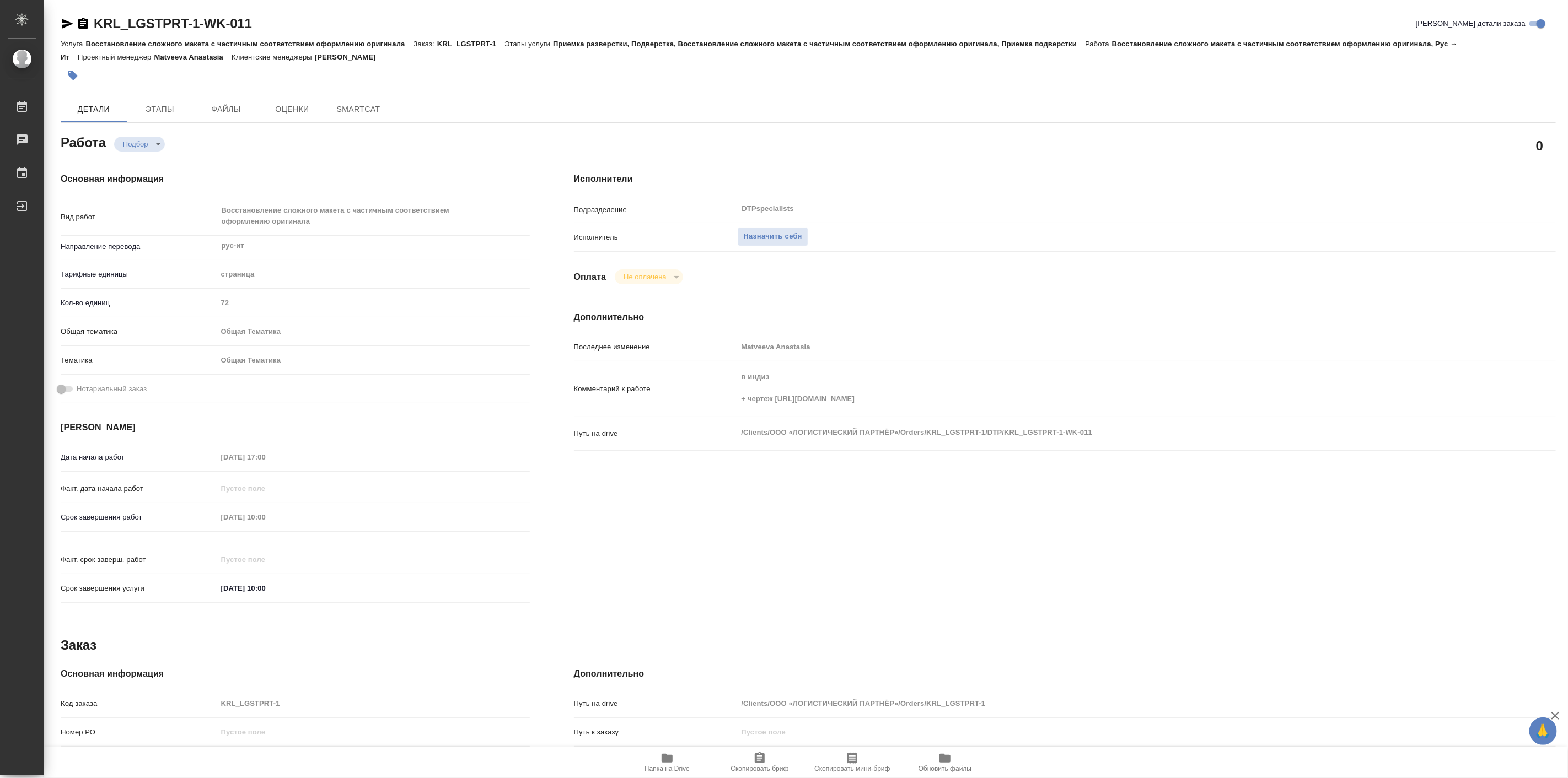
type textarea "x"
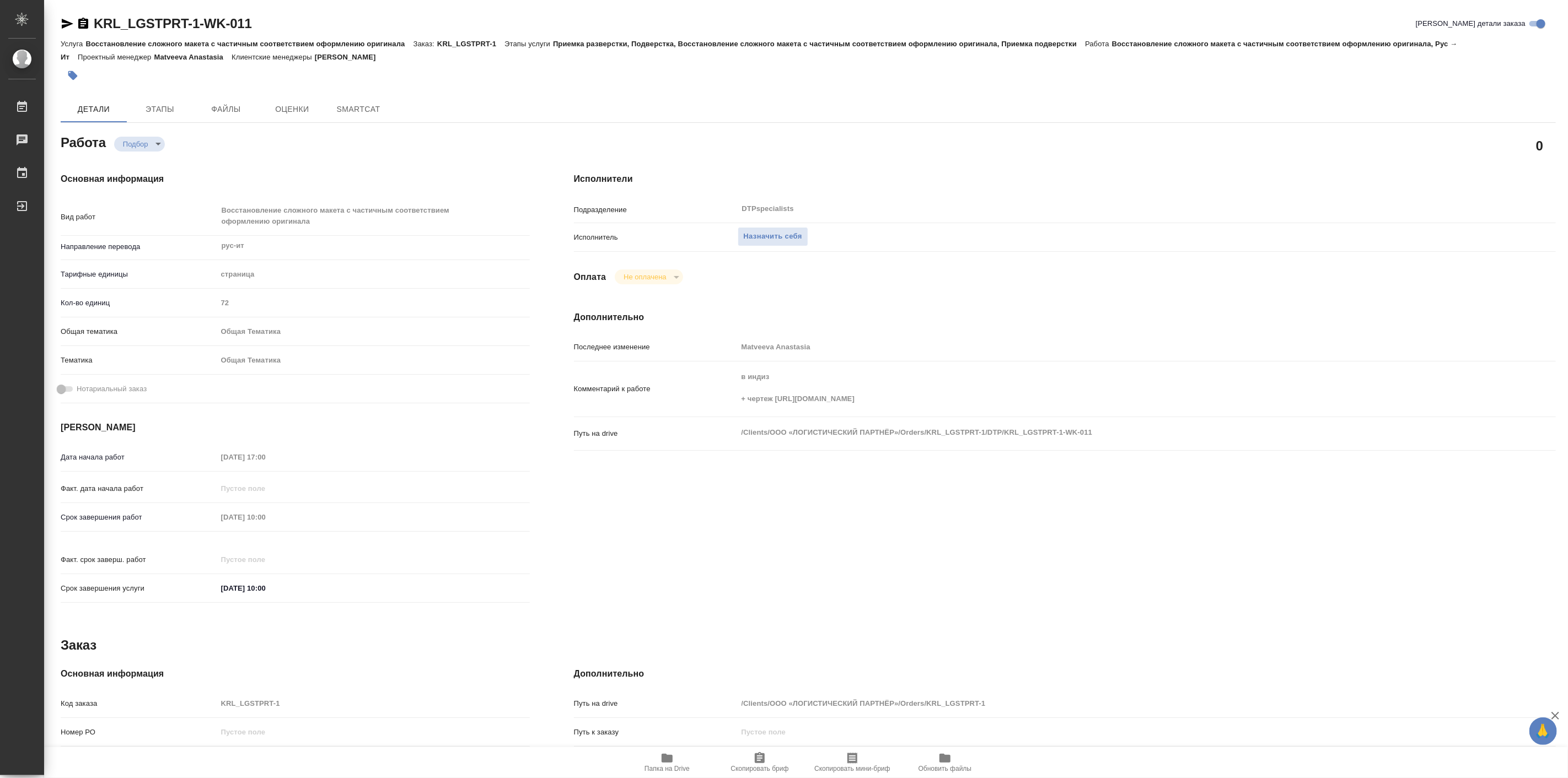
type textarea "x"
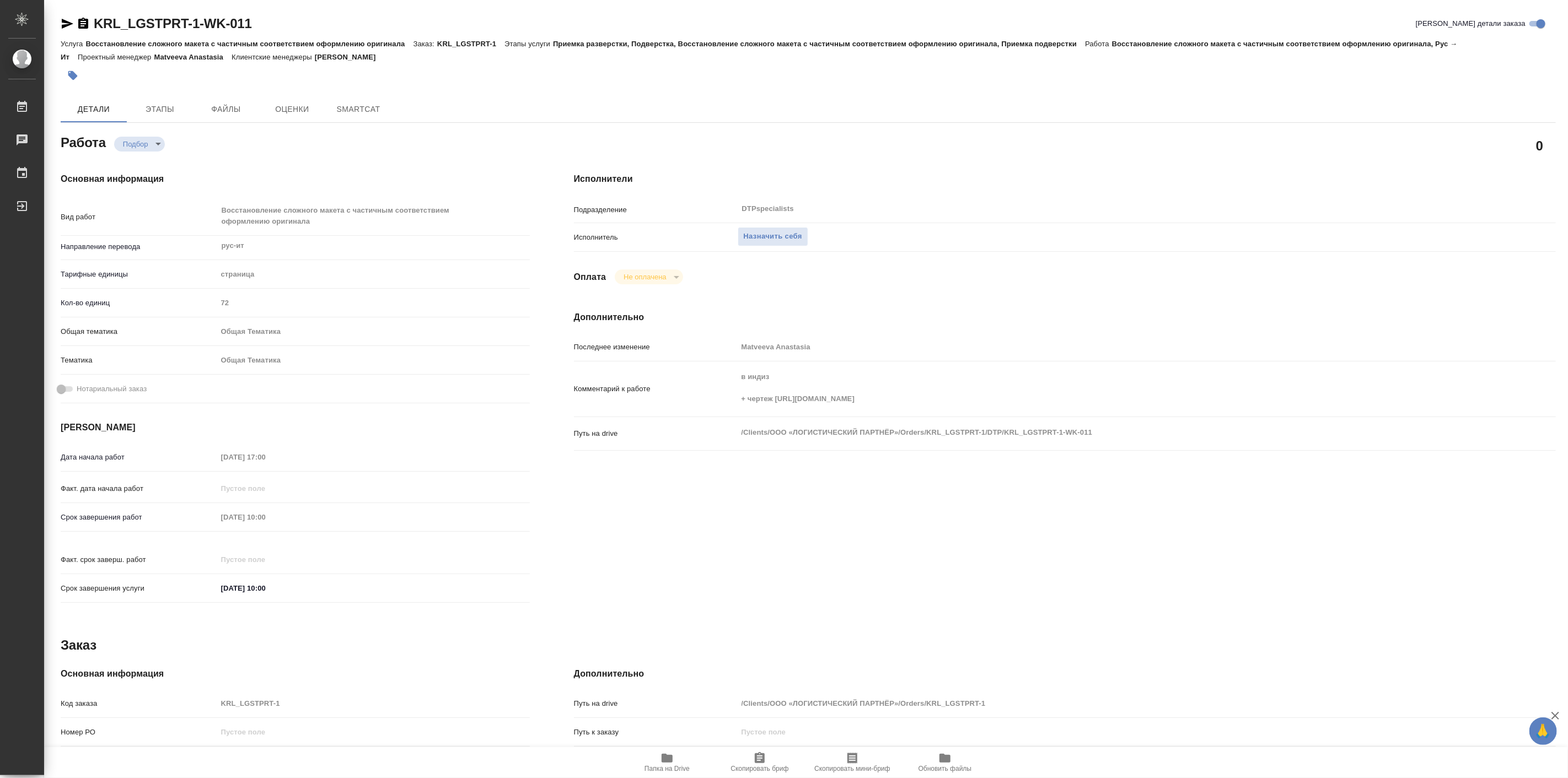
type textarea "x"
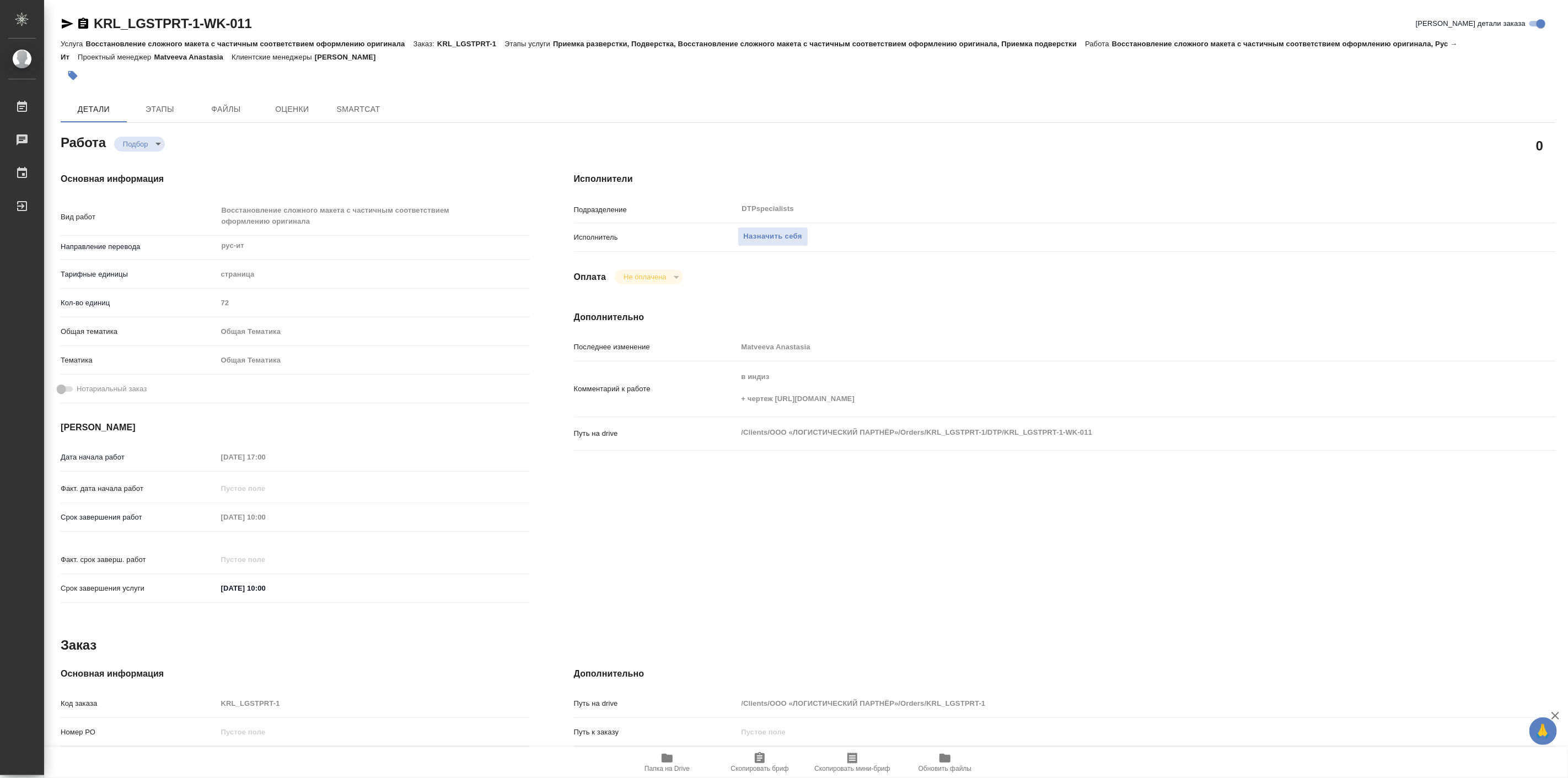
type textarea "x"
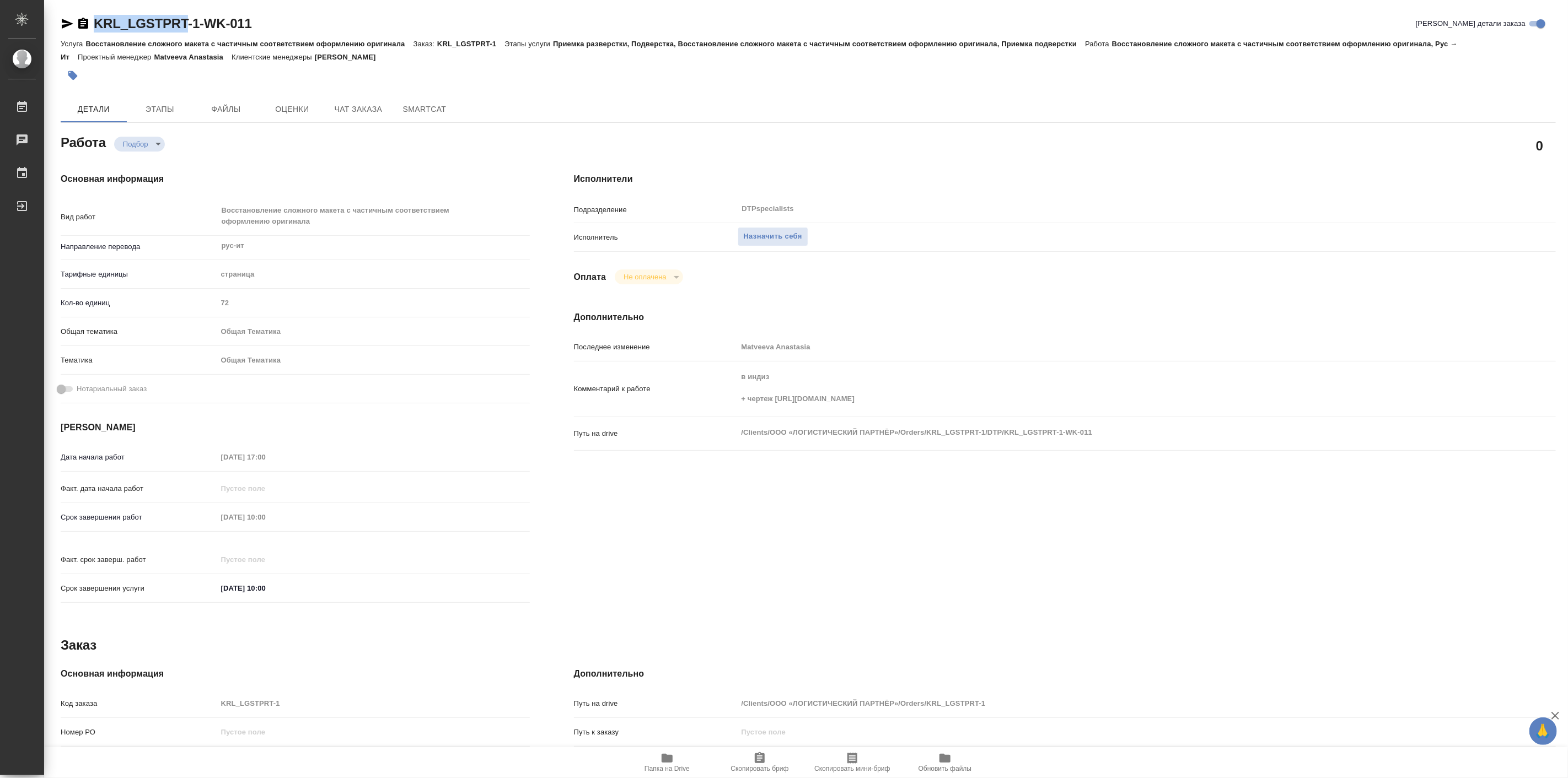
type textarea "x"
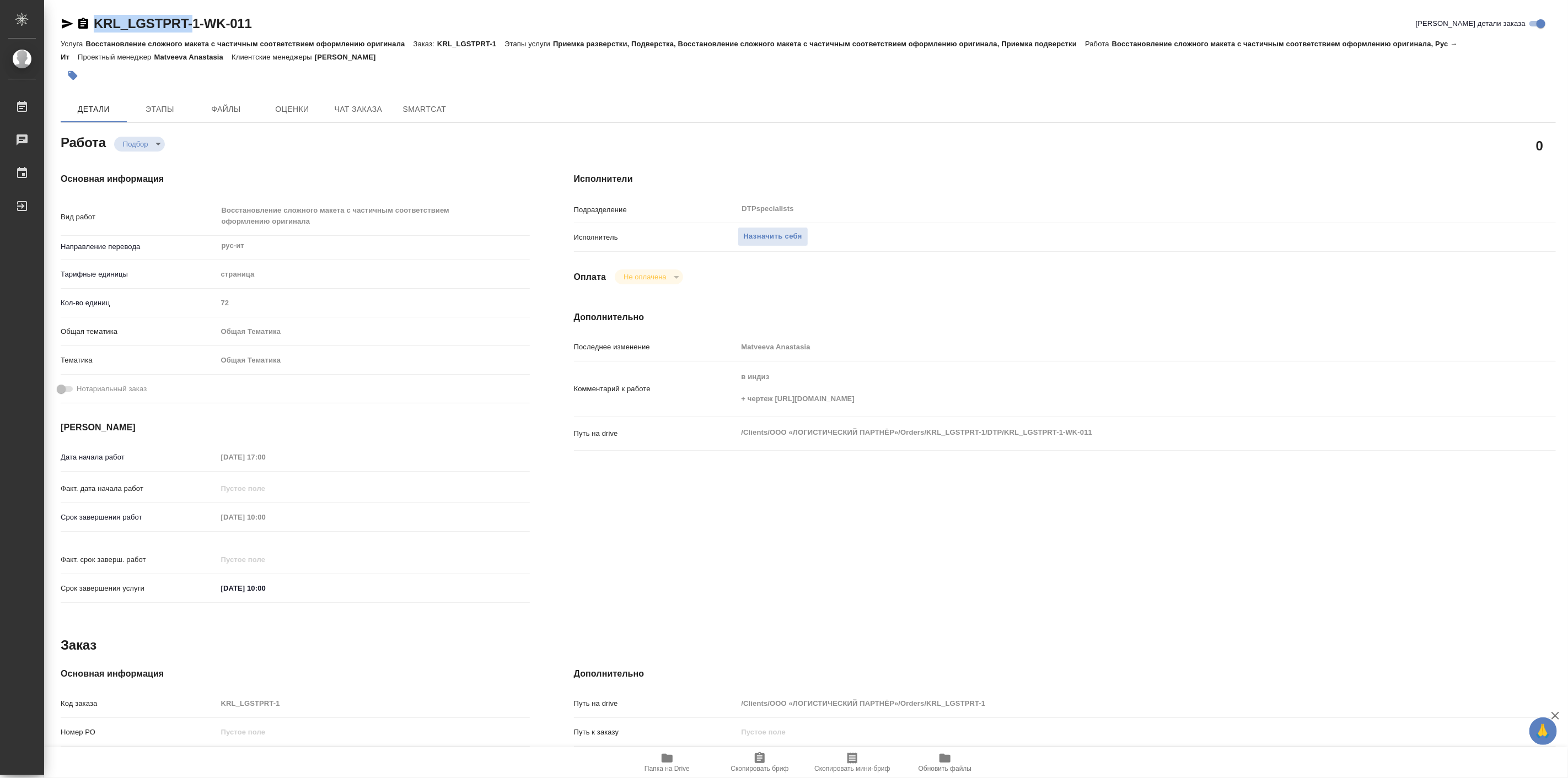
type textarea "x"
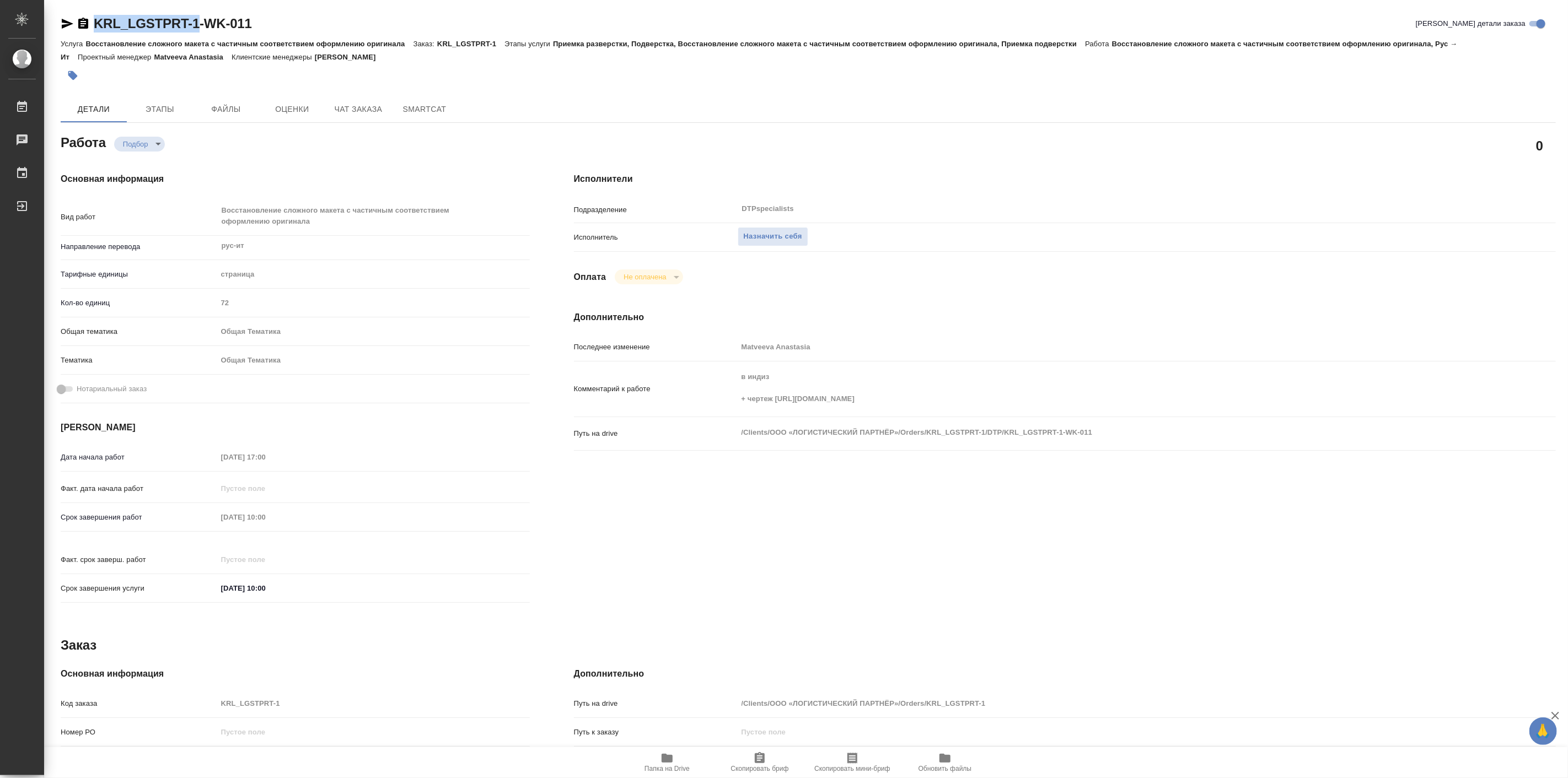
drag, startPoint x: 89, startPoint y: 6, endPoint x: 191, endPoint y: 19, distance: 102.8
click at [191, 19] on div "KRL_LGSTPRT-1-WK-011 Кратко детали заказа Услуга Восстановление сложного макета…" at bounding box center [808, 481] width 1508 height 962
copy link "KRL_LGSTPRT-1"
click at [674, 753] on span "Папка на Drive" at bounding box center [667, 762] width 79 height 21
type textarea "x"
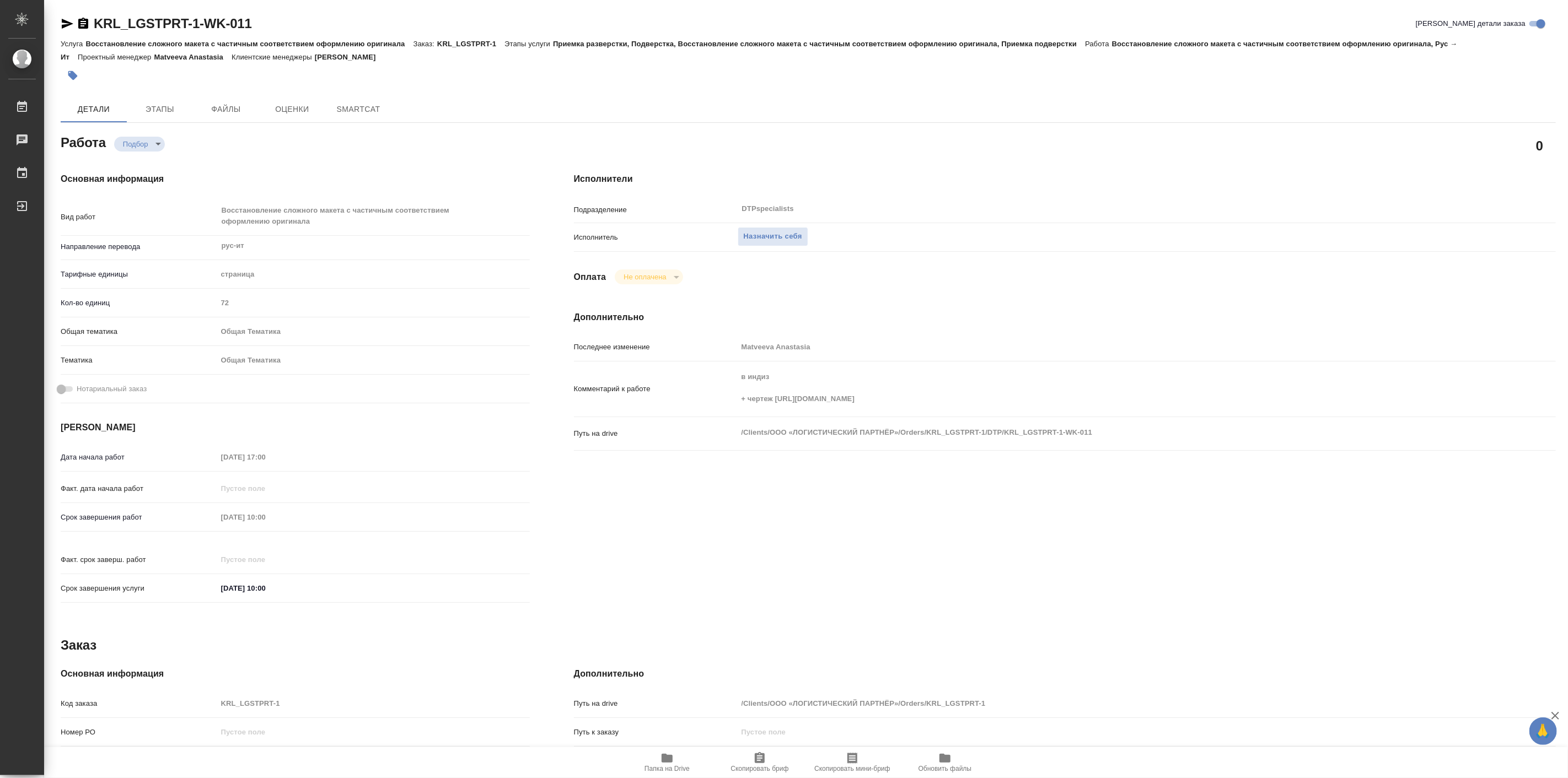
type textarea "x"
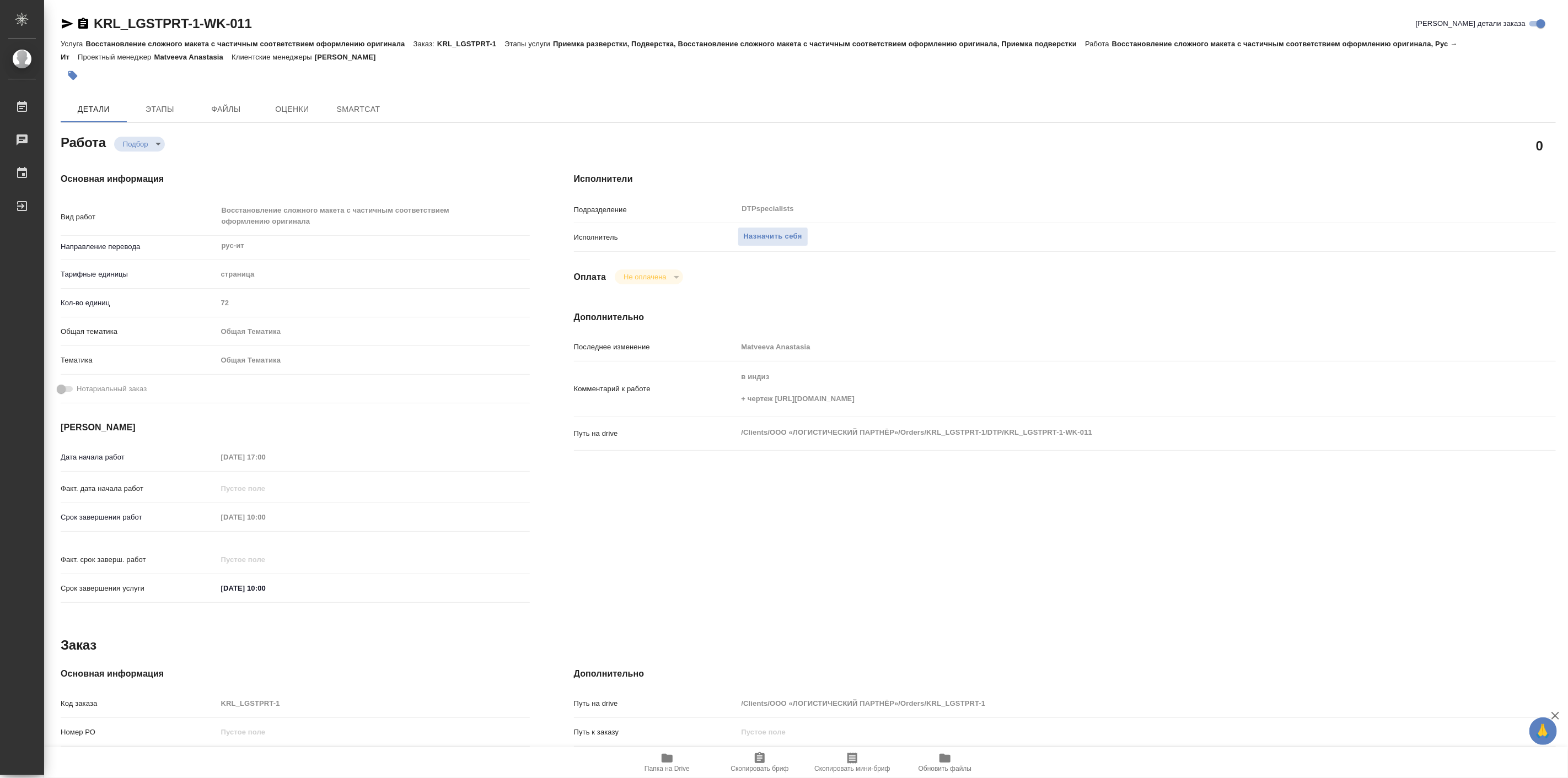
type textarea "x"
click at [62, 18] on icon "button" at bounding box center [67, 23] width 13 height 13
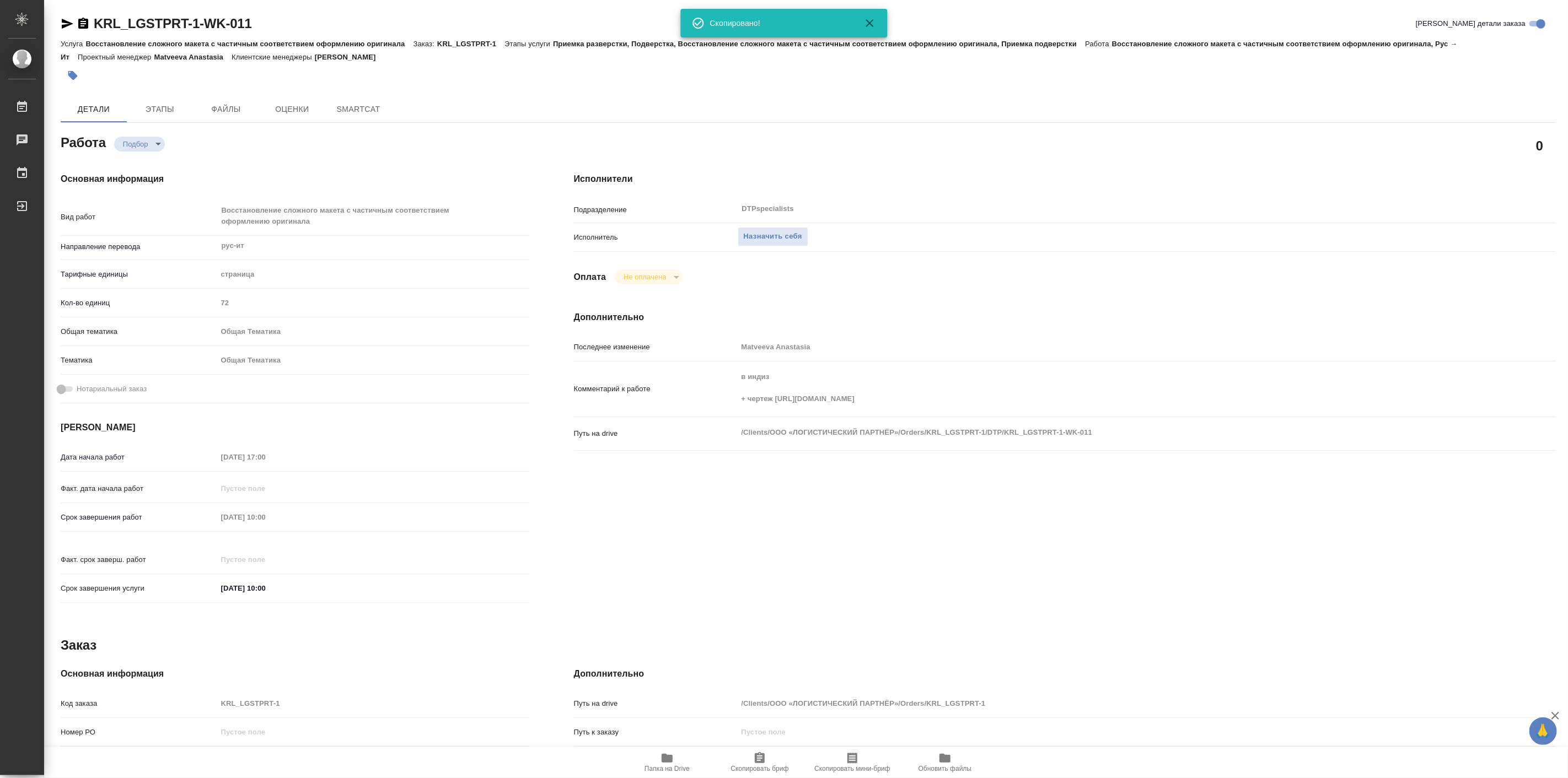
type textarea "x"
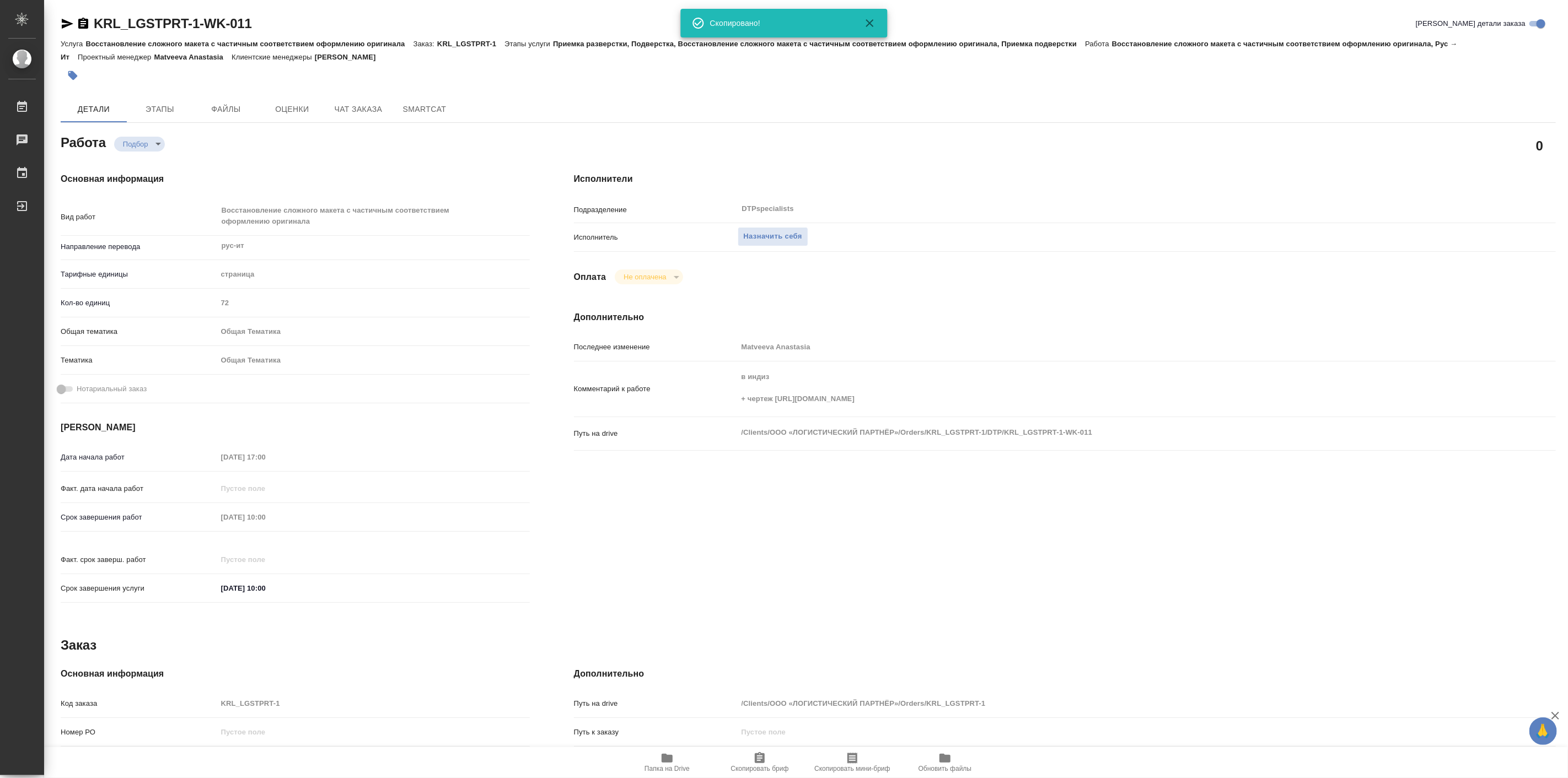
type textarea "x"
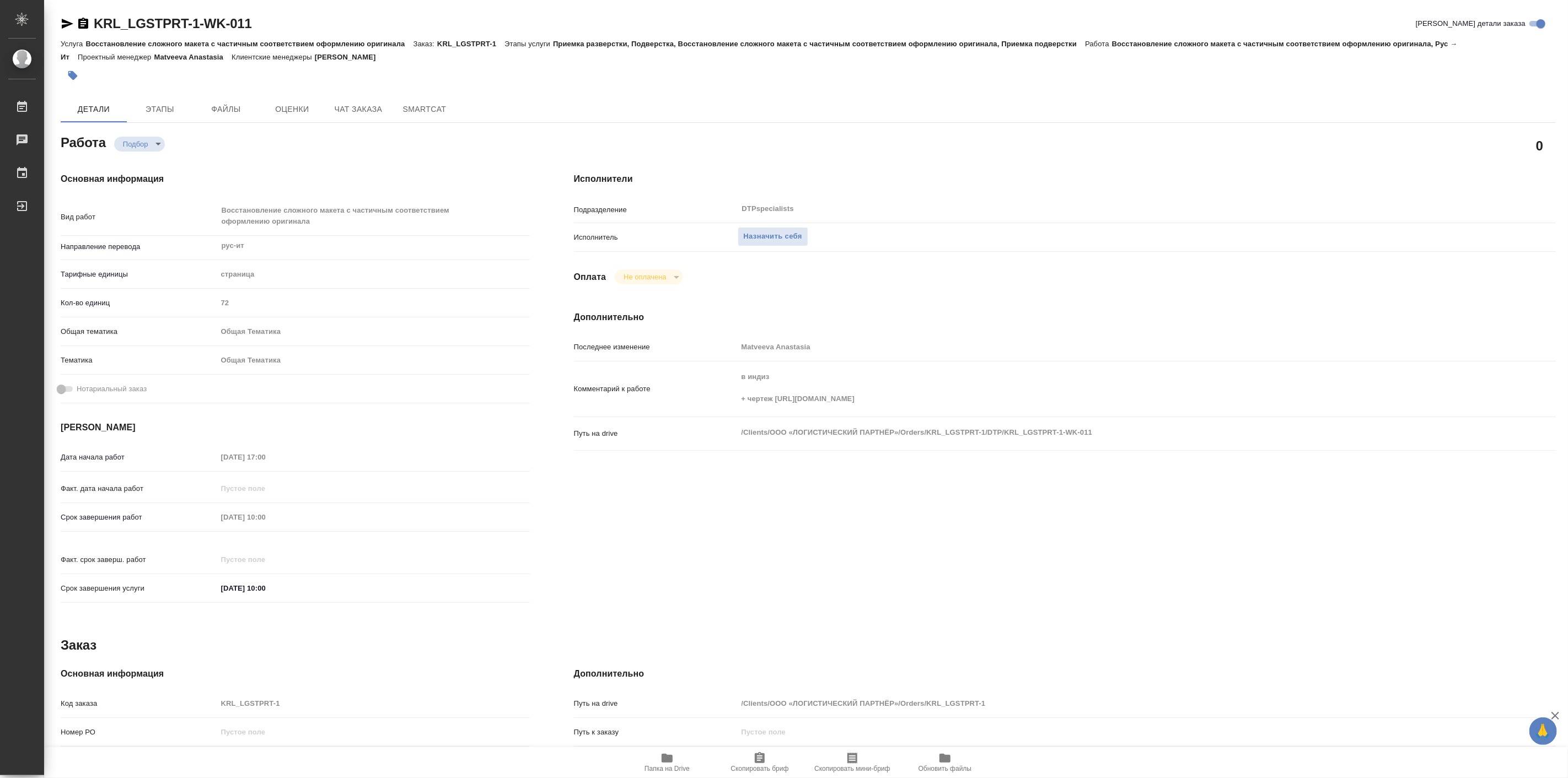
type textarea "x"
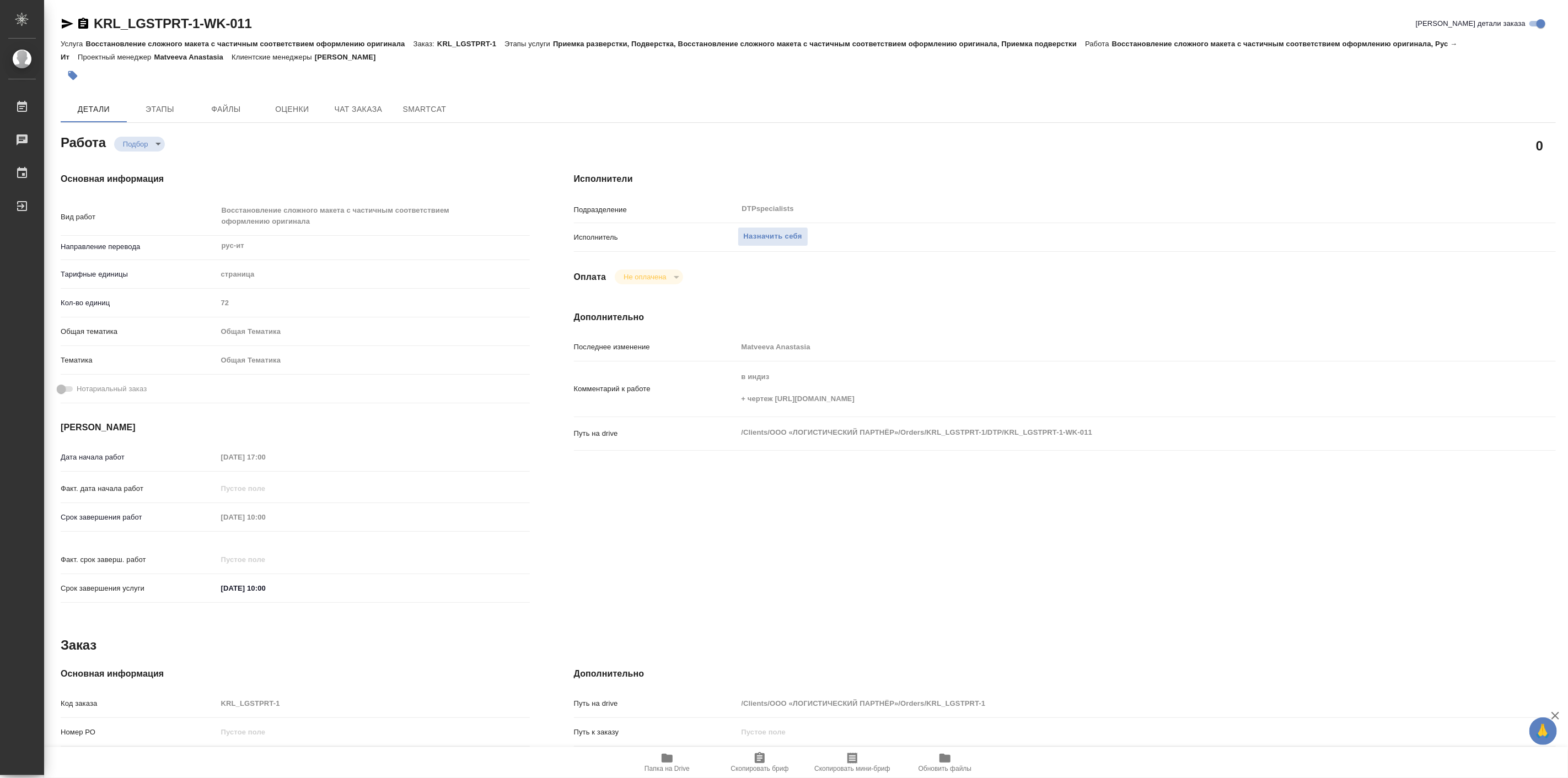
click at [568, 144] on div "0" at bounding box center [1065, 145] width 1026 height 72
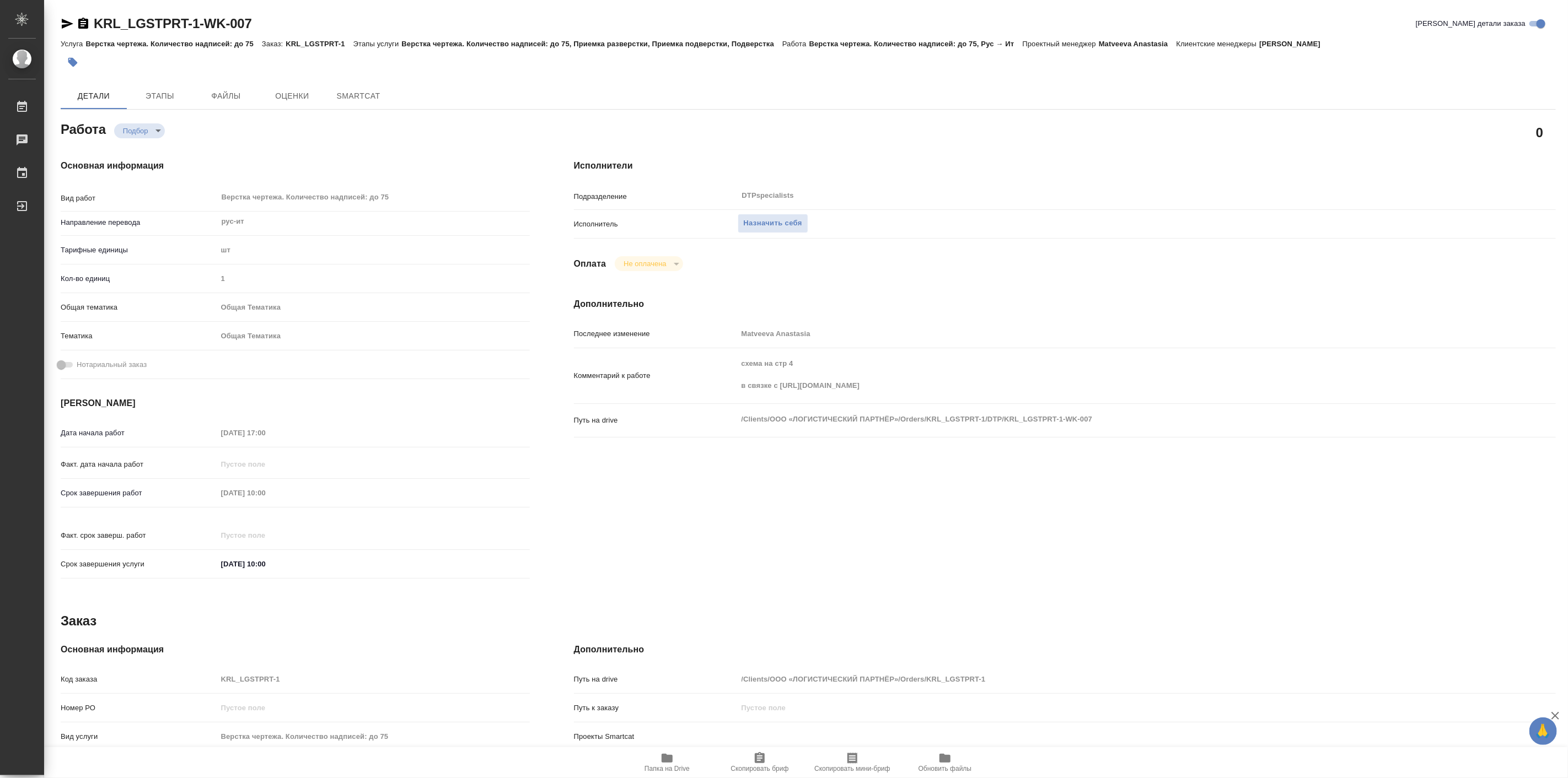
type textarea "x"
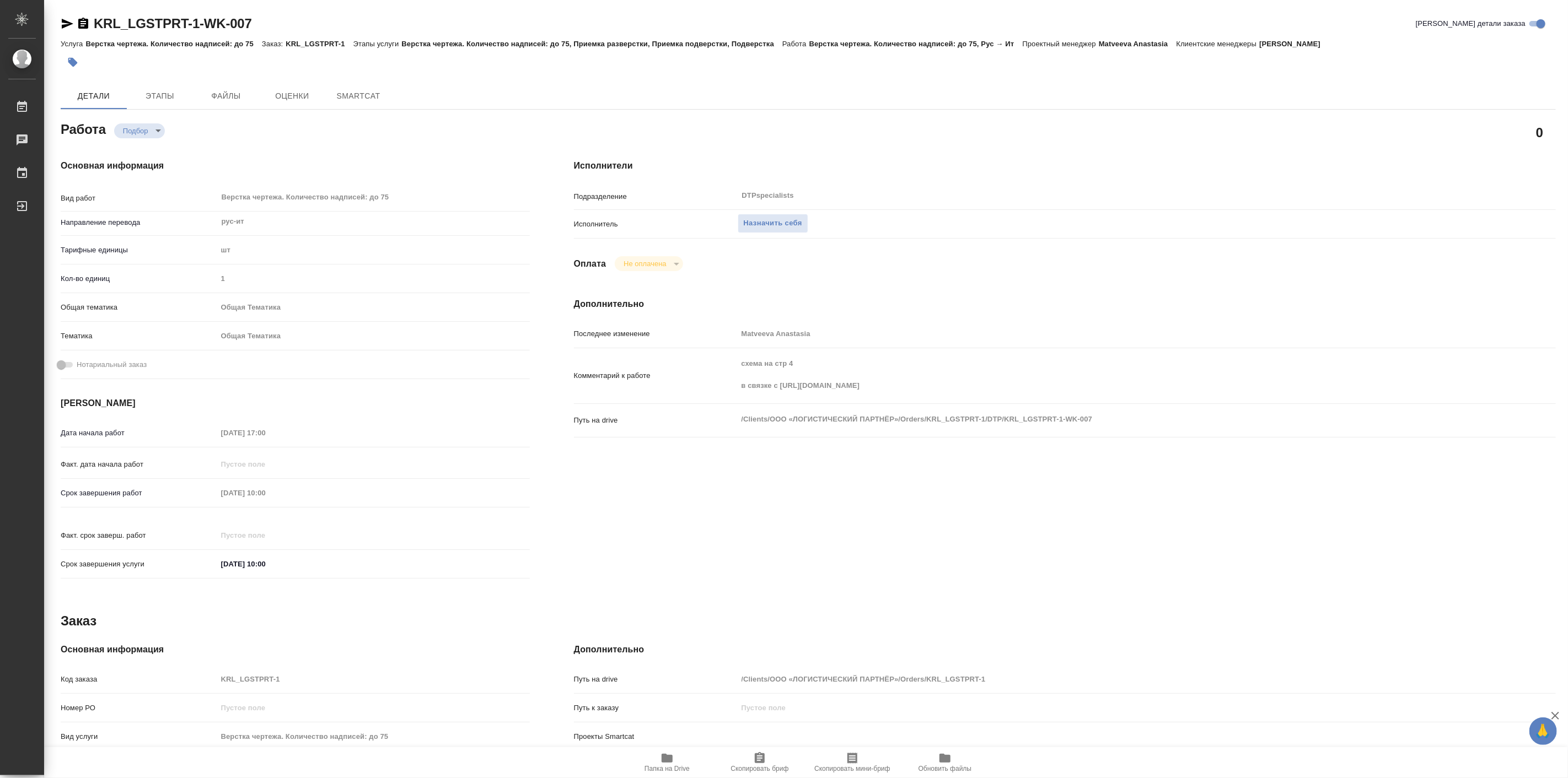
type textarea "x"
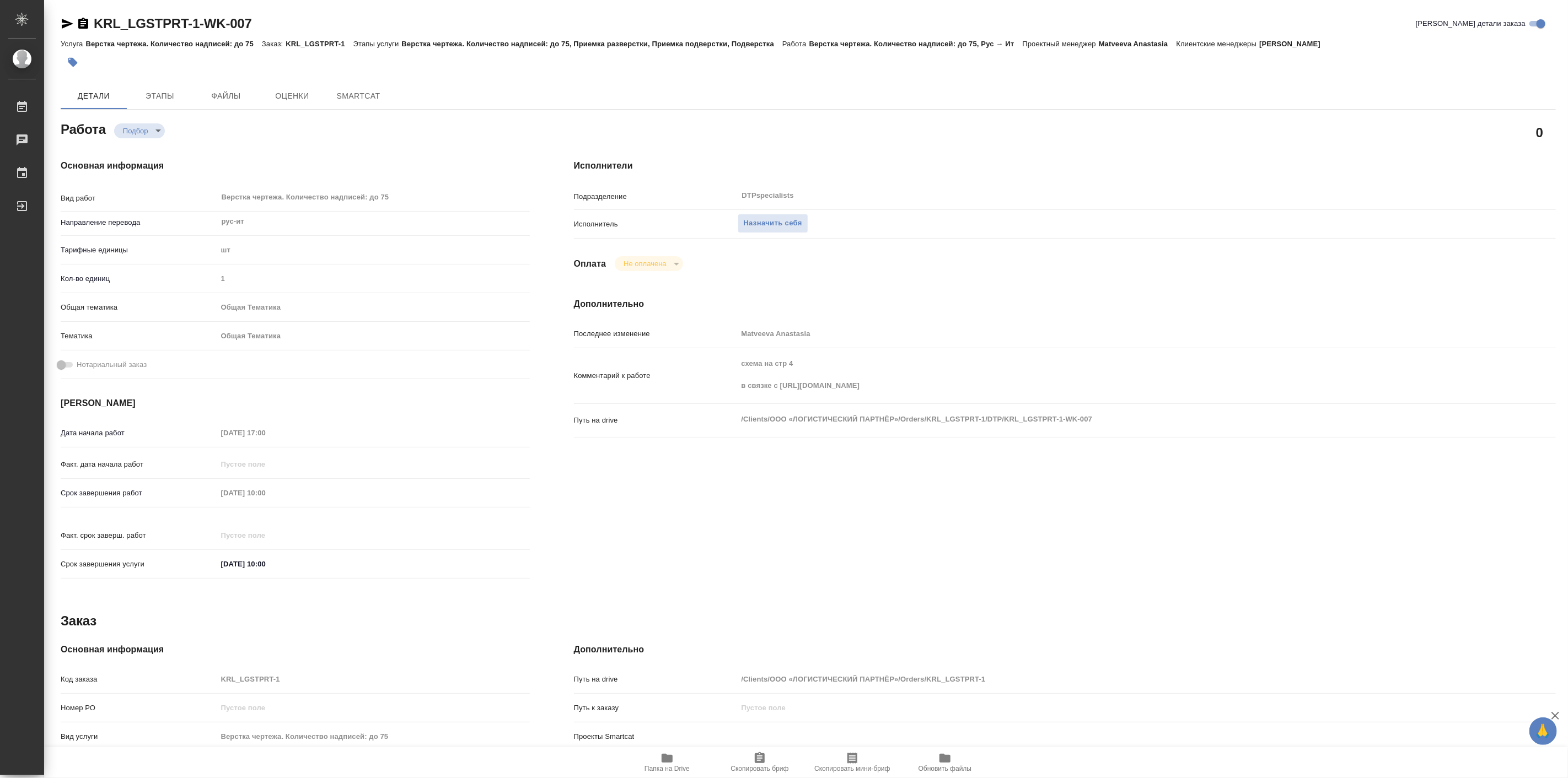
type textarea "x"
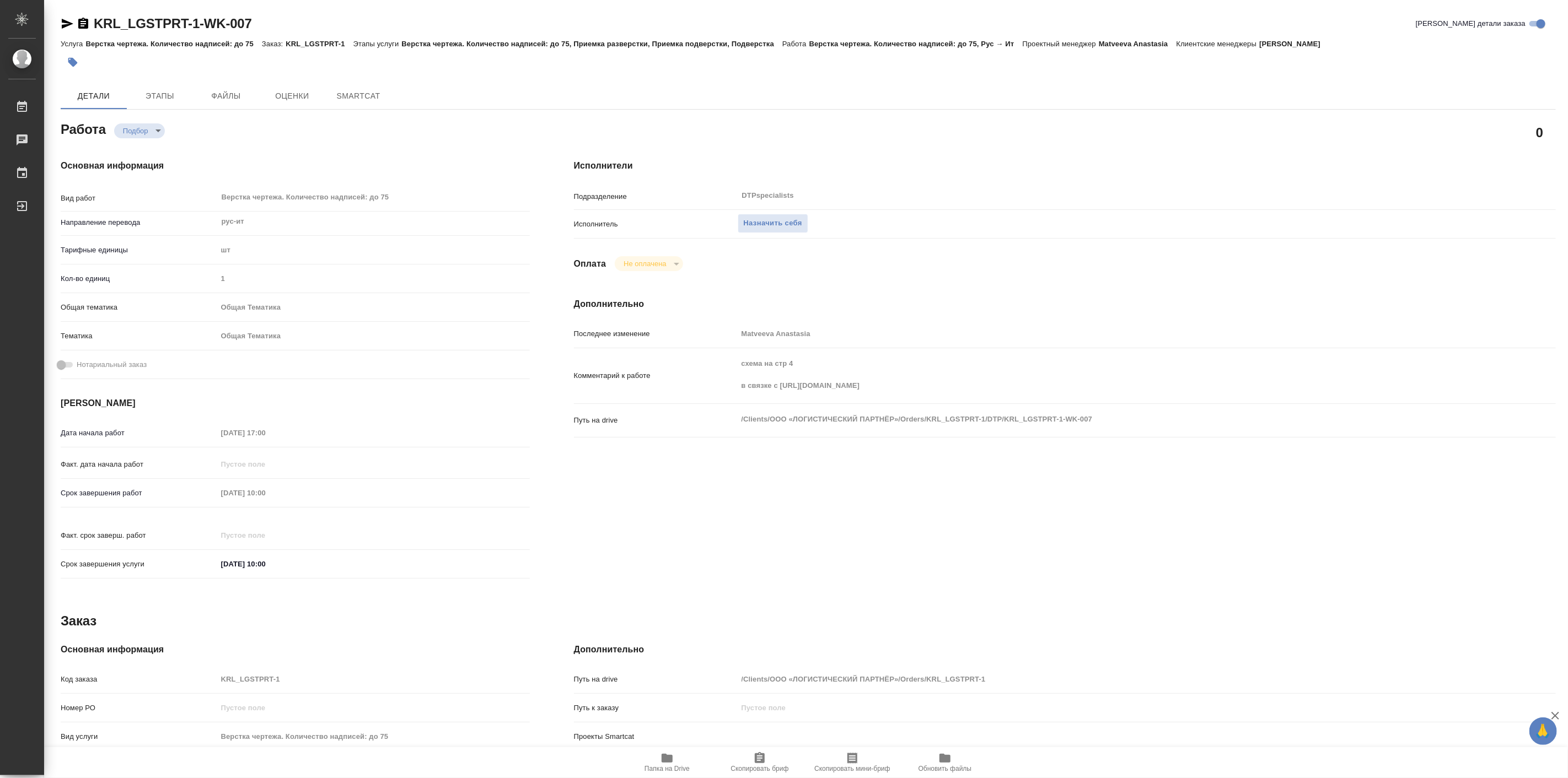
type textarea "x"
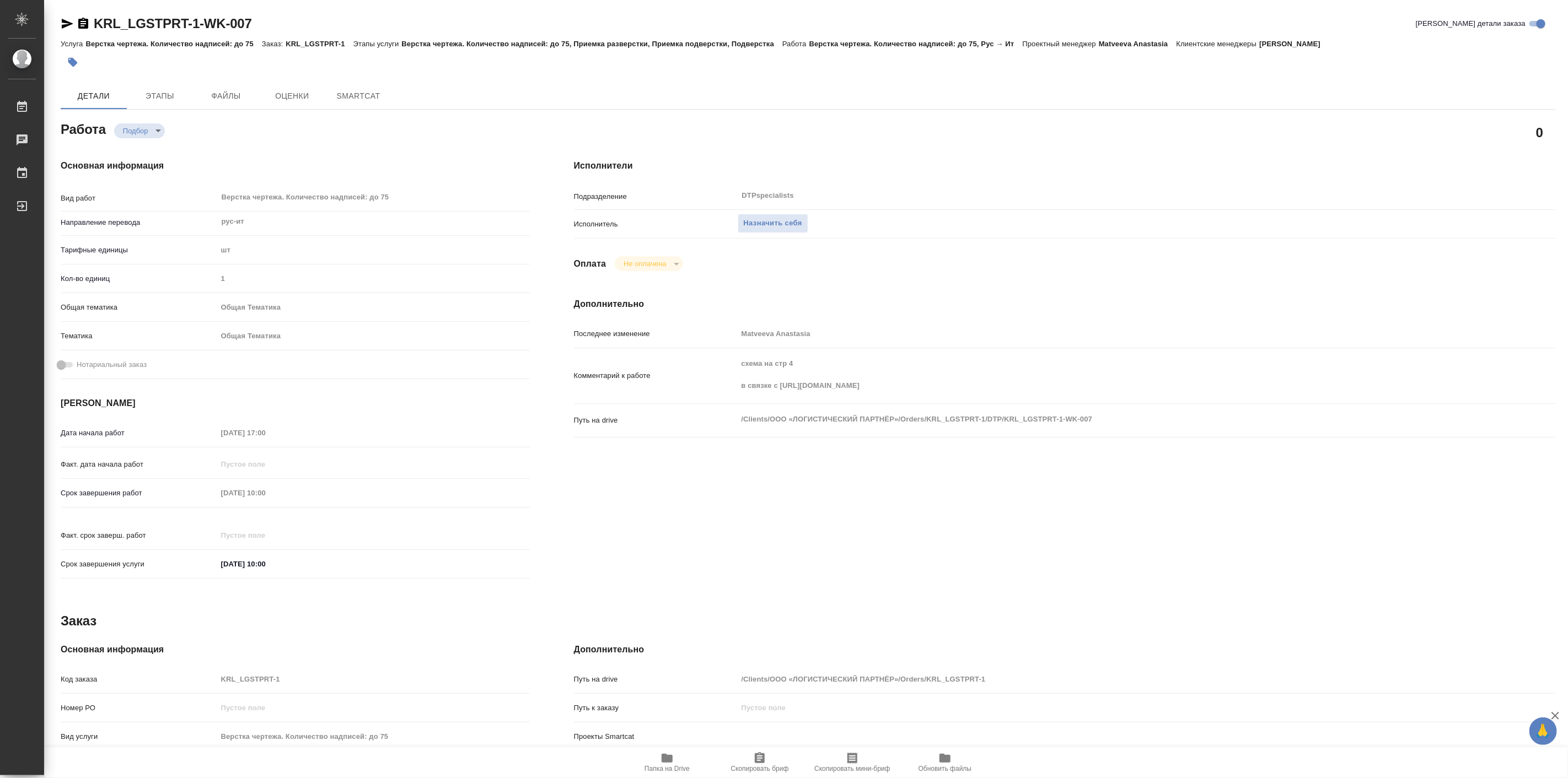
type textarea "x"
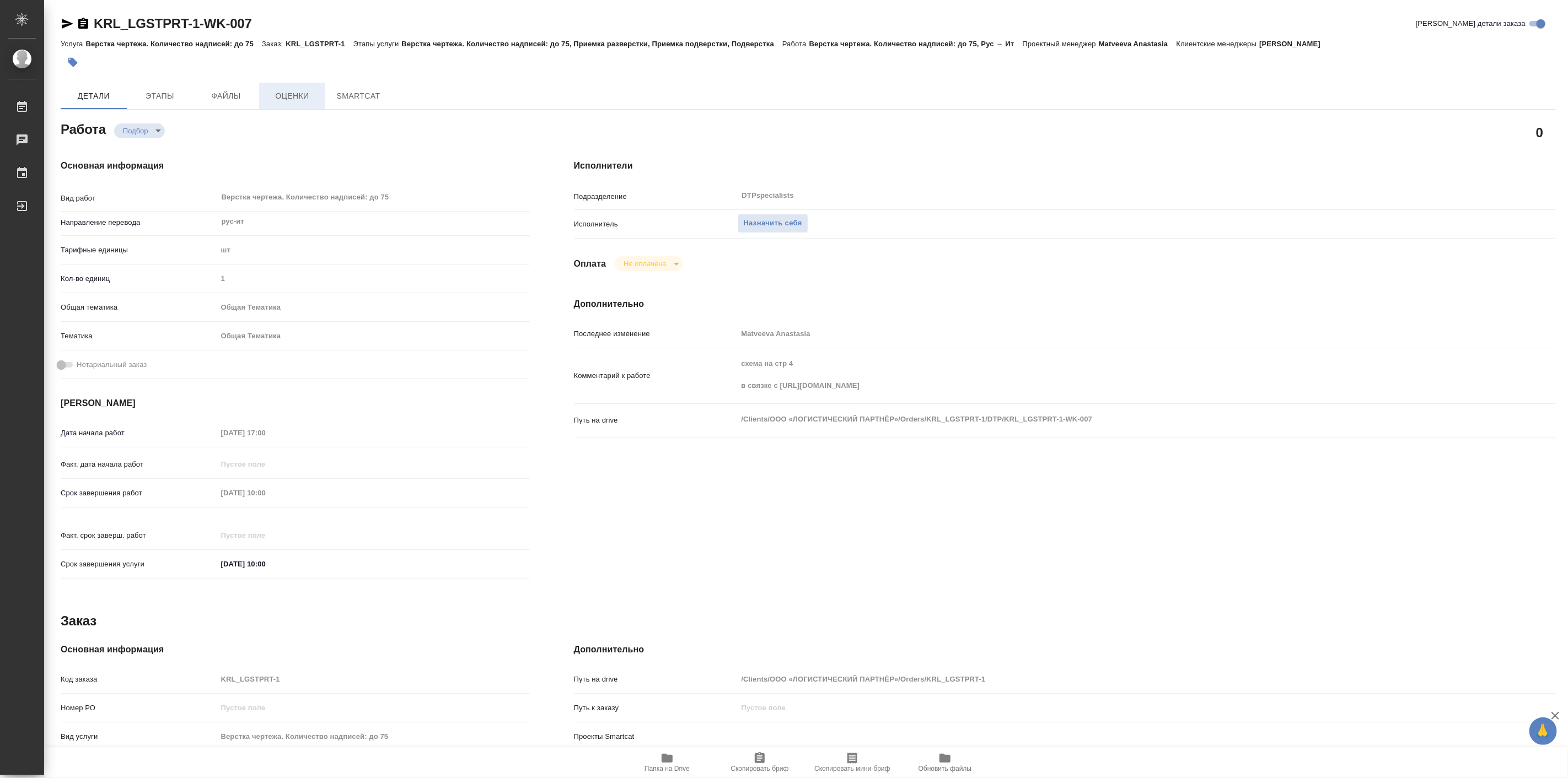
type textarea "x"
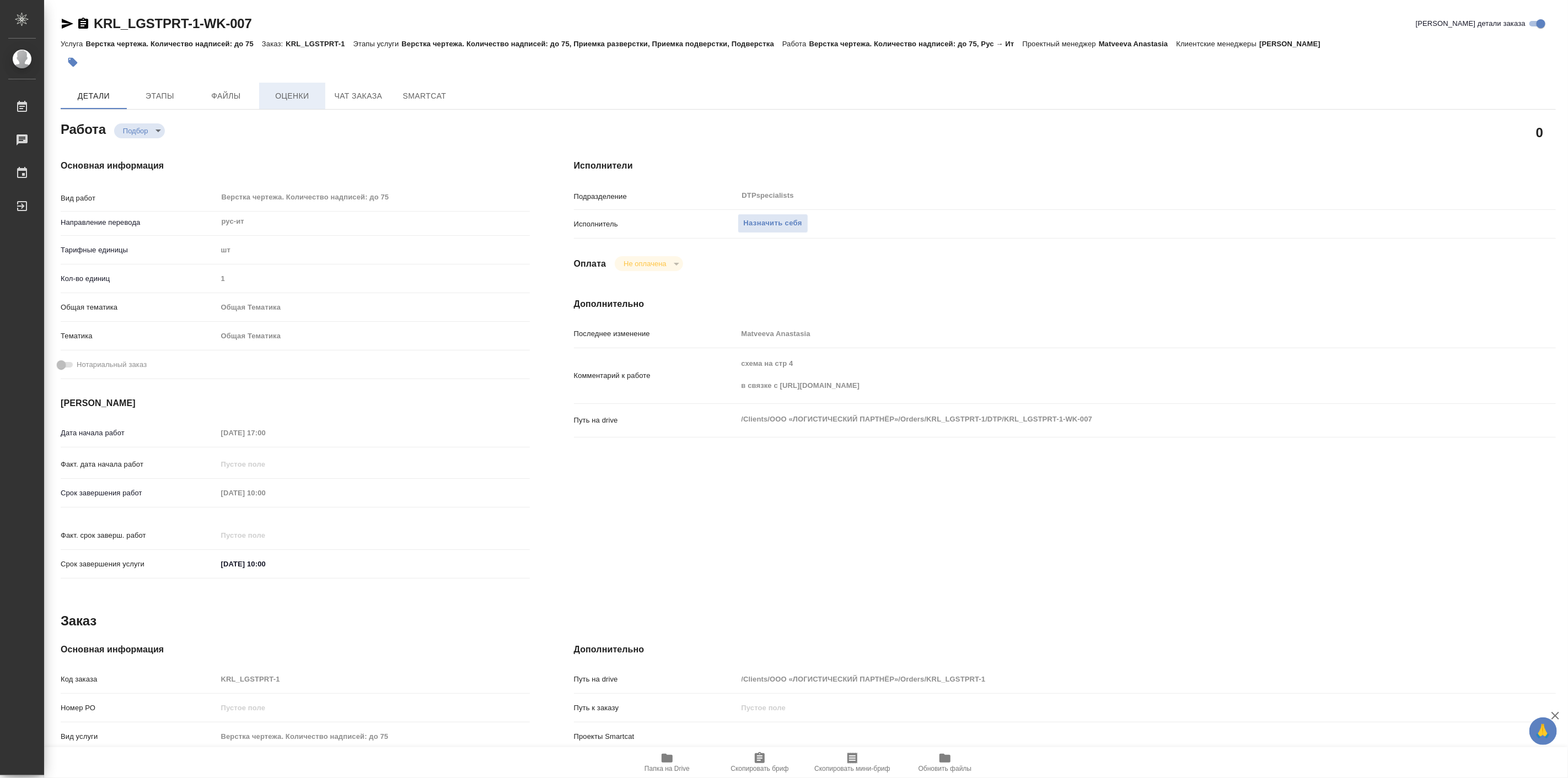
type textarea "x"
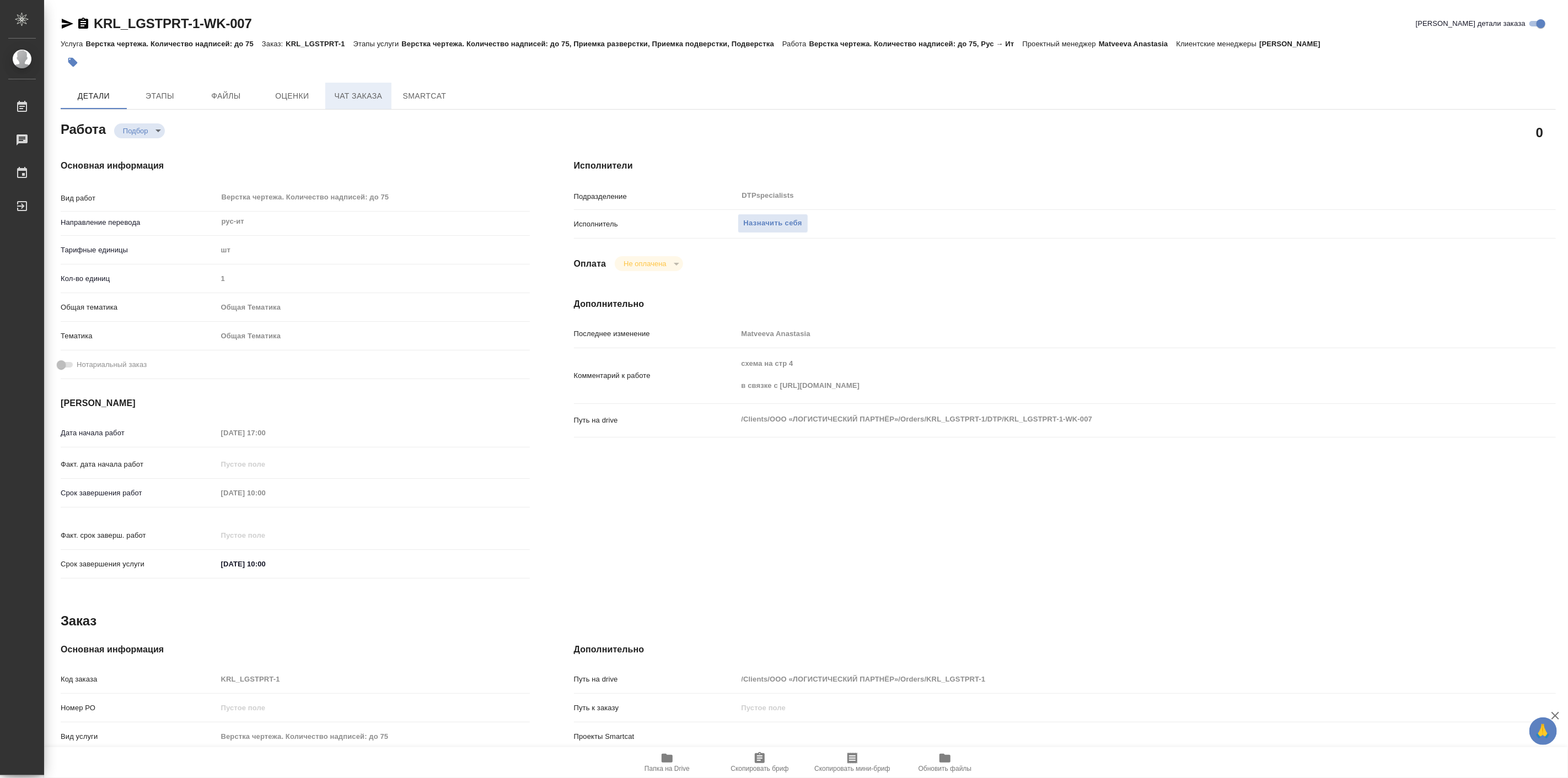
click at [348, 90] on span "Чат заказа" at bounding box center [358, 97] width 53 height 14
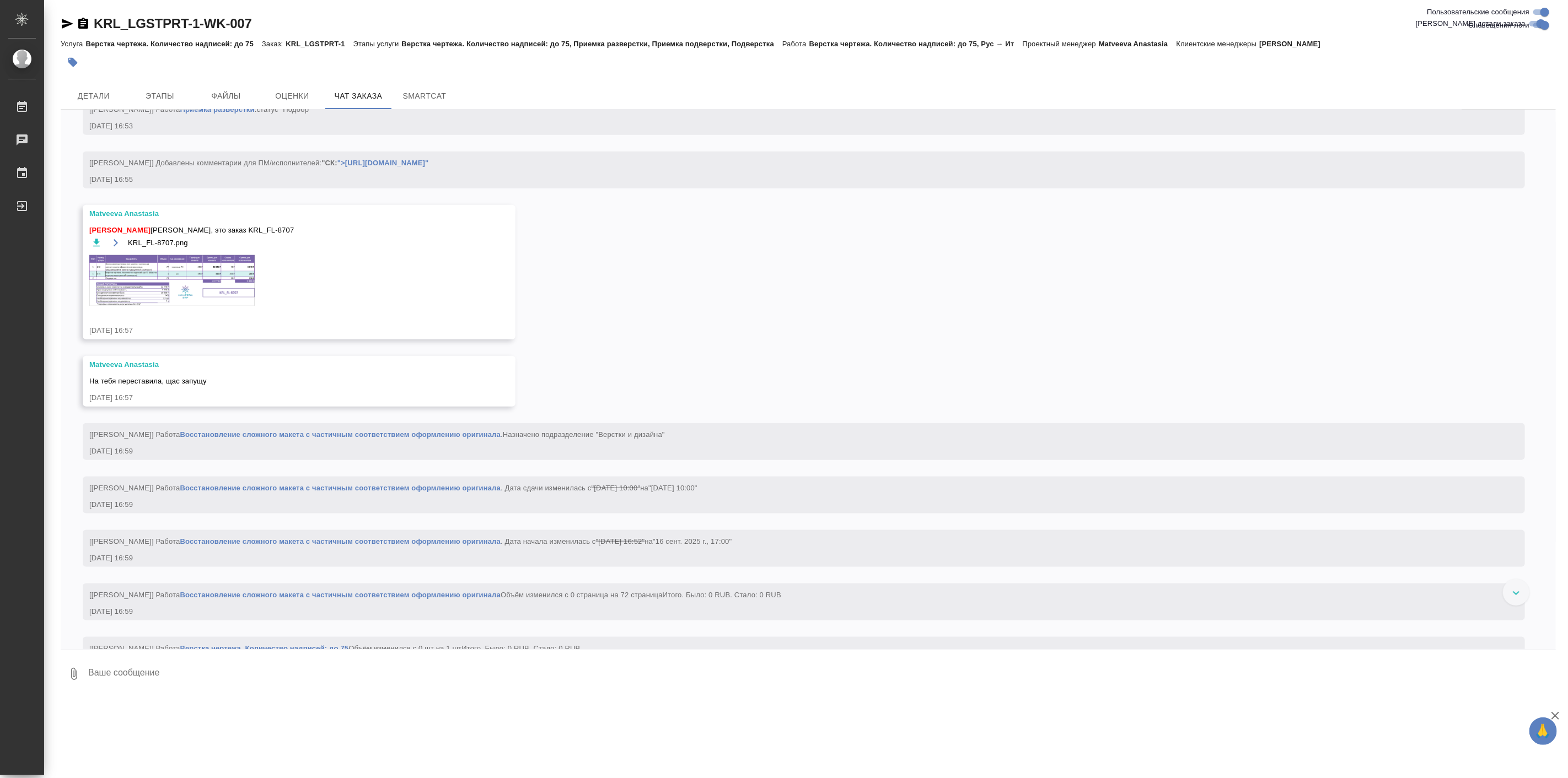
scroll to position [968, 0]
drag, startPoint x: 295, startPoint y: 222, endPoint x: 239, endPoint y: 227, distance: 56.2
click at [239, 227] on div "Заборова Александра Сашуль, это заказ KRL_FL-8707 KRL_FL-8707.png" at bounding box center [283, 272] width 388 height 98
copy span "KRL_FL-8707"
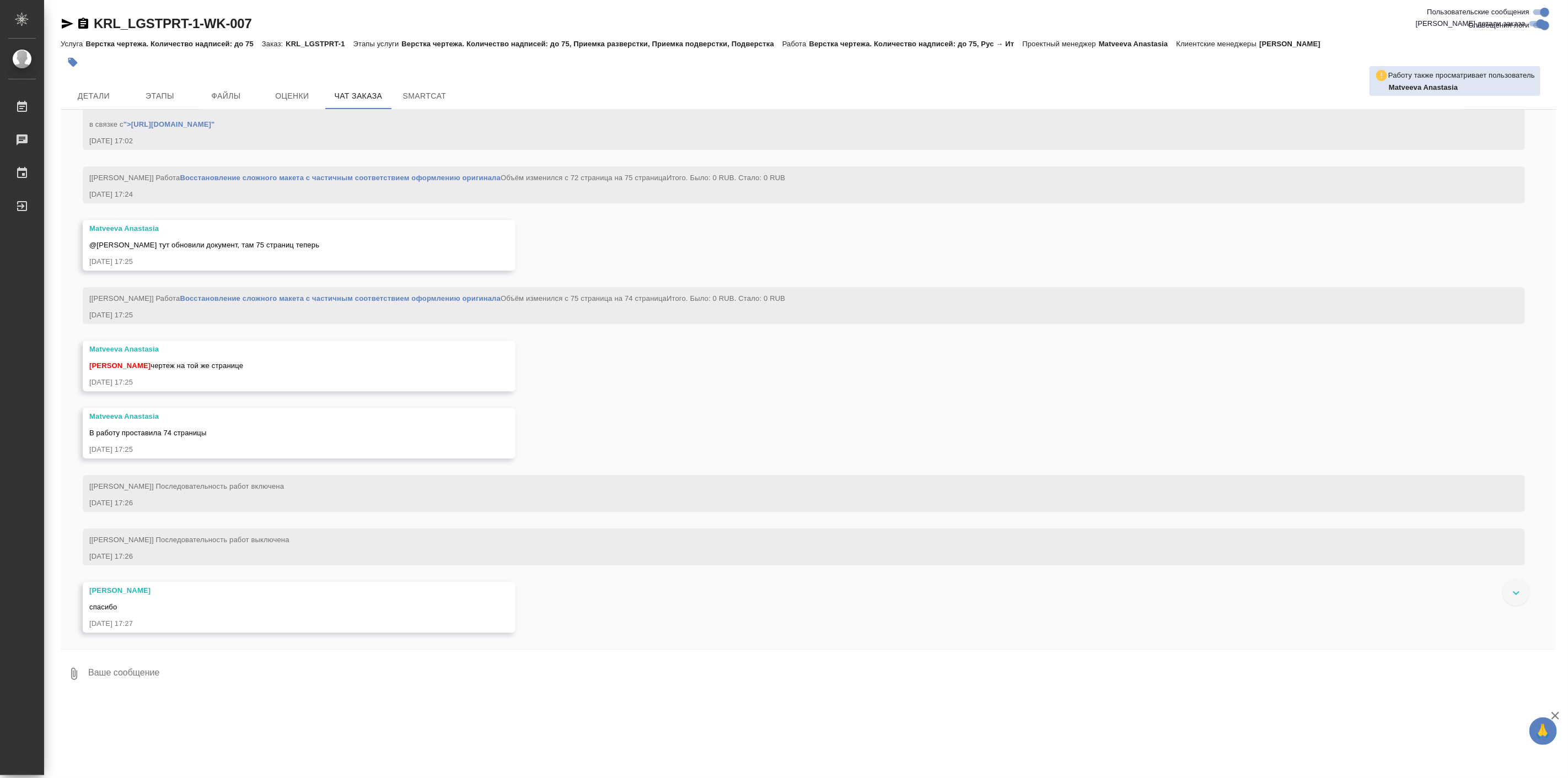
scroll to position [2289, 0]
click at [107, 88] on button "Детали" at bounding box center [93, 96] width 66 height 27
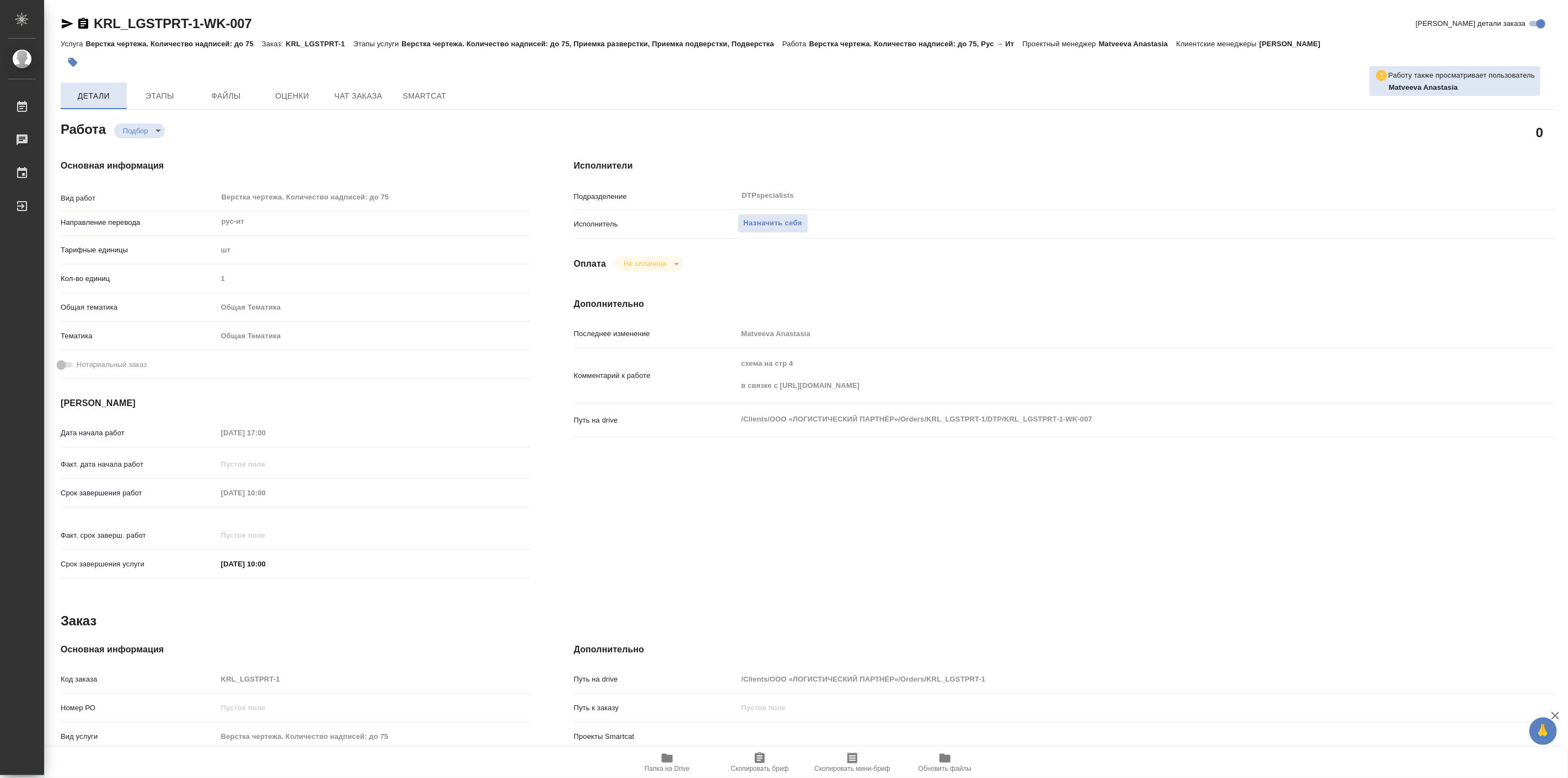
type textarea "x"
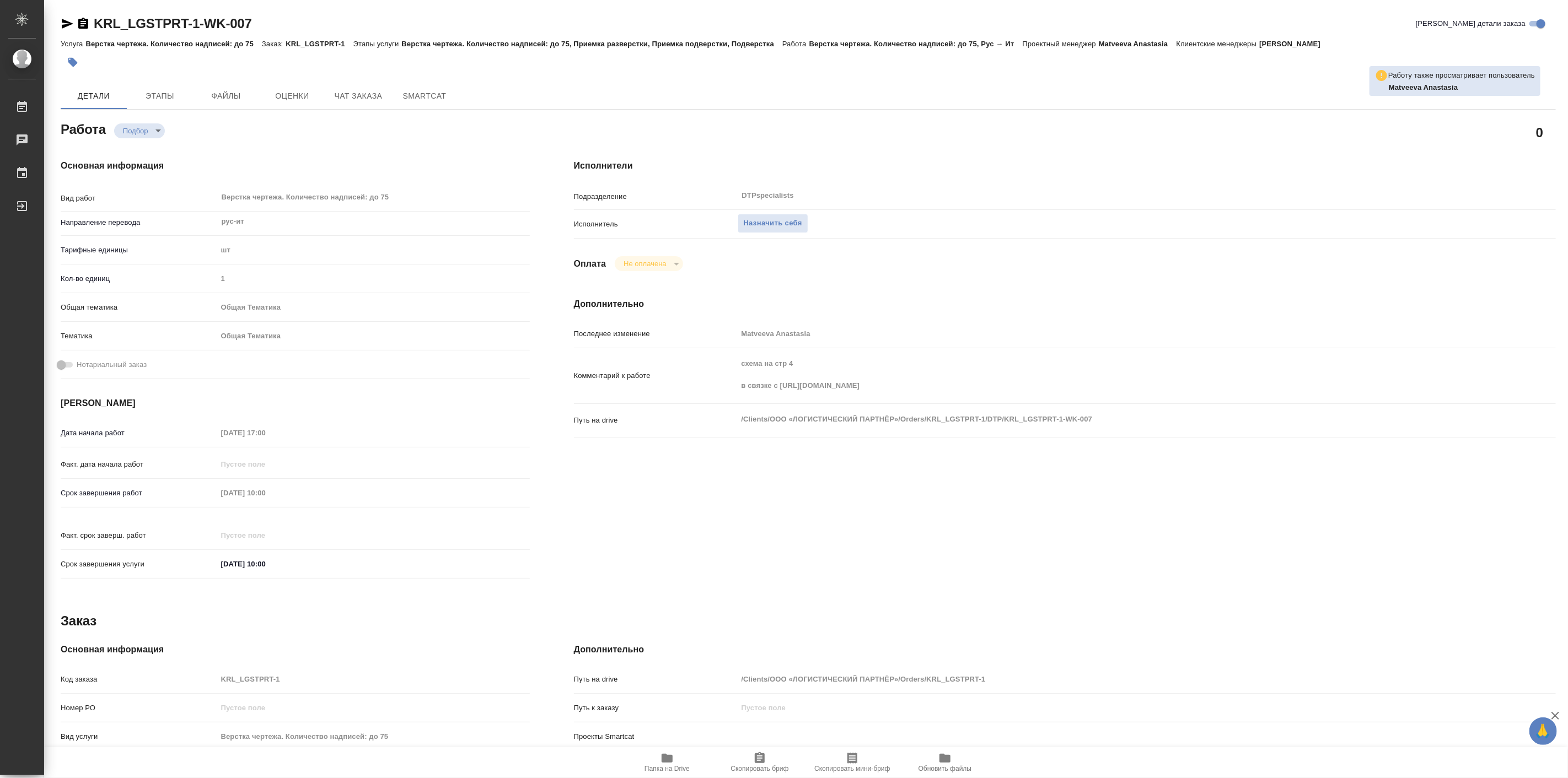
type textarea "x"
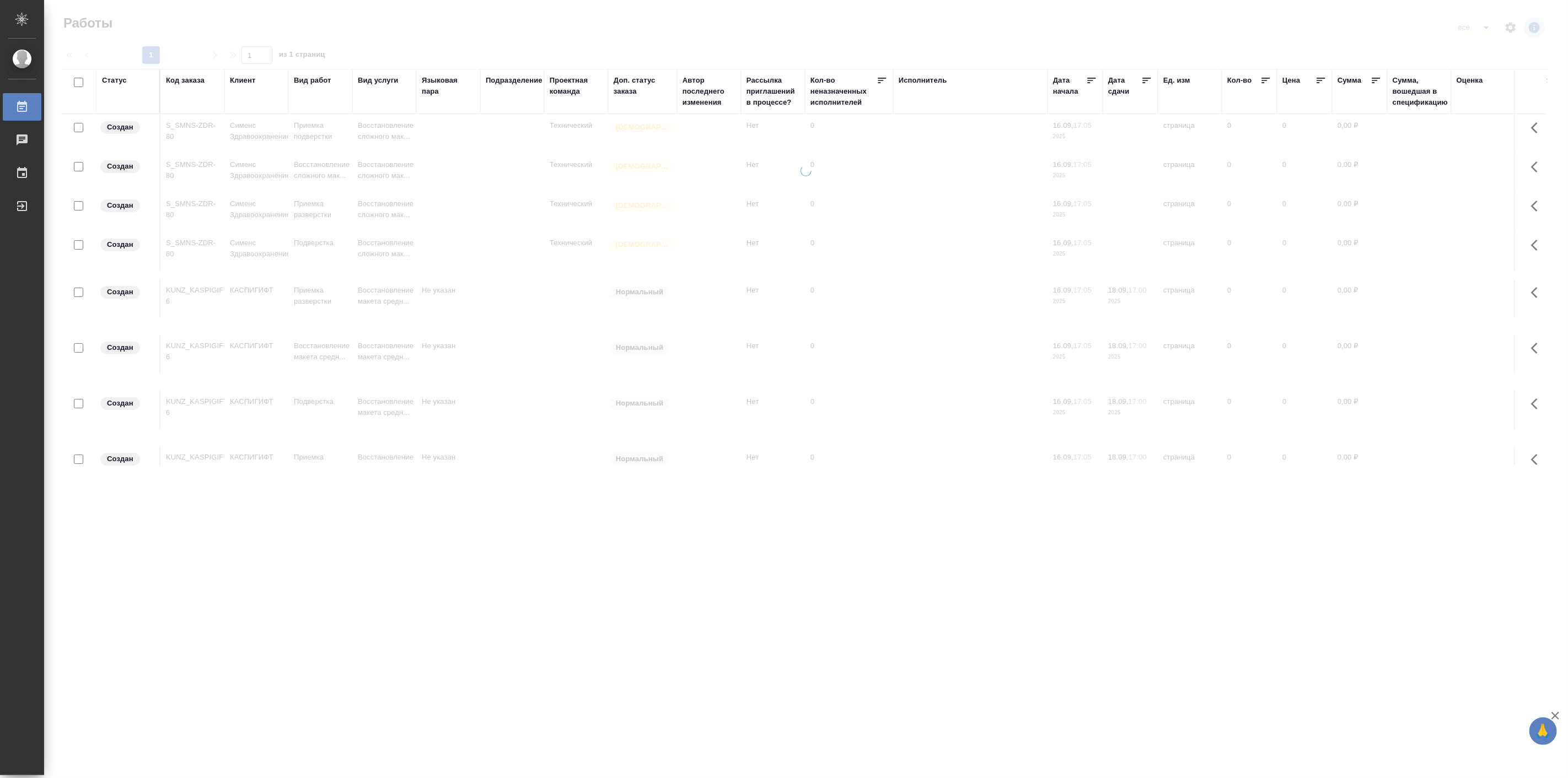
click at [184, 83] on div "Код заказа" at bounding box center [185, 80] width 39 height 11
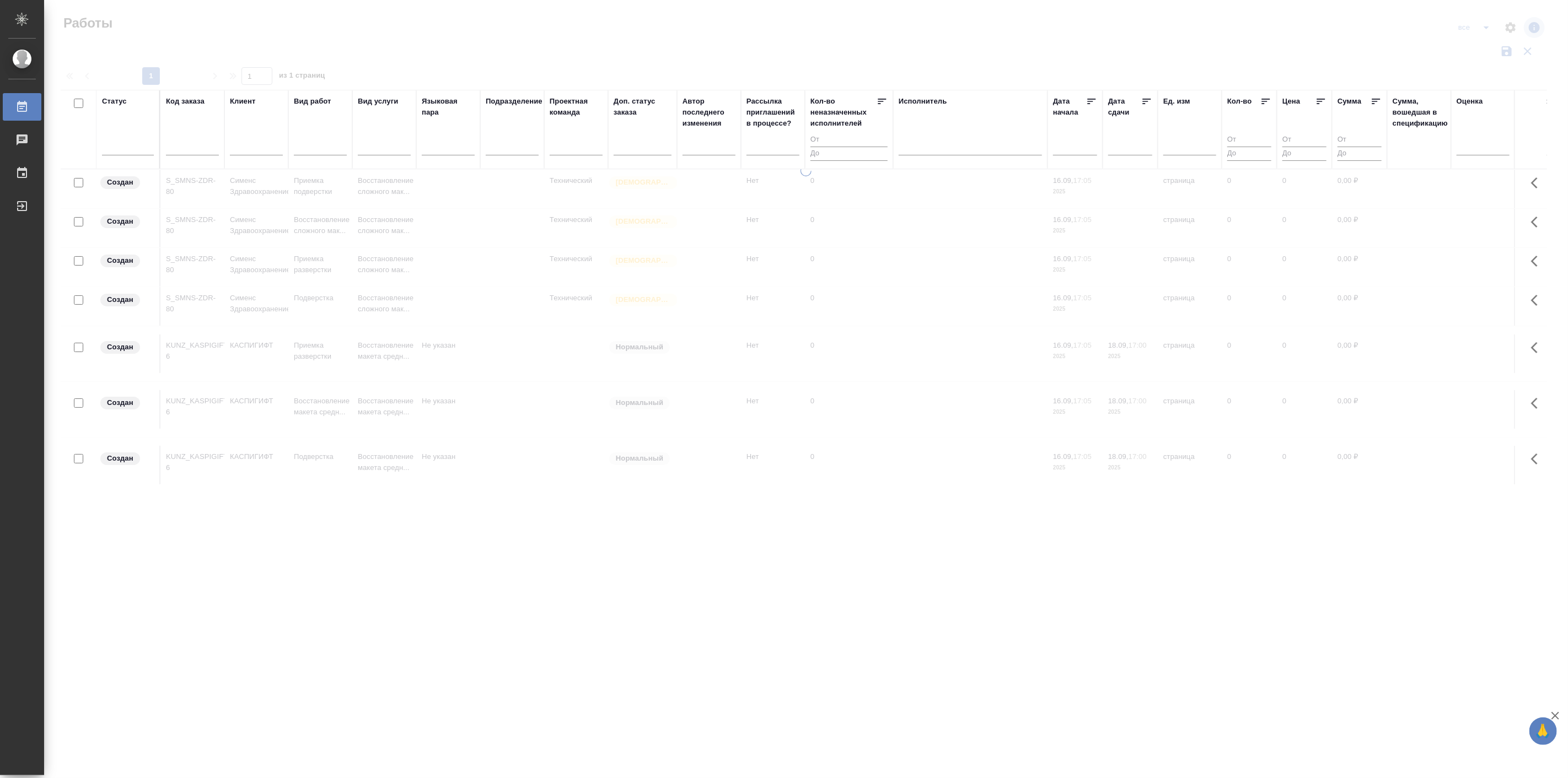
click at [180, 107] on div "Код заказа" at bounding box center [185, 101] width 39 height 11
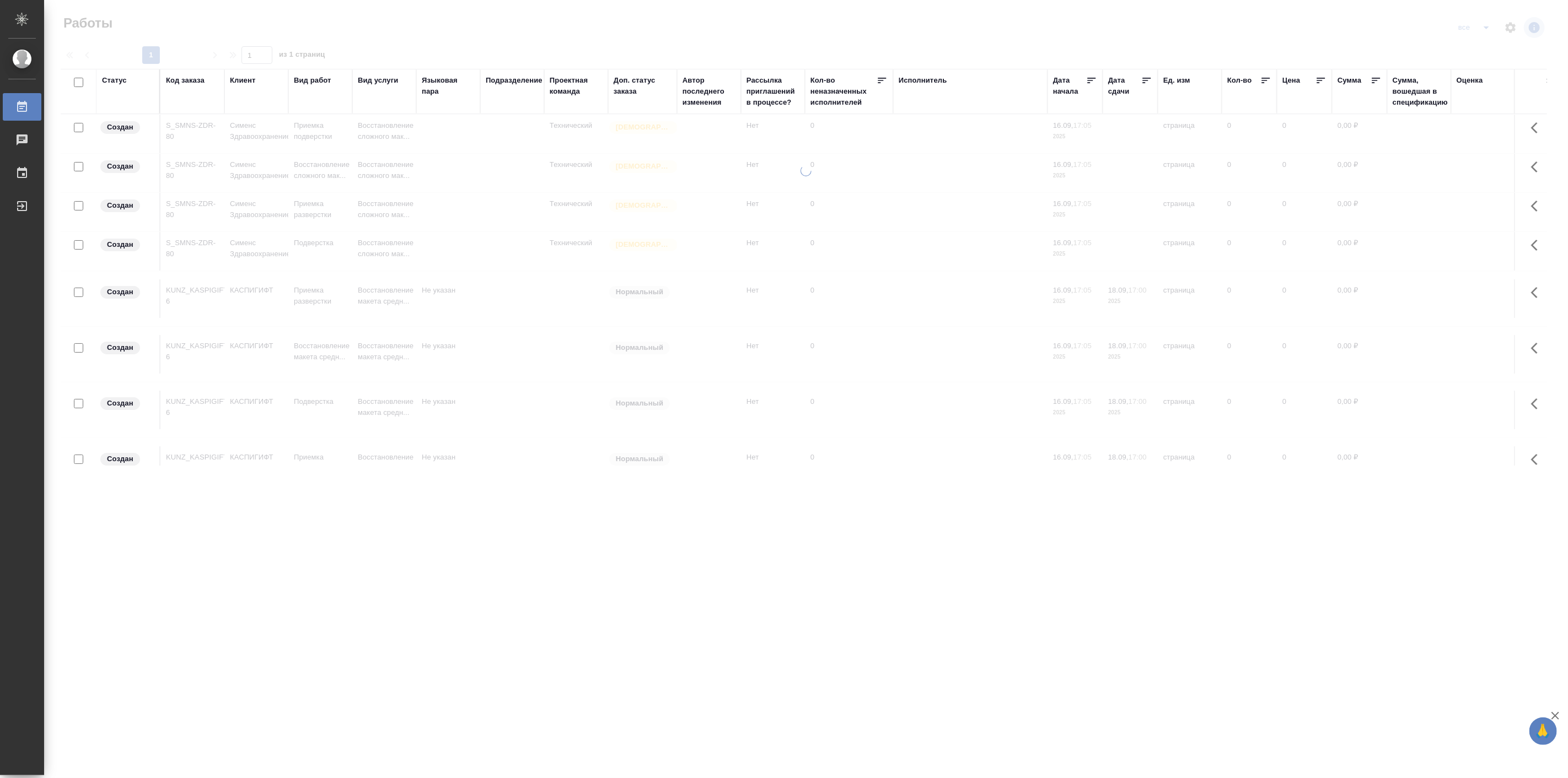
click at [182, 81] on div "Код заказа" at bounding box center [185, 80] width 39 height 11
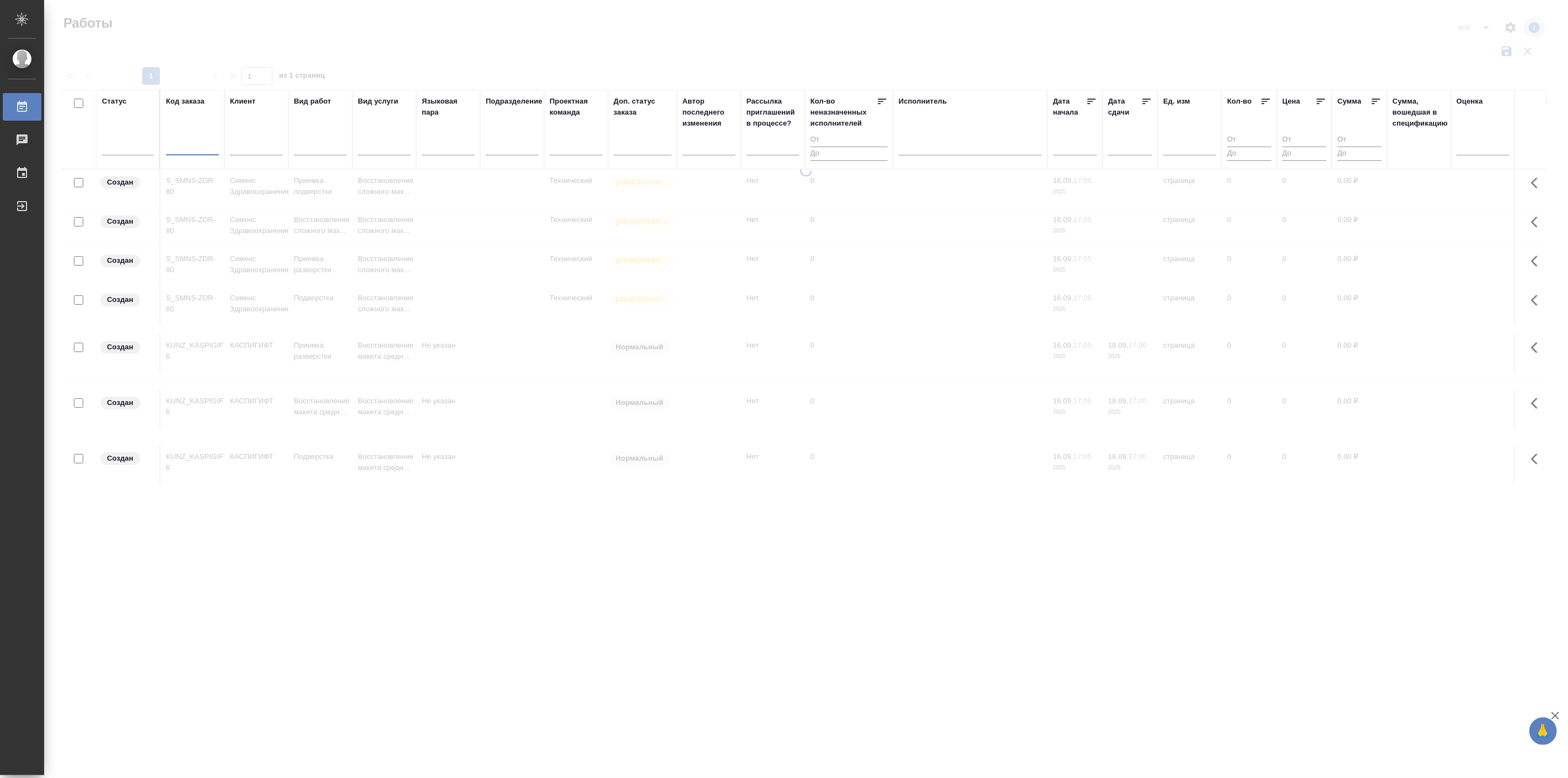
click at [180, 149] on input "text" at bounding box center [192, 148] width 53 height 14
paste input "KRL_FL-8707"
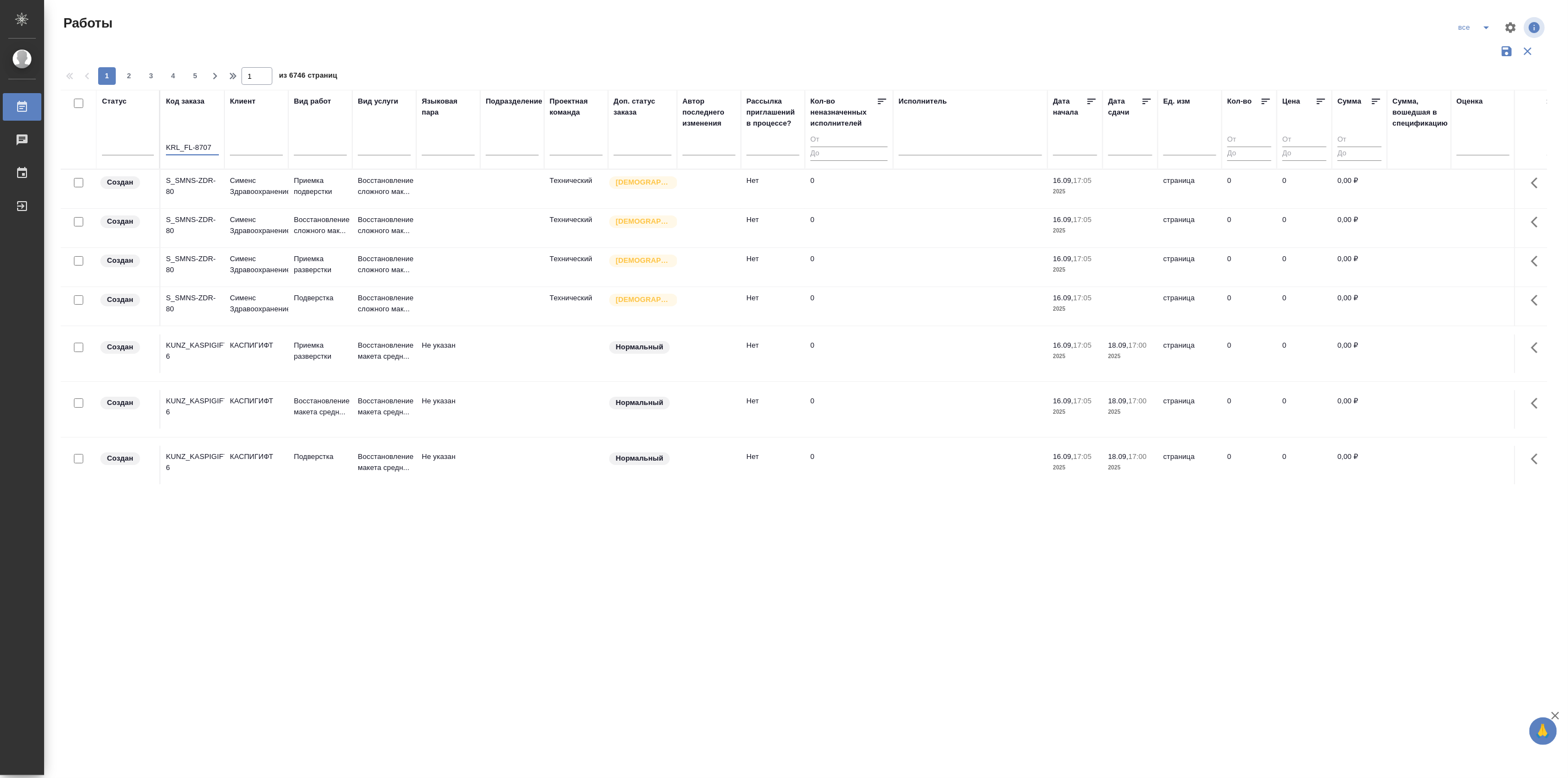
type input "KRL_FL-8707"
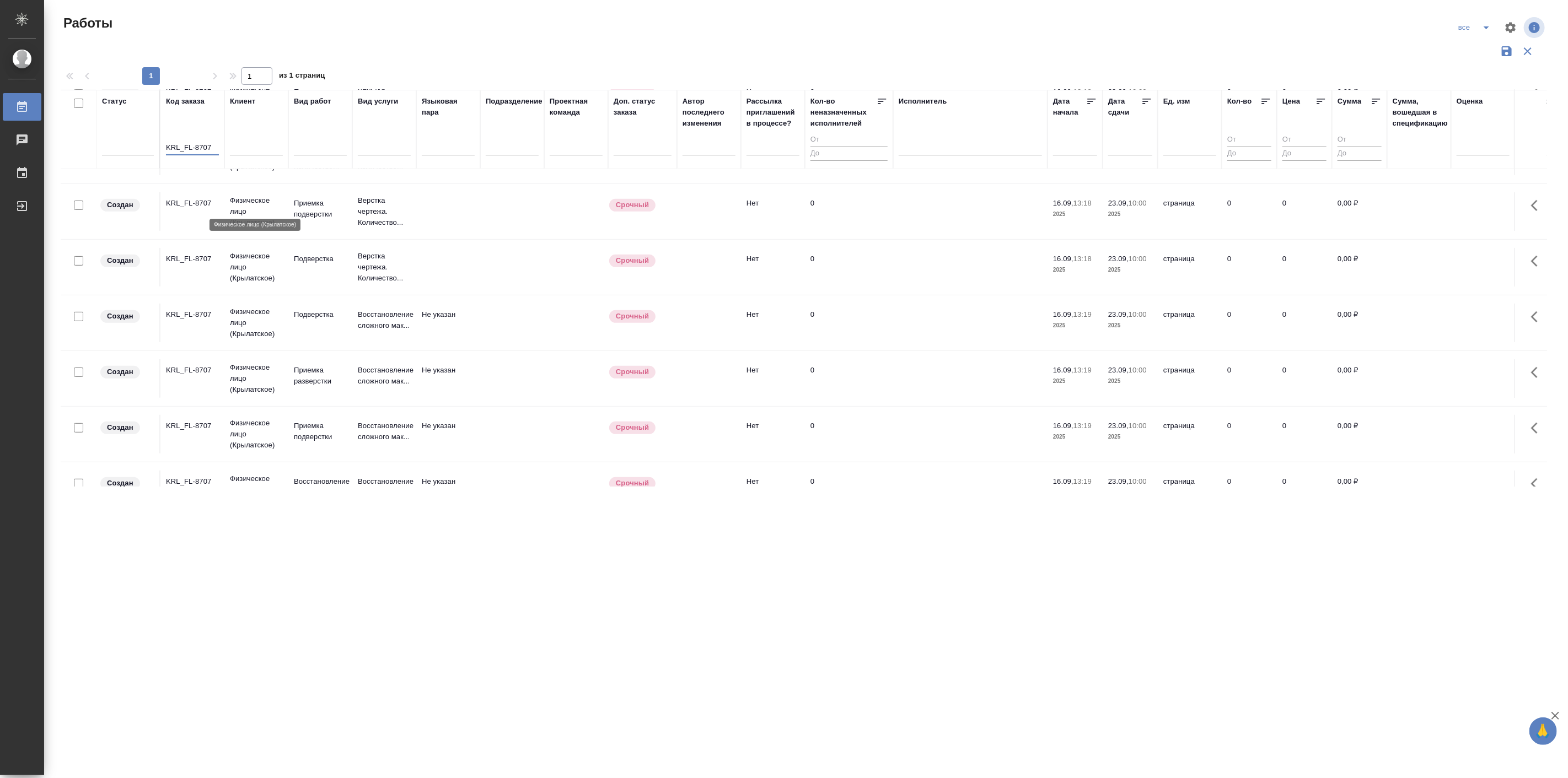
scroll to position [416, 0]
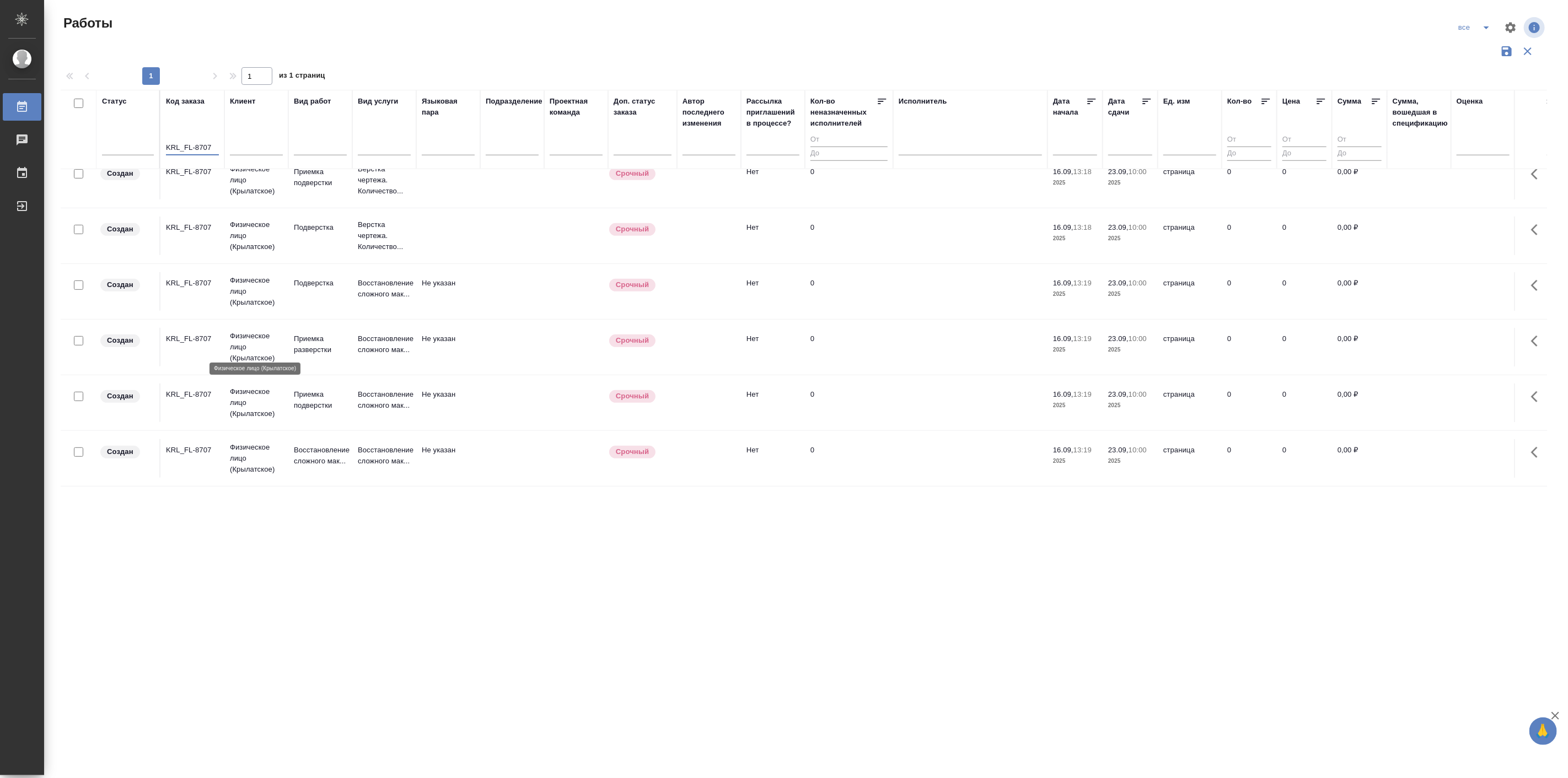
click at [255, 331] on p "Физическое лицо (Крылатское)" at bounding box center [256, 347] width 53 height 33
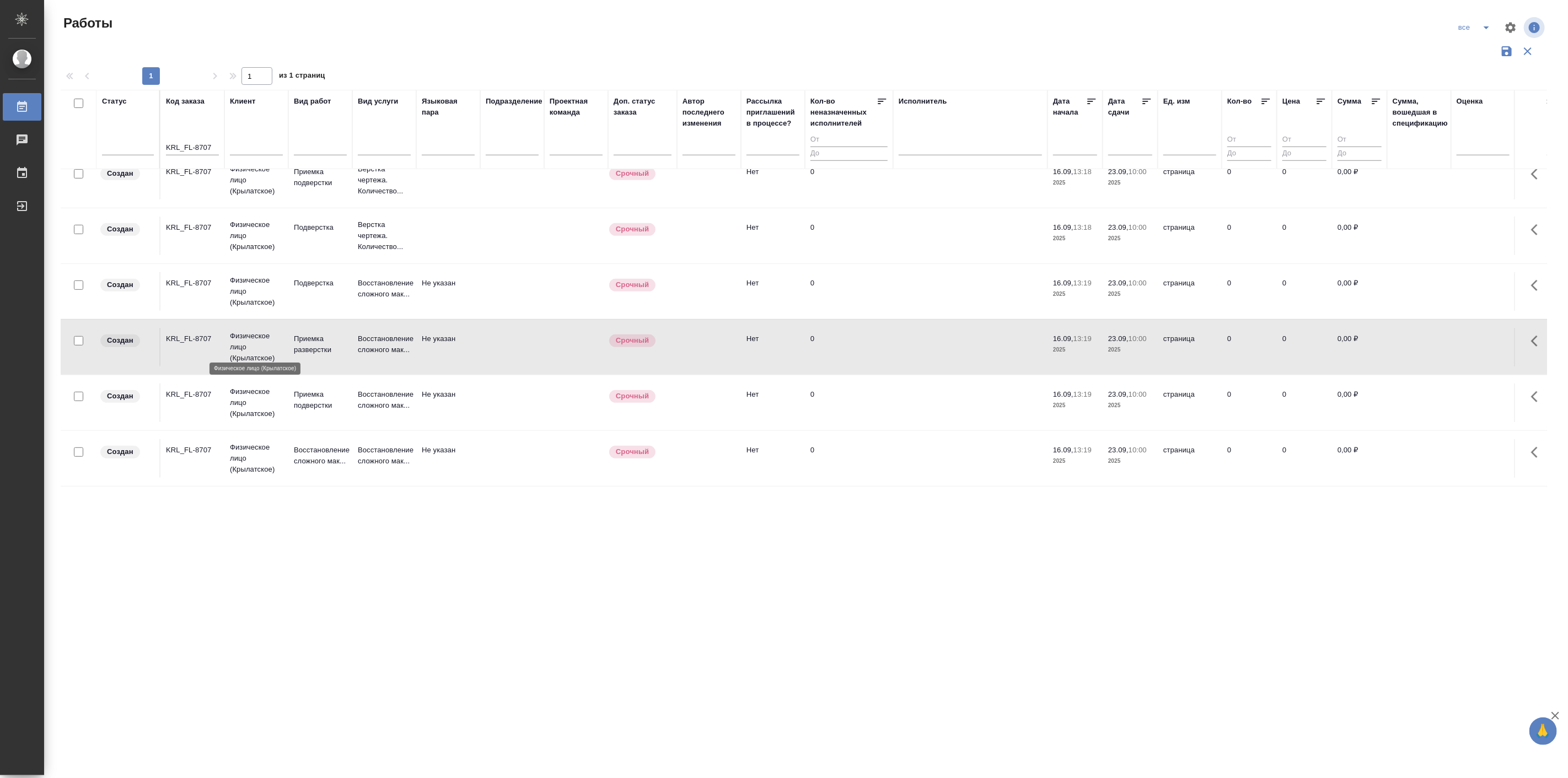
click at [255, 331] on p "Физическое лицо (Крылатское)" at bounding box center [256, 347] width 53 height 33
click at [1529, 53] on icon "button" at bounding box center [1528, 51] width 13 height 13
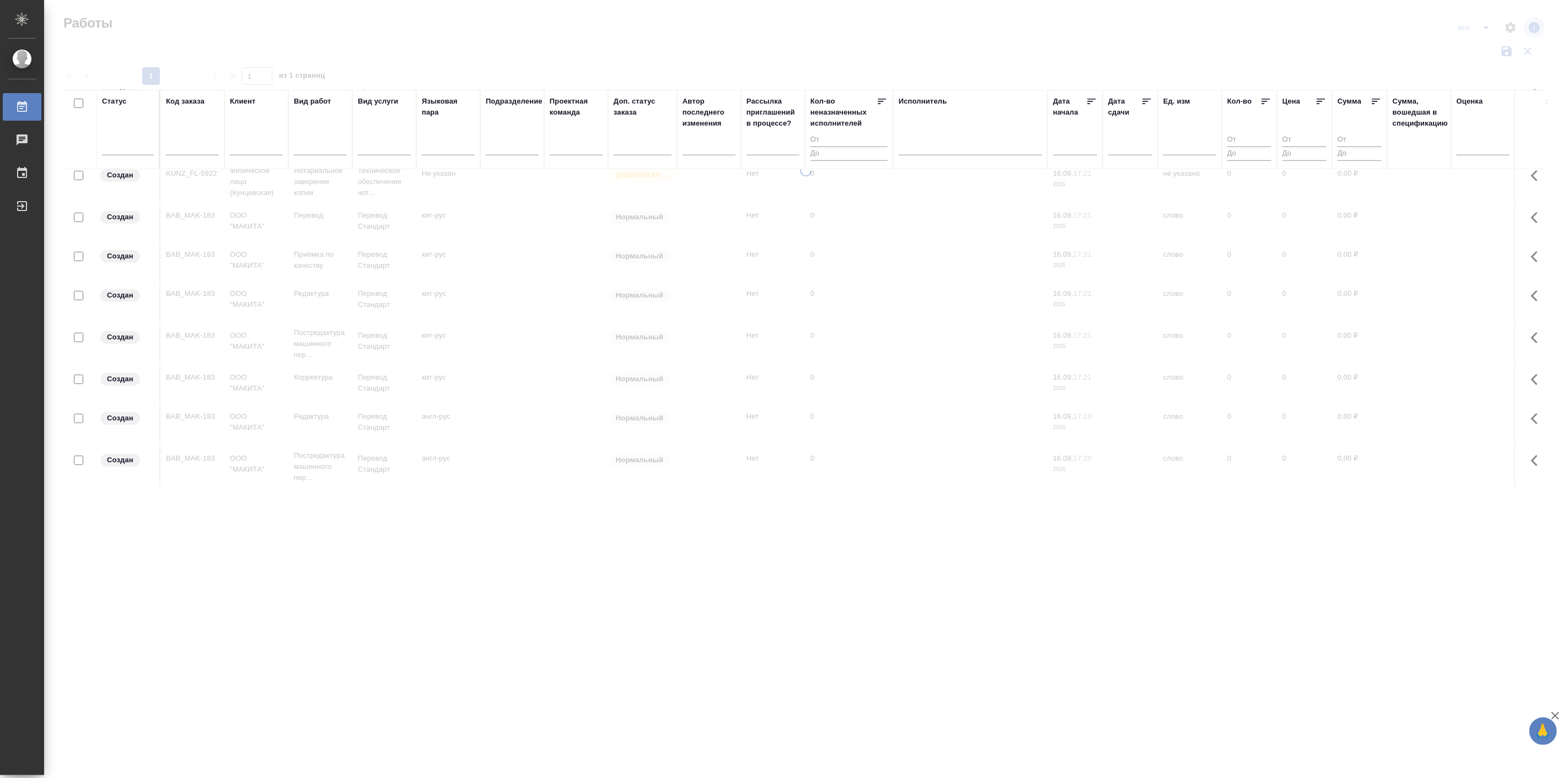
click at [1488, 30] on div at bounding box center [806, 246] width 1524 height 493
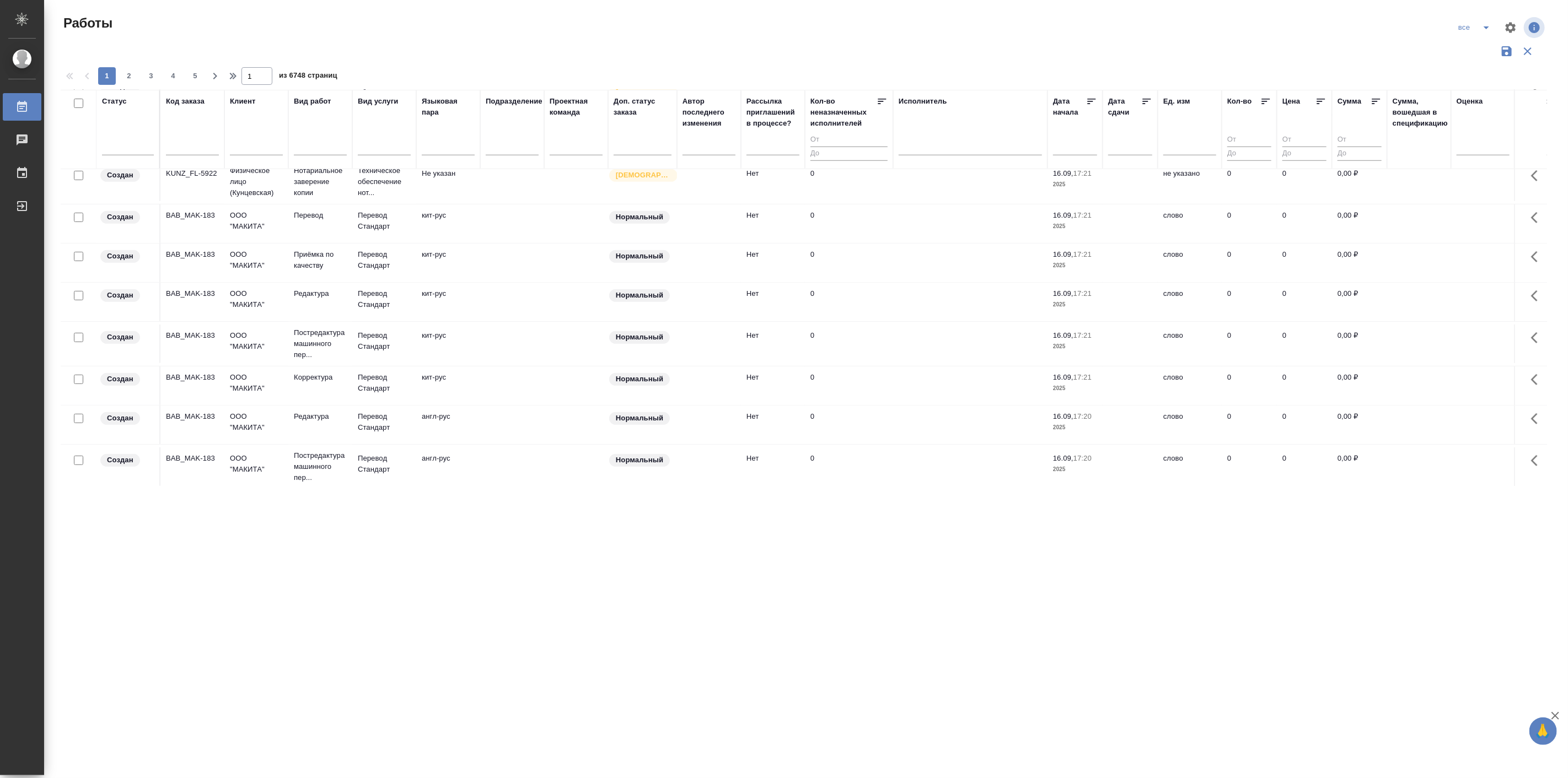
click at [1489, 21] on icon "split button" at bounding box center [1486, 27] width 13 height 13
click at [1480, 100] on li "Мои" at bounding box center [1475, 103] width 65 height 18
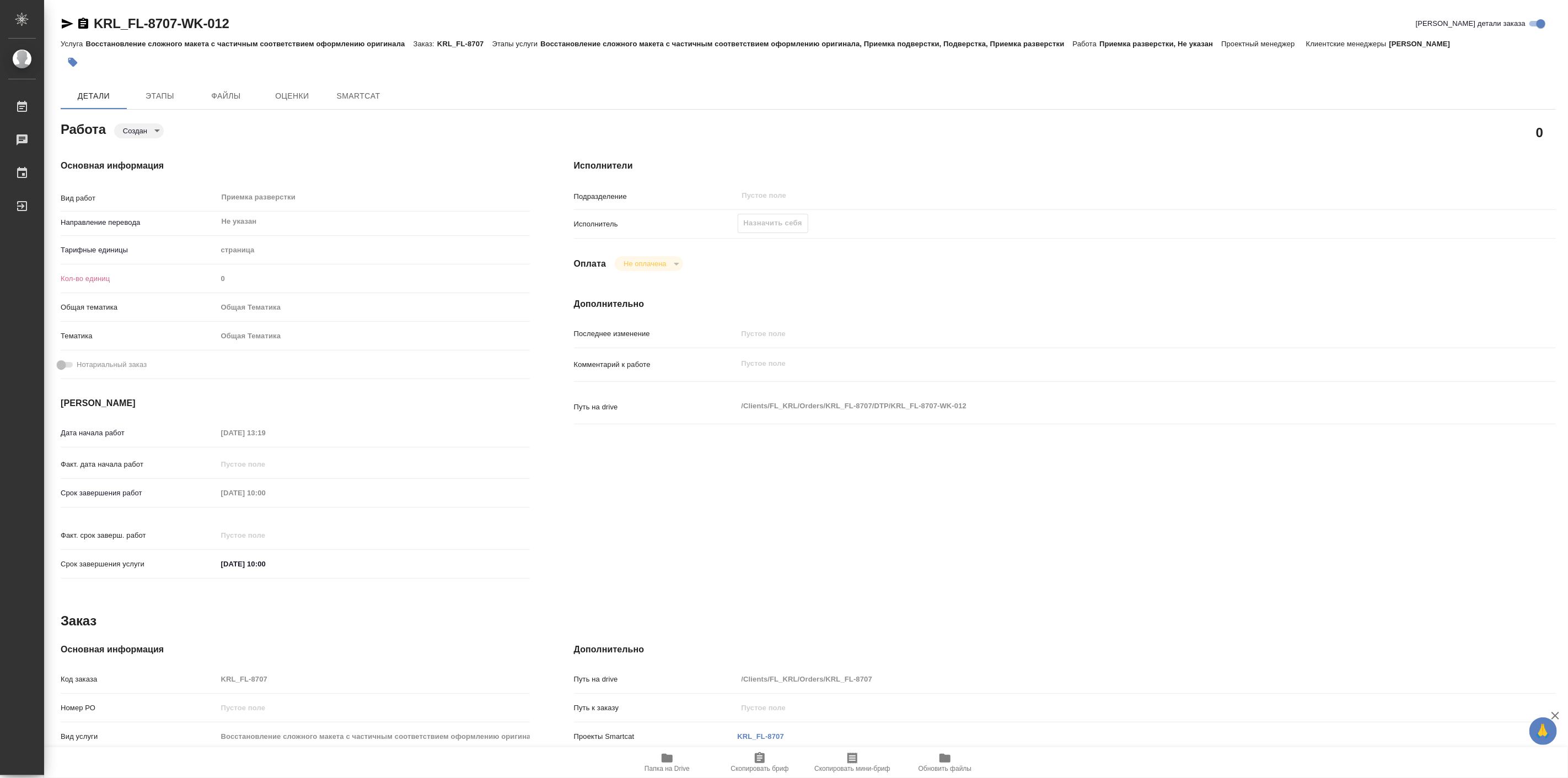
type textarea "x"
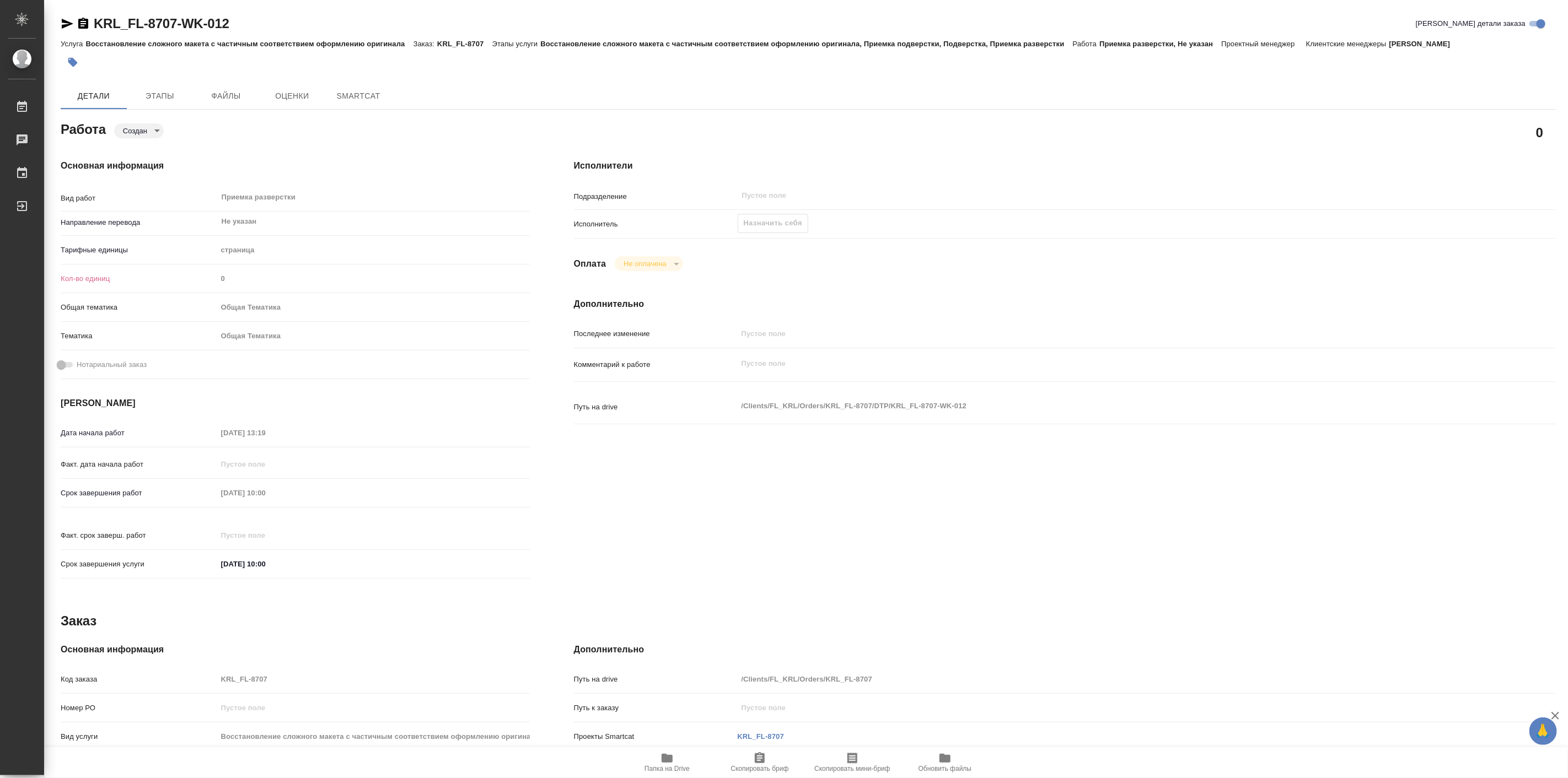
type textarea "x"
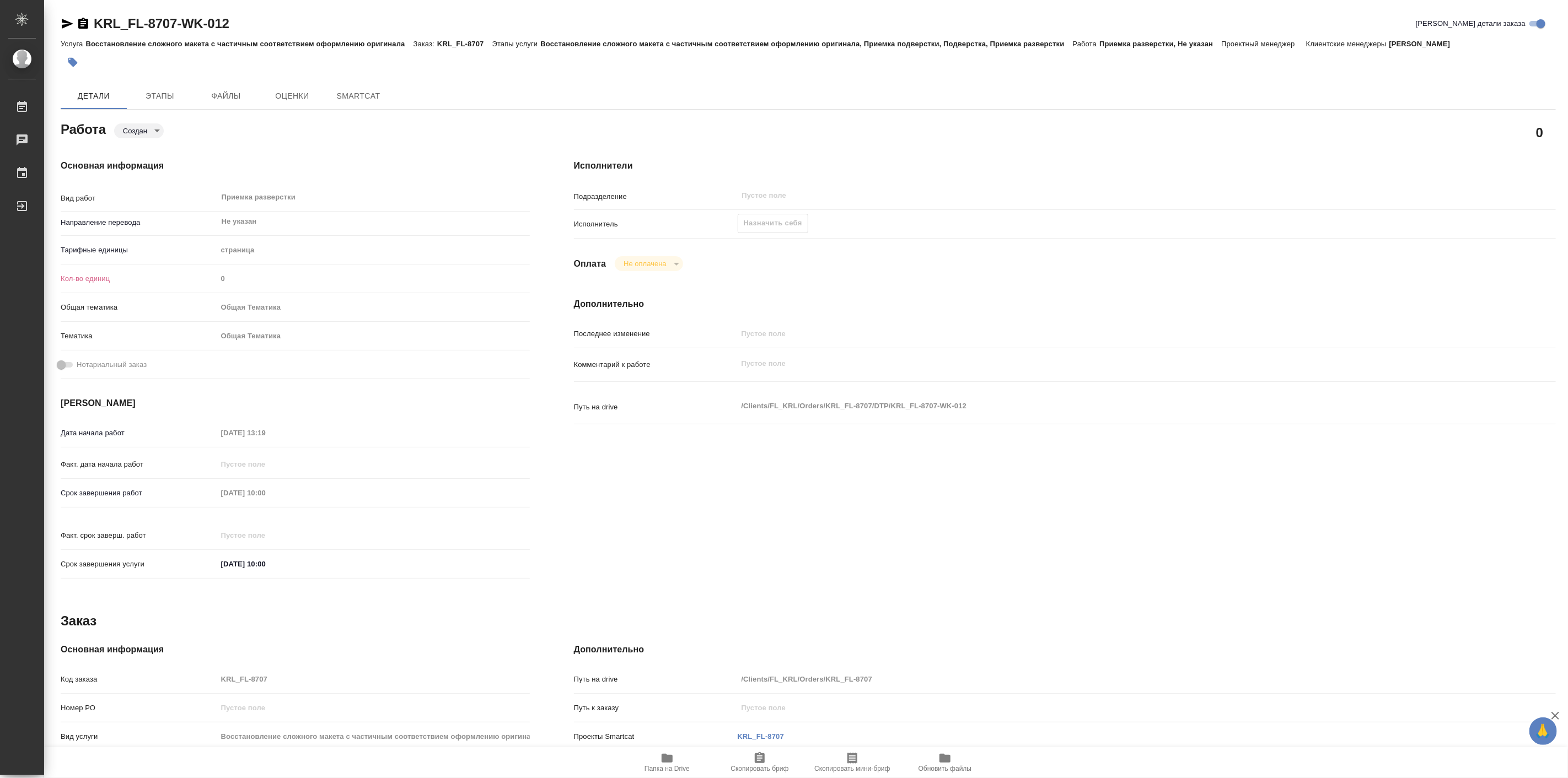
type textarea "x"
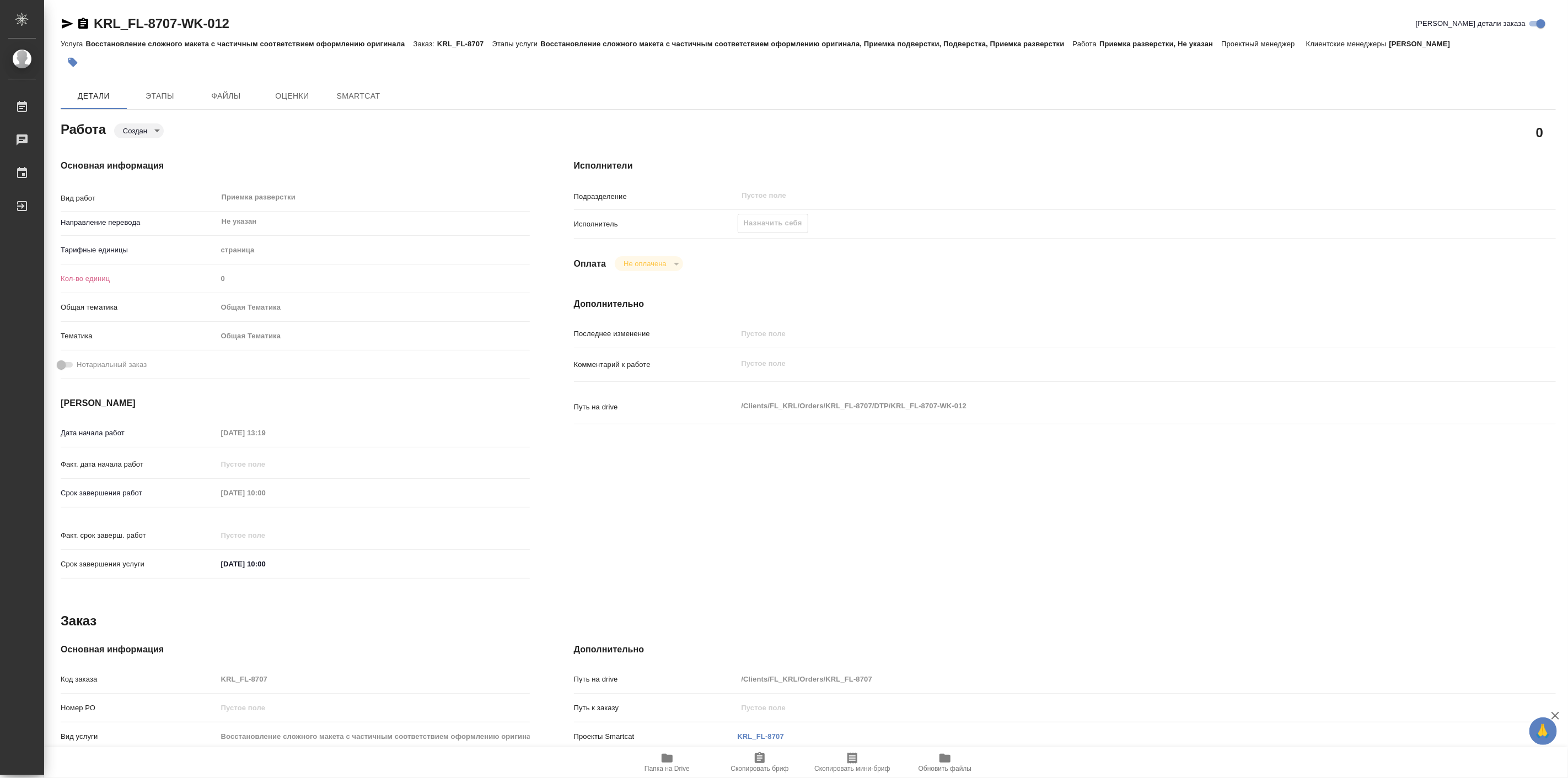
type textarea "x"
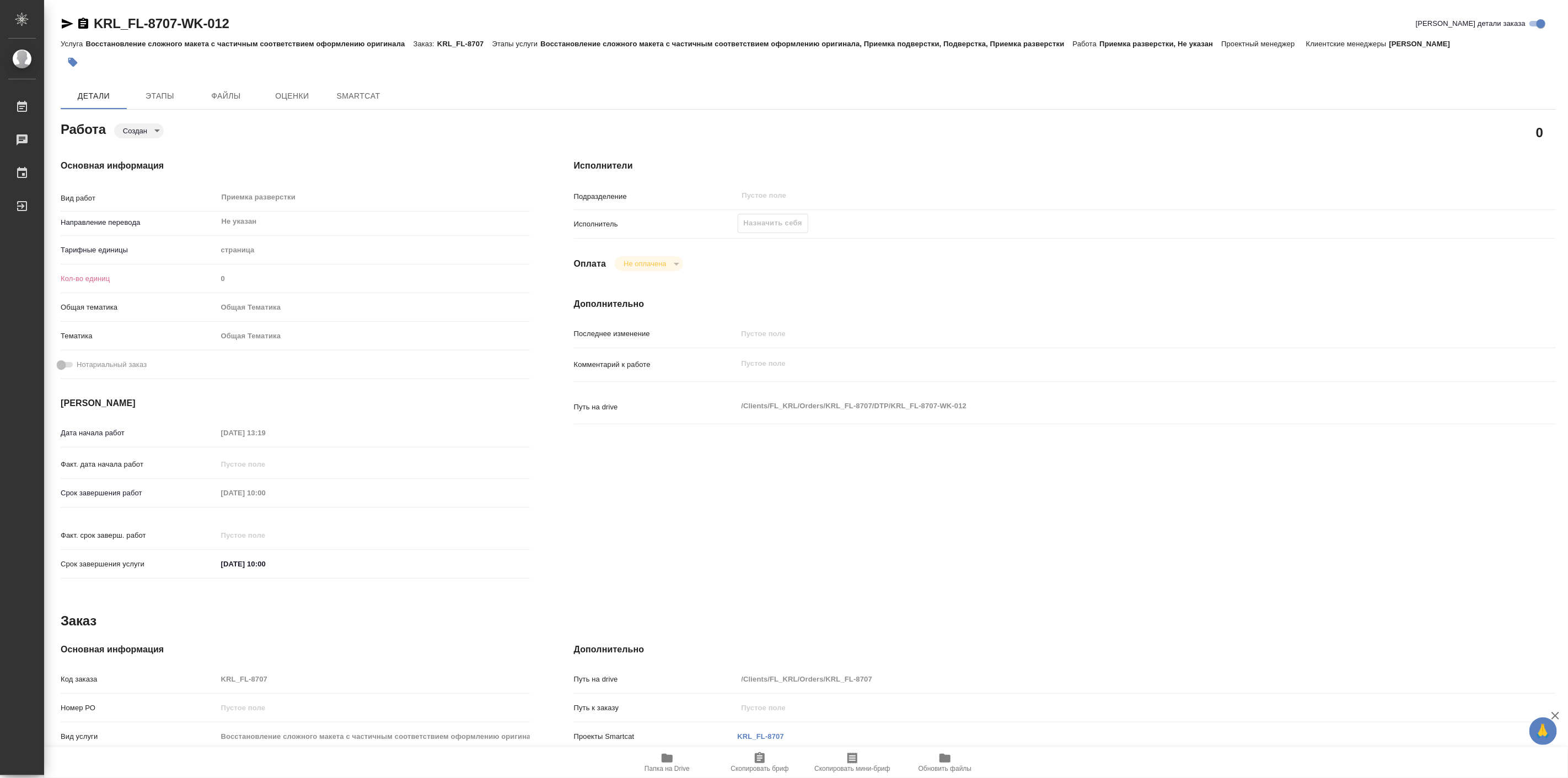
type textarea "x"
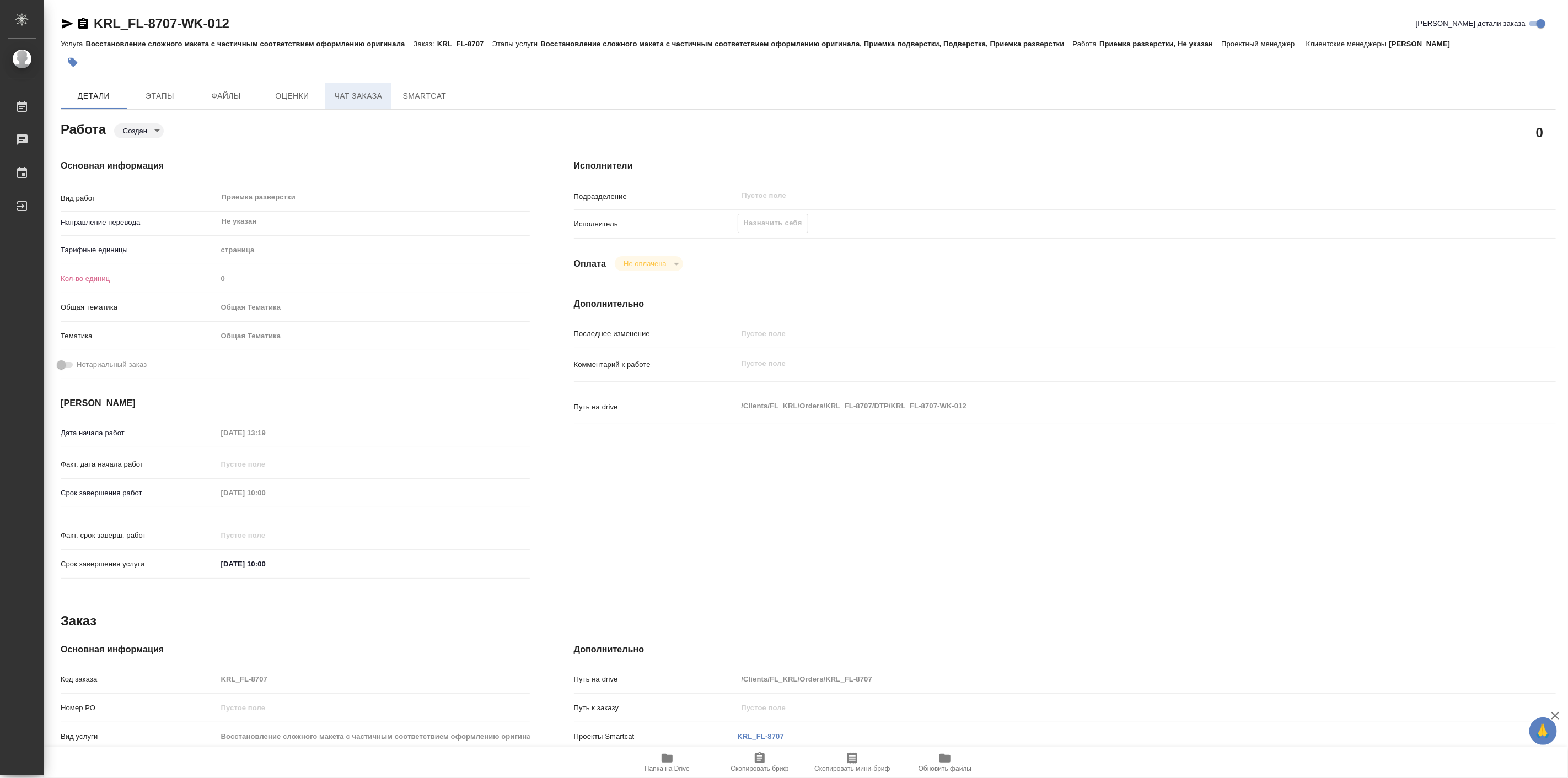
click at [365, 95] on span "Чат заказа" at bounding box center [358, 97] width 53 height 14
type textarea "x"
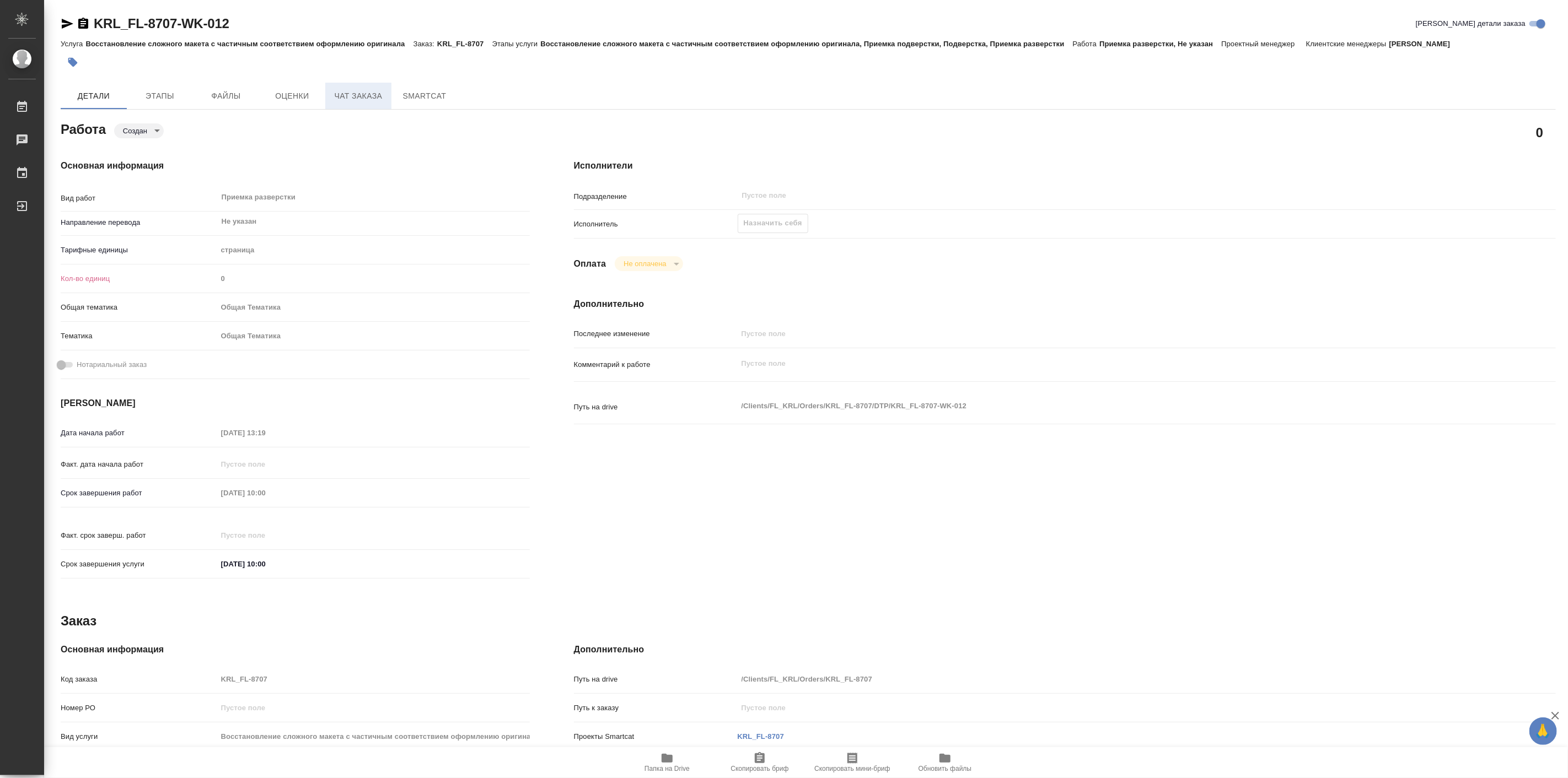
type textarea "x"
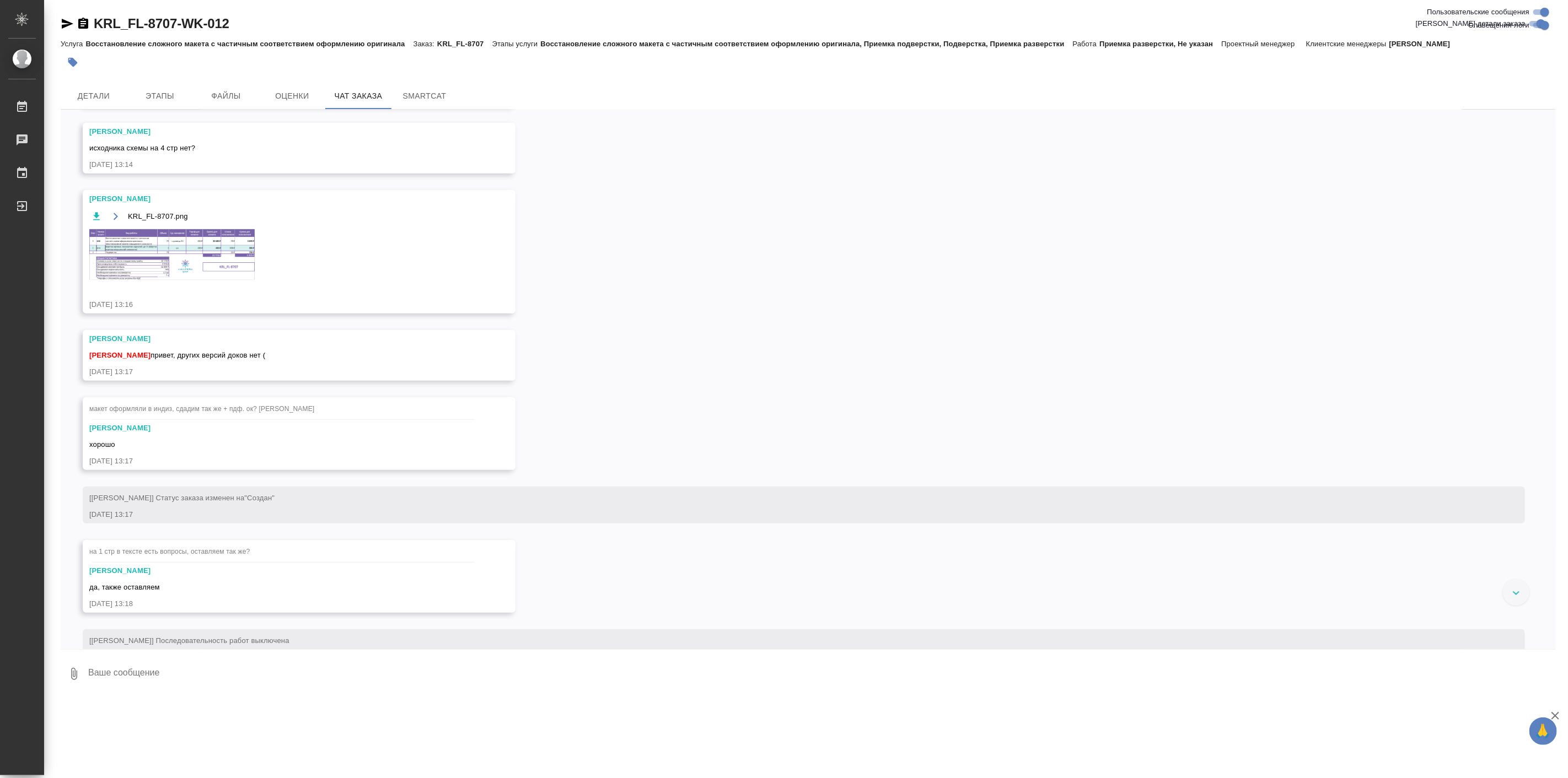
scroll to position [323, 0]
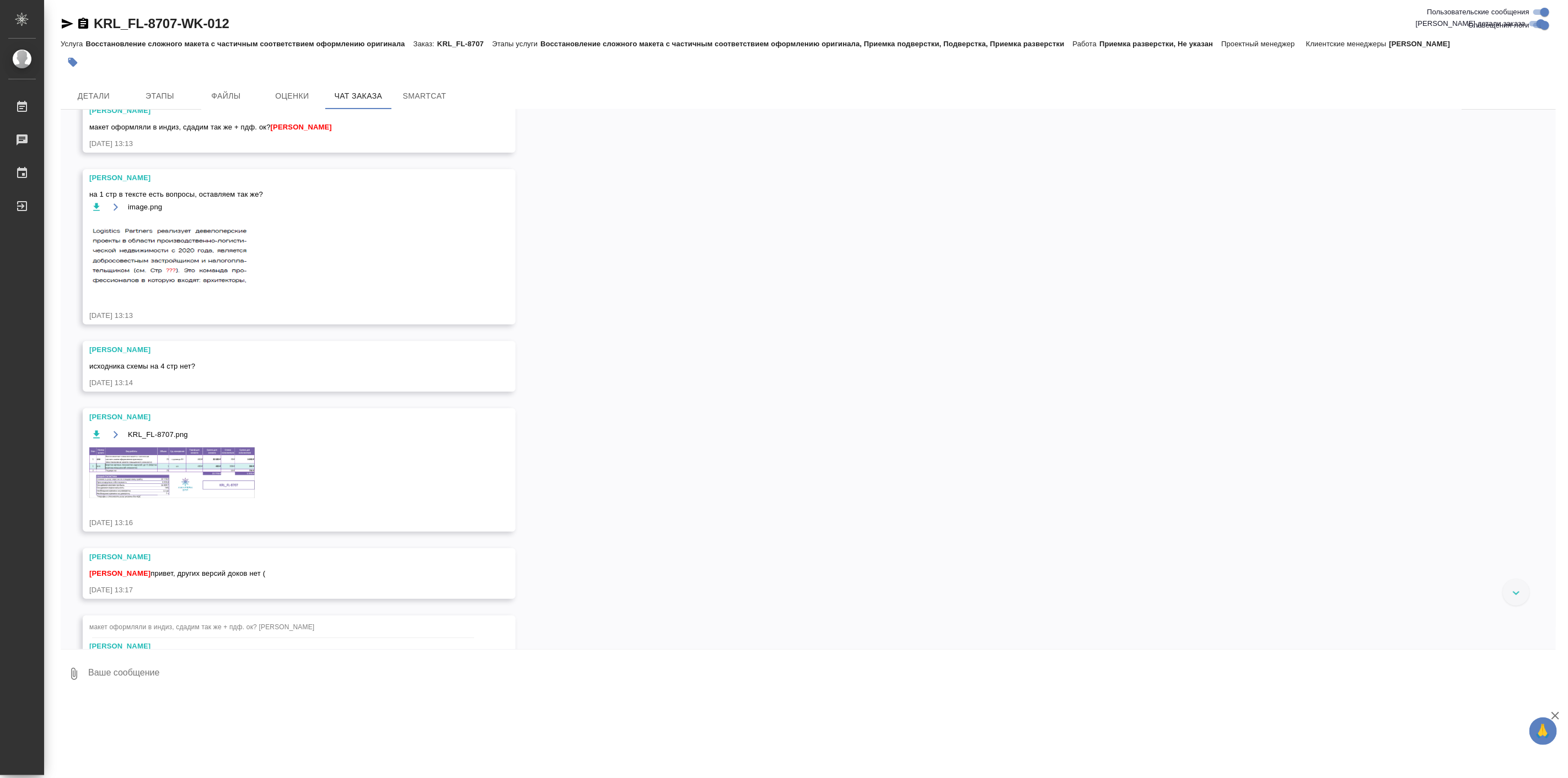
click at [177, 474] on img at bounding box center [172, 473] width 165 height 51
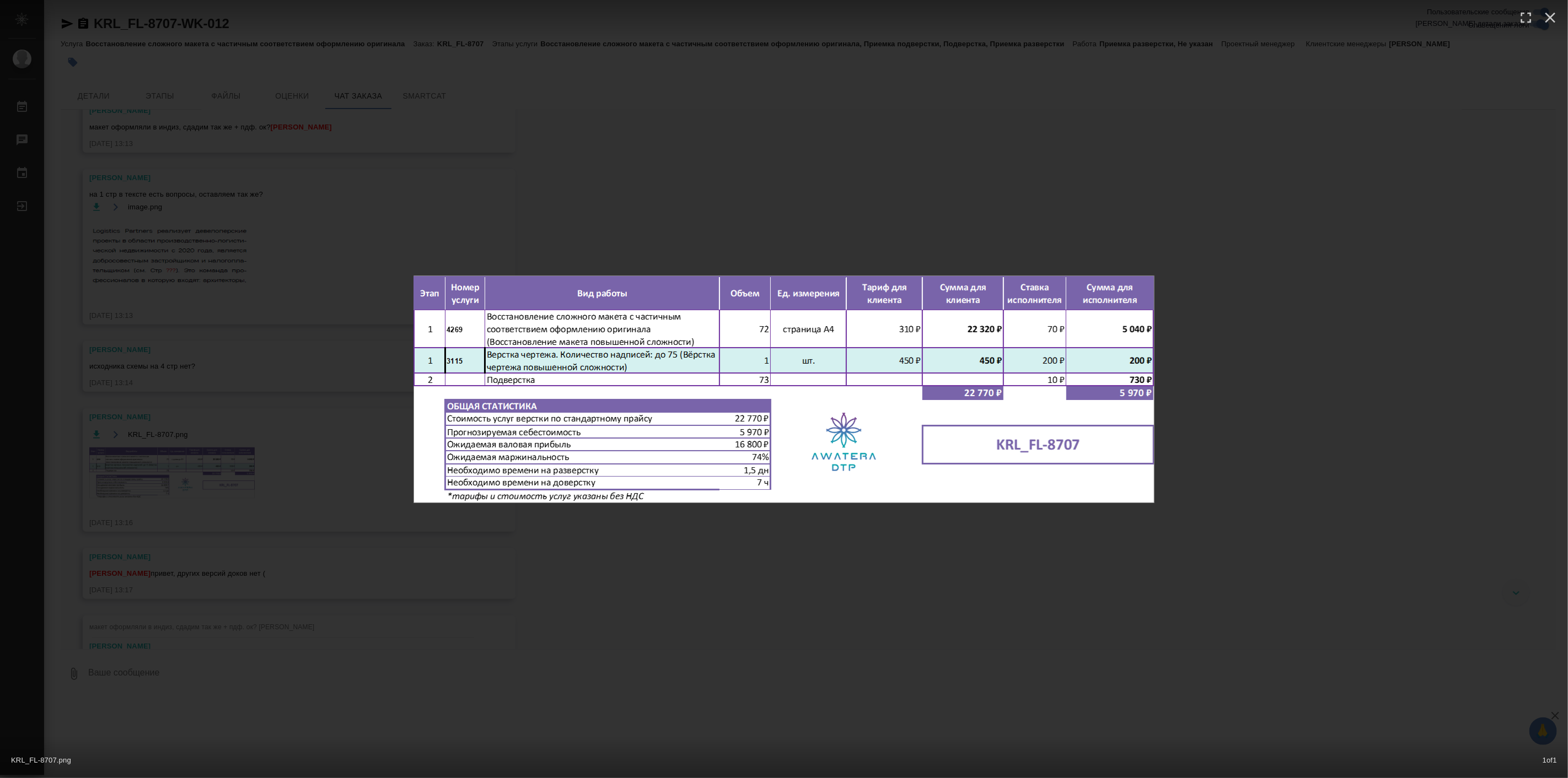
click at [928, 533] on div "KRL_FL-8707.png 1 of 1" at bounding box center [784, 389] width 1568 height 778
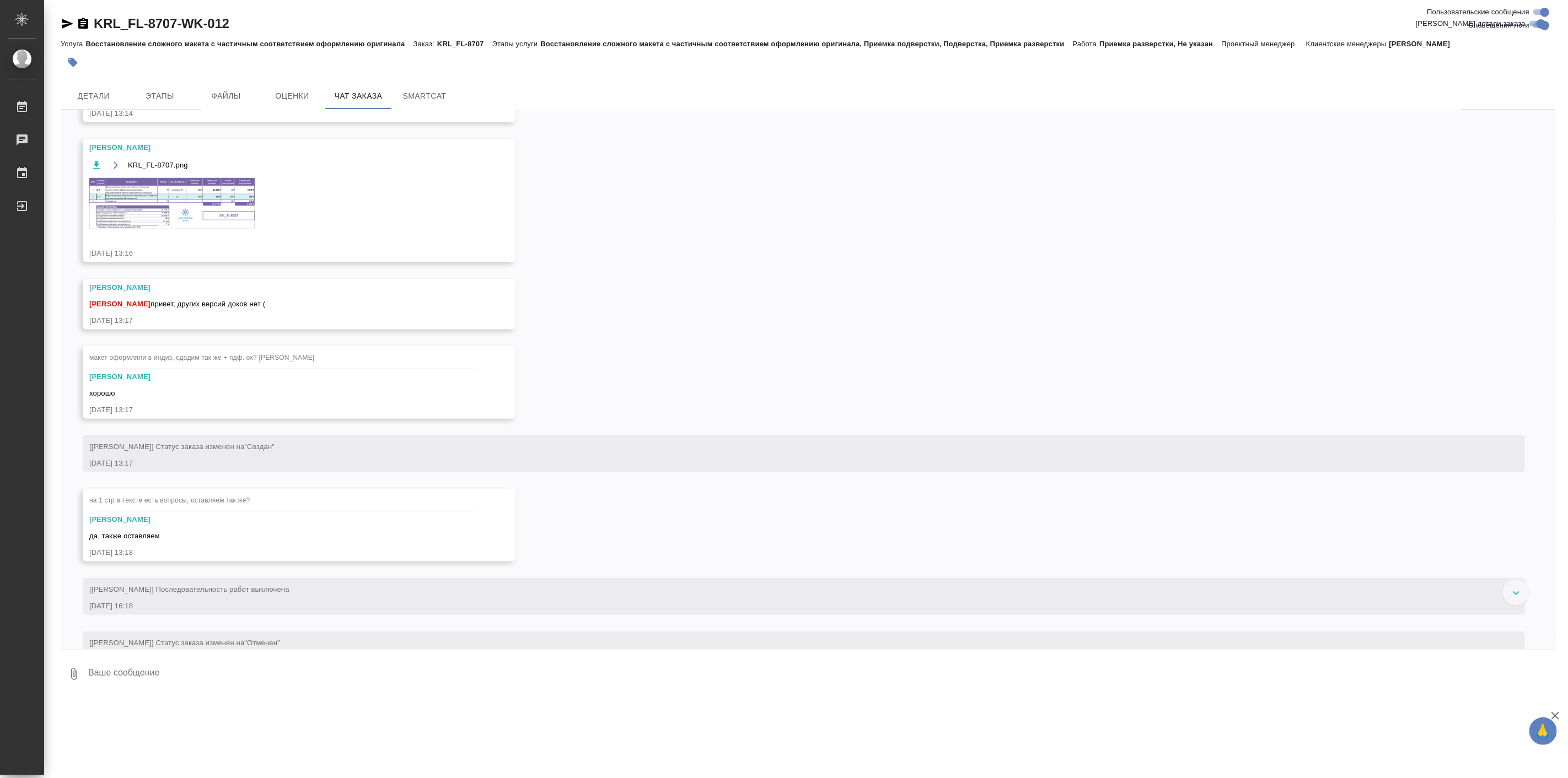
scroll to position [629, 0]
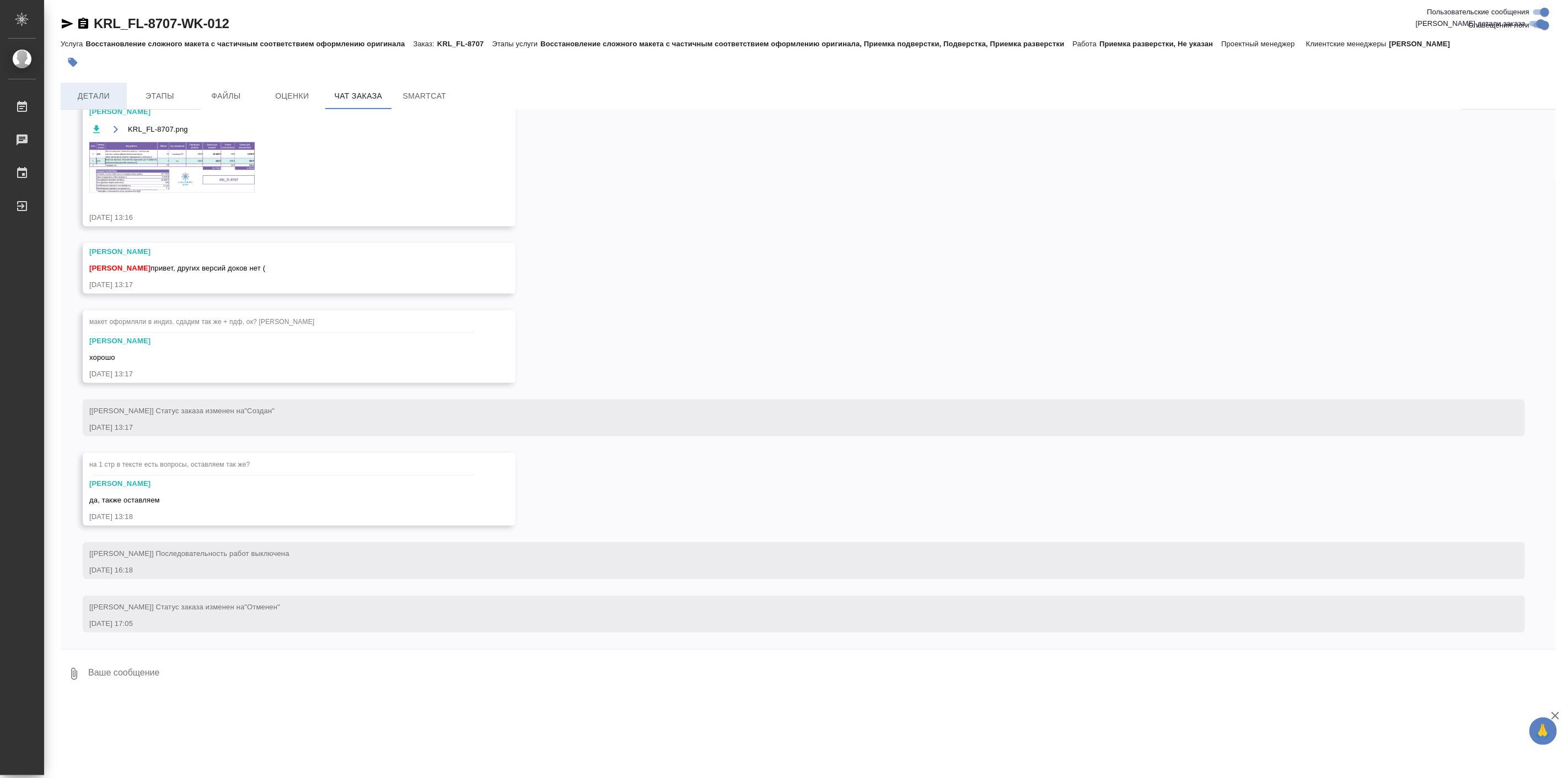
click at [114, 98] on span "Детали" at bounding box center [93, 97] width 53 height 14
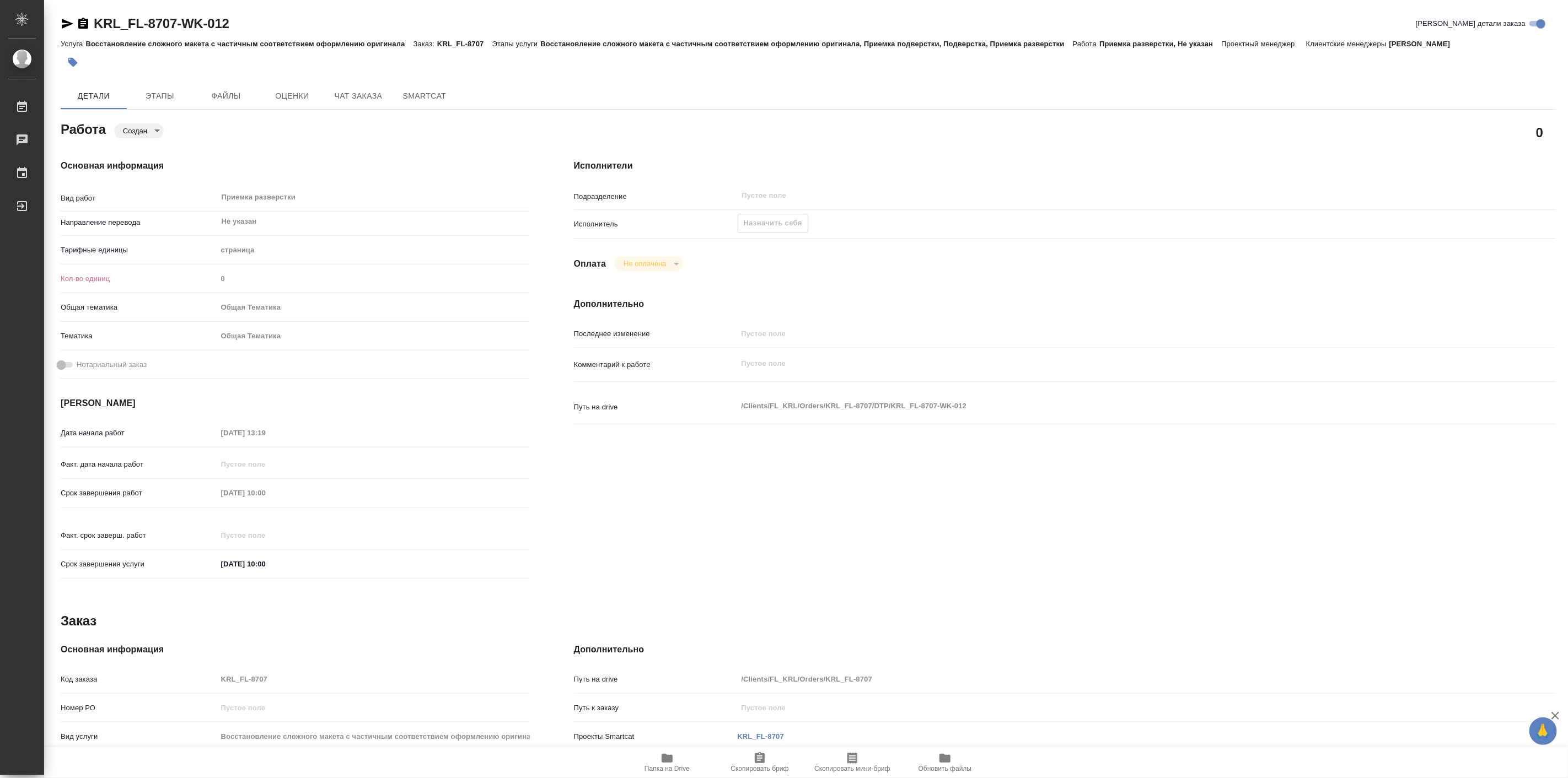
type textarea "x"
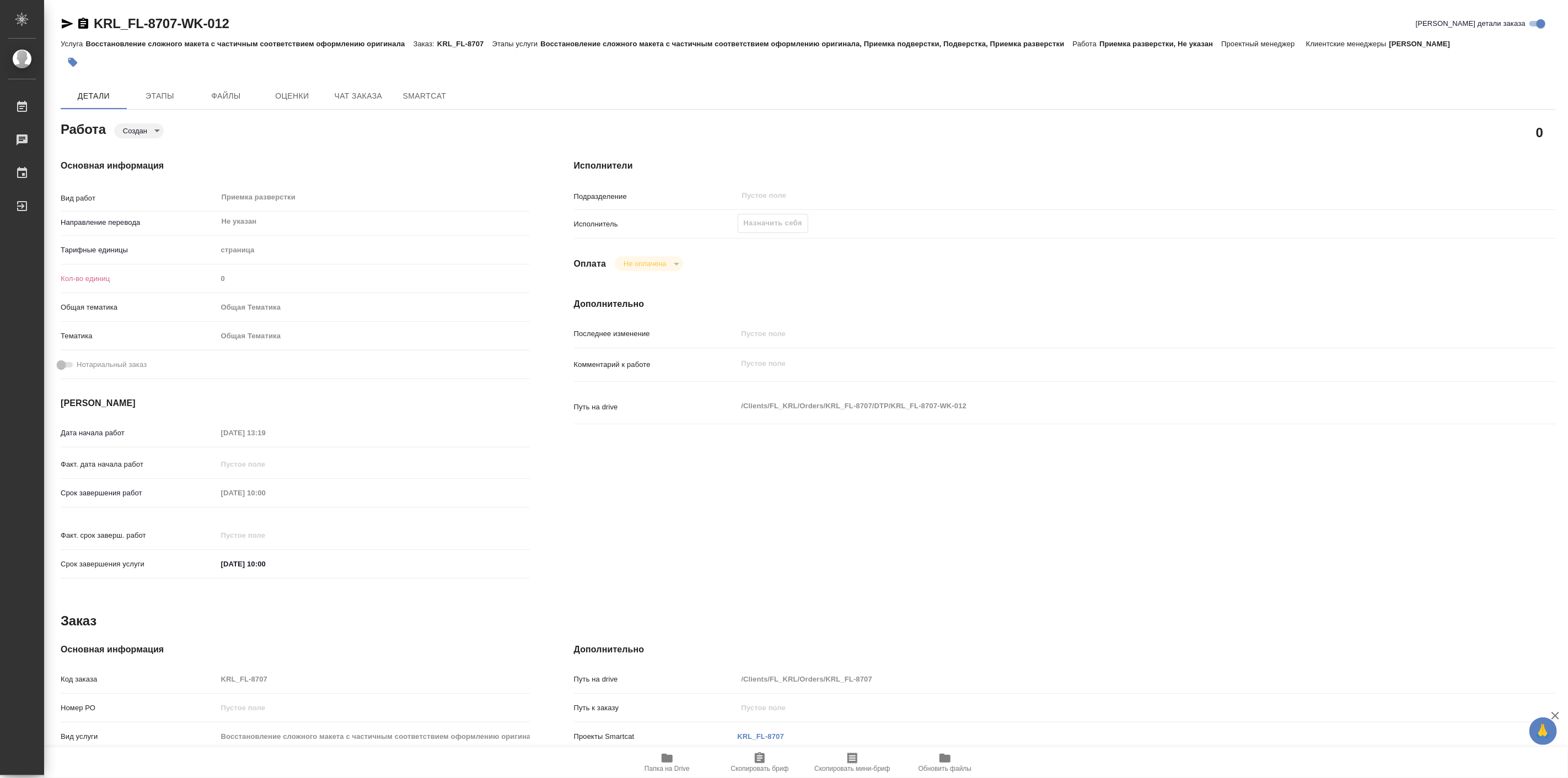
type textarea "x"
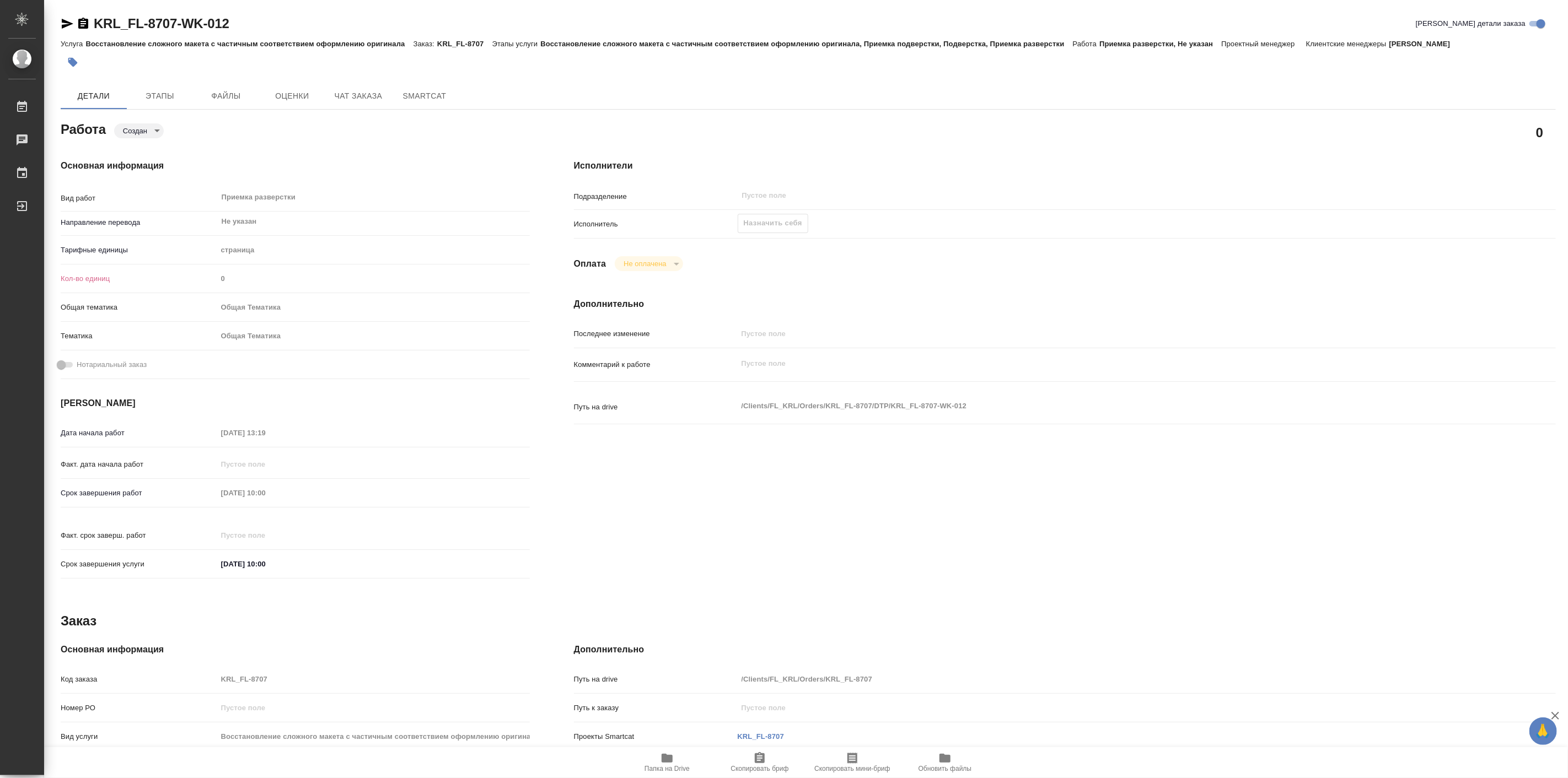
type textarea "x"
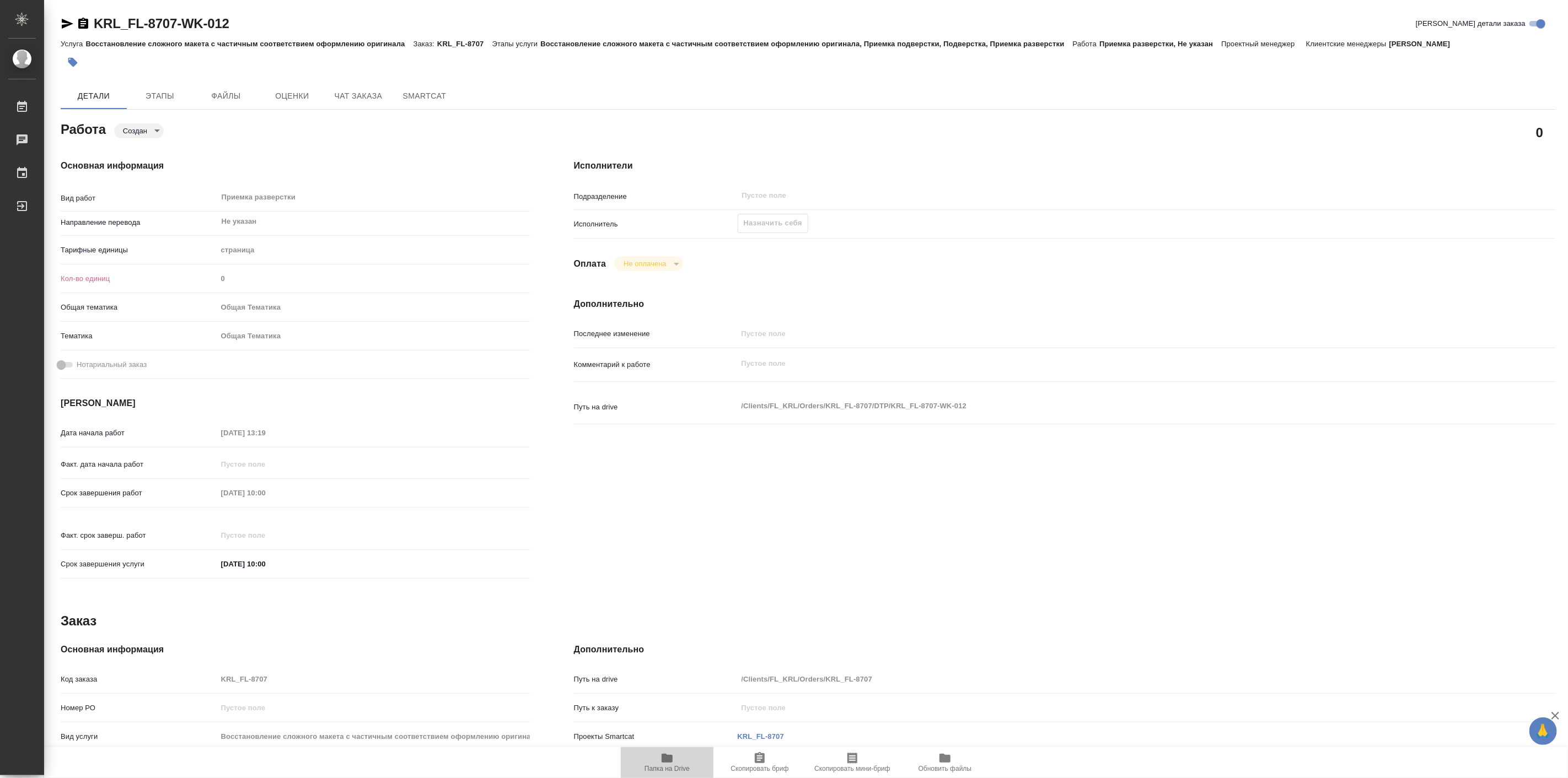
click at [672, 766] on span "Папка на Drive" at bounding box center [667, 769] width 45 height 8
type textarea "x"
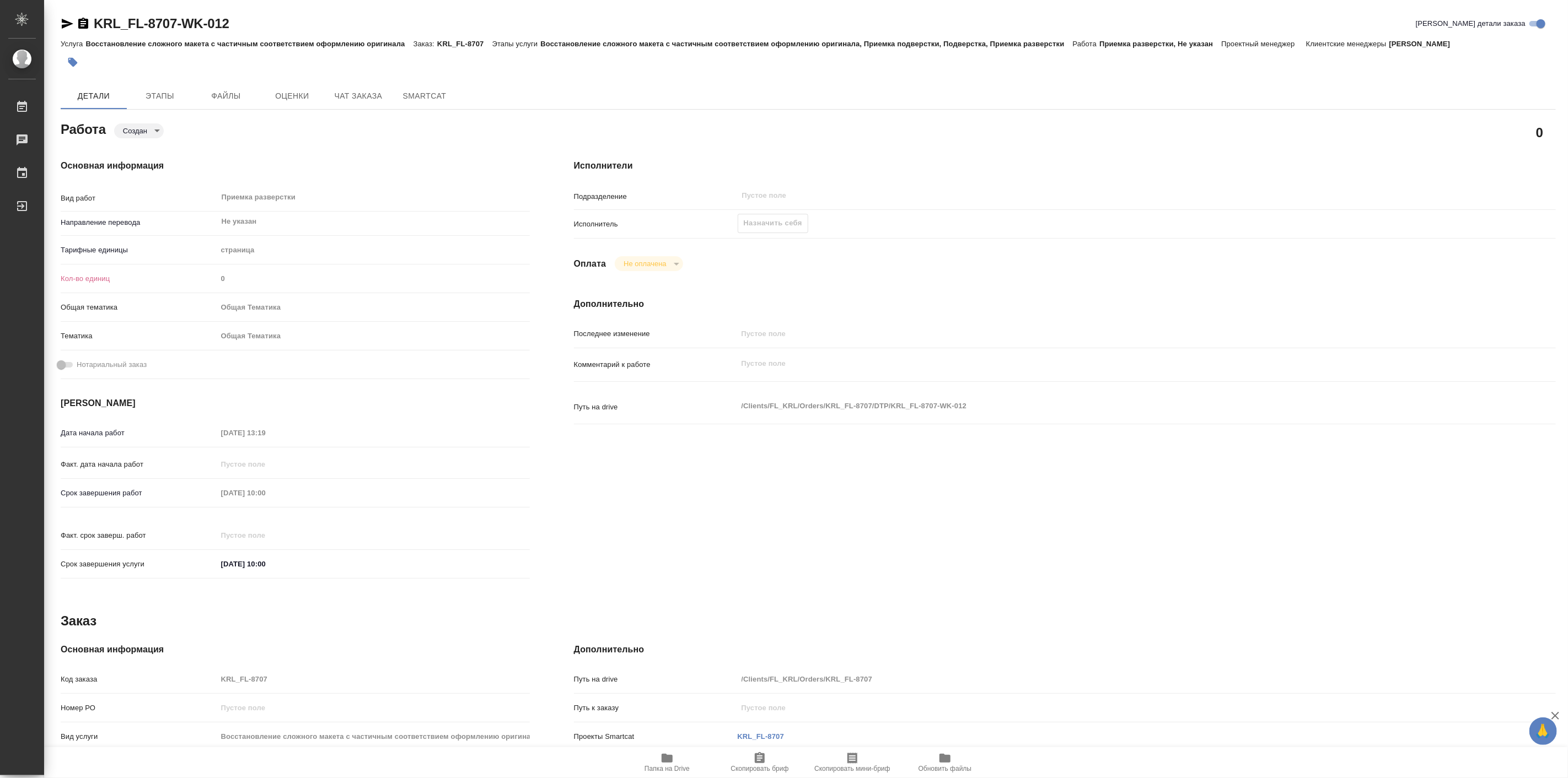
type textarea "x"
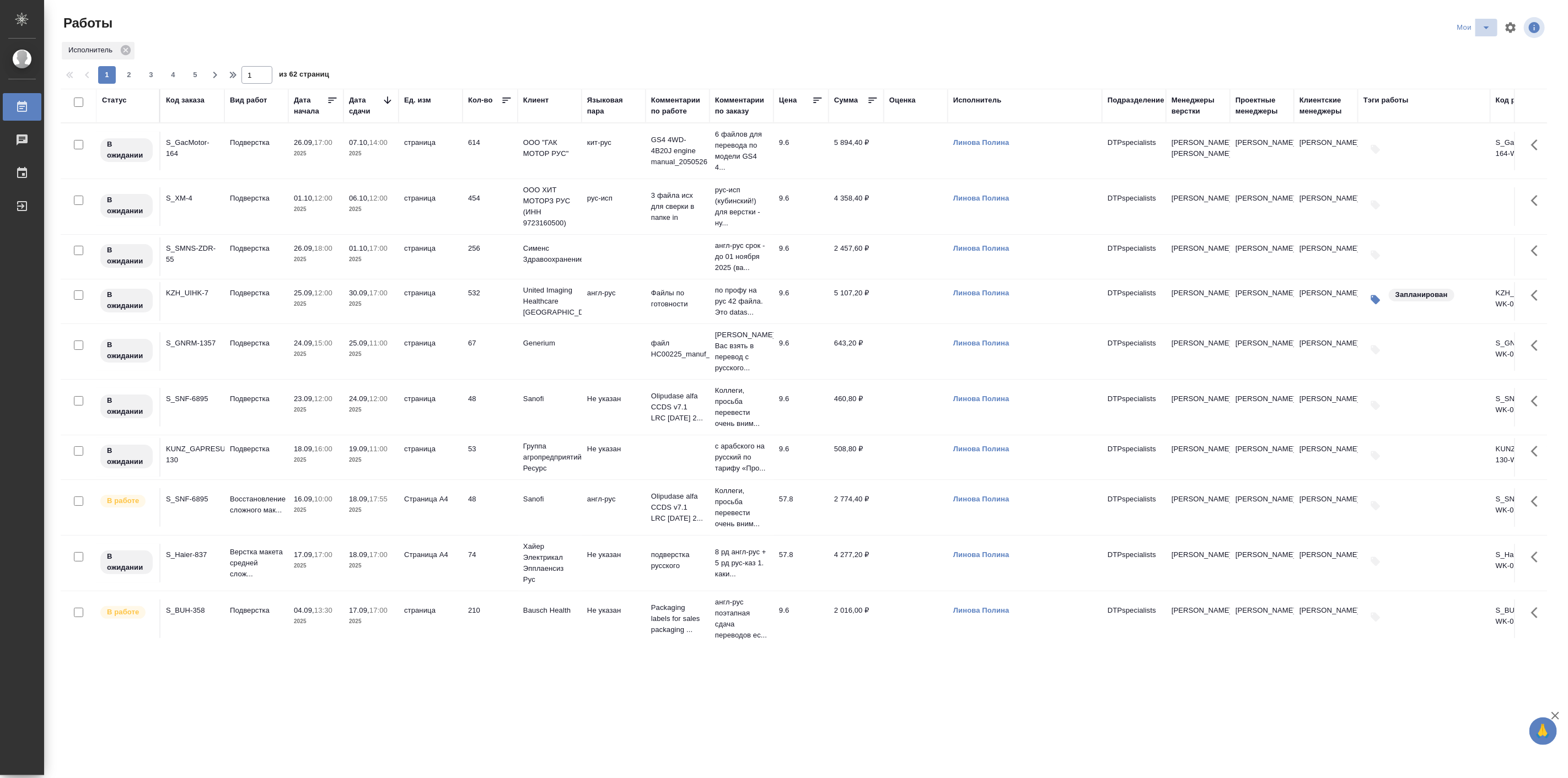
click at [1487, 25] on icon "split button" at bounding box center [1486, 27] width 13 height 13
click at [1485, 86] on li "Подбор Лайт" at bounding box center [1475, 85] width 65 height 18
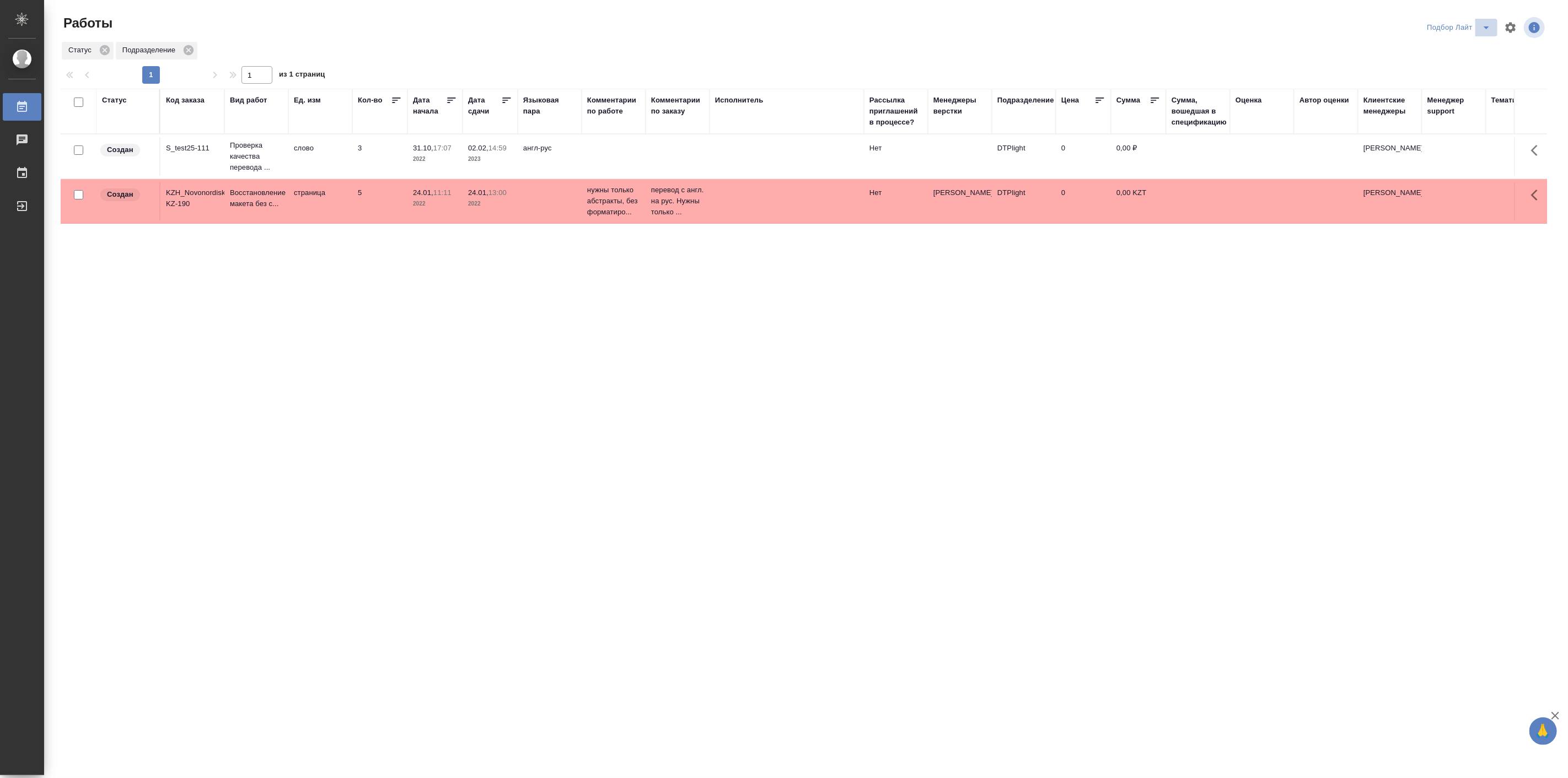
click at [1492, 23] on icon "split button" at bounding box center [1486, 27] width 13 height 13
click at [1442, 61] on li "Актуальные" at bounding box center [1459, 67] width 76 height 18
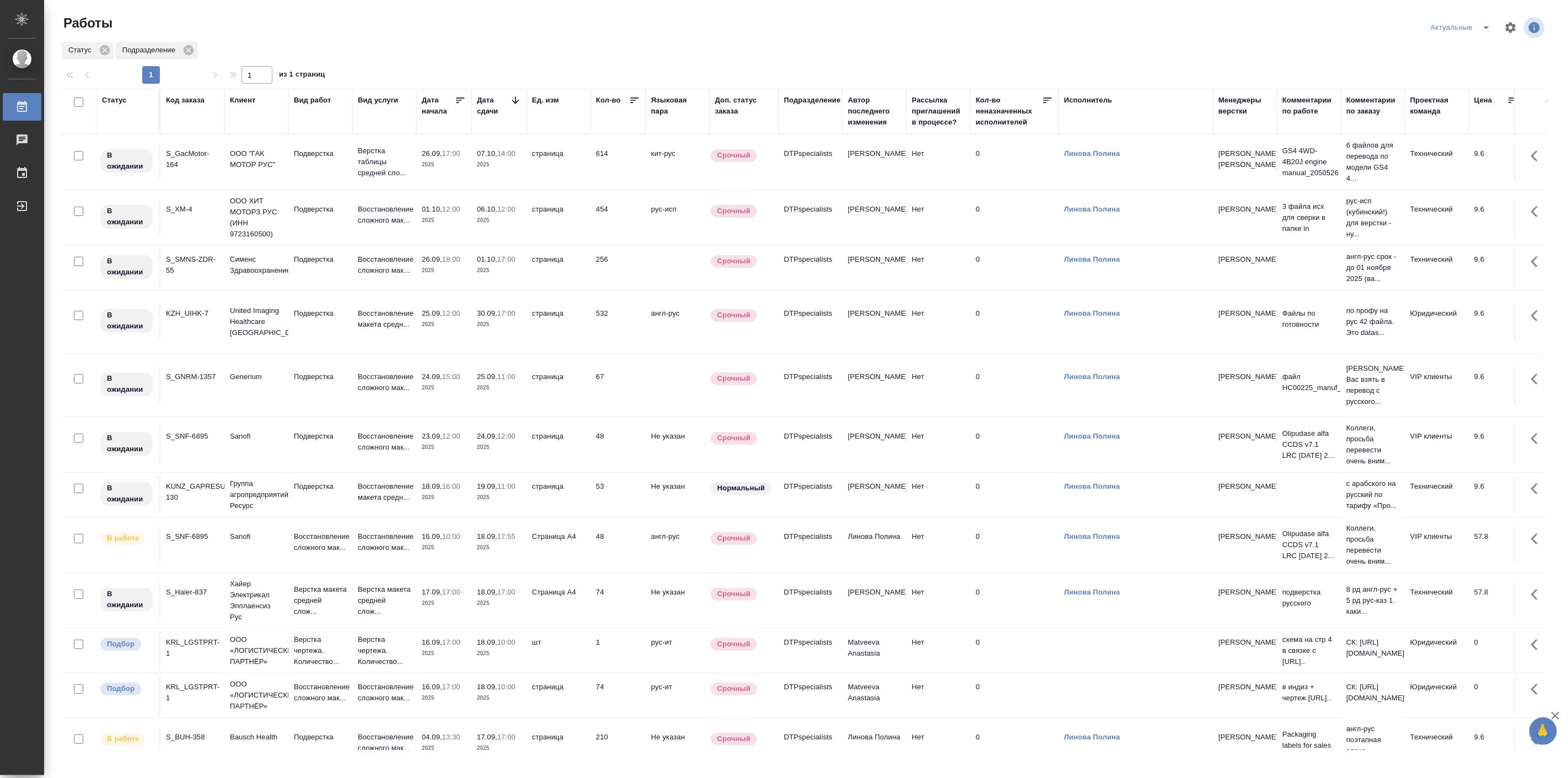
click at [348, 39] on div "Работы" at bounding box center [309, 28] width 499 height 27
